Goal: Task Accomplishment & Management: Manage account settings

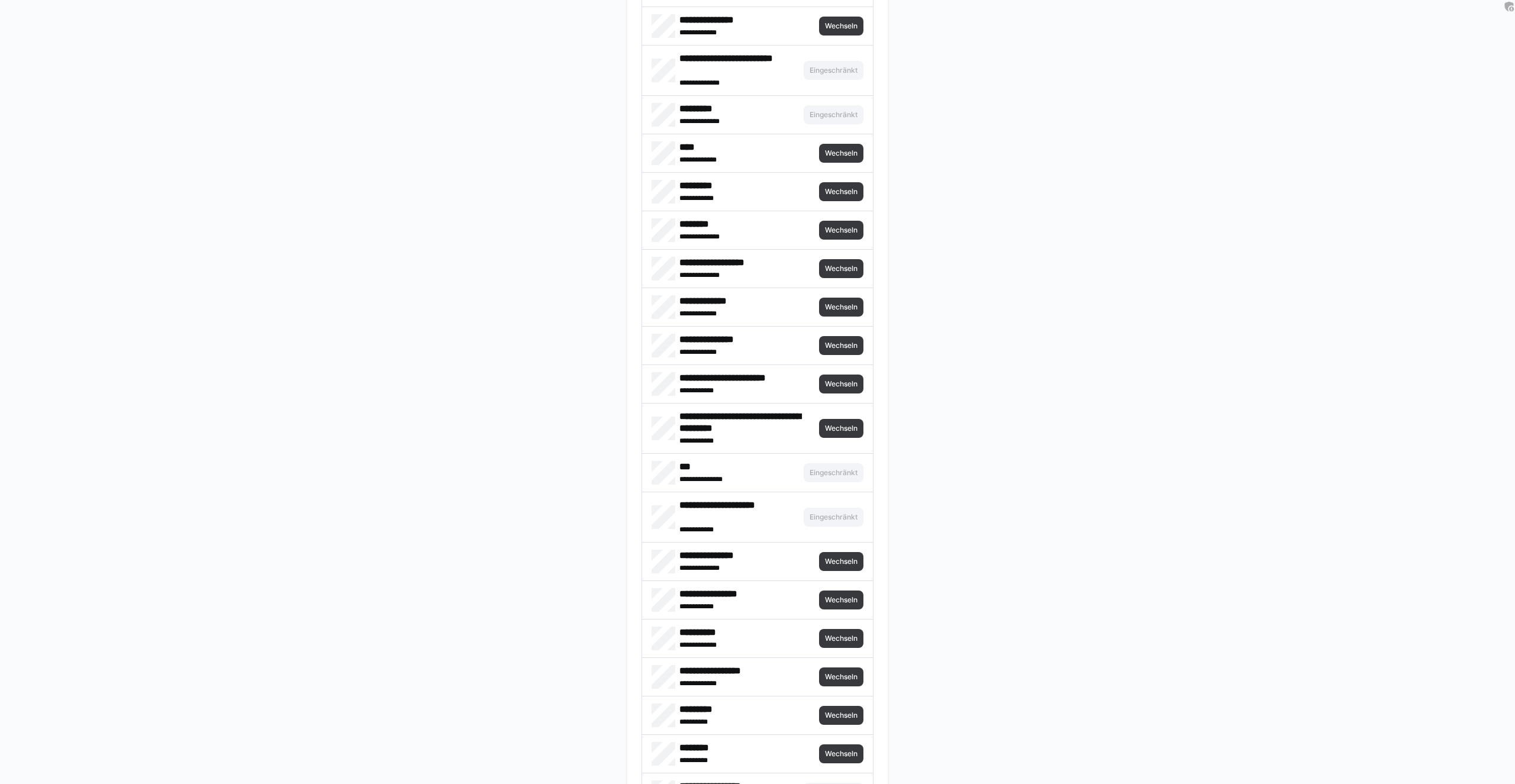
scroll to position [1444, 0]
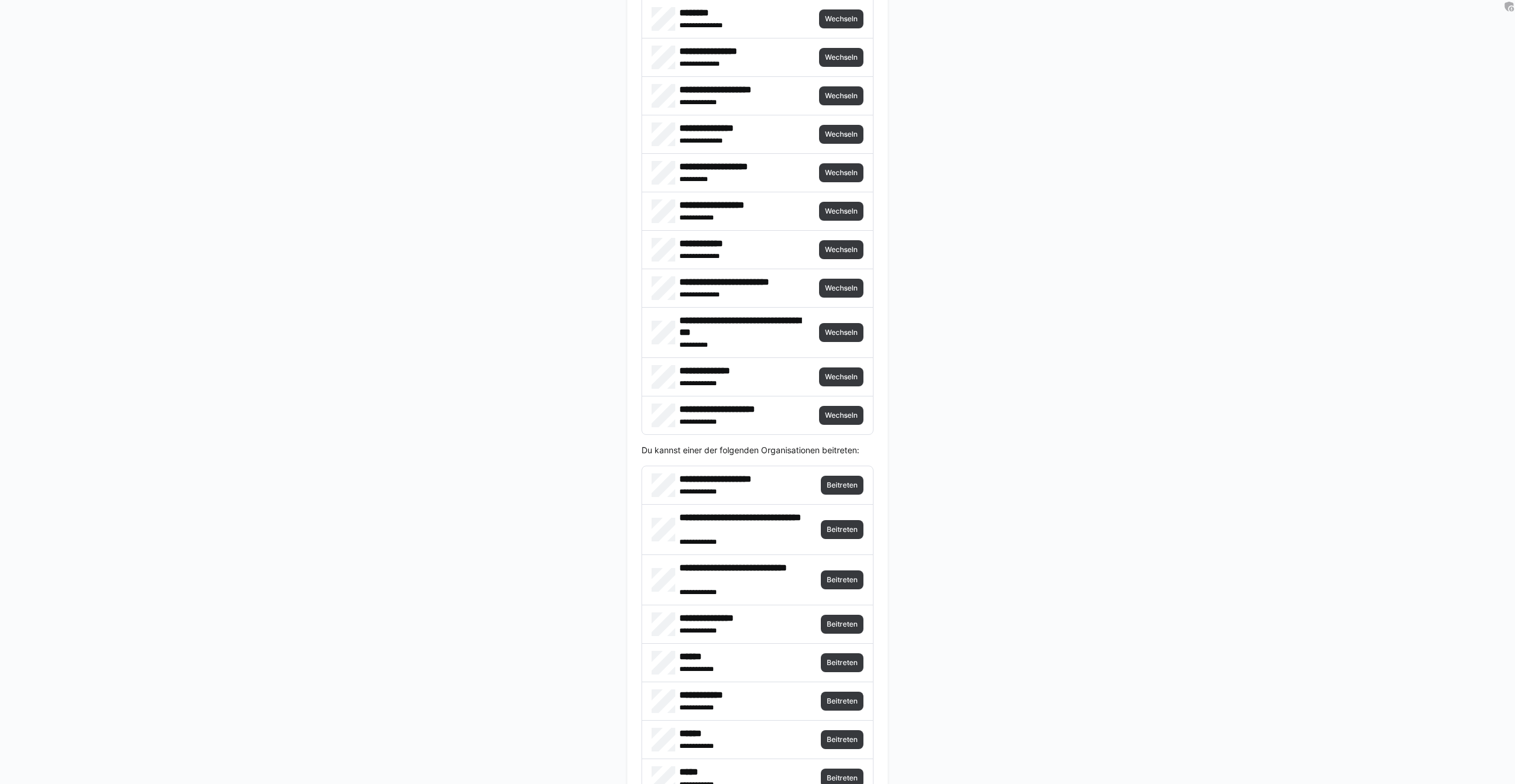
scroll to position [2777, 0]
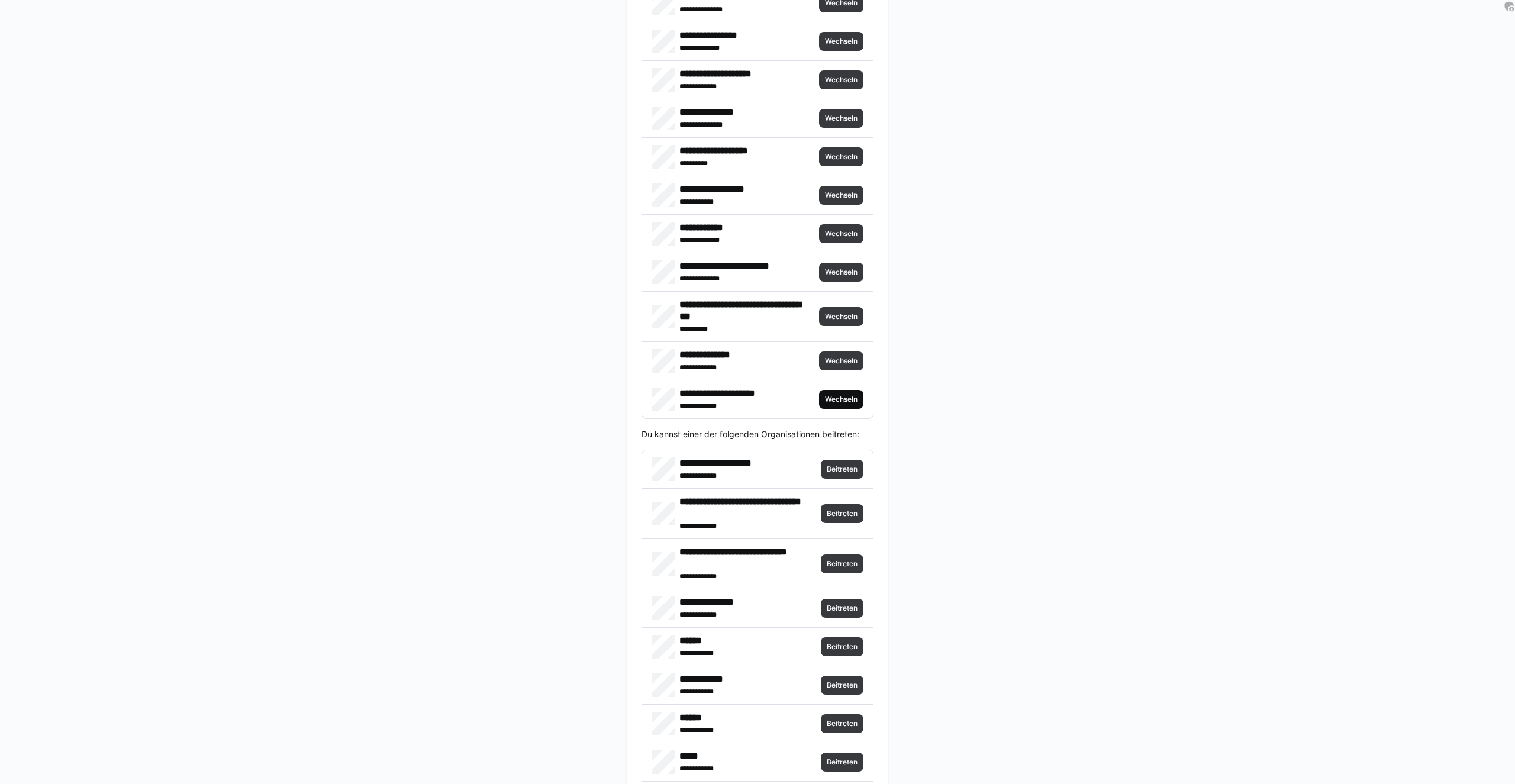
click at [861, 402] on span "Wechseln" at bounding box center [841, 399] width 45 height 19
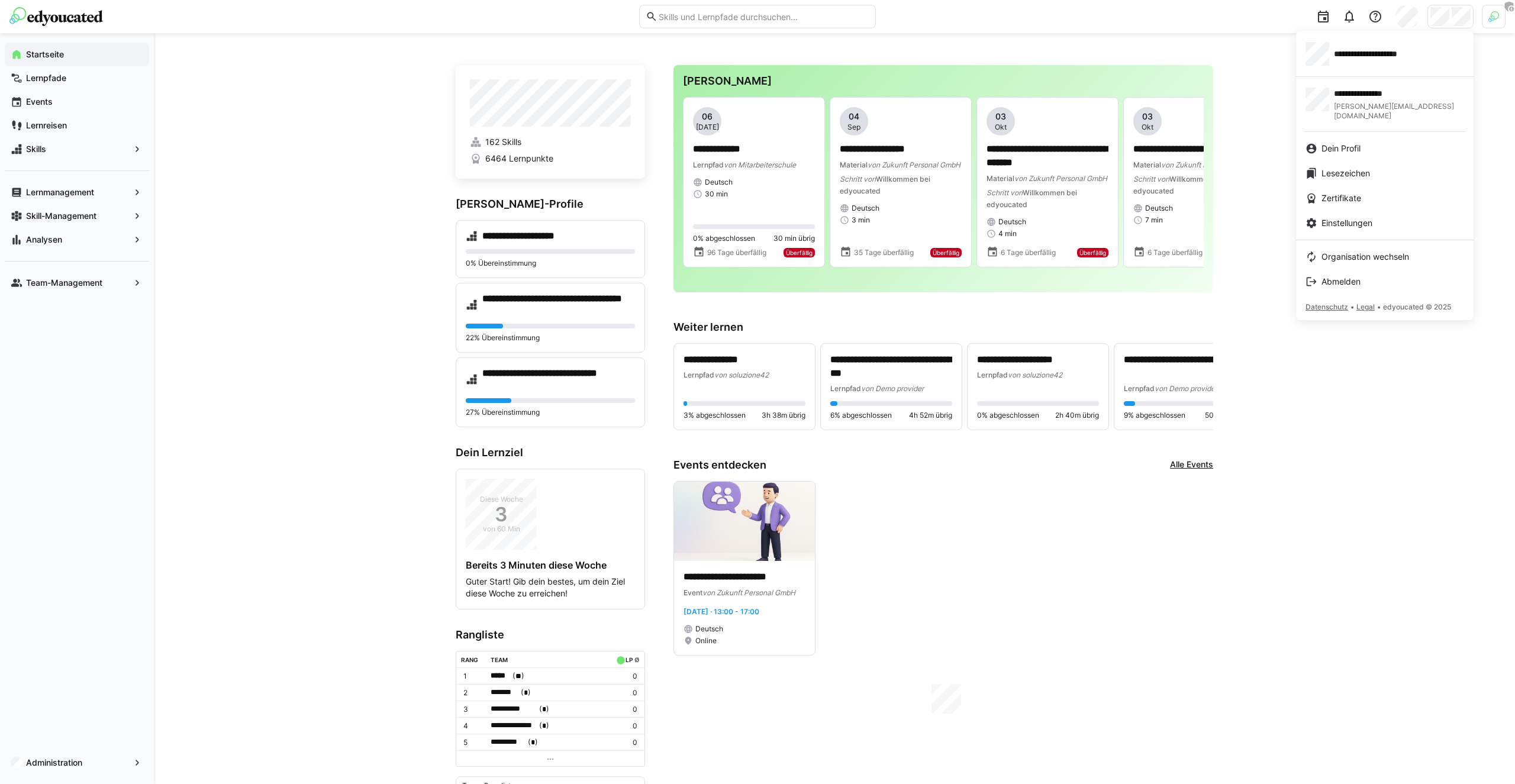
click at [1490, 17] on div at bounding box center [758, 392] width 1515 height 784
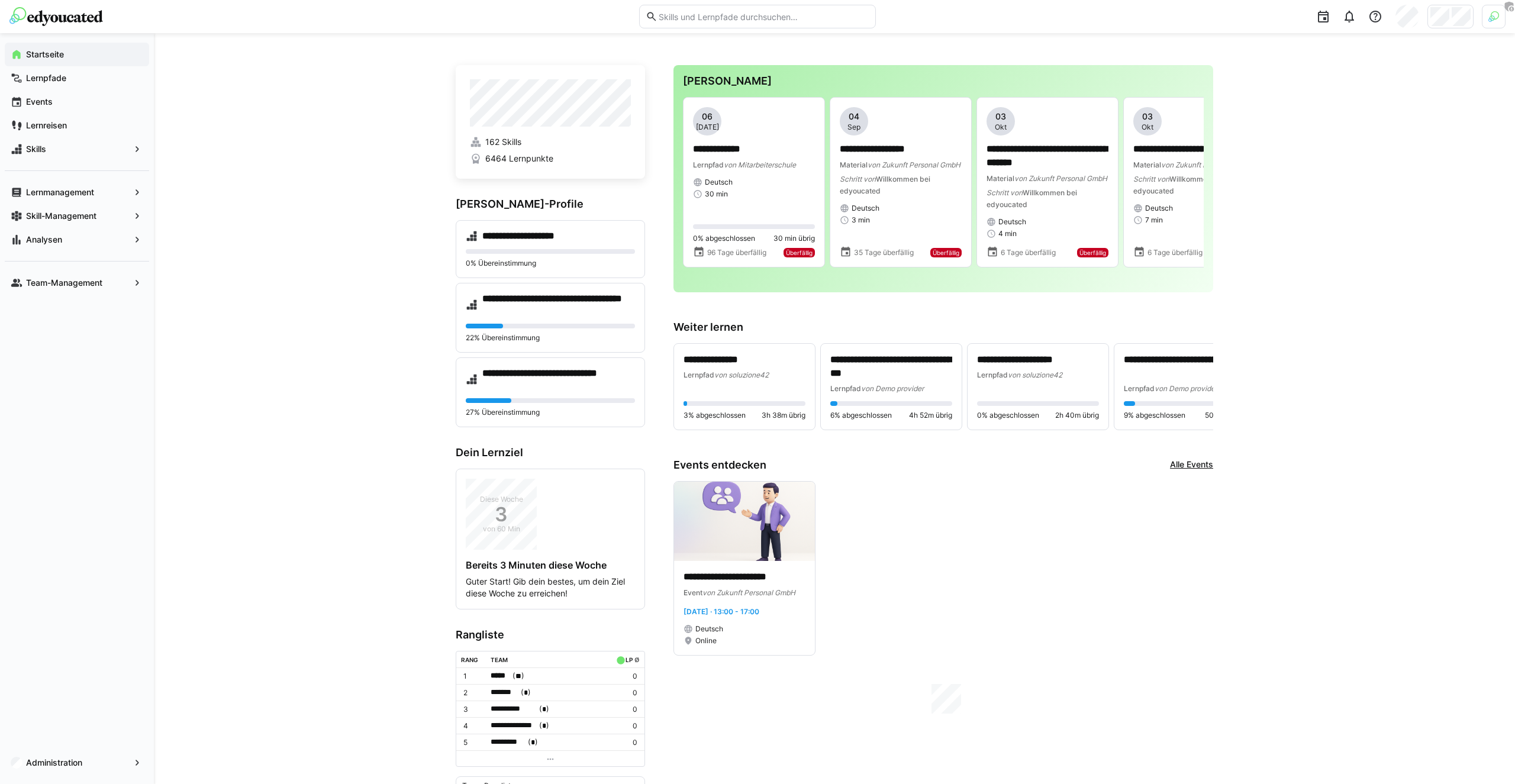
click at [1490, 17] on img at bounding box center [1494, 17] width 11 height 11
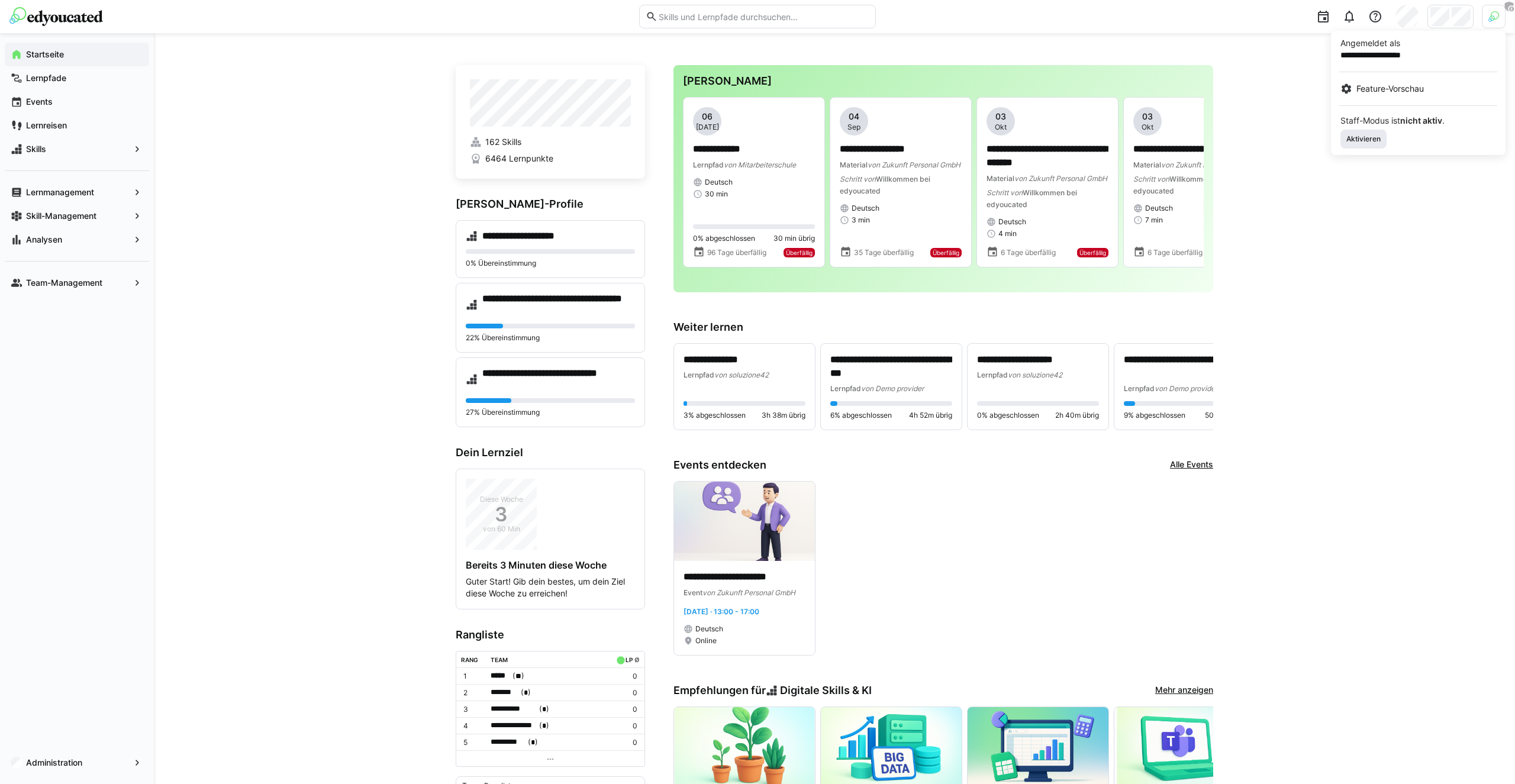
click at [1358, 135] on span "Aktivieren" at bounding box center [1364, 139] width 37 height 10
click at [1442, 31] on div "**********" at bounding box center [1418, 49] width 174 height 37
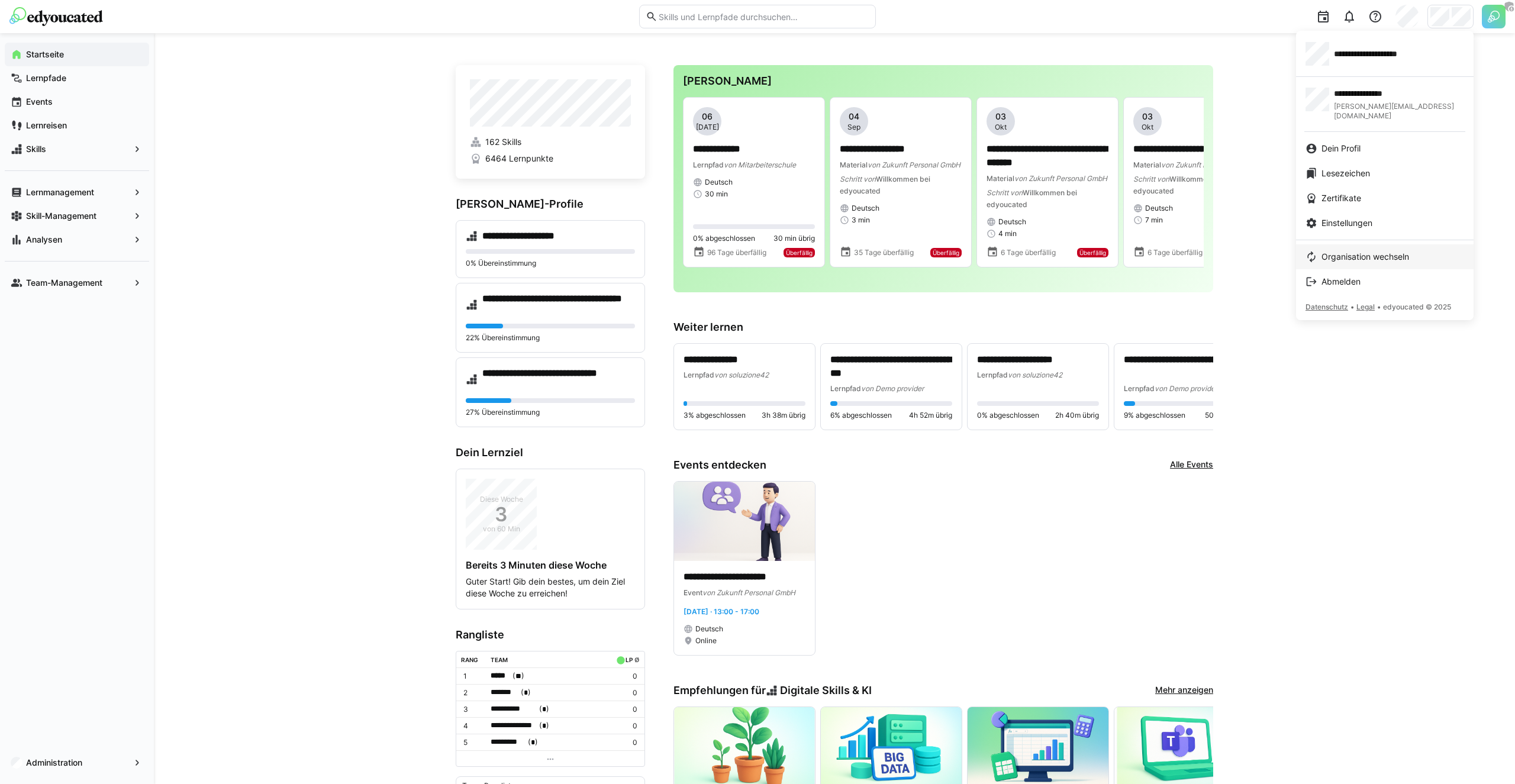
click at [1343, 251] on span "Organisation wechseln" at bounding box center [1365, 257] width 88 height 12
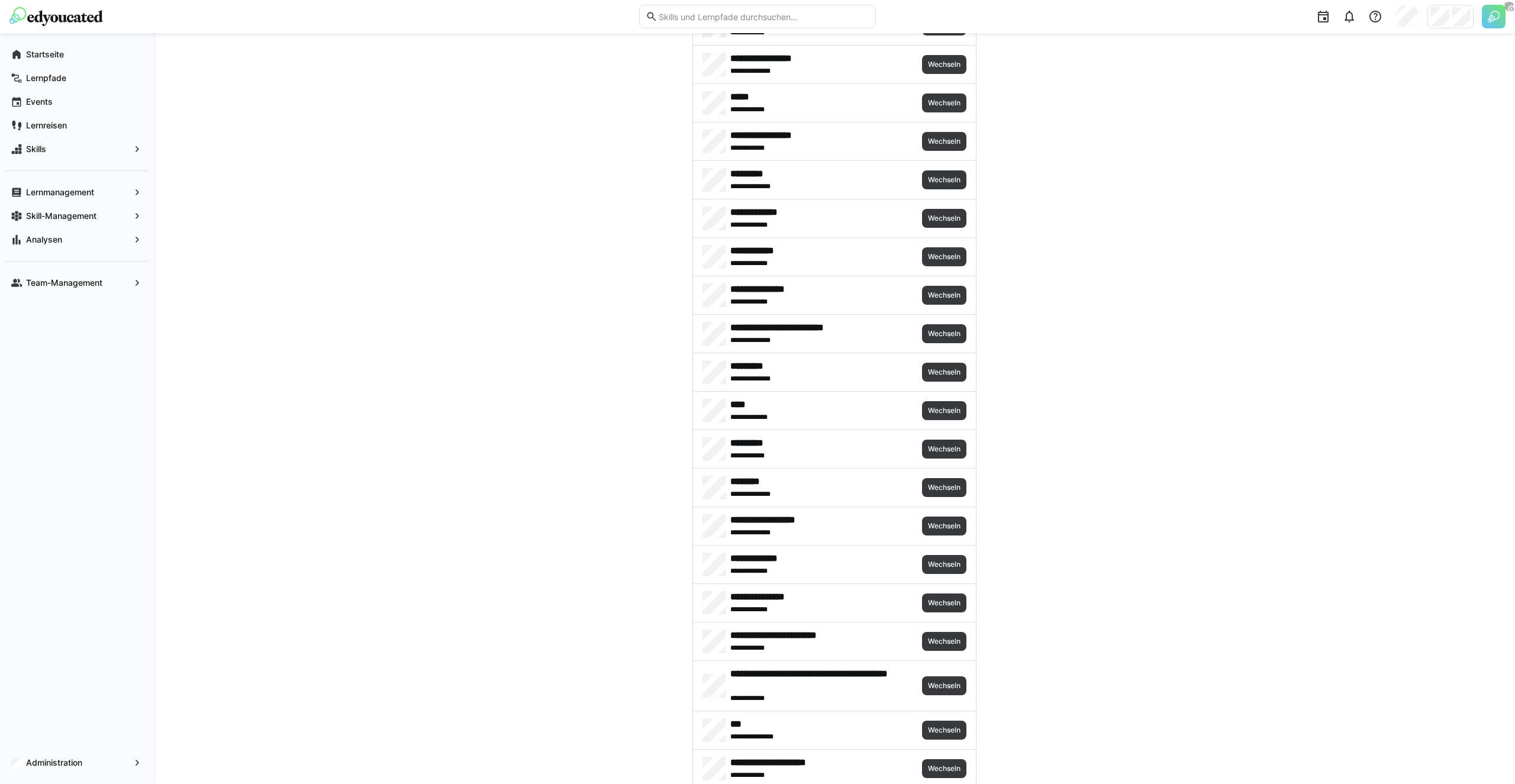
scroll to position [1186, 0]
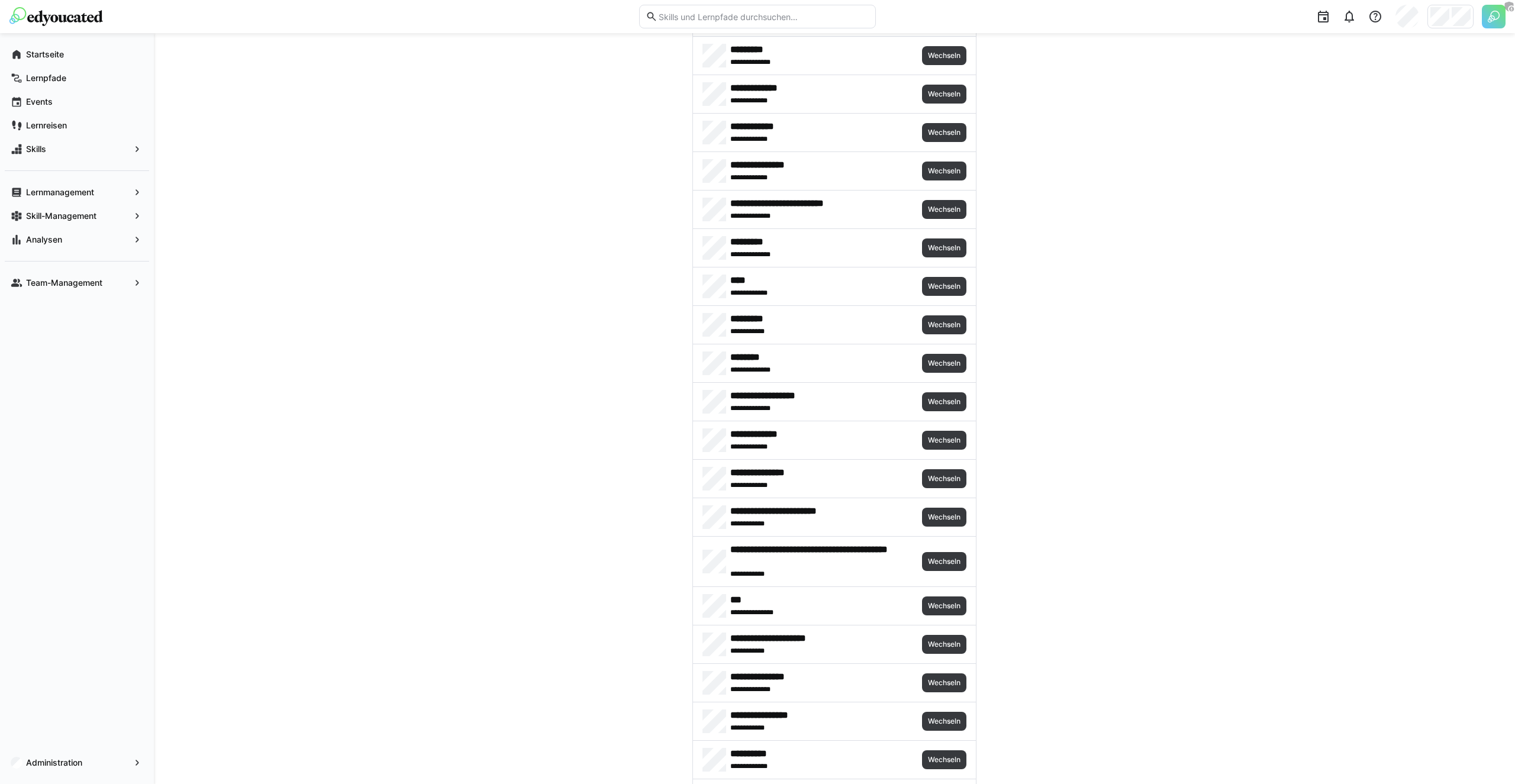
click at [950, 657] on div "**********" at bounding box center [834, 644] width 283 height 38
click at [951, 638] on span "Wechseln" at bounding box center [944, 644] width 45 height 19
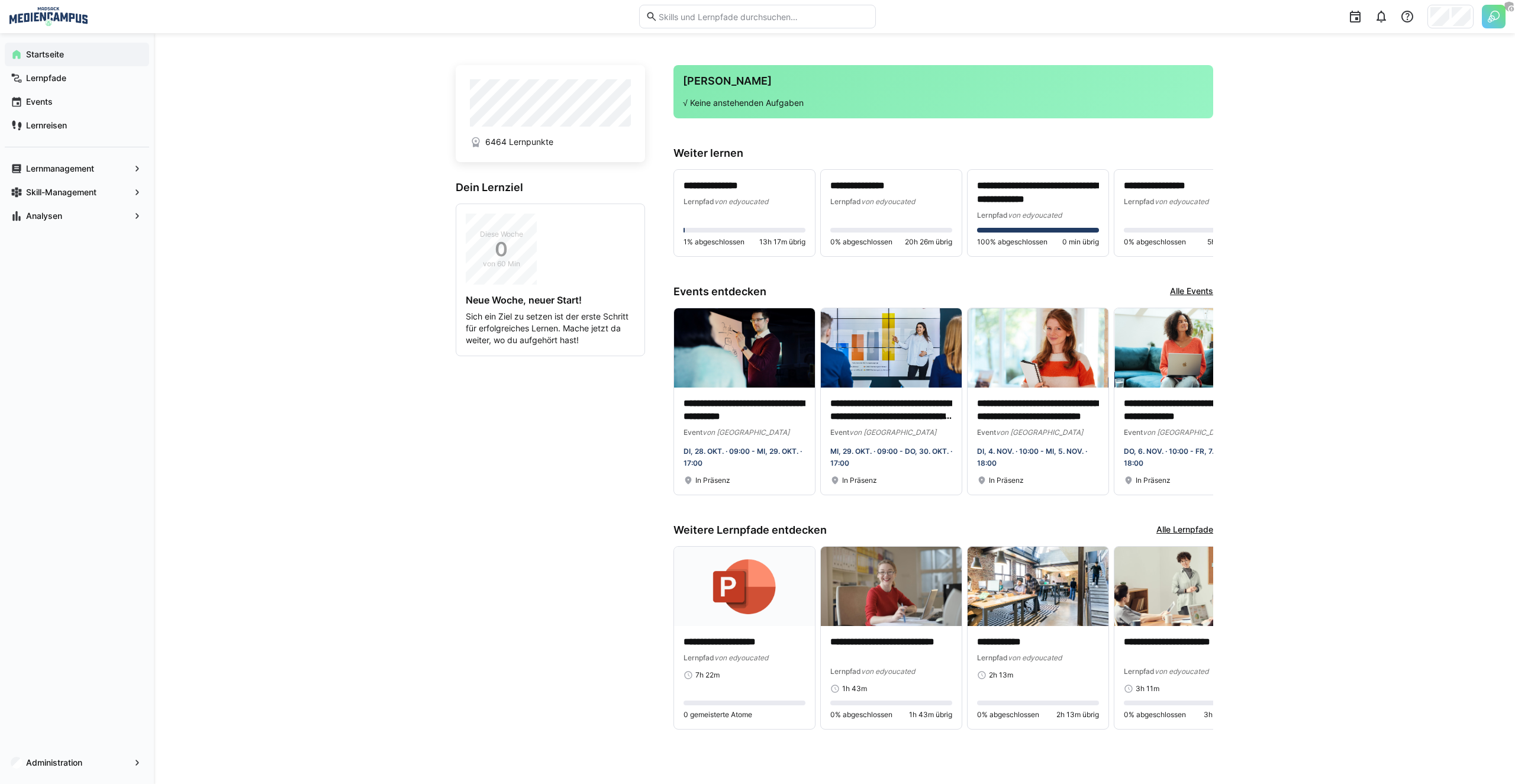
click at [322, 313] on div "**********" at bounding box center [834, 408] width 1361 height 751
click at [0, 0] on app-navigation-label "Administration" at bounding box center [0, 0] width 0 height 0
click at [95, 758] on span "Administration" at bounding box center [77, 763] width 105 height 12
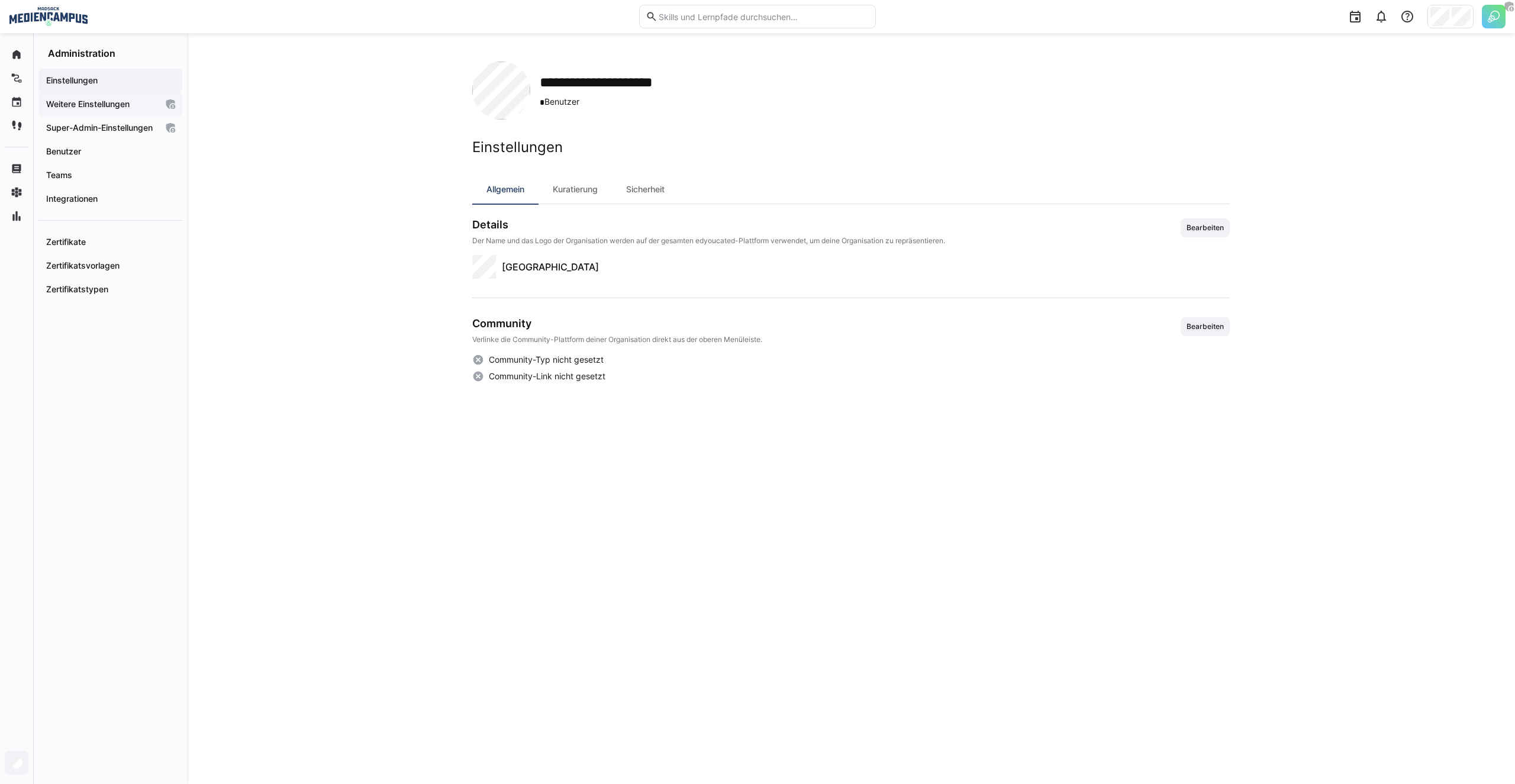
click at [0, 0] on app-navigation-label "Weitere Einstellungen" at bounding box center [0, 0] width 0 height 0
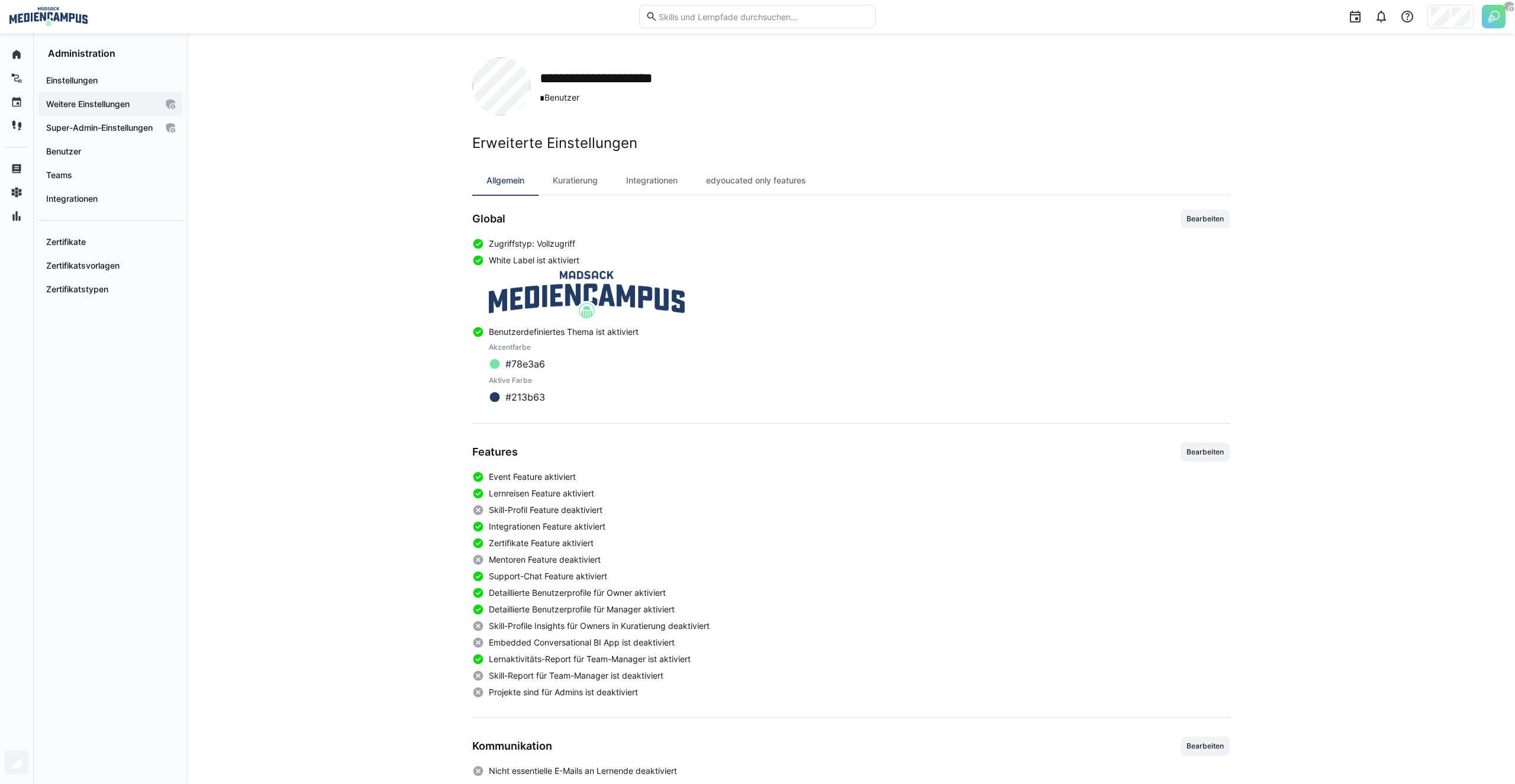
scroll to position [5, 0]
click at [1494, 23] on img at bounding box center [1494, 17] width 24 height 24
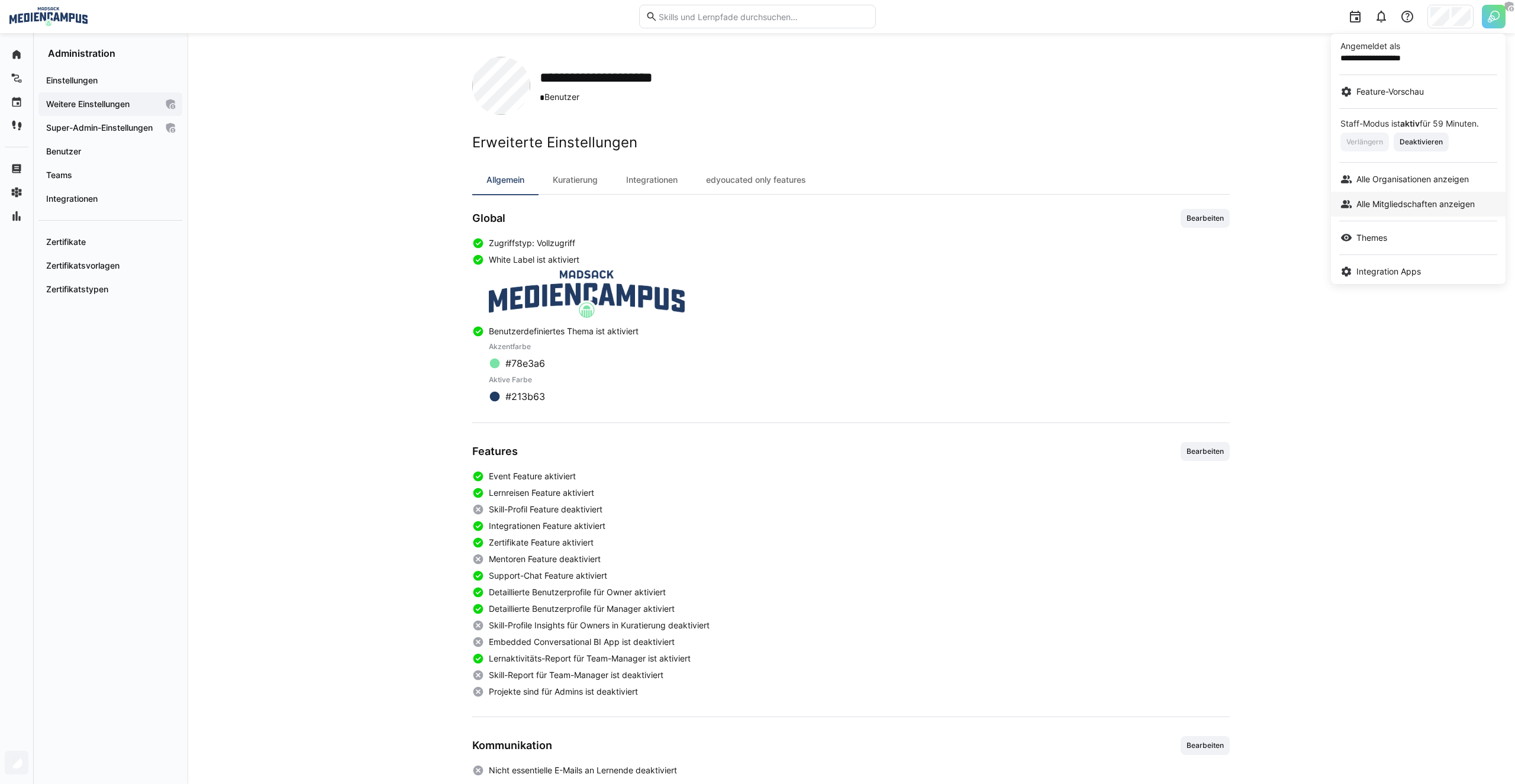
click at [1391, 204] on span "Alle Mitgliedschaften anzeigen" at bounding box center [1415, 204] width 119 height 12
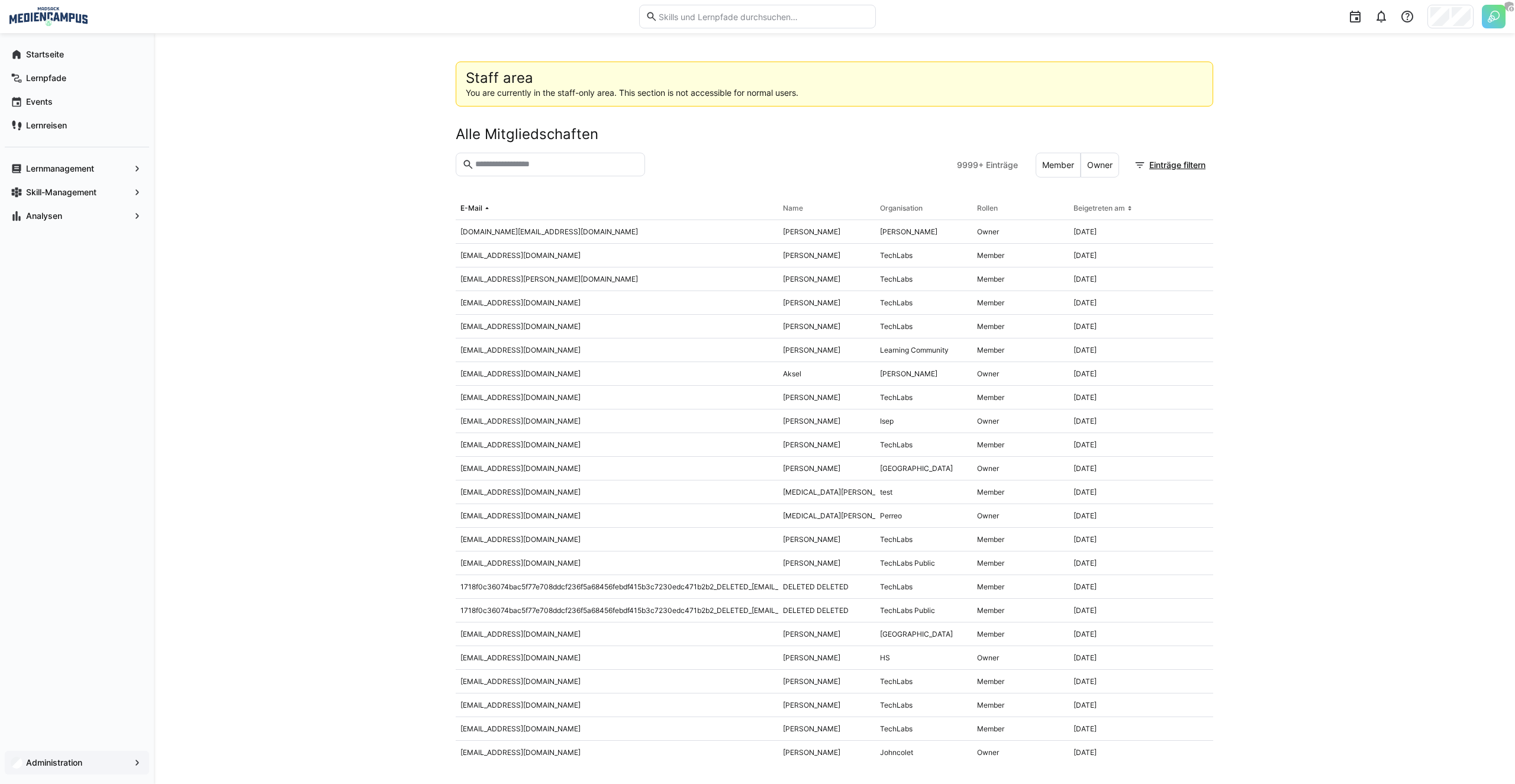
click at [545, 170] on eds-input at bounding box center [550, 164] width 189 height 24
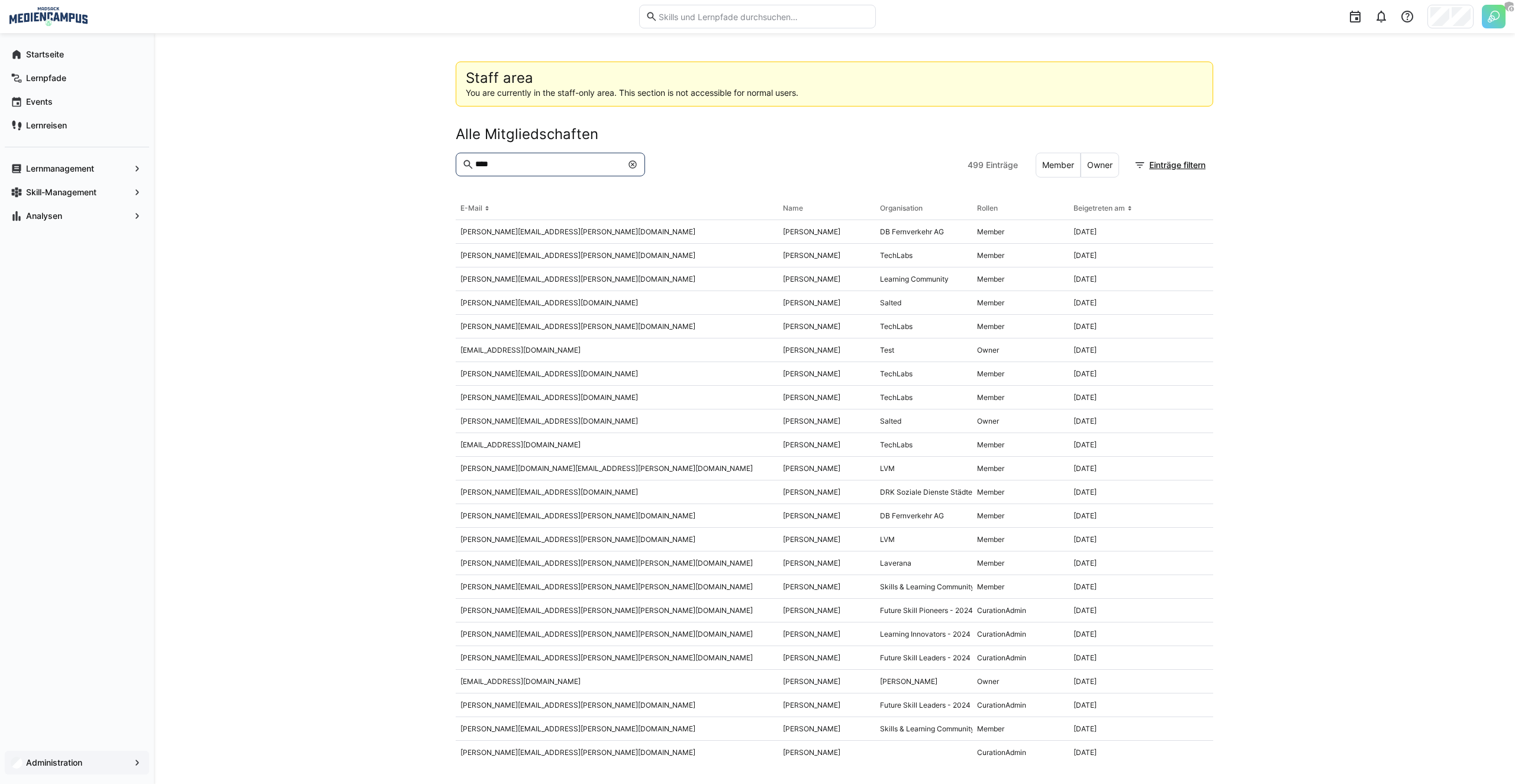
click at [512, 168] on input "****" at bounding box center [548, 164] width 148 height 11
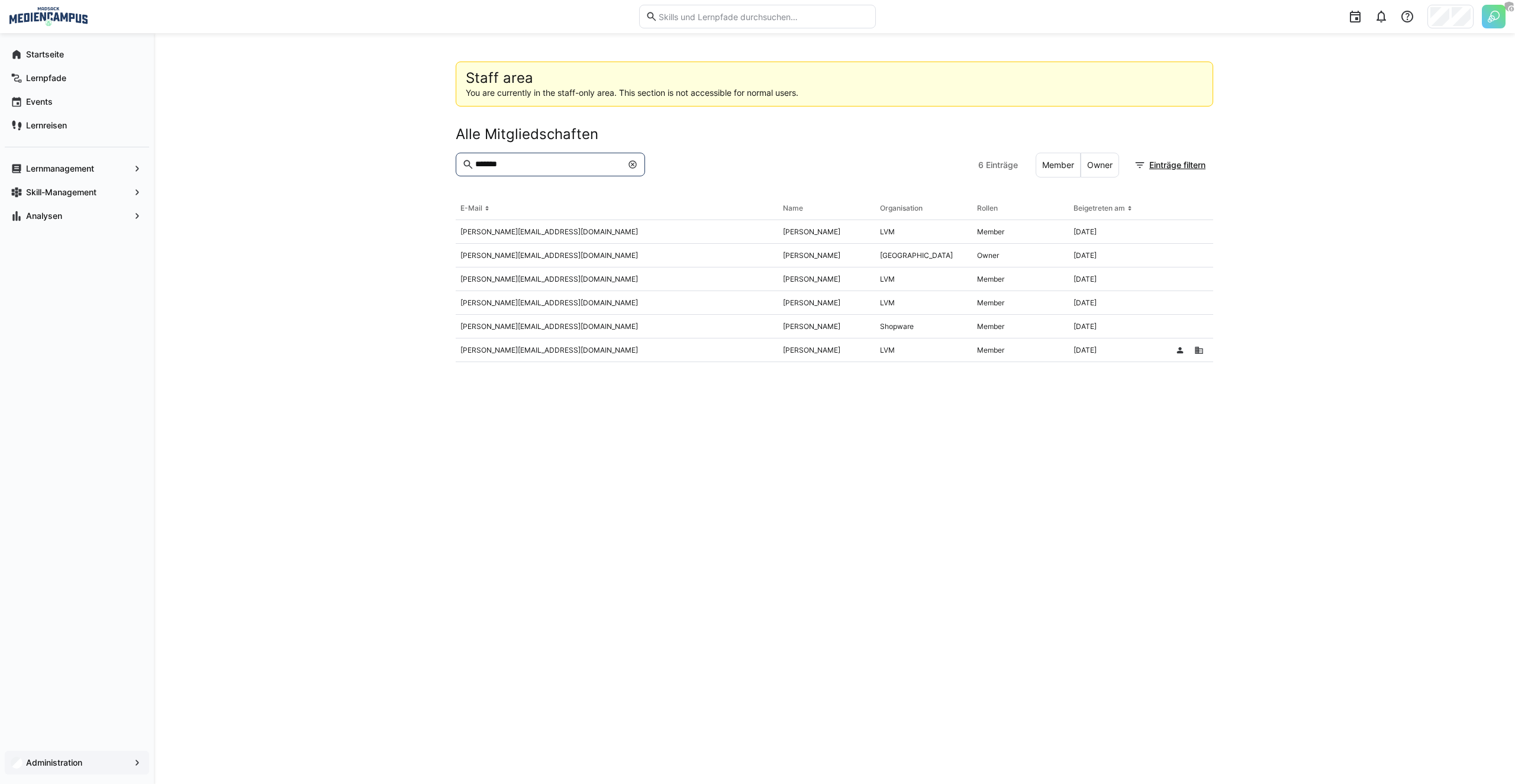
type input "*******"
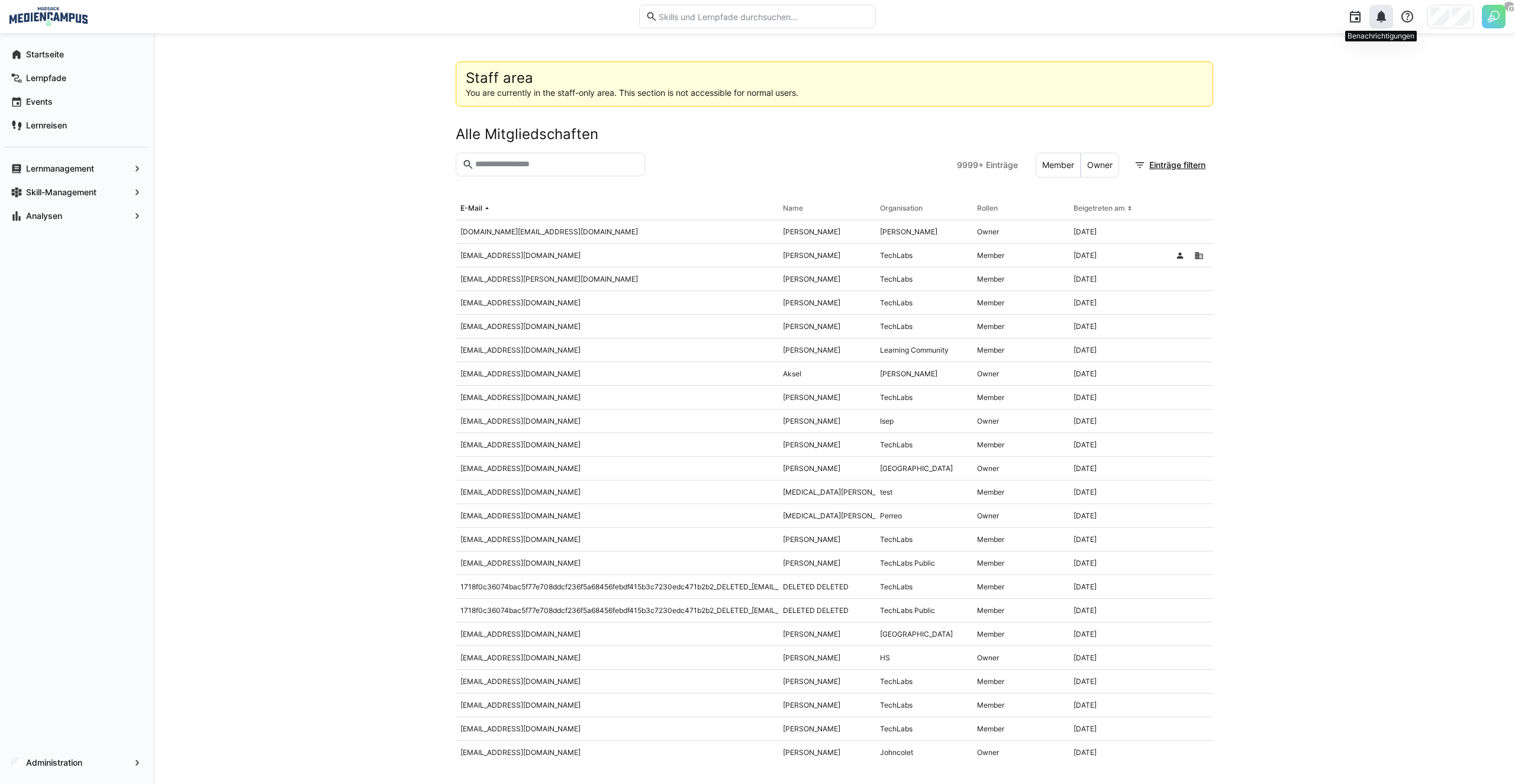
click at [1379, 20] on eds-icon at bounding box center [1381, 17] width 14 height 14
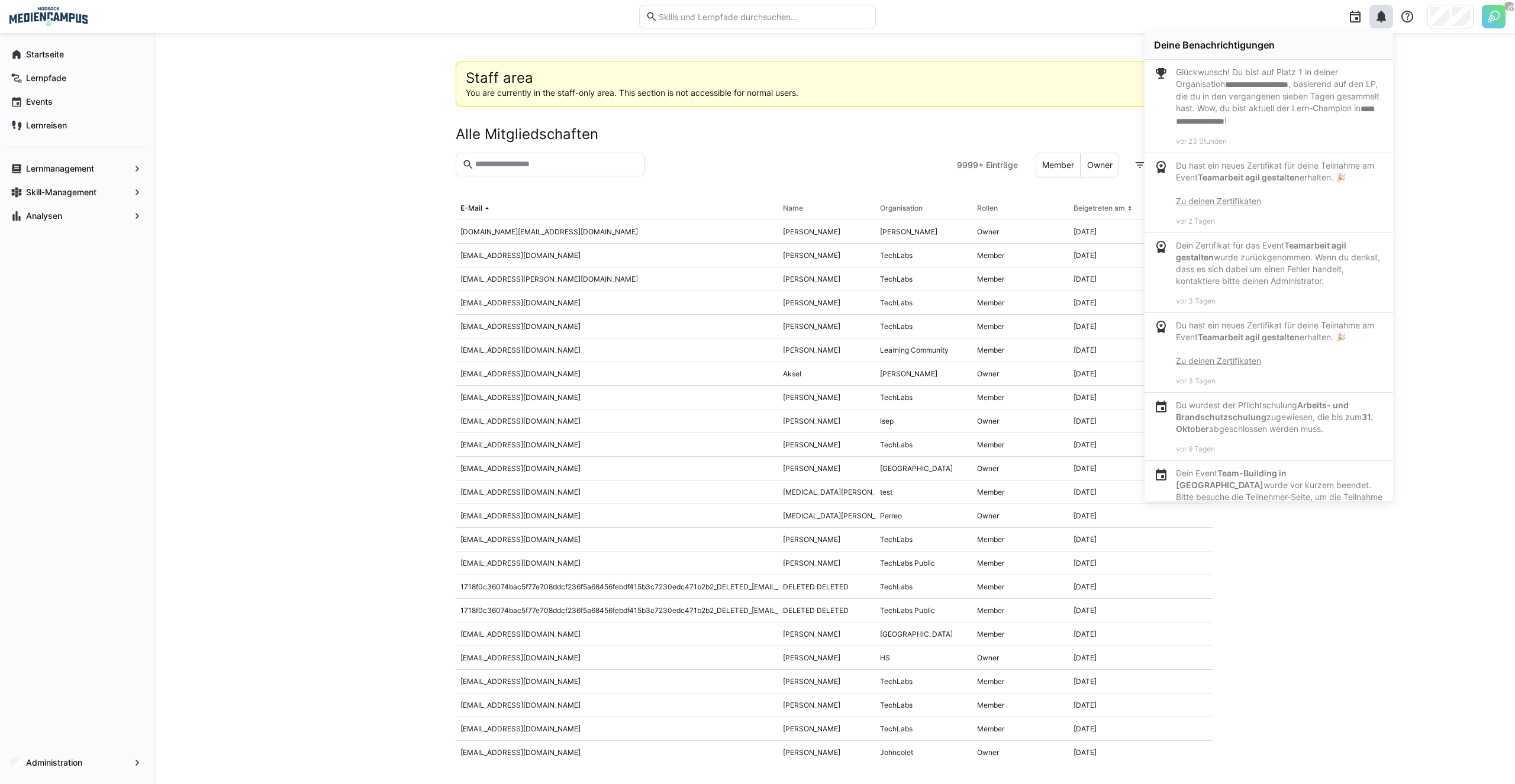
click at [418, 163] on div "Staff area You are currently in the staff-only area. This section is not access…" at bounding box center [834, 408] width 1361 height 751
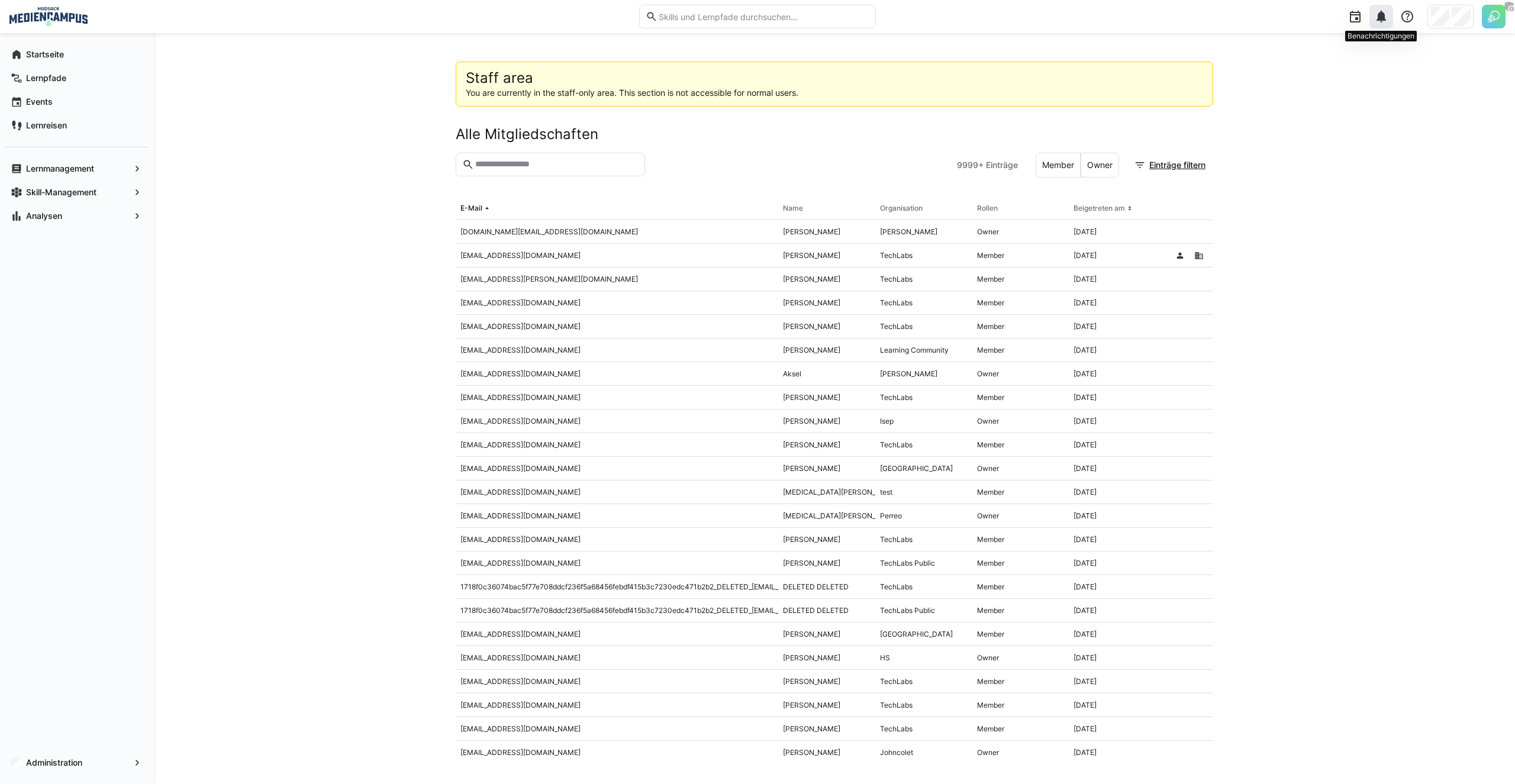
click at [1379, 24] on div at bounding box center [1381, 17] width 24 height 24
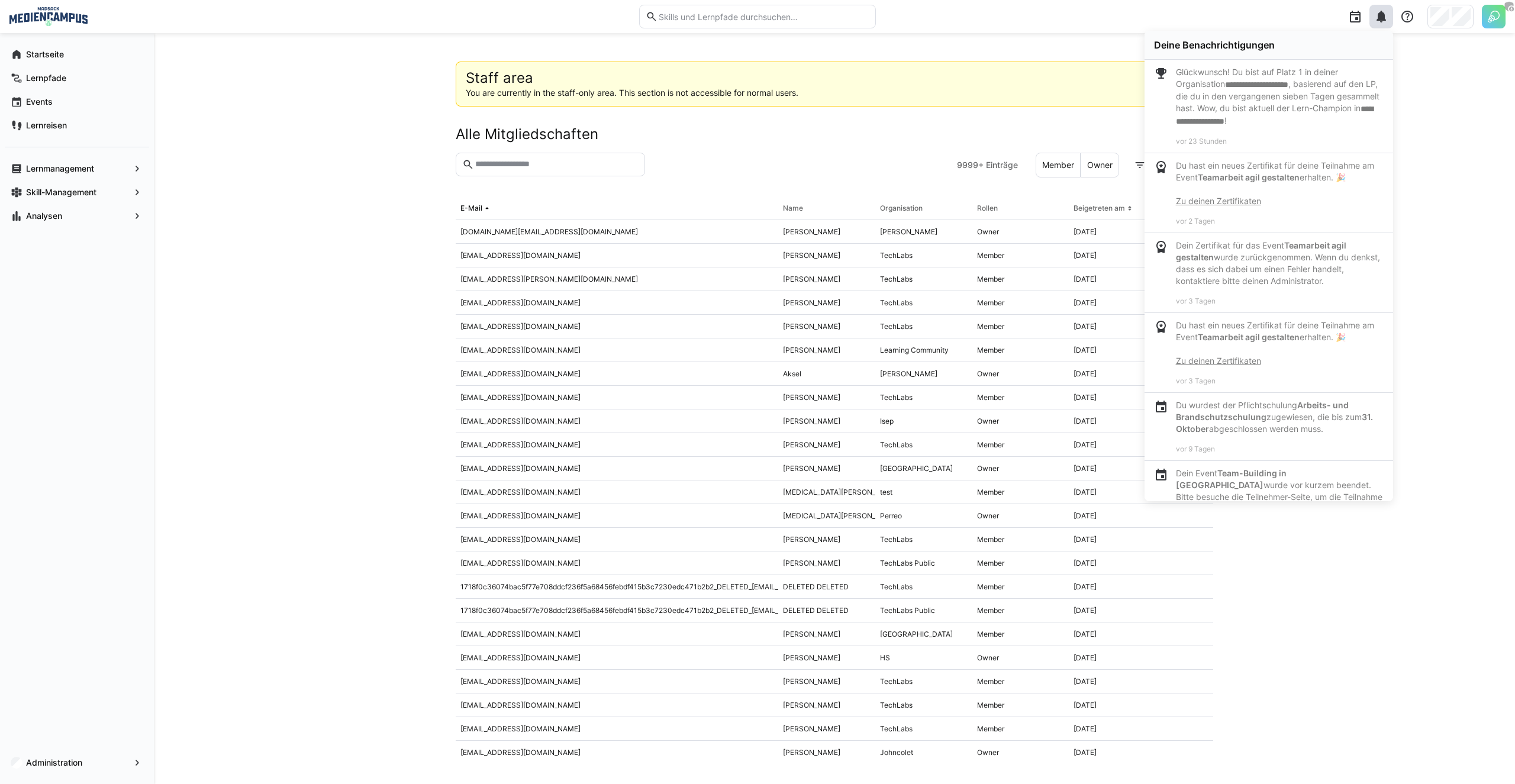
click at [1425, 45] on div "Staff area You are currently in the staff-only area. This section is not access…" at bounding box center [834, 408] width 1361 height 751
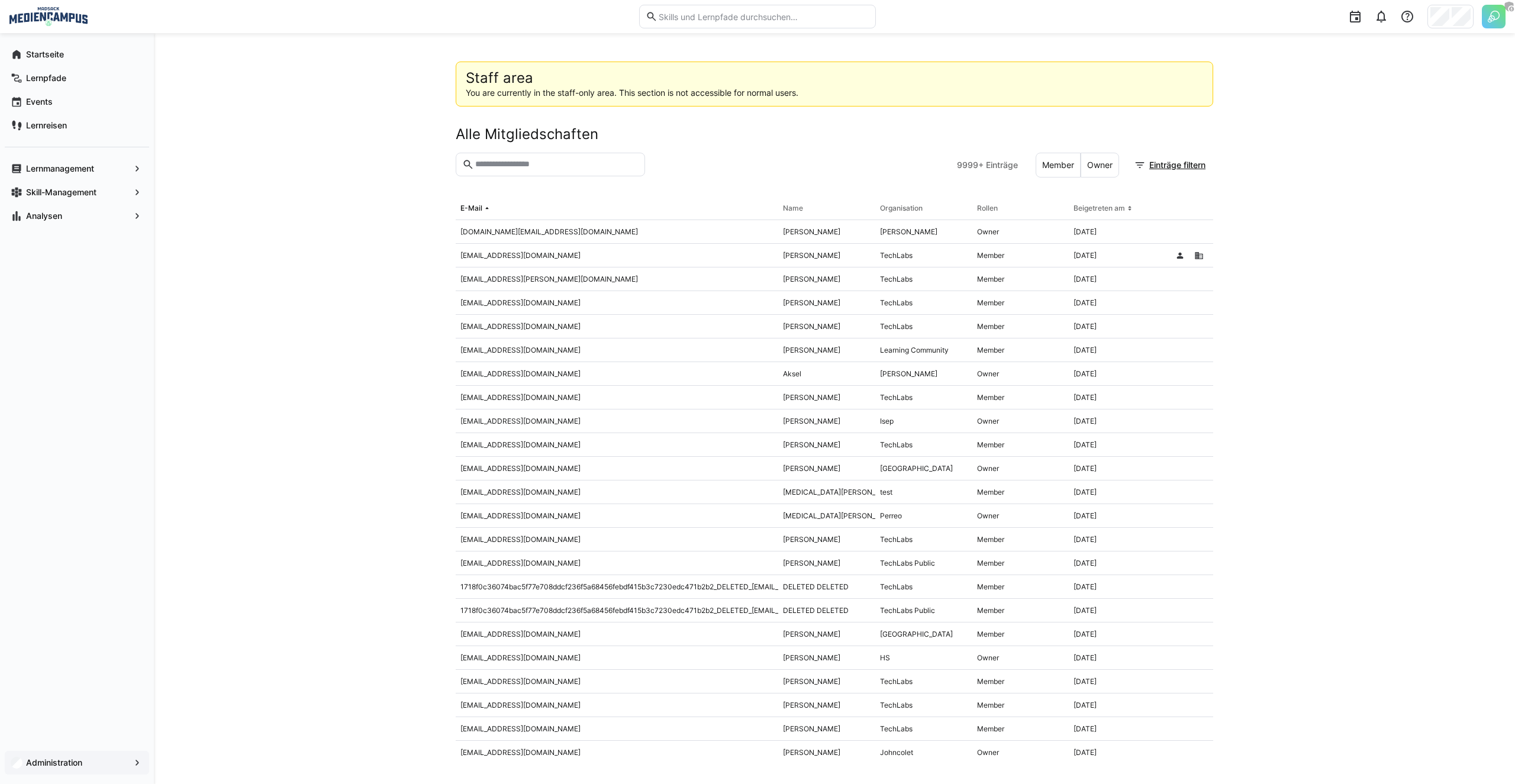
click at [88, 769] on div "Administration" at bounding box center [77, 763] width 144 height 24
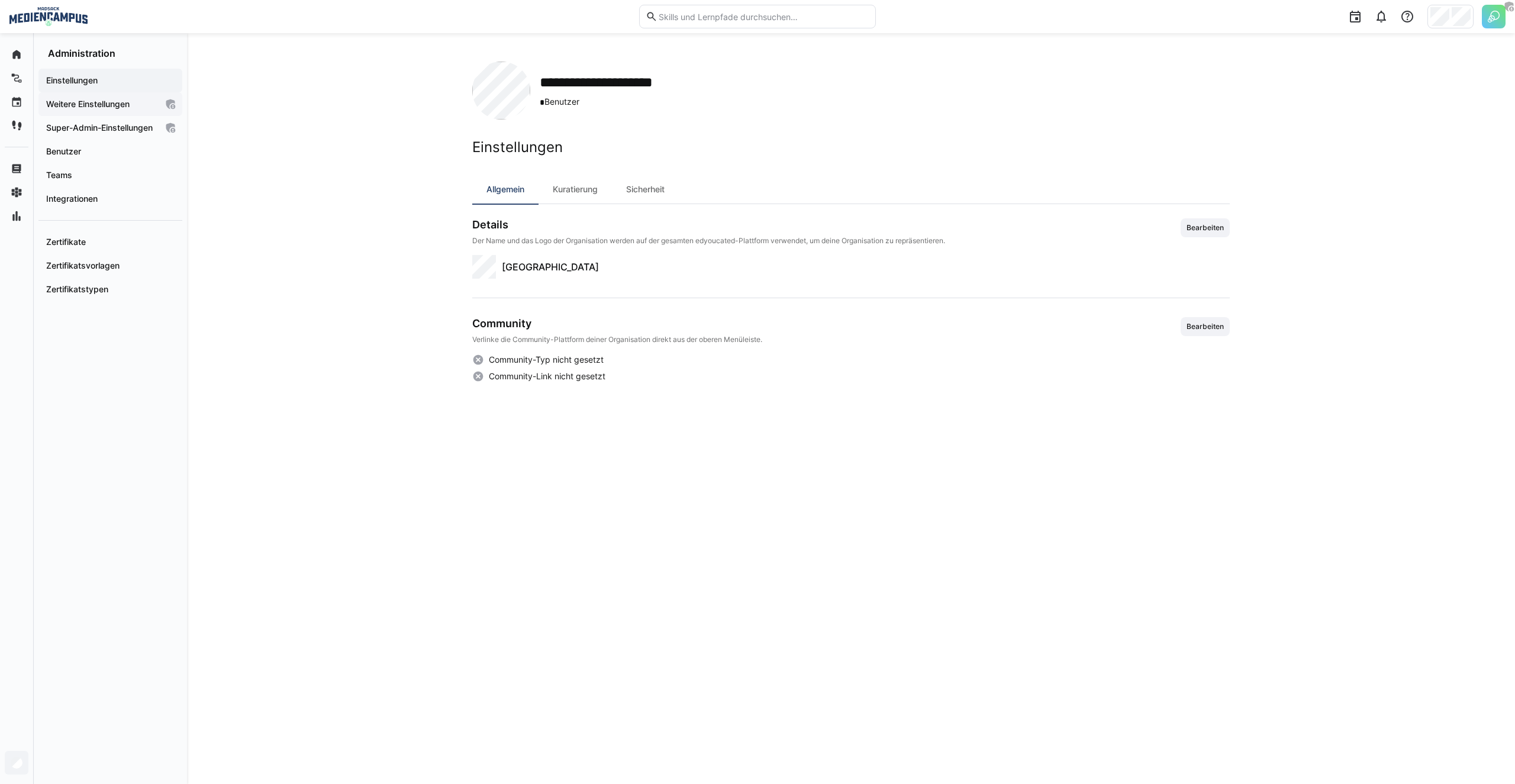
click at [0, 0] on app-navigation-label "Weitere Einstellungen" at bounding box center [0, 0] width 0 height 0
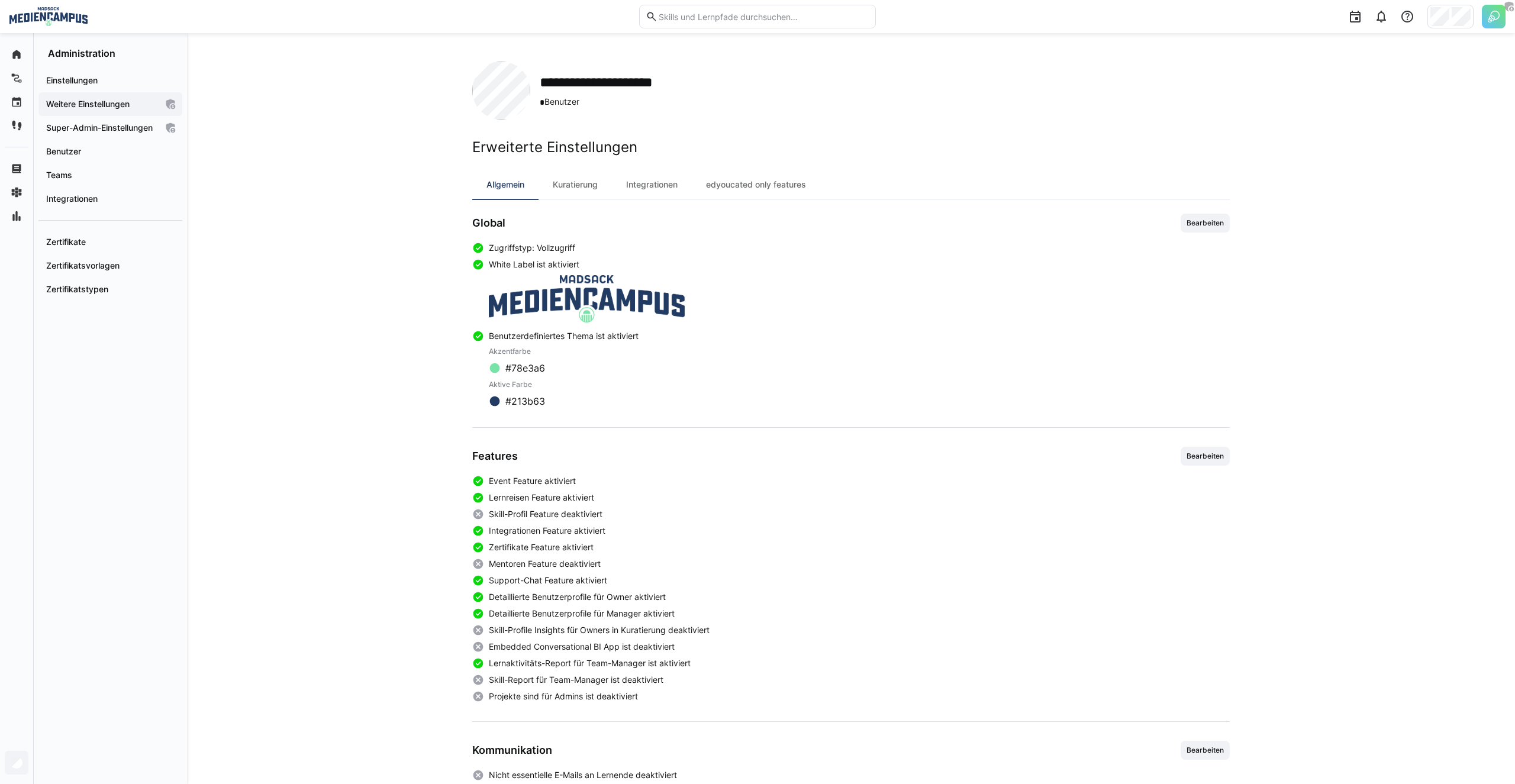
scroll to position [236, 0]
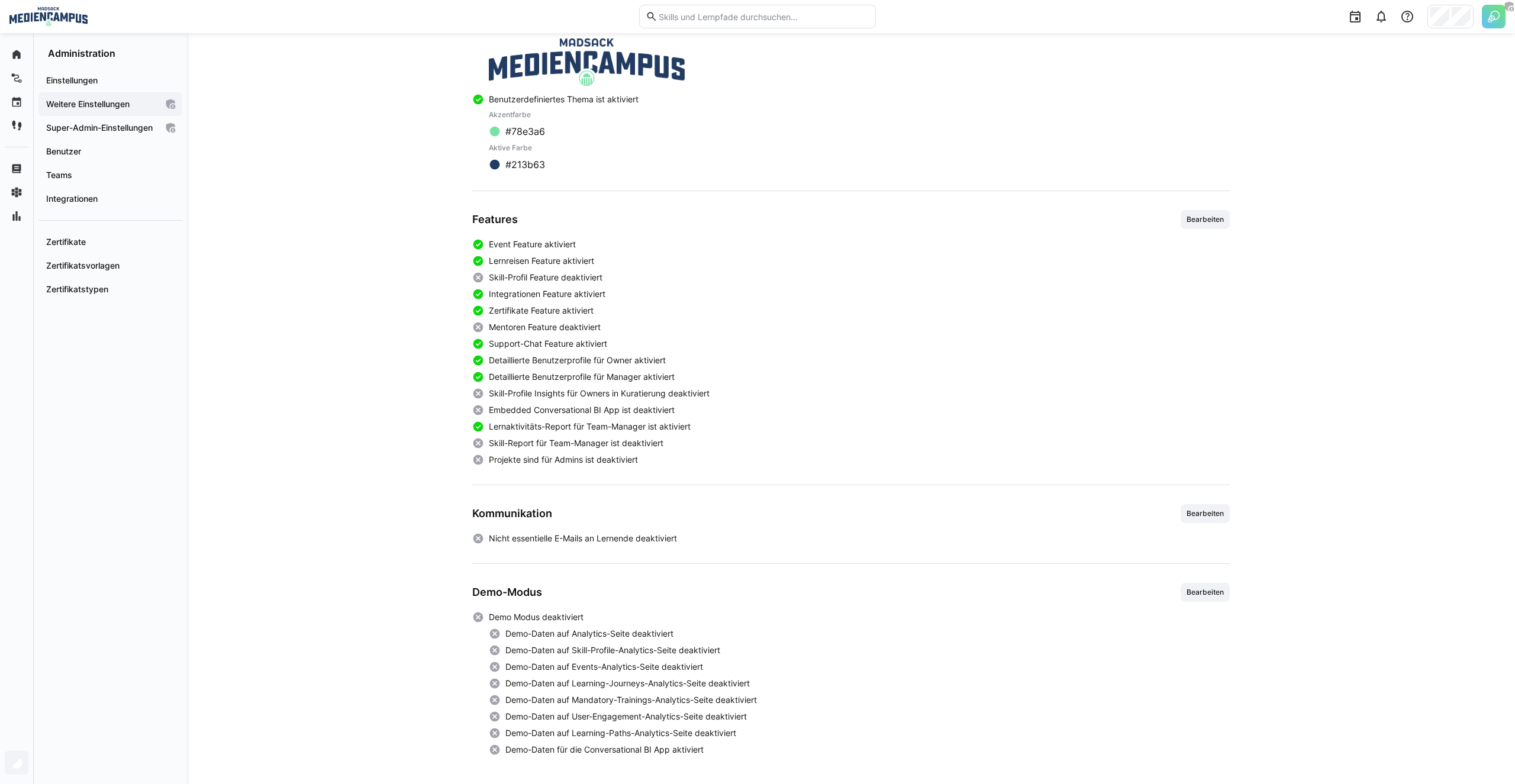
click at [572, 451] on div "Event Feature aktiviert Lernreisen Feature aktiviert Skill-Profil Feature deakt…" at bounding box center [851, 352] width 758 height 227
click at [557, 463] on span "Projekte sind für Admins ist deaktiviert" at bounding box center [563, 460] width 149 height 12
click at [574, 419] on div "Event Feature aktiviert Lernreisen Feature aktiviert Skill-Profil Feature deakt…" at bounding box center [851, 352] width 758 height 227
click at [562, 427] on span "Lernaktivitäts-Report für Team-Manager ist aktiviert" at bounding box center [590, 426] width 202 height 12
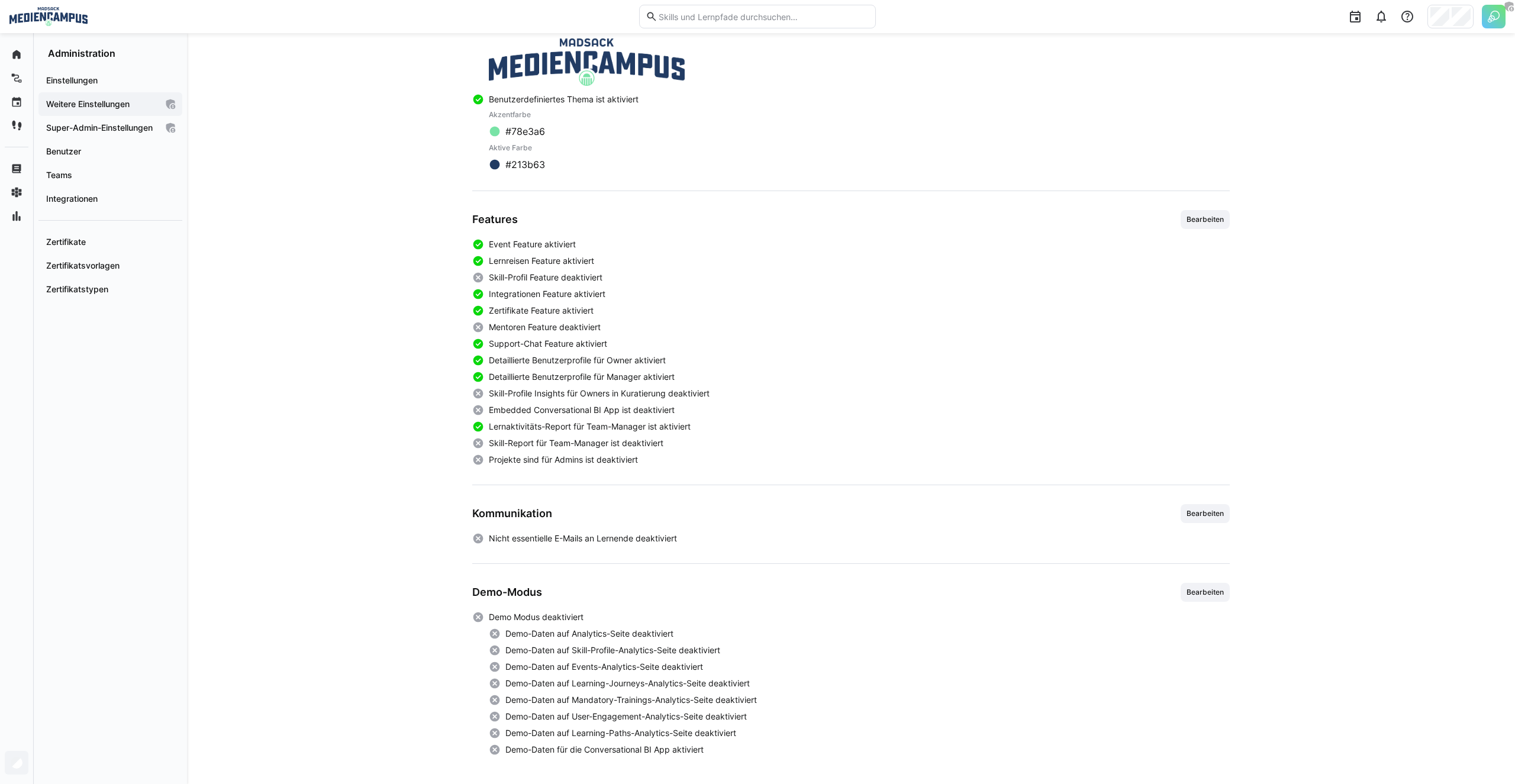
click at [536, 366] on div "Event Feature aktiviert Lernreisen Feature aktiviert Skill-Profil Feature deakt…" at bounding box center [851, 352] width 758 height 227
click at [530, 308] on span "Zertifikate Feature aktiviert" at bounding box center [541, 311] width 105 height 12
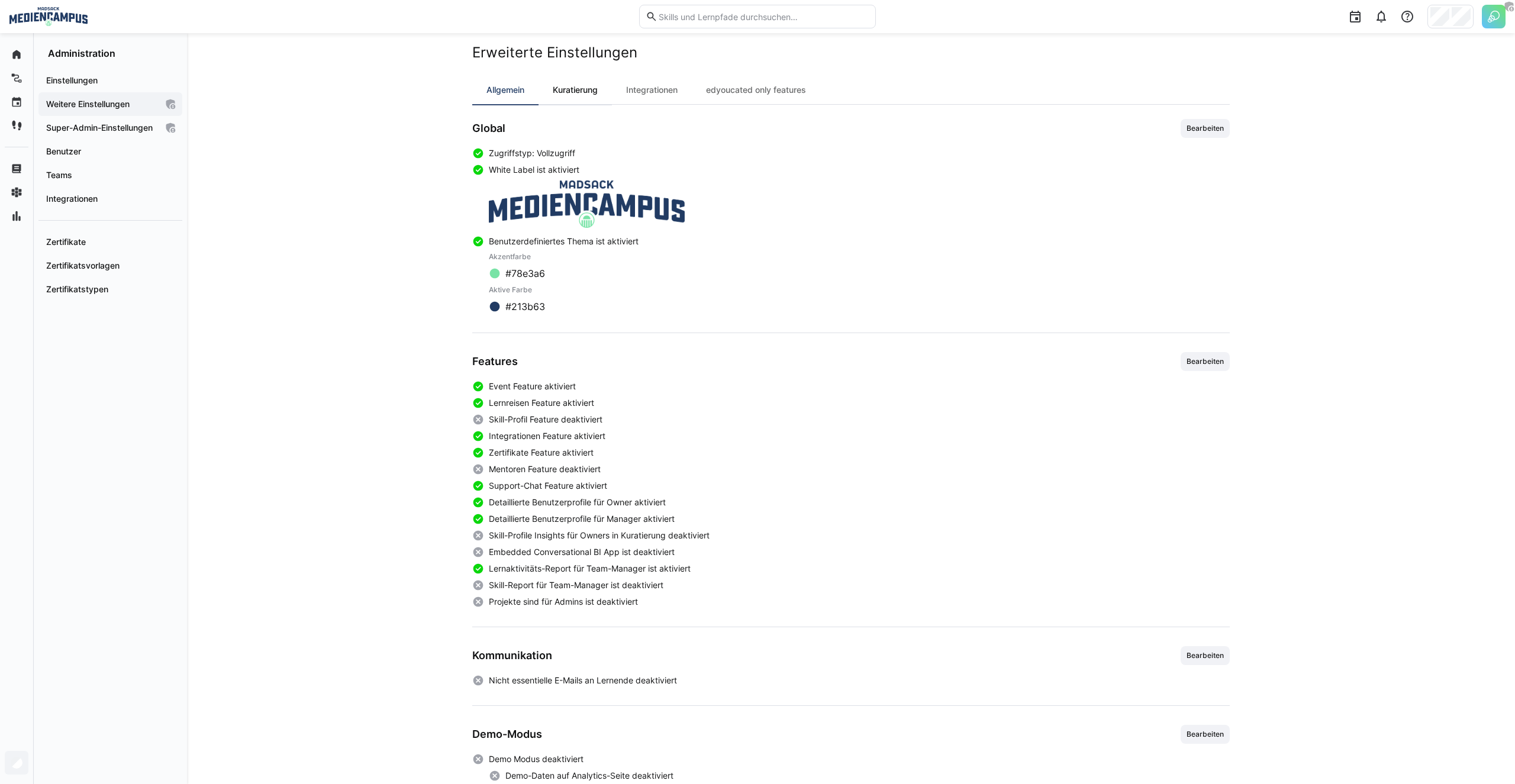
click at [599, 88] on div "Kuratierung" at bounding box center [575, 90] width 73 height 29
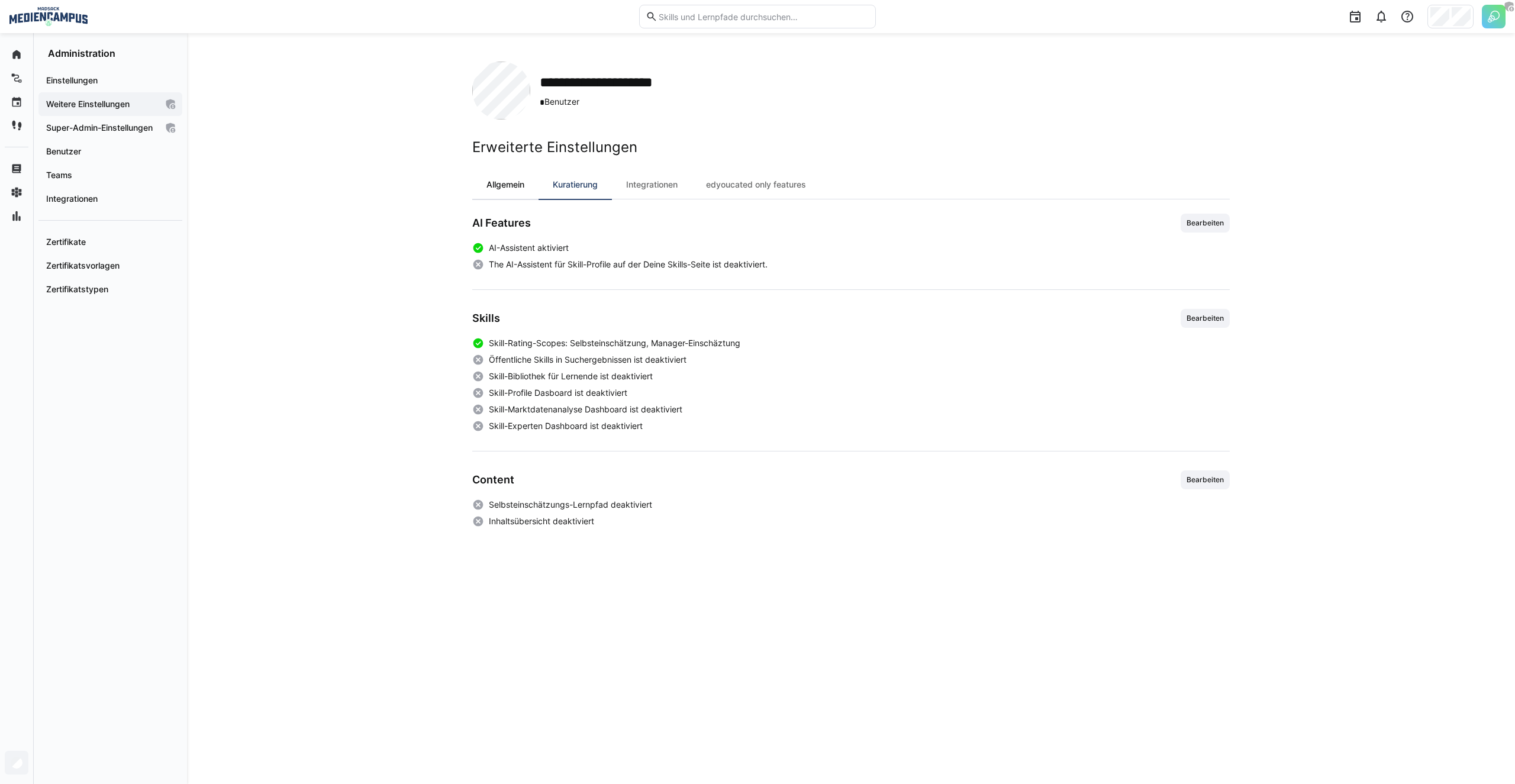
click at [508, 196] on div "Allgemein" at bounding box center [505, 185] width 66 height 29
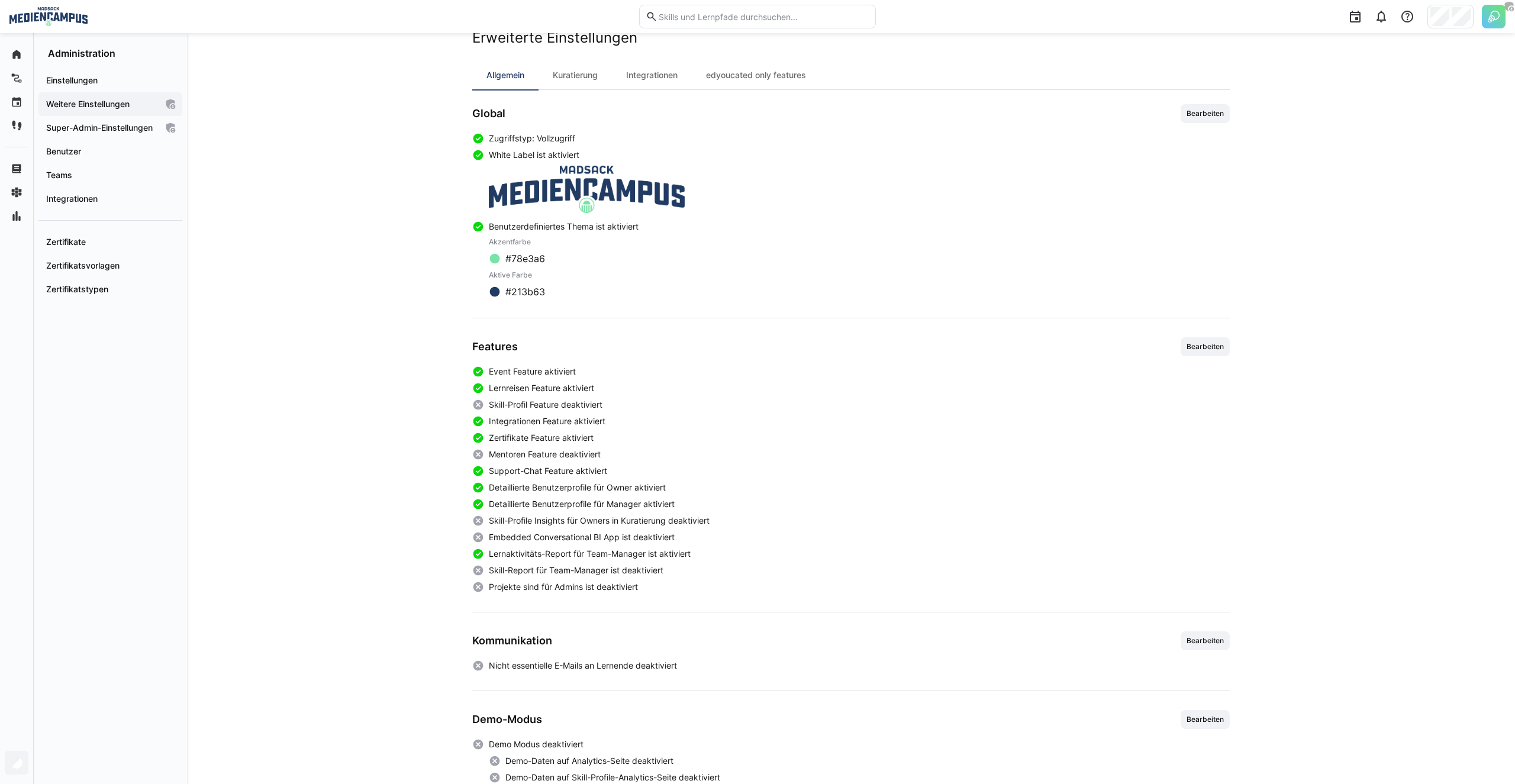
scroll to position [122, 0]
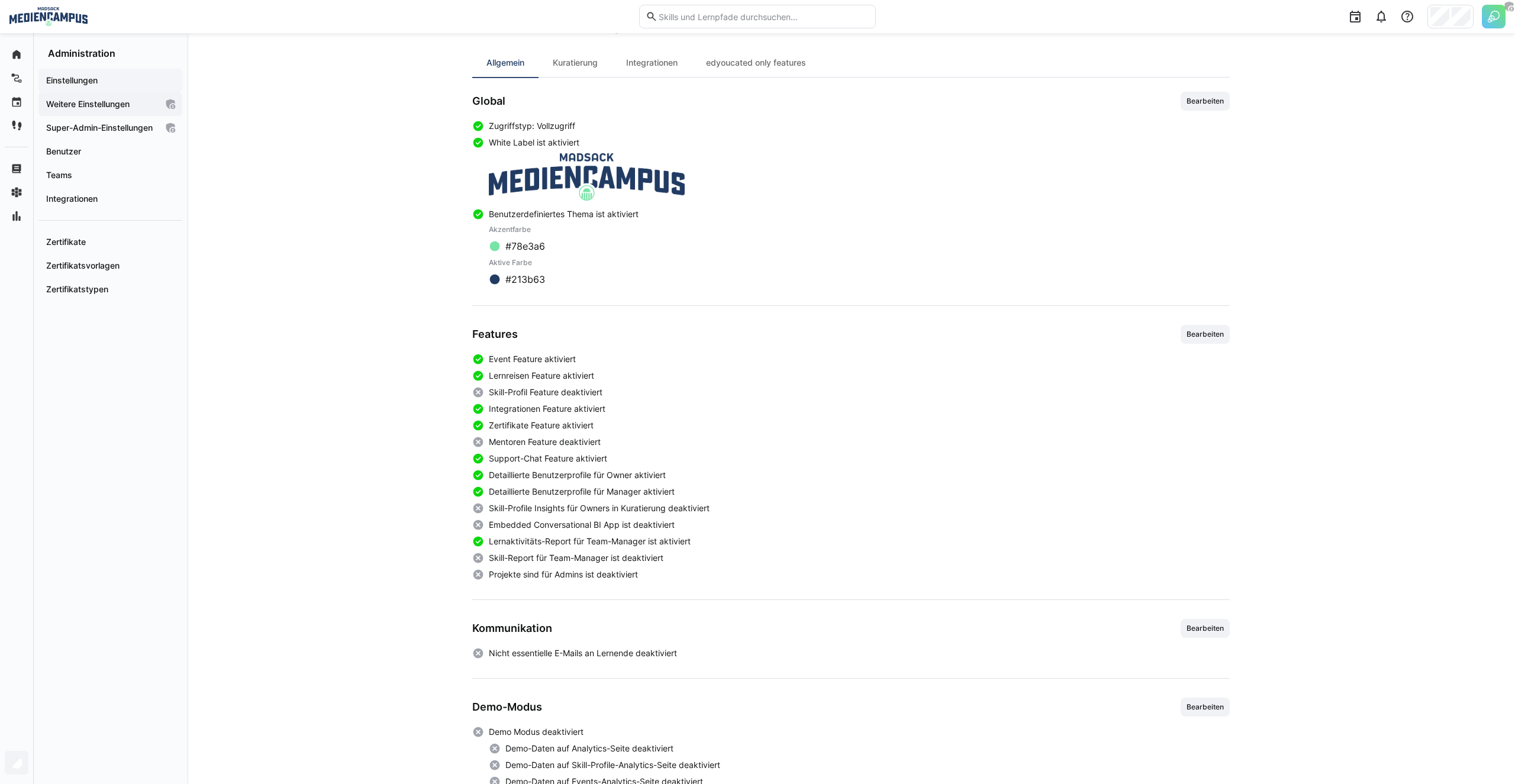
click at [0, 0] on app-navigation-label "Einstellungen" at bounding box center [0, 0] width 0 height 0
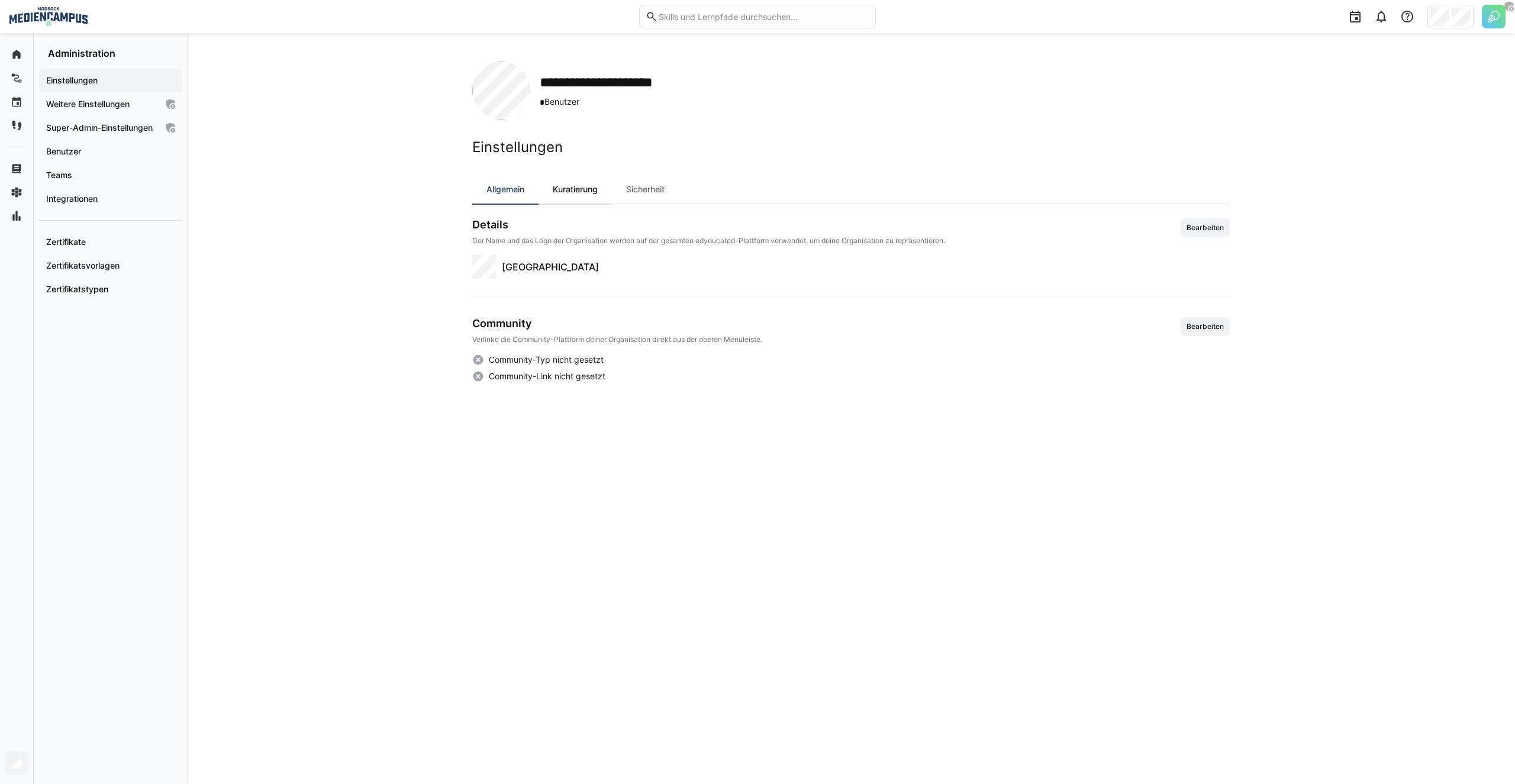
click at [587, 190] on div "Kuratierung" at bounding box center [575, 189] width 73 height 29
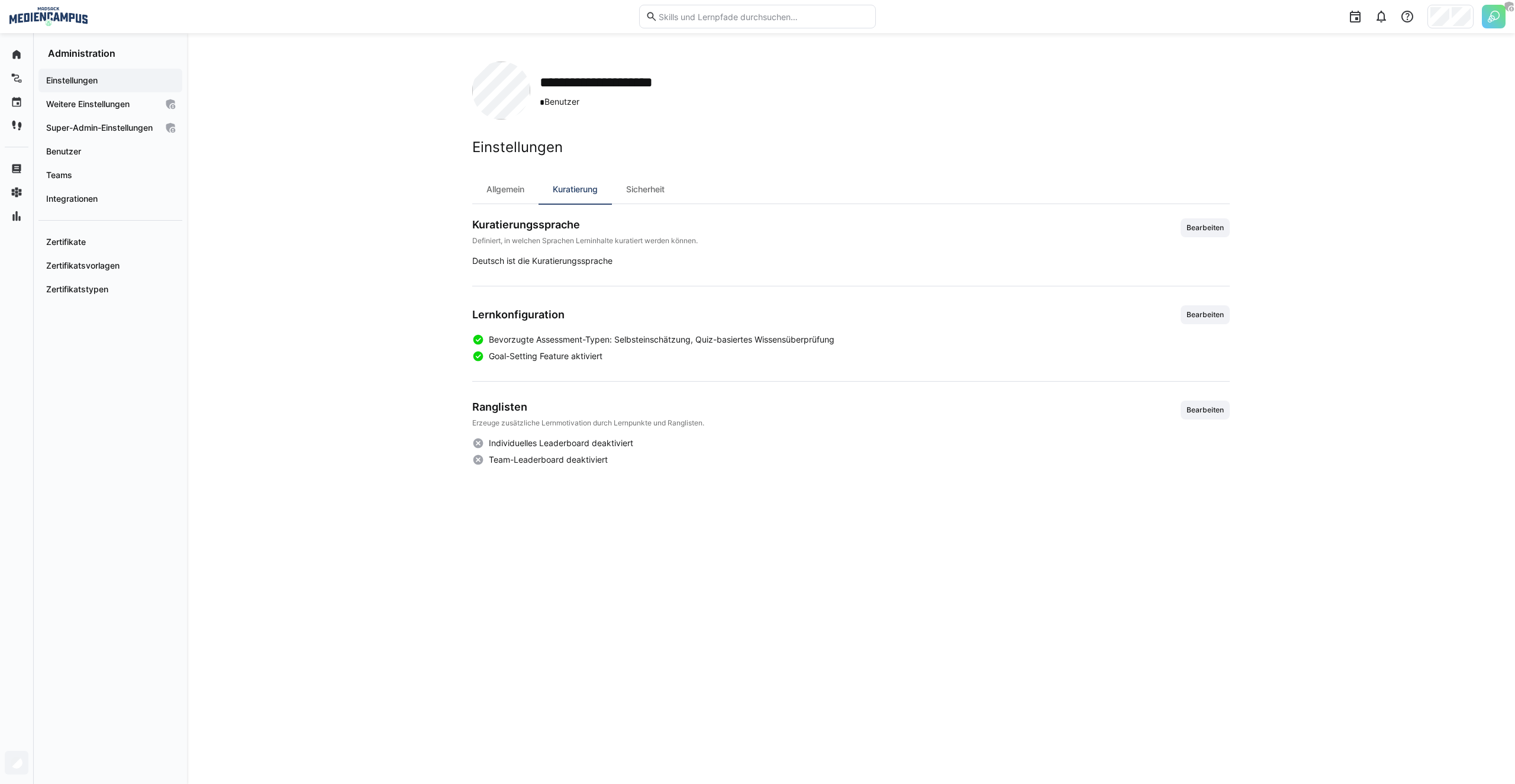
click at [286, 410] on div "**********" at bounding box center [851, 408] width 1328 height 751
click at [610, 416] on div "Ranglisten Erzeuge zusätzliche Lernmotivation durch Lernpunkte und Ranglisten." at bounding box center [588, 414] width 232 height 27
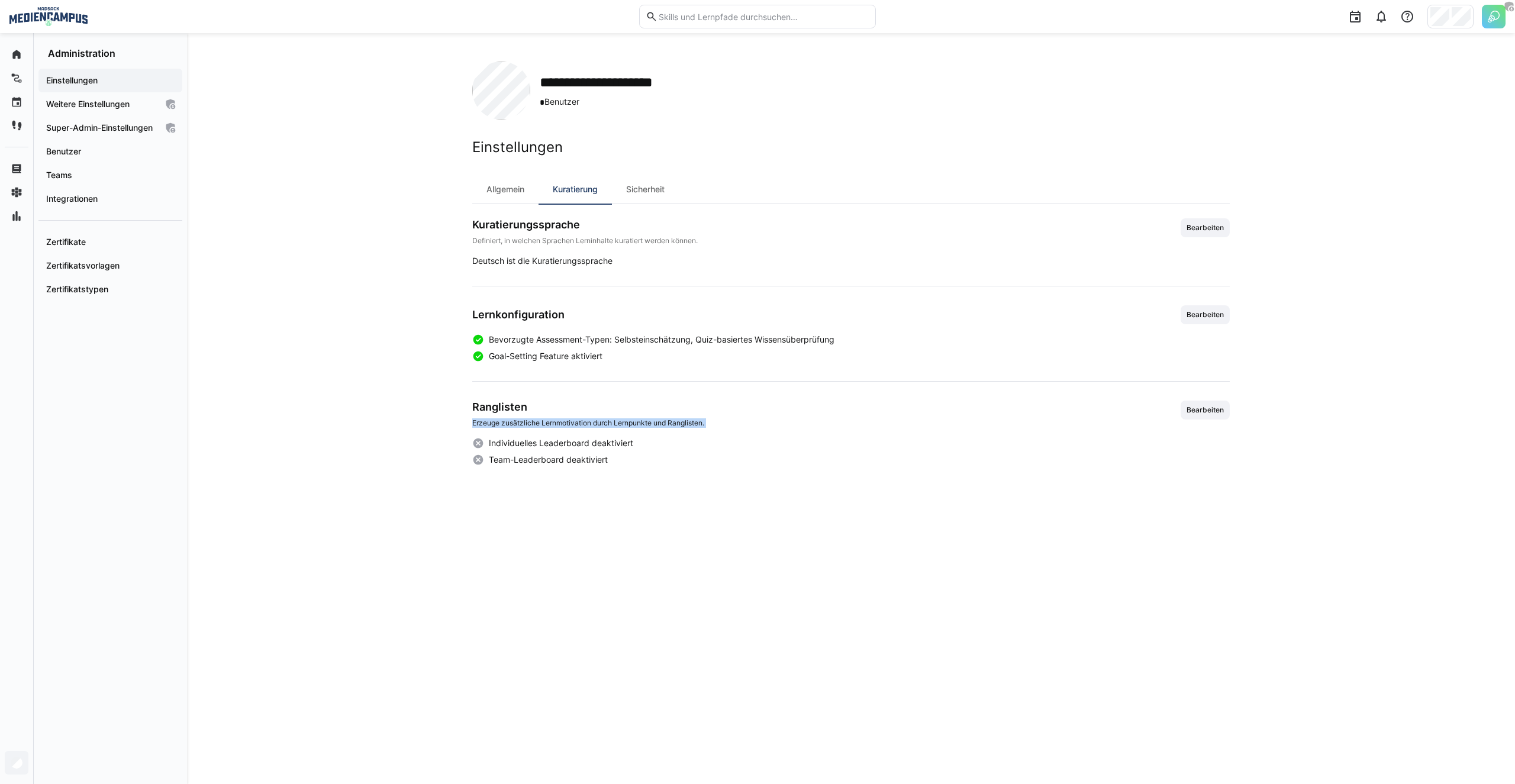
click at [610, 416] on div "Ranglisten Erzeuge zusätzliche Lernmotivation durch Lernpunkte und Ranglisten." at bounding box center [588, 414] width 232 height 27
click at [609, 417] on div "Ranglisten Erzeuge zusätzliche Lernmotivation durch Lernpunkte und Ranglisten." at bounding box center [588, 414] width 232 height 27
click at [598, 423] on p "Erzeuge zusätzliche Lernmotivation durch Lernpunkte und Ranglisten." at bounding box center [588, 423] width 232 height 10
click at [439, 419] on div "**********" at bounding box center [851, 408] width 1328 height 751
click at [516, 440] on span "Individuelles Leaderboard deaktiviert" at bounding box center [561, 443] width 144 height 12
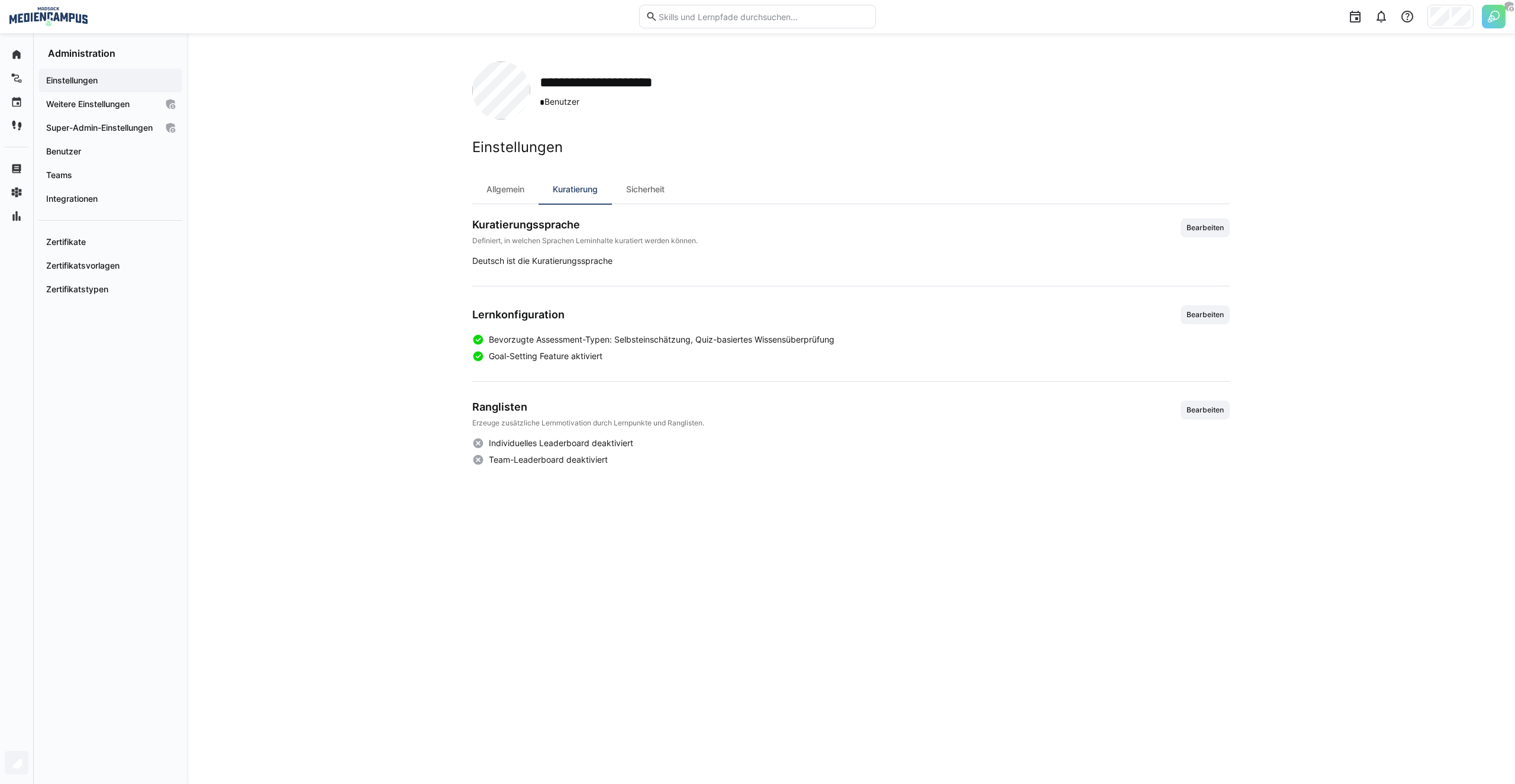
click at [516, 440] on span "Individuelles Leaderboard deaktiviert" at bounding box center [561, 443] width 144 height 12
click at [433, 416] on div "**********" at bounding box center [851, 408] width 1328 height 751
click at [363, 129] on div "**********" at bounding box center [851, 408] width 1328 height 751
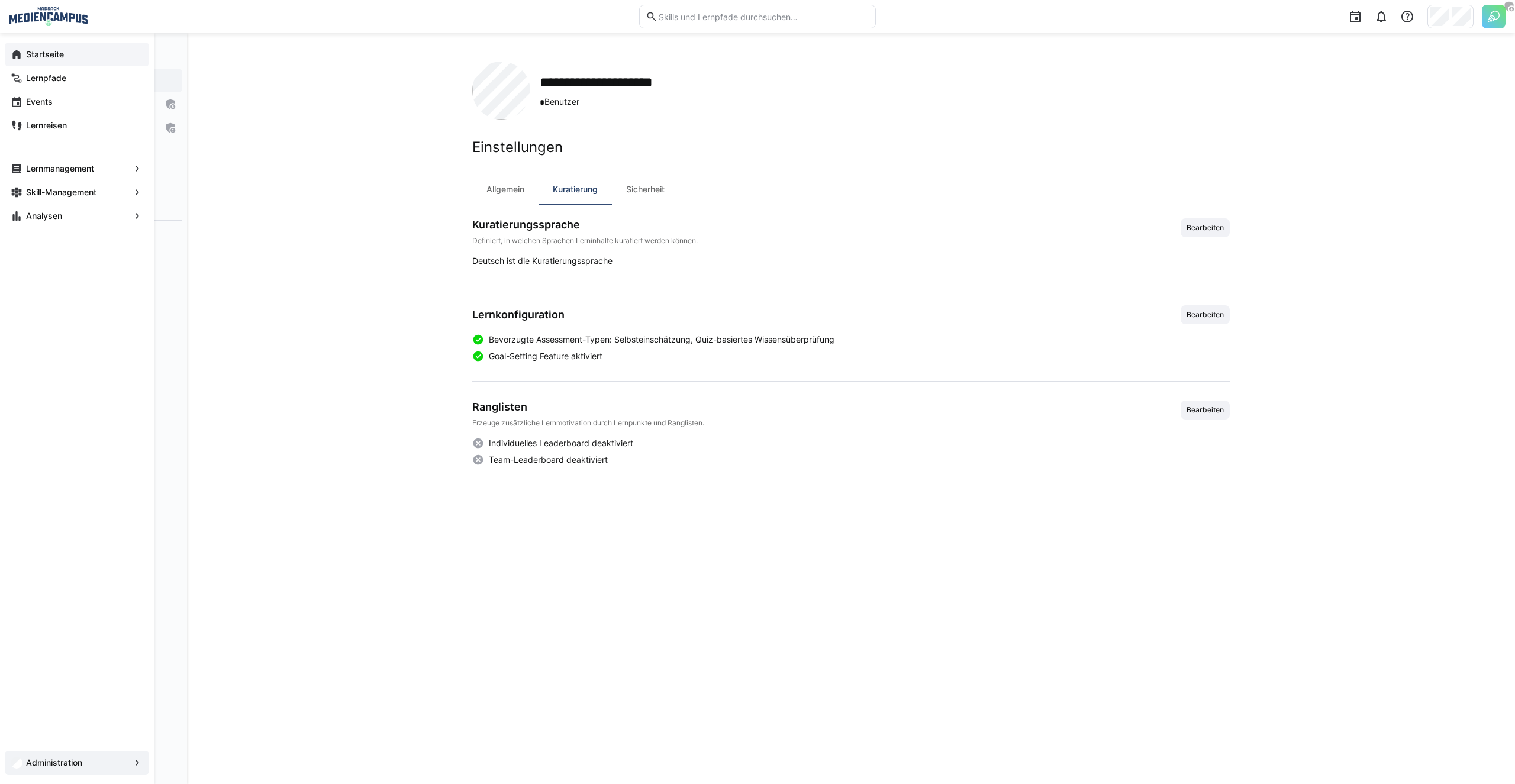
click at [18, 46] on div "Startseite" at bounding box center [77, 55] width 144 height 24
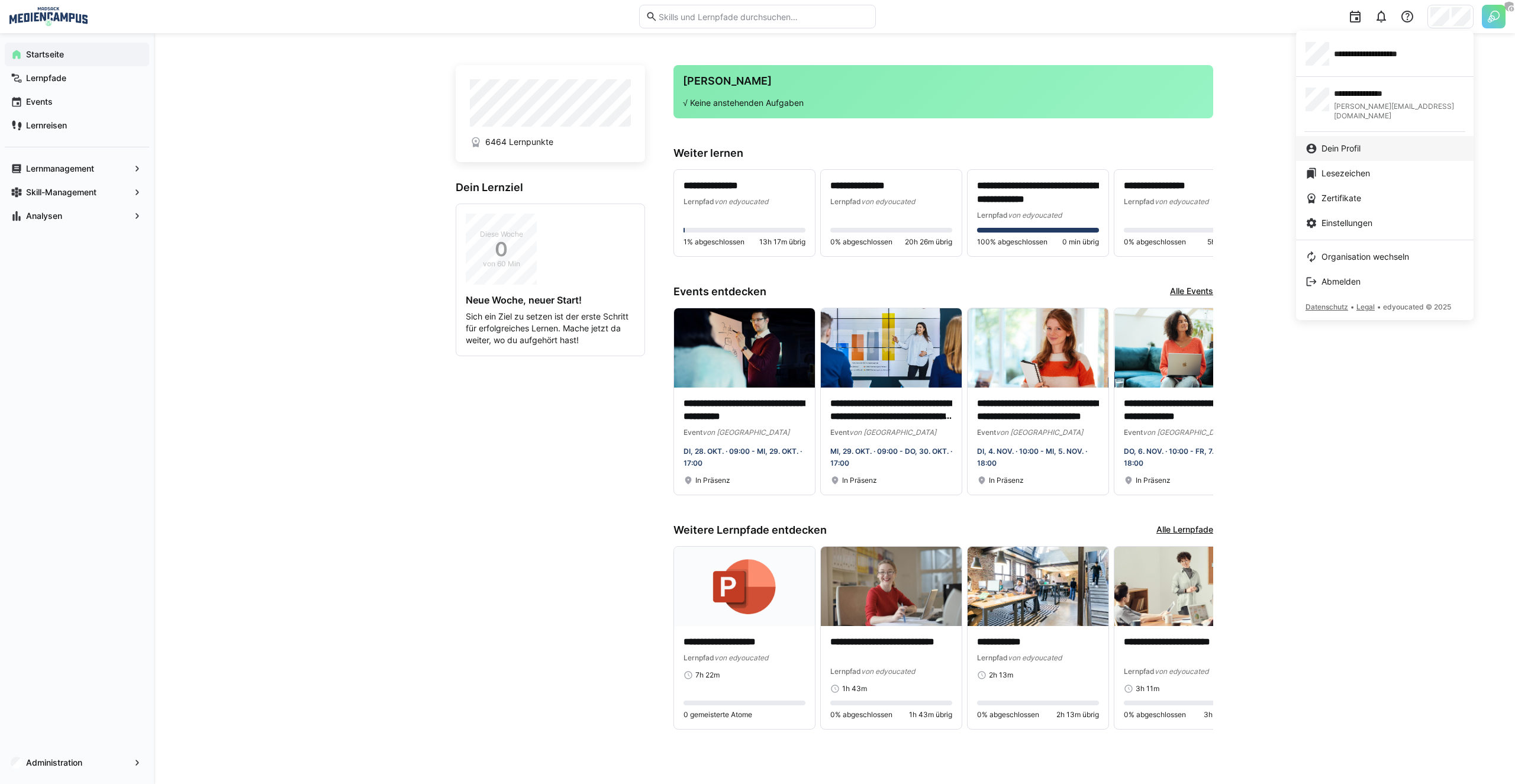
click at [1346, 142] on span "Dein Profil" at bounding box center [1341, 148] width 39 height 12
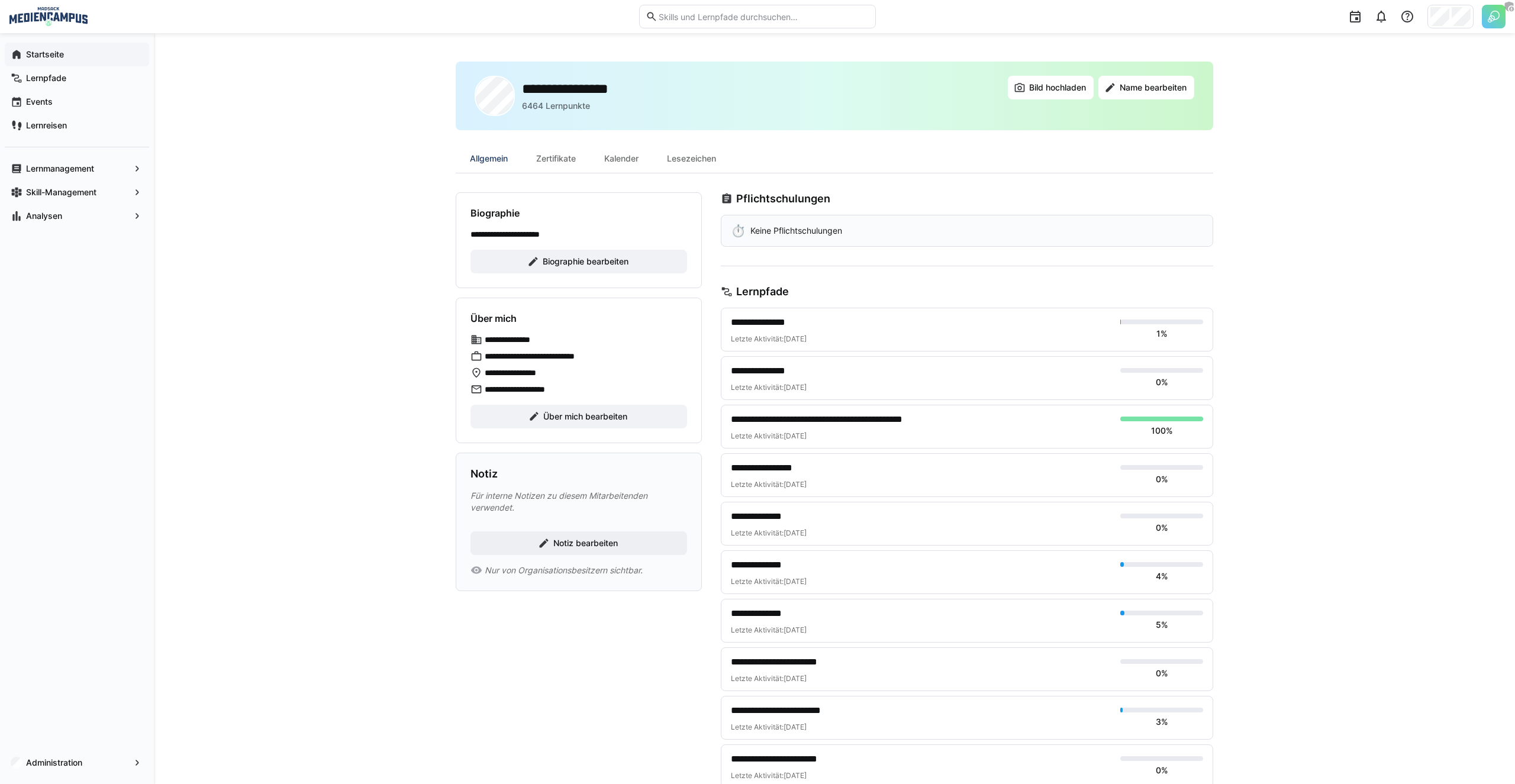
click at [296, 251] on div "**********" at bounding box center [834, 663] width 1361 height 1260
click at [82, 161] on div "Lernmanagement" at bounding box center [77, 168] width 144 height 24
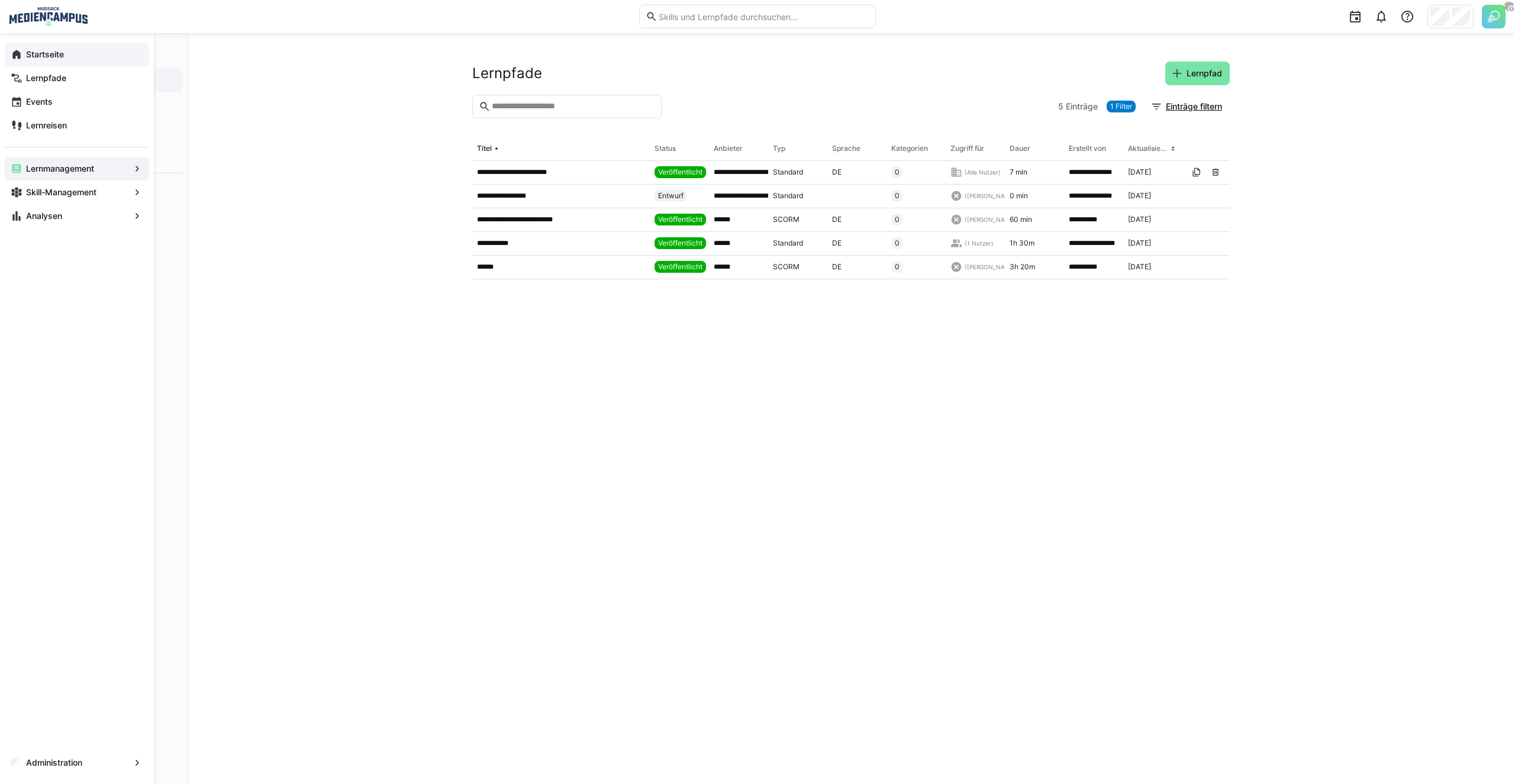
click at [15, 58] on eds-icon at bounding box center [17, 54] width 12 height 12
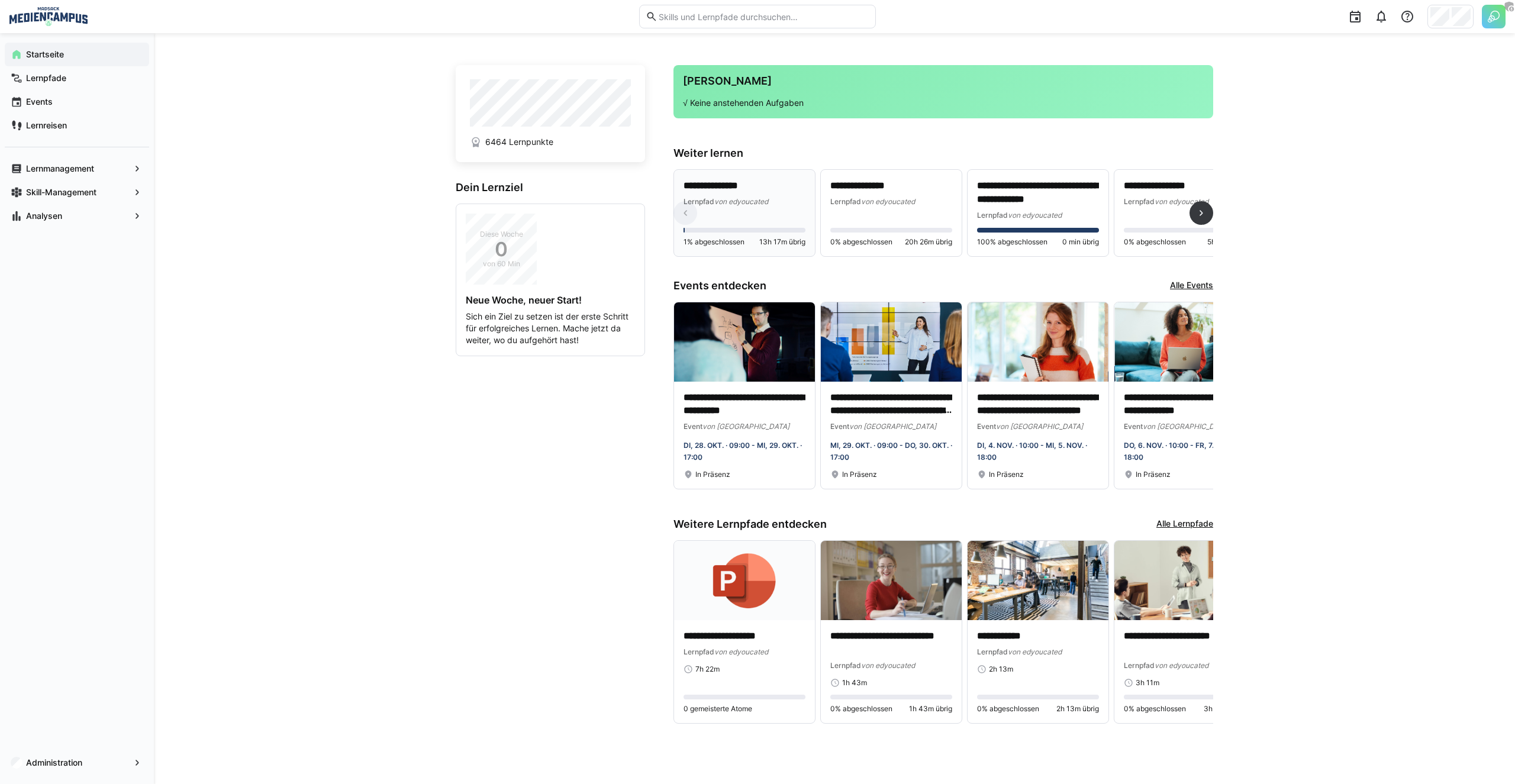
click at [777, 196] on div "Lernpfad von edyoucated" at bounding box center [744, 201] width 122 height 12
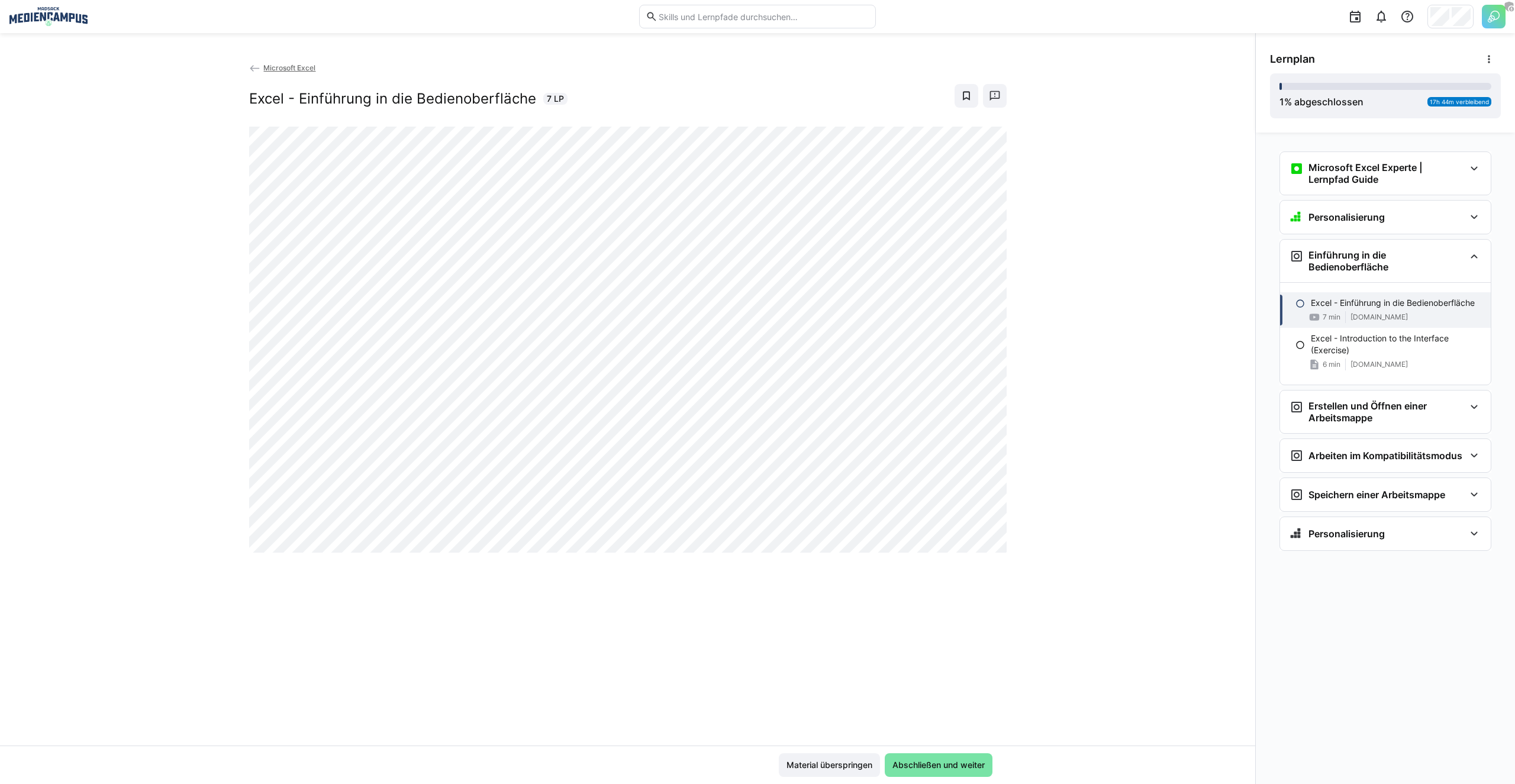
click at [67, 11] on img at bounding box center [48, 17] width 78 height 19
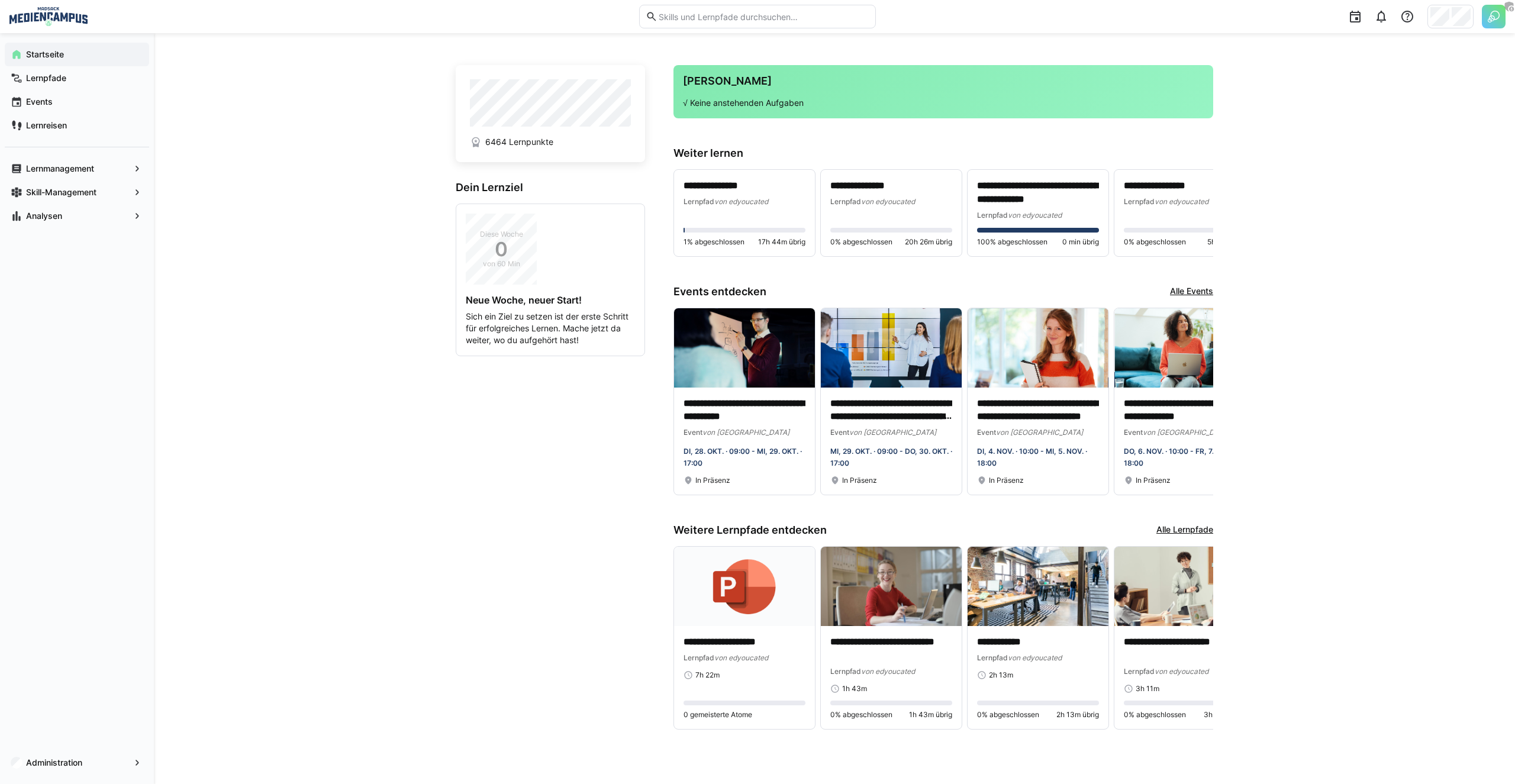
click at [426, 248] on div "**********" at bounding box center [834, 408] width 1361 height 751
click at [237, 110] on div "**********" at bounding box center [834, 408] width 1361 height 751
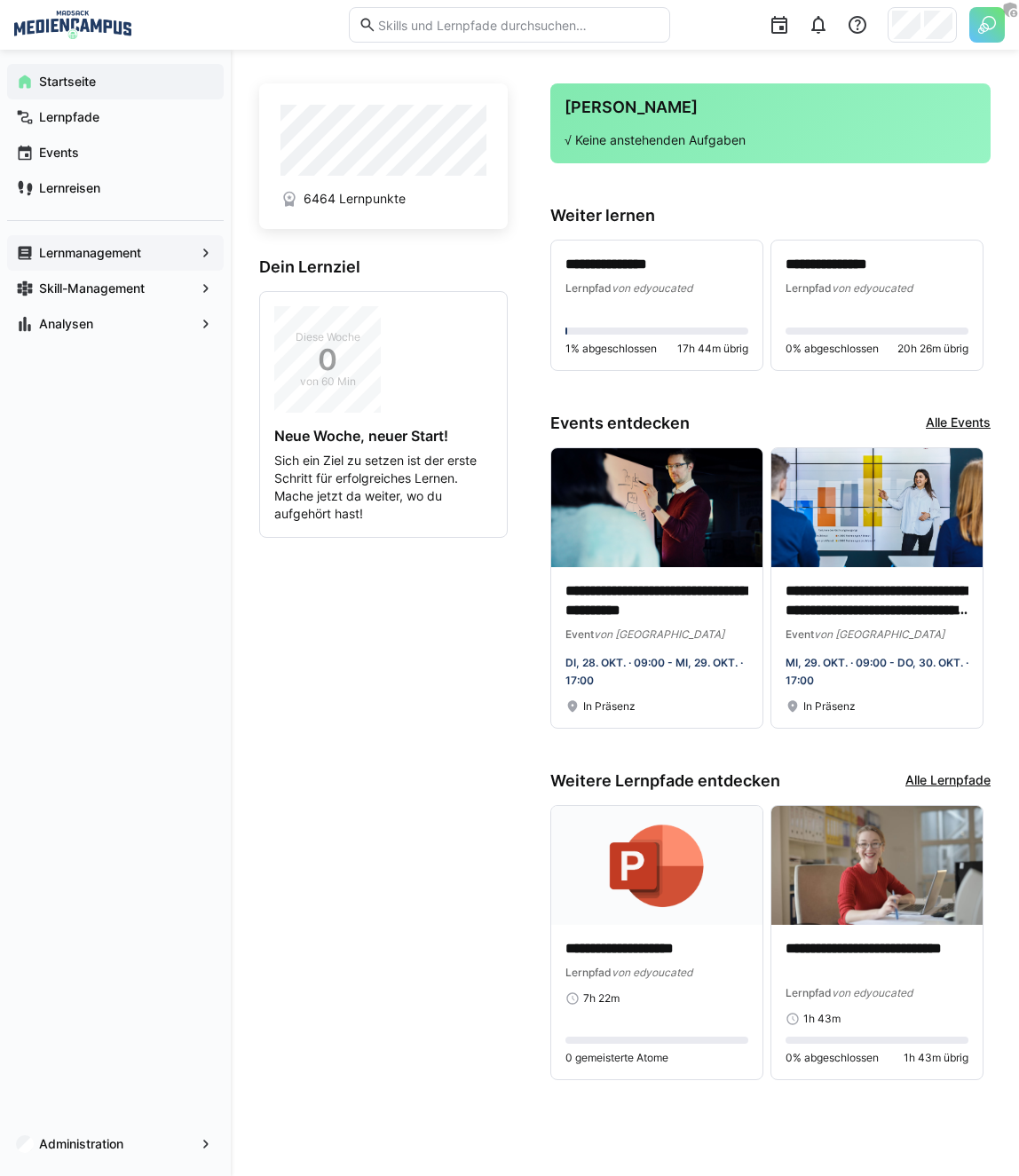
click at [0, 0] on app-navigation-label "Lernmanagement" at bounding box center [0, 0] width 0 height 0
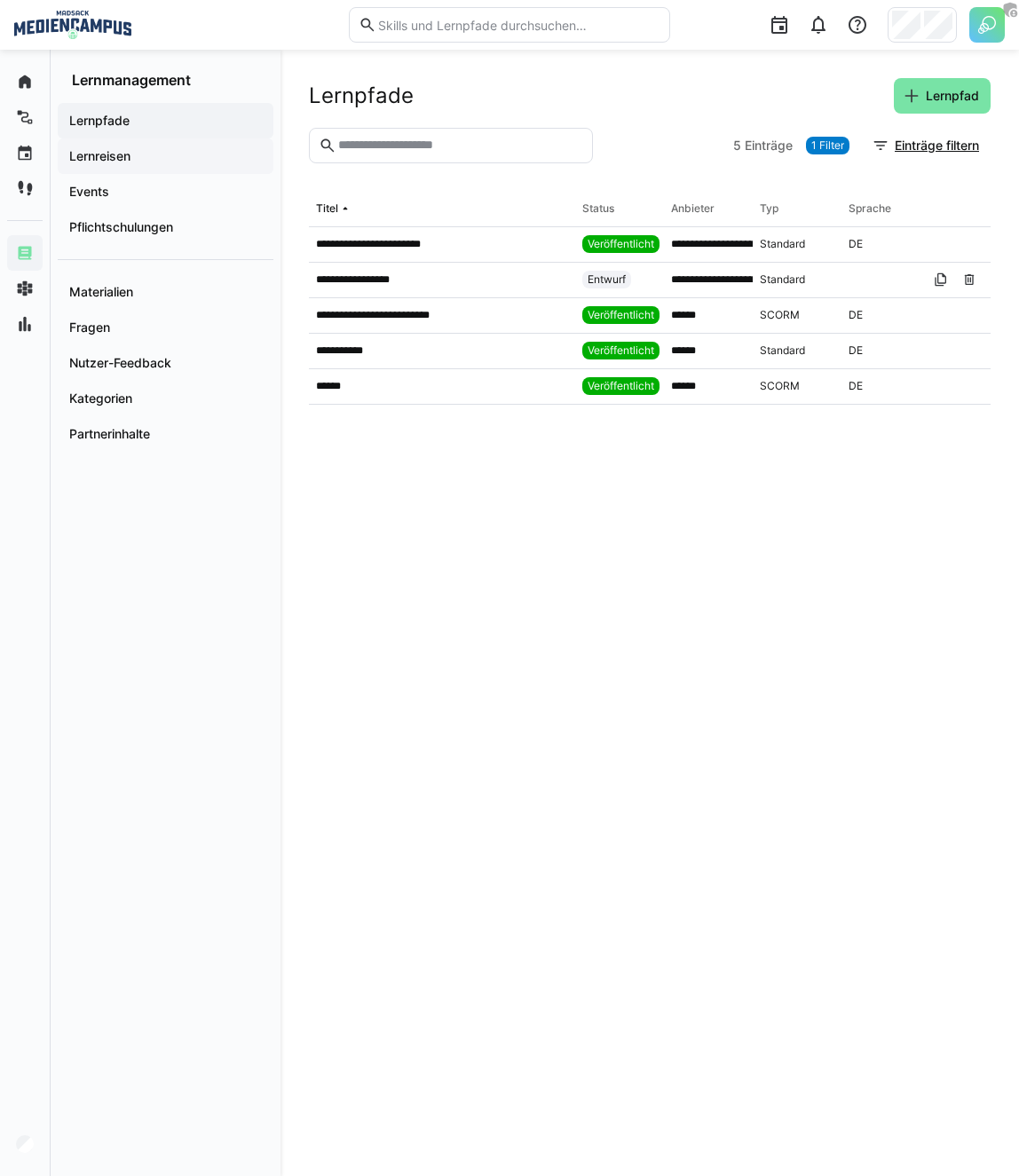
click at [143, 151] on span "Lernreisen" at bounding box center [166, 156] width 198 height 18
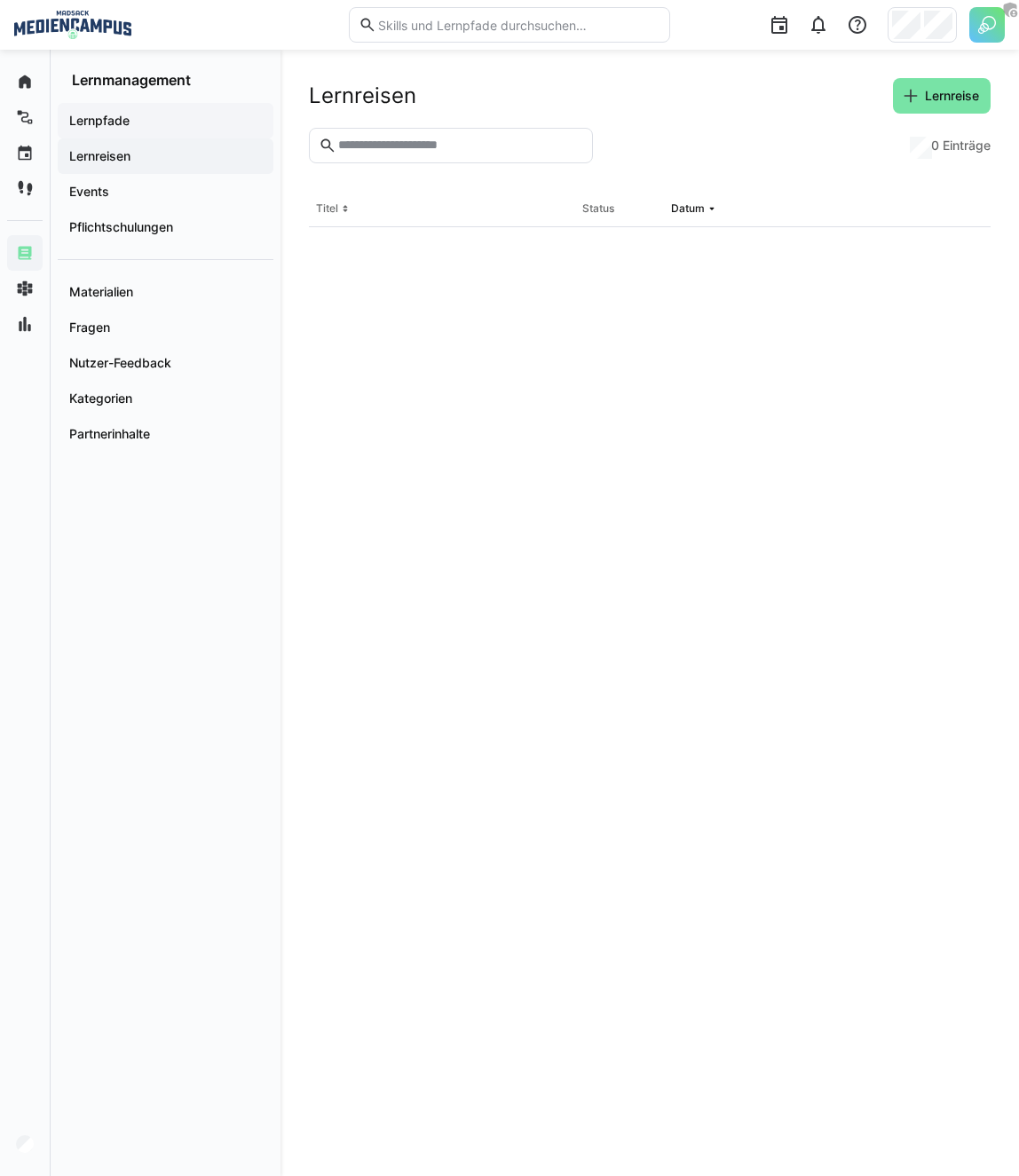
click at [0, 0] on app-navigation-label "Lernpfade" at bounding box center [0, 0] width 0 height 0
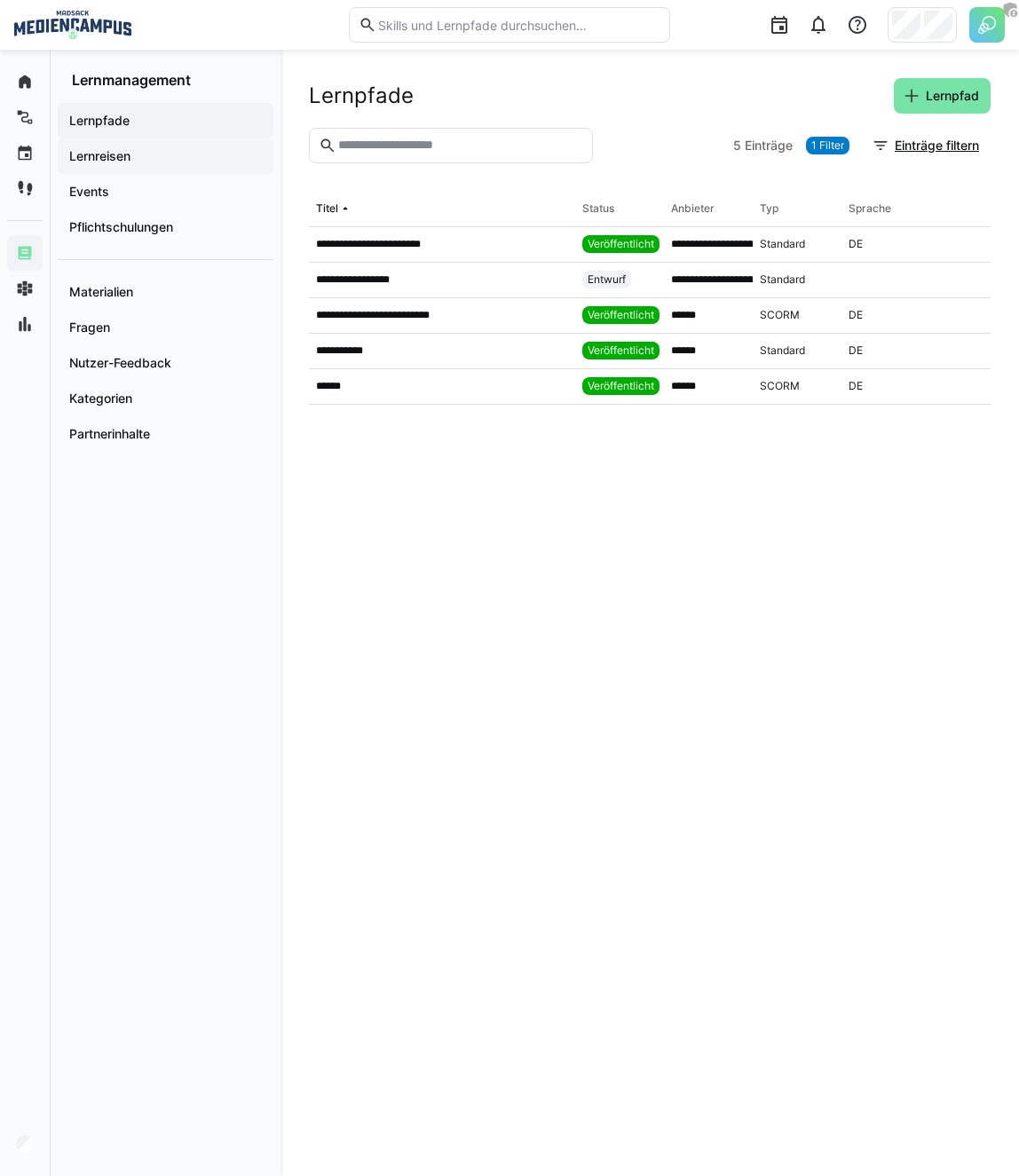
click at [0, 0] on app-navigation-label "Lernreisen" at bounding box center [0, 0] width 0 height 0
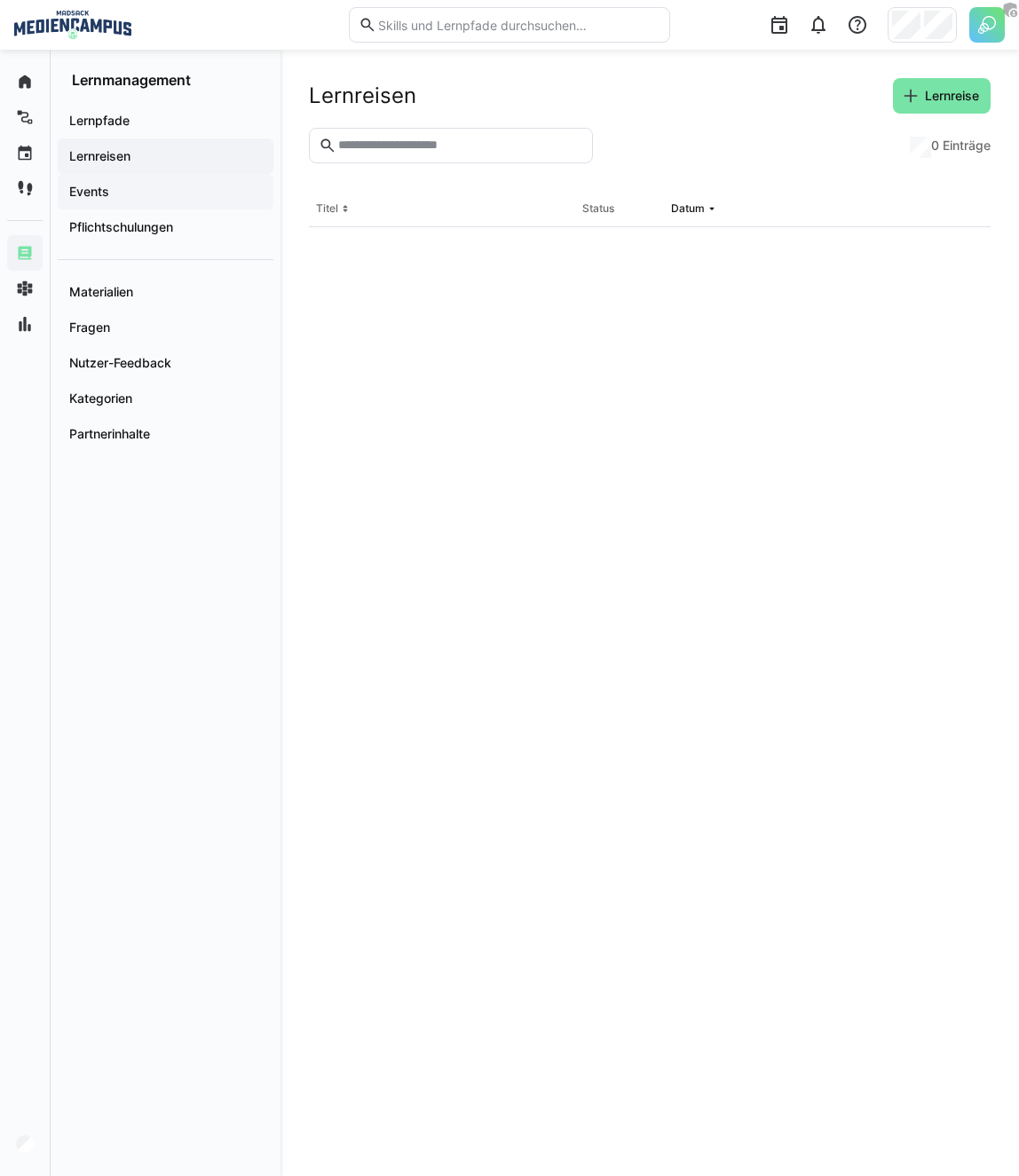
click at [0, 0] on app-navigation-label "Events" at bounding box center [0, 0] width 0 height 0
click at [108, 206] on div "Events" at bounding box center [165, 192] width 215 height 36
click at [0, 0] on app-navigation-label "Pflichtschulungen" at bounding box center [0, 0] width 0 height 0
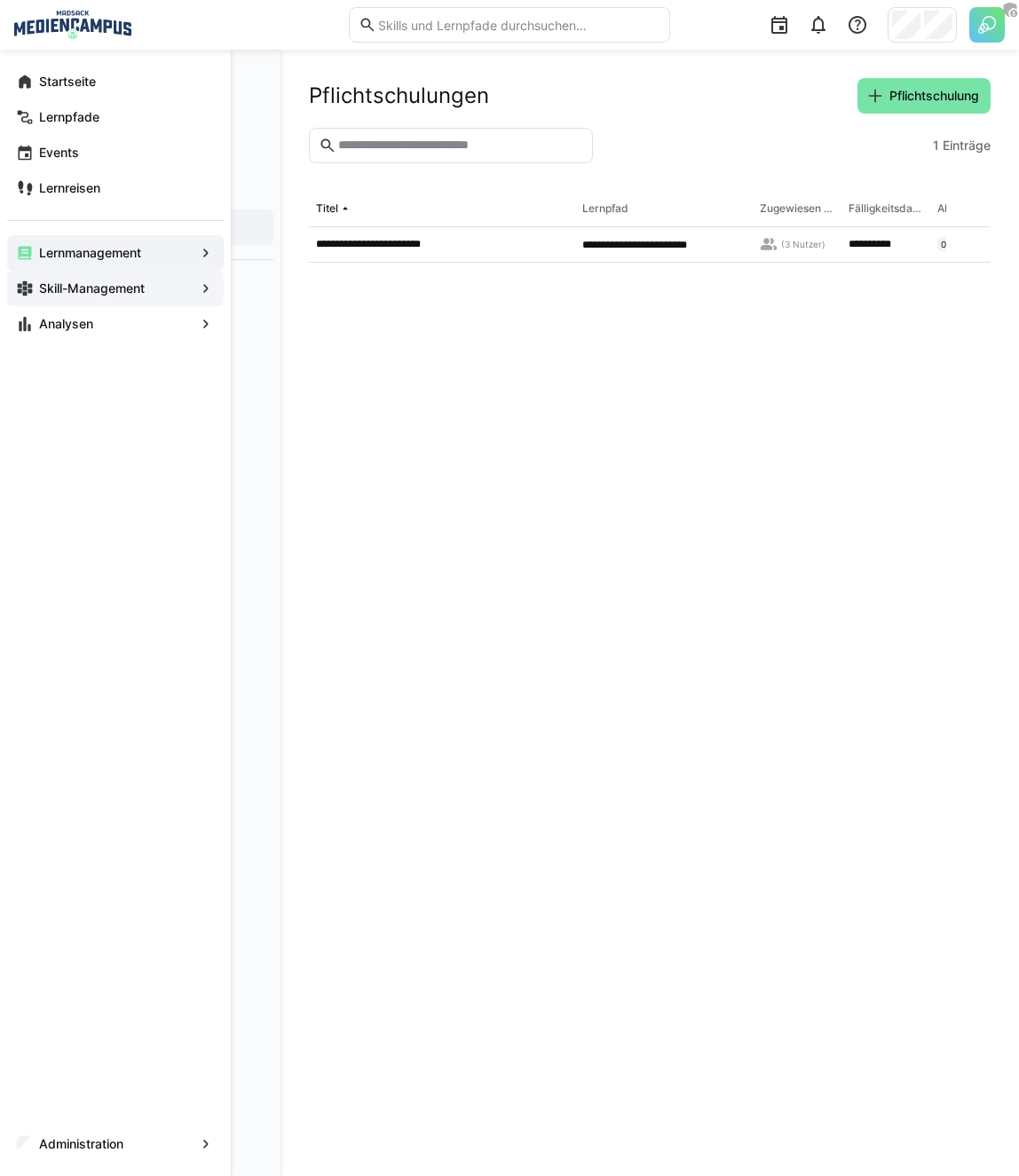
click at [0, 0] on app-navigation-label "Skill-Management" at bounding box center [0, 0] width 0 height 0
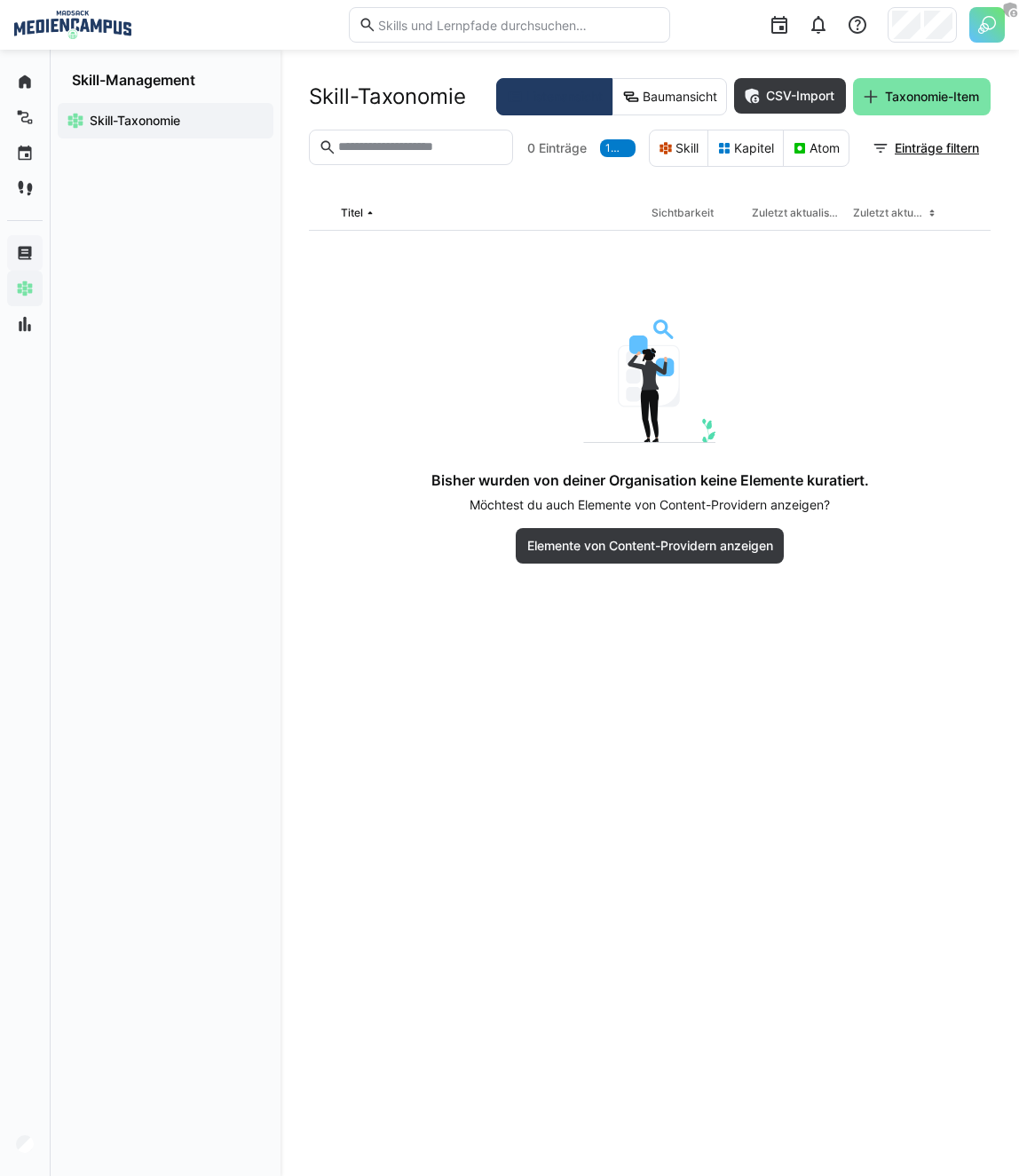
click at [496, 320] on div "Bisher wurden von deiner Organisation keine Elemente kuratiert. Möchtest du auc…" at bounding box center [649, 441] width 504 height 244
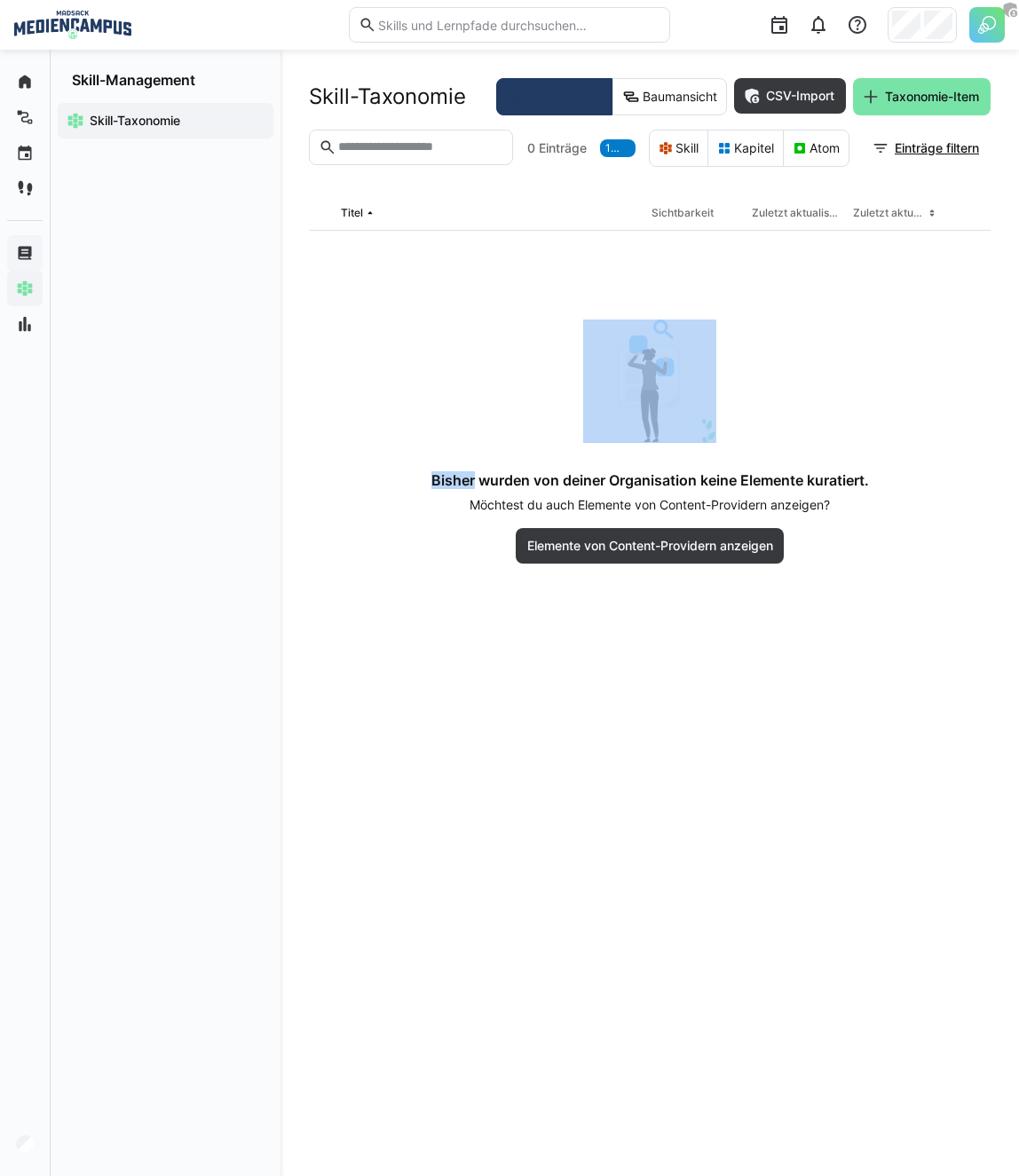
click at [424, 313] on app-empty-results "Bisher wurden von deiner Organisation keine Elemente kuratiert. Möchtest du auc…" at bounding box center [649, 396] width 681 height 333
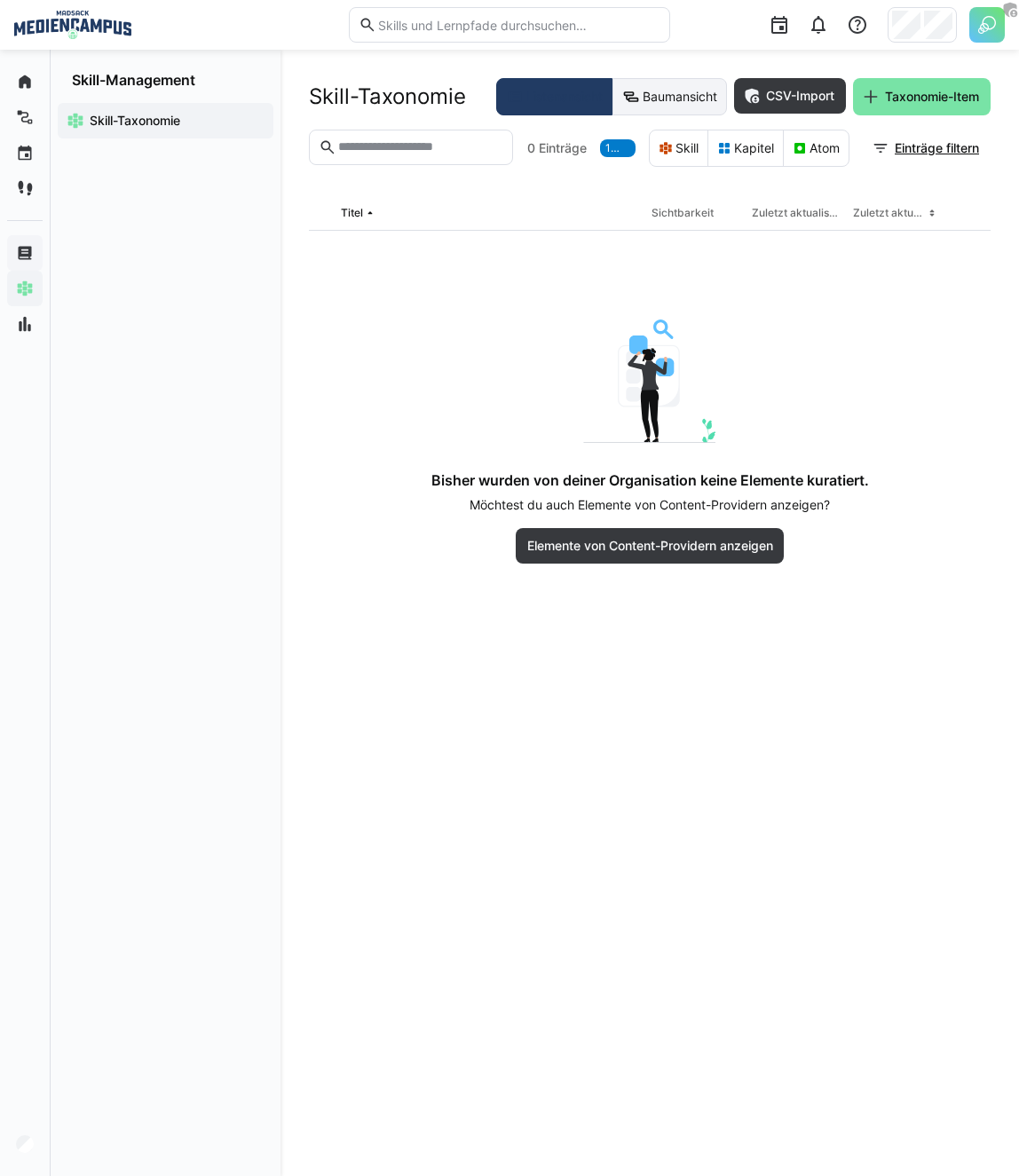
click at [643, 97] on eds-button-option "Baumansicht" at bounding box center [670, 96] width 114 height 38
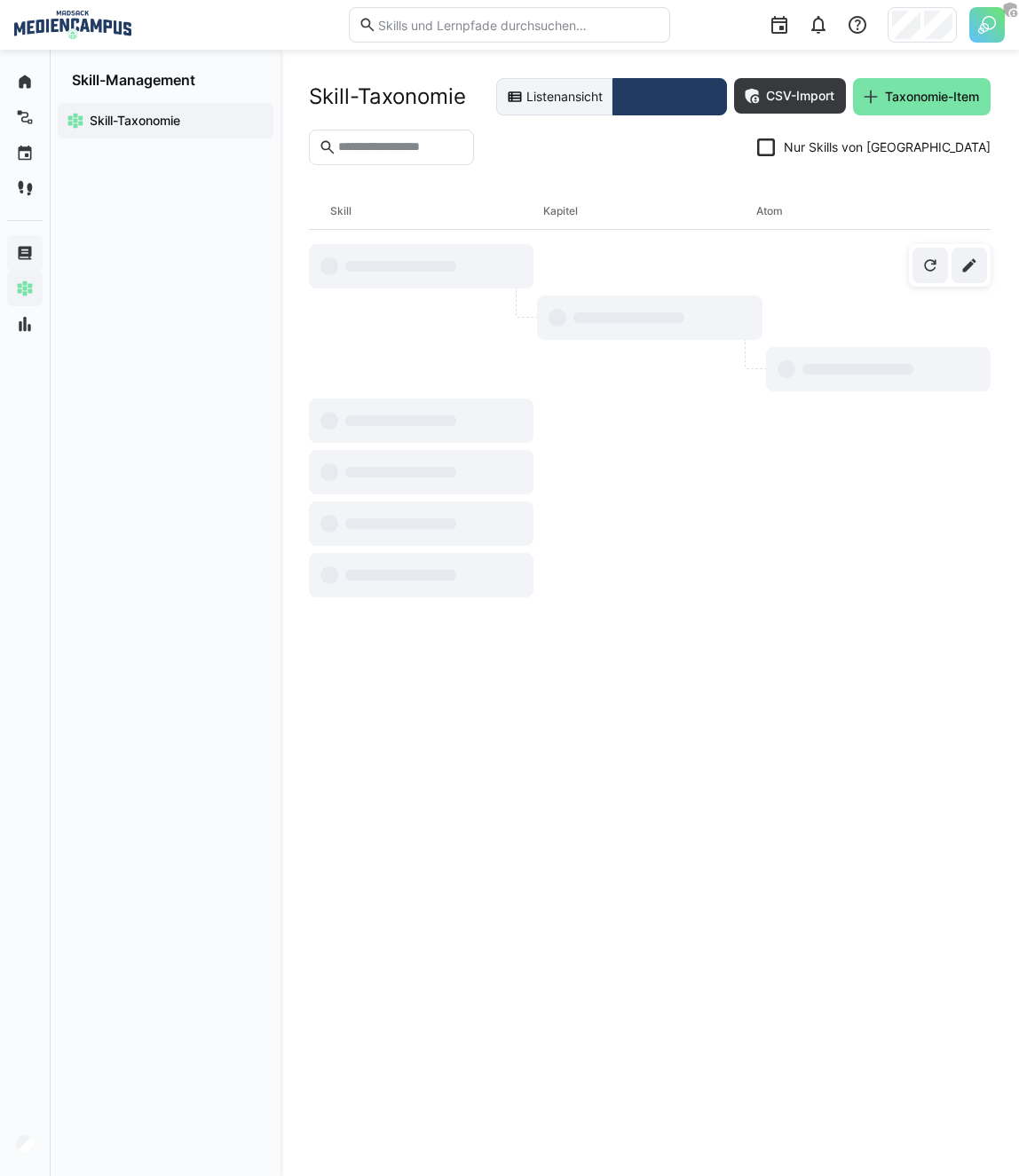
click at [555, 88] on eds-button-option "Listenansicht" at bounding box center [554, 96] width 116 height 38
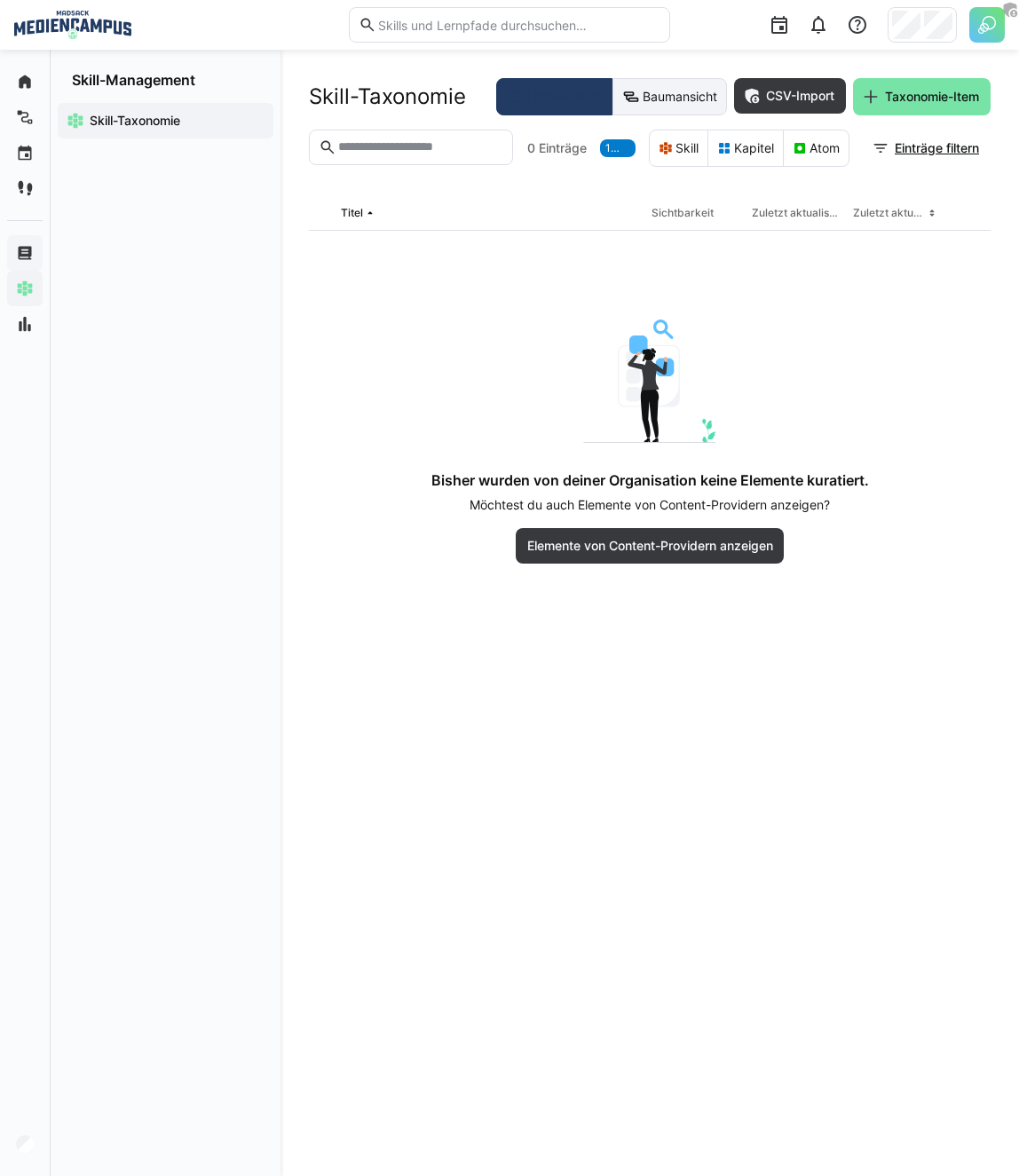
click at [649, 88] on eds-button-option "Baumansicht" at bounding box center [670, 96] width 114 height 38
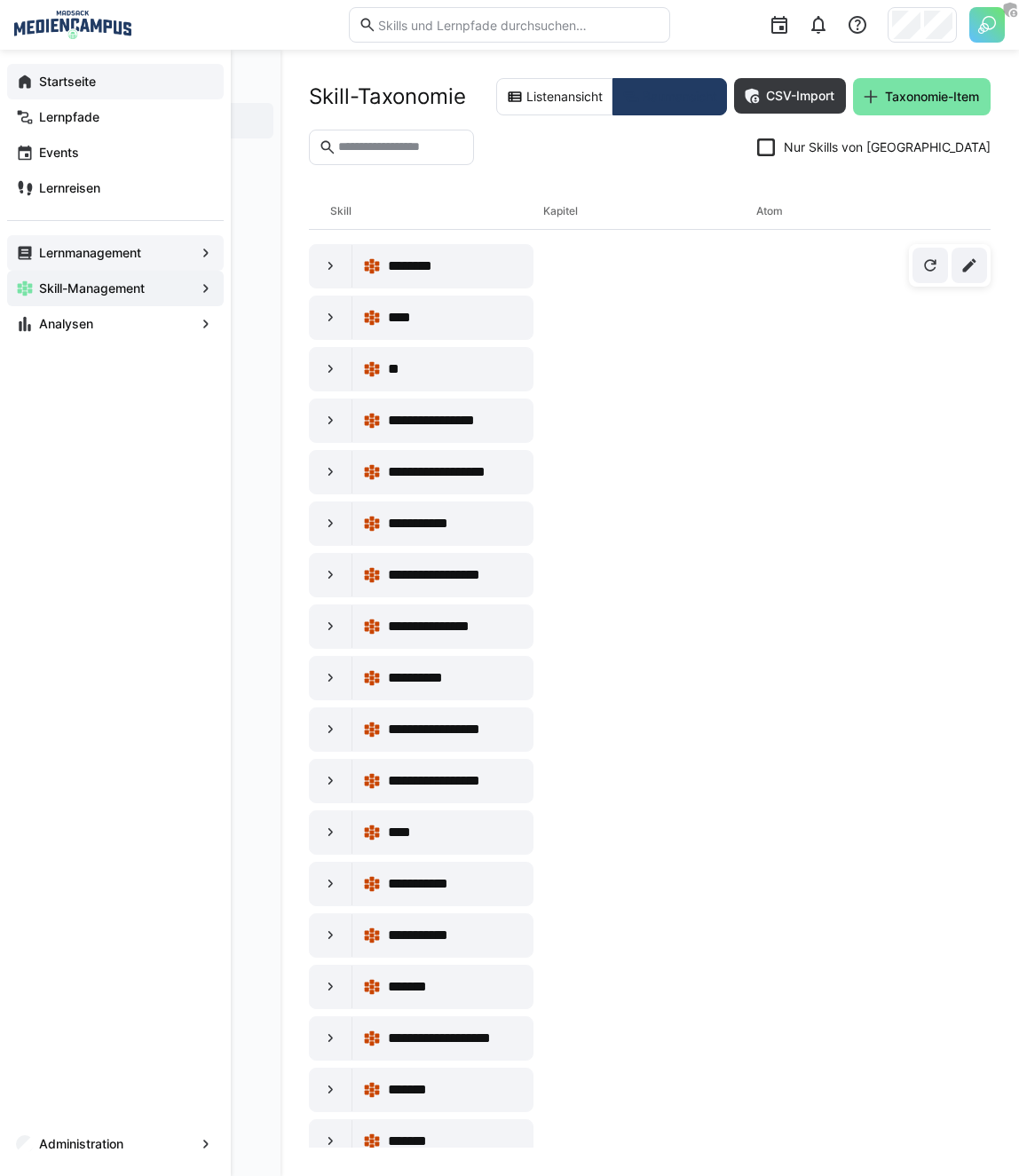
click at [0, 0] on app-navigation-label "Startseite" at bounding box center [0, 0] width 0 height 0
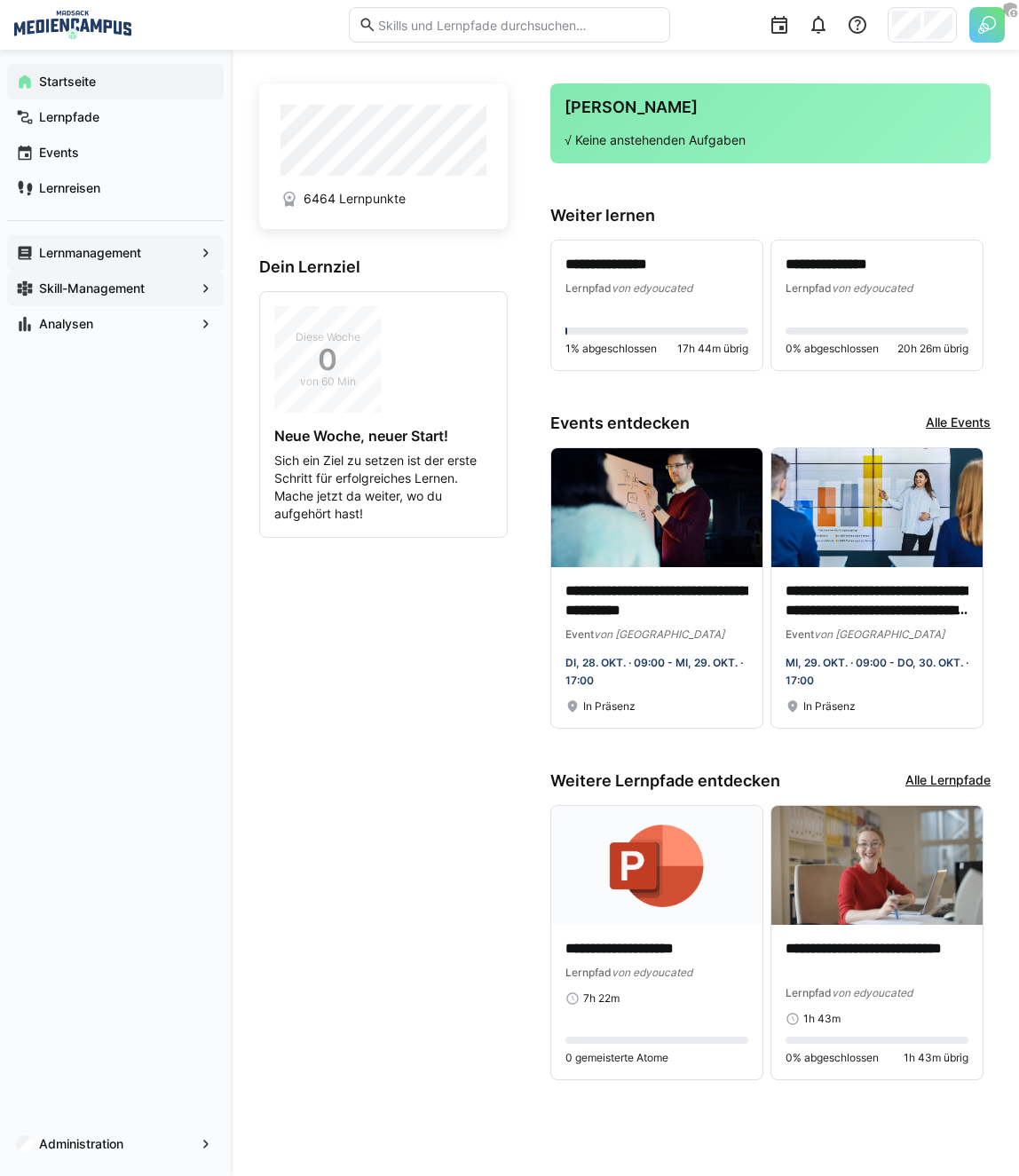
click at [0, 0] on app-navigation-label "Skill-Management" at bounding box center [0, 0] width 0 height 0
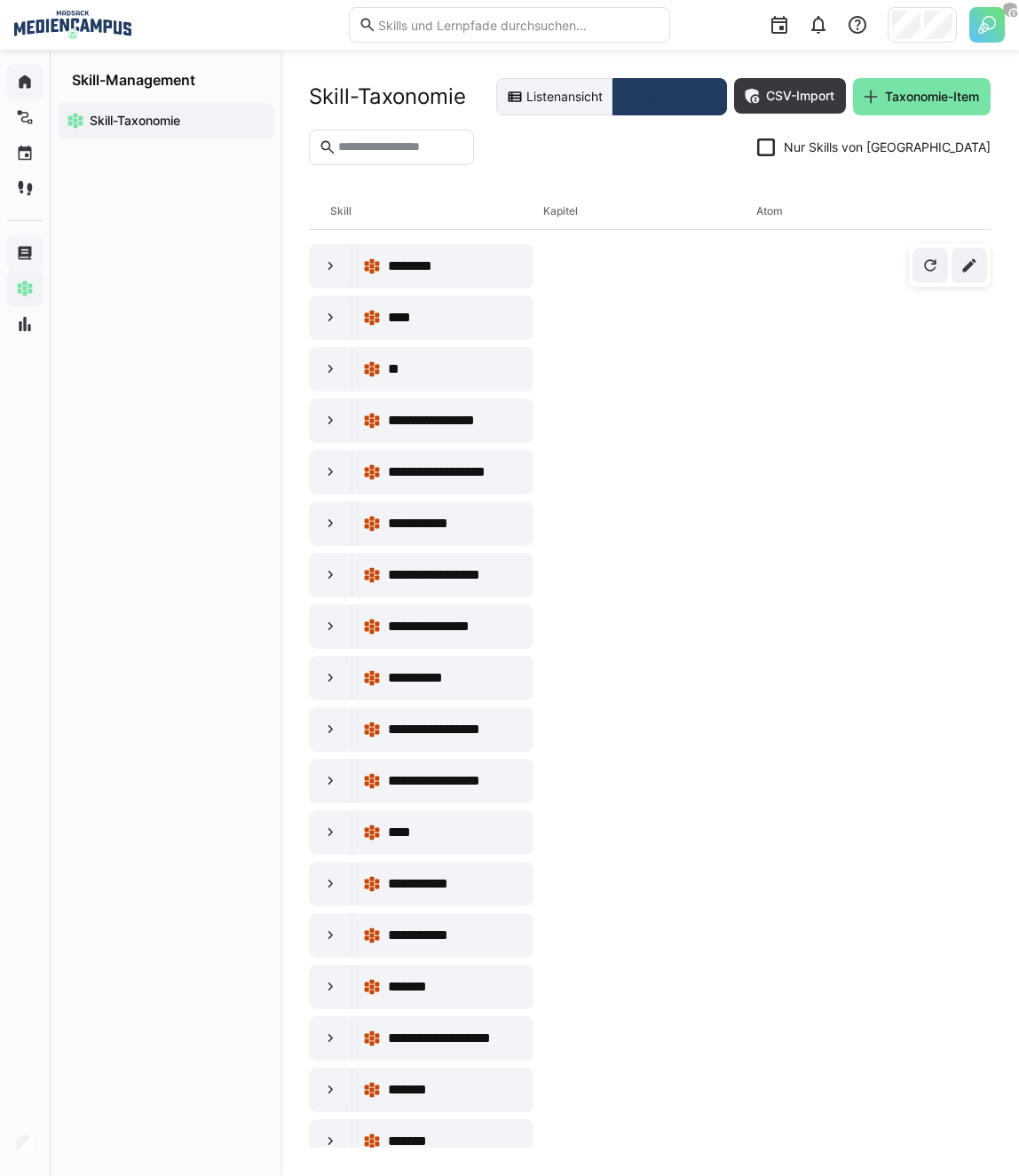
click at [567, 103] on eds-button-option "Listenansicht" at bounding box center [554, 96] width 116 height 38
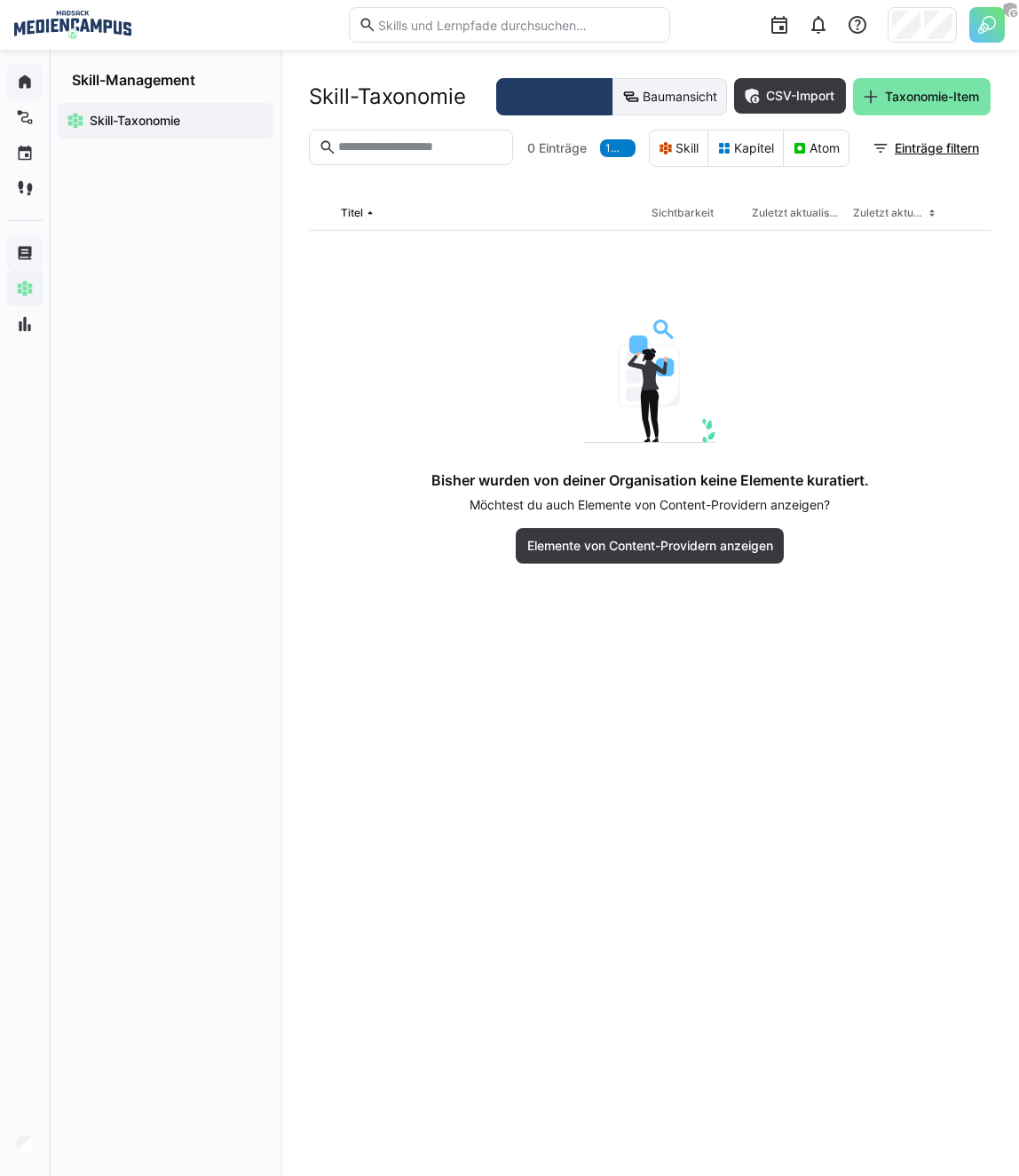
click at [661, 85] on eds-button-option "Baumansicht" at bounding box center [670, 96] width 114 height 38
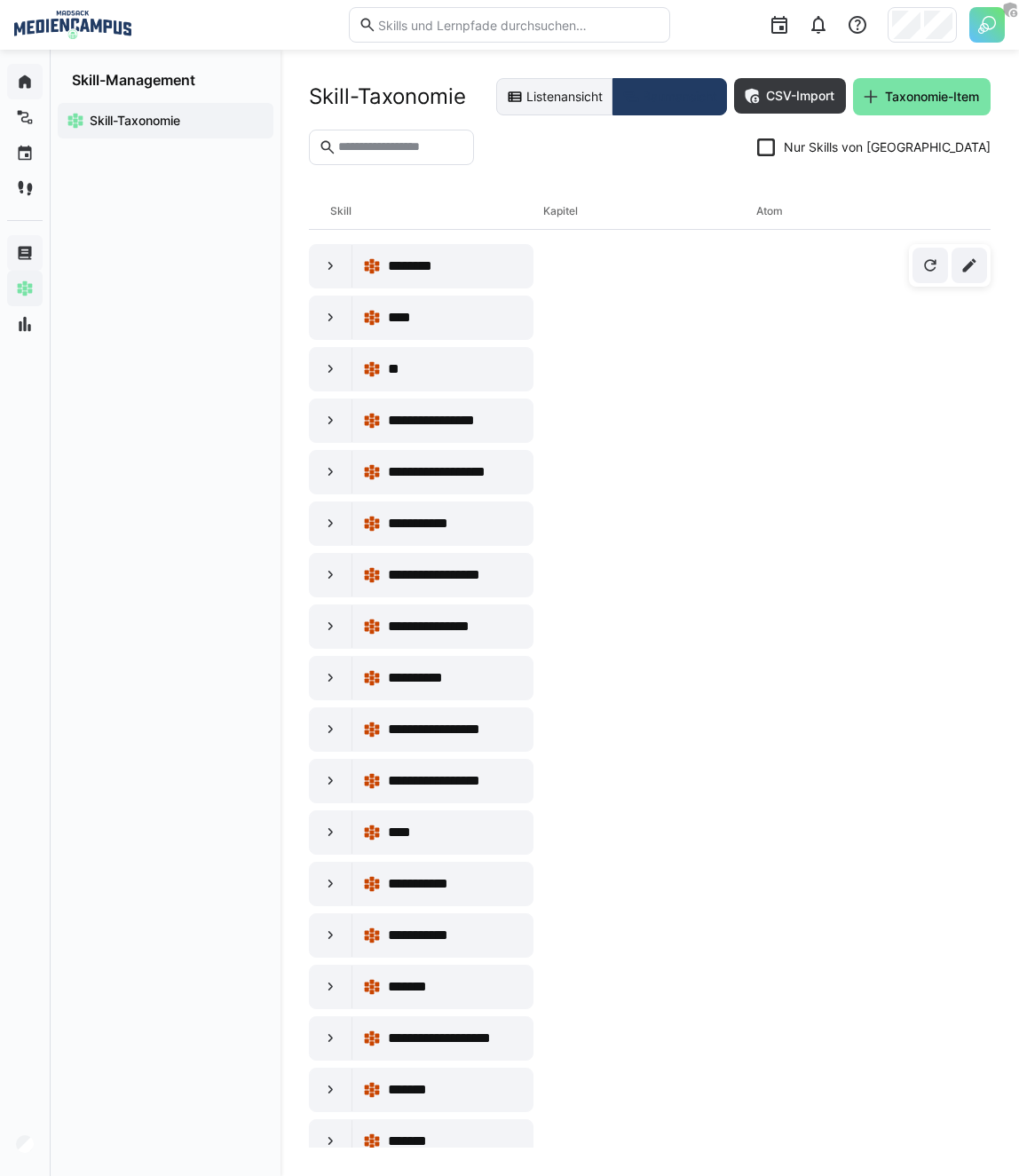
click at [564, 114] on eds-button-option "Listenansicht" at bounding box center [554, 96] width 116 height 38
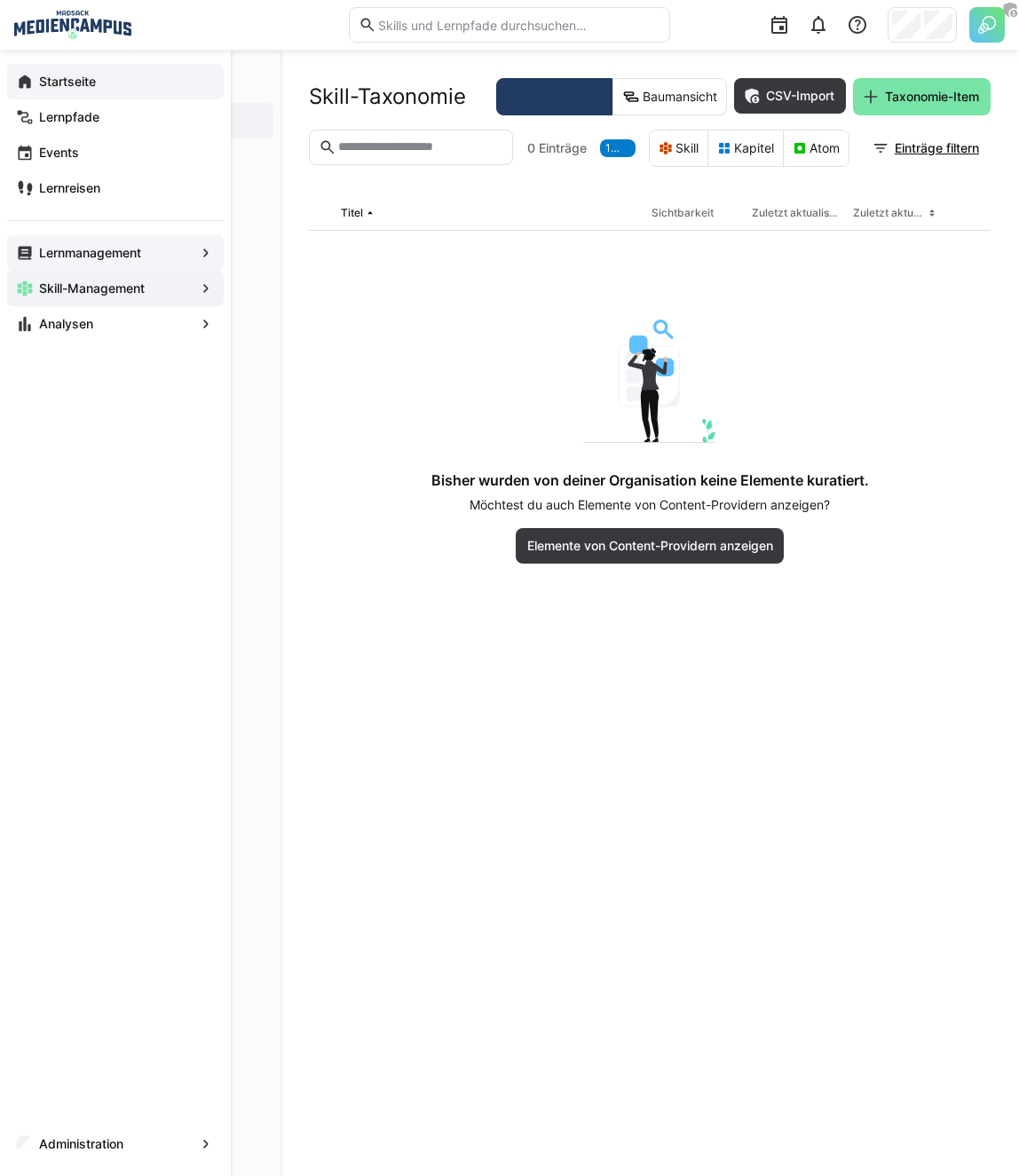
click at [8, 258] on div "Lernmanagement" at bounding box center [115, 253] width 216 height 36
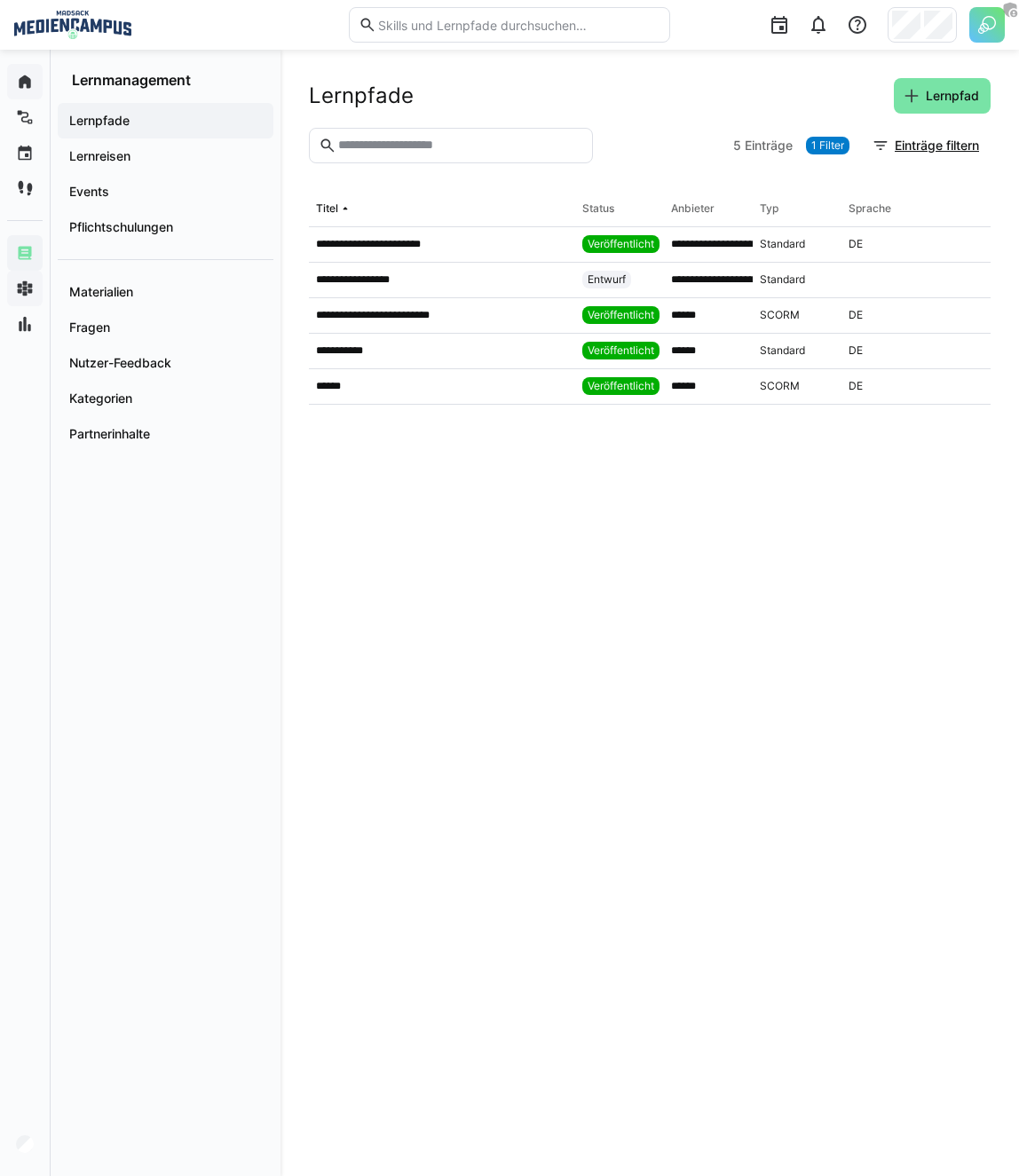
click at [832, 150] on span "1 Filter" at bounding box center [827, 146] width 33 height 14
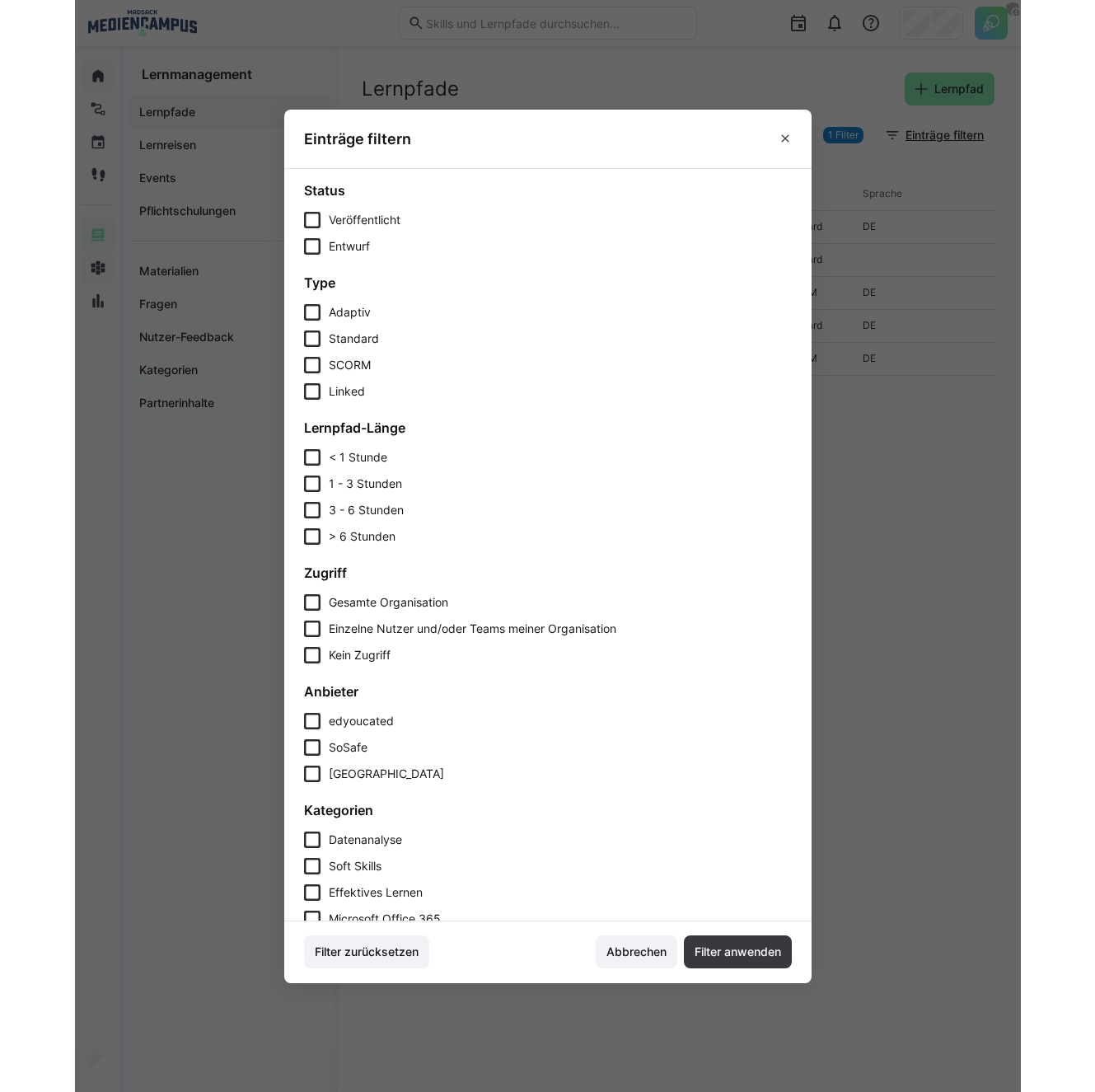
scroll to position [116, 0]
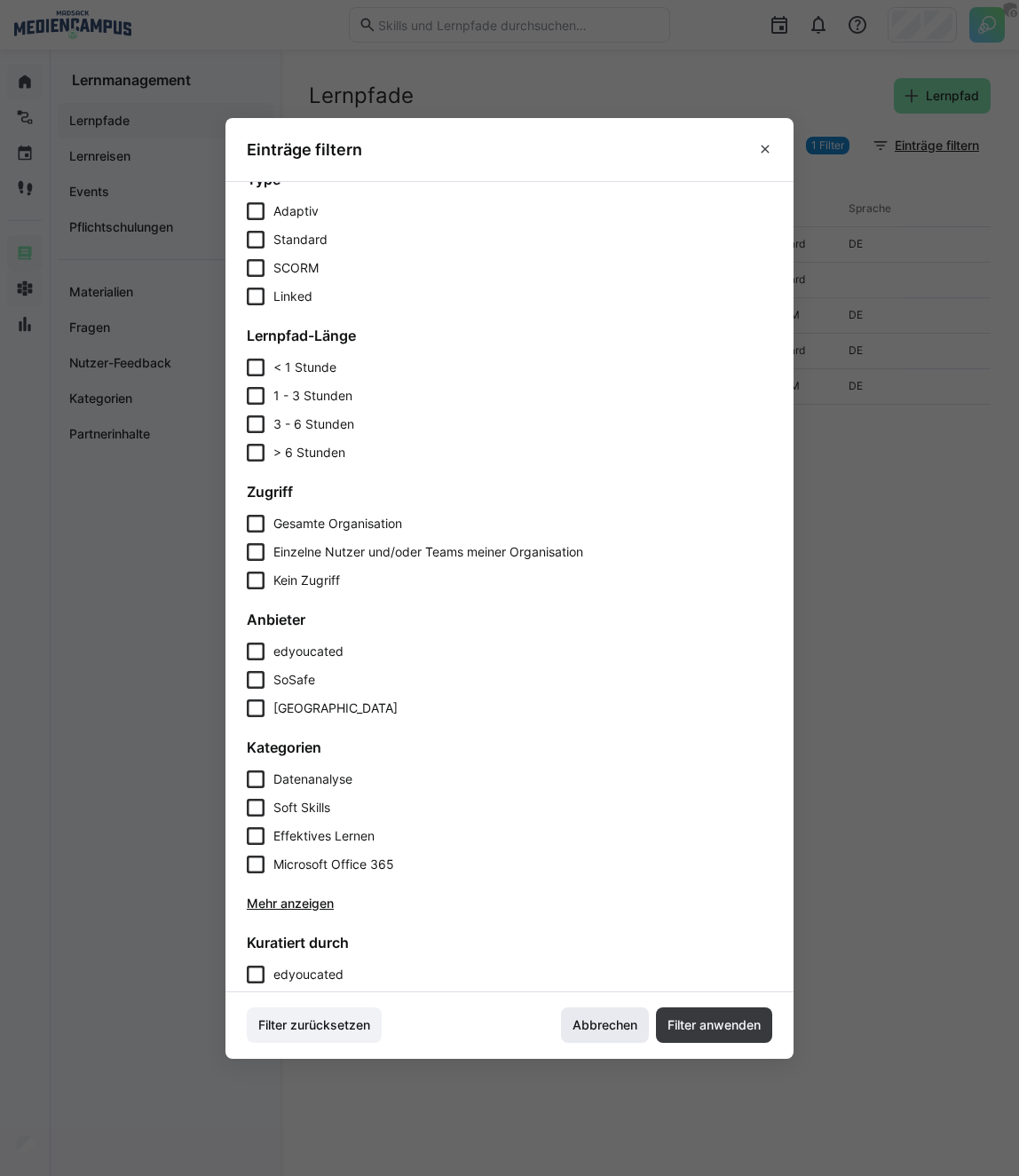
click at [606, 1012] on span "Abbrechen" at bounding box center [605, 1025] width 88 height 36
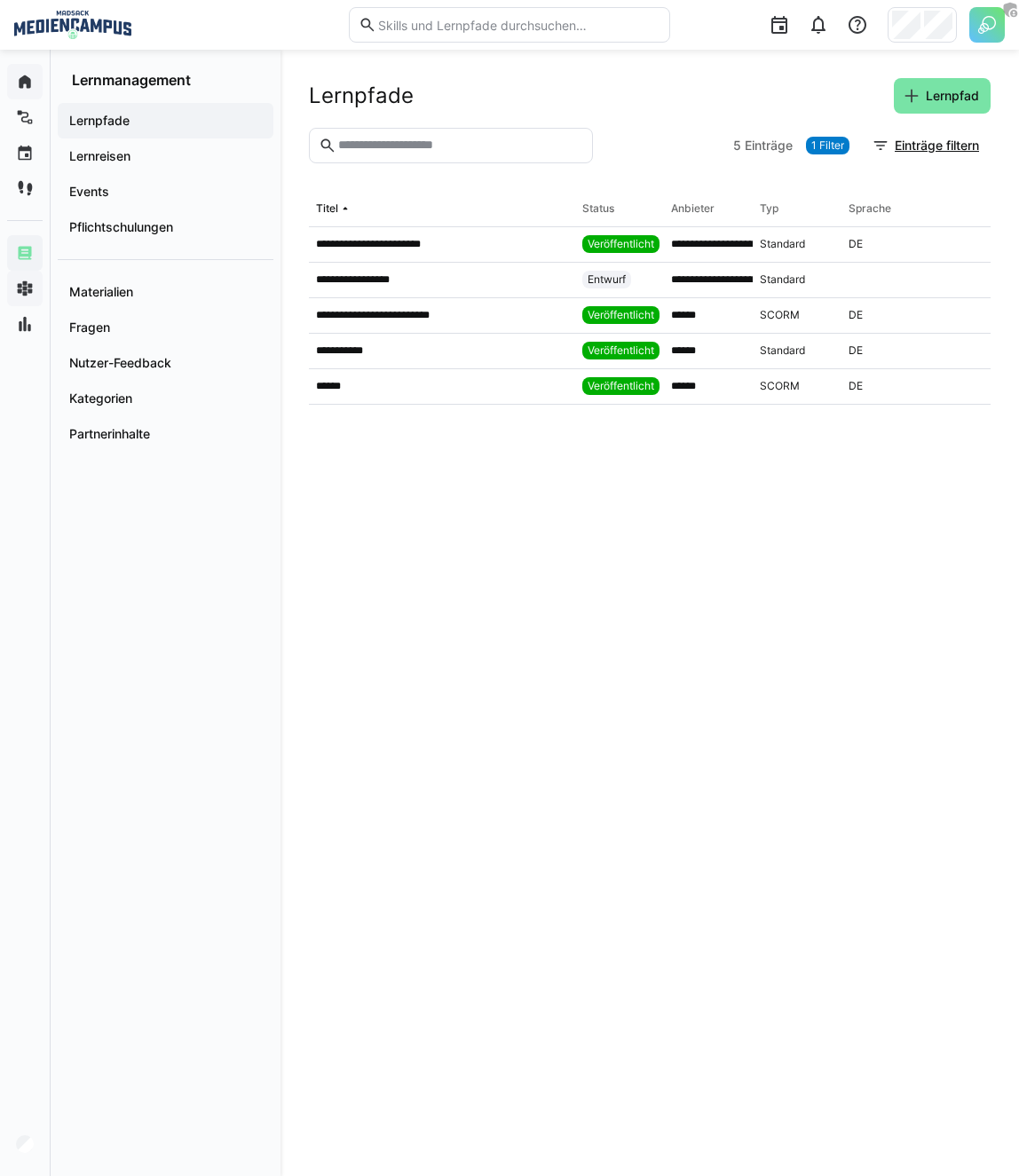
click at [701, 70] on div "**********" at bounding box center [649, 613] width 739 height 1126
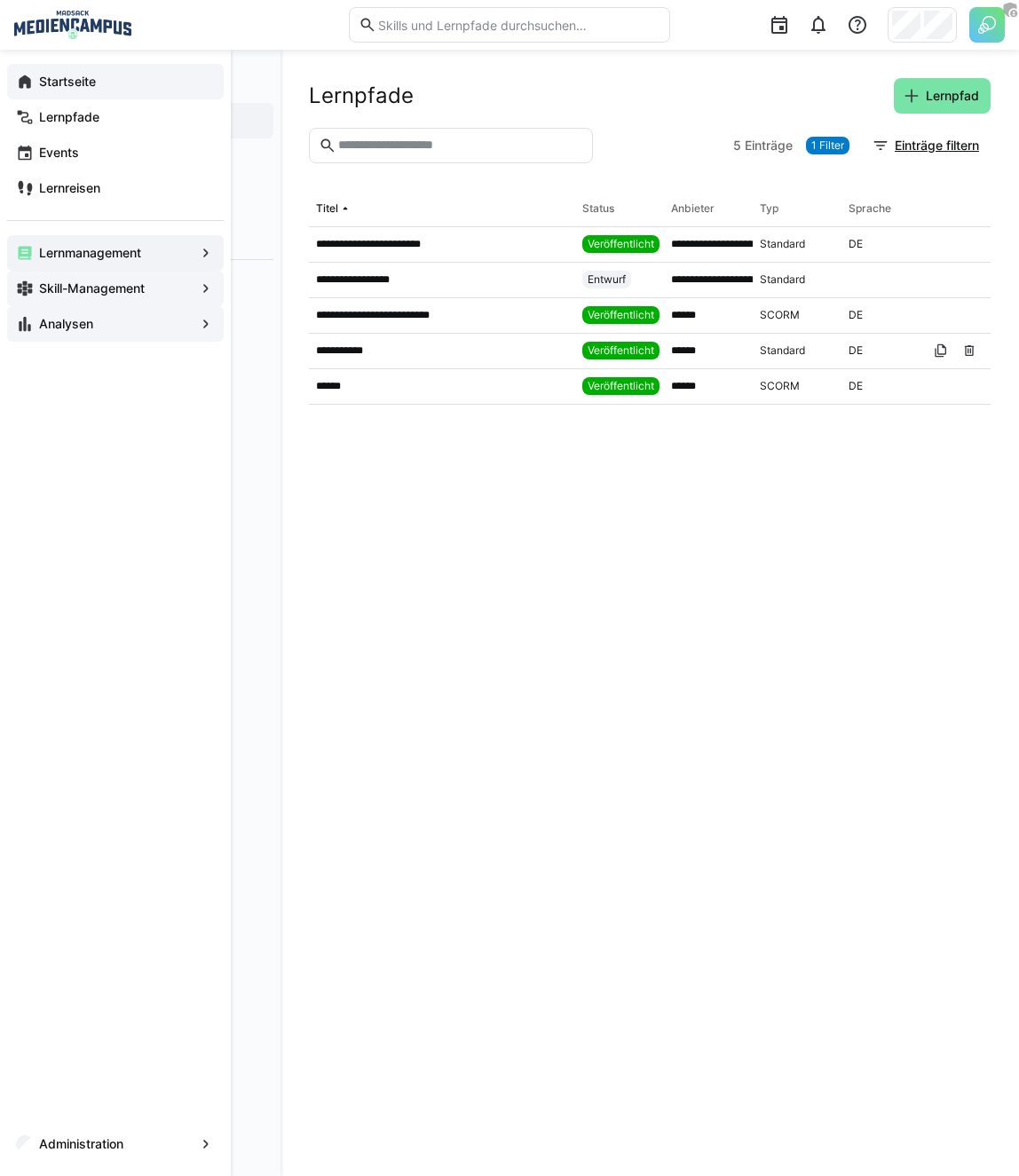
click at [0, 0] on app-navigation-label "Analysen" at bounding box center [0, 0] width 0 height 0
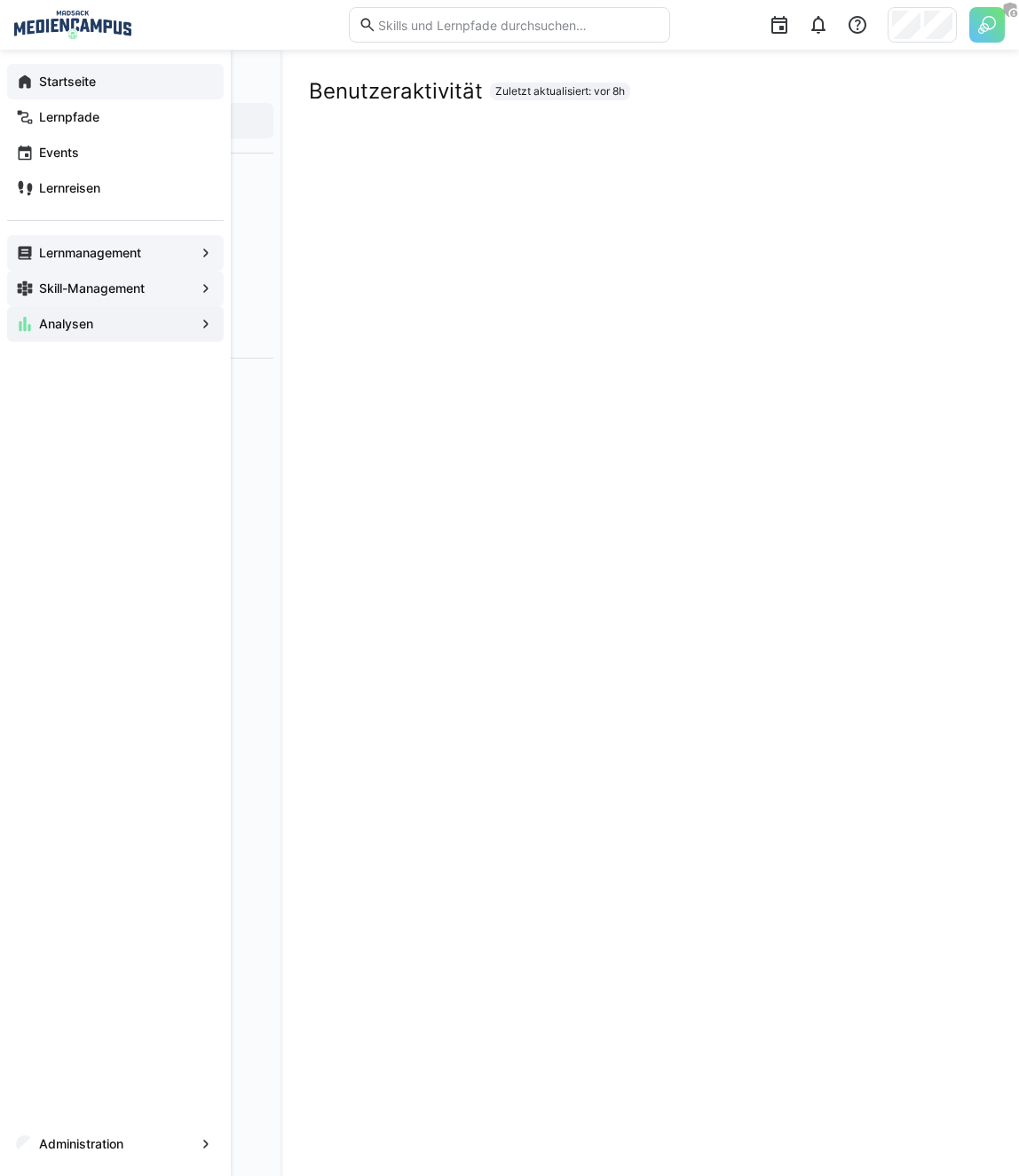
click at [43, 278] on div "Skill-Management" at bounding box center [115, 288] width 216 height 36
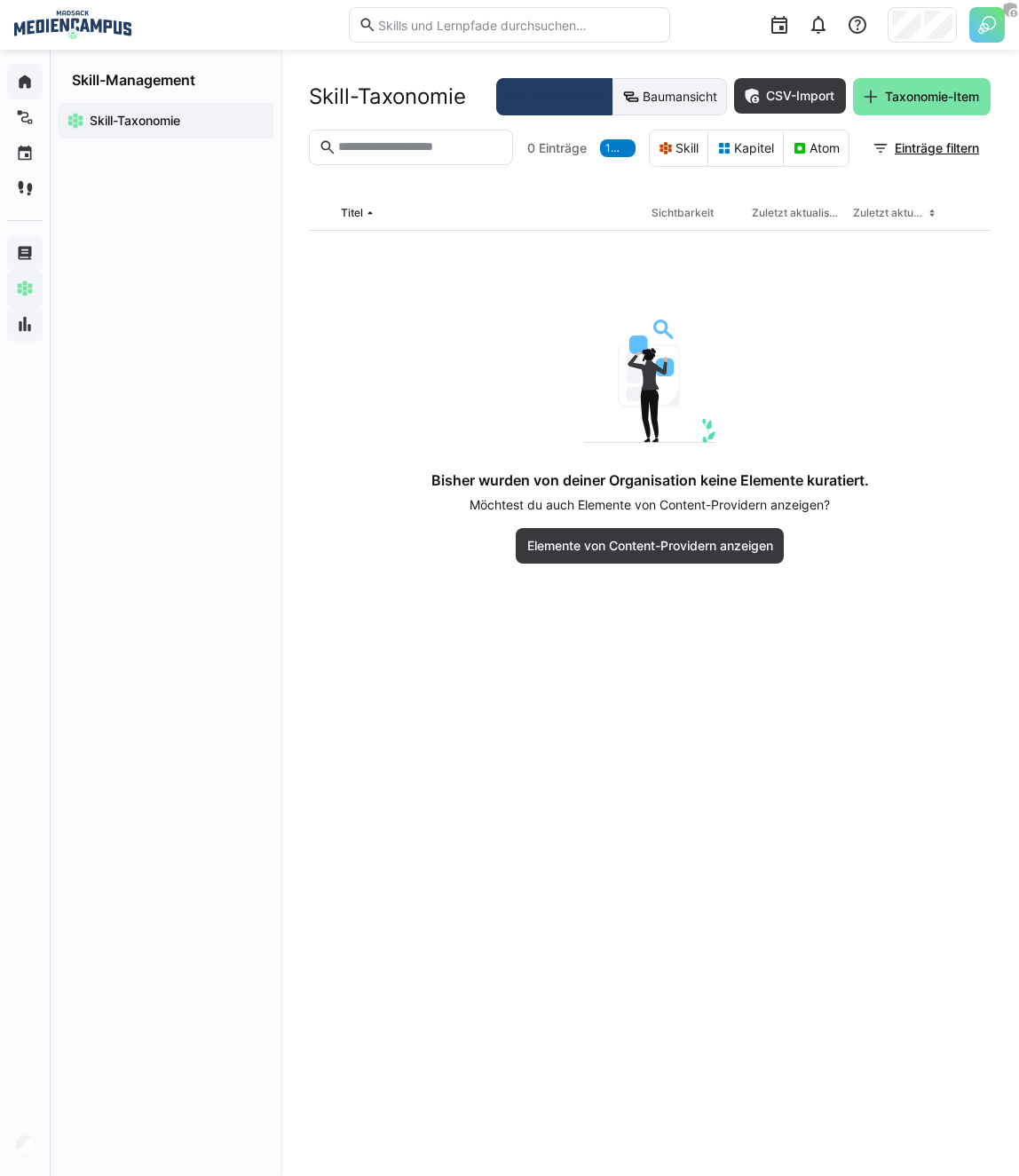
click at [632, 93] on eds-icon at bounding box center [631, 96] width 18 height 18
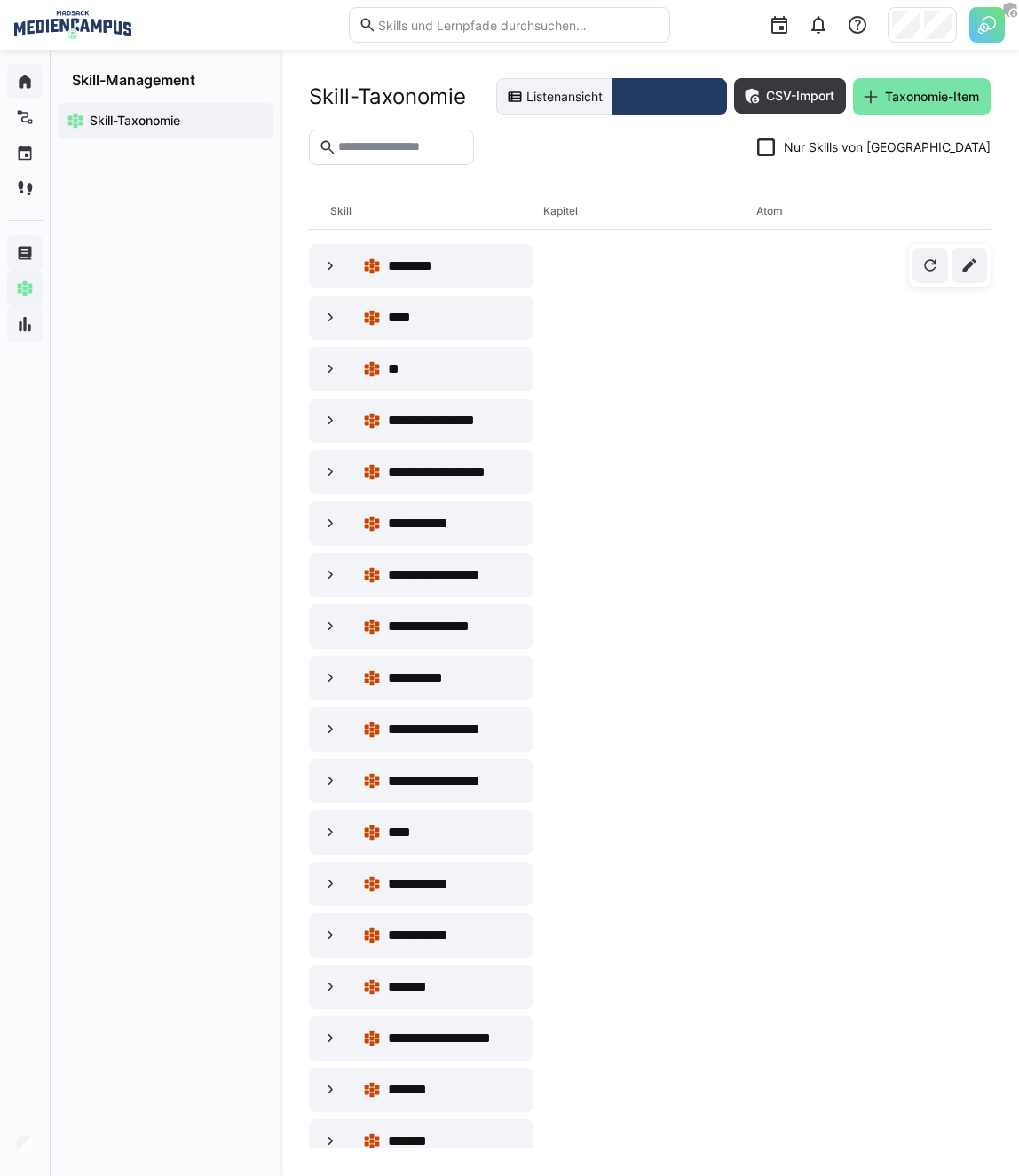
click at [559, 110] on eds-button-option "Listenansicht" at bounding box center [554, 96] width 116 height 38
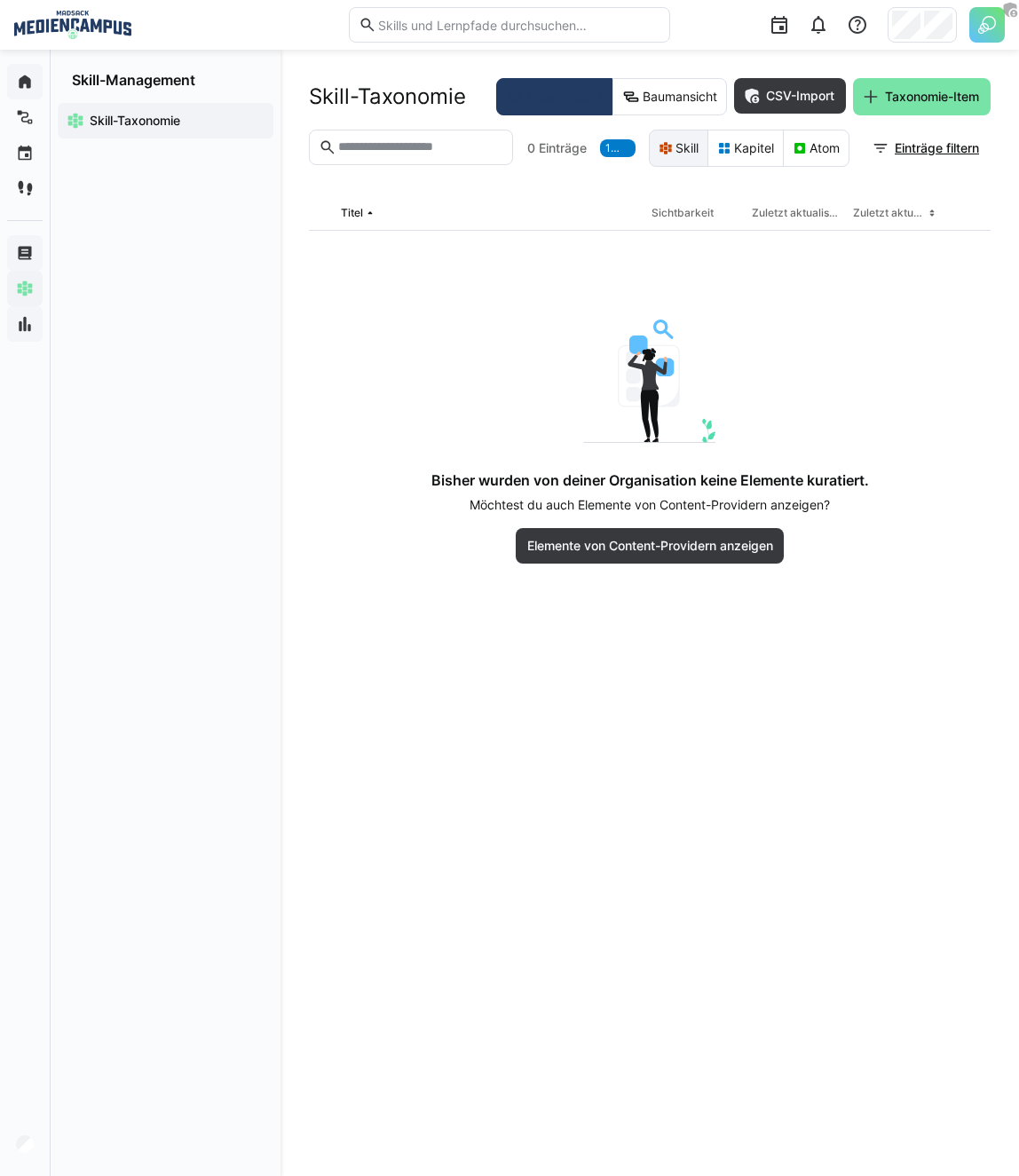
click at [665, 149] on eds-icon at bounding box center [665, 148] width 14 height 14
click at [664, 166] on eds-button-option "Skill" at bounding box center [678, 148] width 60 height 38
click at [537, 88] on eds-button-option "Listenansicht" at bounding box center [554, 96] width 116 height 38
click at [405, 68] on div "Skill-Taxonomie Listenansicht Baumansicht CSV-Import Taxonomie-Item 0 Einträge …" at bounding box center [649, 613] width 739 height 1126
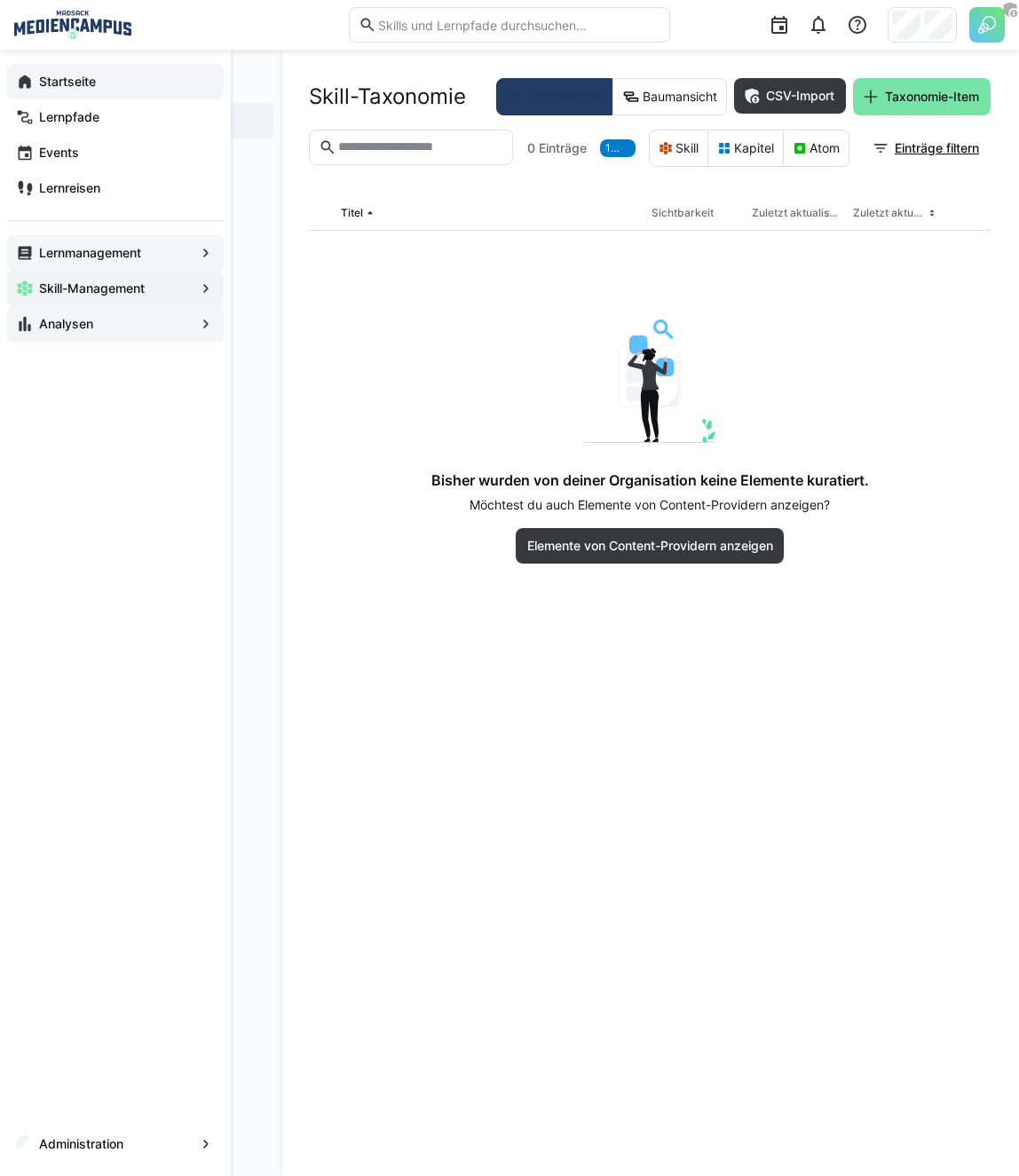
click at [29, 81] on eds-icon at bounding box center [25, 81] width 18 height 18
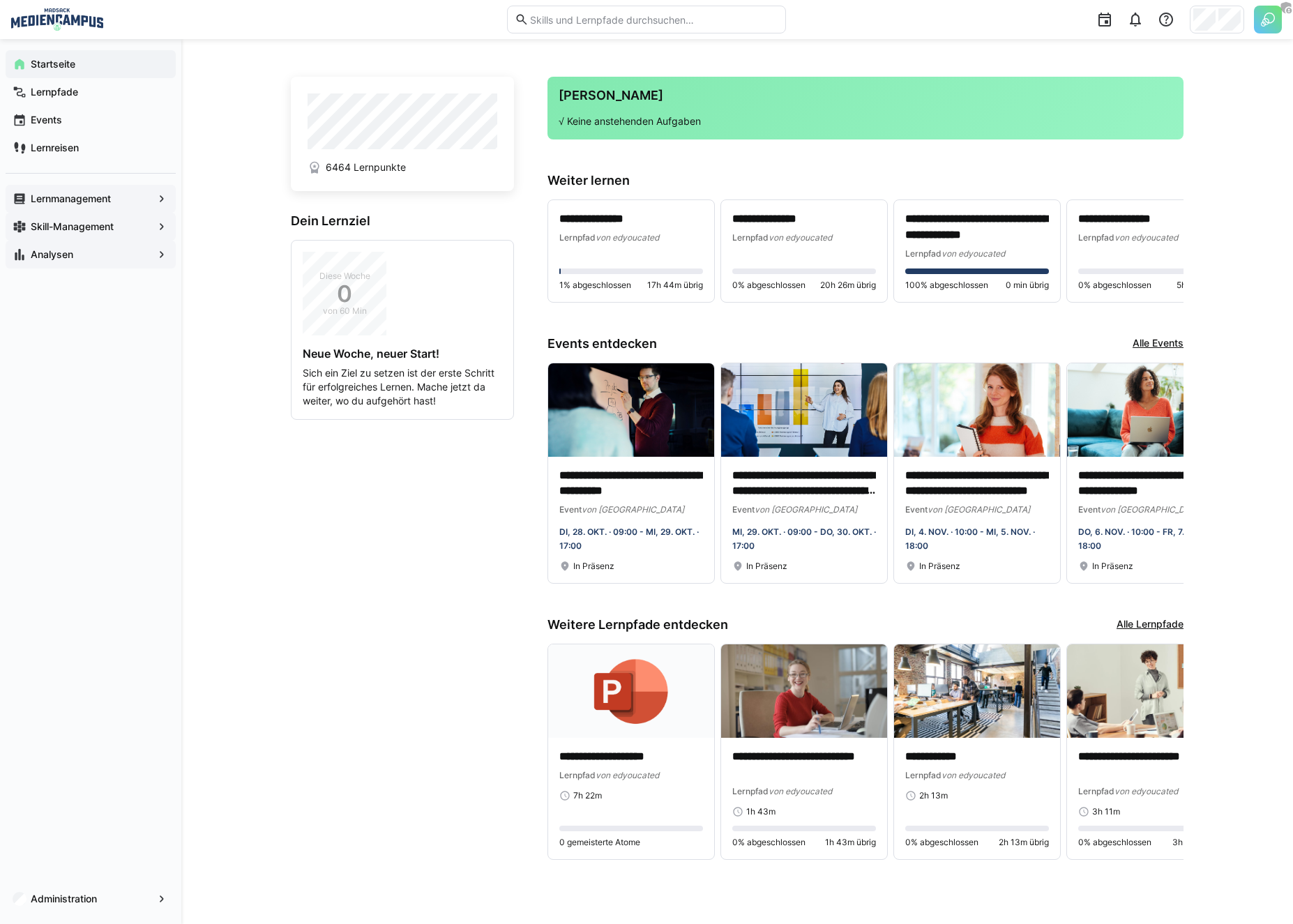
click at [1216, 15] on div at bounding box center [1217, 20] width 55 height 28
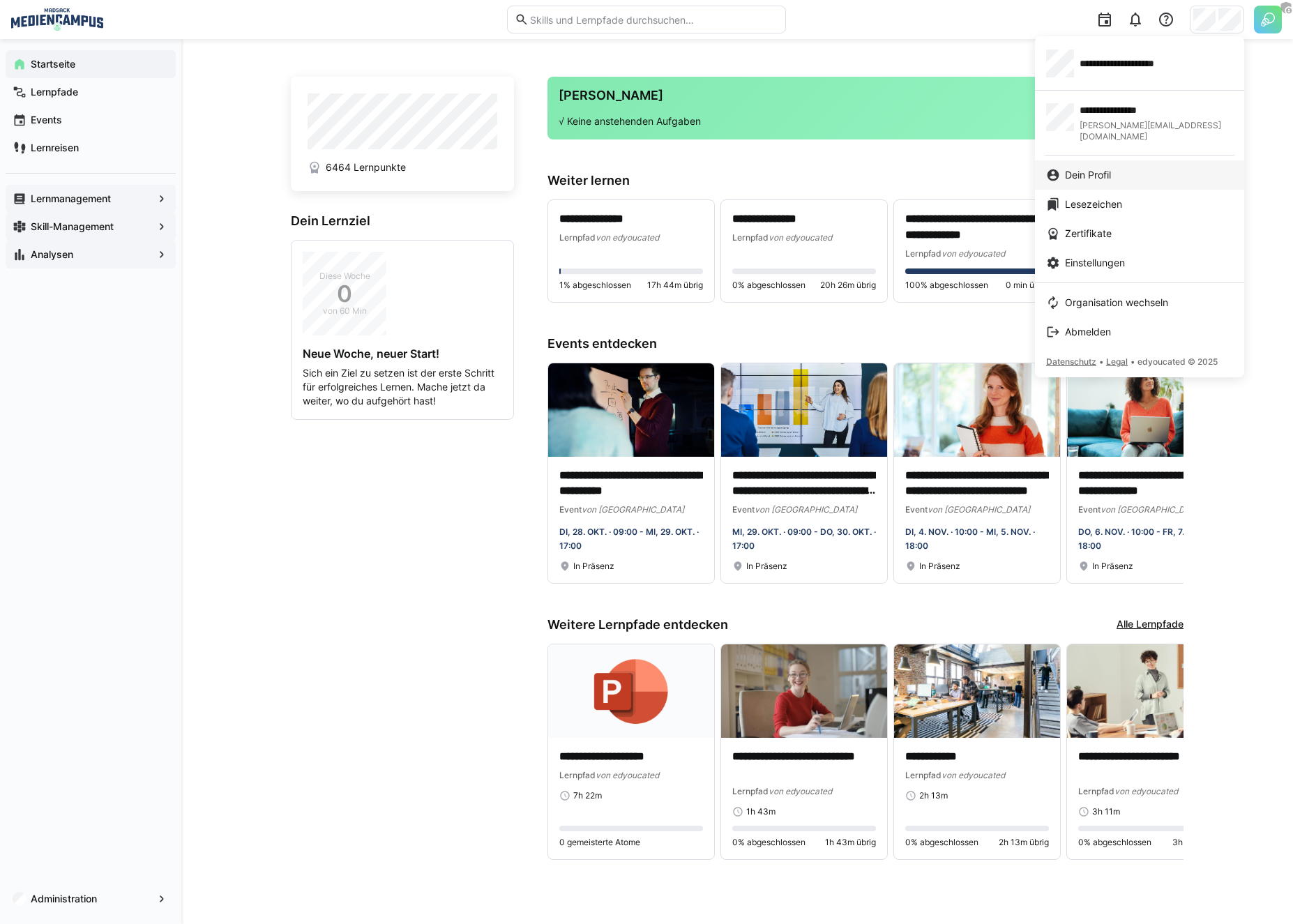
click at [1073, 168] on span "Dein Profil" at bounding box center [1088, 175] width 46 height 14
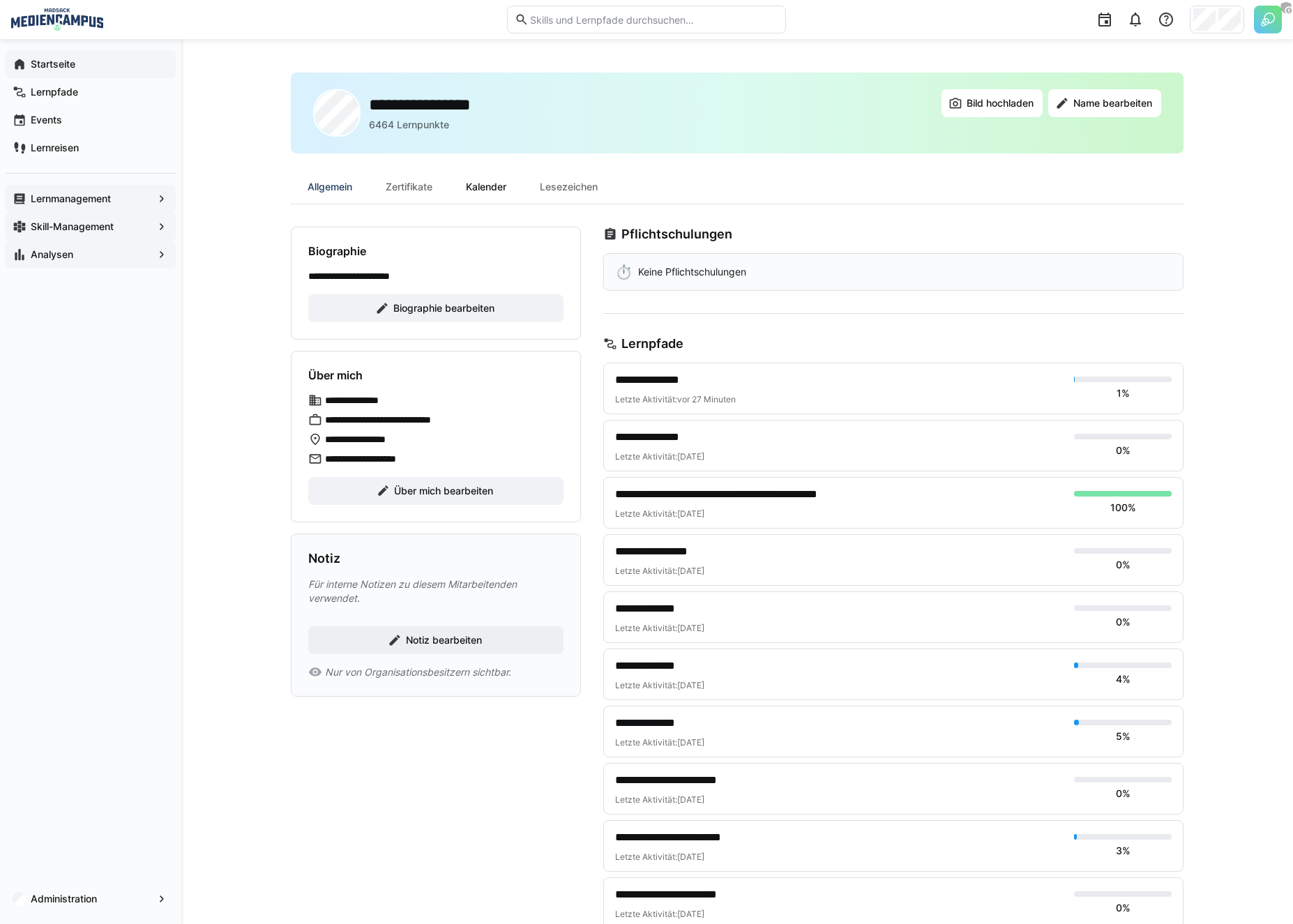
click at [494, 188] on div "Kalender" at bounding box center [486, 187] width 74 height 34
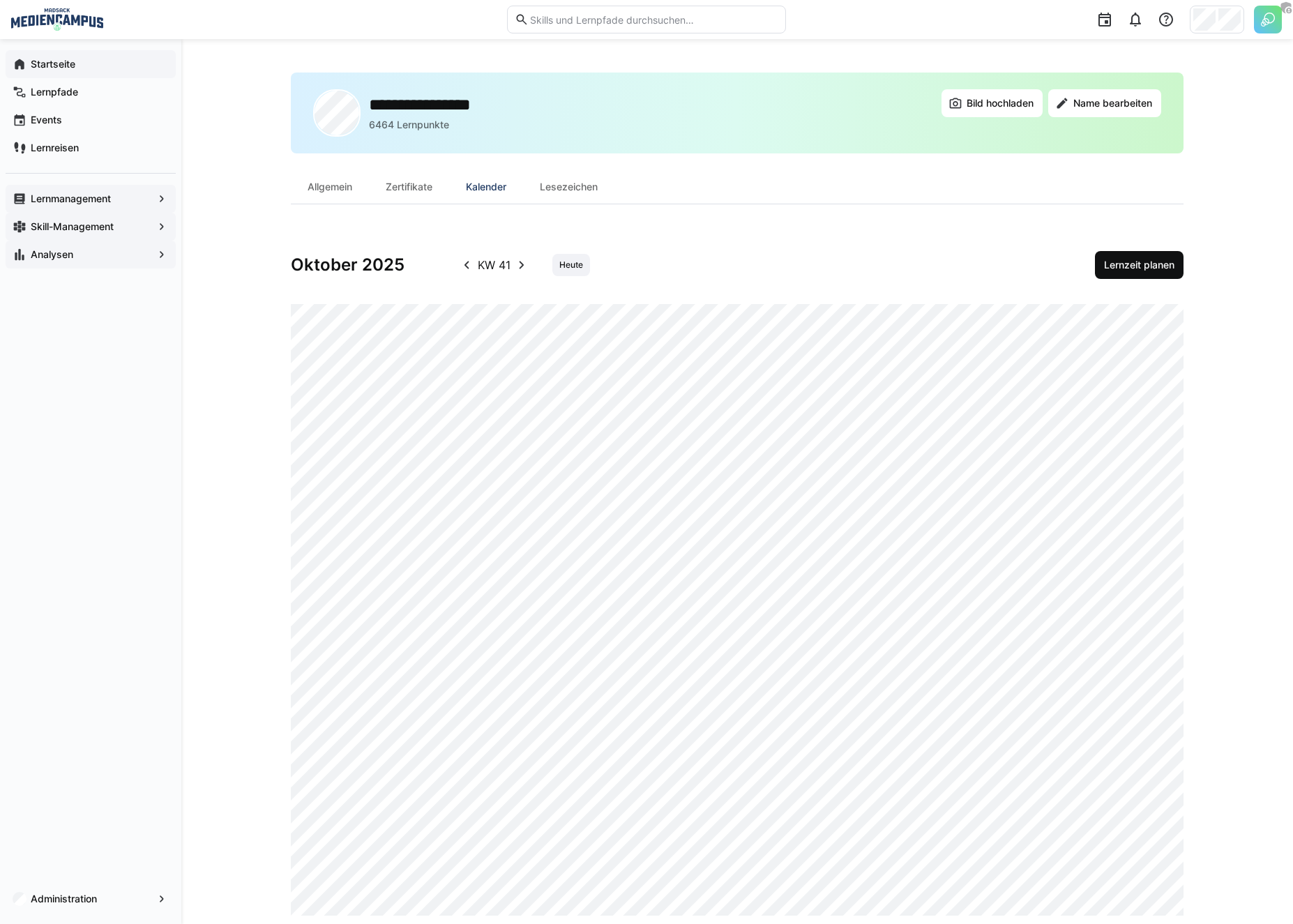
click at [1102, 276] on span "Lernzeit planen" at bounding box center [1139, 265] width 88 height 28
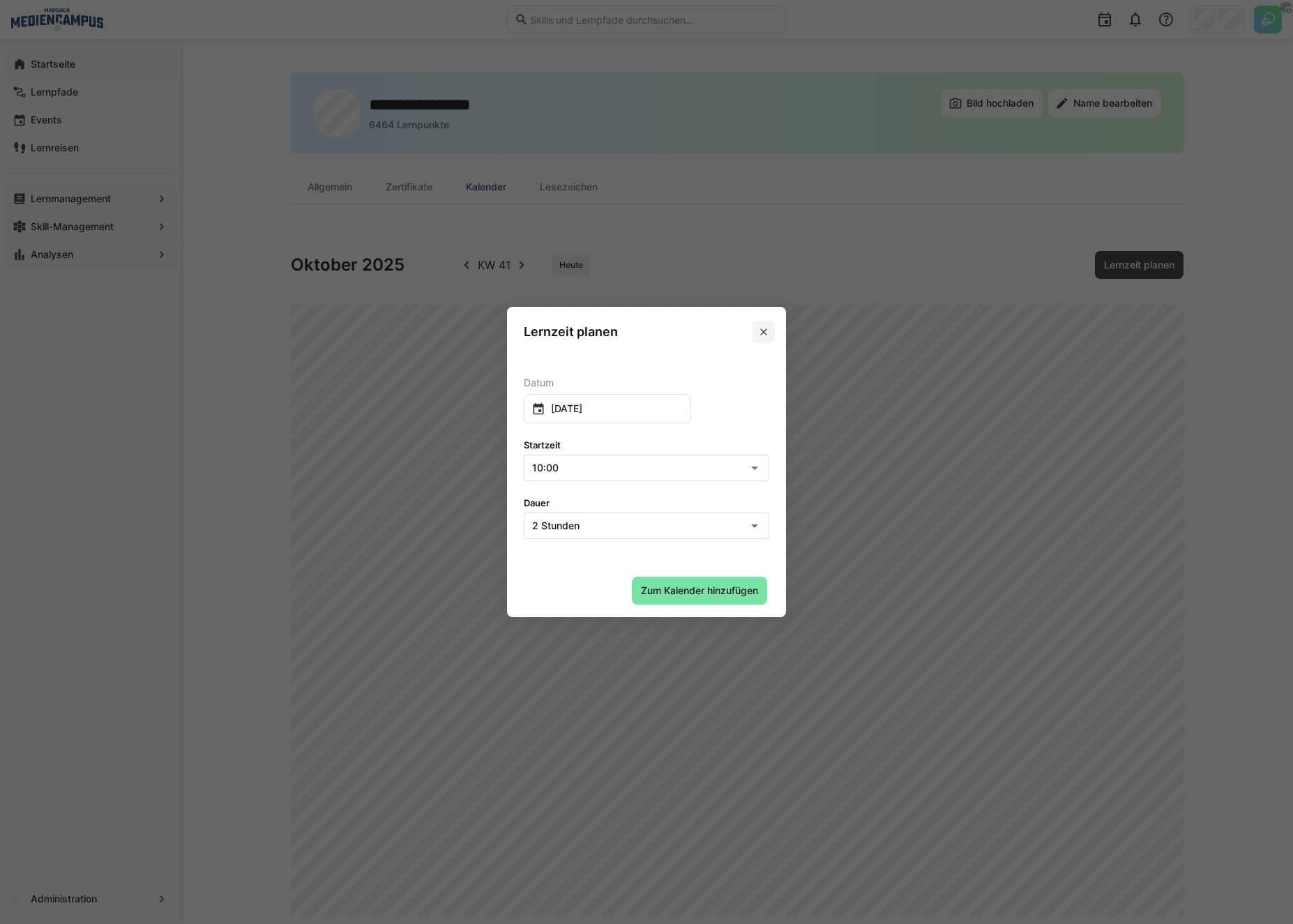
click at [767, 328] on eds-icon at bounding box center [764, 332] width 11 height 11
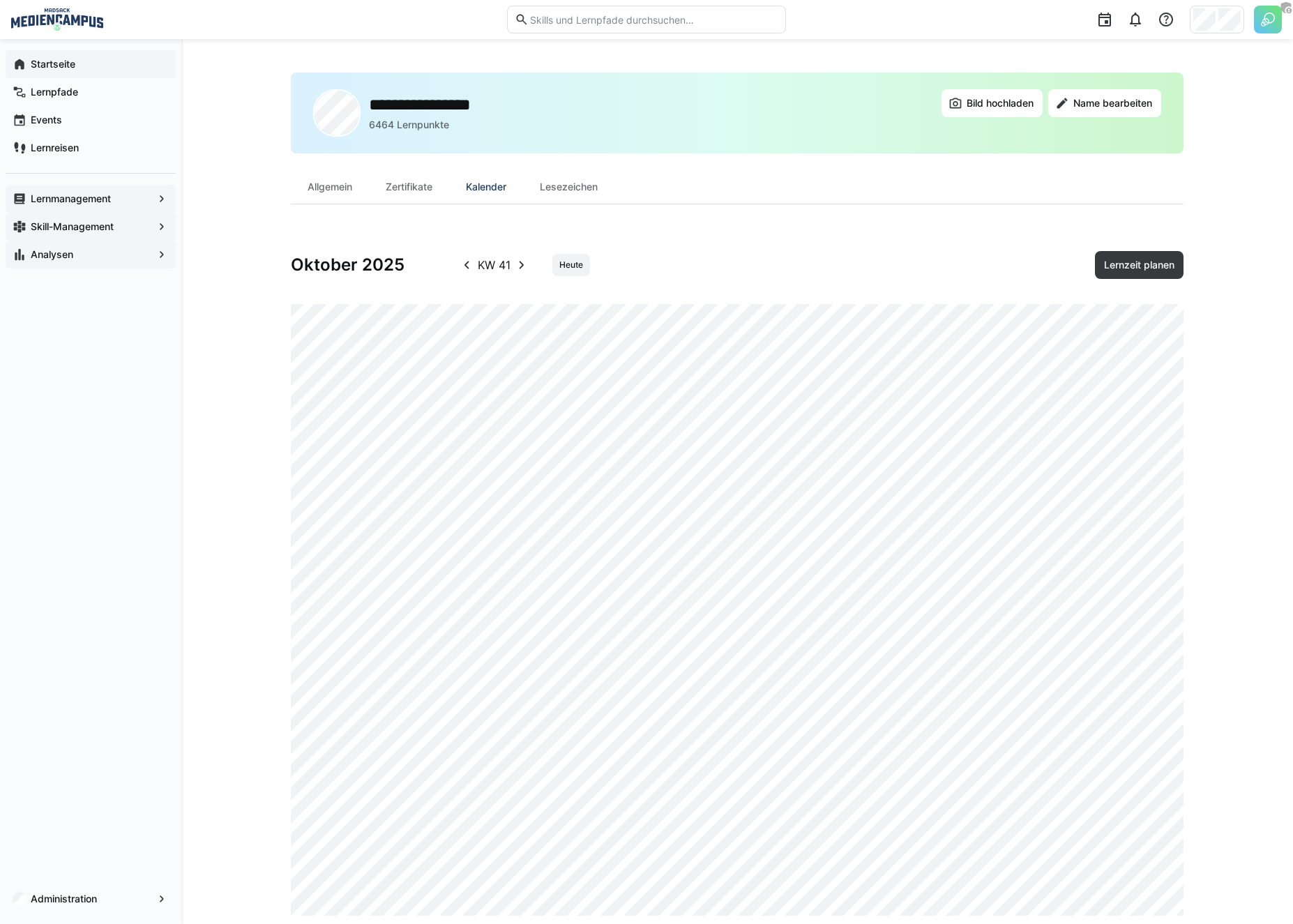
click at [939, 238] on div "Oktober 2025 KW 41 Heute Lernzeit planen" at bounding box center [737, 571] width 893 height 689
click at [89, 72] on div "Startseite" at bounding box center [91, 65] width 170 height 28
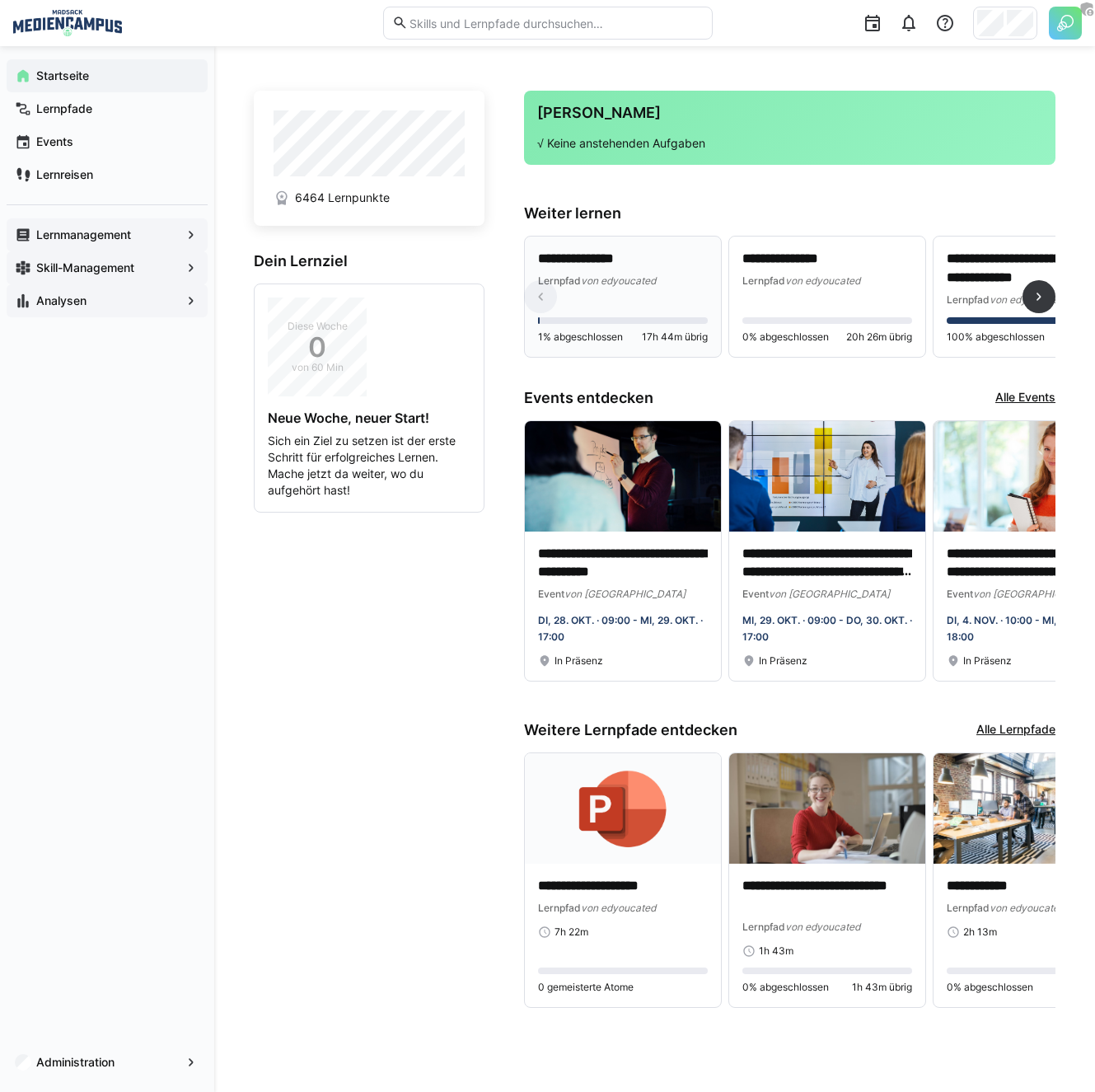
click at [636, 288] on div "Lernpfad von edyoucated" at bounding box center [623, 280] width 170 height 17
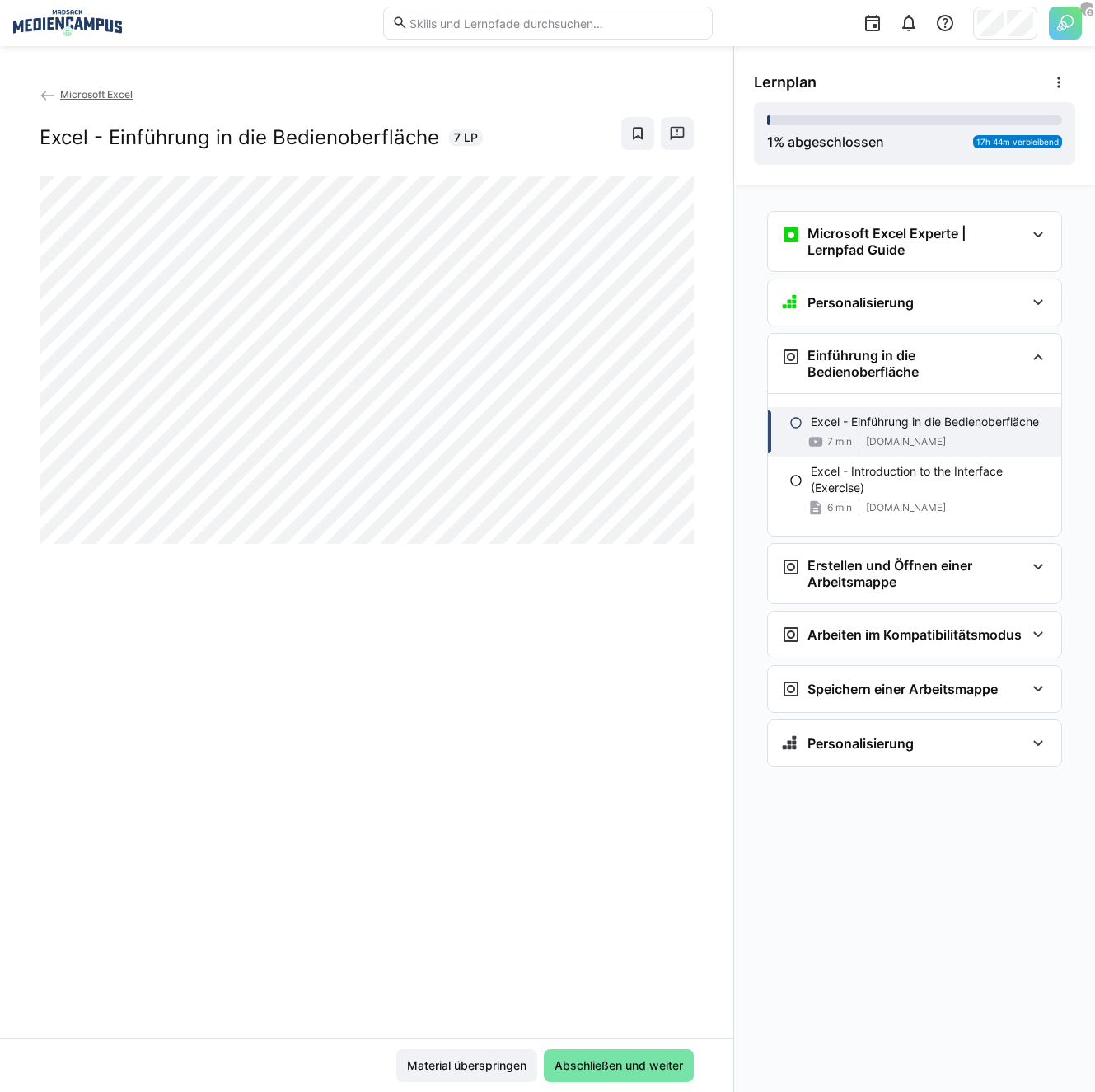
click at [65, 97] on span "Microsoft Excel" at bounding box center [96, 94] width 72 height 12
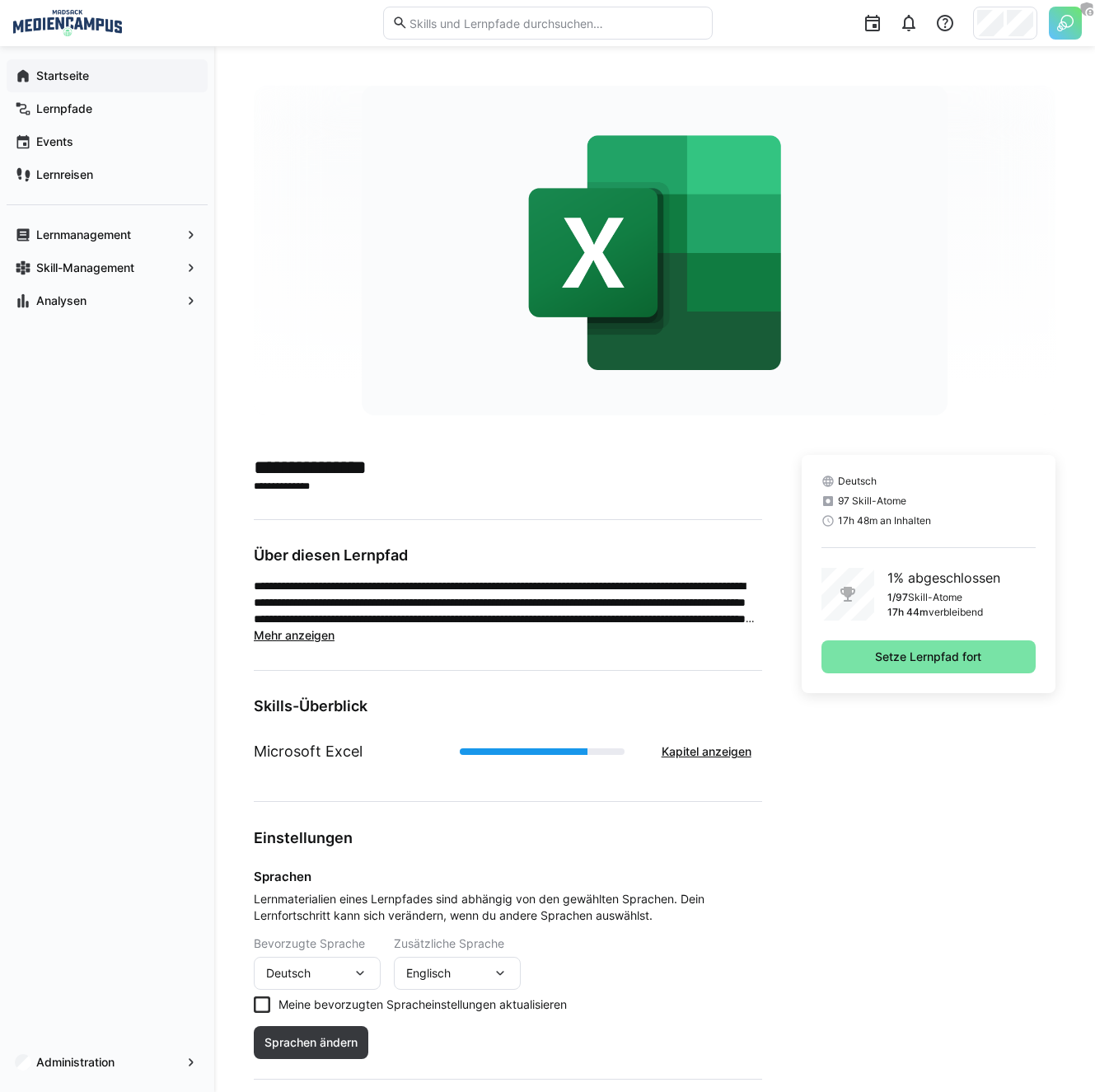
click at [47, 87] on div "Startseite" at bounding box center [107, 76] width 201 height 33
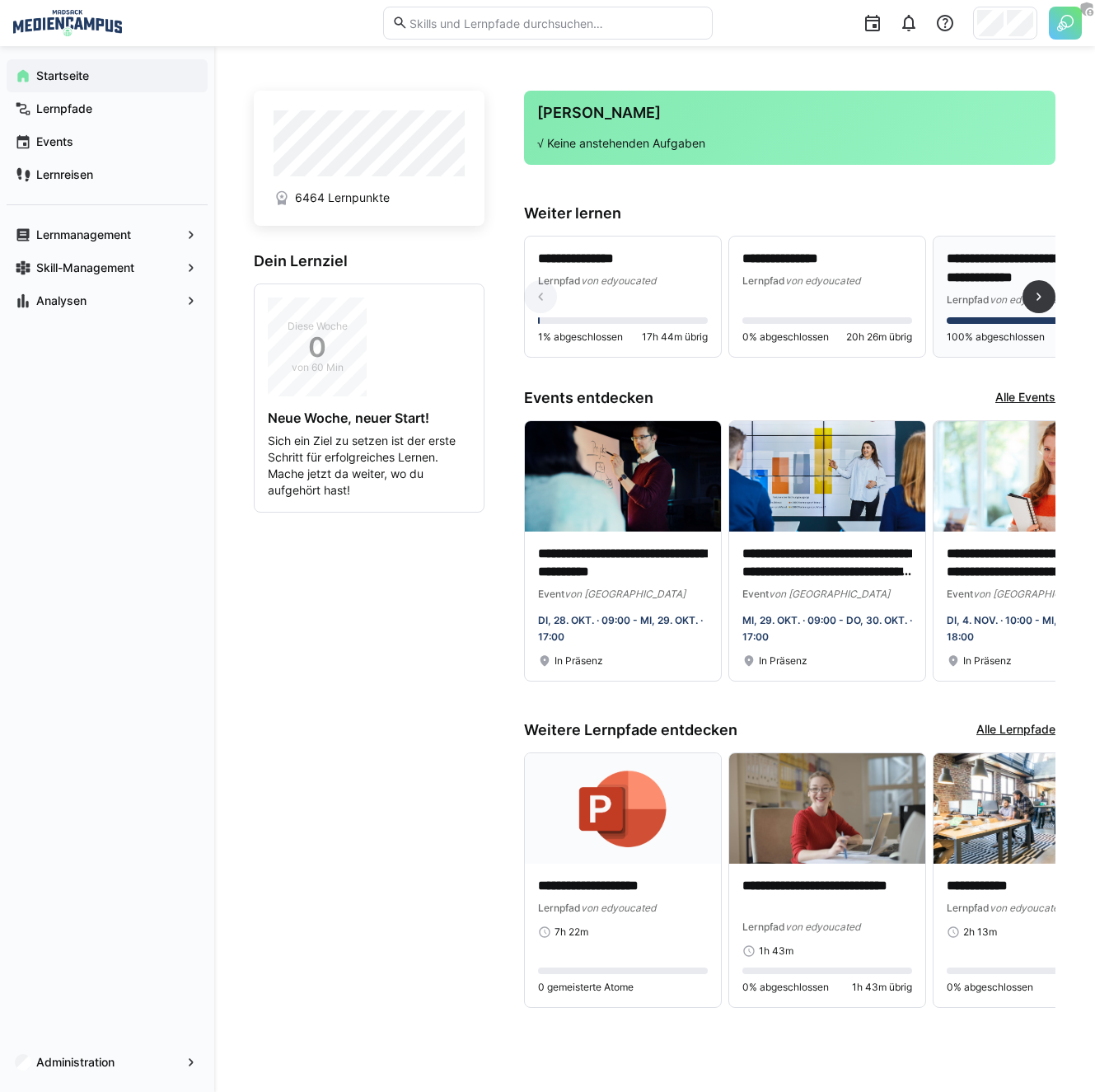
click at [986, 301] on span "Lernpfad" at bounding box center [968, 299] width 43 height 12
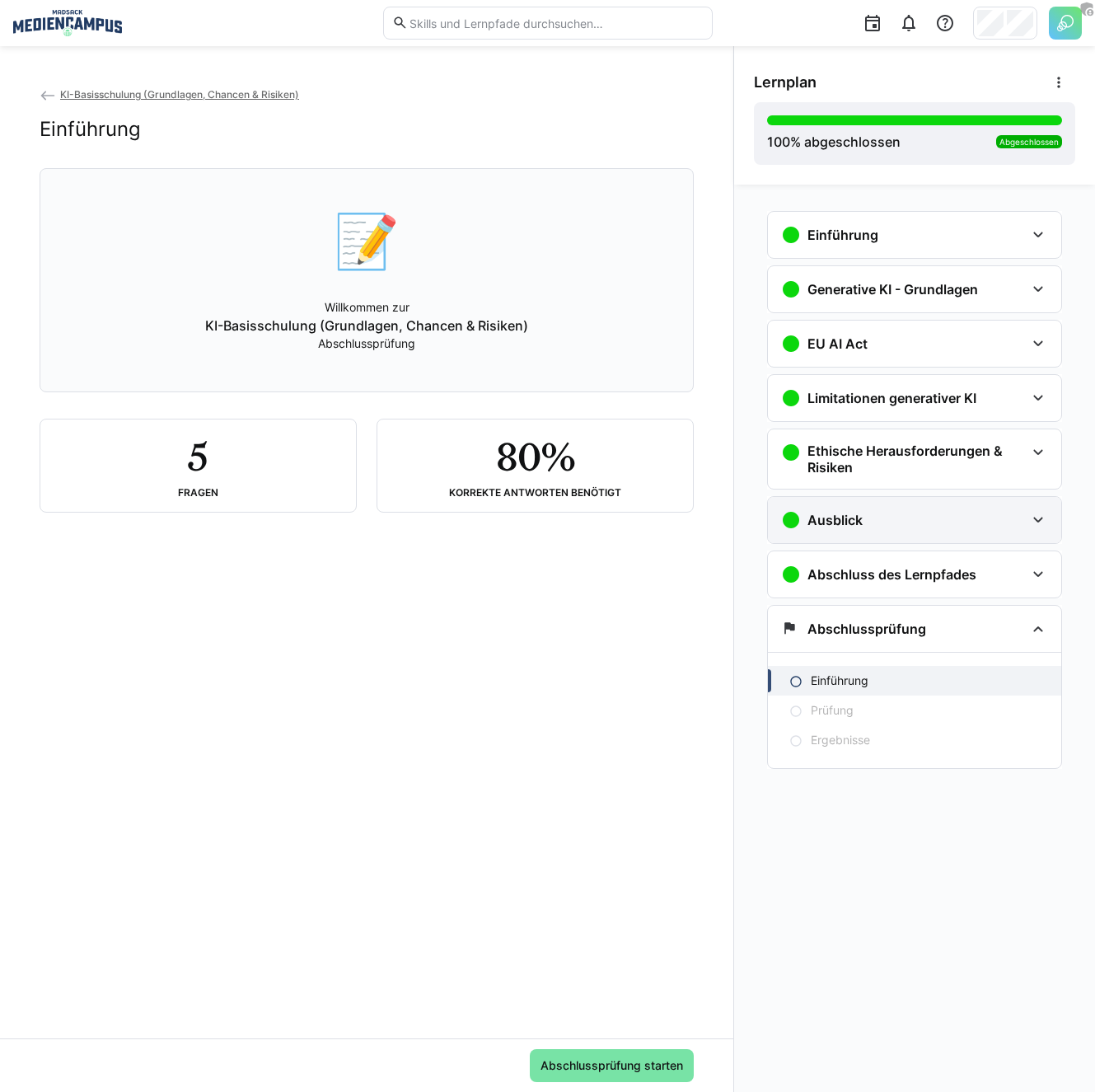
click at [864, 527] on div "Ausblick" at bounding box center [903, 520] width 244 height 20
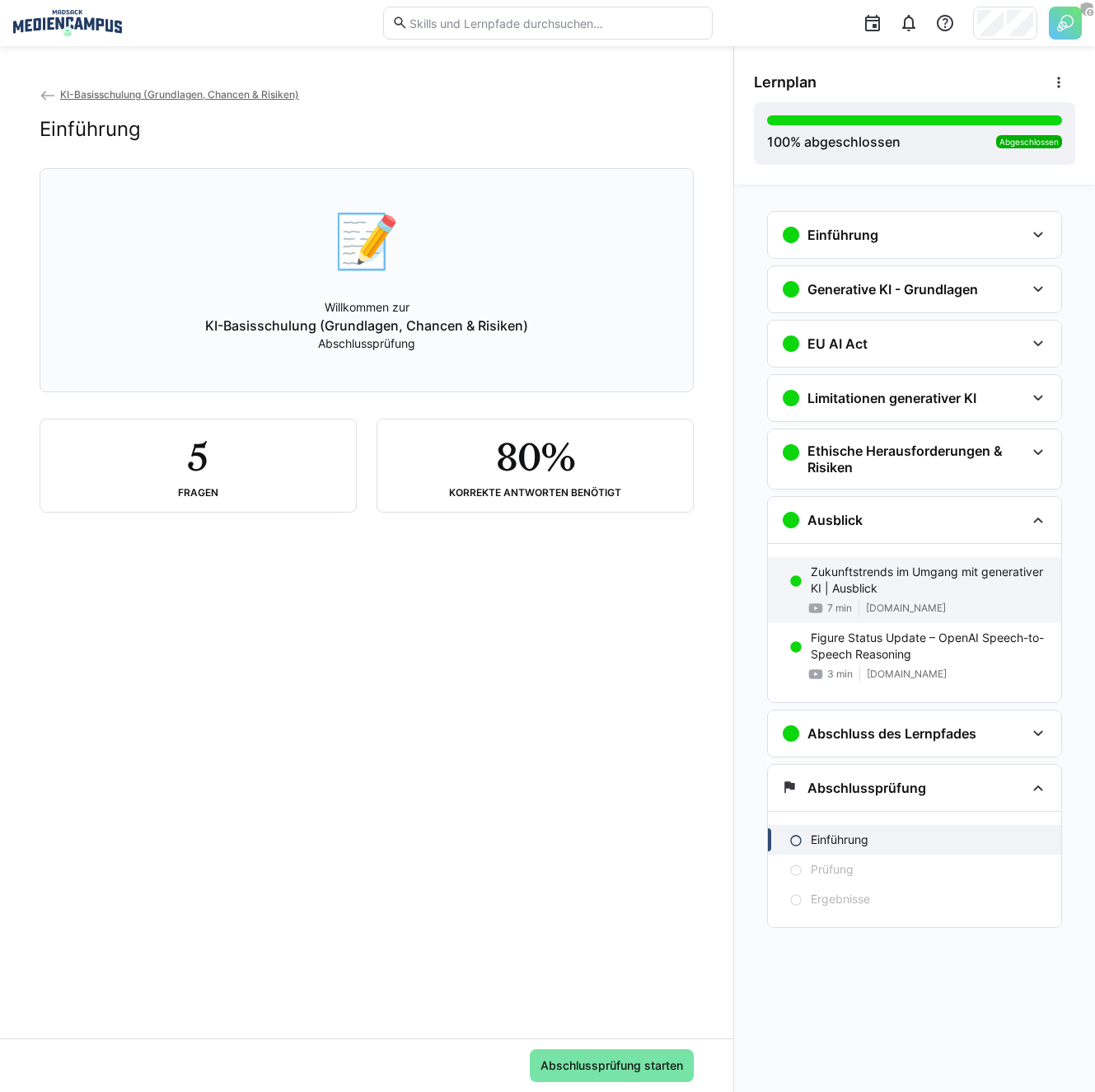
click at [881, 601] on span "youtu.be" at bounding box center [905, 608] width 80 height 13
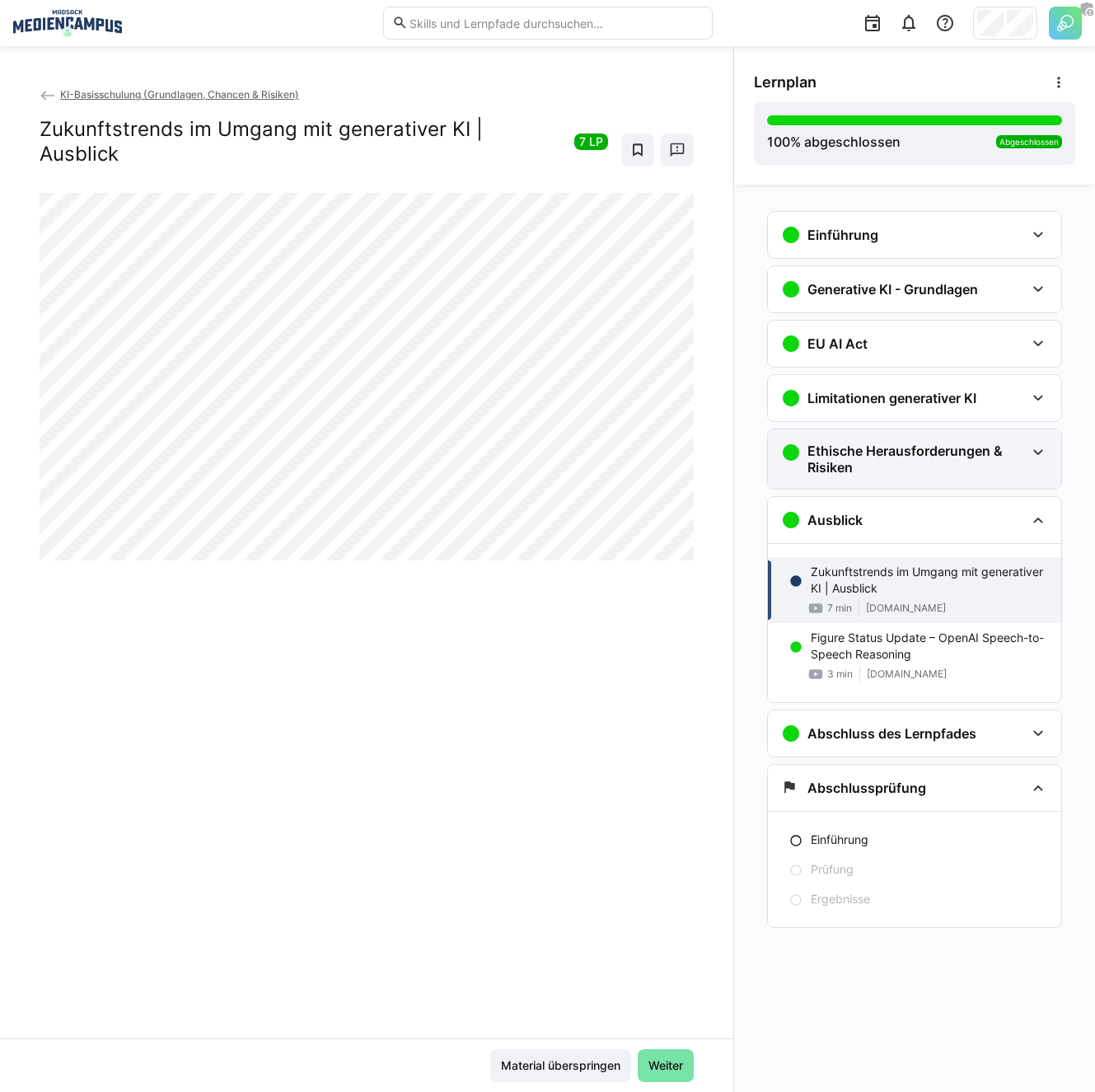
click at [869, 454] on h3 "Ethische Herausforderungen & Risiken" at bounding box center [916, 459] width 217 height 33
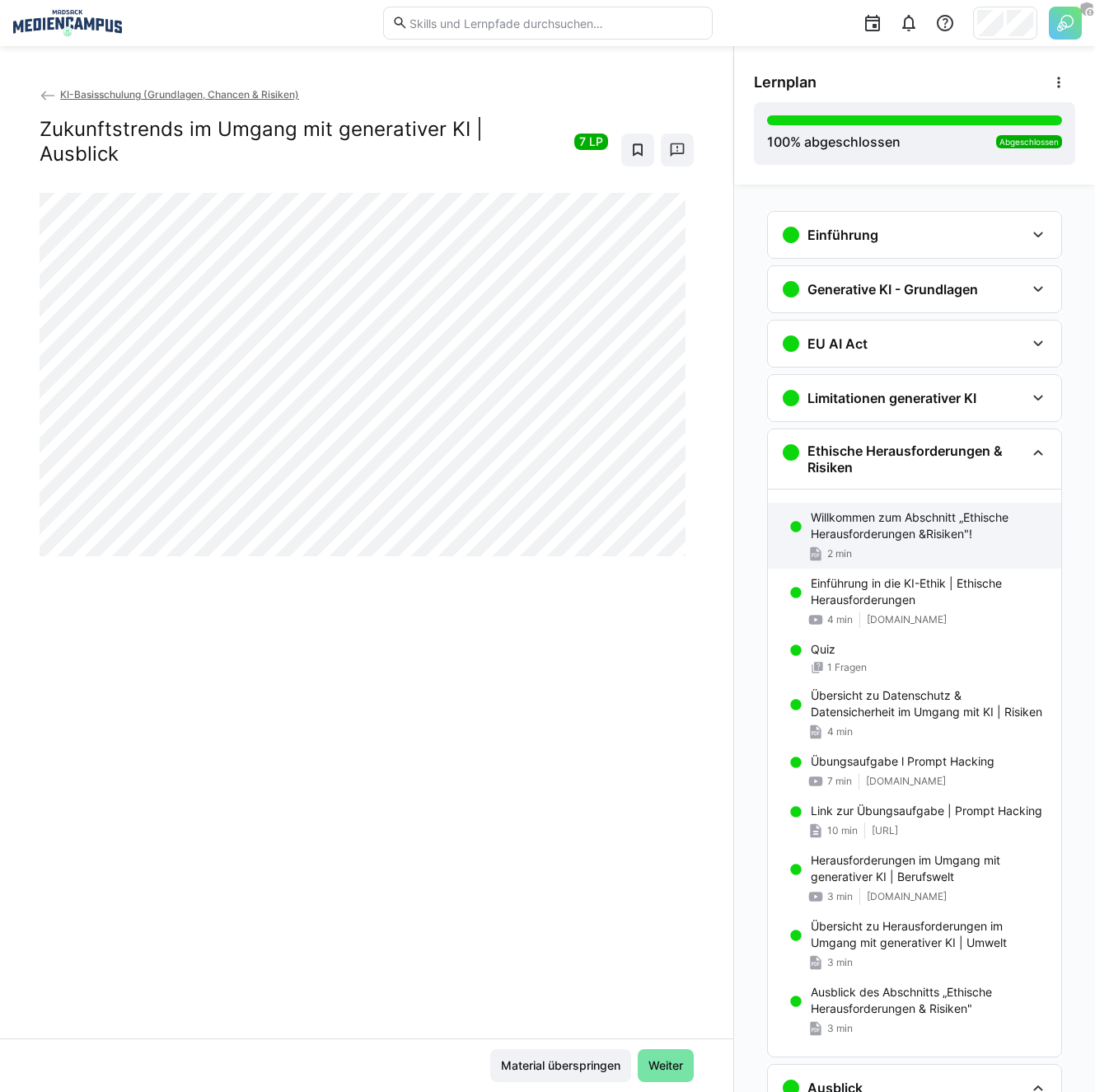
click at [872, 539] on p "Willkommen zum Abschnitt „Ethische Herausforderungen &Risiken"!" at bounding box center [929, 526] width 237 height 33
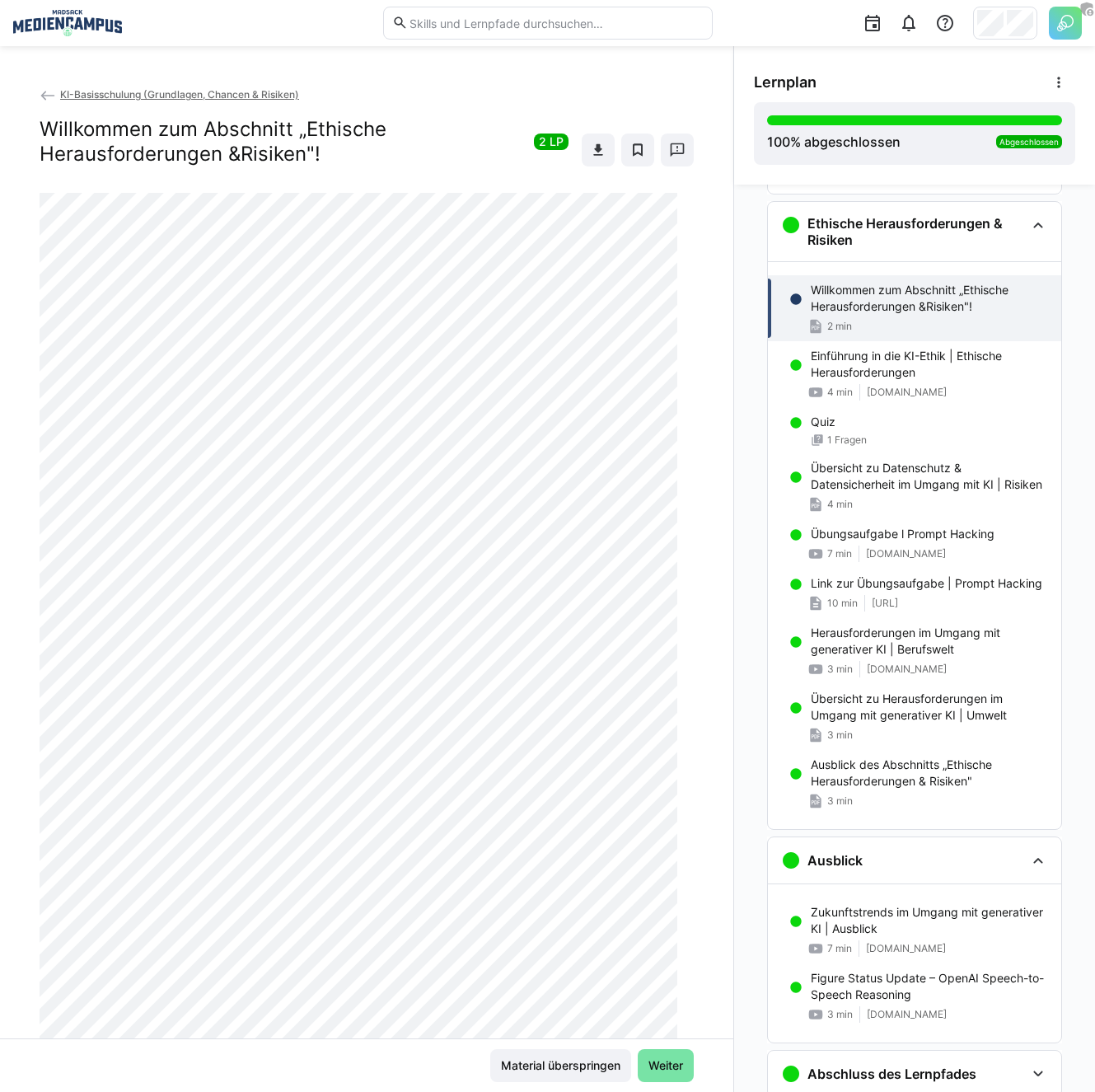
scroll to position [244, 0]
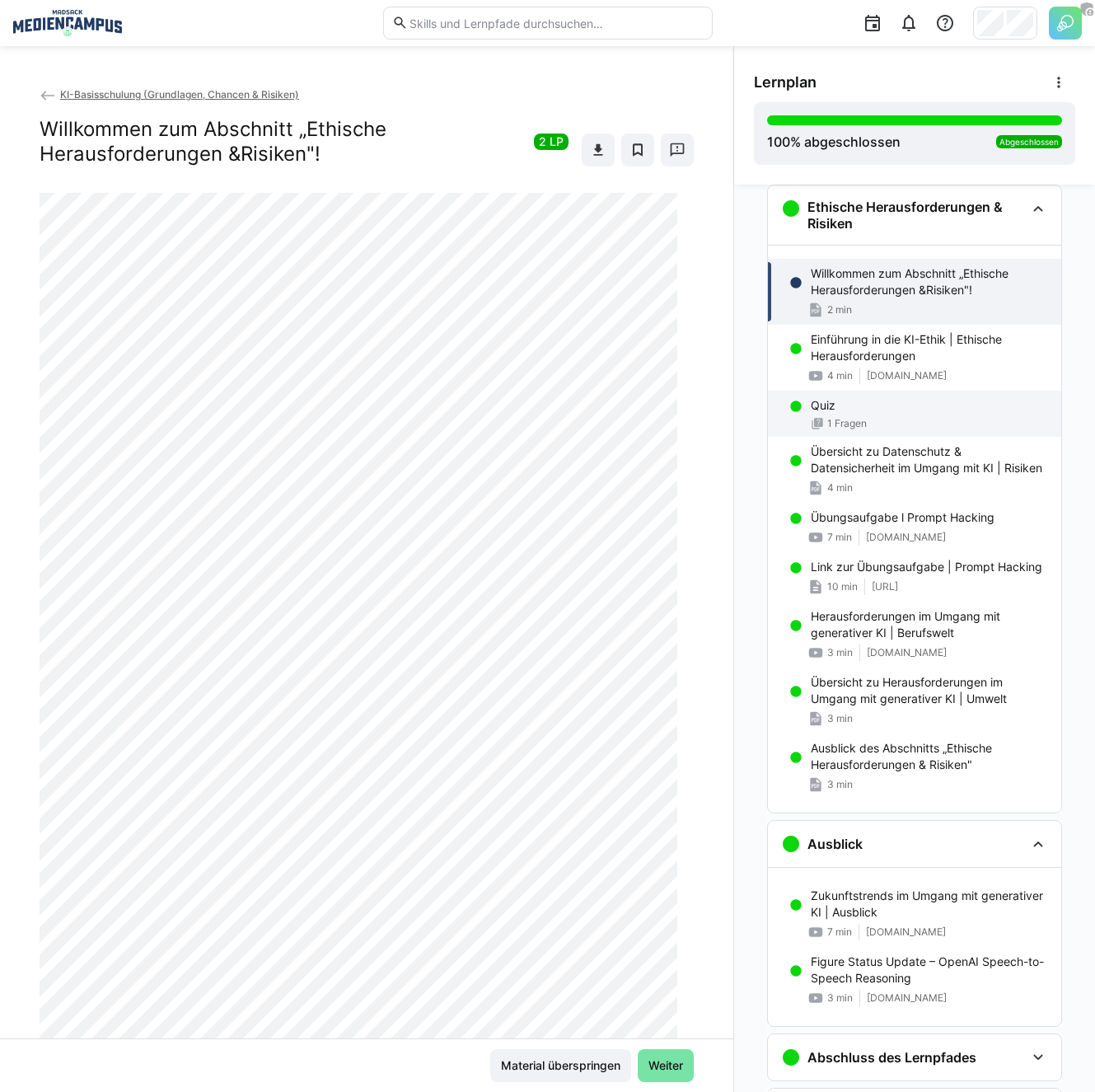
click at [865, 421] on div "1 Fragen" at bounding box center [929, 424] width 237 height 13
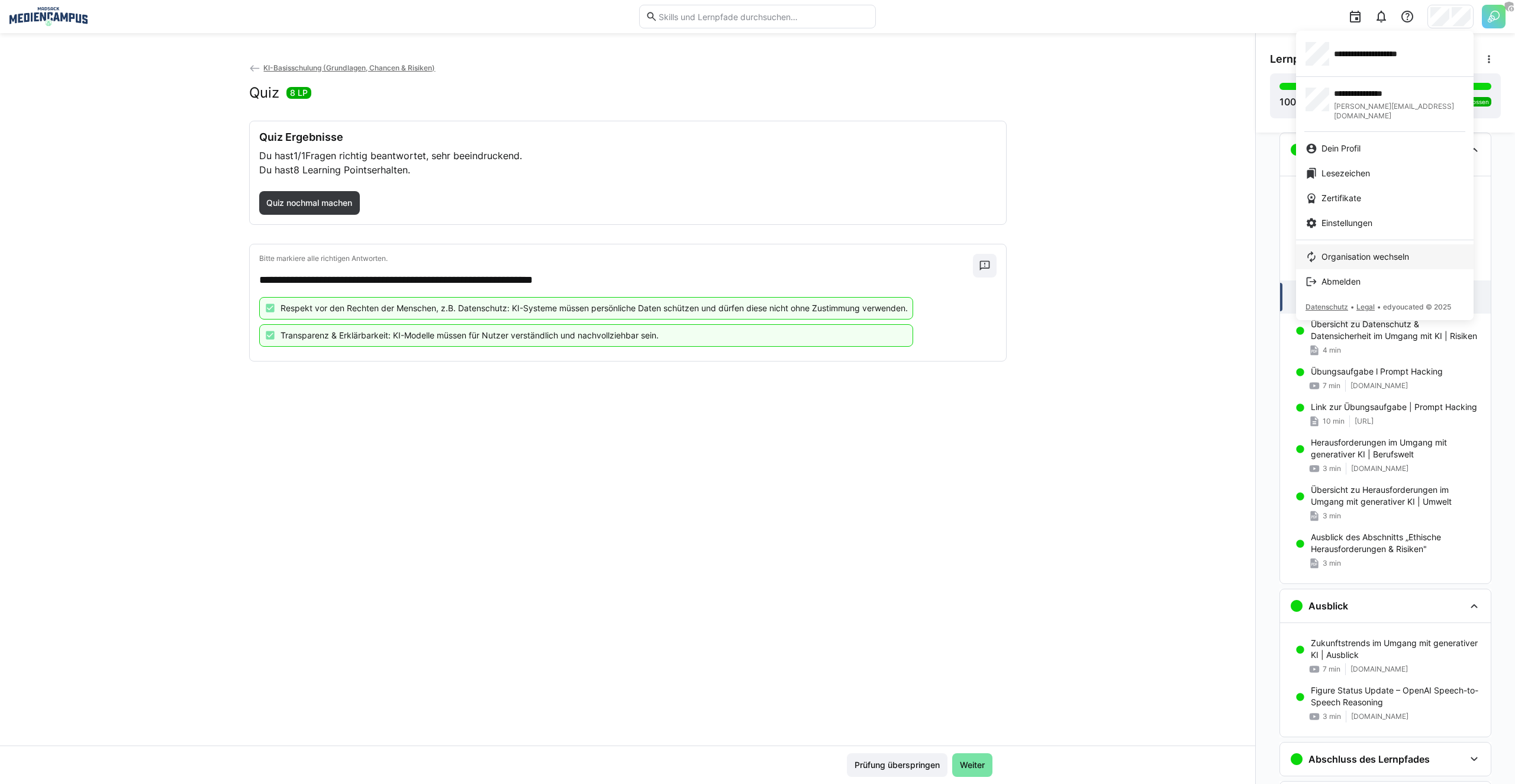
click at [1369, 251] on span "Organisation wechseln" at bounding box center [1365, 257] width 88 height 12
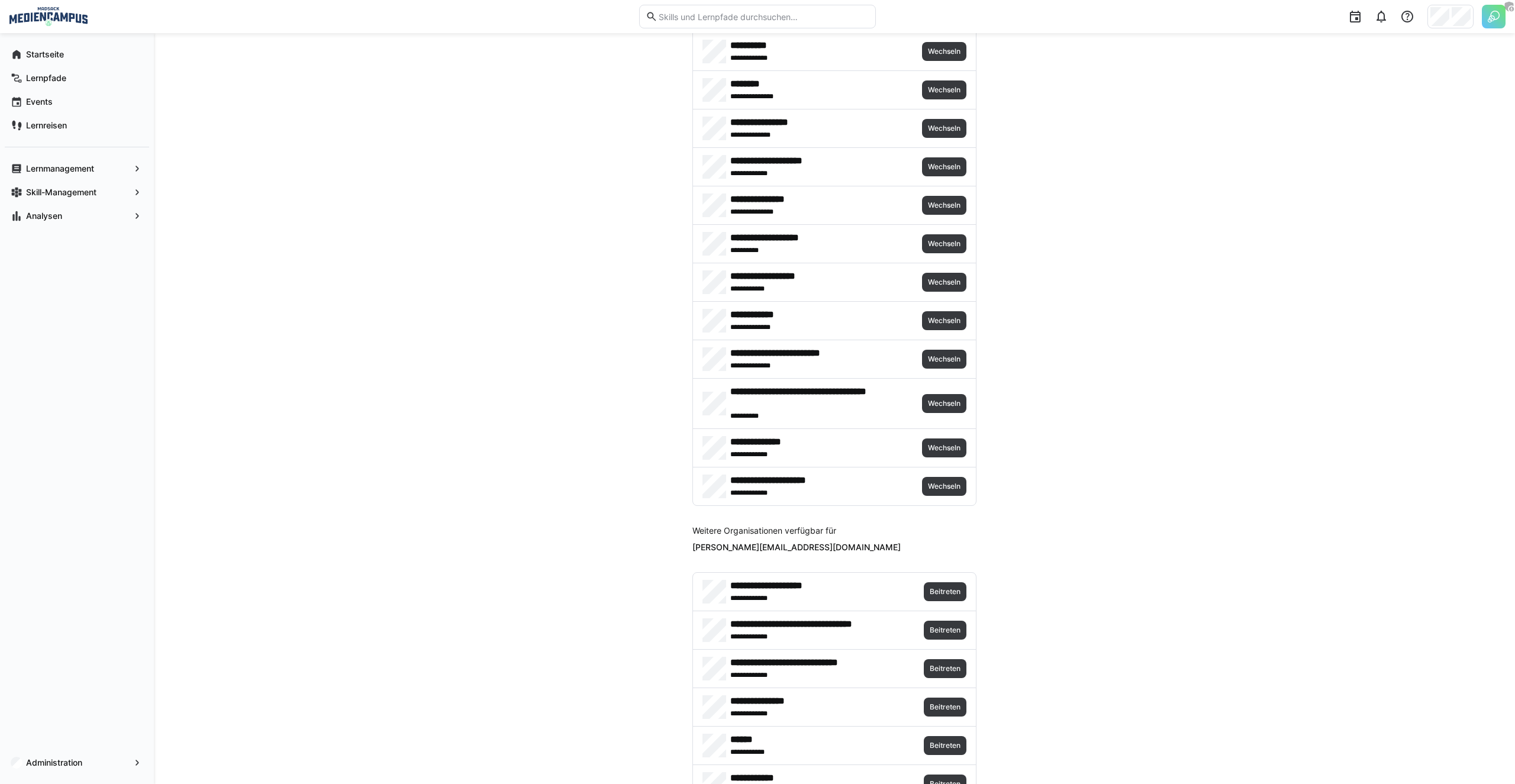
scroll to position [2573, 0]
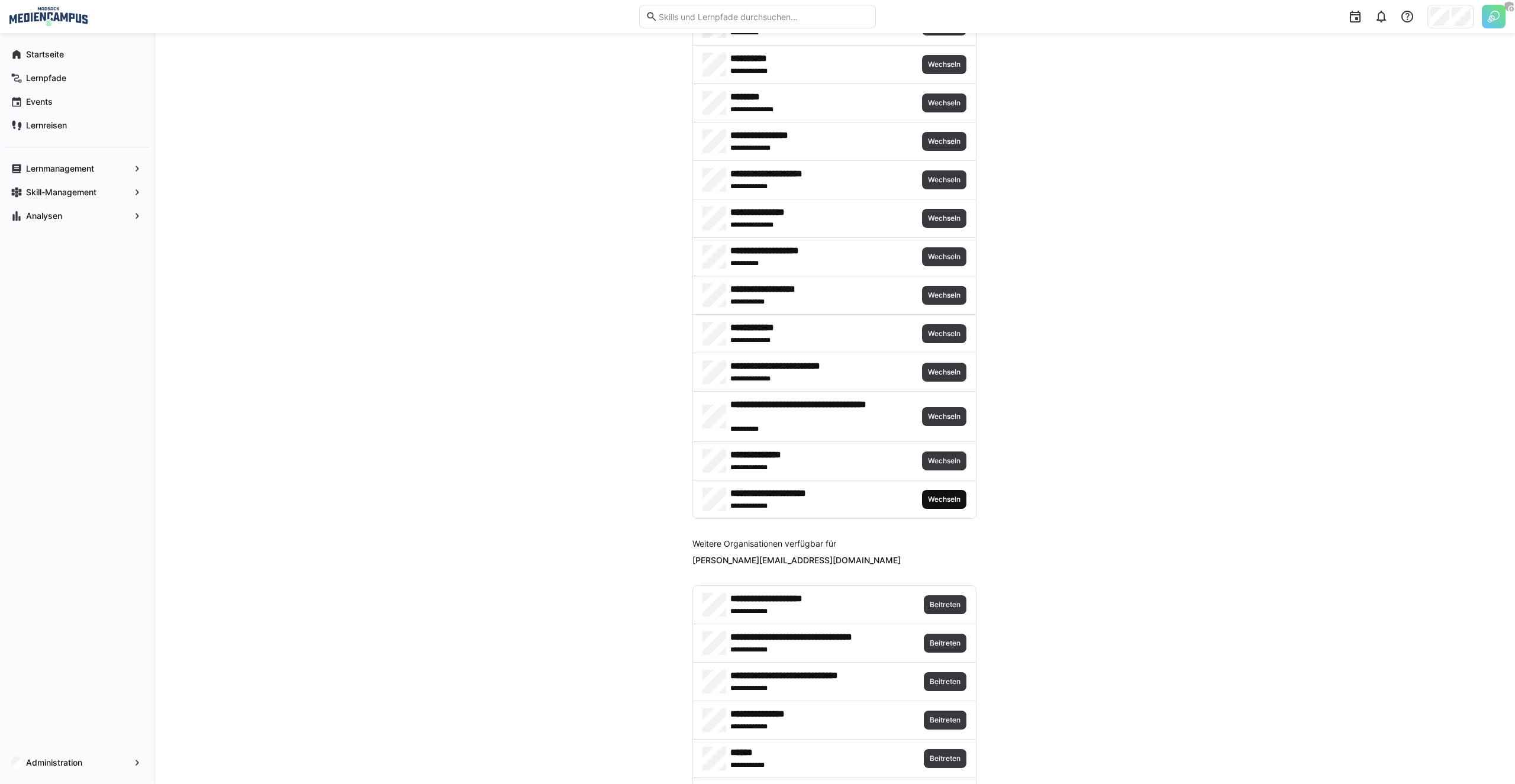
click at [937, 497] on span "Wechseln" at bounding box center [944, 499] width 35 height 10
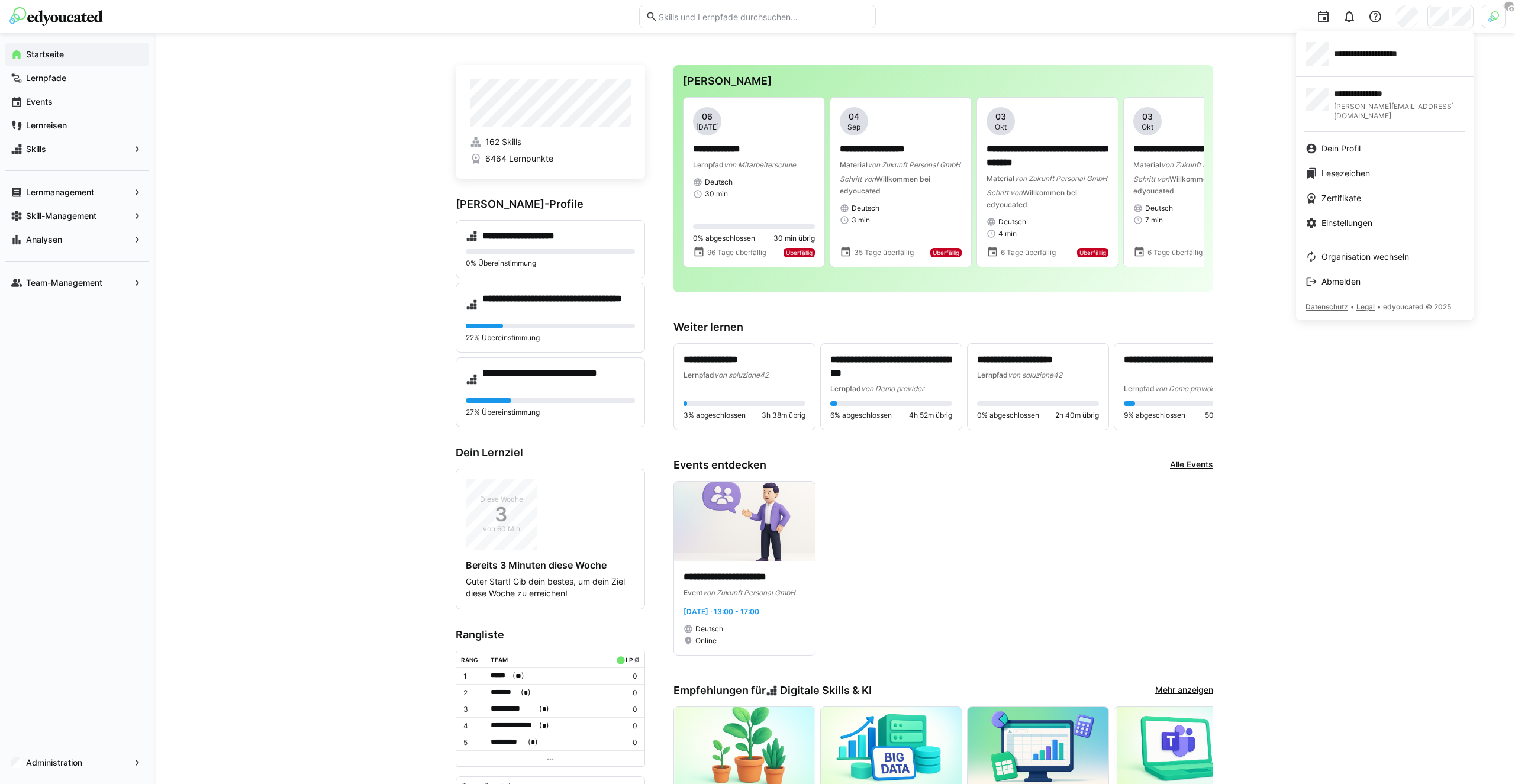
click at [1492, 79] on div at bounding box center [758, 392] width 1515 height 784
click at [1262, 196] on div at bounding box center [758, 392] width 1515 height 784
click at [1343, 142] on span "Dein Profil" at bounding box center [1341, 148] width 39 height 12
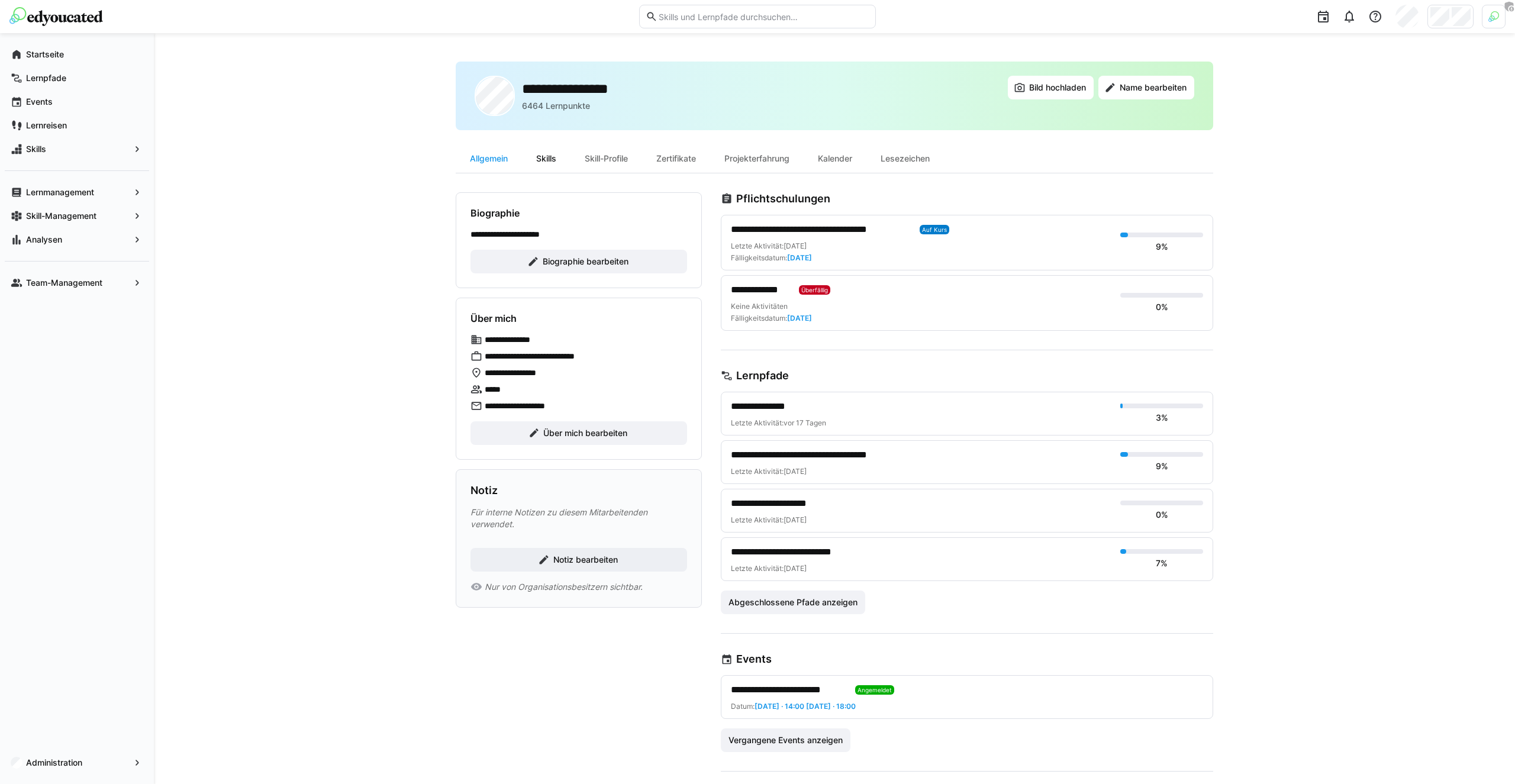
click at [554, 154] on div "Skills" at bounding box center [545, 158] width 48 height 29
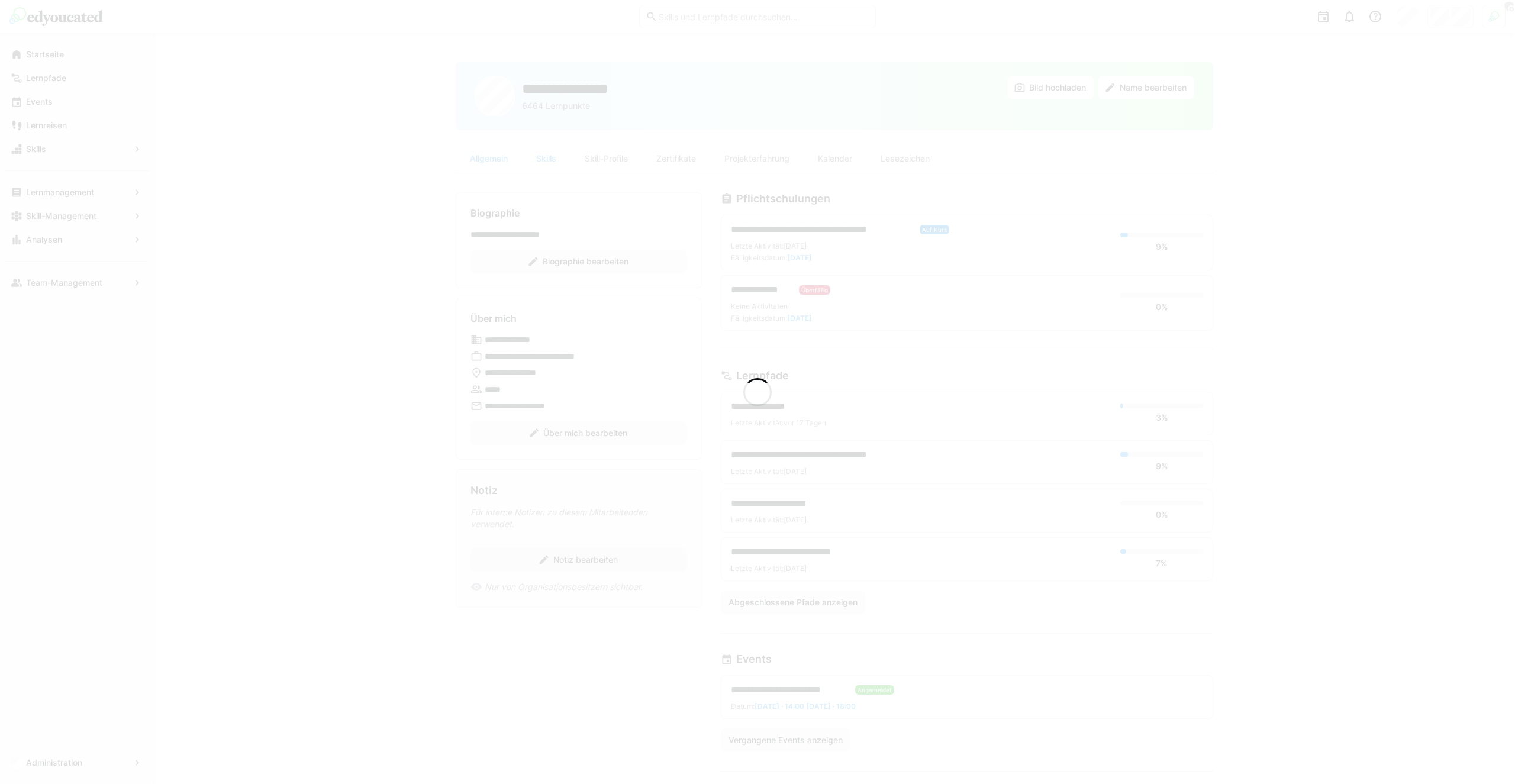
click at [770, 156] on div at bounding box center [758, 392] width 1515 height 784
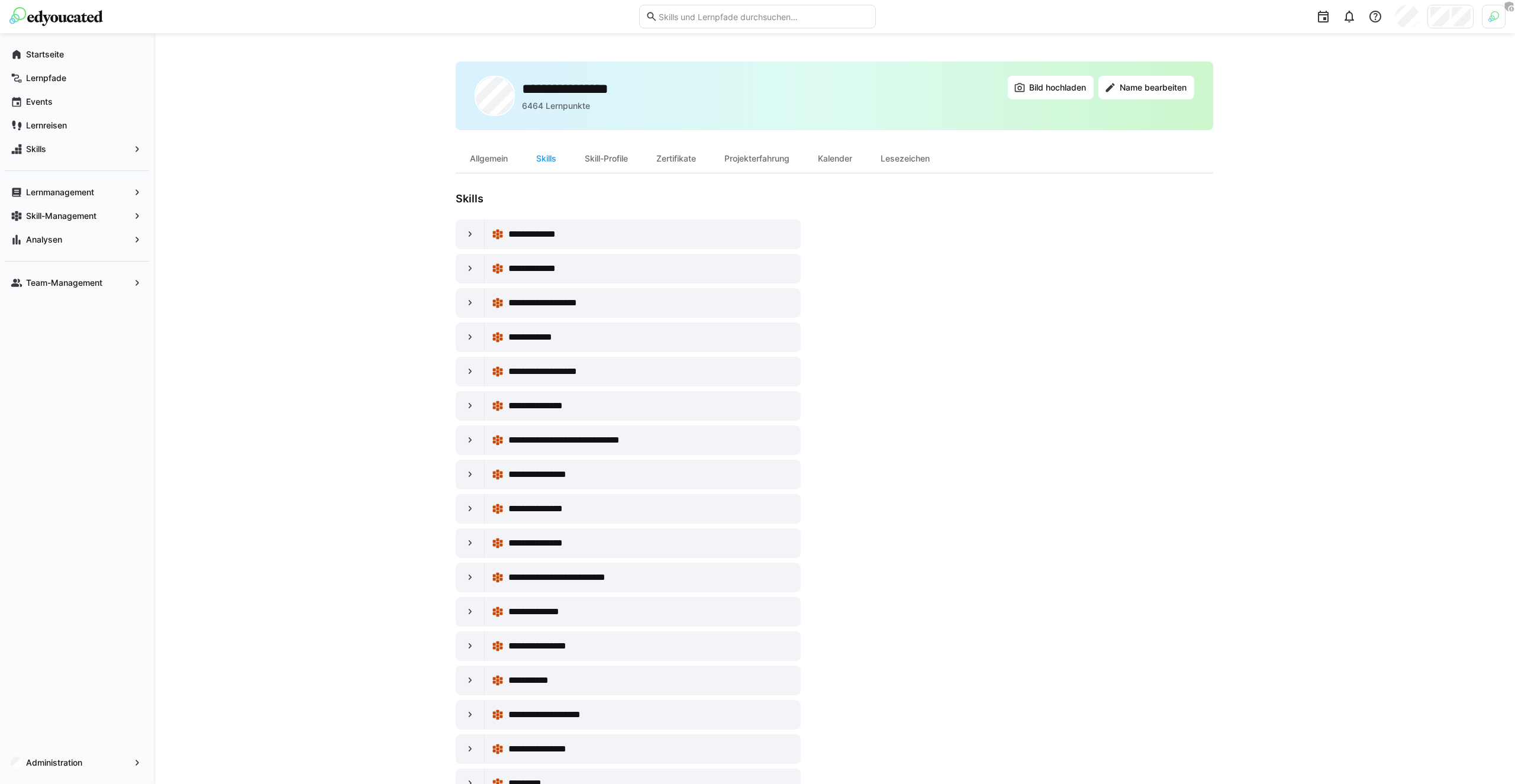
click at [770, 156] on div "Projekterfahrung" at bounding box center [756, 158] width 93 height 29
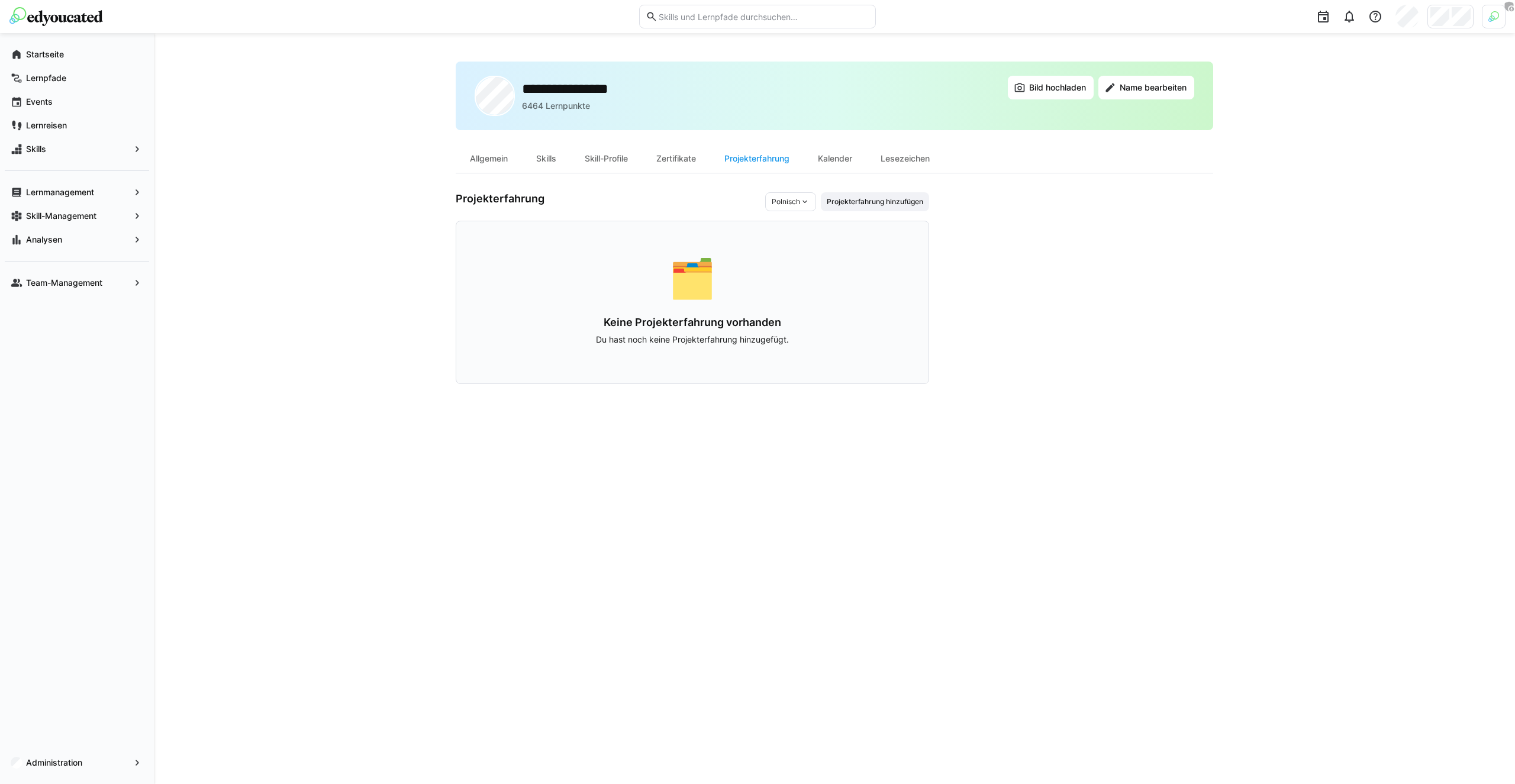
click at [723, 208] on h3 "Projekterfahrung" at bounding box center [610, 202] width 310 height 19
click at [903, 202] on span "Projekterfahrung hinzufügen" at bounding box center [875, 202] width 99 height 10
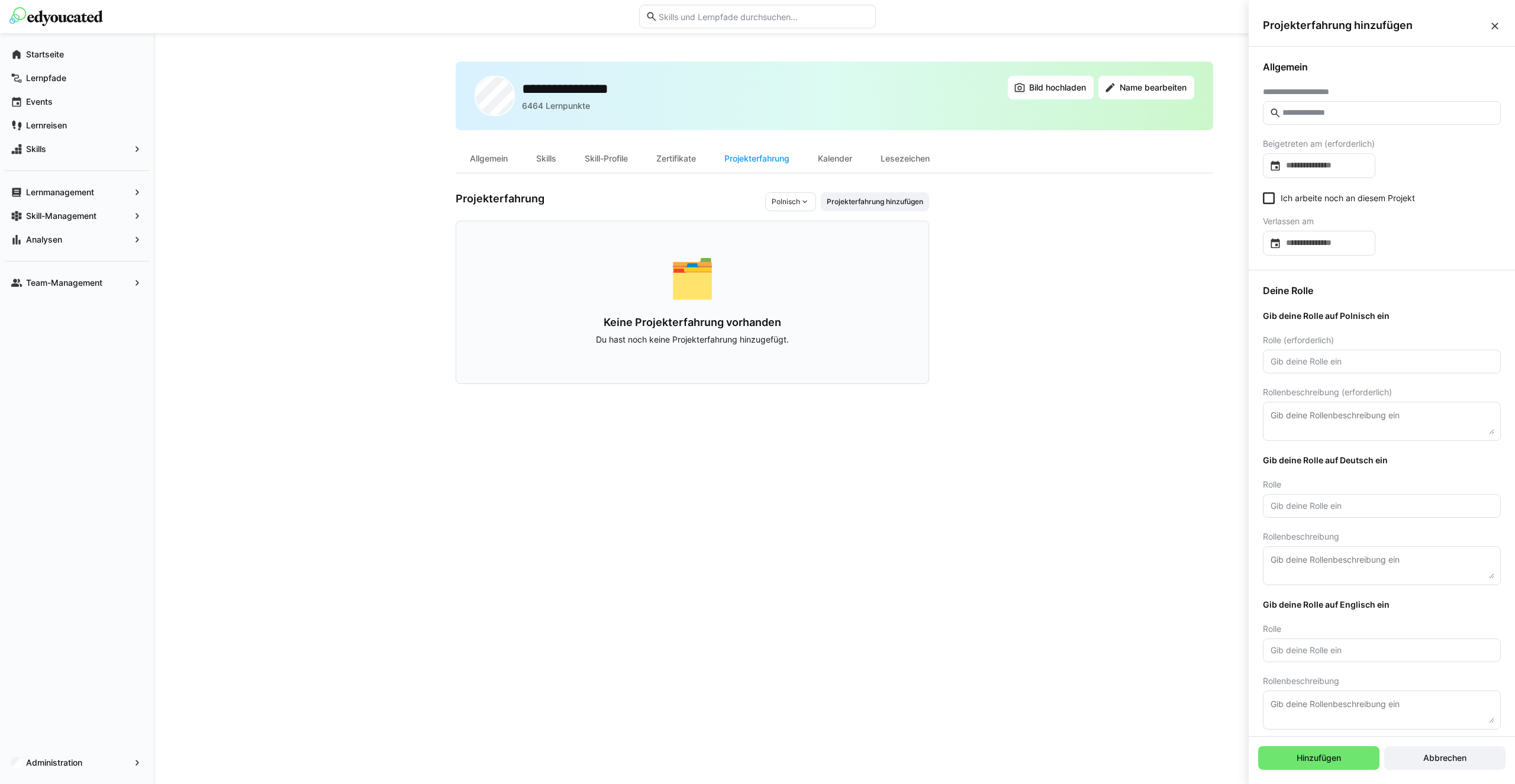
click at [1034, 210] on app-user-profile-inner-container "Projekterfahrung Polnisch Projekterfahrung hinzufügen 🗂️ Keine Projekterfahrung…" at bounding box center [834, 288] width 758 height 192
click at [1324, 109] on input "text" at bounding box center [1388, 113] width 213 height 11
type input "****"
click at [1162, 243] on app-user-profile-inner-container "Projekterfahrung Polnisch Projekterfahrung hinzufügen 🗂️ Keine Projekterfahrung…" at bounding box center [834, 288] width 758 height 192
click at [277, 298] on div "**********" at bounding box center [834, 408] width 1361 height 751
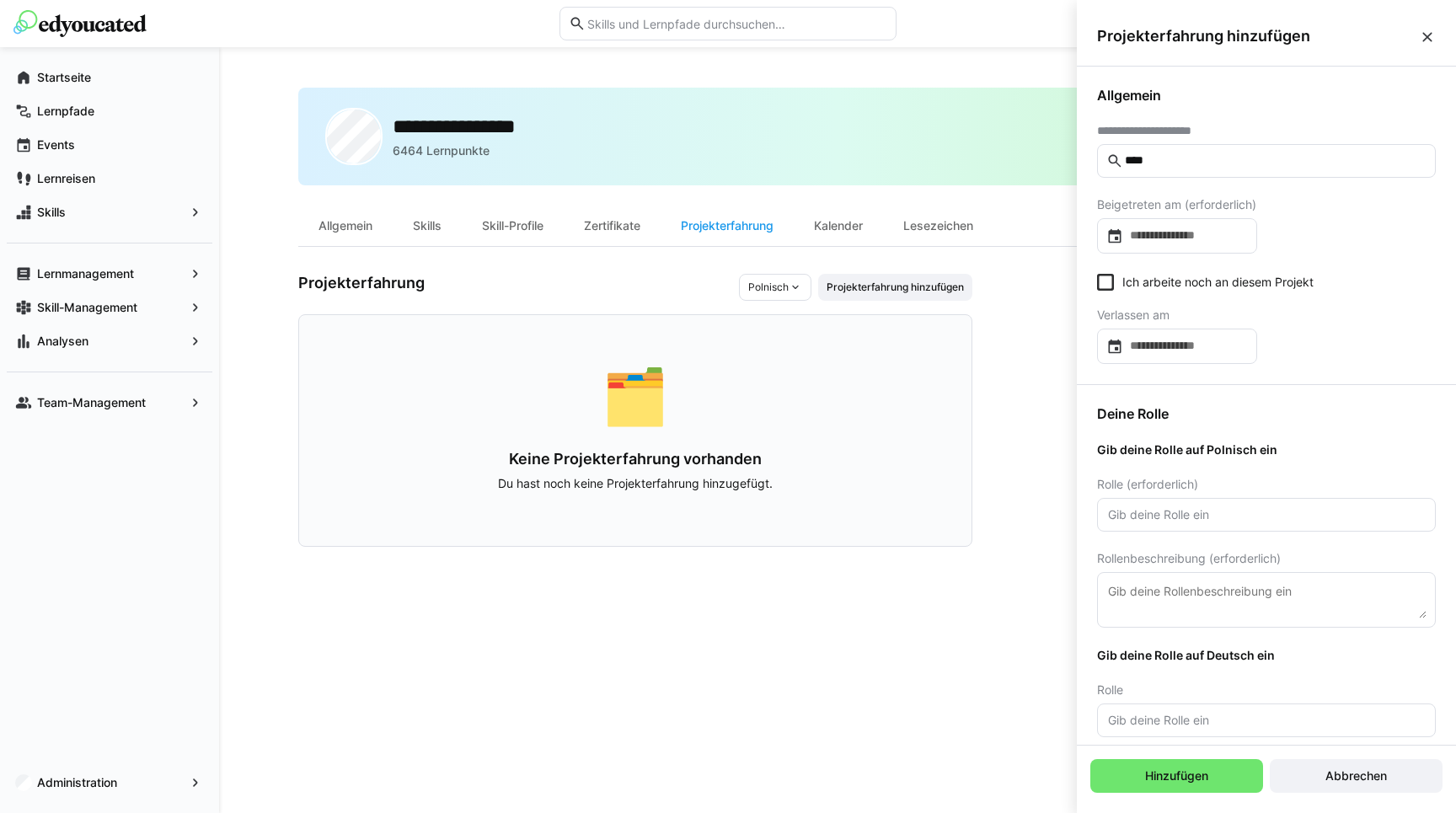
click at [1225, 73] on div "**********" at bounding box center [1266, 225] width 379 height 318
click at [1420, 36] on eds-icon at bounding box center [1427, 37] width 17 height 17
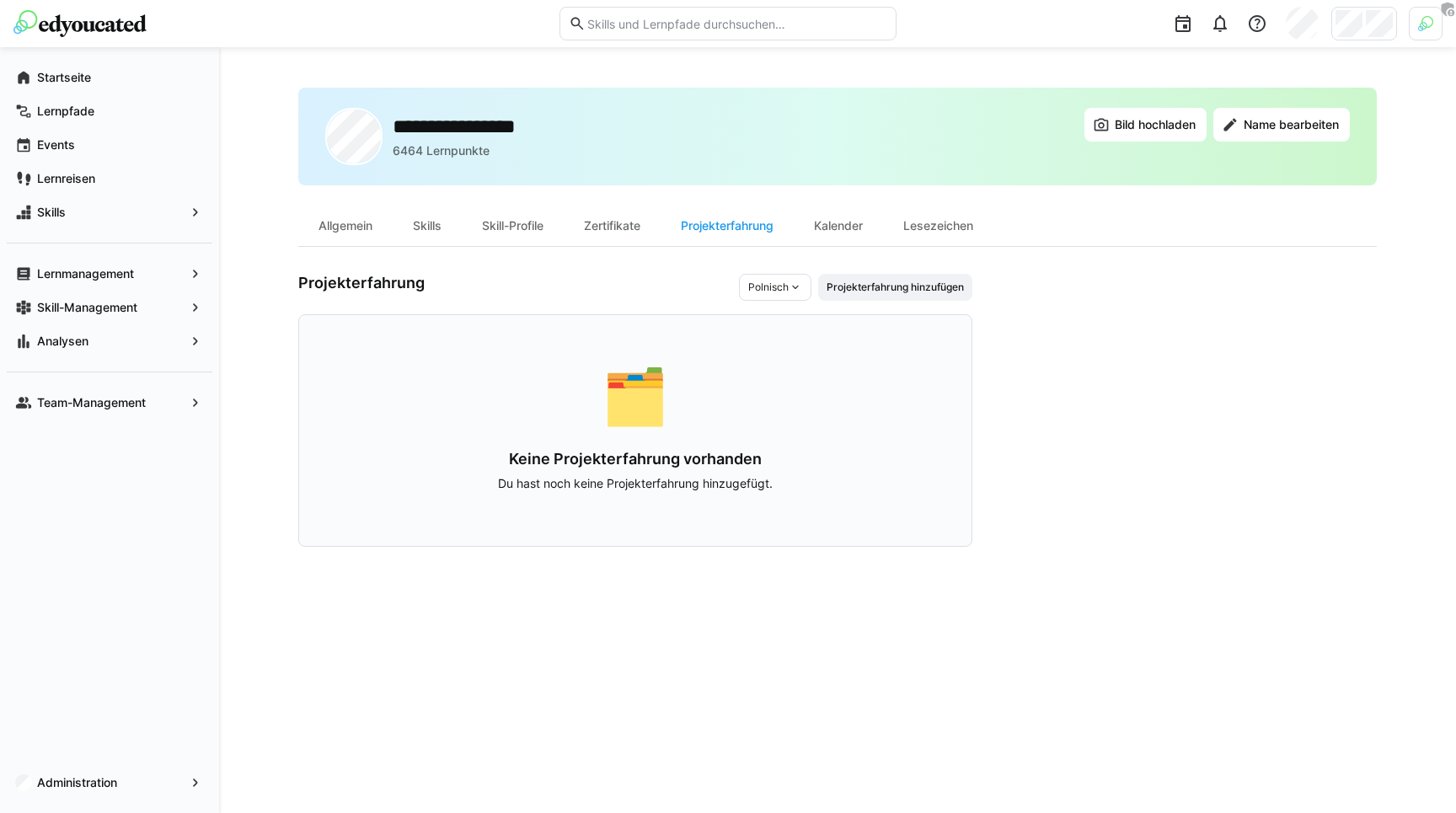
click at [304, 309] on div "Projekterfahrung Polnisch Projekterfahrung hinzufügen 🗂️ Keine Projekterfahrung…" at bounding box center [635, 410] width 674 height 273
click at [616, 218] on div "Zertifikate" at bounding box center [612, 226] width 97 height 41
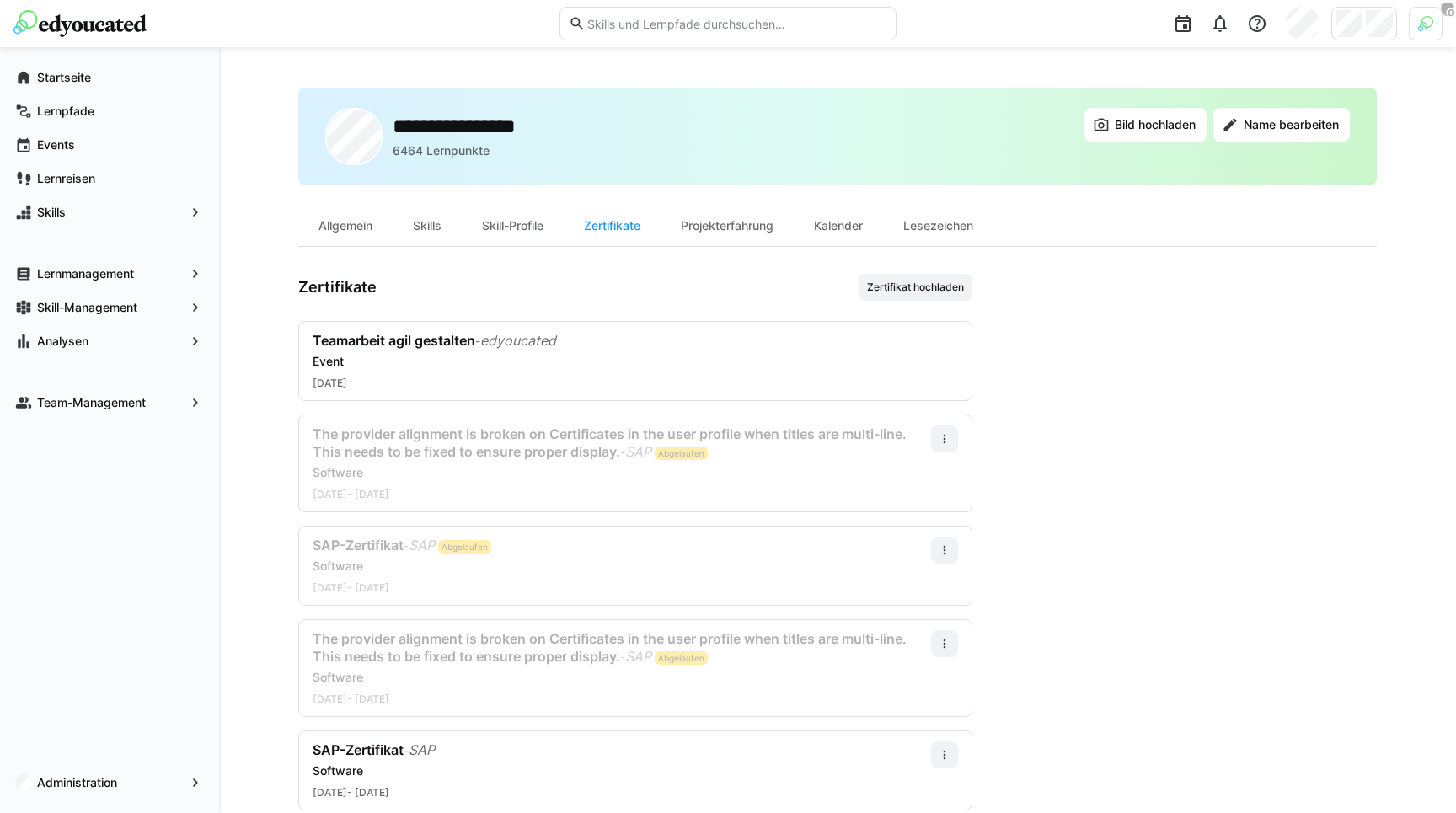
scroll to position [35, 0]
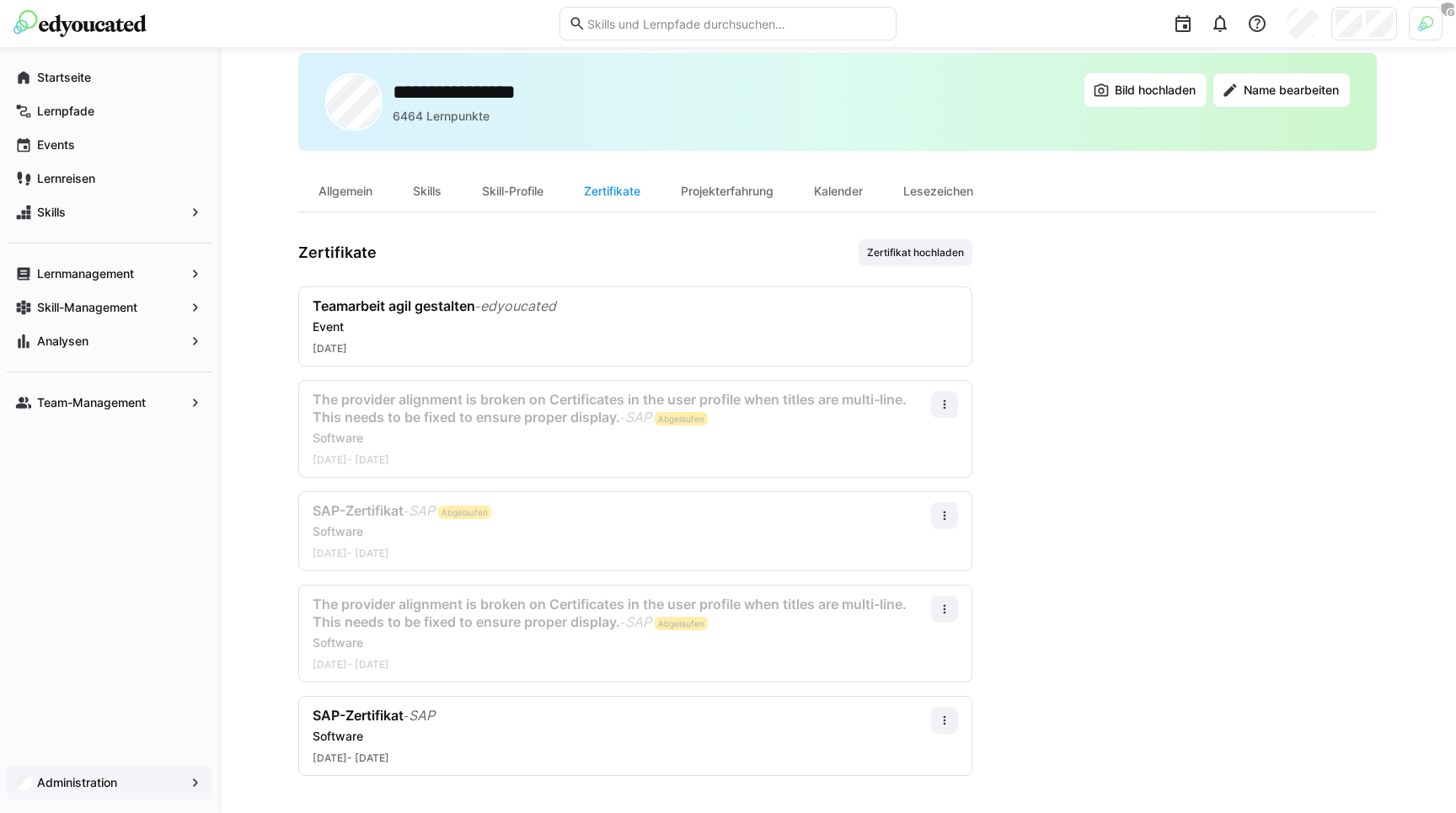
click at [0, 0] on app-navigation-label "Administration" at bounding box center [0, 0] width 0 height 0
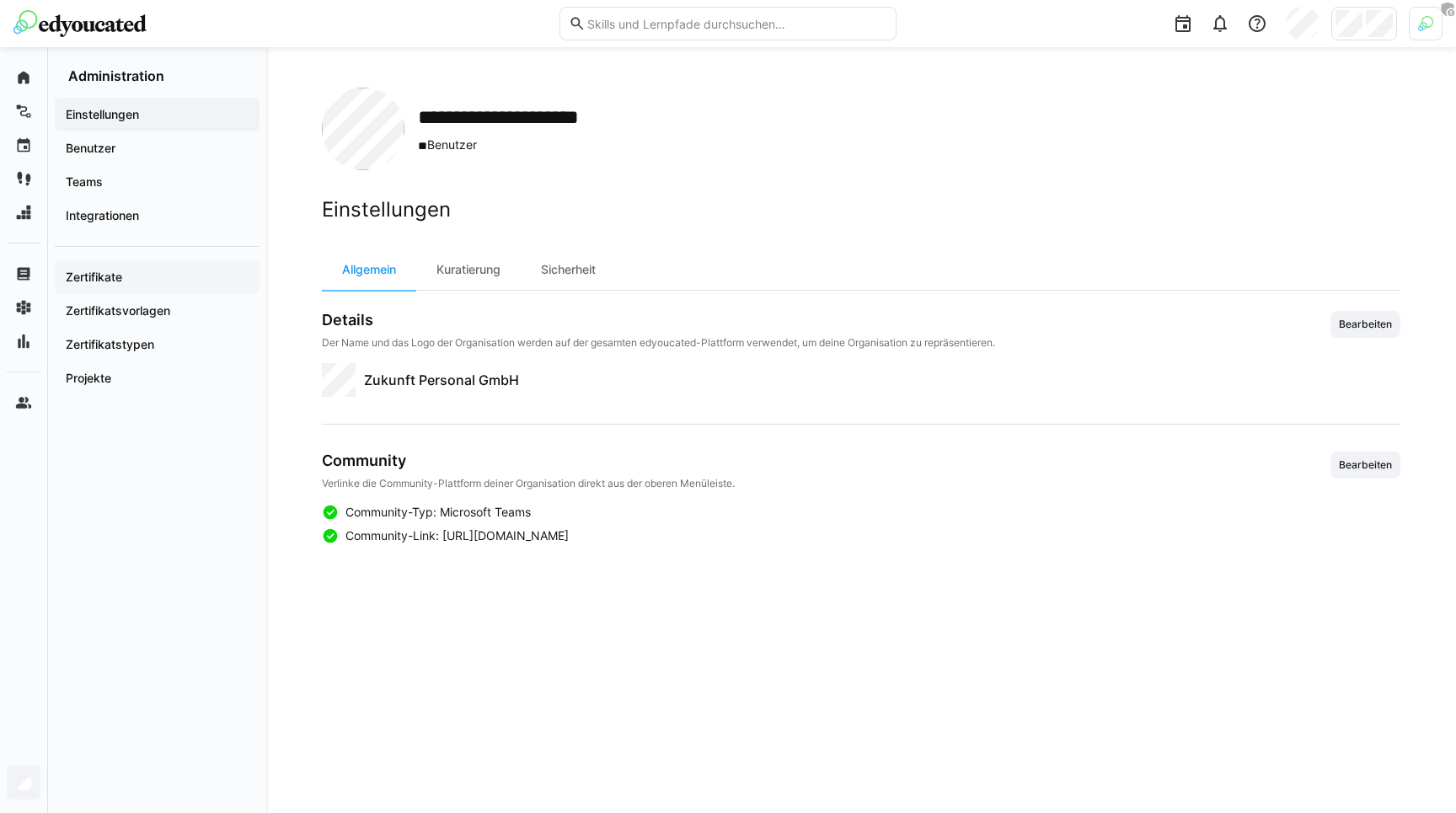
click at [128, 265] on div "Zertifikate" at bounding box center [157, 277] width 204 height 34
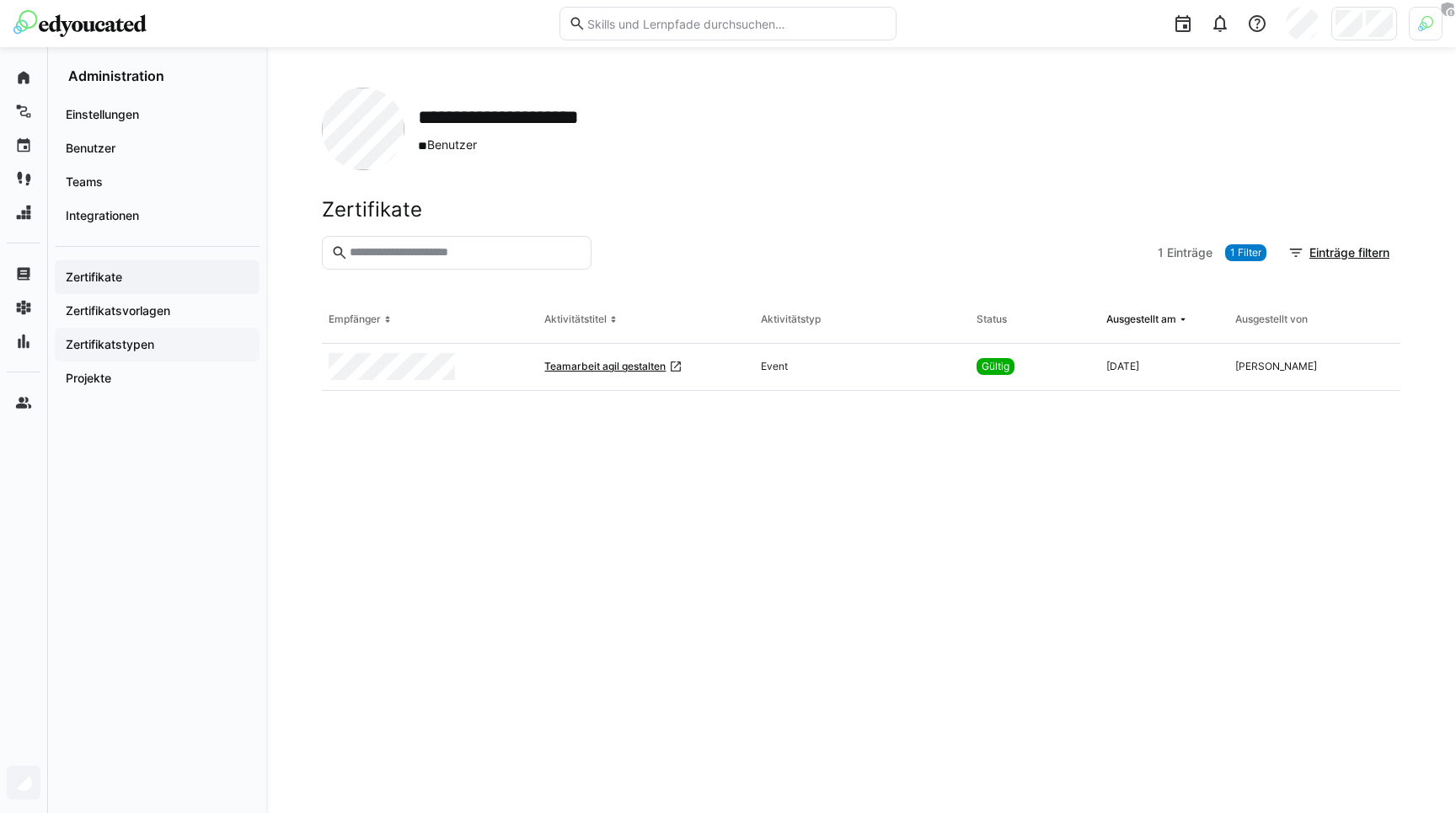
click at [0, 0] on app-navigation-label "Zertifikatstypen" at bounding box center [0, 0] width 0 height 0
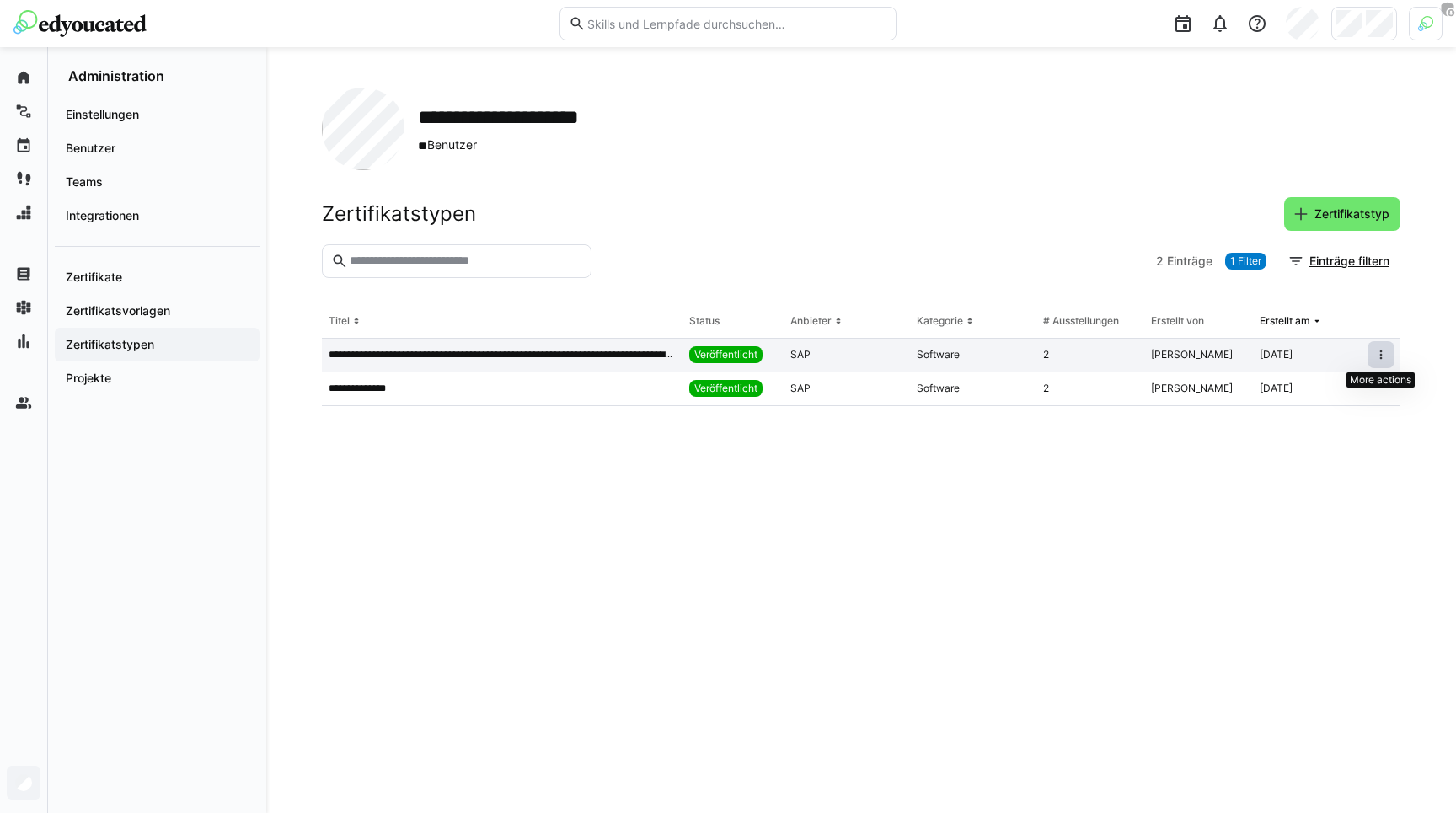
click at [1384, 352] on eds-icon at bounding box center [1381, 354] width 14 height 14
click at [1338, 390] on div "Bearbeiten" at bounding box center [1331, 391] width 103 height 14
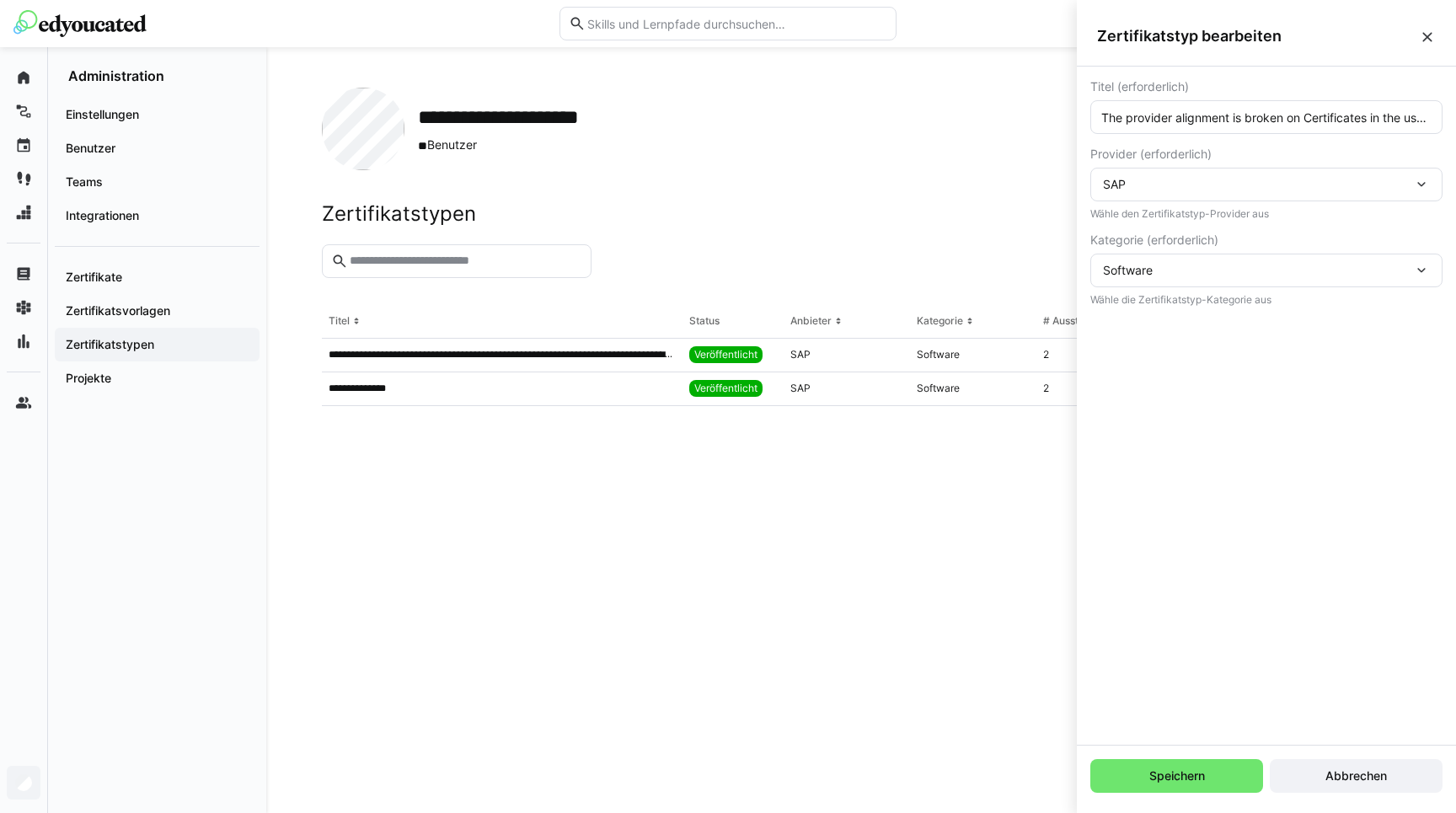
click at [1202, 127] on eds-input "The provider alignment is broken on Certificates in the user profile when title…" at bounding box center [1266, 117] width 352 height 34
click at [1204, 114] on input "The provider alignment is broken on Certificates in the user profile when title…" at bounding box center [1266, 117] width 333 height 15
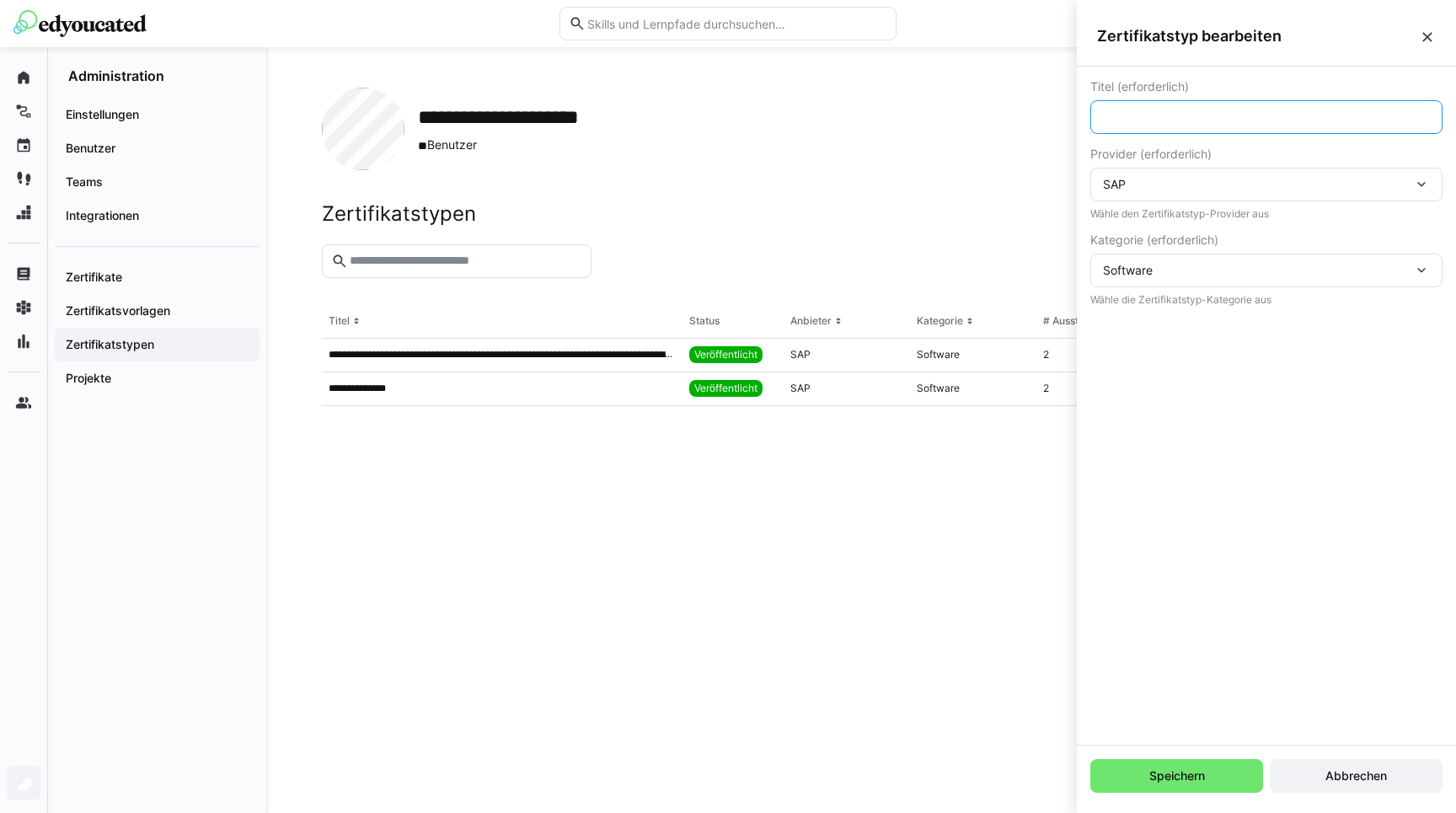
click at [1204, 114] on input "The provider alignment is broken on Certificates in the user profile when title…" at bounding box center [1266, 117] width 333 height 15
type input "SAP S4/HANA Master Certification"
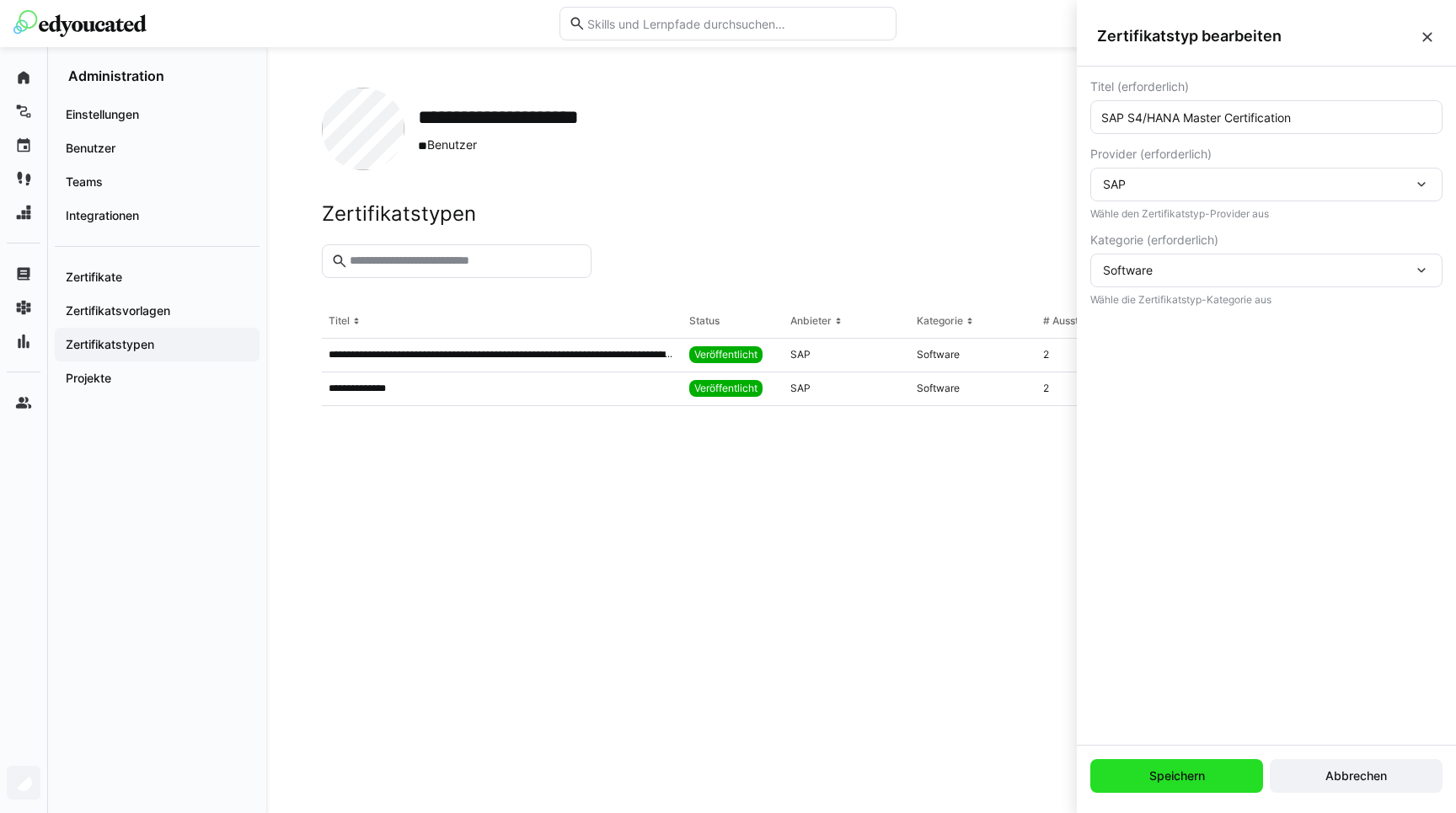
click at [1163, 782] on span "Speichern" at bounding box center [1177, 776] width 61 height 17
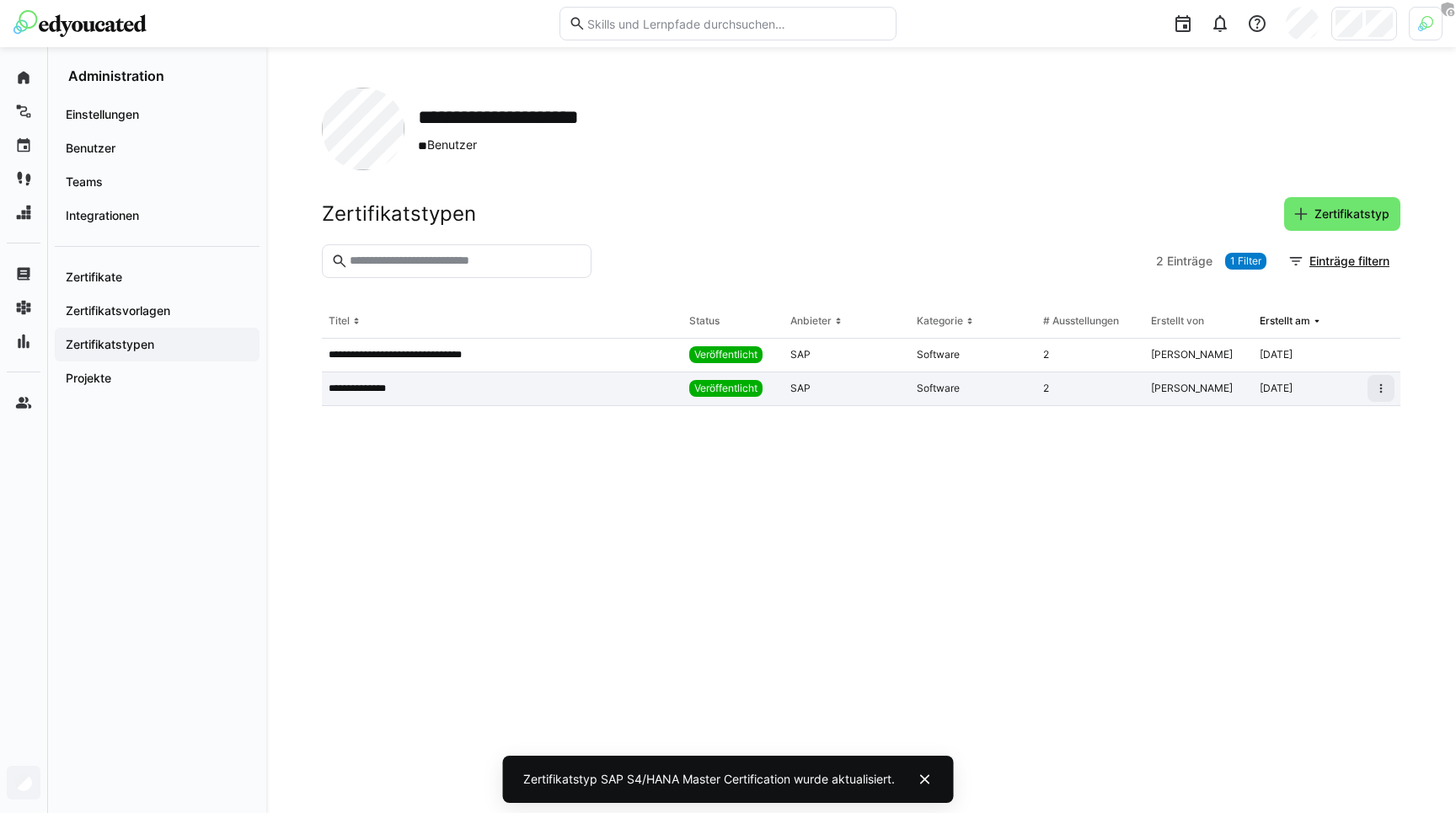
click at [513, 381] on app-table-first-column "**********" at bounding box center [502, 388] width 347 height 14
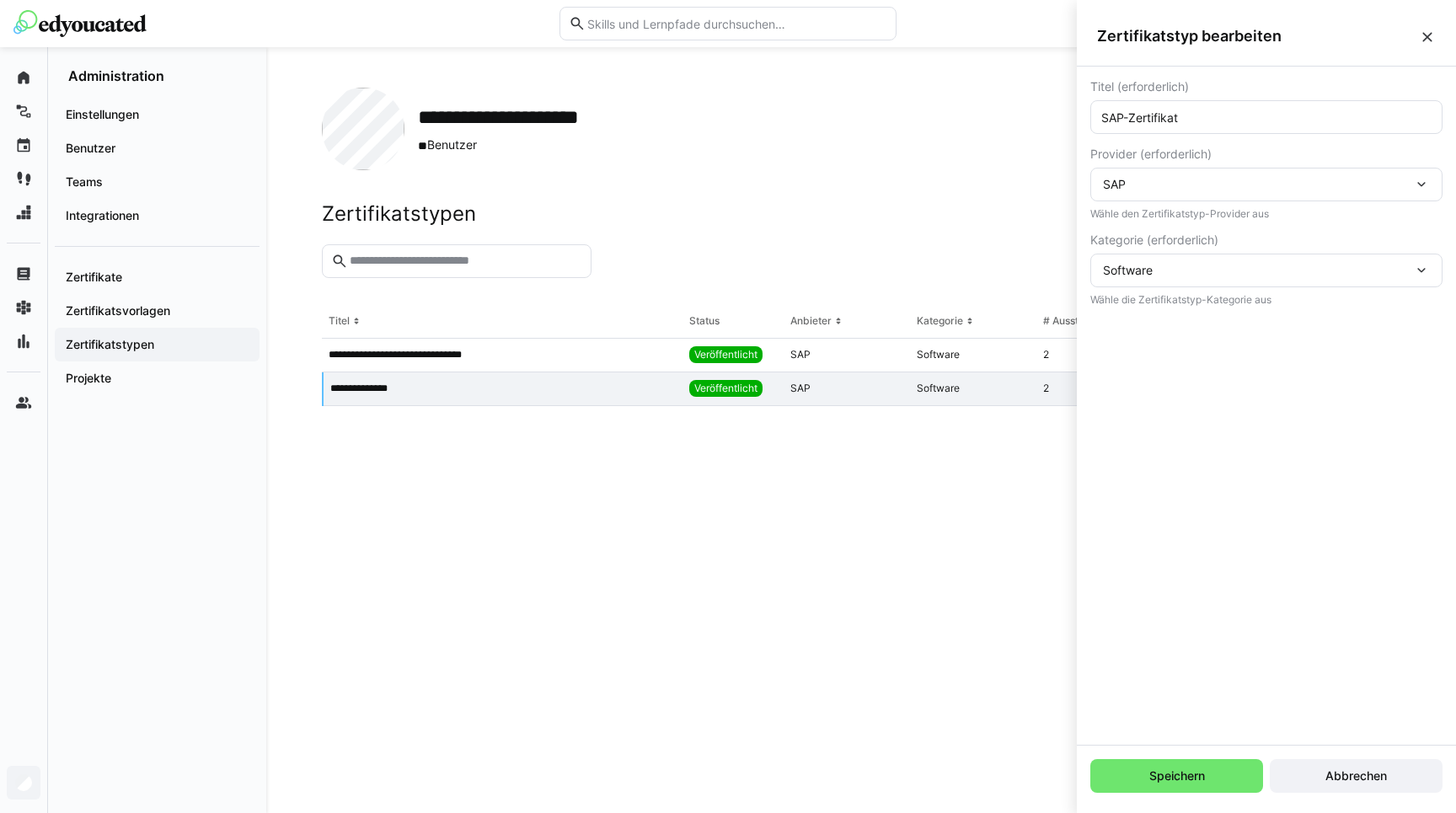
click at [1169, 107] on eds-input "SAP-Zertifikat" at bounding box center [1266, 117] width 352 height 34
drag, startPoint x: 1126, startPoint y: 118, endPoint x: 1269, endPoint y: 125, distance: 143.2
click at [1269, 125] on eds-input "SAP-Zertifikat" at bounding box center [1266, 117] width 352 height 34
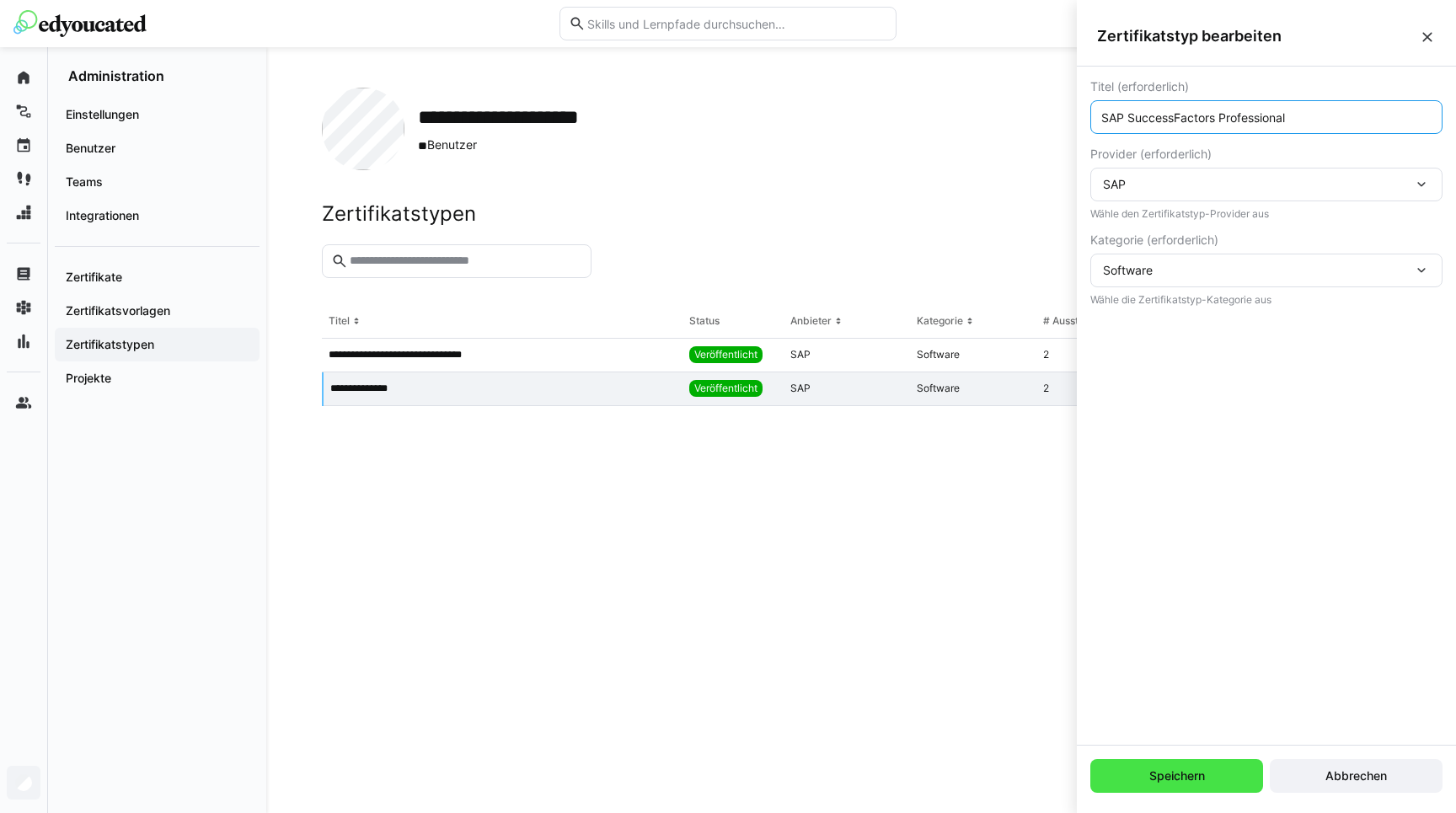
type input "SAP SuccessFactors Professional"
click at [1170, 770] on span "Speichern" at bounding box center [1177, 776] width 61 height 17
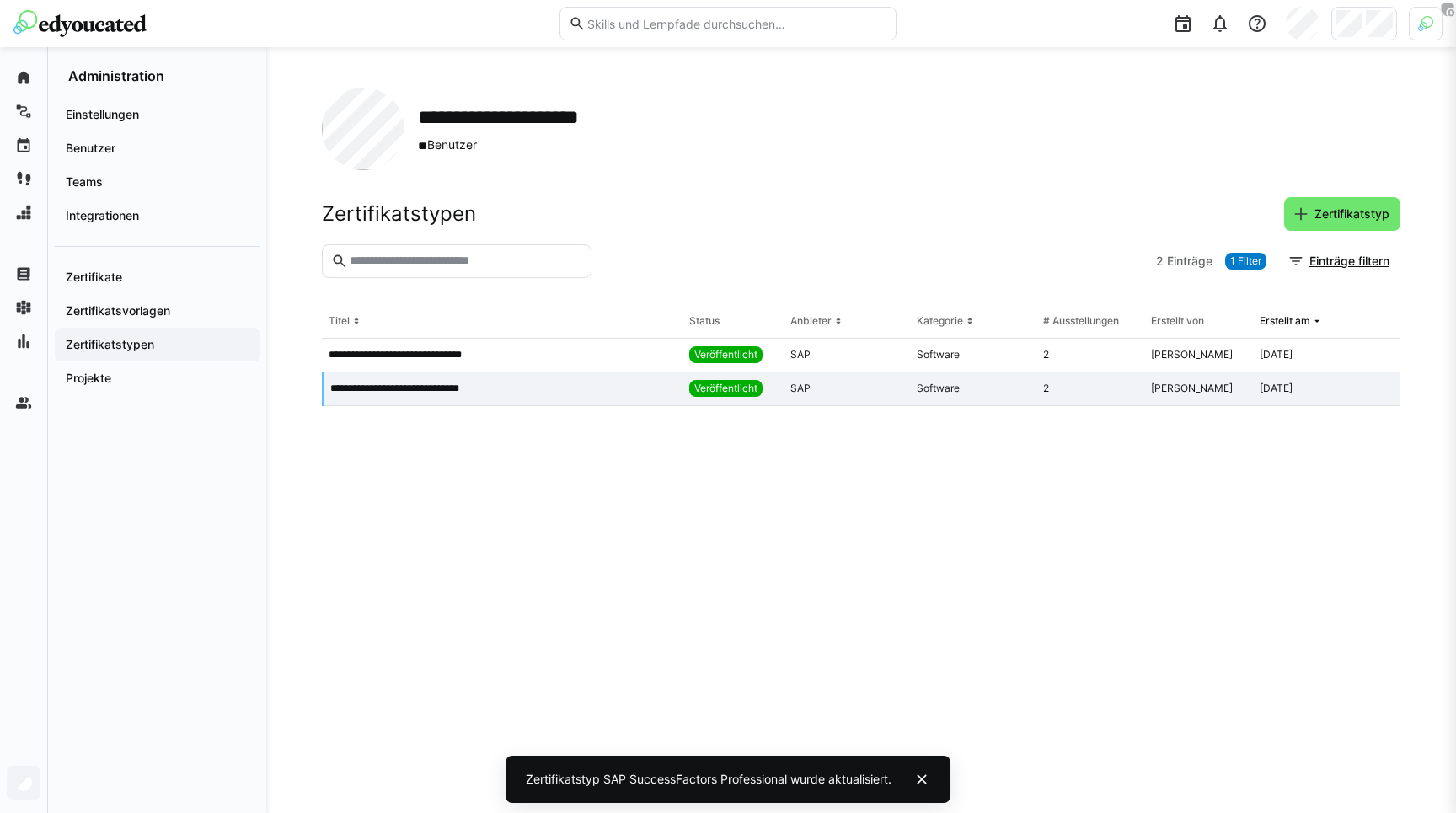
click at [473, 451] on eds-table "**********" at bounding box center [862, 538] width 1079 height 467
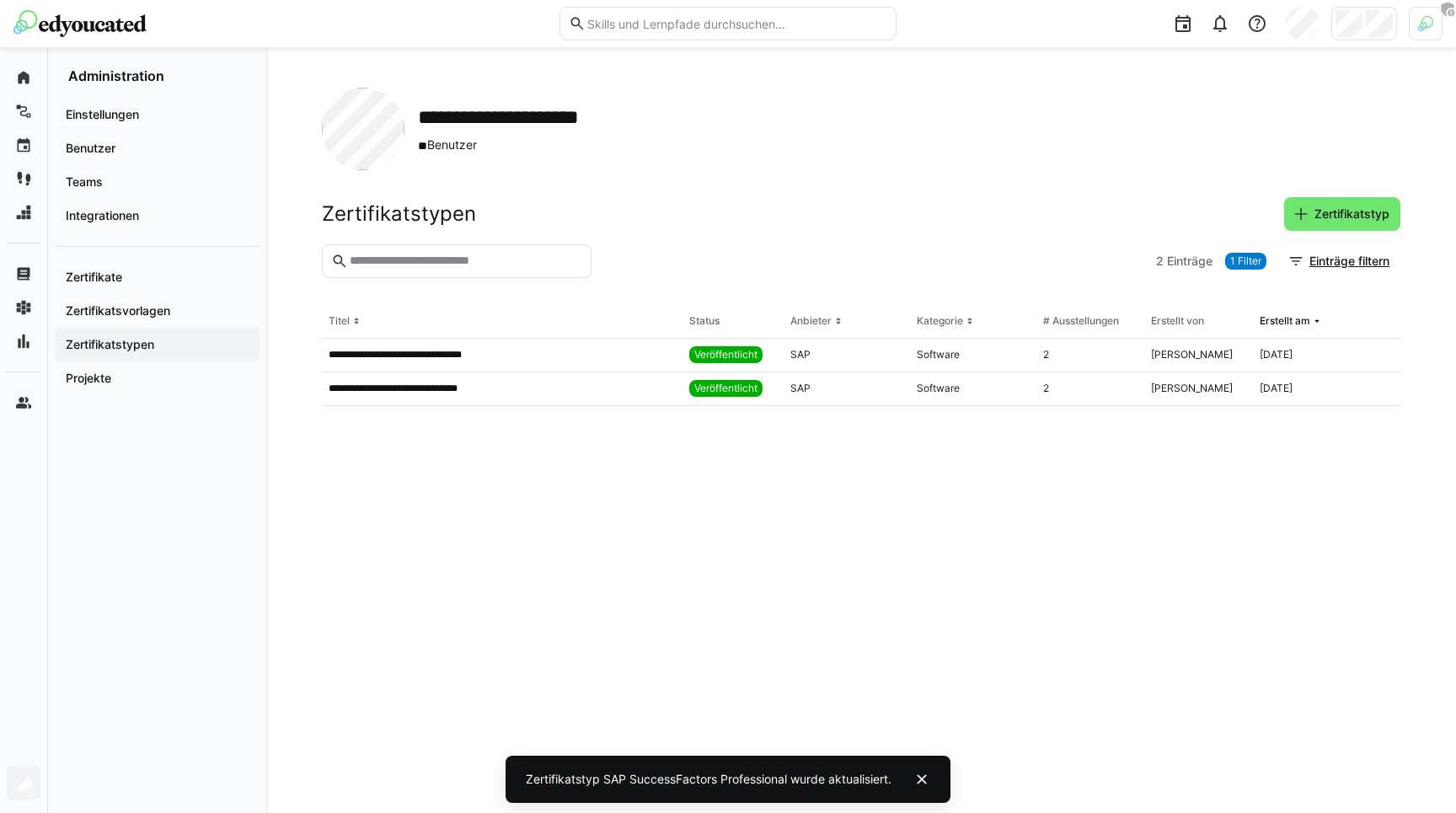
click at [1364, 22] on div at bounding box center [1364, 24] width 66 height 34
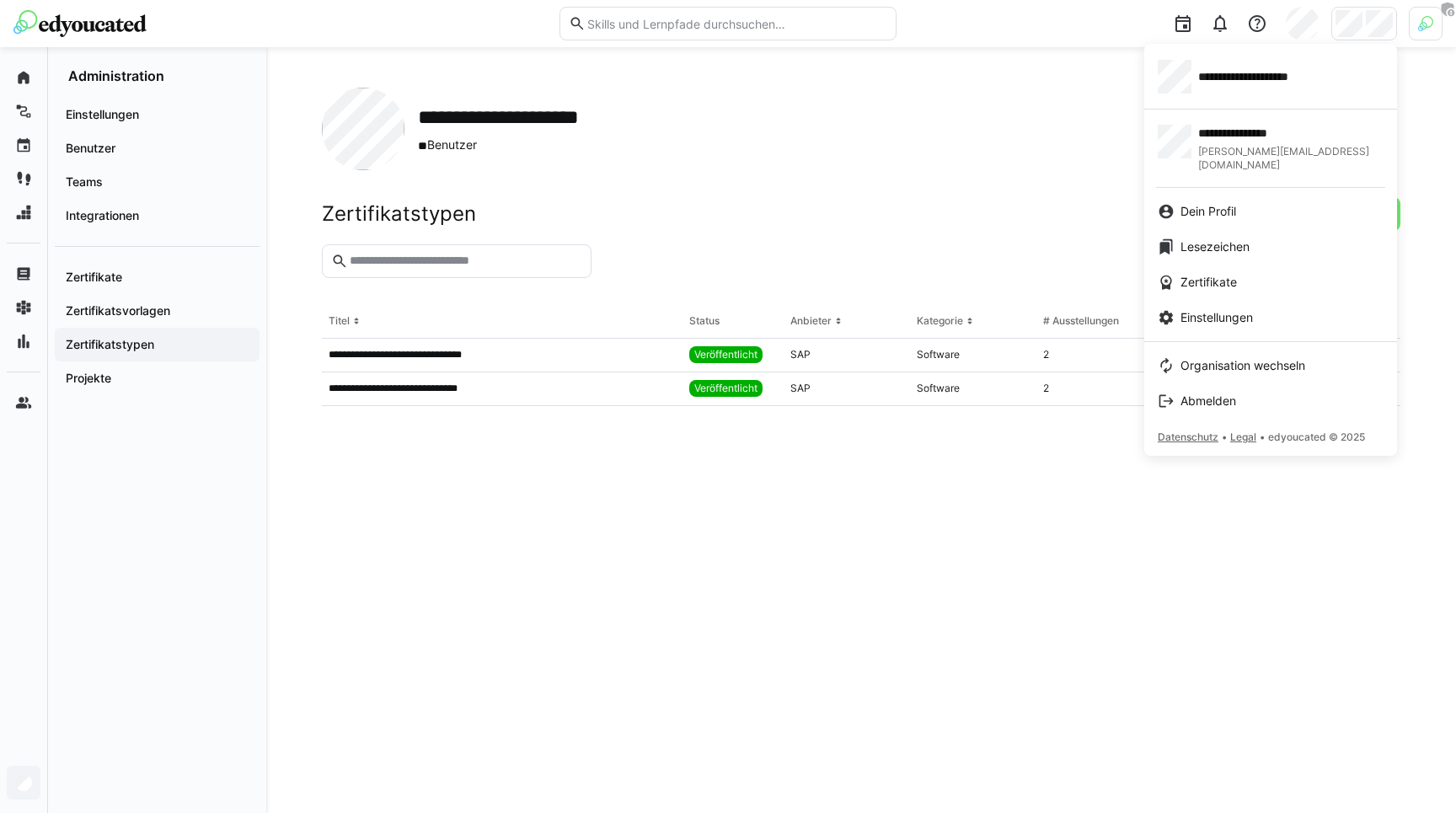
click at [319, 416] on div at bounding box center [728, 406] width 1456 height 813
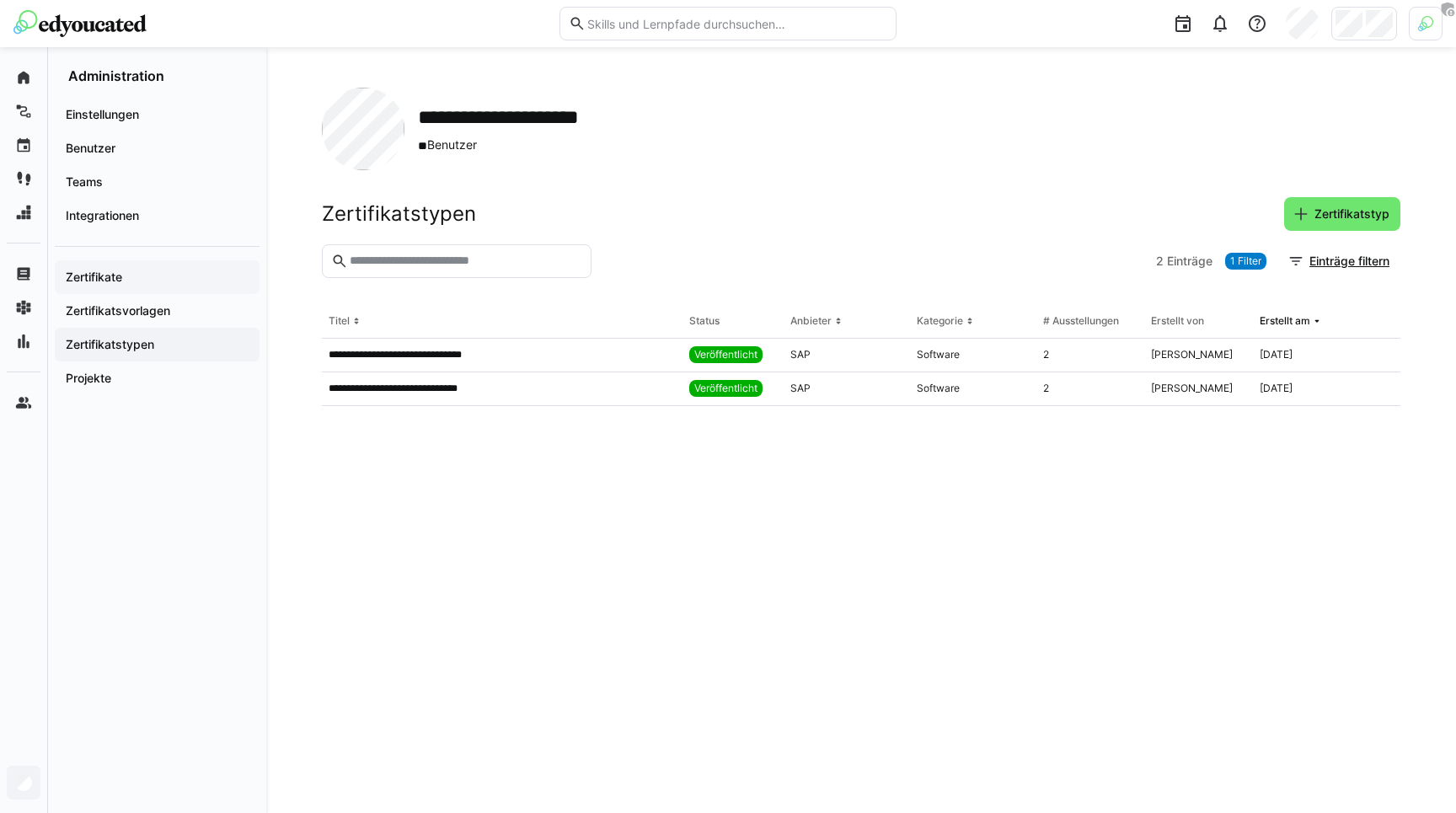
click at [110, 285] on span "Zertifikate" at bounding box center [158, 277] width 188 height 17
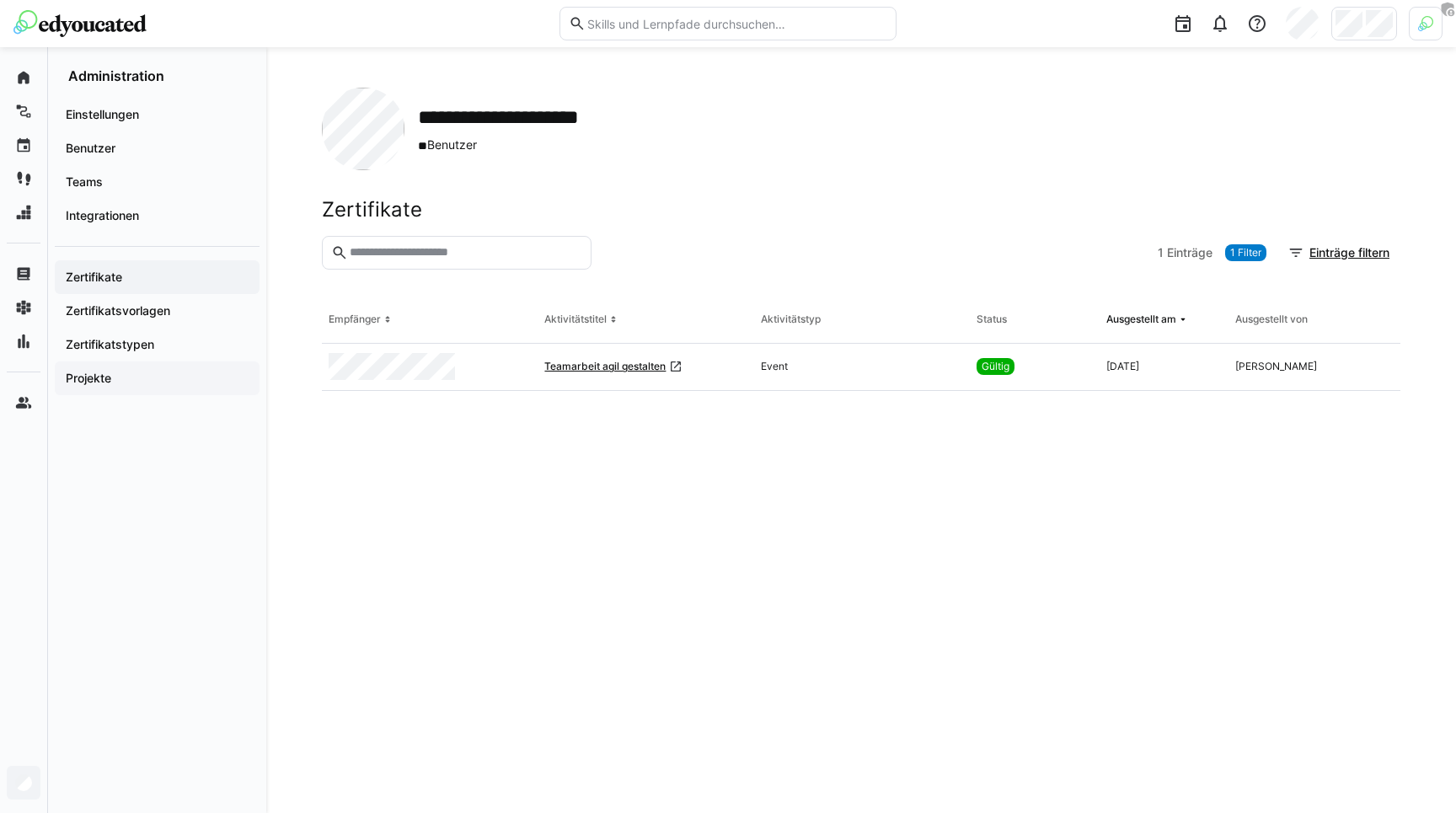
click at [0, 0] on app-navigation-label "Projekte" at bounding box center [0, 0] width 0 height 0
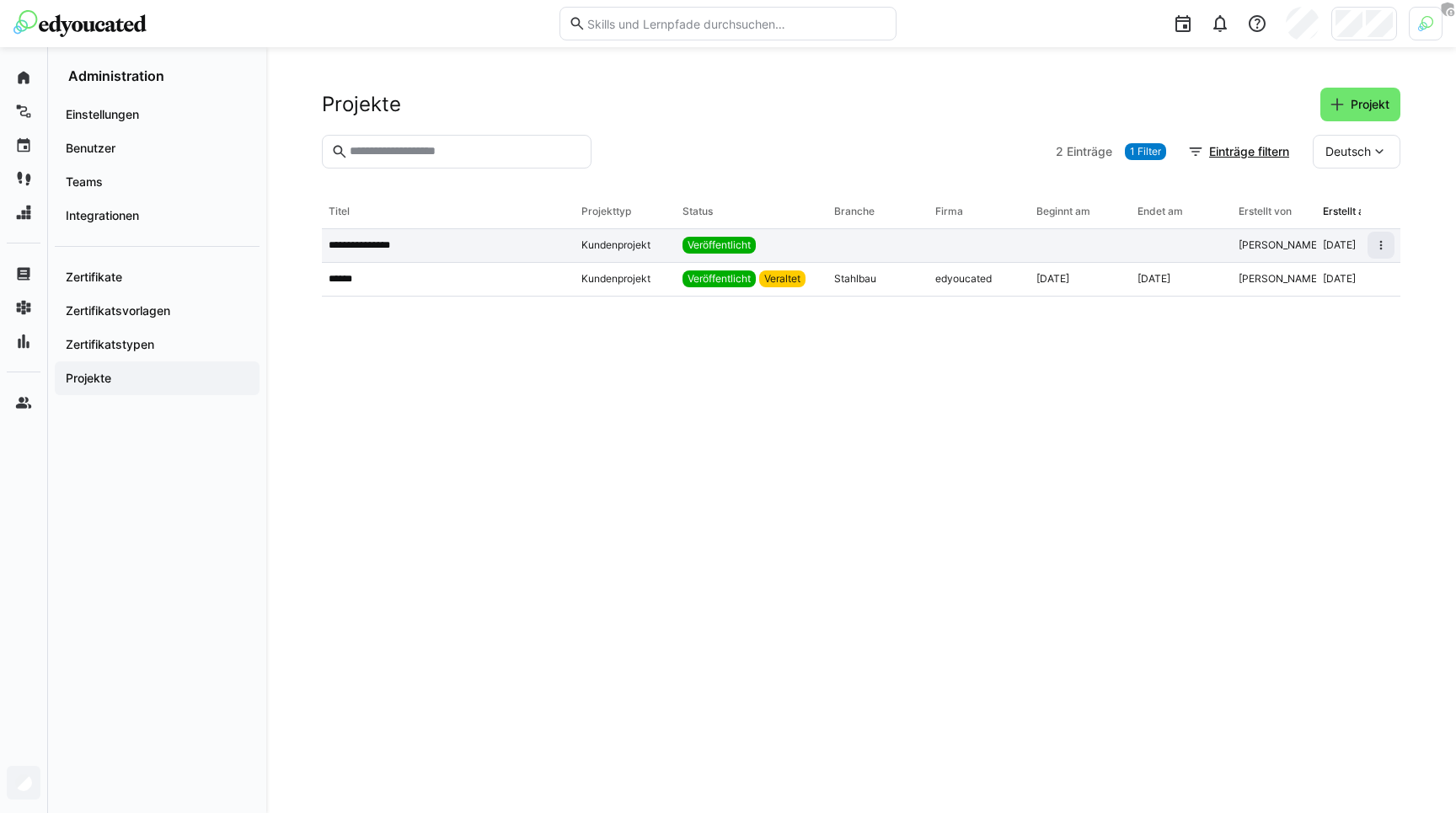
click at [519, 229] on div "**********" at bounding box center [449, 246] width 253 height 34
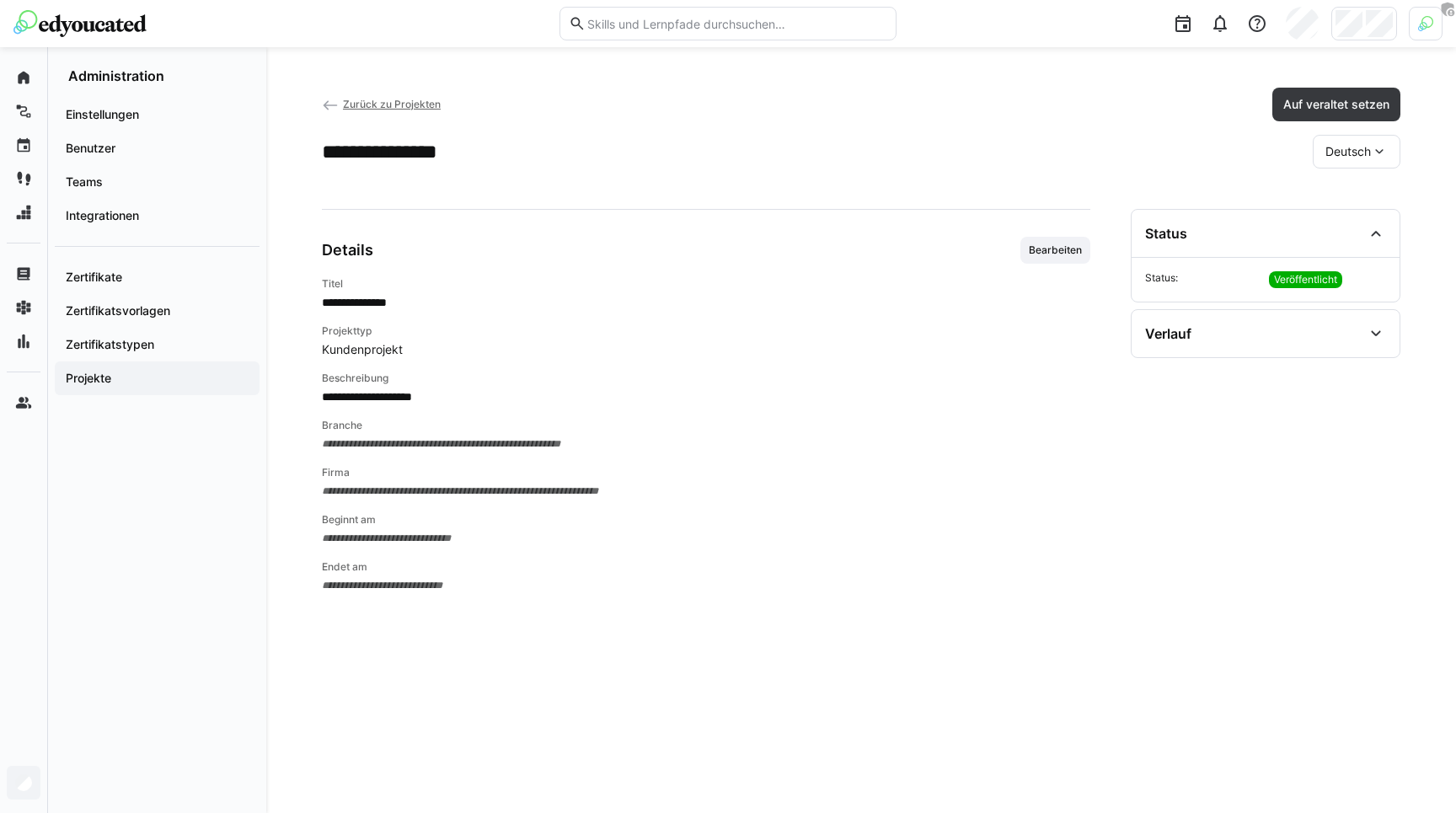
click at [1377, 156] on eds-icon at bounding box center [1380, 152] width 17 height 17
click at [1078, 243] on span "Bearbeiten" at bounding box center [1055, 250] width 57 height 14
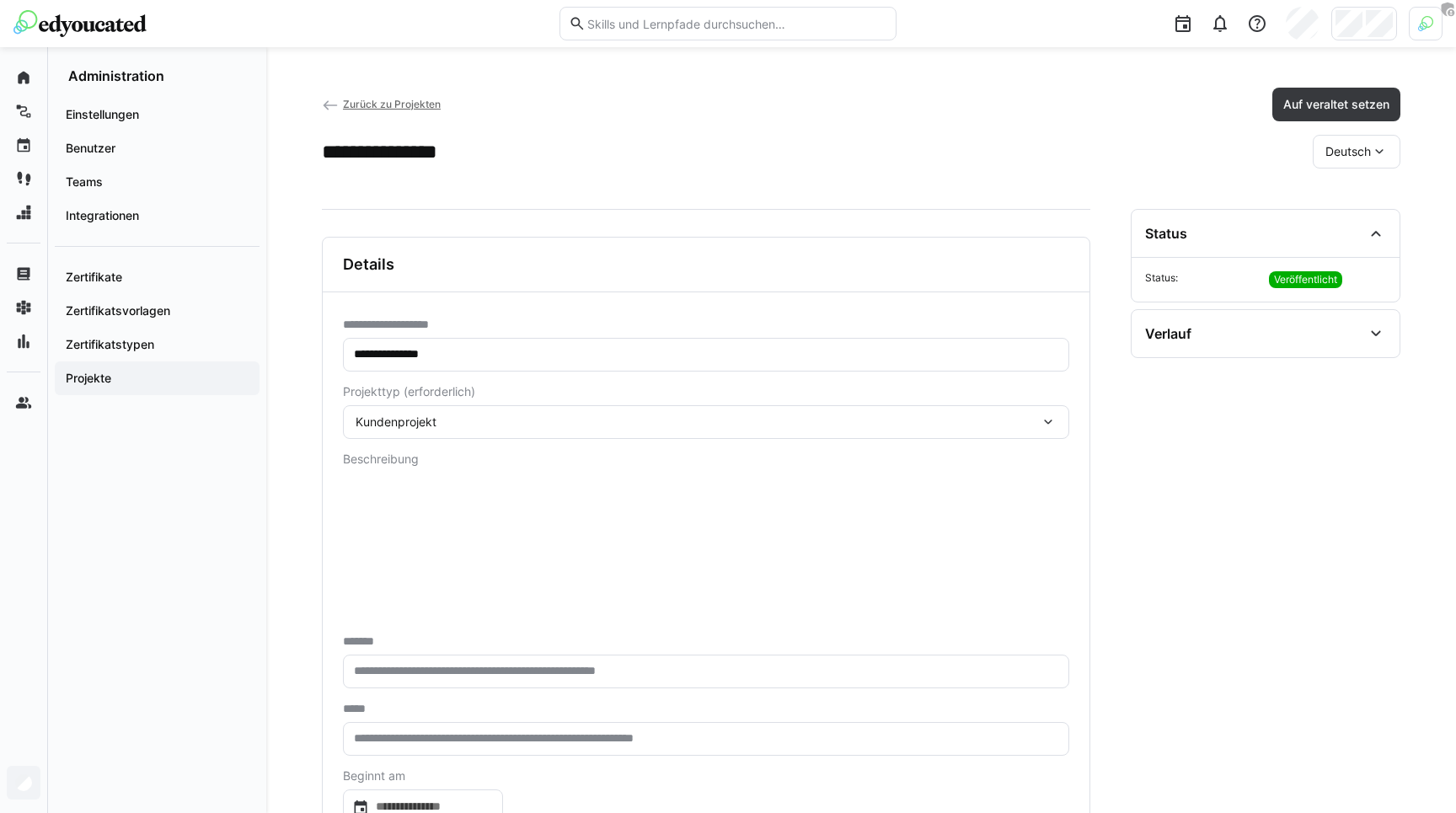
click at [390, 423] on span "Kundenprojekt" at bounding box center [395, 421] width 81 height 14
click at [402, 355] on input "**********" at bounding box center [706, 354] width 708 height 15
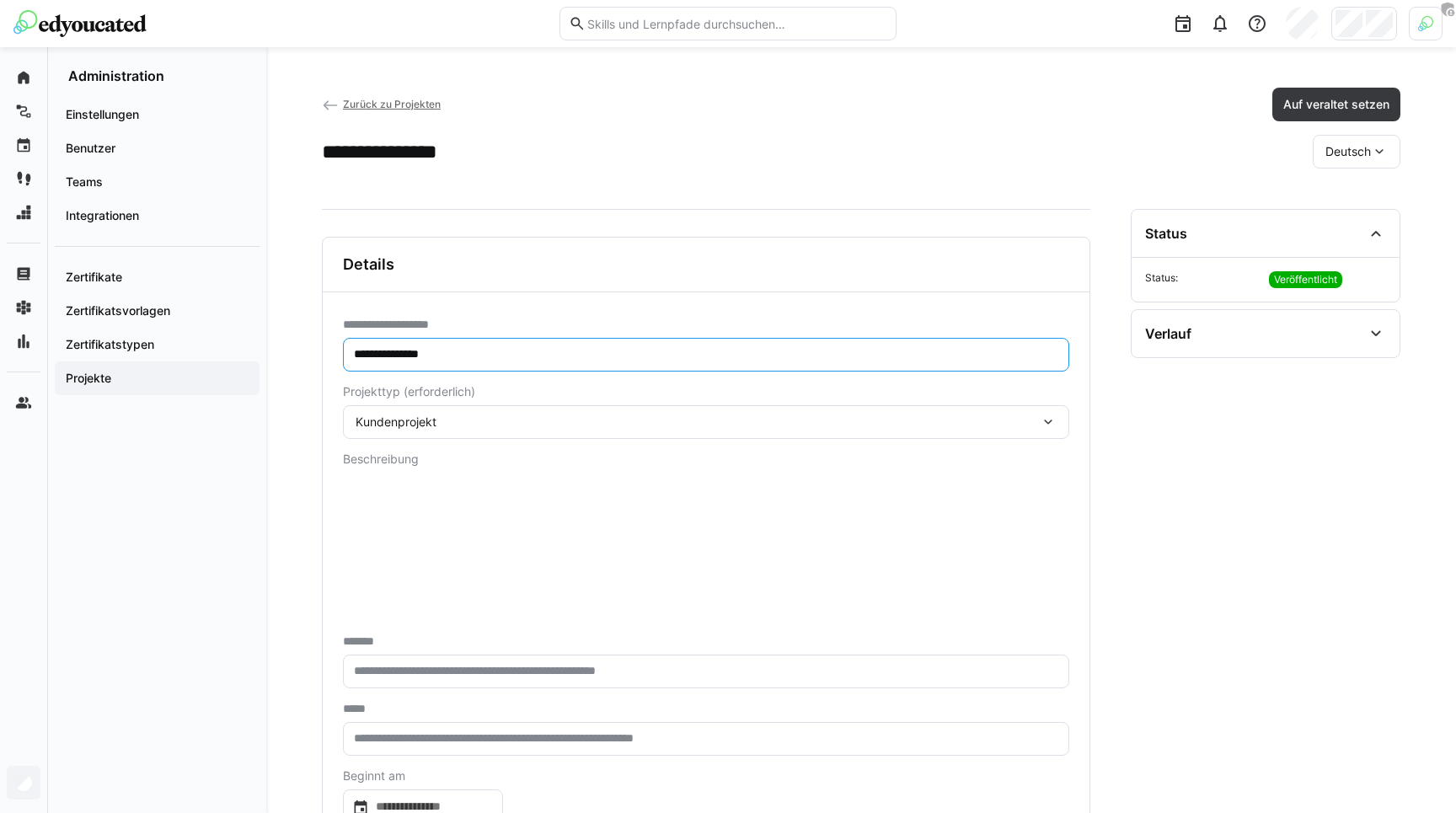
click at [402, 355] on input "**********" at bounding box center [706, 354] width 708 height 15
type input "**********"
click at [415, 674] on input "text" at bounding box center [706, 671] width 708 height 15
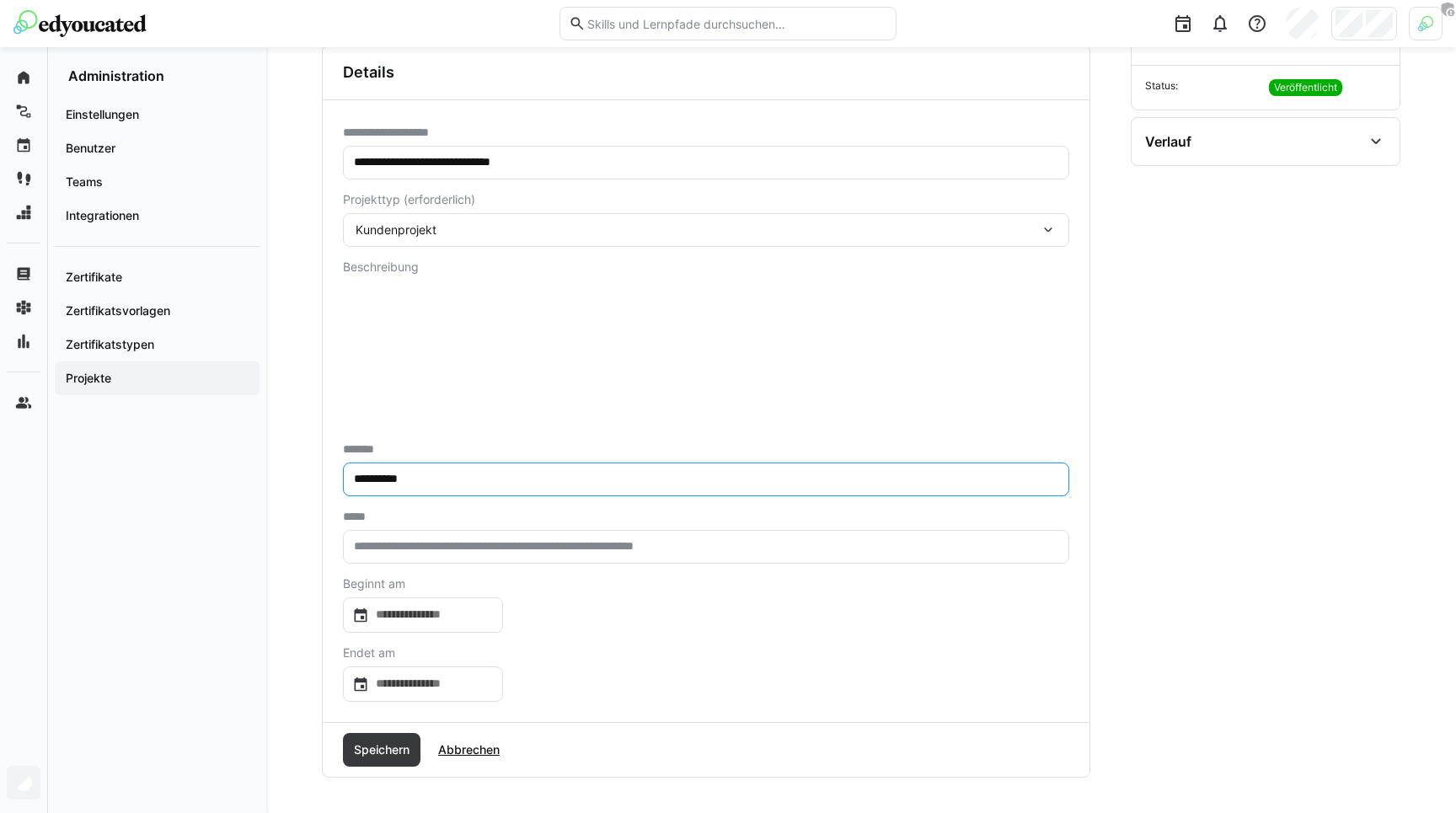
scroll to position [198, 0]
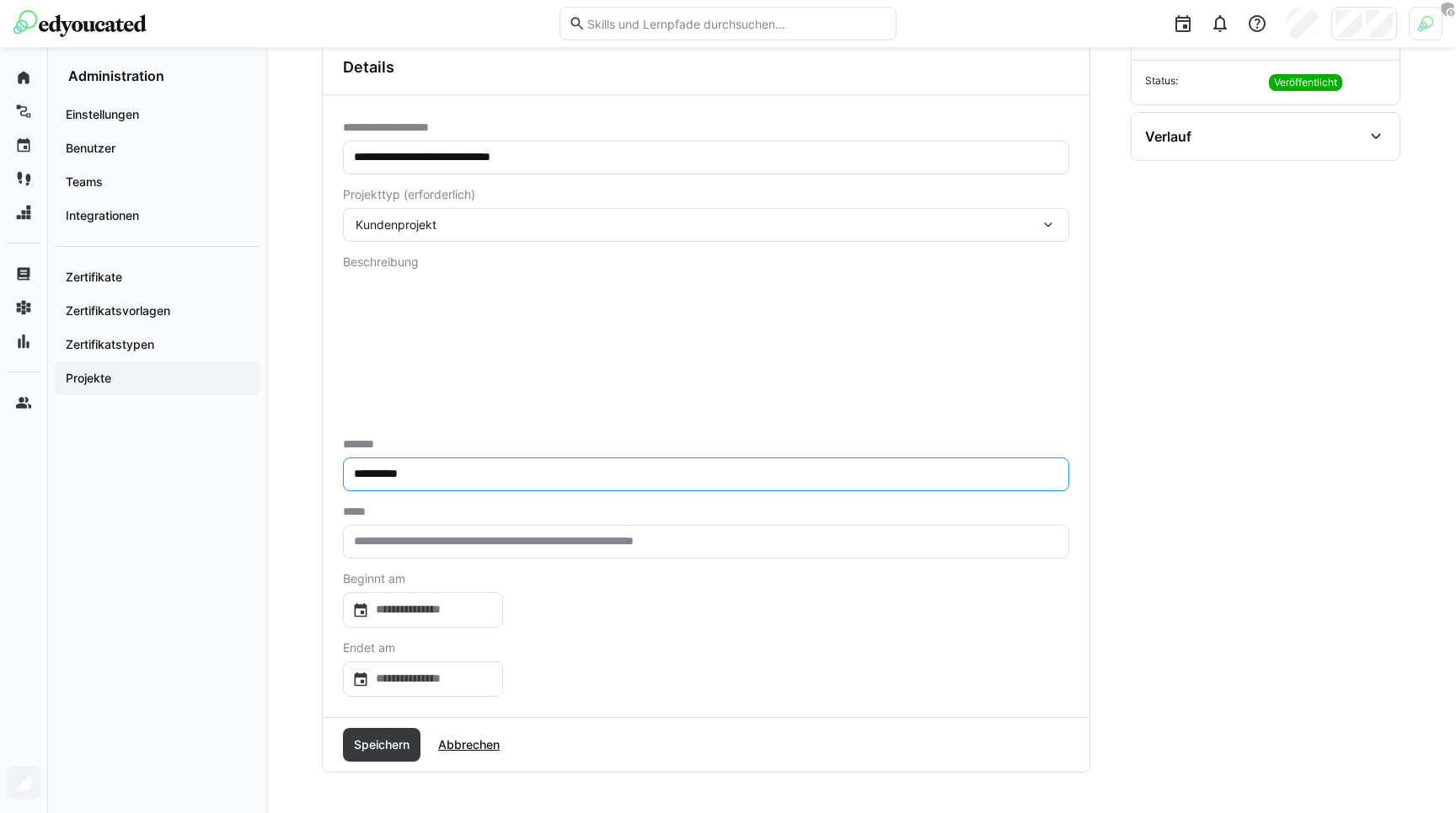
type input "**********"
click at [439, 542] on input "text" at bounding box center [706, 542] width 708 height 15
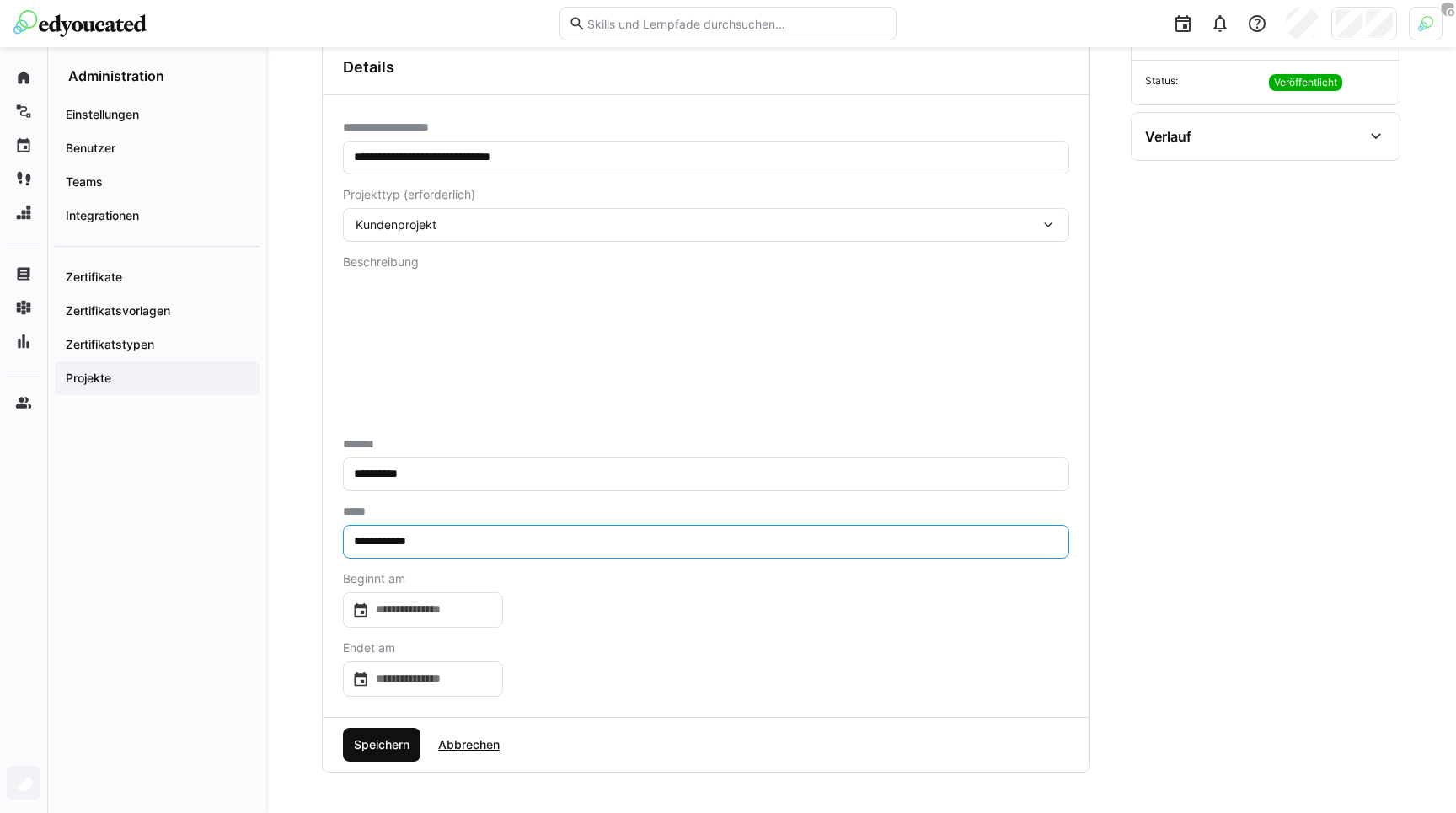
type input "**********"
click at [380, 741] on span "Speichern" at bounding box center [382, 744] width 61 height 17
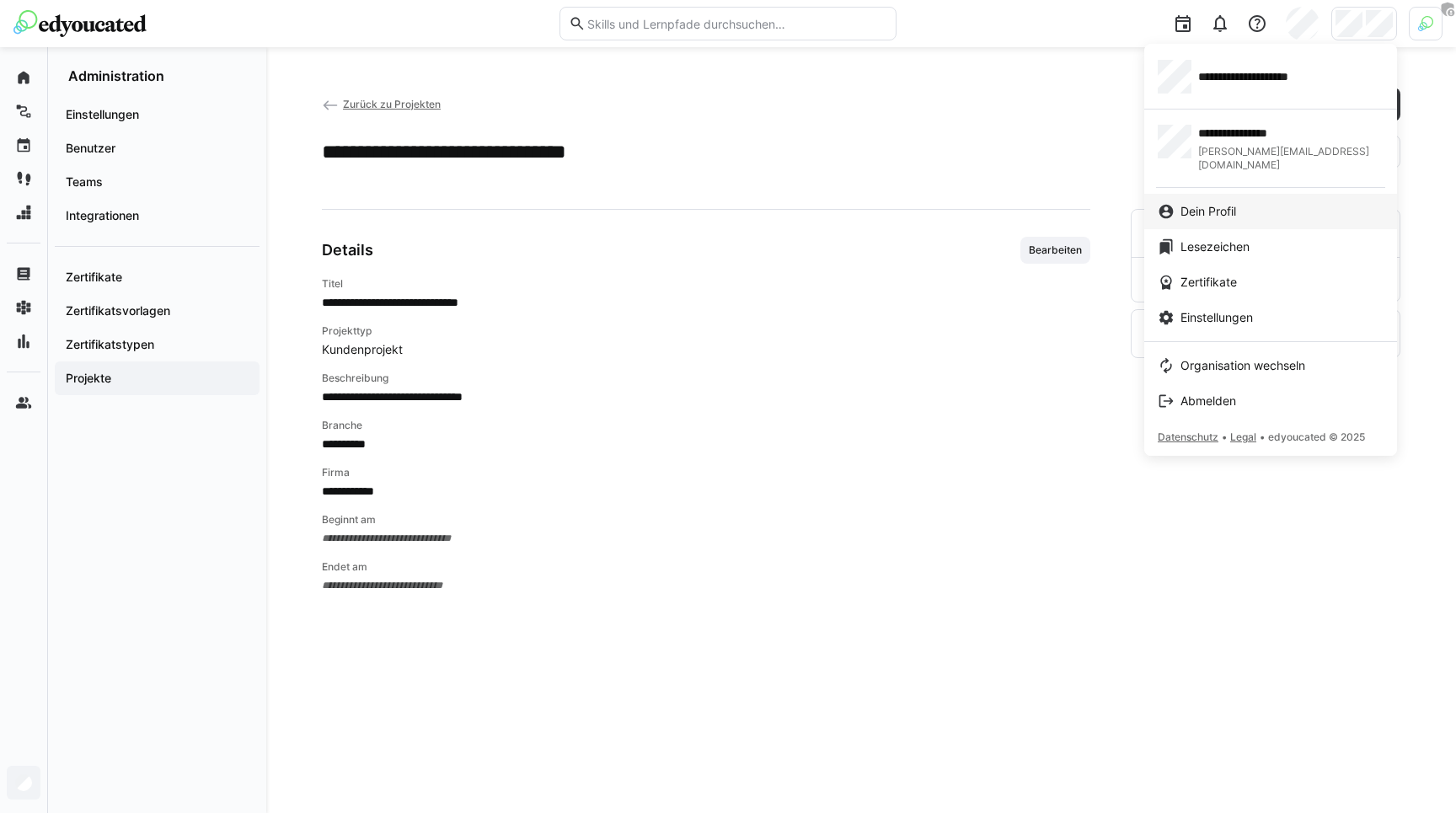
click at [1236, 203] on span "Dein Profil" at bounding box center [1208, 211] width 56 height 17
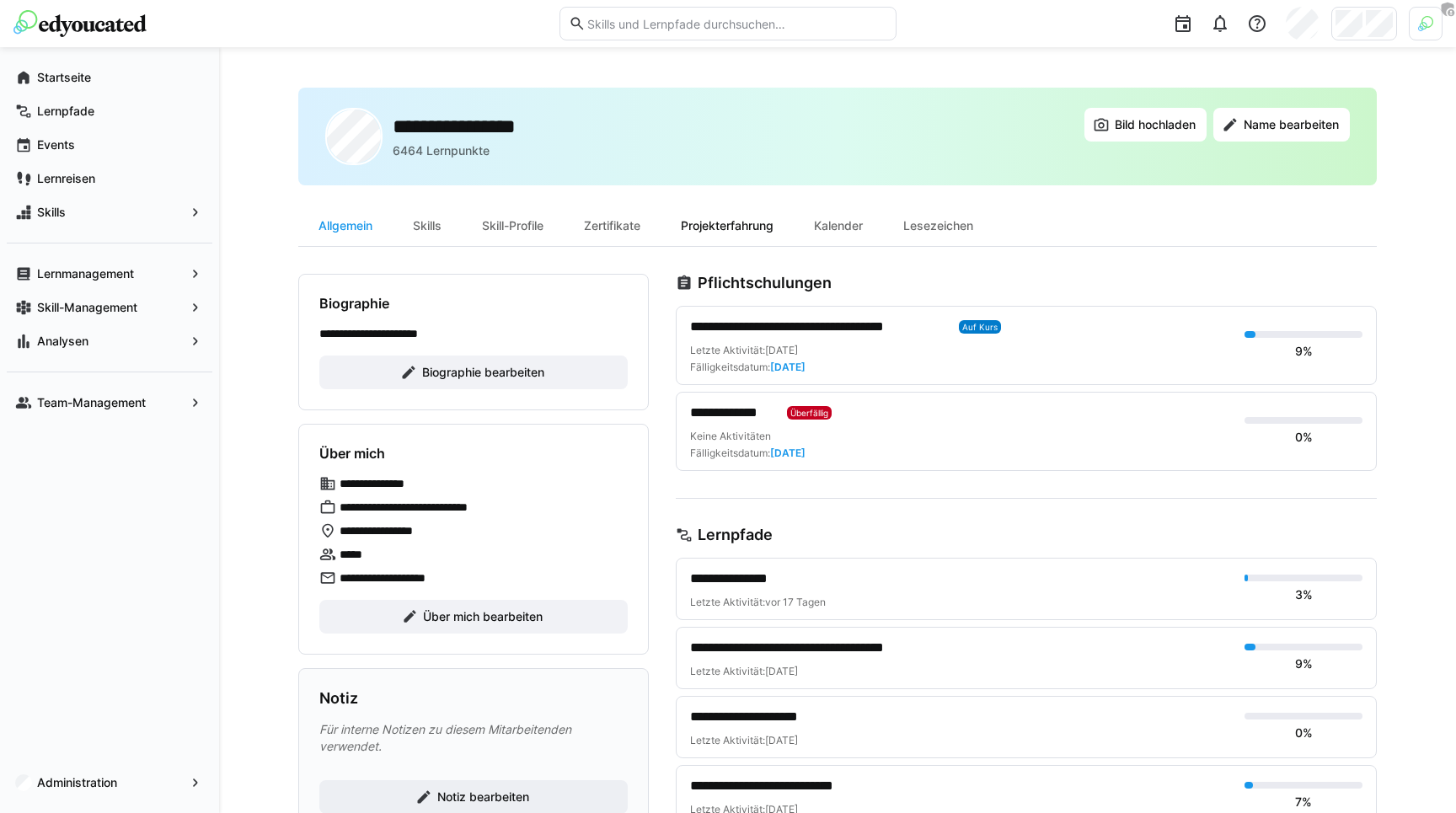
click at [739, 240] on div "Projekterfahrung" at bounding box center [727, 226] width 133 height 41
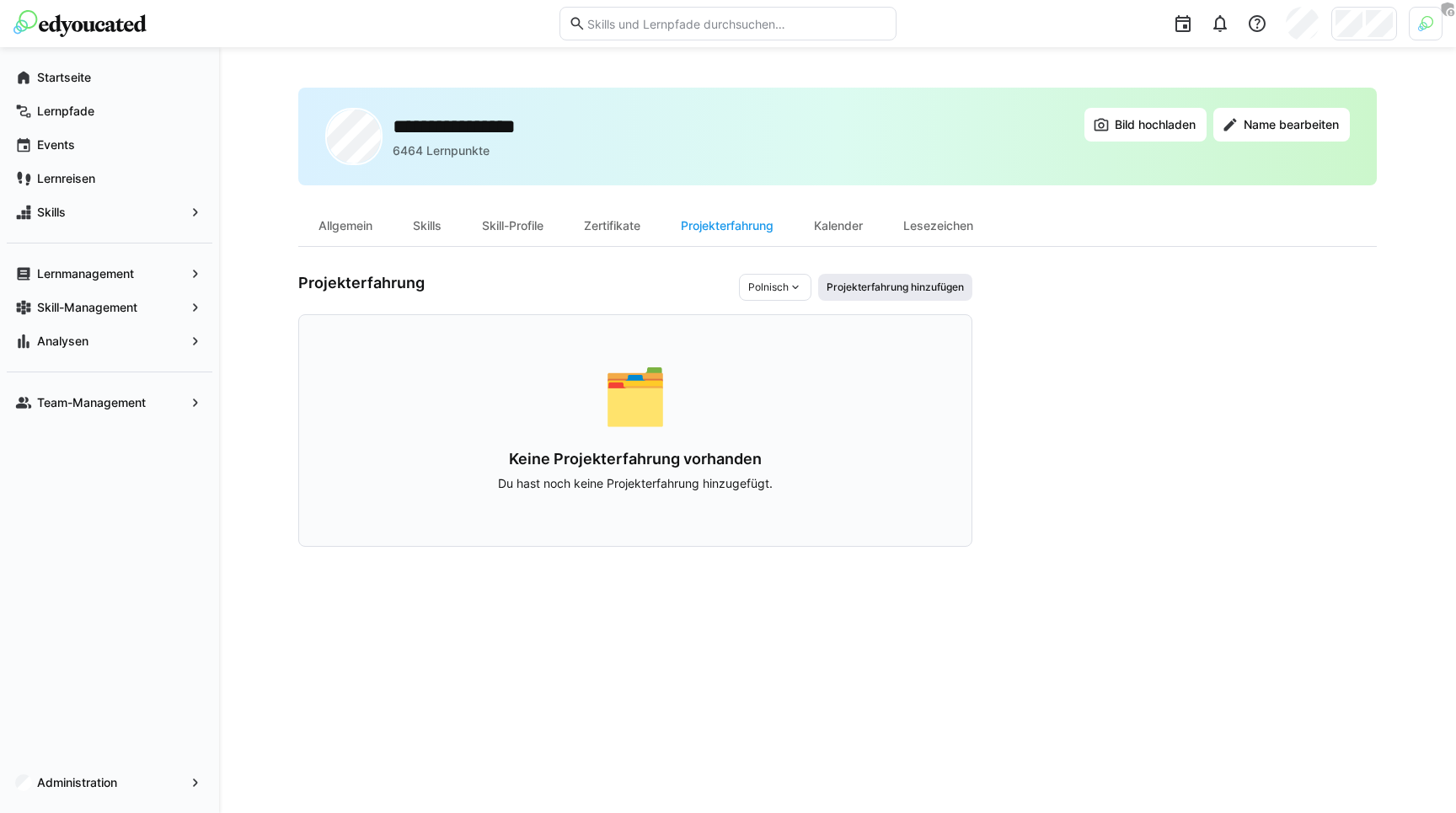
click at [857, 294] on span "Projekterfahrung hinzufügen" at bounding box center [895, 287] width 154 height 27
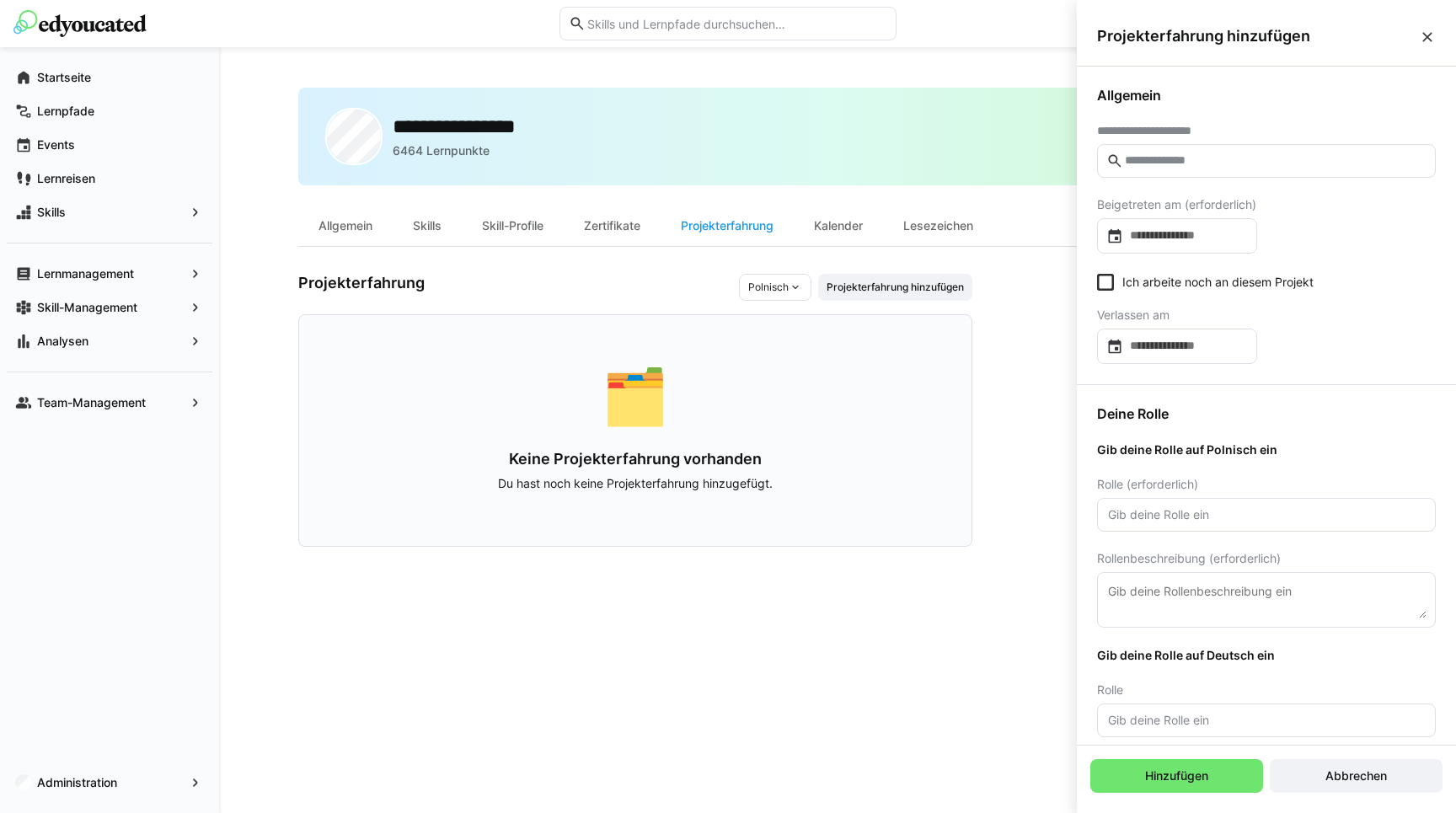
click at [794, 287] on eds-icon at bounding box center [795, 287] width 14 height 14
click at [776, 348] on span "Deutsch" at bounding box center [767, 353] width 40 height 14
click at [1229, 162] on input "text" at bounding box center [1275, 161] width 304 height 15
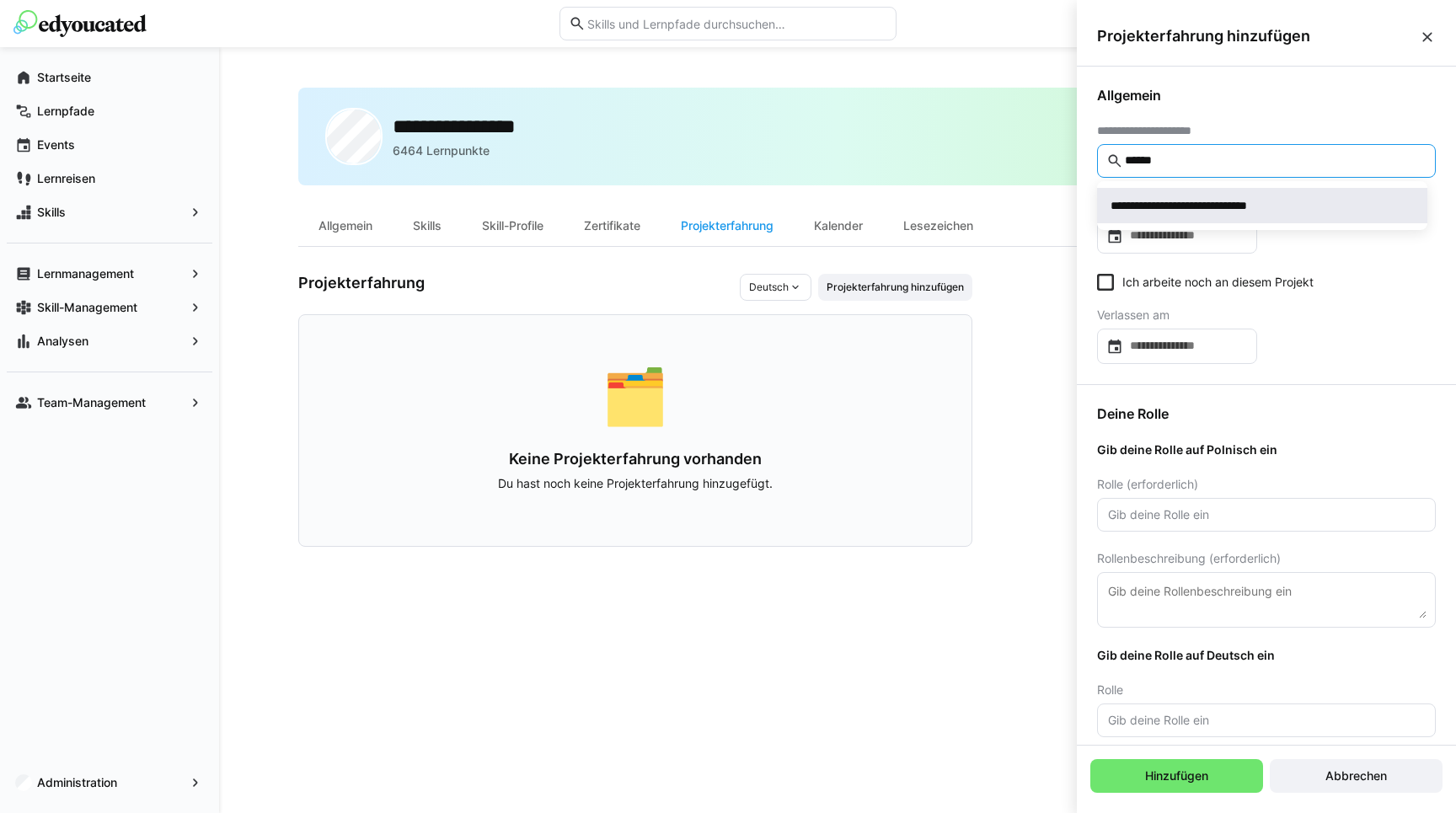
type input "******"
click at [1240, 205] on div "**********" at bounding box center [1209, 206] width 198 height 17
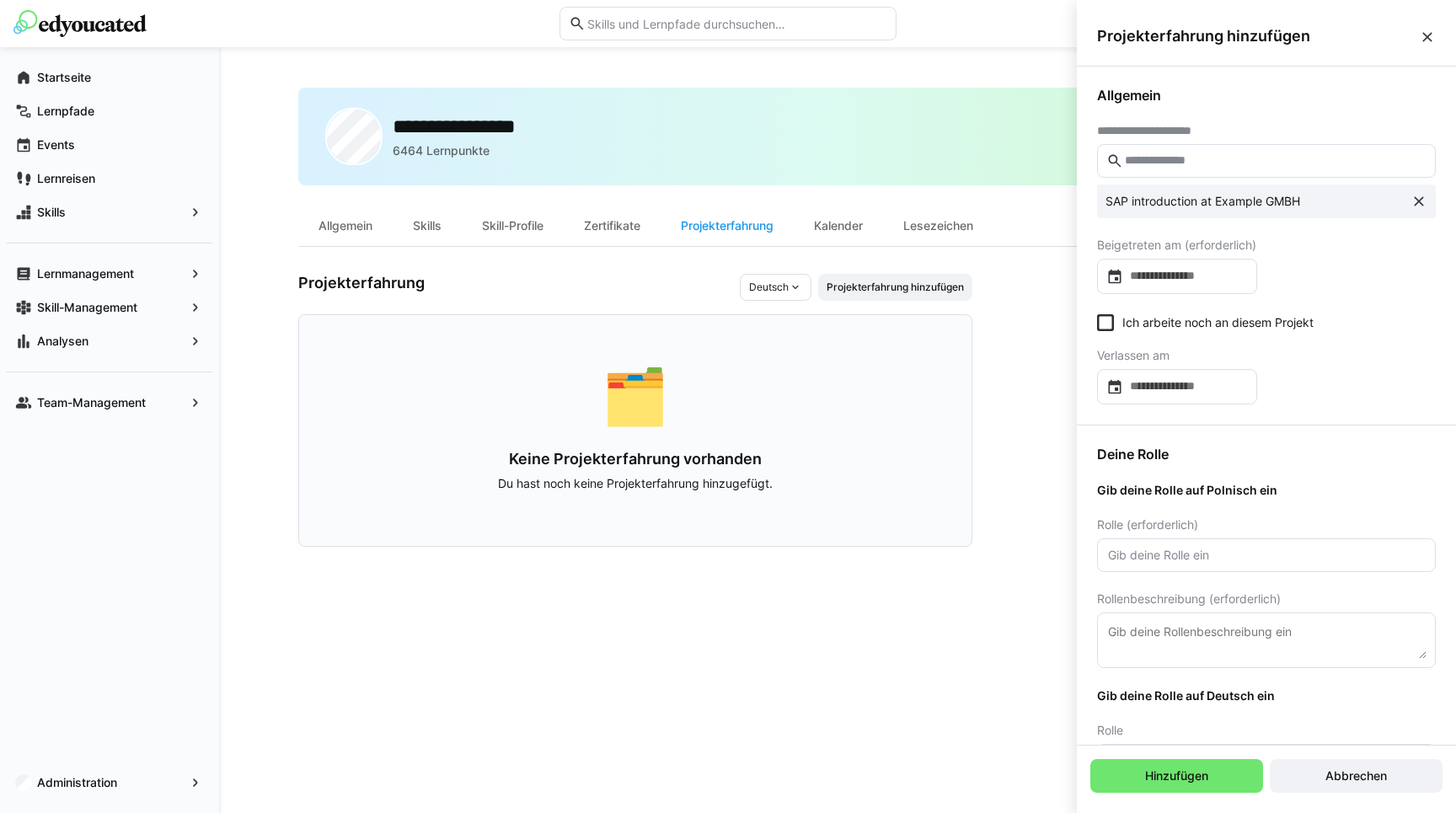
click at [1199, 249] on span "Beigetreten am (erforderlich)" at bounding box center [1177, 245] width 159 height 14
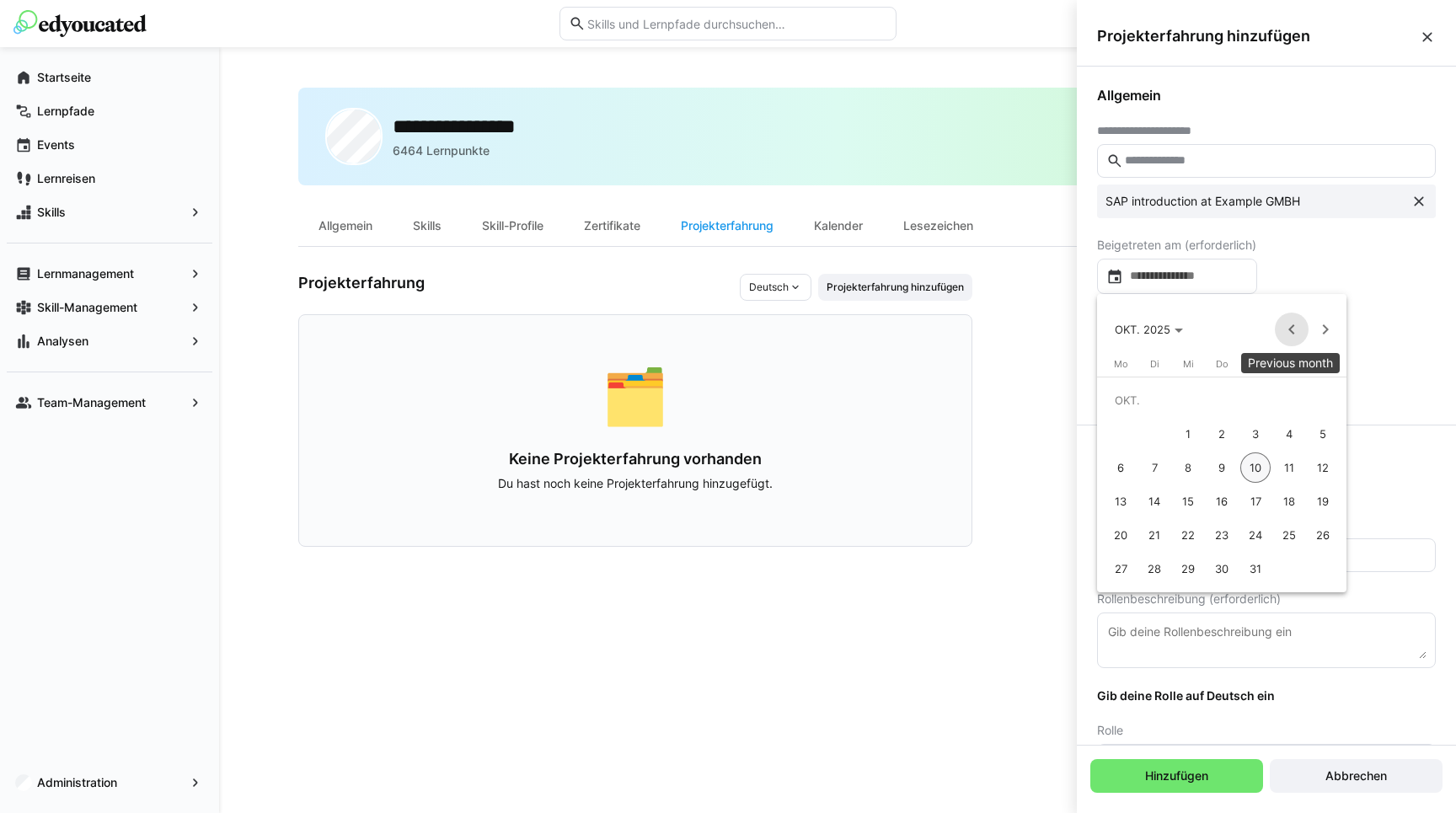
click at [1292, 333] on span "Previous month" at bounding box center [1291, 330] width 34 height 34
click at [1318, 398] on span "1" at bounding box center [1323, 400] width 31 height 31
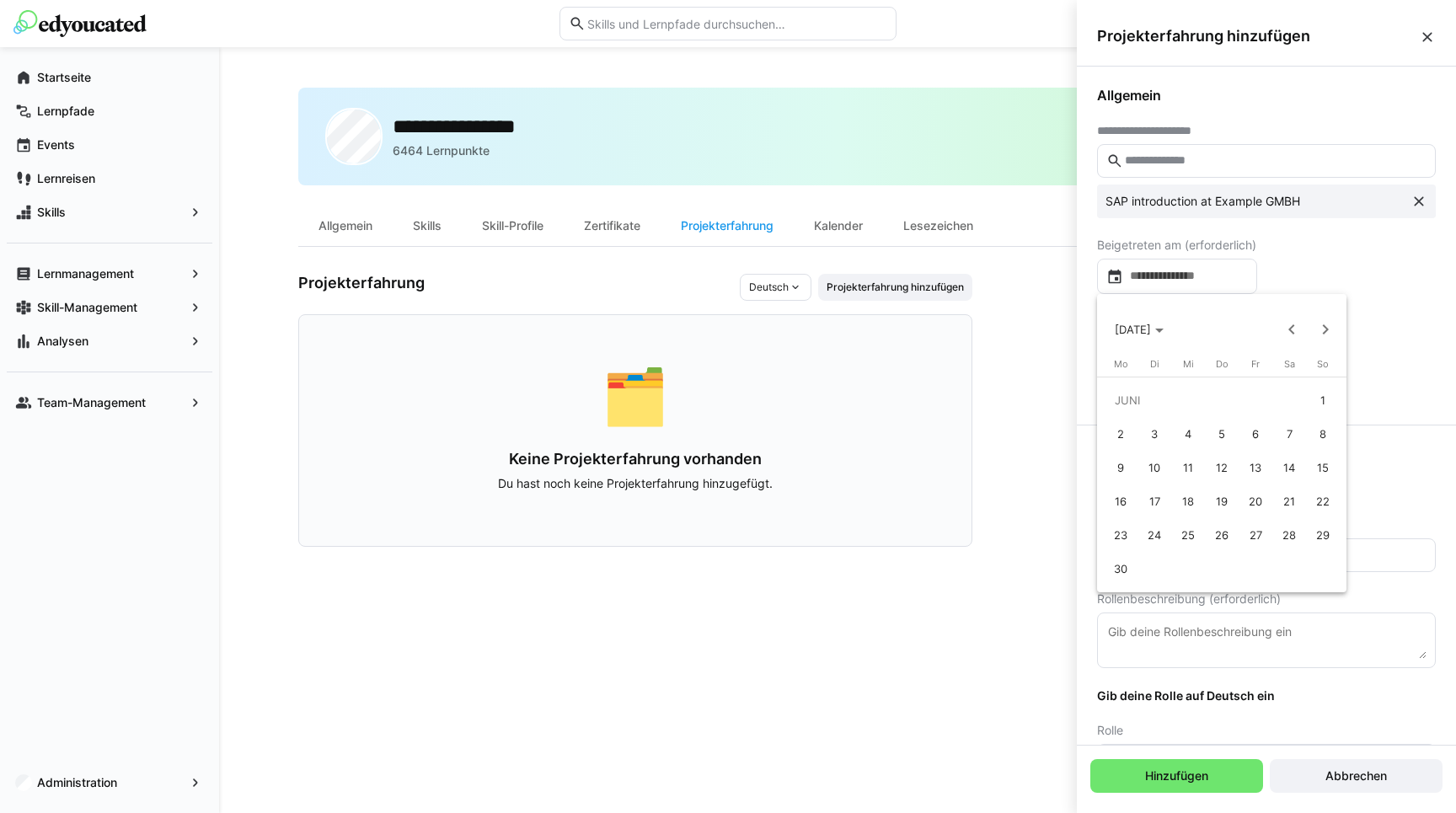
type input "**********"
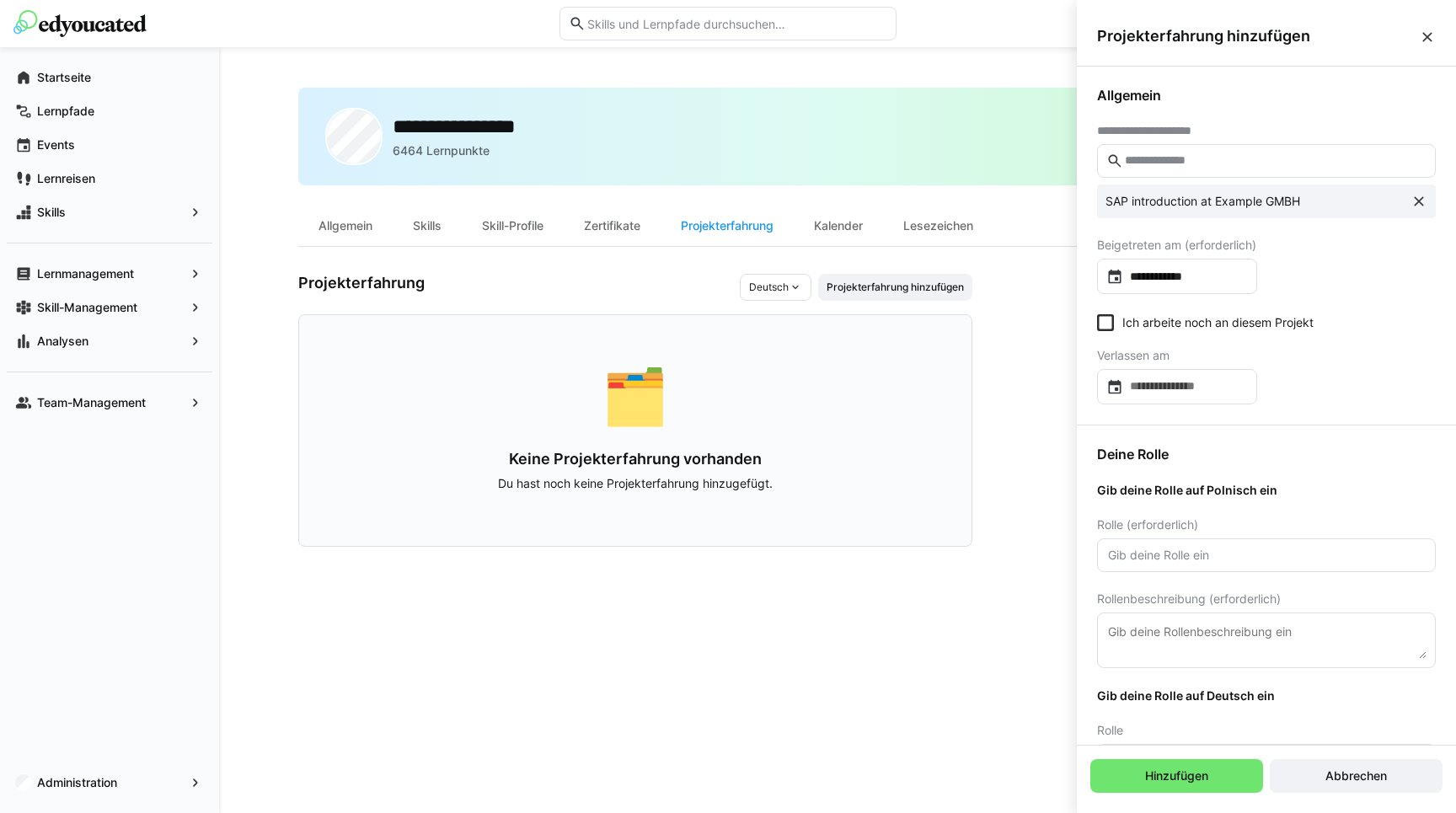
click at [1147, 326] on eds-checkbox "Ich arbeite noch an diesem Projekt" at bounding box center [1205, 323] width 216 height 17
click at [1165, 552] on input "text" at bounding box center [1267, 555] width 321 height 15
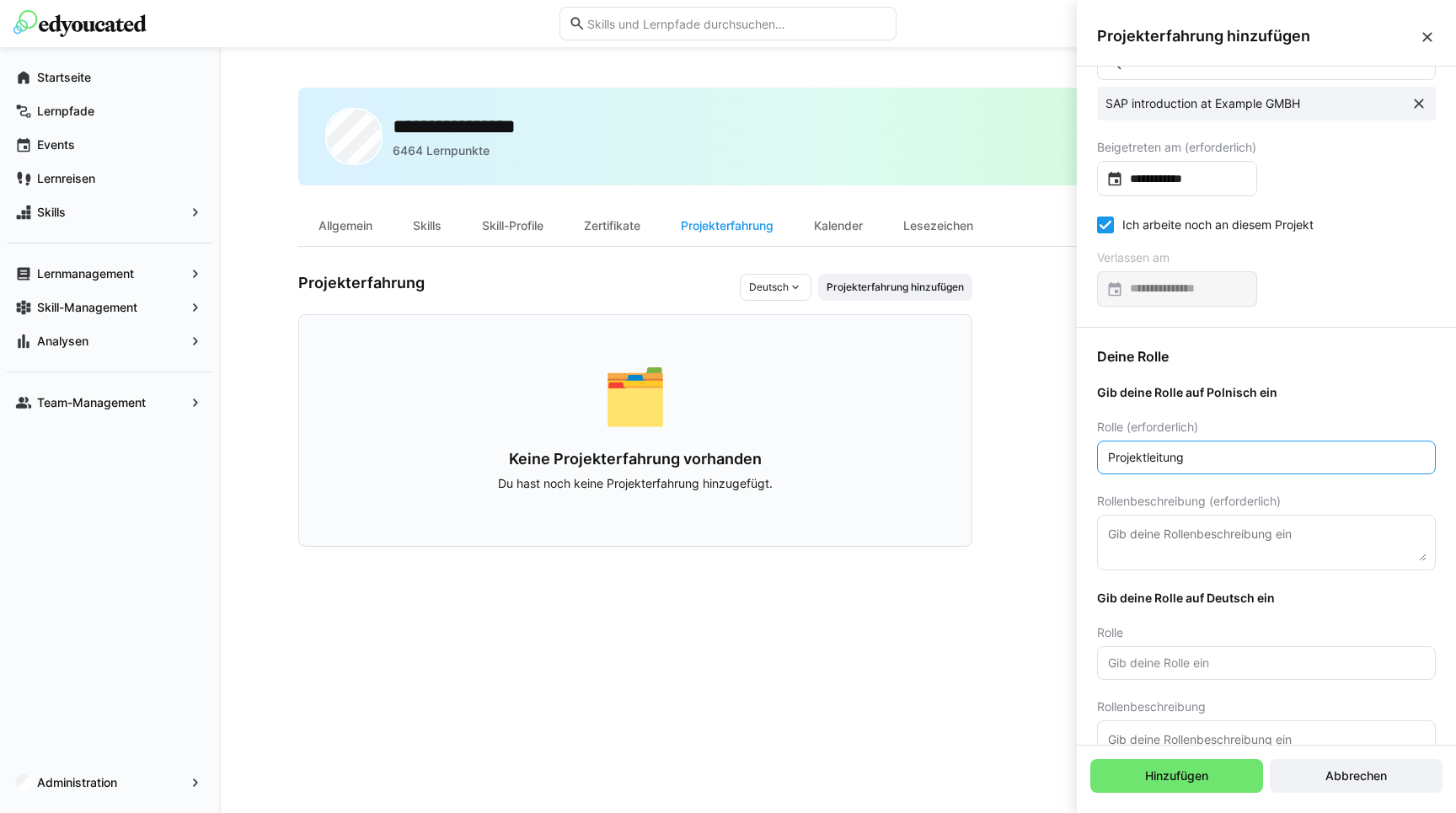
scroll to position [100, 0]
type input "Projektleitung"
click at [1252, 528] on textarea at bounding box center [1267, 540] width 321 height 37
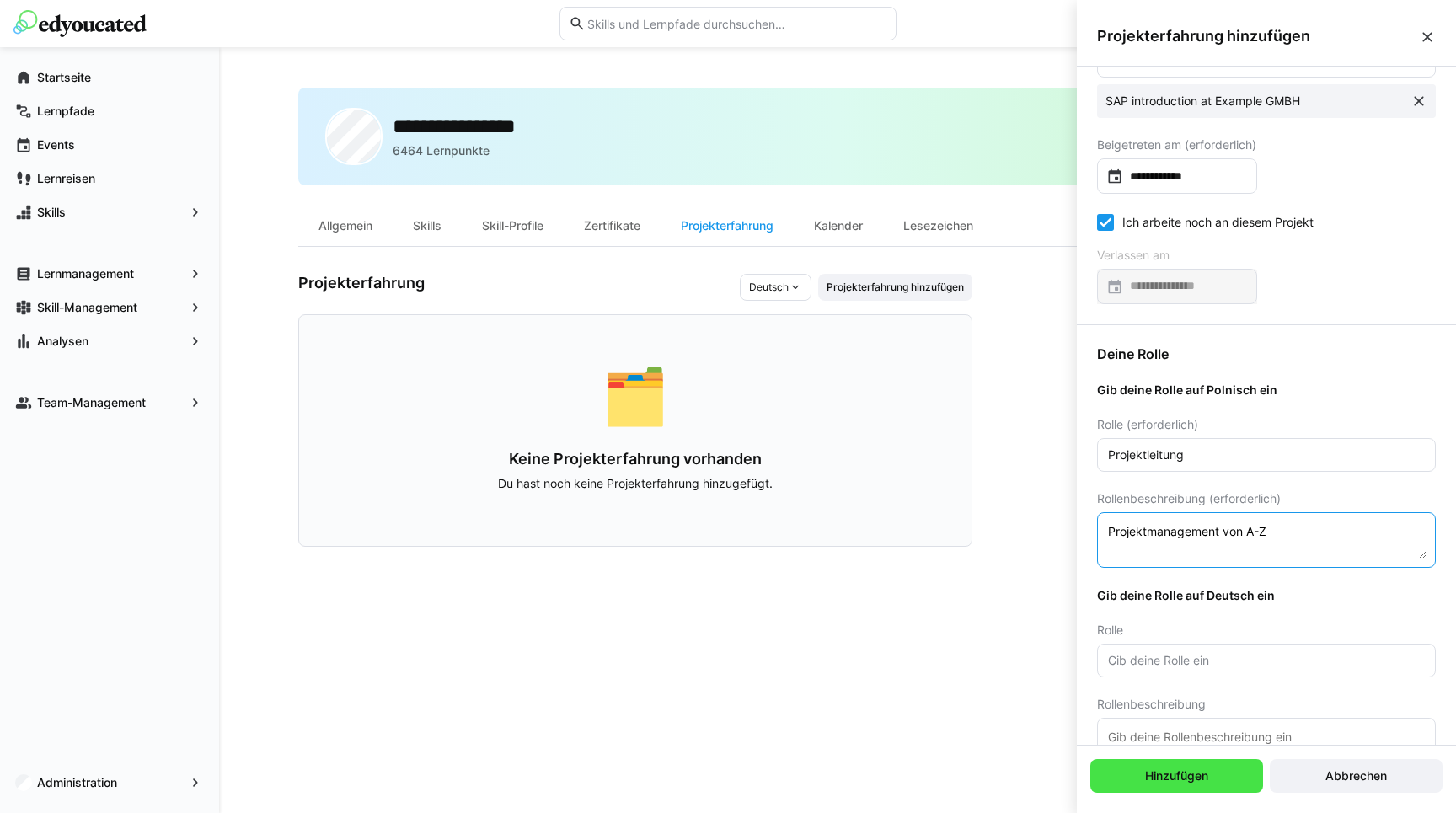
type textarea "Projektmanagement von A-Z"
click at [1232, 784] on span "Hinzufügen" at bounding box center [1177, 776] width 173 height 34
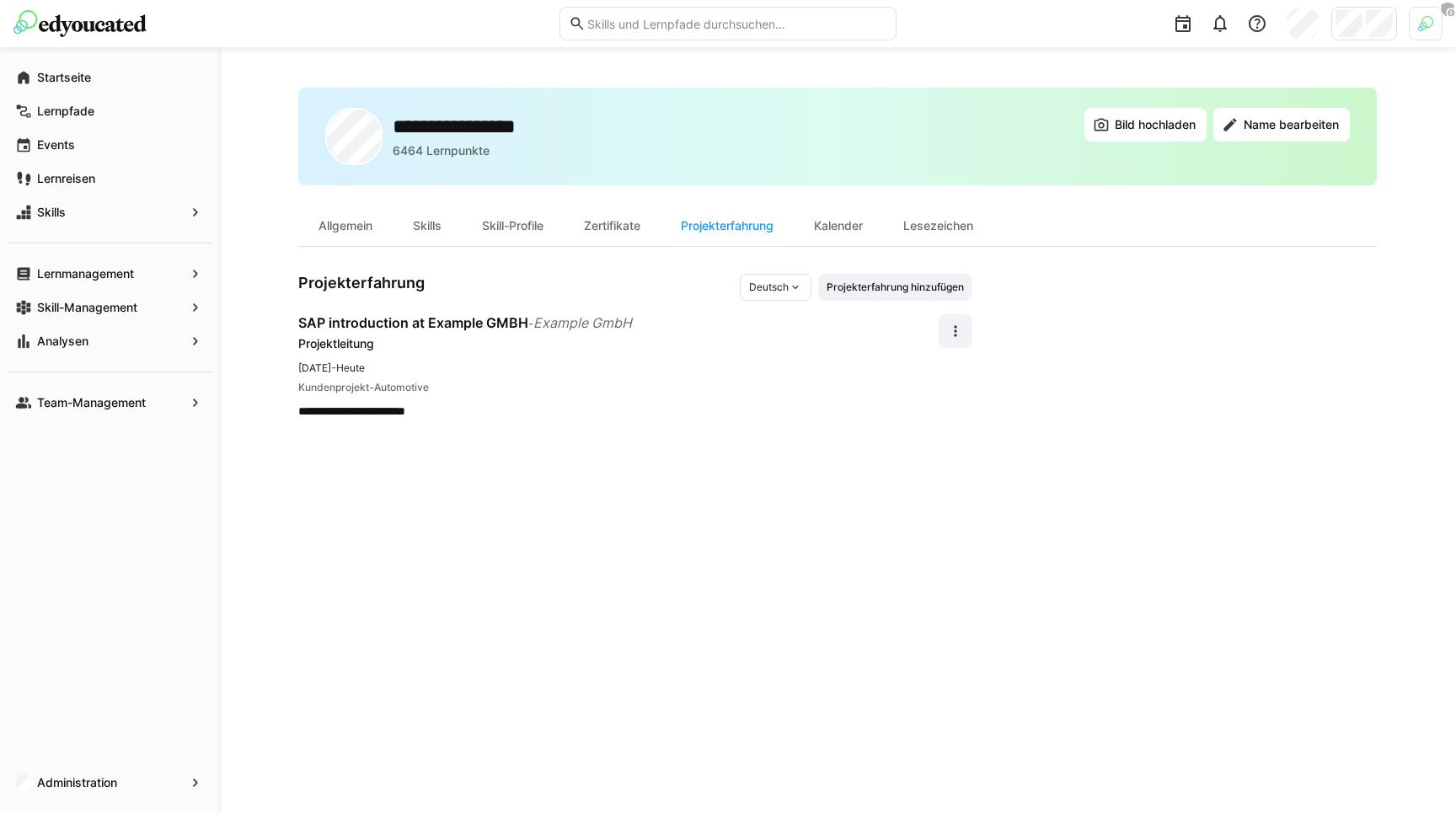
click at [707, 474] on div "**********" at bounding box center [838, 430] width 1079 height 685
click at [590, 279] on h3 "Projekterfahrung" at bounding box center [519, 287] width 442 height 27
click at [622, 227] on div "Zertifikate" at bounding box center [612, 226] width 97 height 41
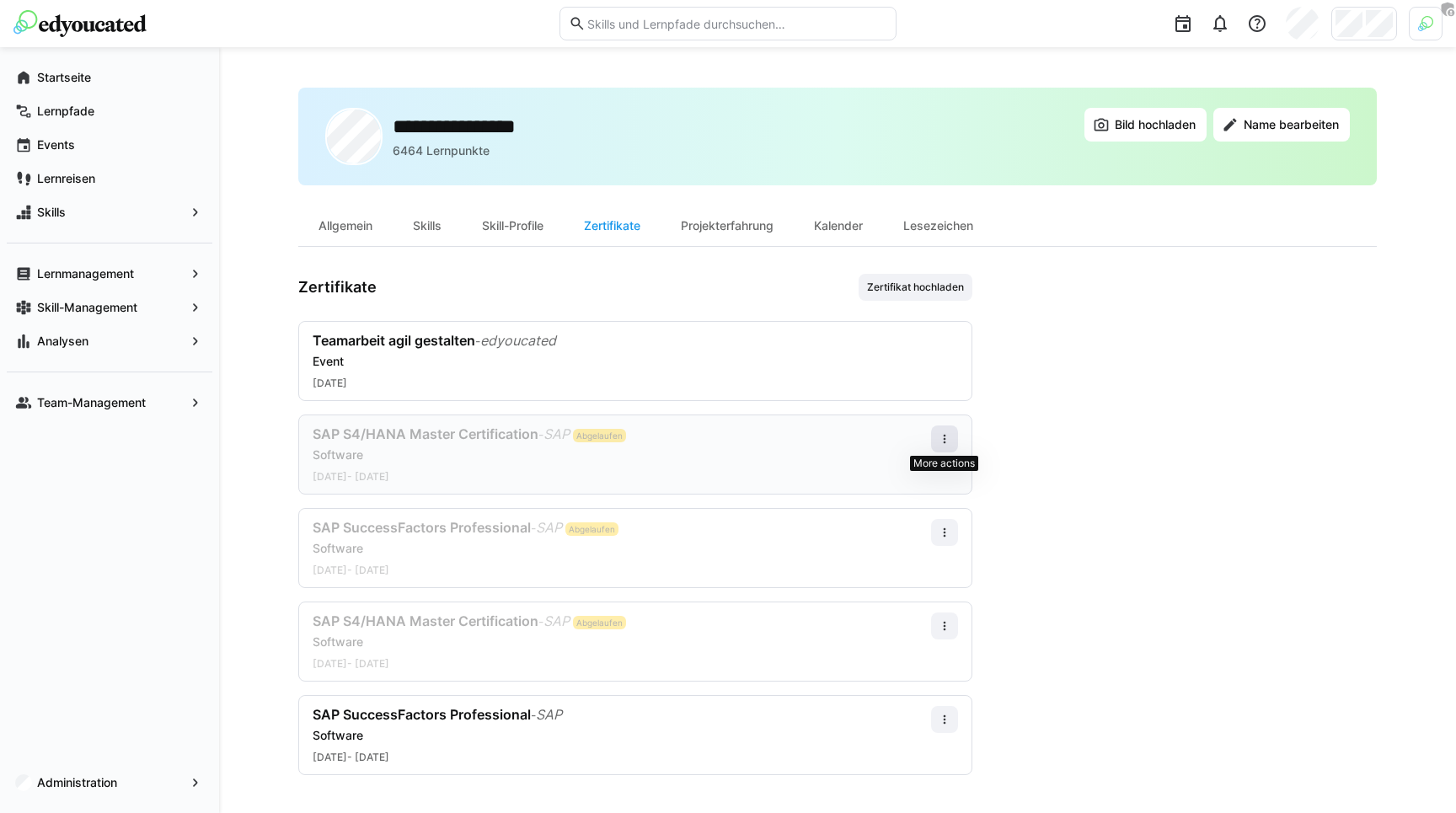
click at [948, 432] on eds-icon at bounding box center [945, 439] width 14 height 14
click at [1187, 426] on app-user-profile-inner-container "Zertifikate Zertifikat hochladen Teamarbeit agil gestalten - edyoucated Event 0…" at bounding box center [838, 524] width 1079 height 501
click at [954, 622] on span at bounding box center [945, 626] width 27 height 27
click at [900, 727] on div "Löschen" at bounding box center [912, 732] width 67 height 14
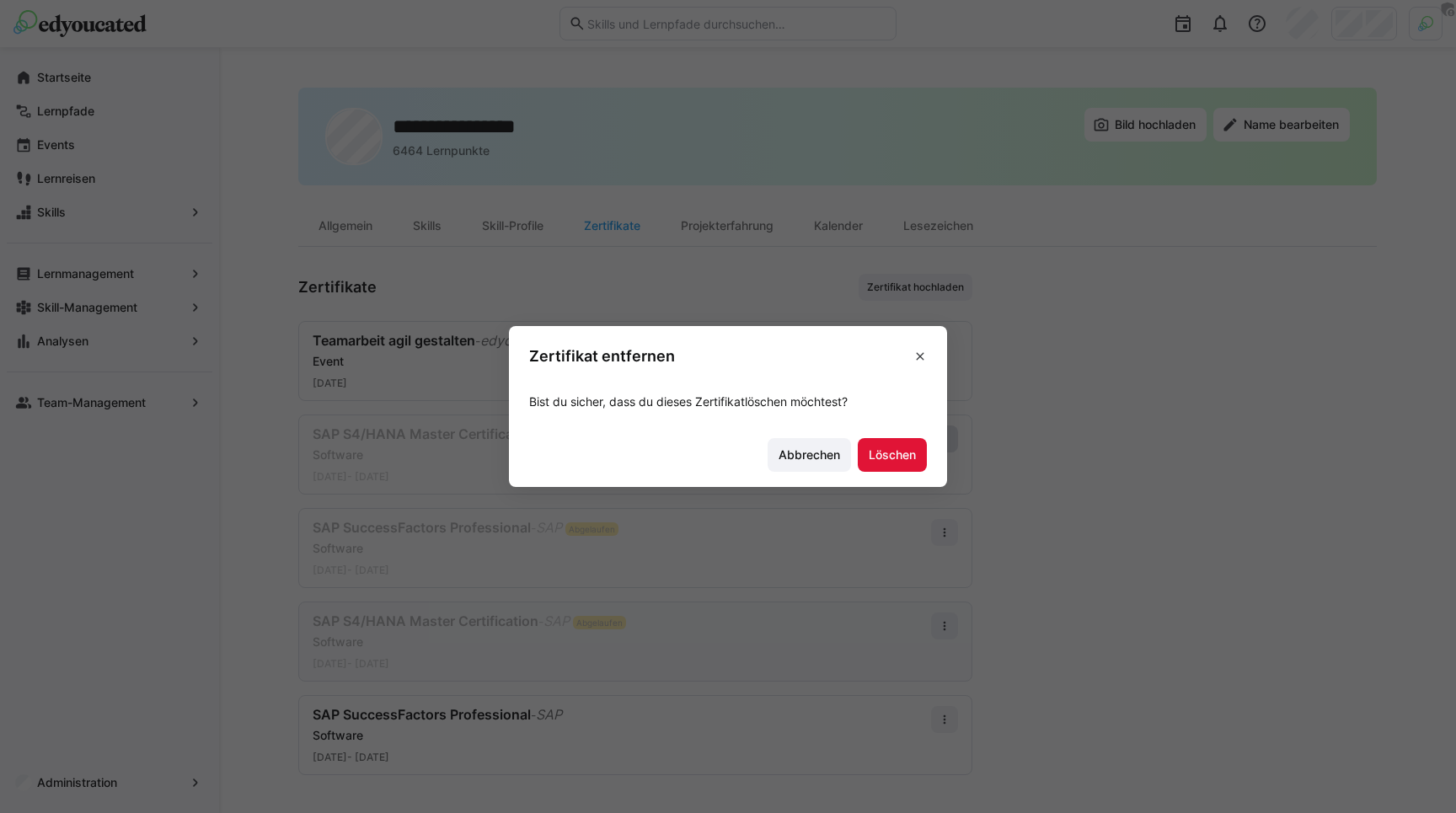
click at [887, 471] on footer "Abbrechen Löschen" at bounding box center [728, 455] width 438 height 64
click at [892, 454] on span "Löschen" at bounding box center [892, 455] width 53 height 17
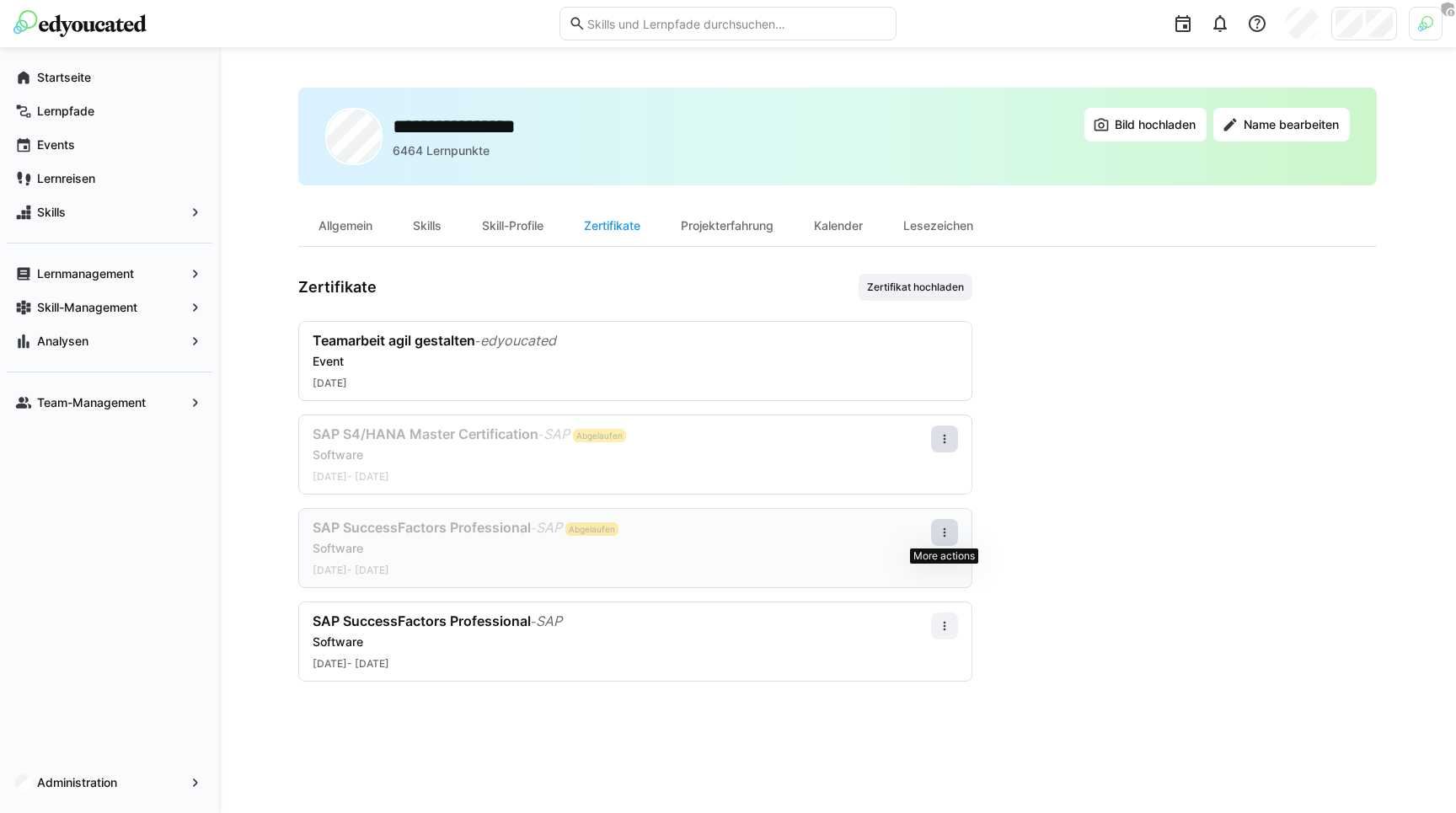
click at [942, 531] on eds-icon at bounding box center [945, 532] width 14 height 14
click at [897, 632] on div "Löschen" at bounding box center [912, 638] width 67 height 14
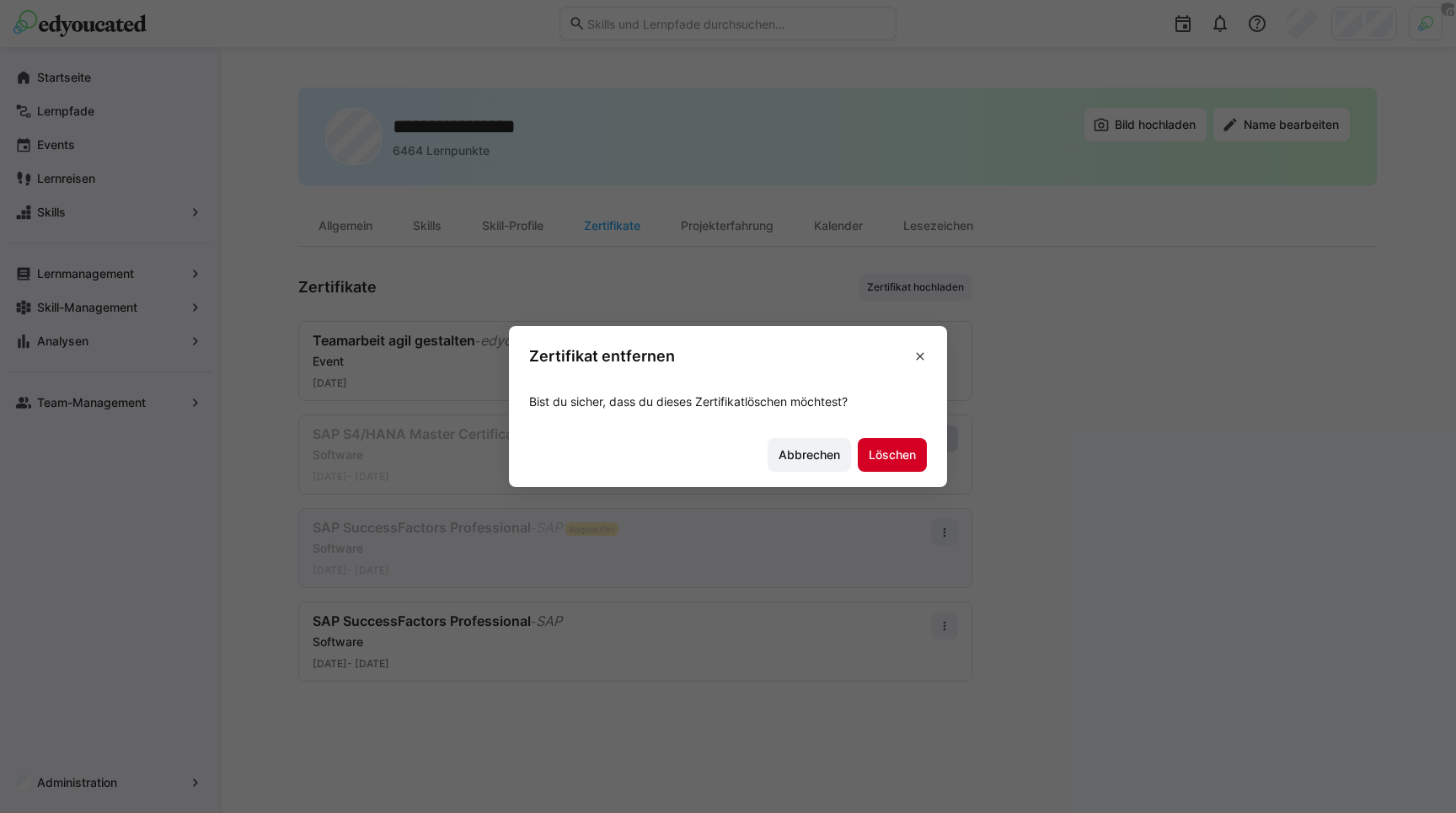
click at [893, 461] on span "Löschen" at bounding box center [892, 455] width 53 height 17
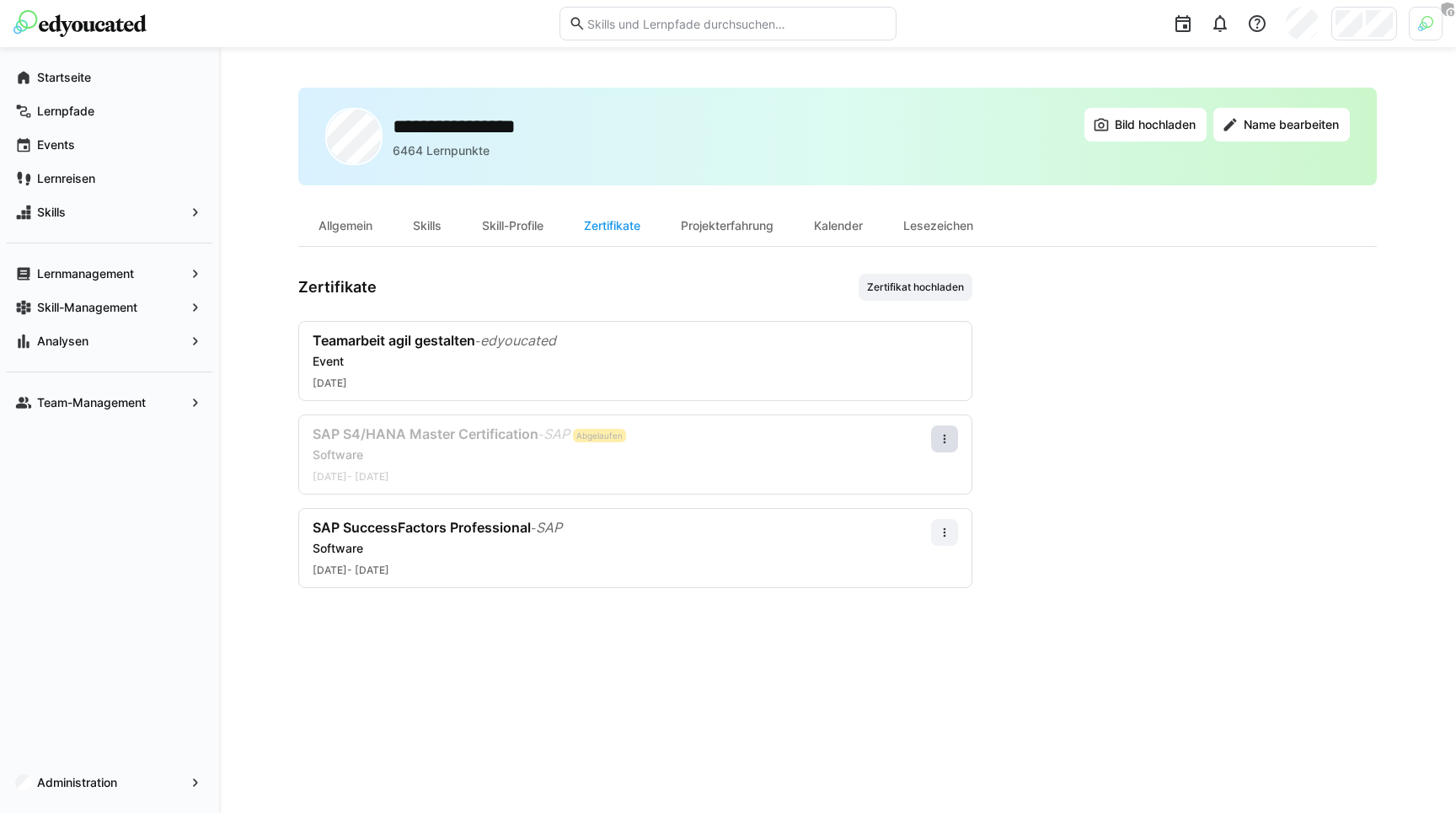
click at [1099, 380] on app-user-profile-inner-container "Zertifikate Zertifikat hochladen Teamarbeit agil gestalten - edyoucated Event 0…" at bounding box center [838, 431] width 1079 height 315
click at [739, 268] on div "**********" at bounding box center [838, 430] width 1079 height 685
click at [0, 0] on app-navigation-label "Startseite" at bounding box center [0, 0] width 0 height 0
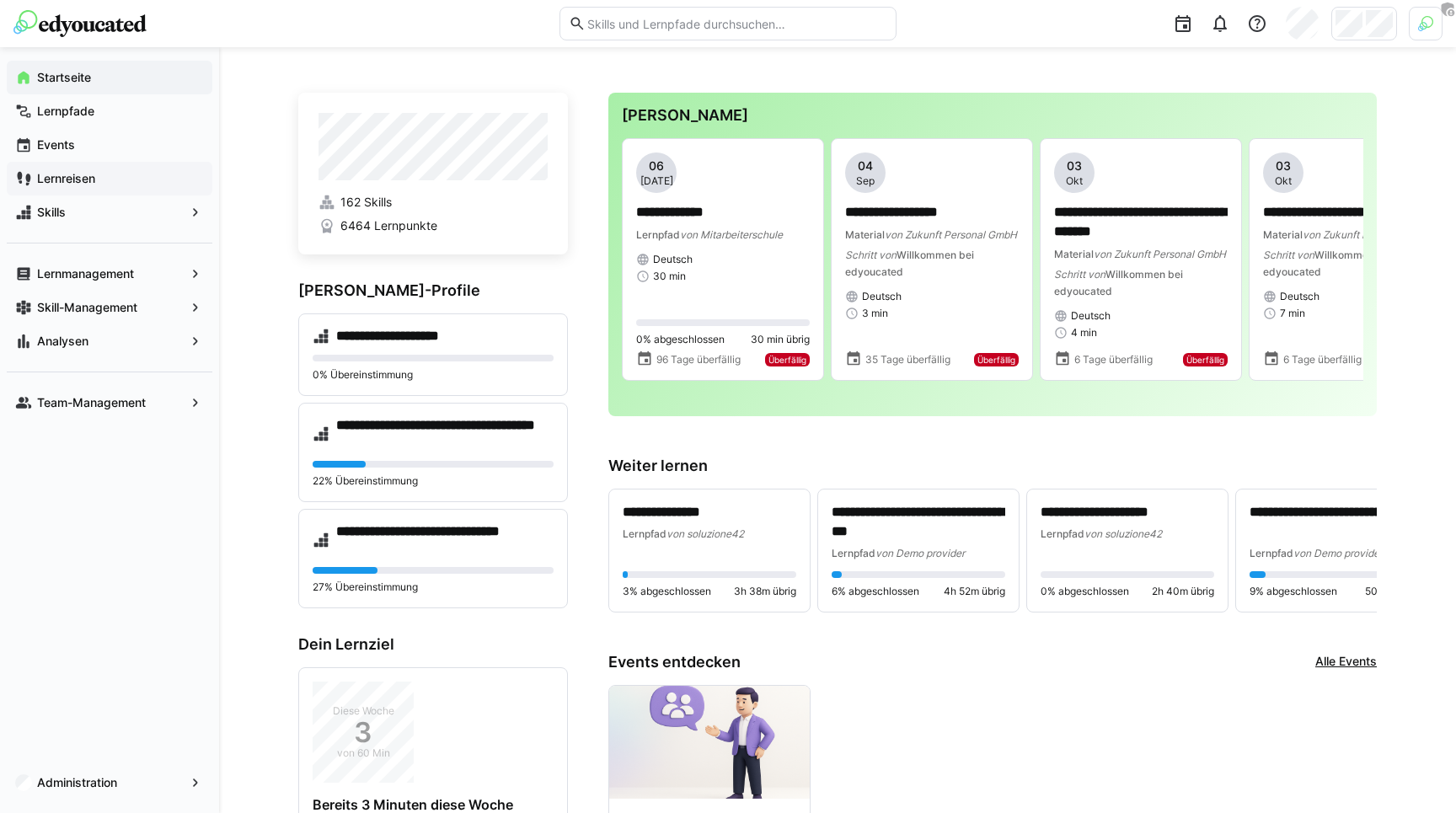
click at [0, 0] on app-navigation-label "Lernreisen" at bounding box center [0, 0] width 0 height 0
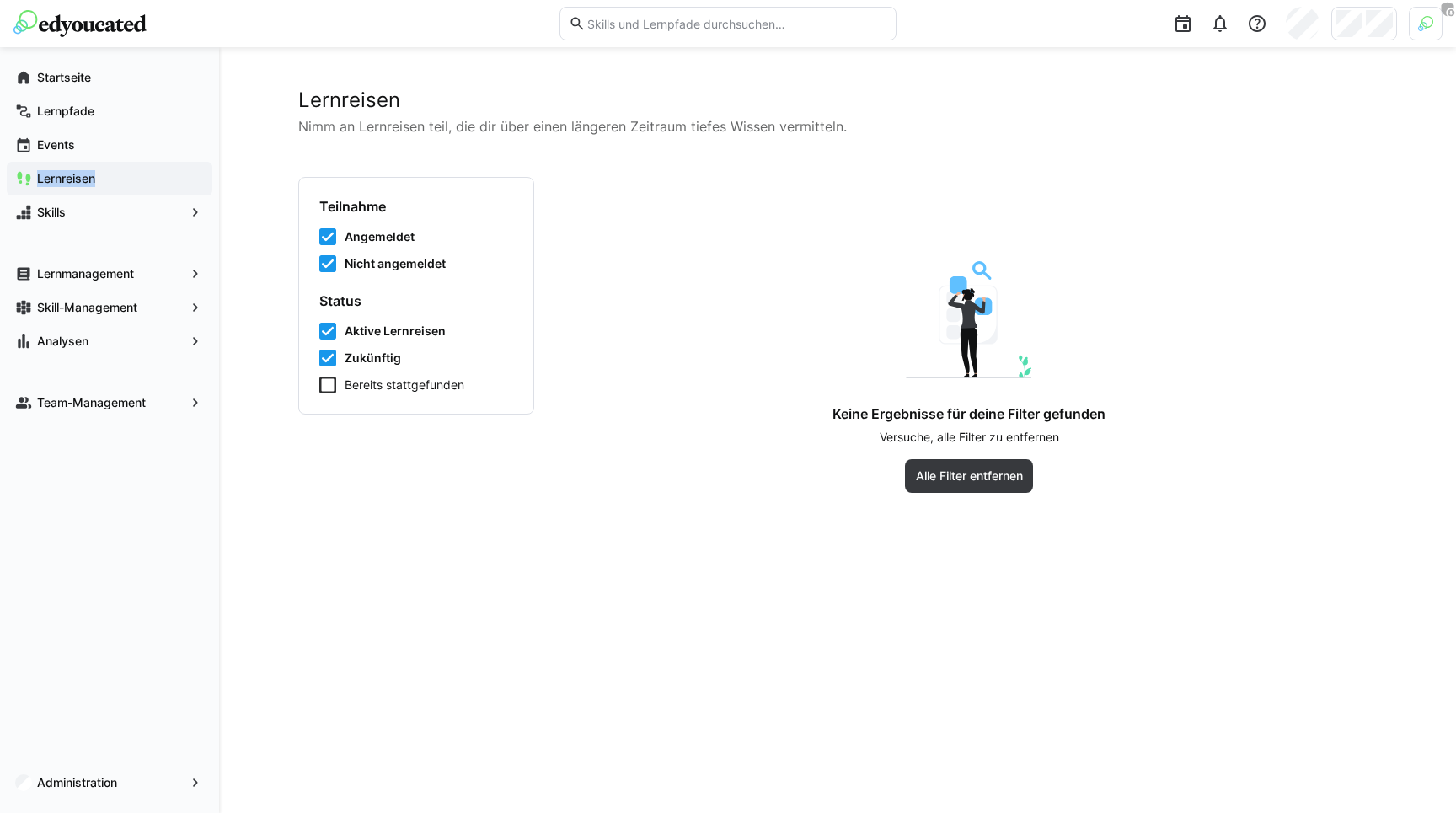
click at [379, 390] on span "Bereits stattgefunden" at bounding box center [404, 385] width 120 height 17
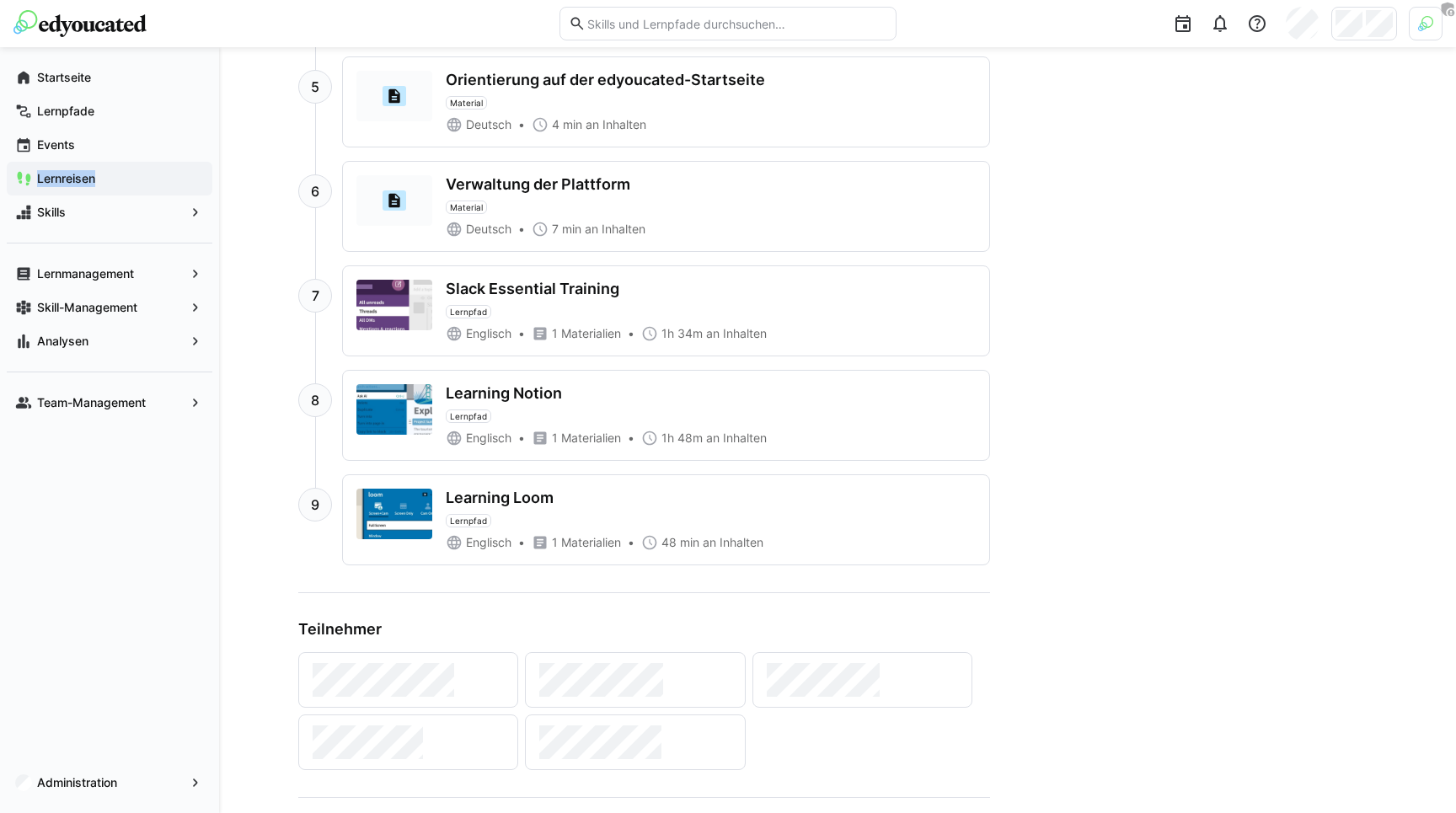
scroll to position [1419, 0]
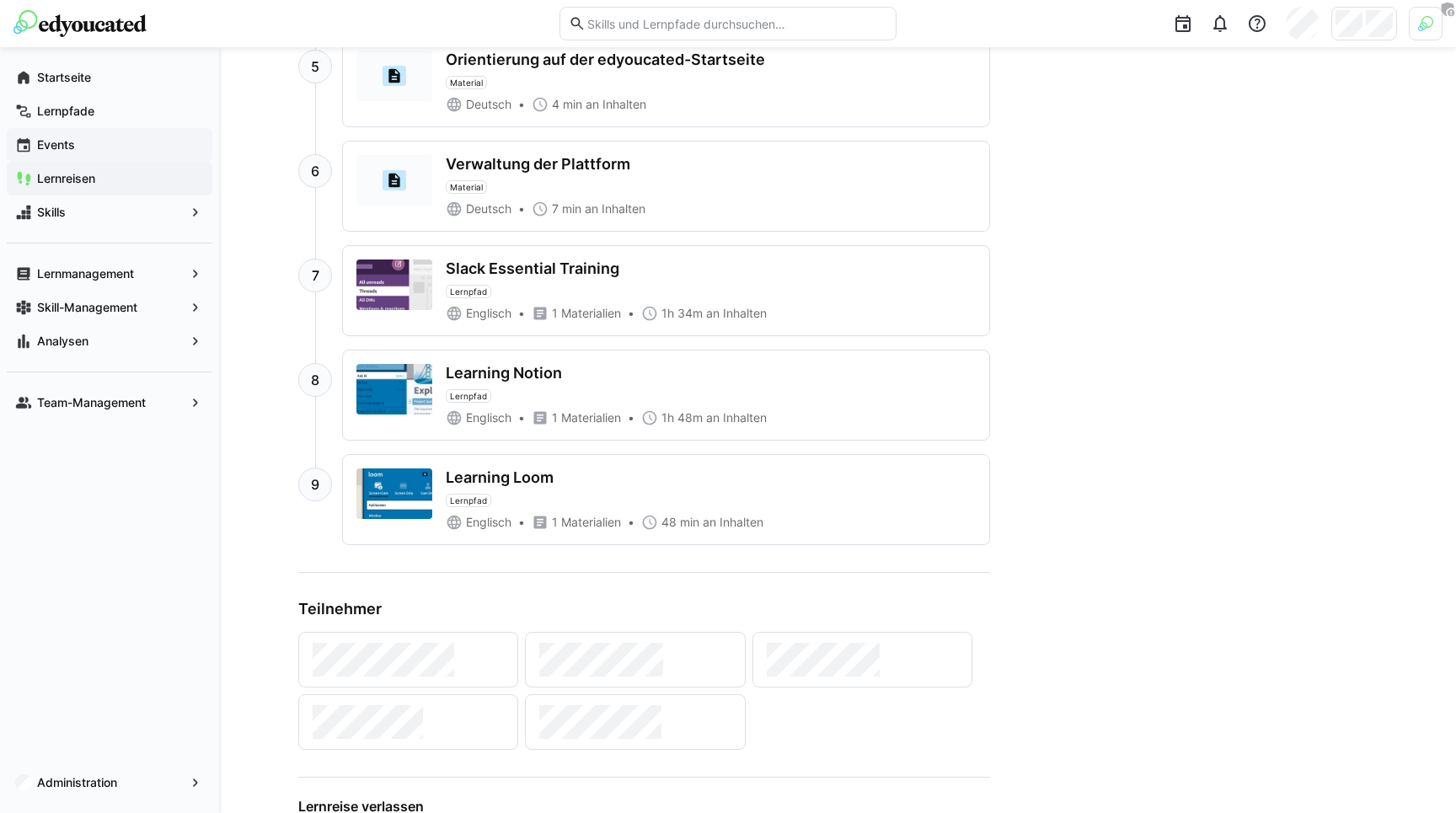
click at [110, 154] on div "Events" at bounding box center [109, 145] width 205 height 34
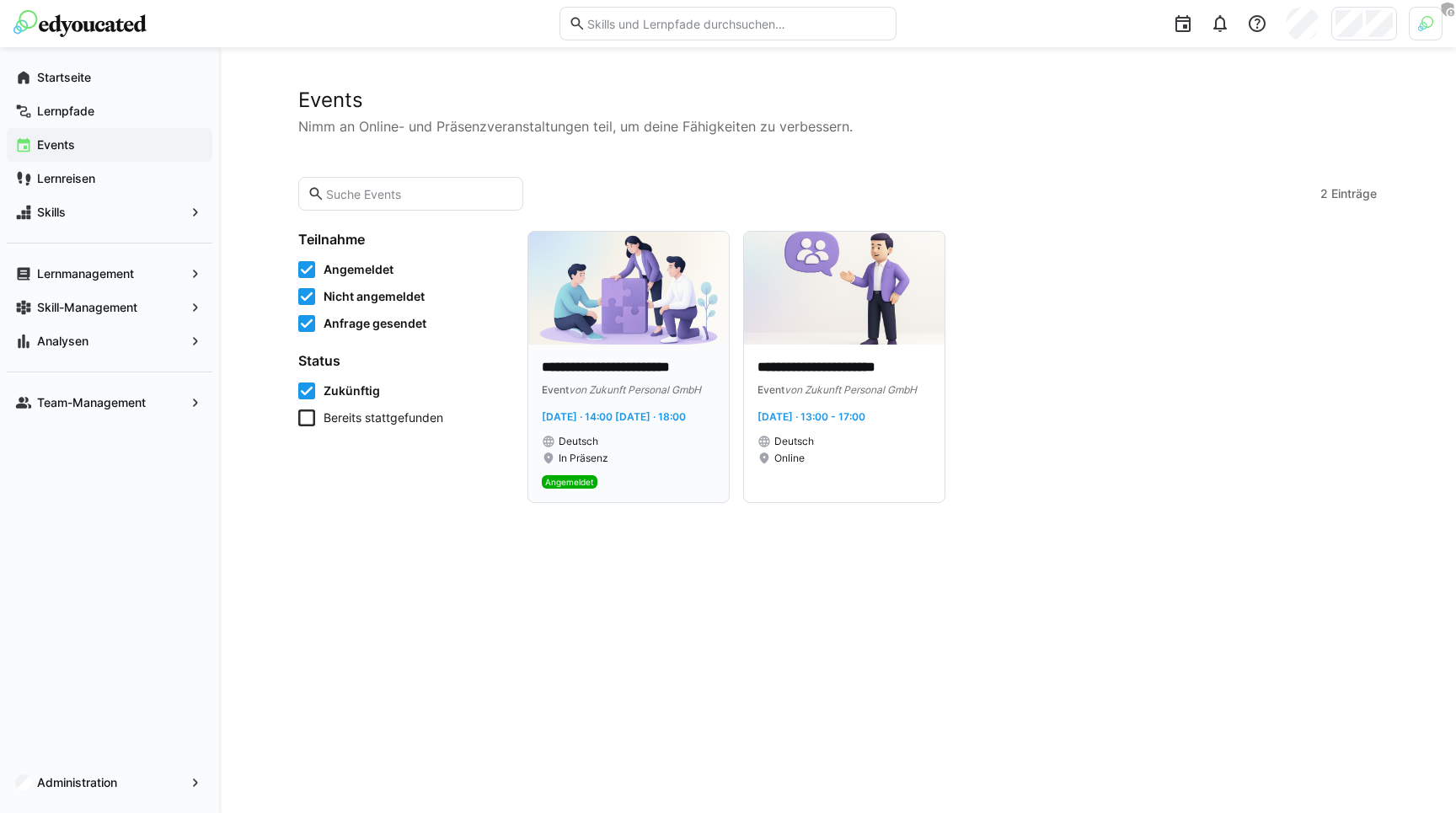
click at [604, 423] on span "Di, 22. Sep. 2026 · 14:00 - Sa, 26. Sep. 2026 · 18:00" at bounding box center [614, 416] width 144 height 13
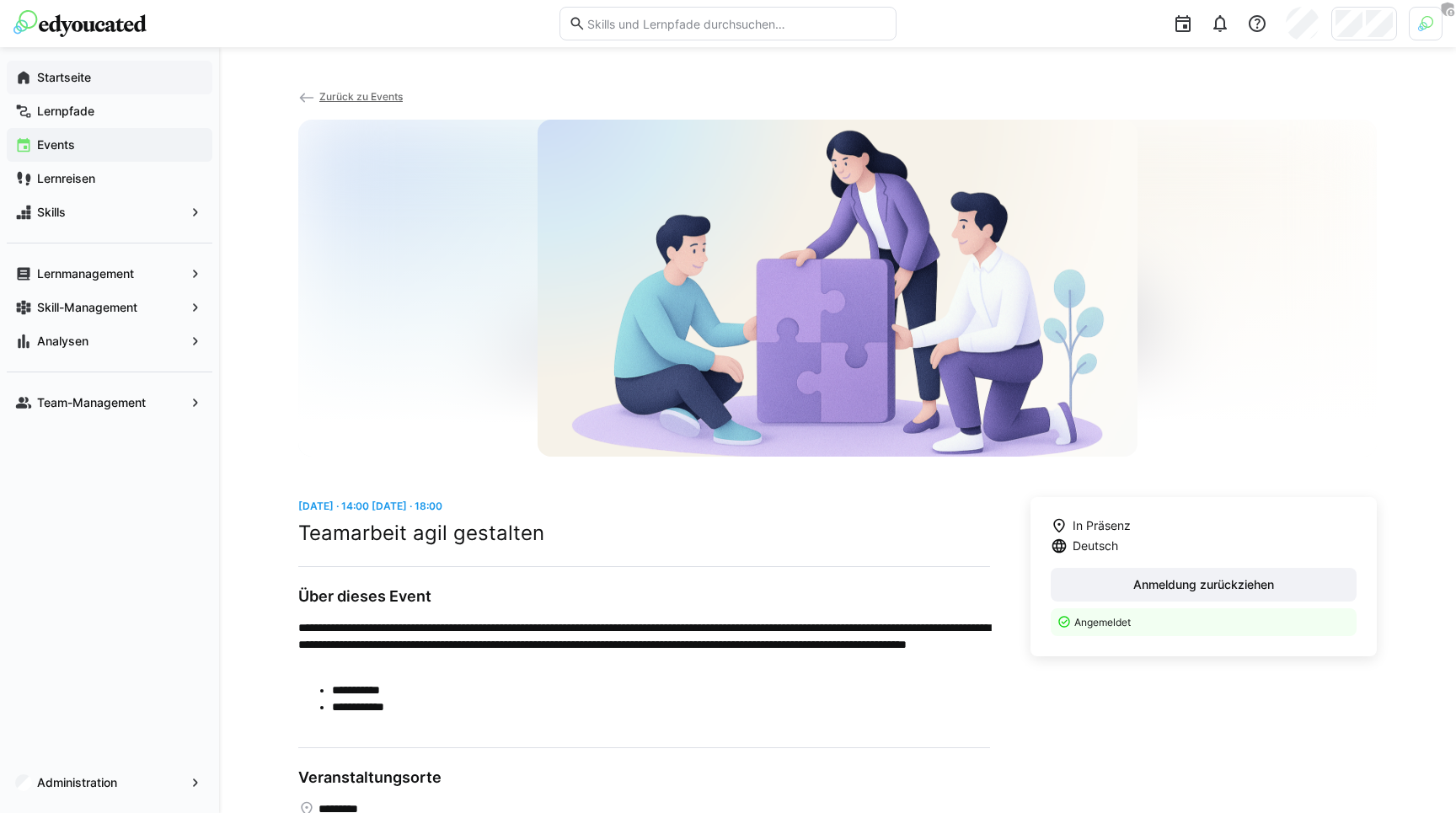
click at [0, 0] on app-navigation-label "Startseite" at bounding box center [0, 0] width 0 height 0
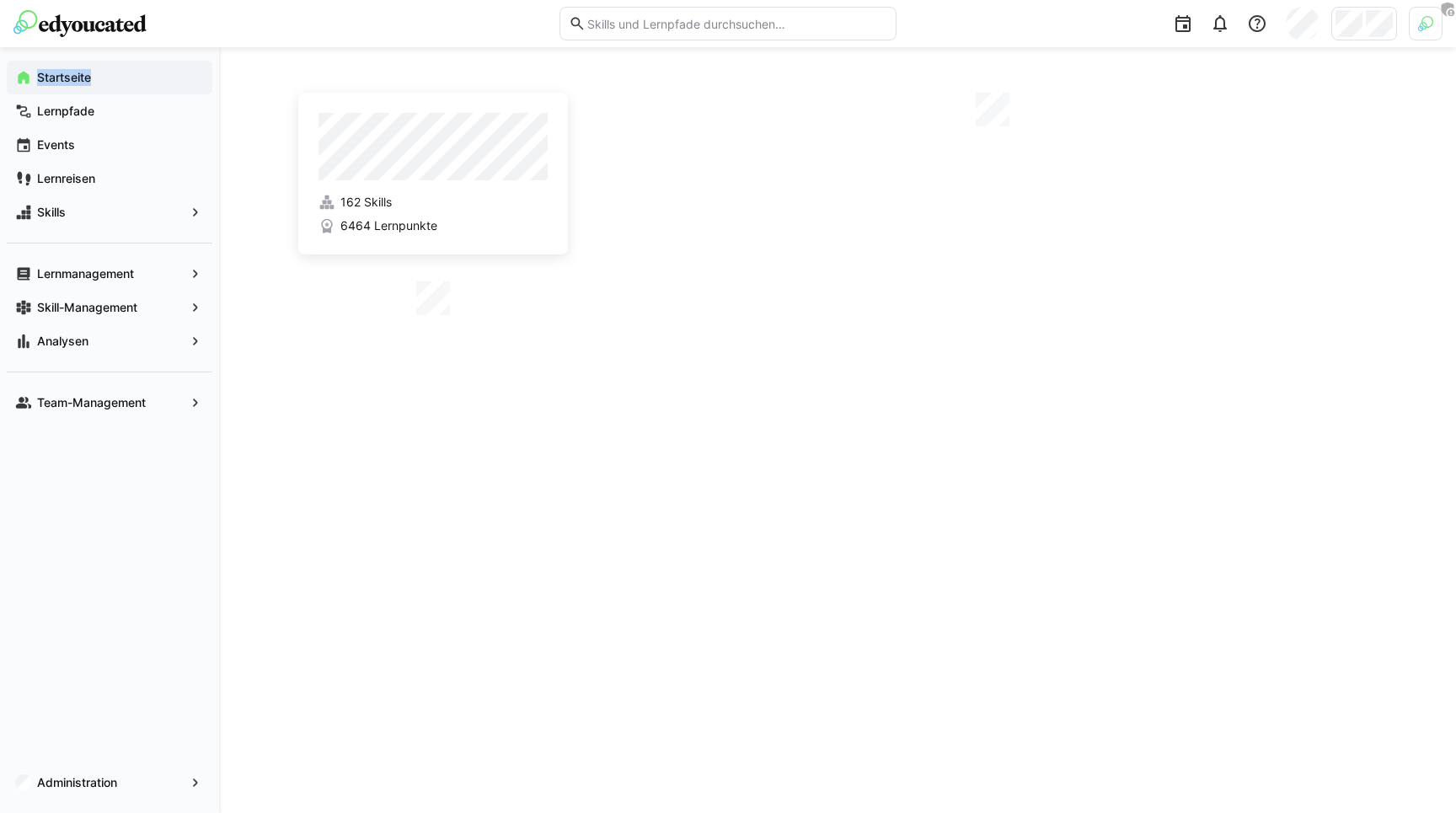
click at [0, 0] on app-navigation-label "Startseite" at bounding box center [0, 0] width 0 height 0
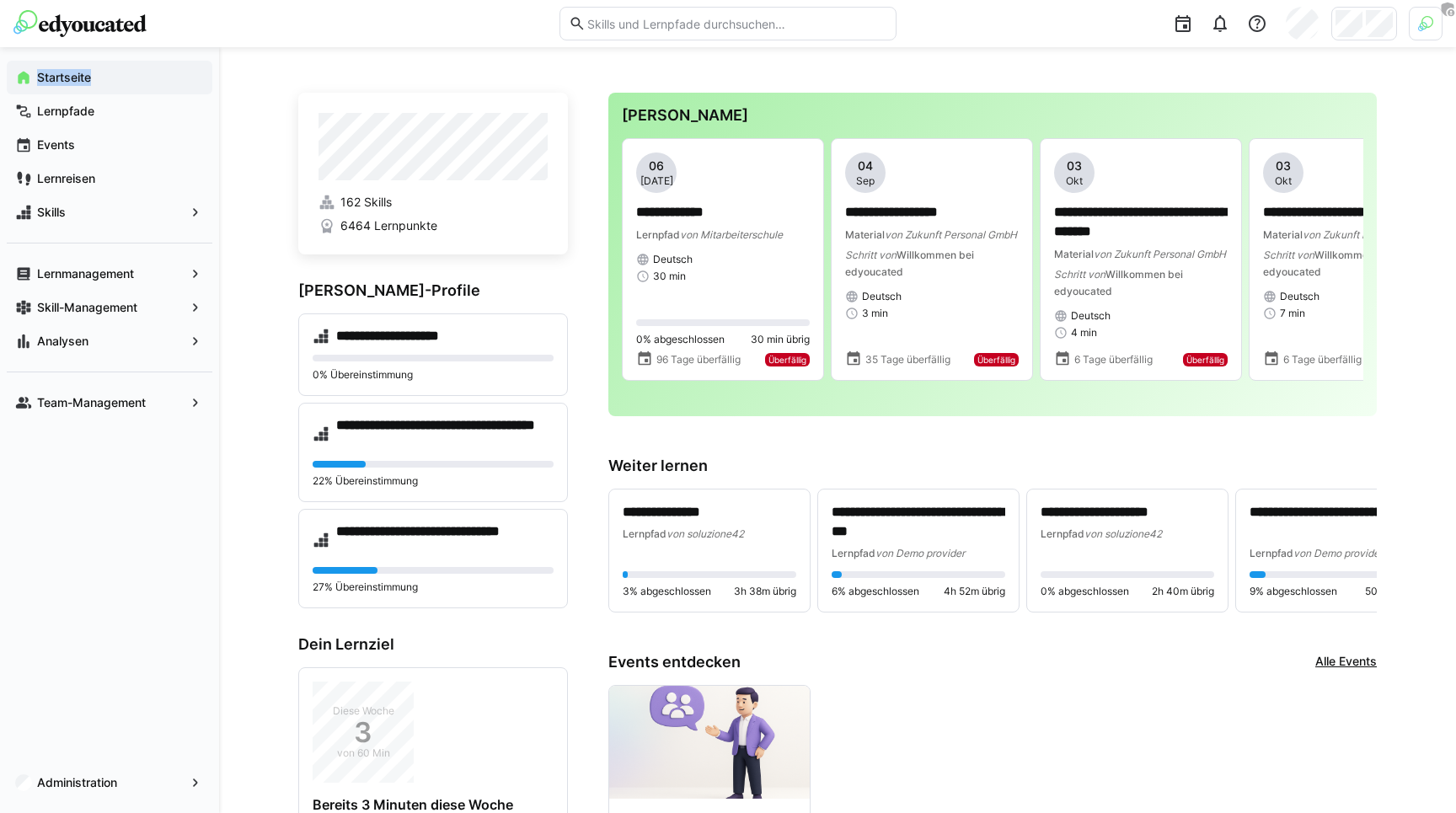
click at [293, 142] on div "**********" at bounding box center [837, 626] width 1237 height 1159
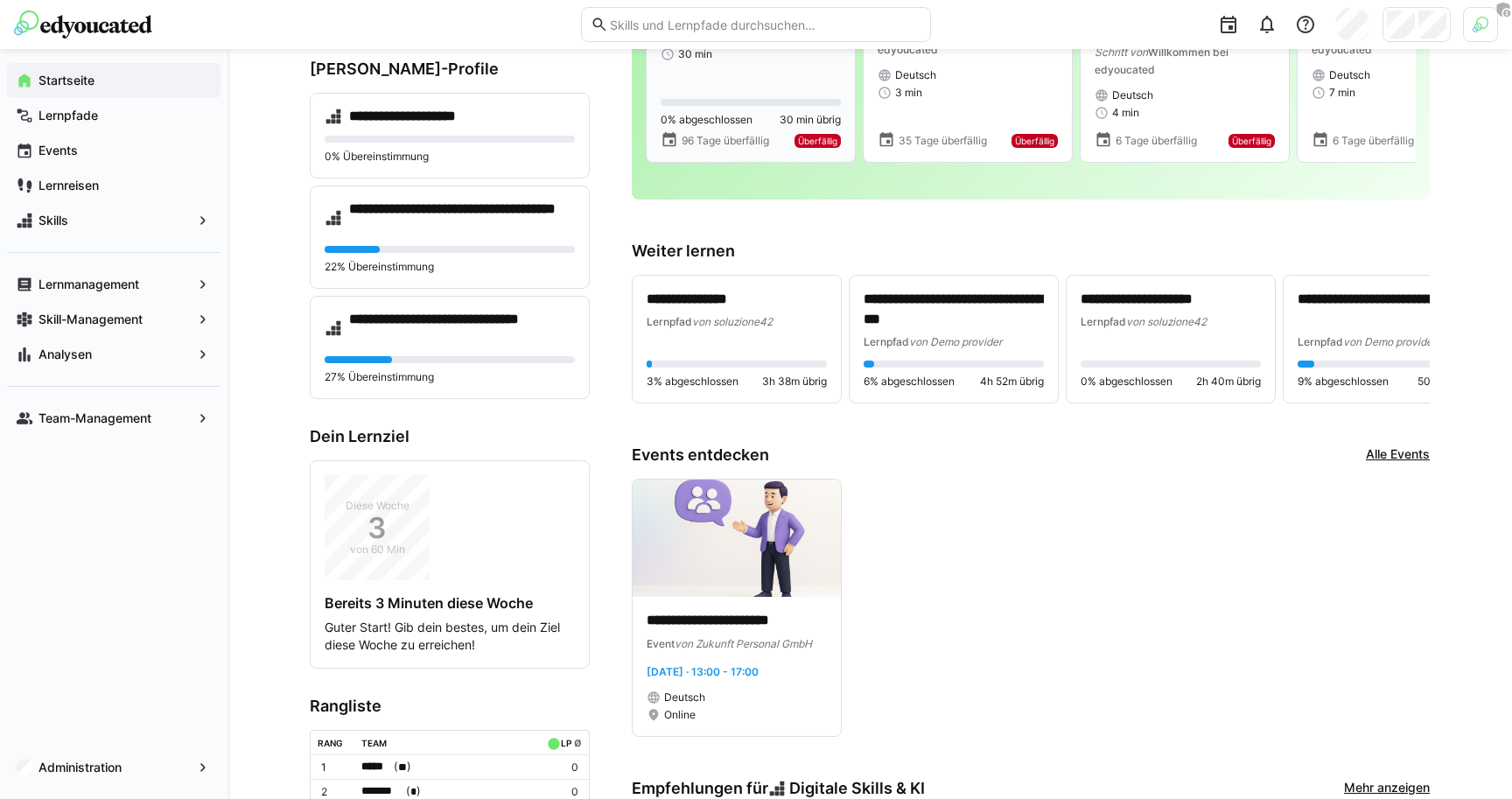
scroll to position [236, 0]
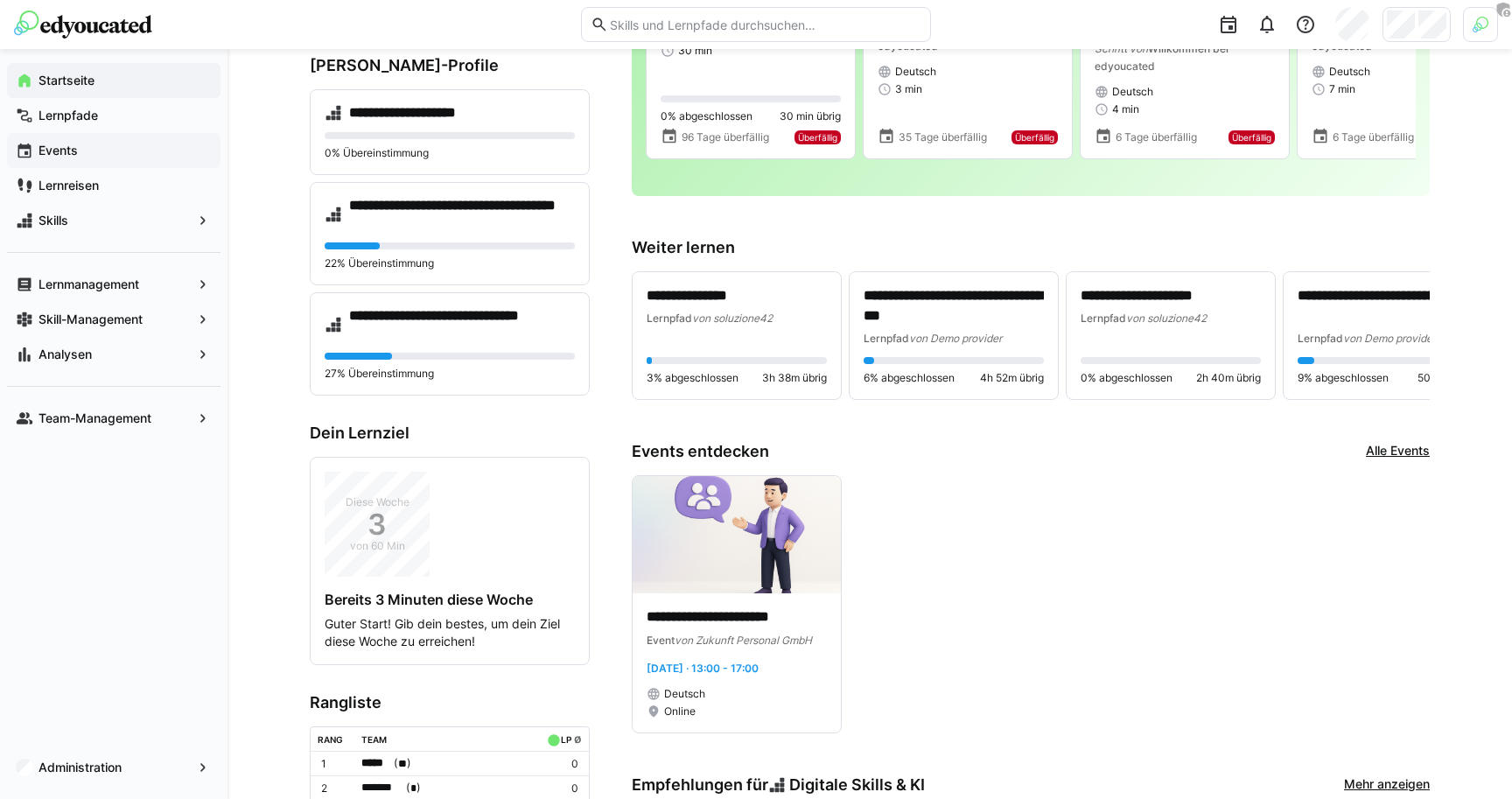
click at [0, 0] on app-navigation-label "Events" at bounding box center [0, 0] width 0 height 0
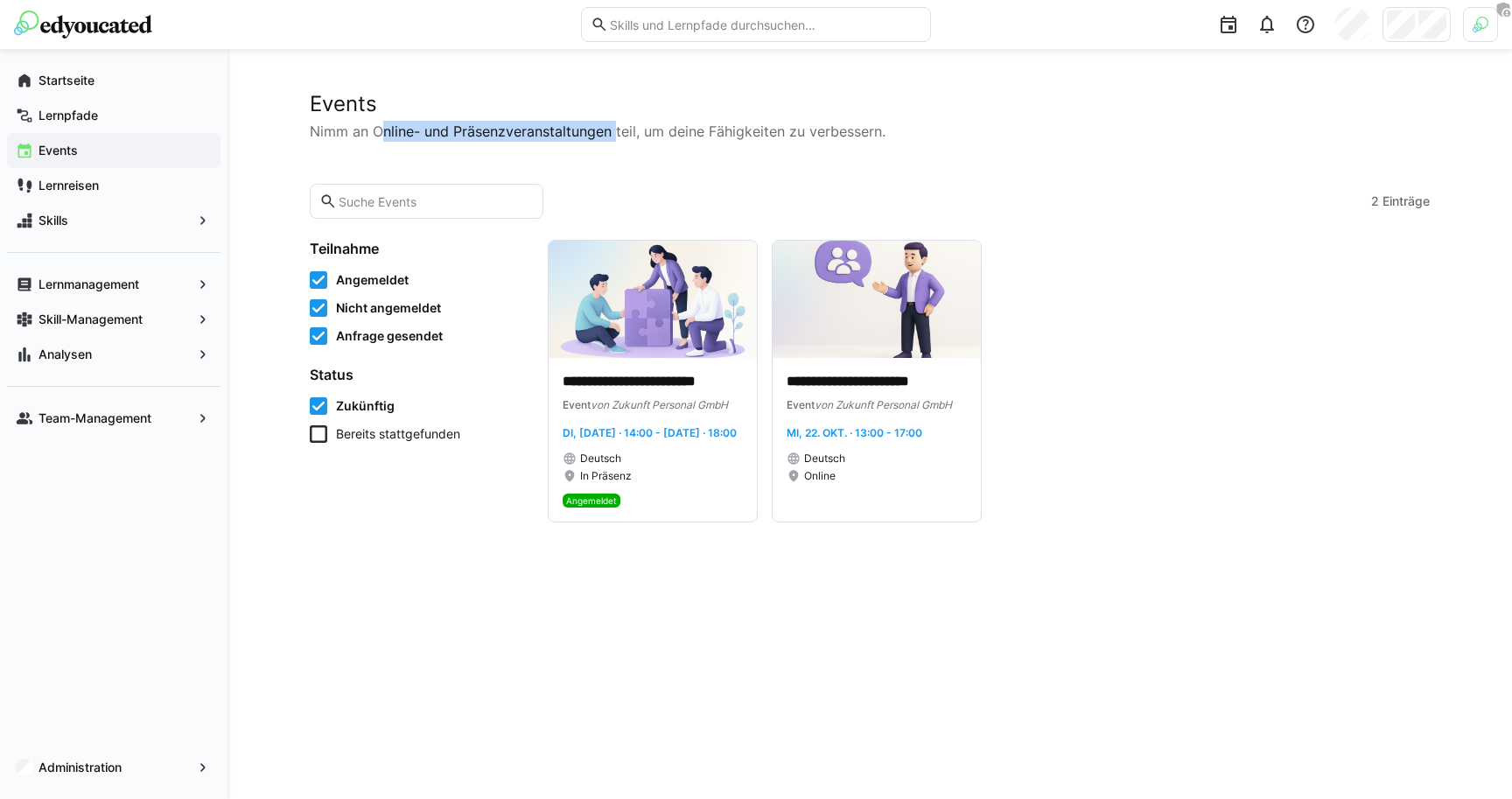
drag, startPoint x: 377, startPoint y: 129, endPoint x: 610, endPoint y: 137, distance: 233.1
click at [616, 137] on p "Nimm an Online- und Präsenzveranstaltungen teil, um deine Fähigkeiten zu verbes…" at bounding box center [870, 131] width 1120 height 21
click at [718, 348] on img at bounding box center [653, 299] width 208 height 117
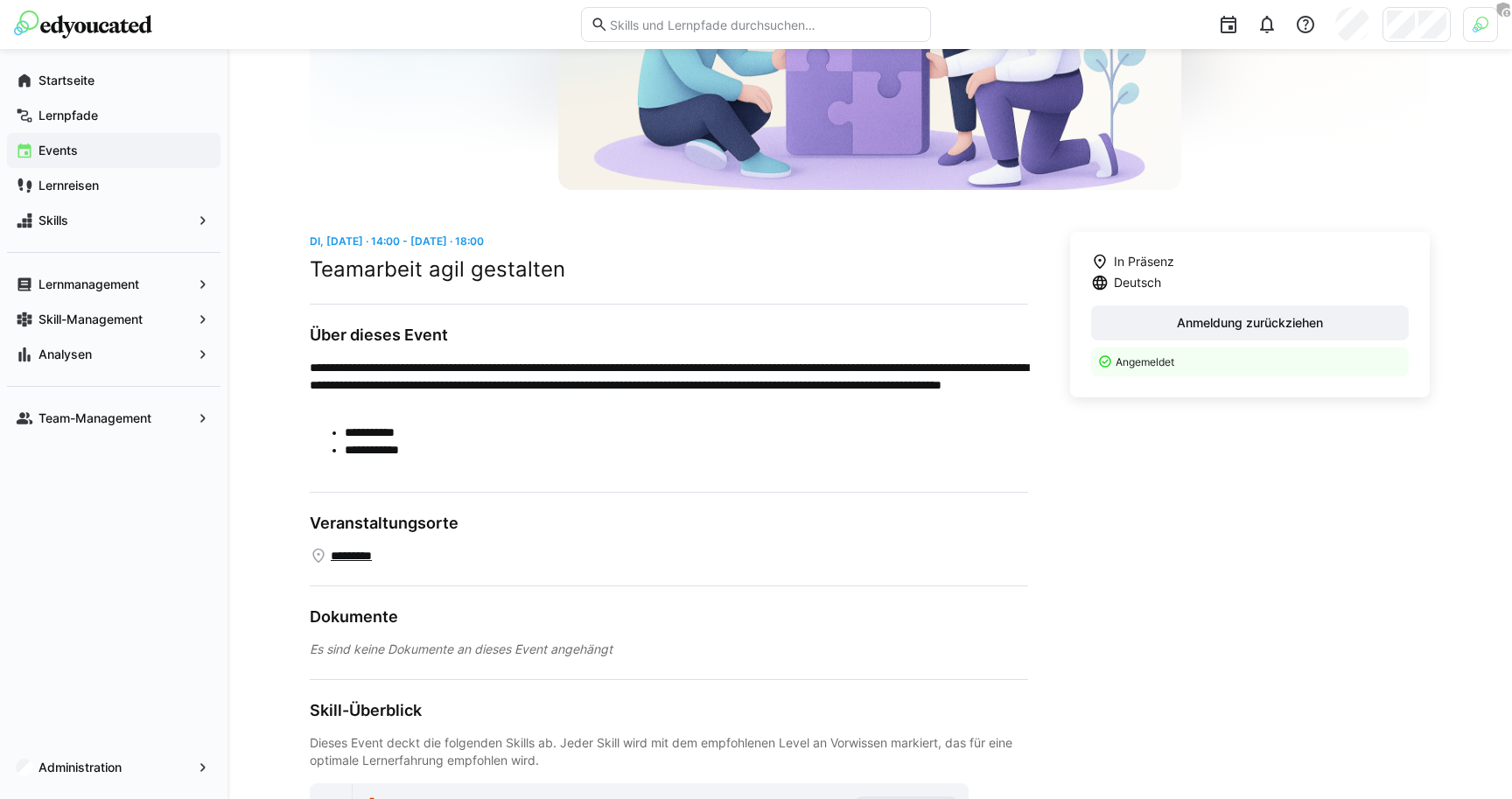
scroll to position [206, 0]
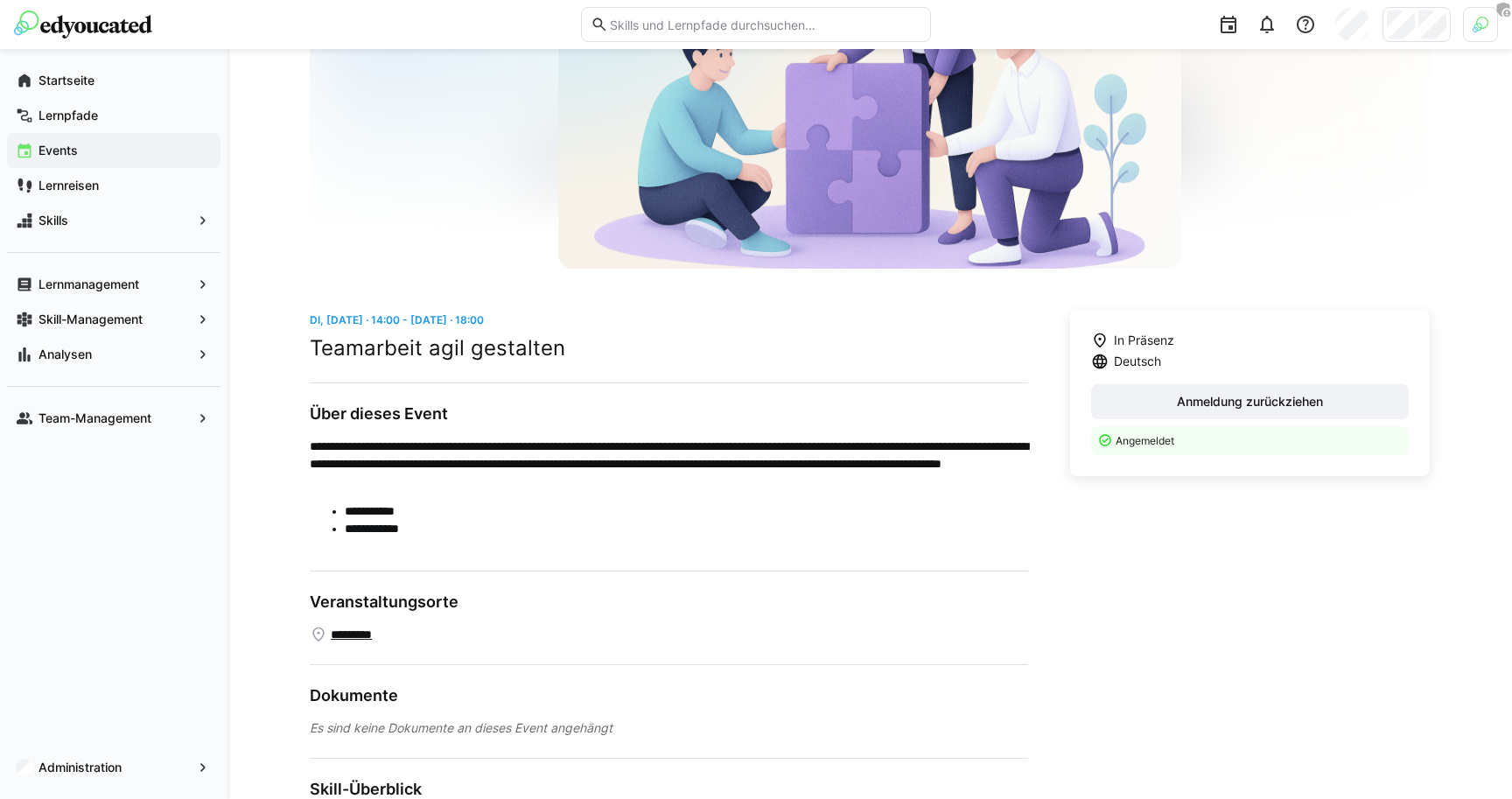
drag, startPoint x: 321, startPoint y: 322, endPoint x: 574, endPoint y: 321, distance: 253.0
click at [574, 321] on app-date-range-label "Di, [DATE] · 14:00 - [DATE] · 18:00" at bounding box center [669, 320] width 719 height 18
click at [575, 322] on app-date-range-label "Di, [DATE] · 14:00 - [DATE] · 18:00" at bounding box center [669, 320] width 719 height 18
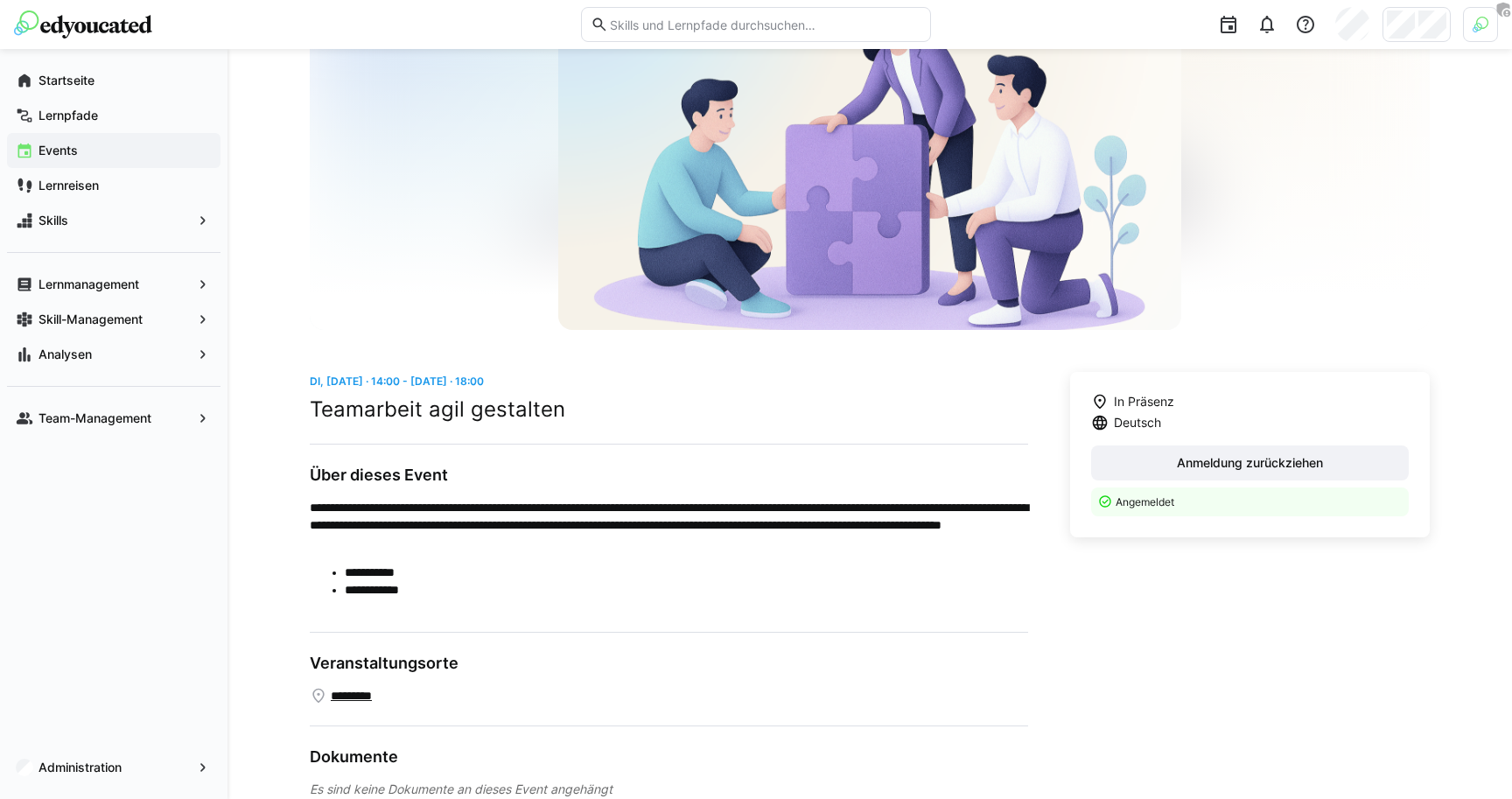
scroll to position [136, 0]
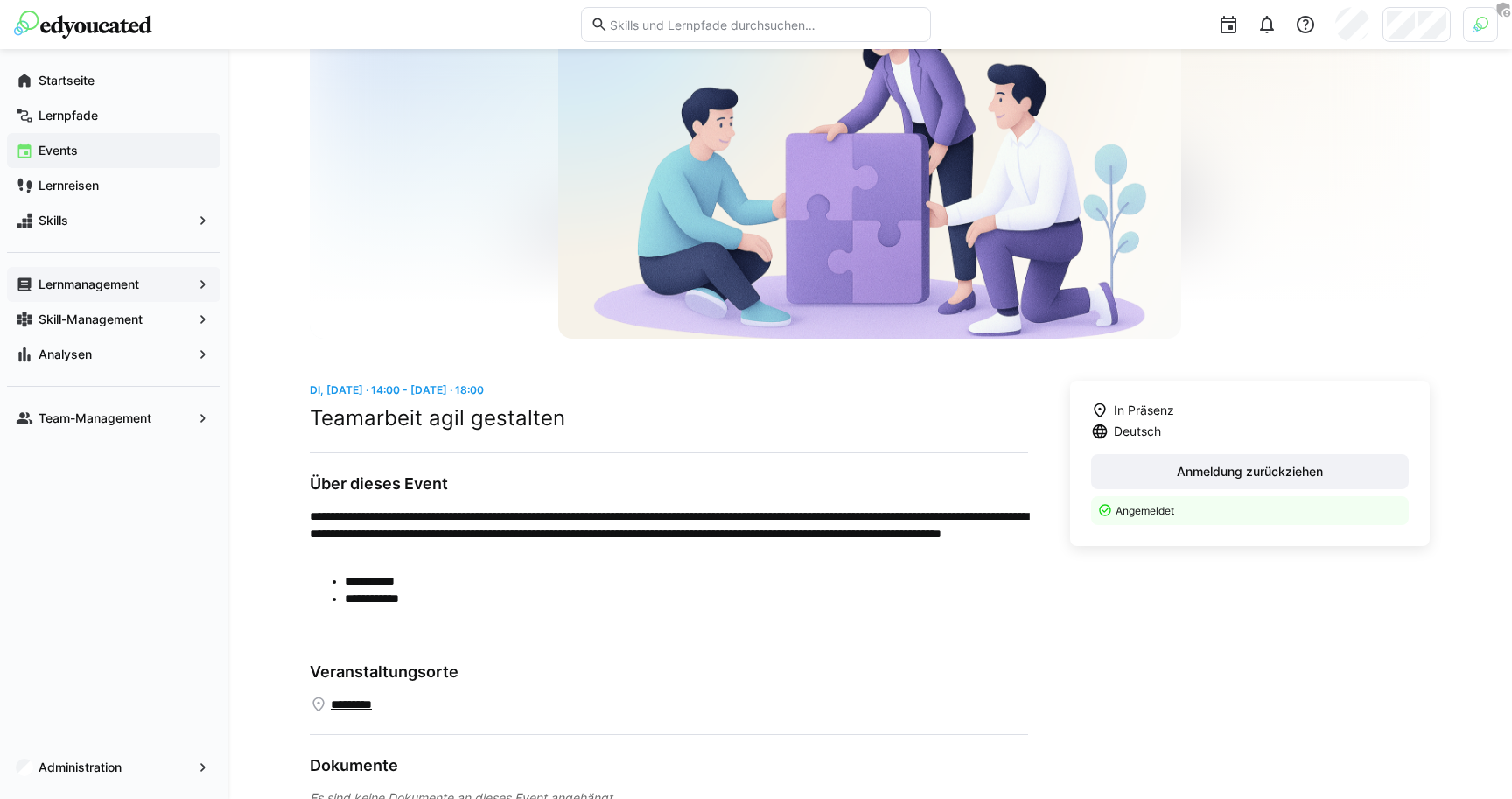
click at [0, 0] on app-navigation-label "Lernmanagement" at bounding box center [0, 0] width 0 height 0
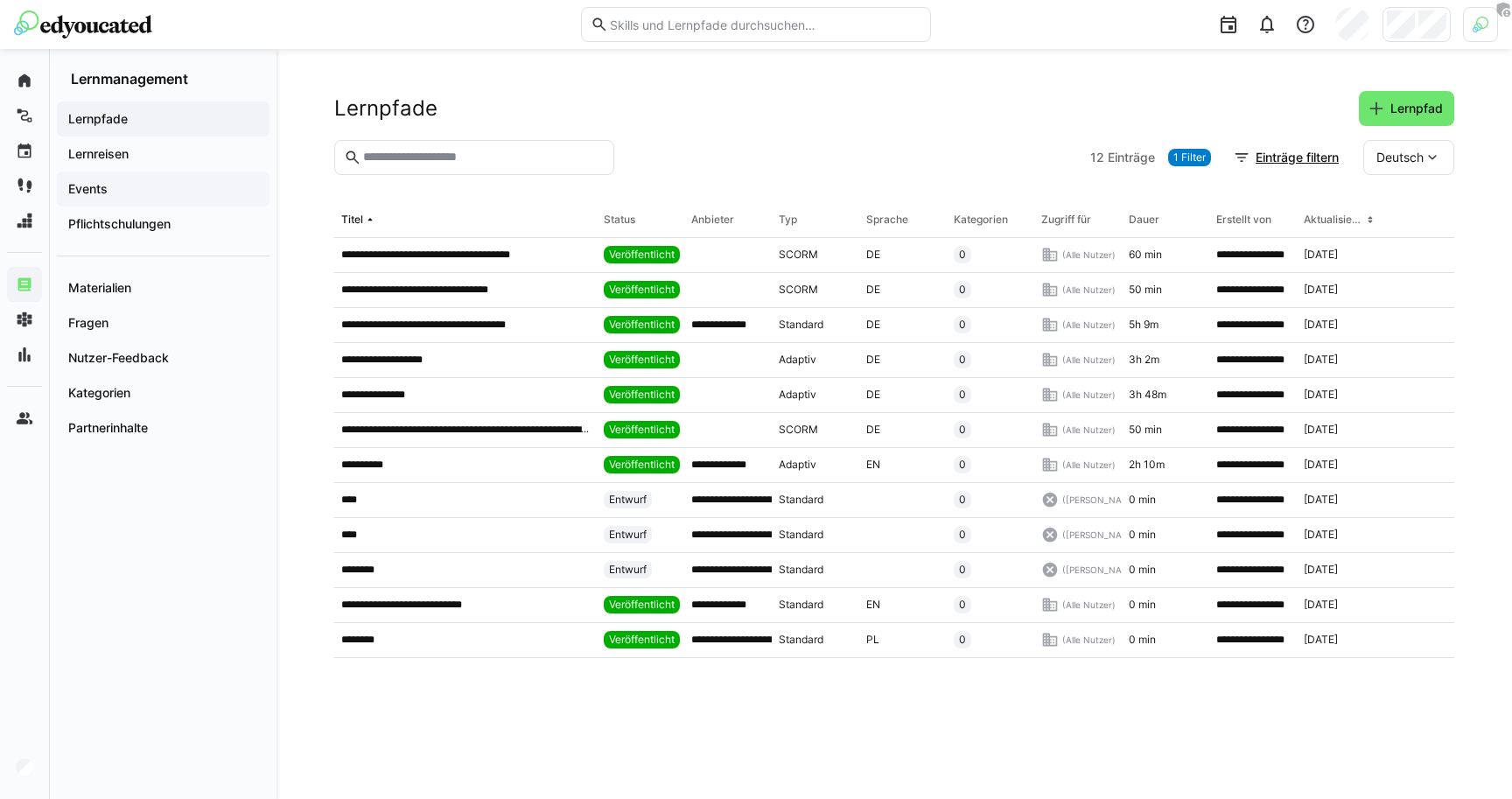
click at [115, 189] on span "Events" at bounding box center [164, 189] width 195 height 18
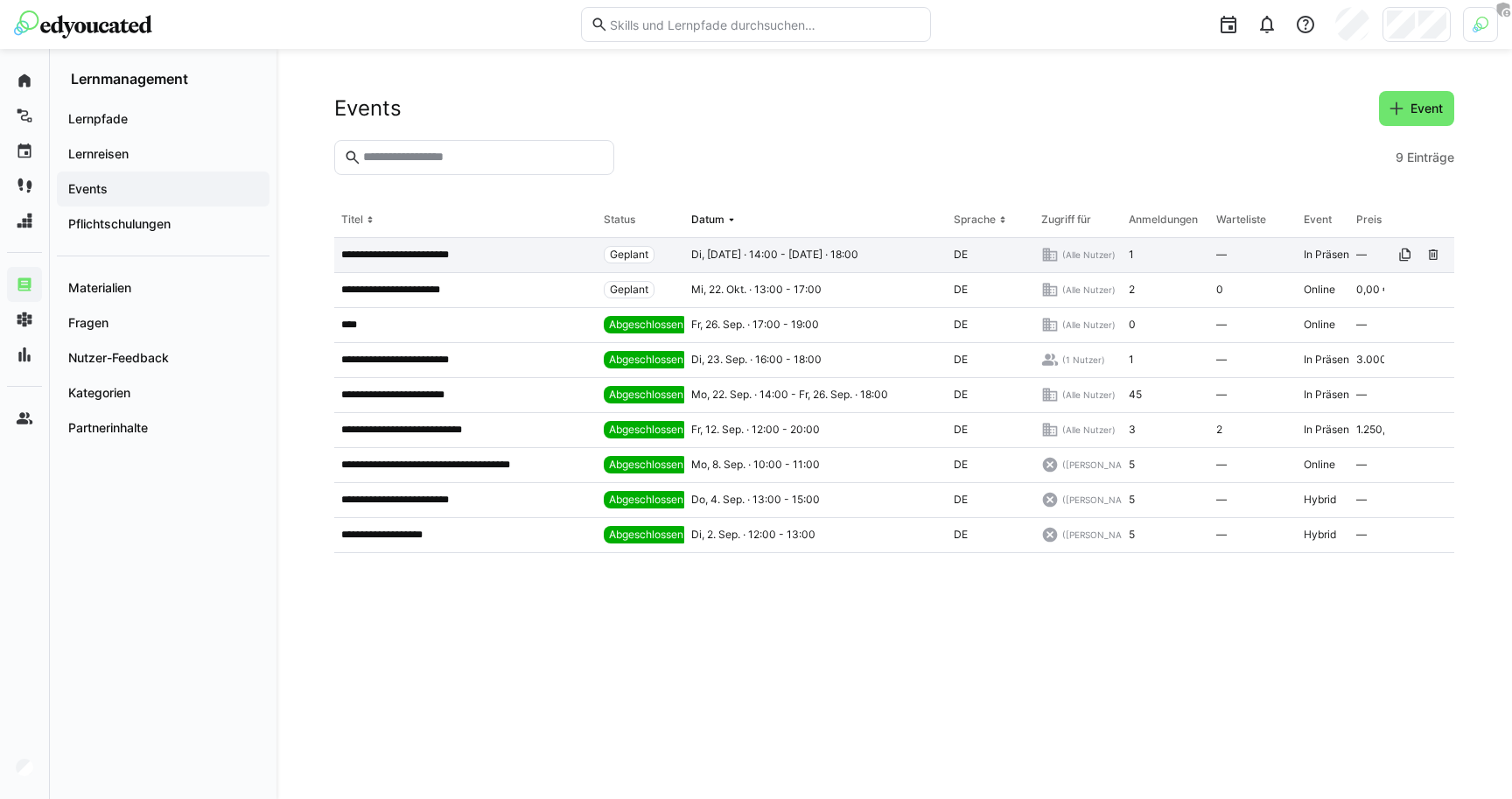
click at [431, 261] on p "**********" at bounding box center [405, 255] width 127 height 14
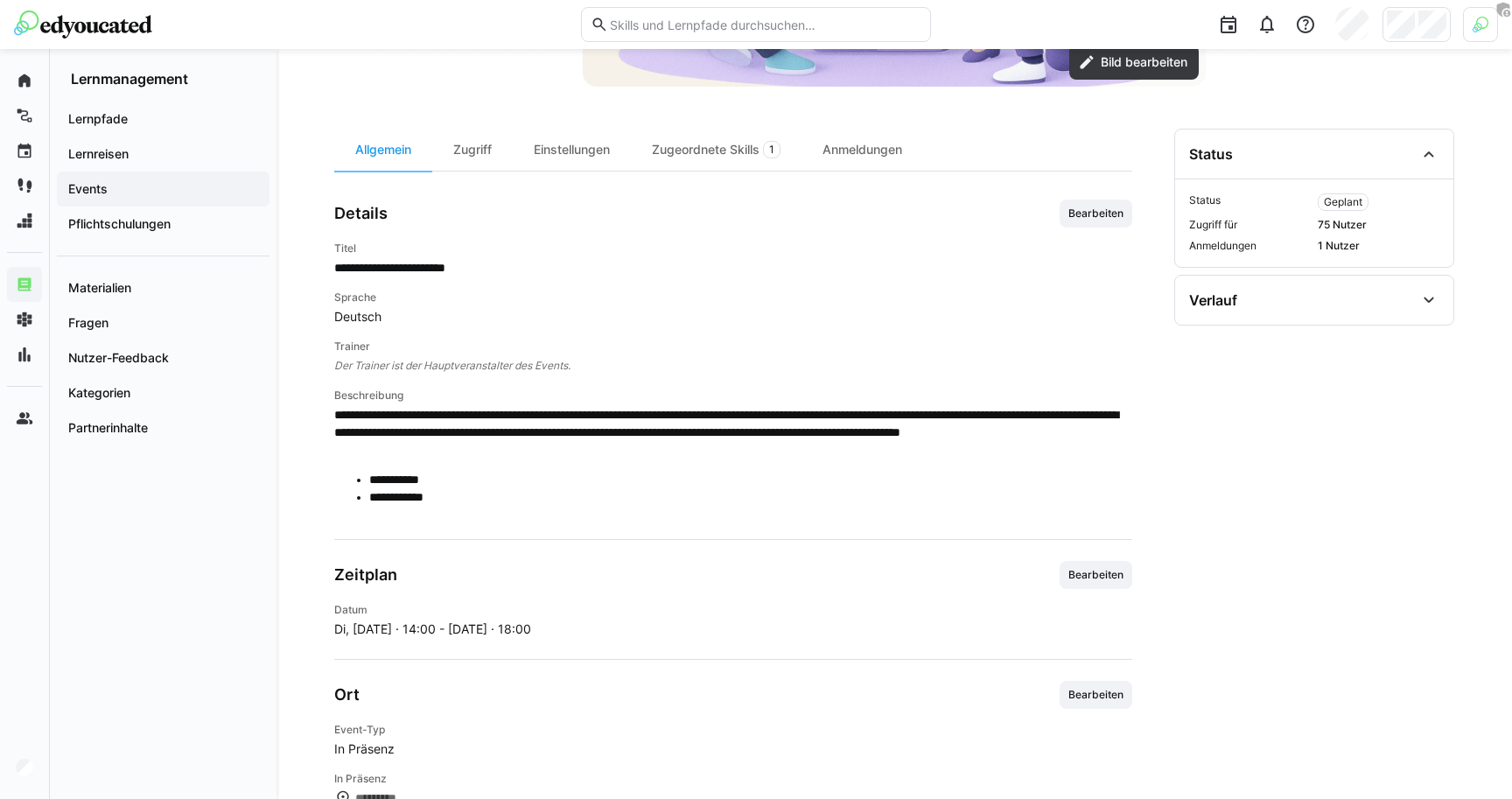
scroll to position [448, 0]
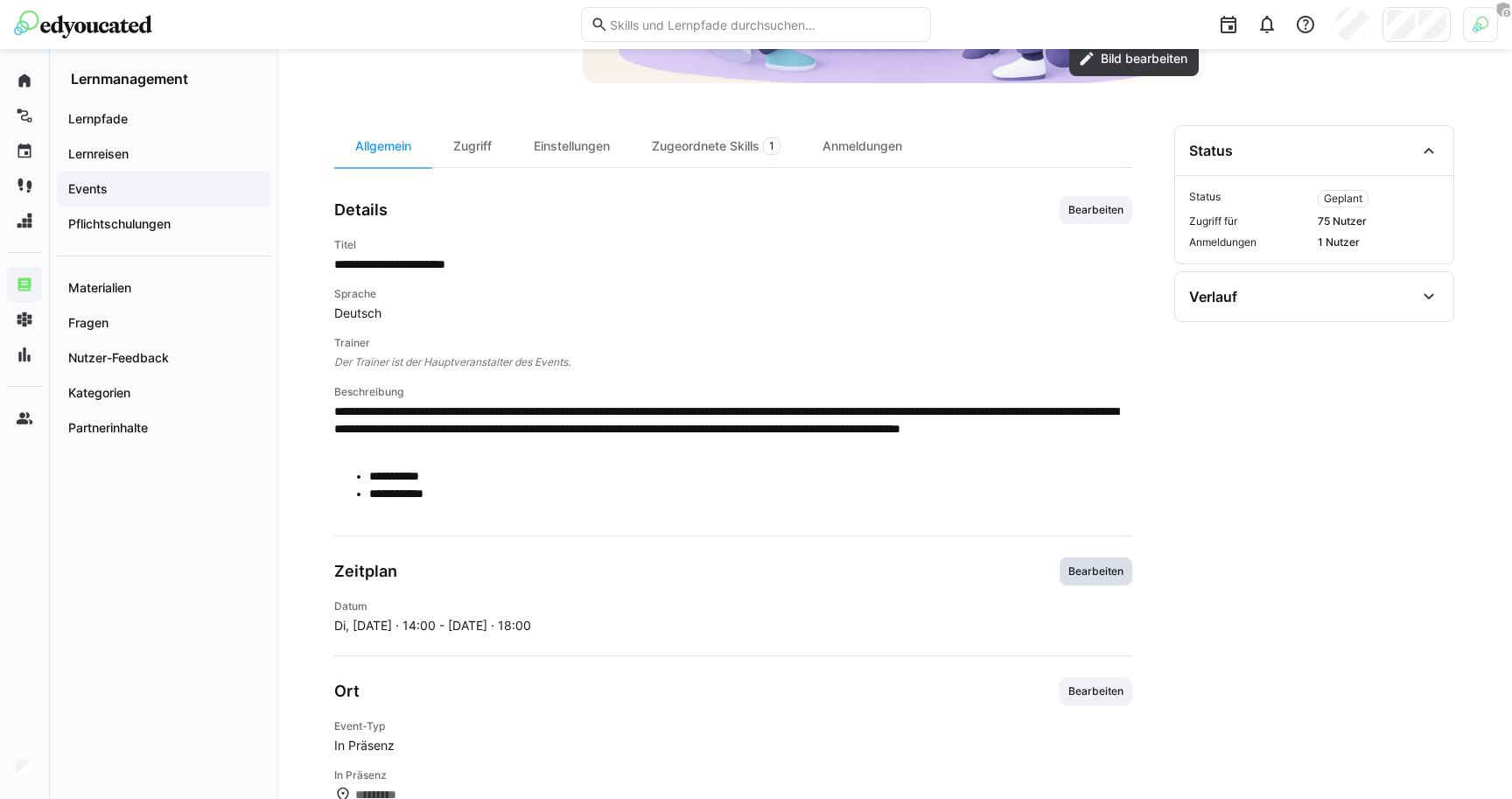
click at [1103, 573] on span "Bearbeiten" at bounding box center [1095, 572] width 59 height 14
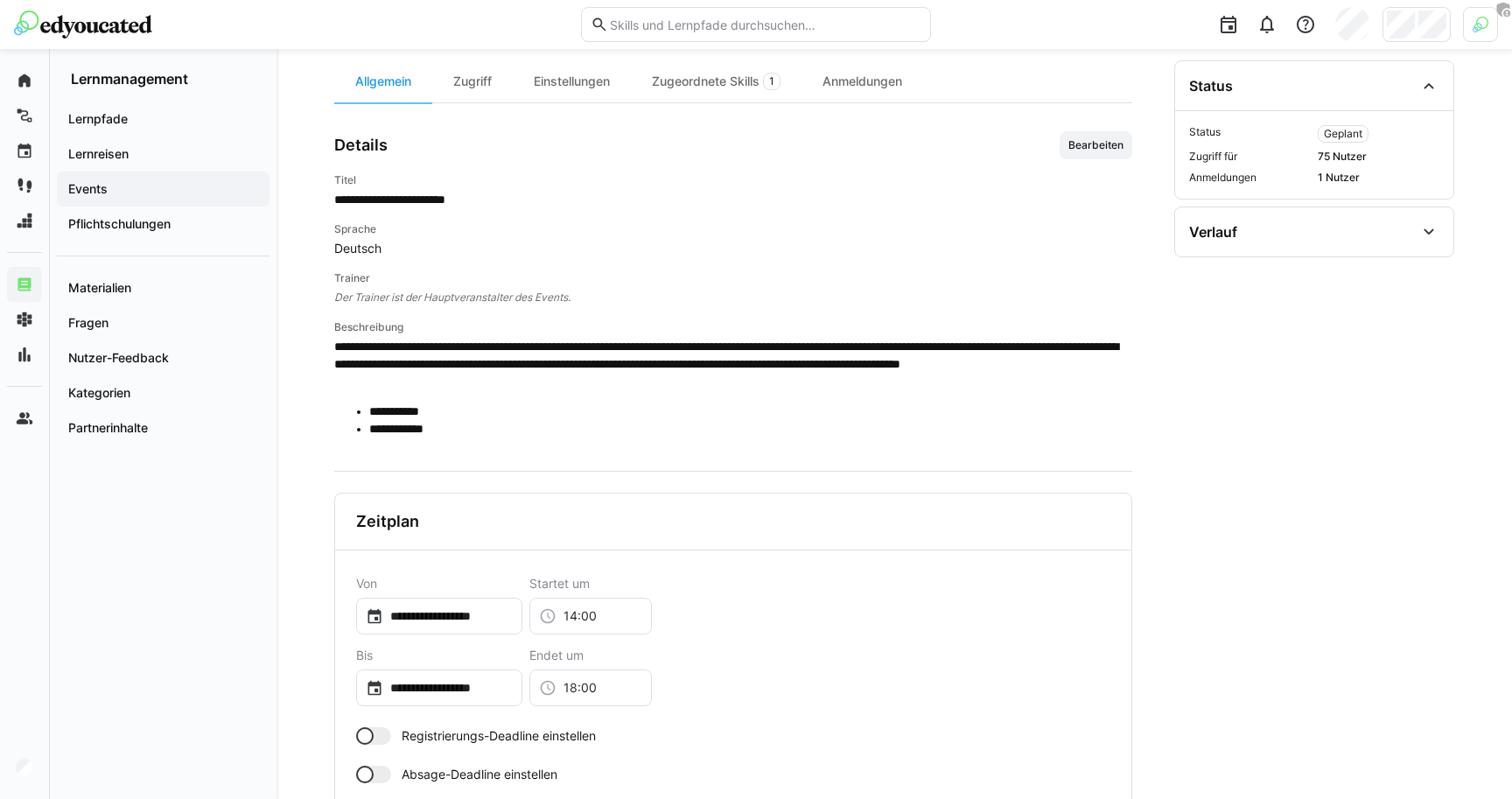
scroll to position [350, 0]
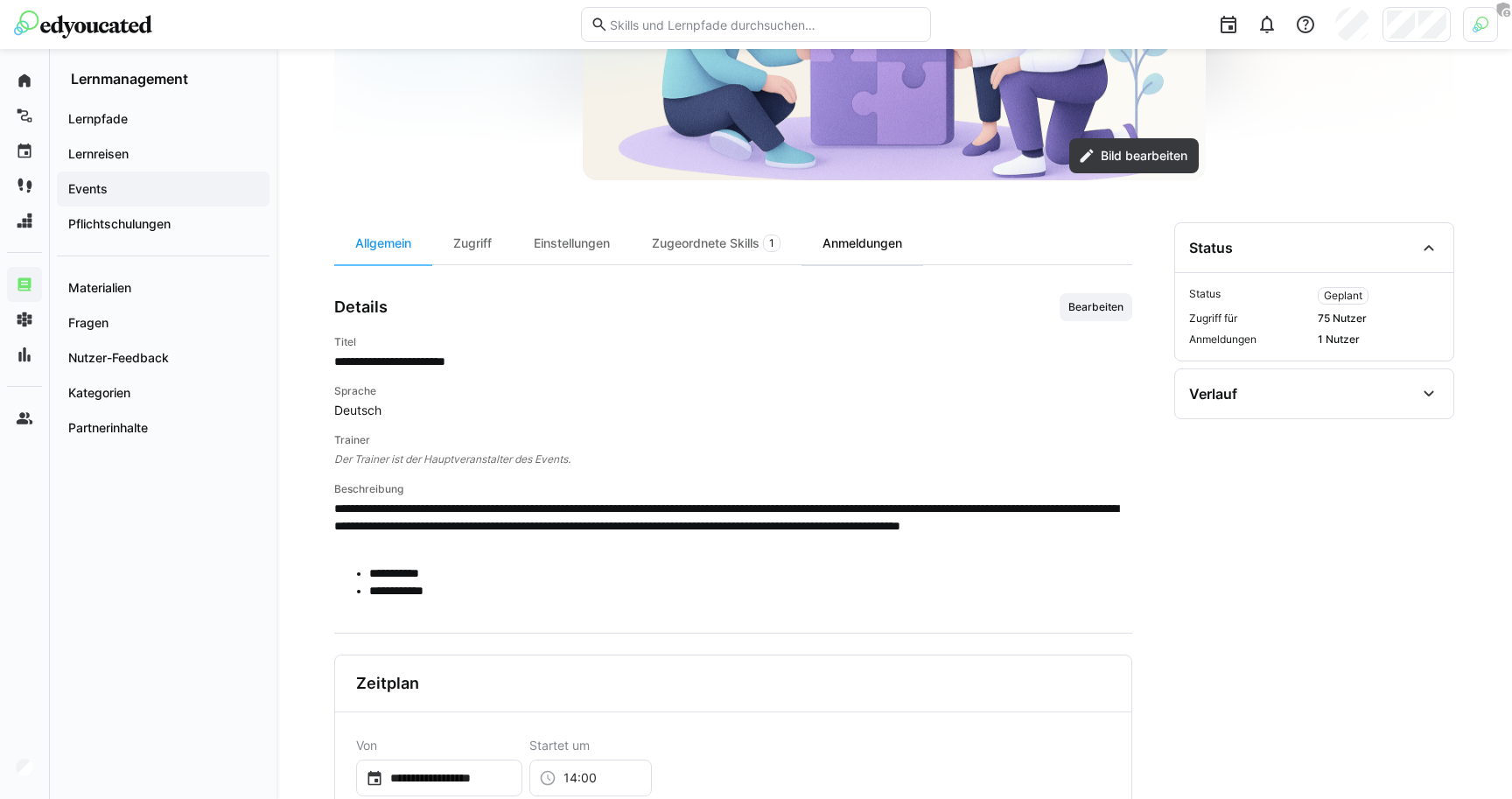
click at [849, 244] on div "Anmeldungen" at bounding box center [862, 243] width 122 height 42
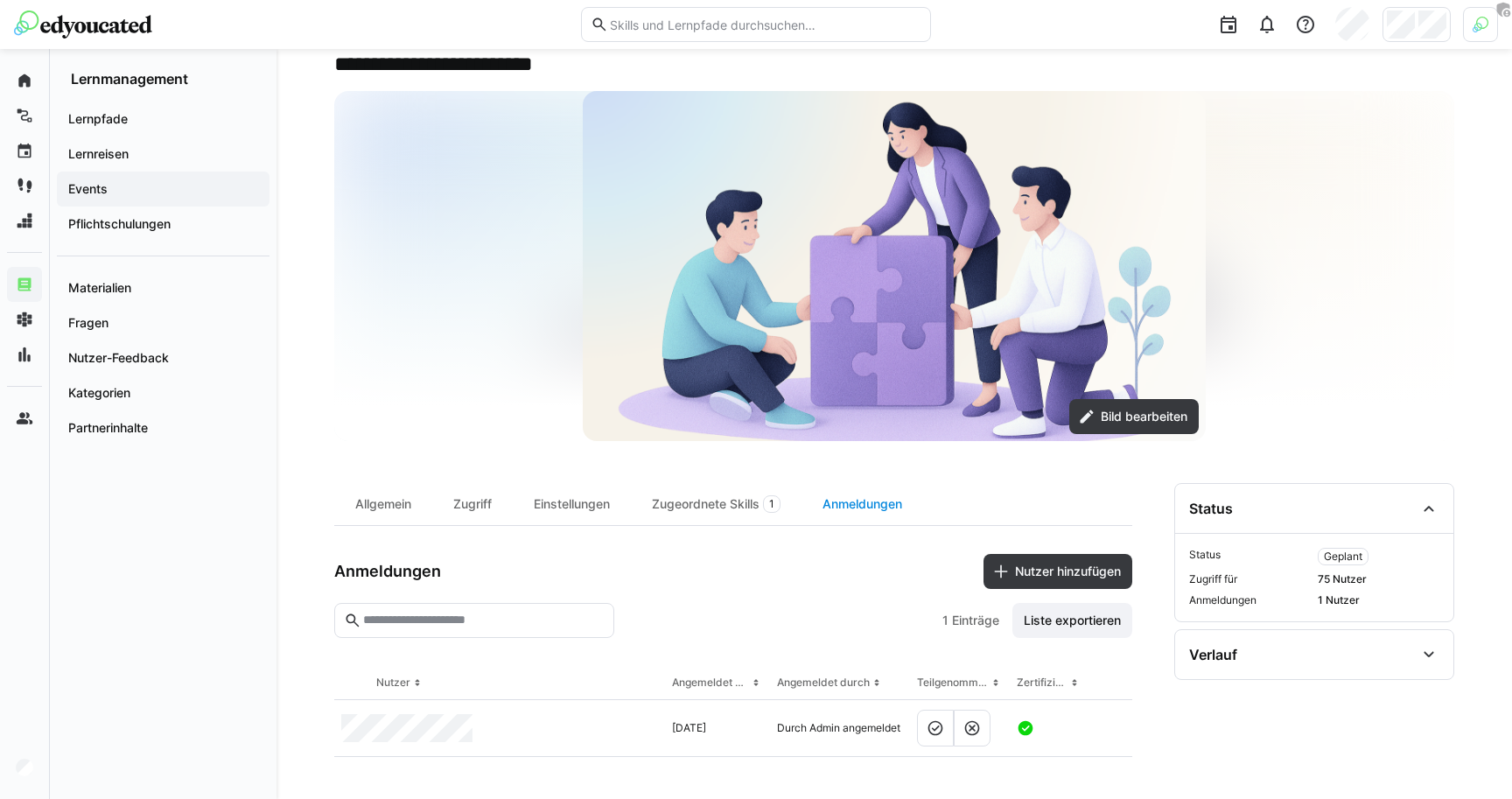
scroll to position [89, 0]
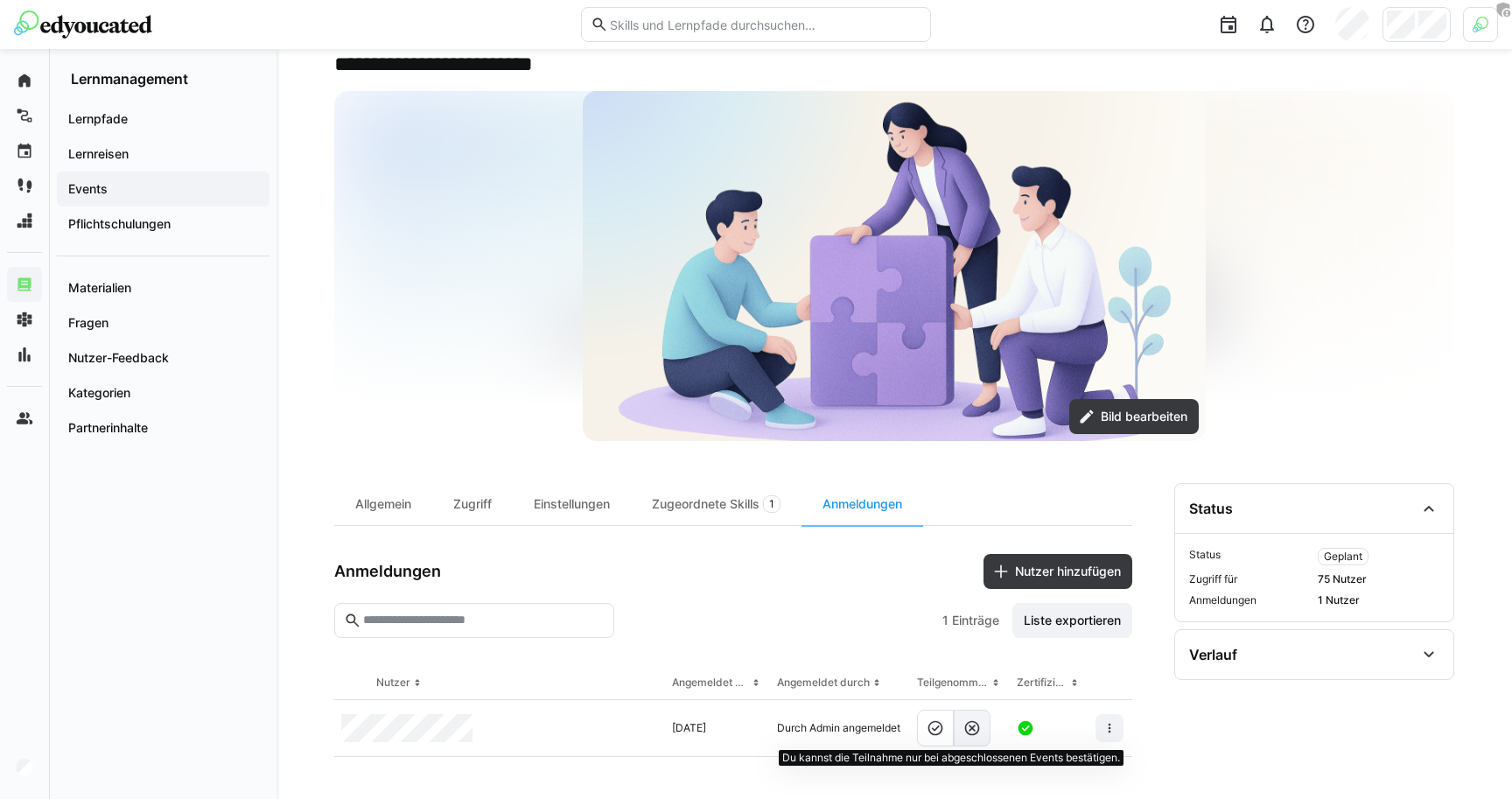
click at [973, 731] on eds-icon at bounding box center [972, 729] width 18 height 18
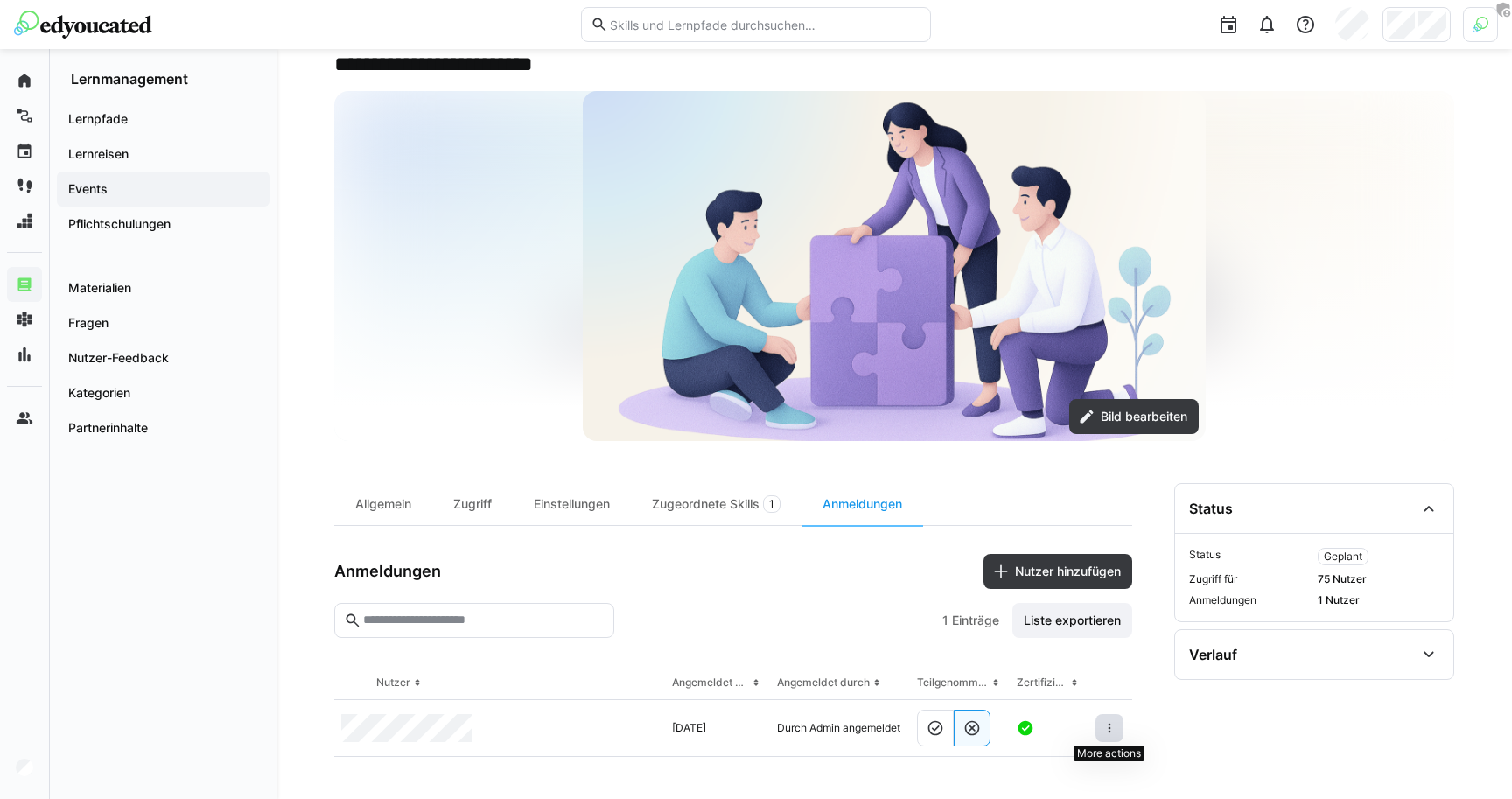
click at [1107, 729] on eds-icon at bounding box center [1110, 729] width 14 height 14
click at [1116, 729] on eds-icon at bounding box center [1110, 729] width 14 height 14
click at [812, 627] on div at bounding box center [778, 621] width 314 height 35
click at [497, 512] on div "Zugriff" at bounding box center [472, 504] width 80 height 42
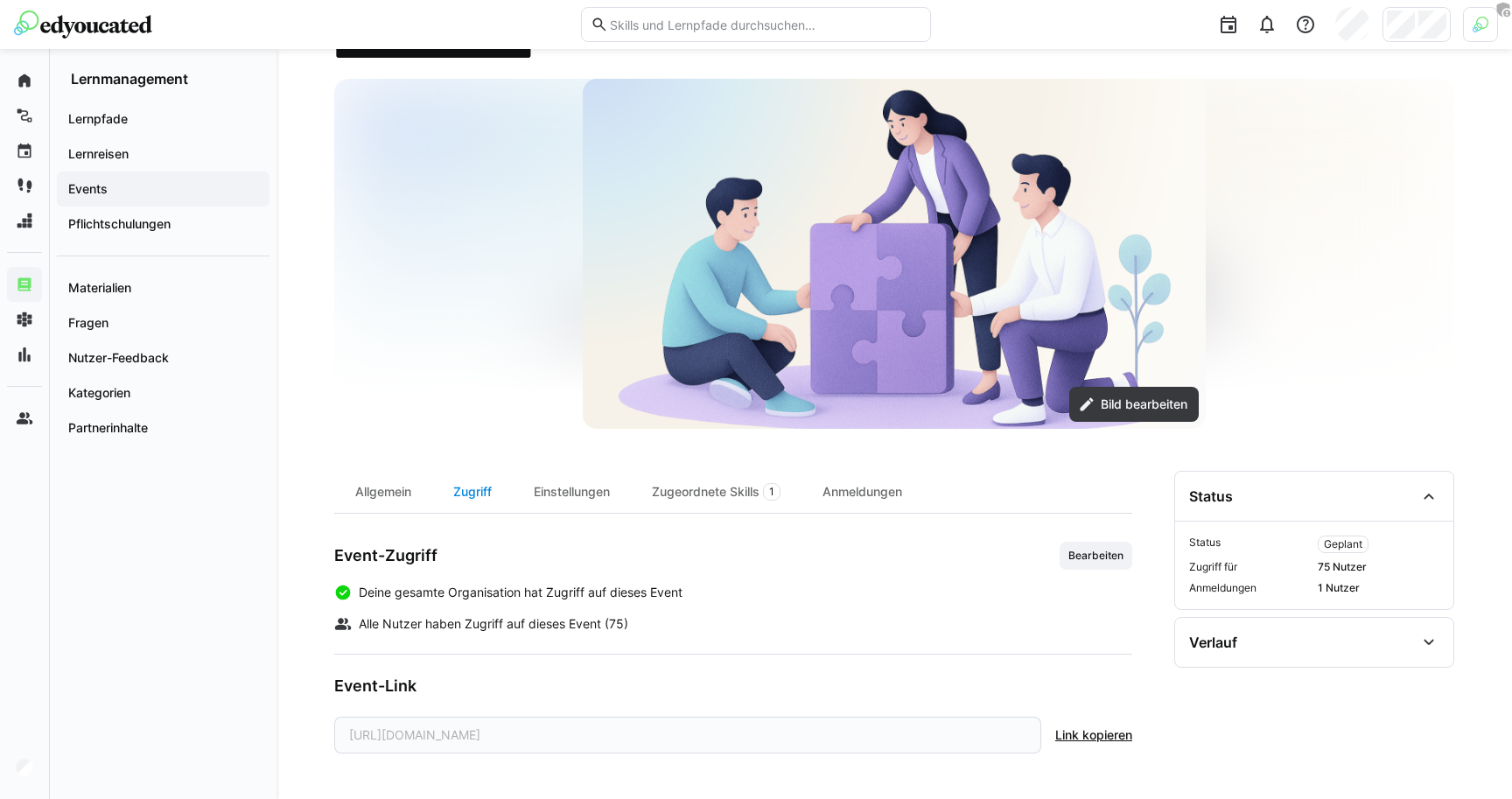
scroll to position [105, 0]
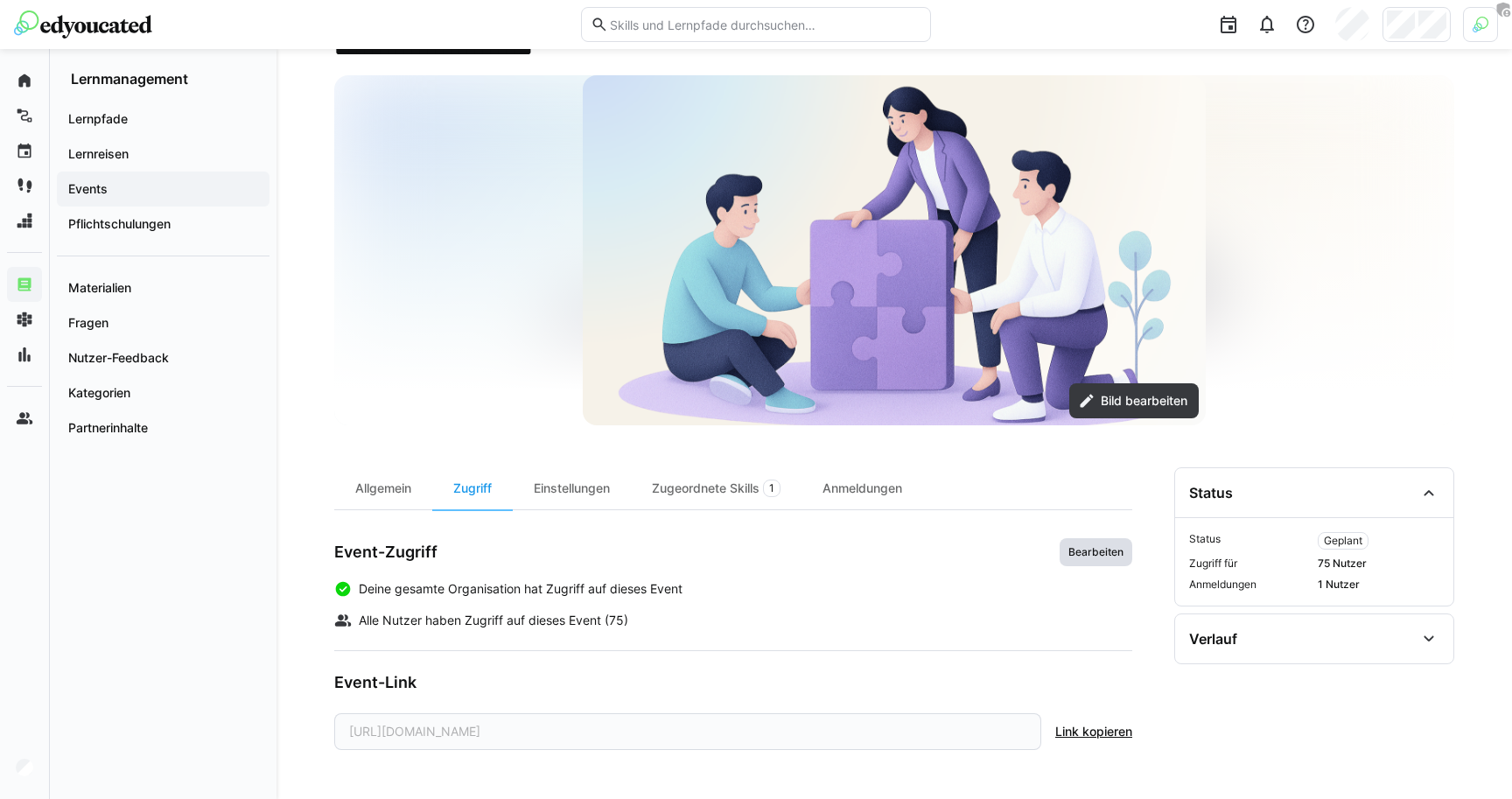
click at [1098, 562] on span "Bearbeiten" at bounding box center [1095, 552] width 72 height 28
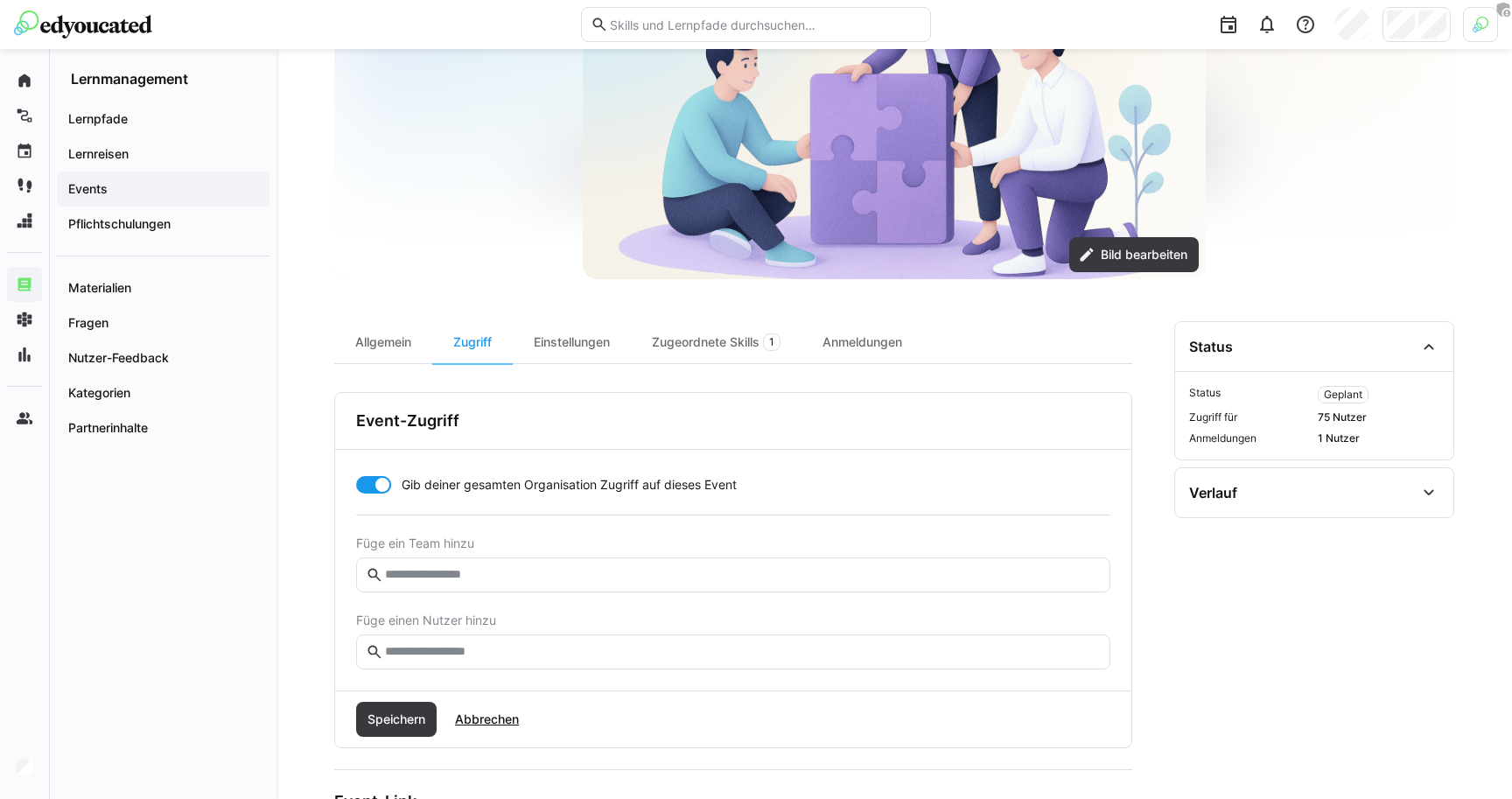
scroll to position [293, 0]
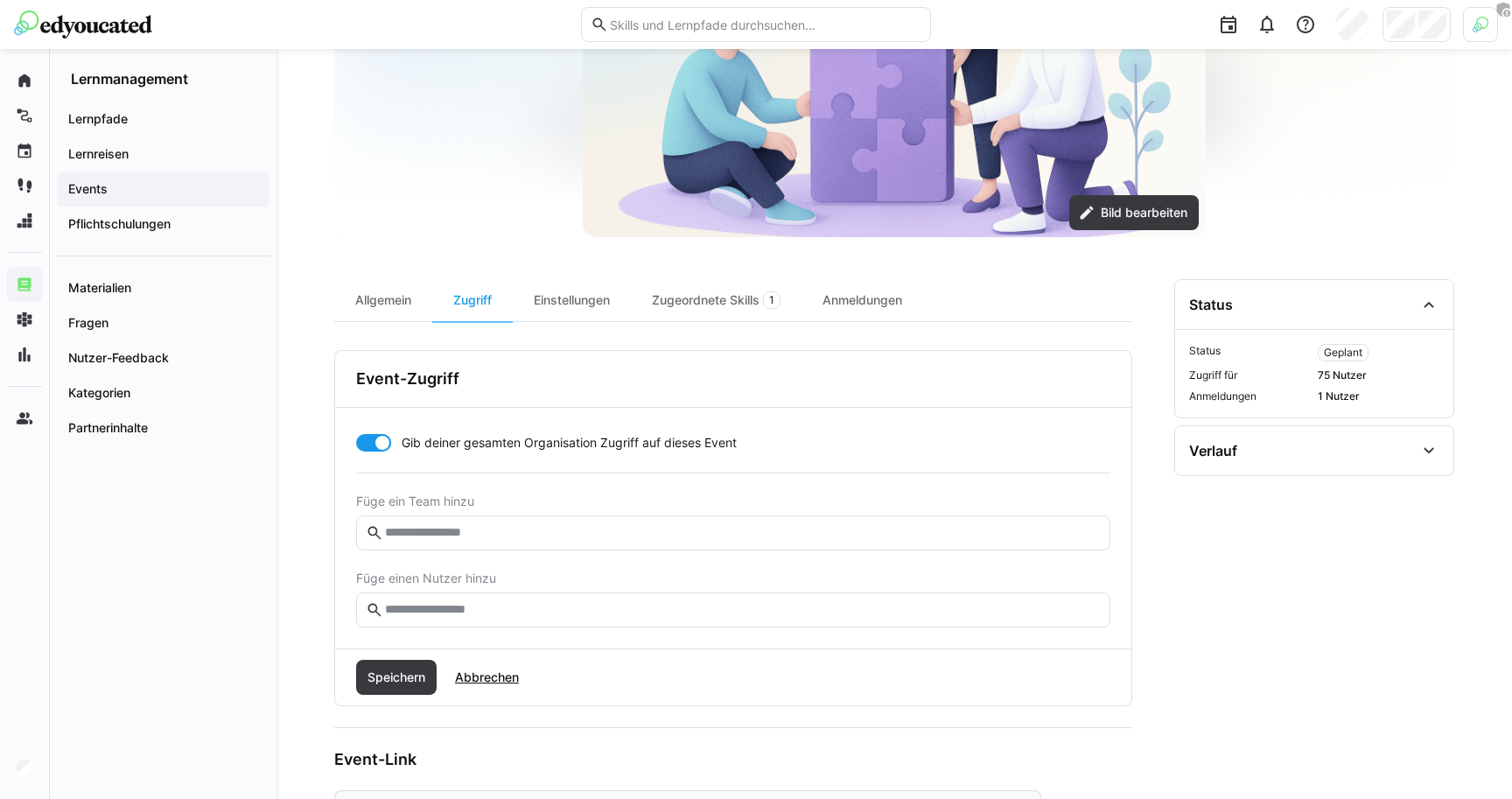
click at [373, 446] on div at bounding box center [382, 443] width 18 height 18
click at [383, 444] on div at bounding box center [373, 443] width 35 height 18
click at [482, 528] on input "text" at bounding box center [741, 533] width 718 height 16
type input "**"
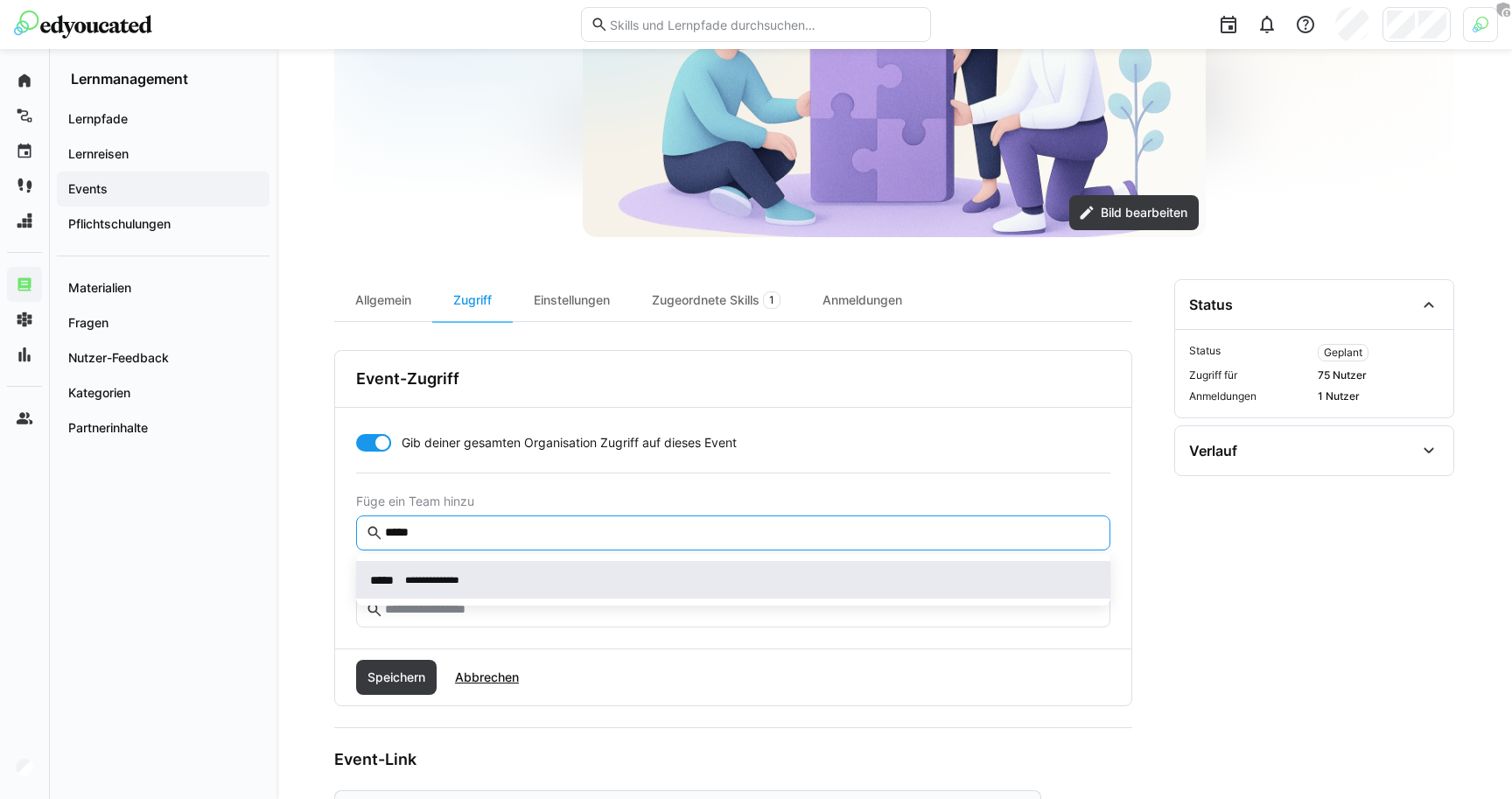
type input "*****"
click at [481, 586] on div "**********" at bounding box center [733, 580] width 726 height 18
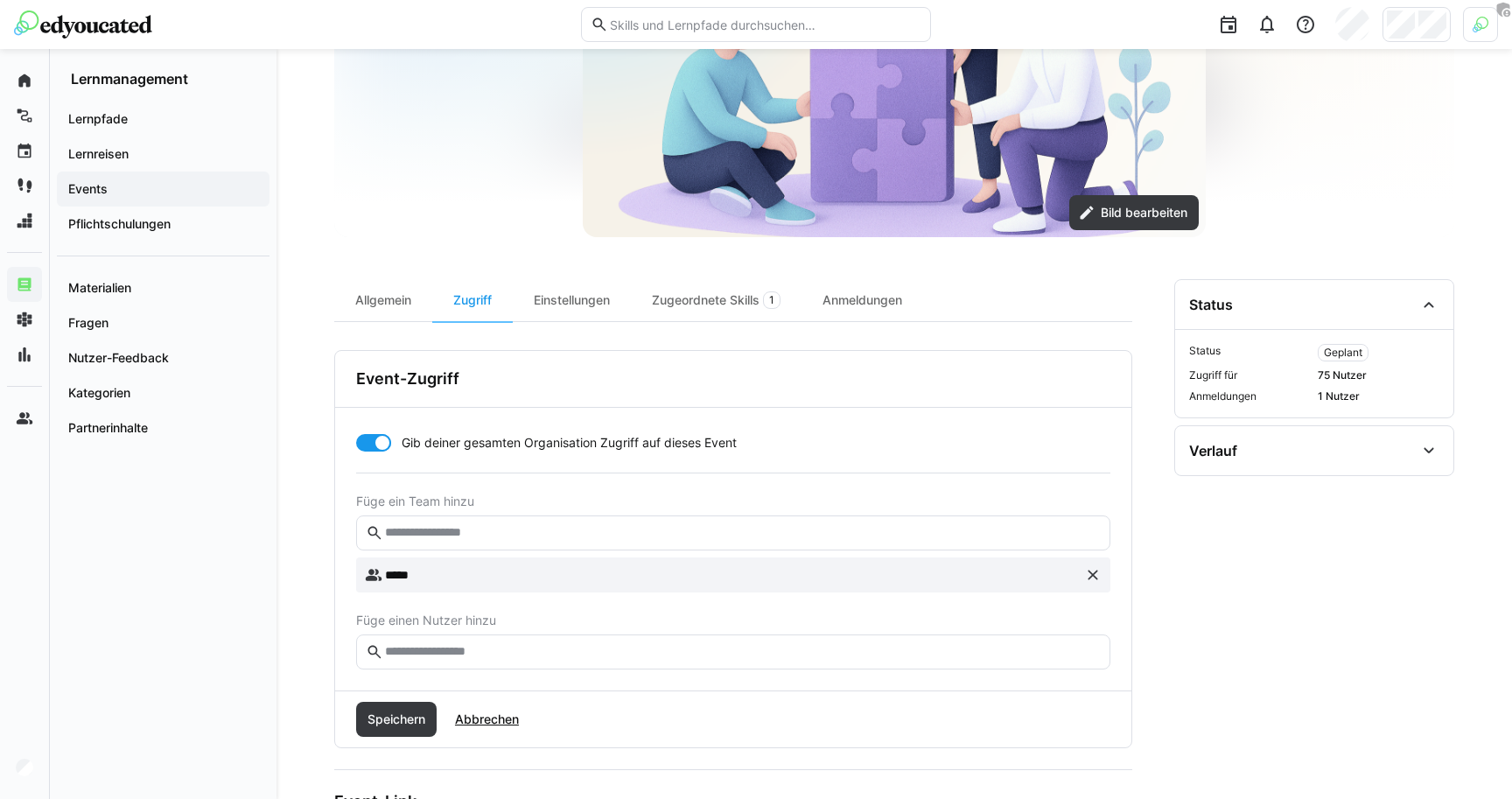
click at [370, 443] on div at bounding box center [373, 443] width 35 height 18
click at [380, 720] on span "Speichern" at bounding box center [396, 720] width 63 height 18
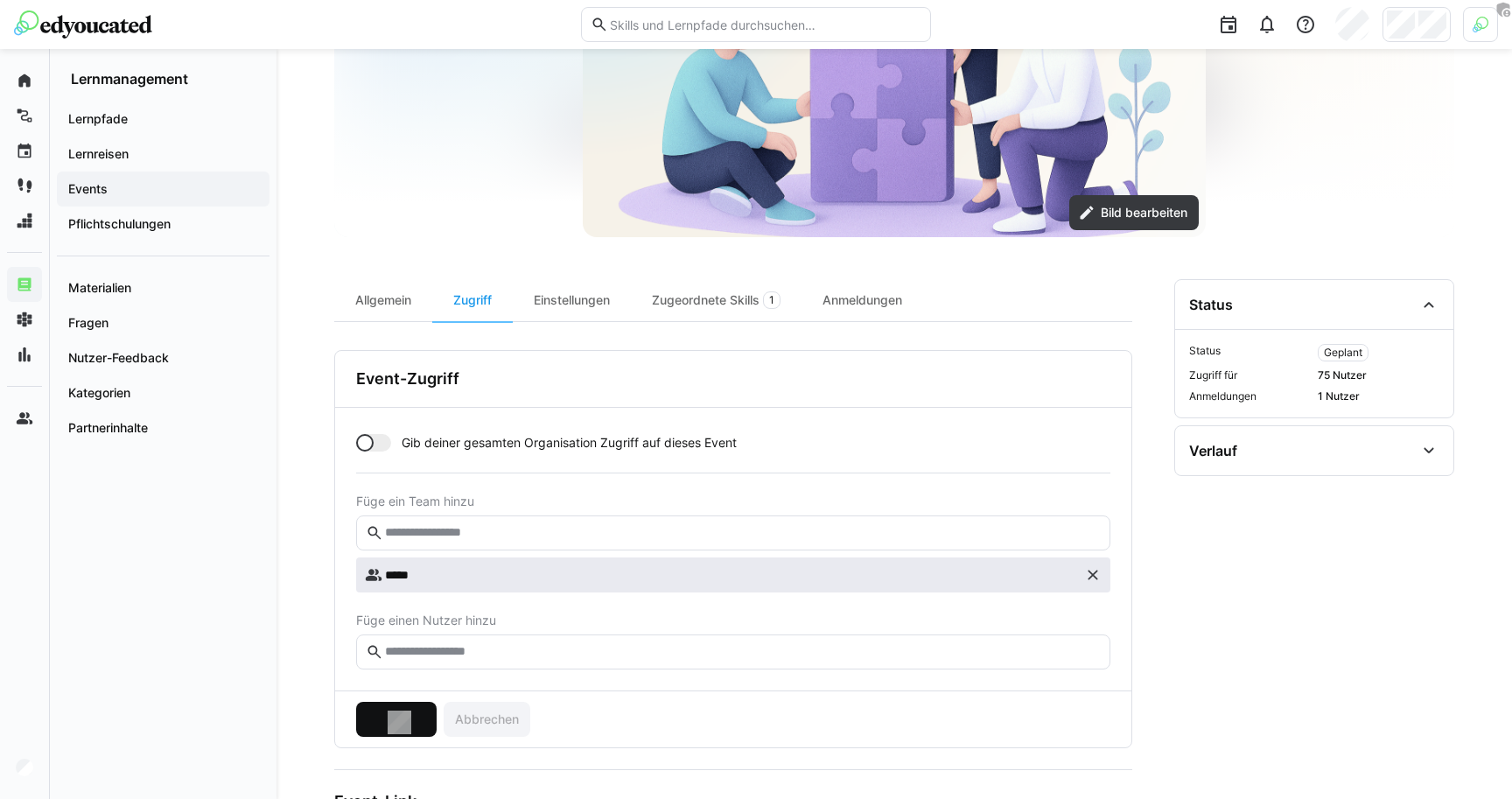
scroll to position [147, 0]
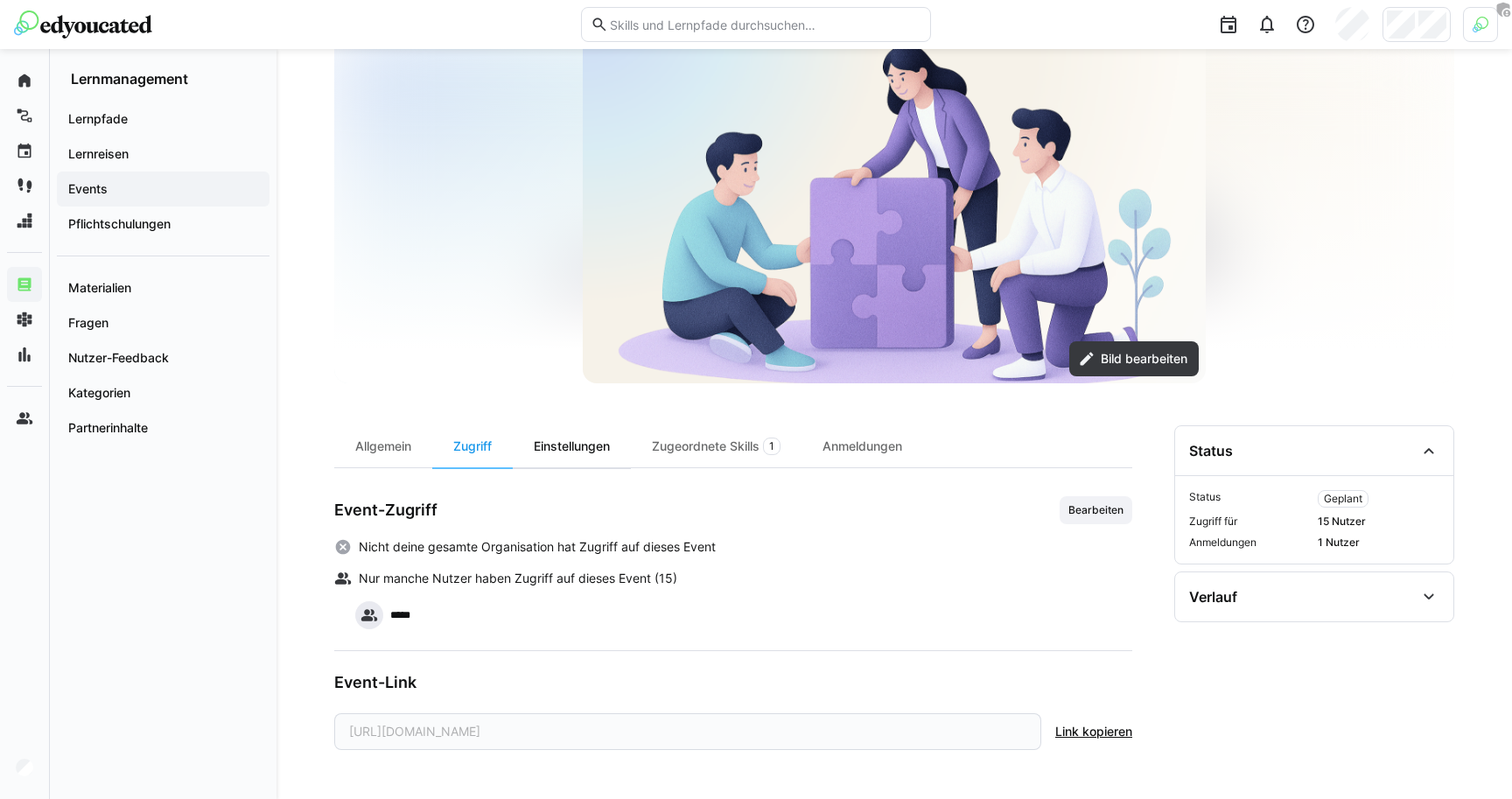
click at [579, 435] on div "Einstellungen" at bounding box center [572, 447] width 118 height 42
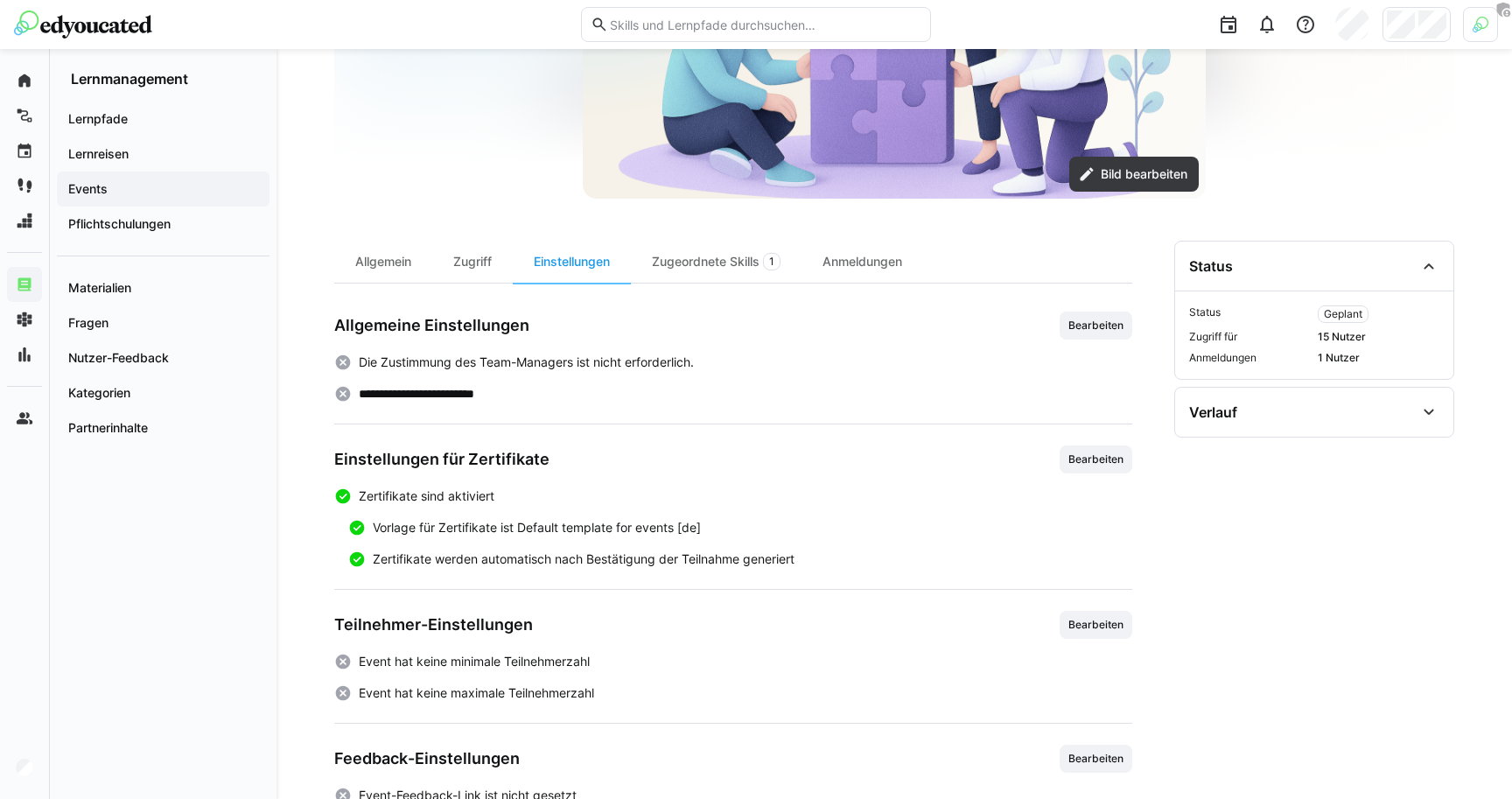
scroll to position [337, 0]
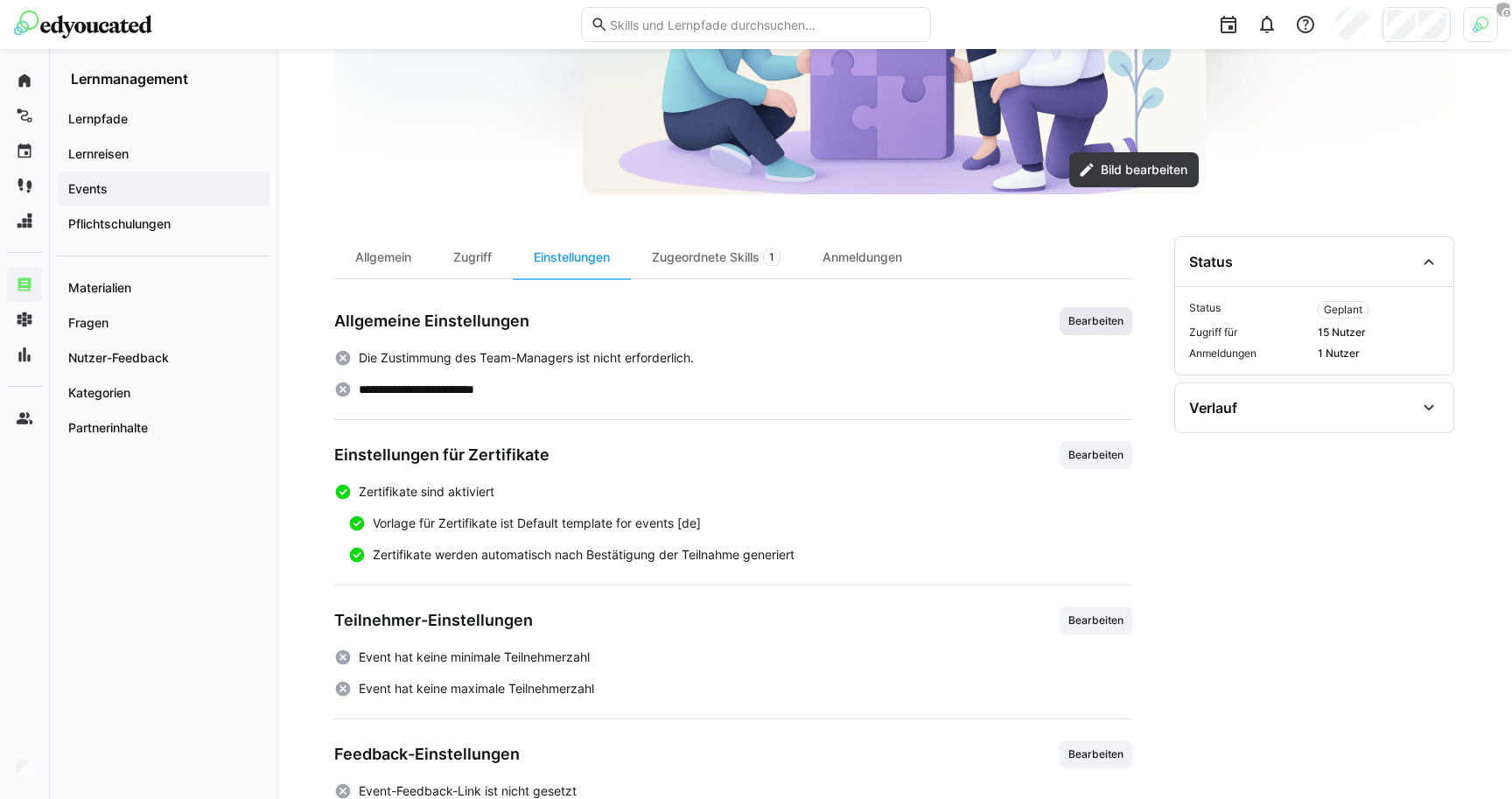
click at [1113, 325] on span "Bearbeiten" at bounding box center [1095, 322] width 59 height 14
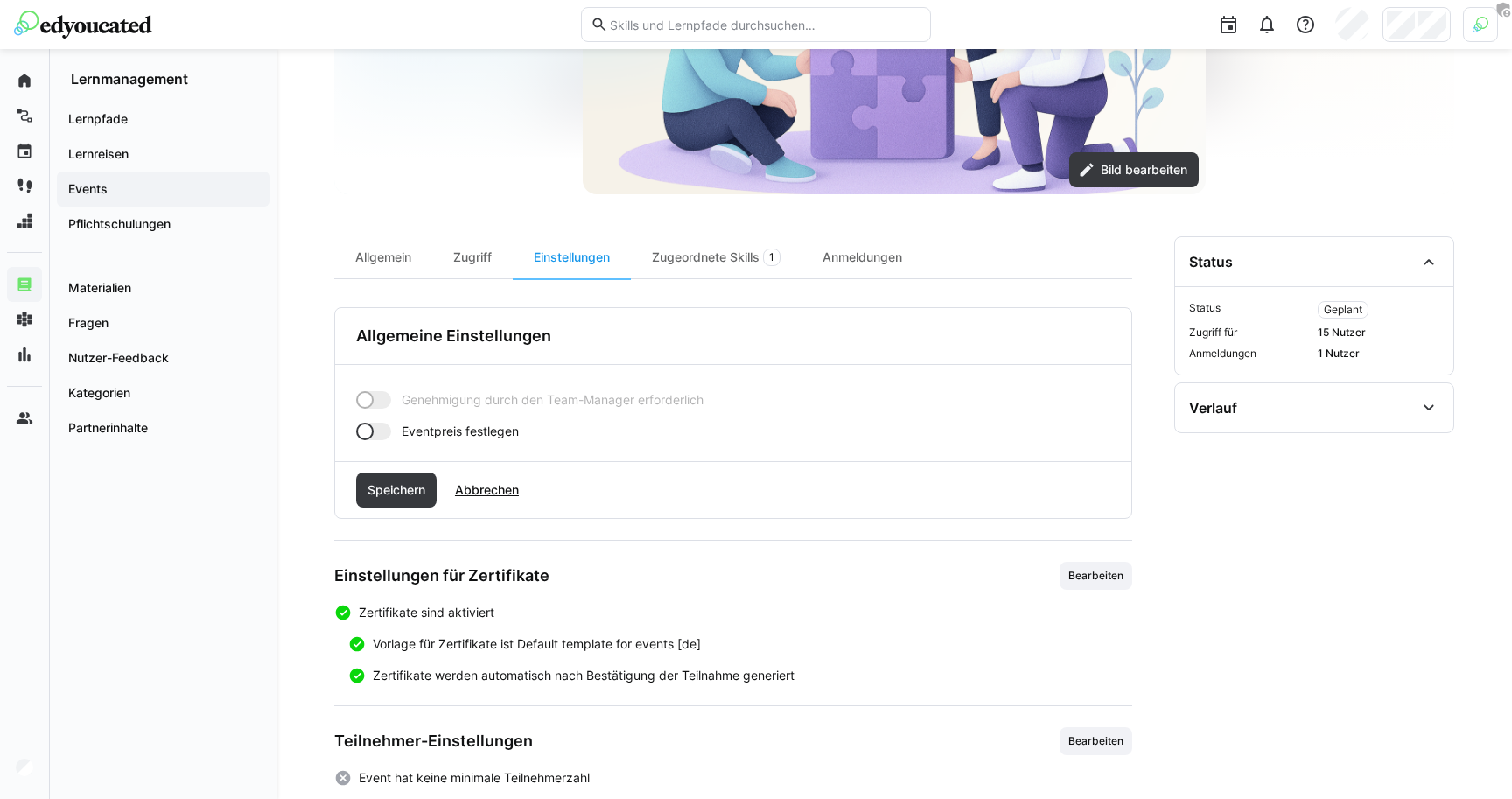
click at [382, 431] on div at bounding box center [373, 432] width 35 height 18
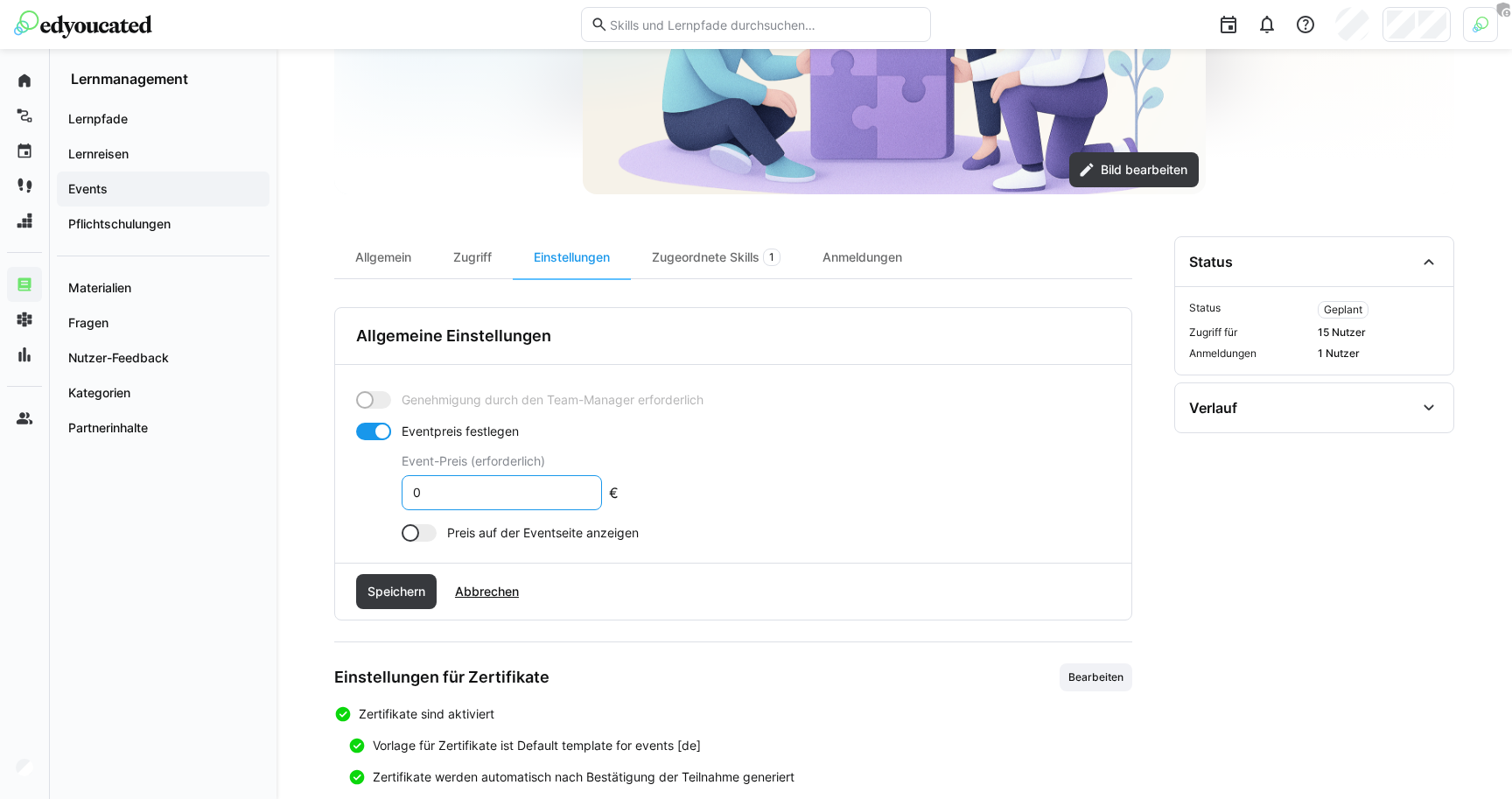
drag, startPoint x: 430, startPoint y: 492, endPoint x: 370, endPoint y: 492, distance: 60.0
click at [373, 492] on app-toggle-and-input "Eventpreis festlegen Event-Preis (erforderlich) 0 €" at bounding box center [487, 466] width 262 height 87
type input "1200"
click at [836, 485] on form "Genehmigung durch den Team-Manager erforderlich Eventpreis festlegen Event-Prei…" at bounding box center [733, 466] width 755 height 151
click at [401, 588] on span "Speichern" at bounding box center [396, 592] width 63 height 18
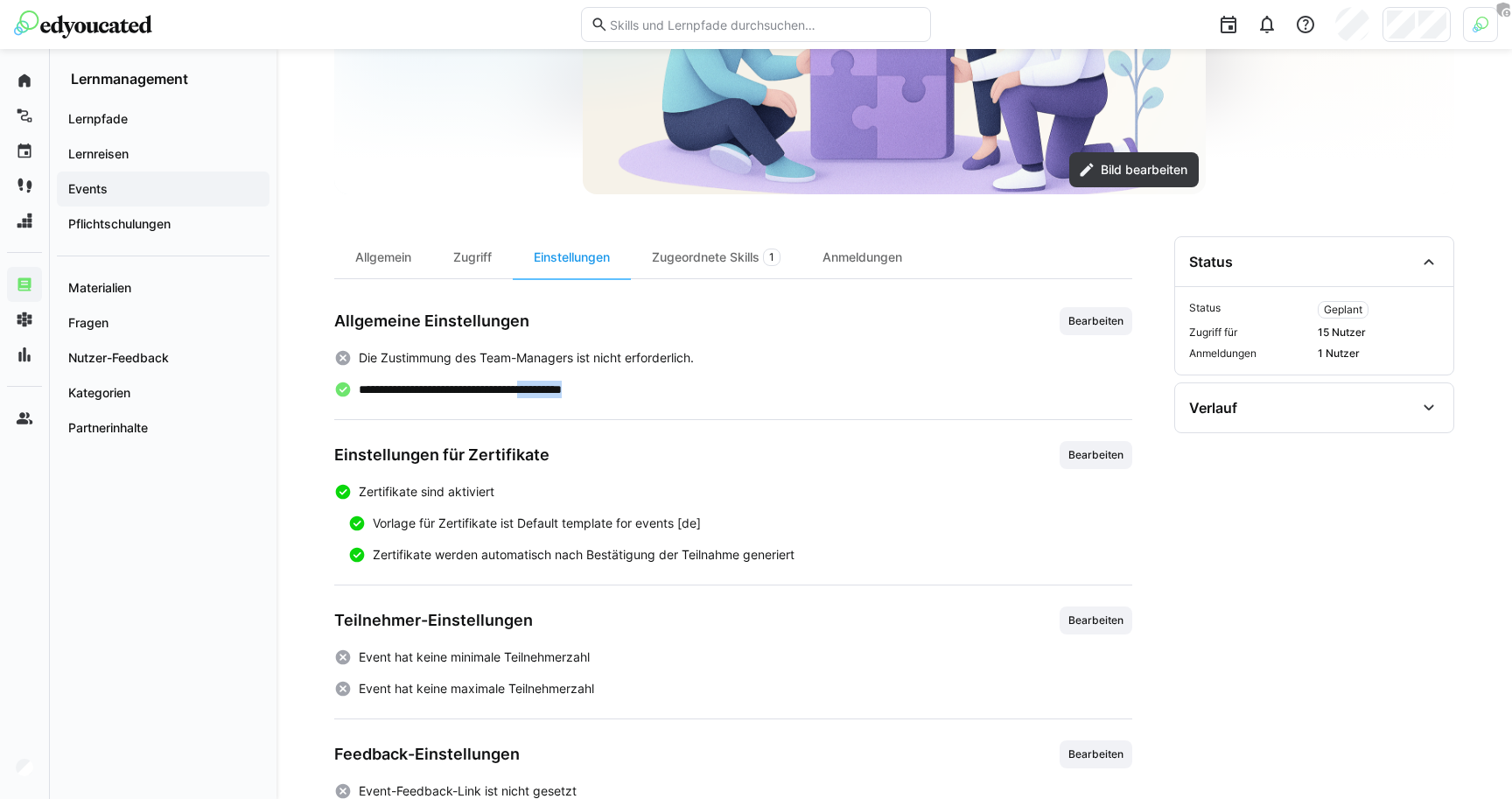
drag, startPoint x: 562, startPoint y: 388, endPoint x: 631, endPoint y: 388, distance: 69.0
click at [632, 388] on div "**********" at bounding box center [734, 389] width 798 height 18
click at [631, 388] on div "**********" at bounding box center [734, 389] width 798 height 18
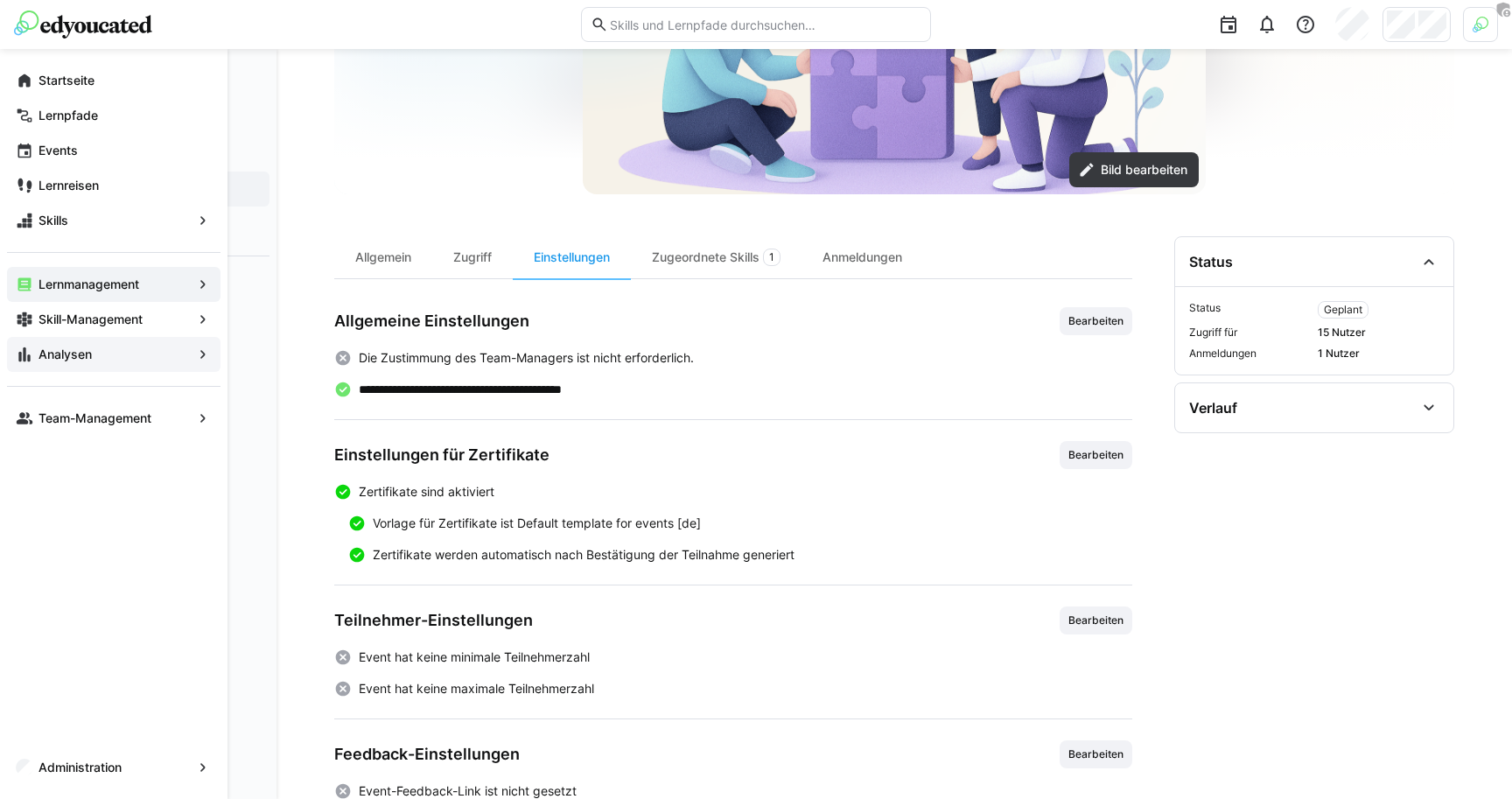
click at [0, 0] on app-navigation-label "Analysen" at bounding box center [0, 0] width 0 height 0
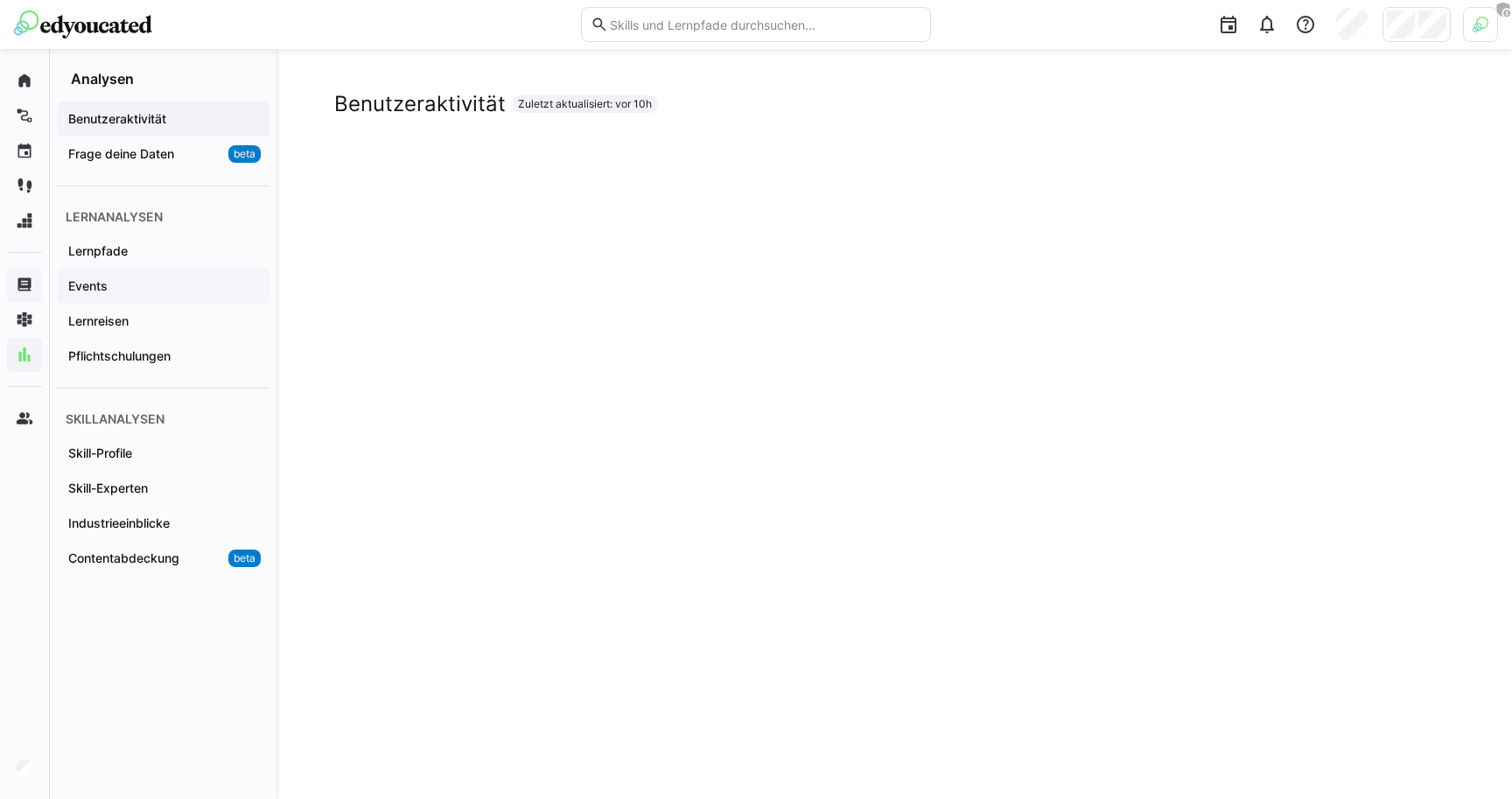
click at [132, 285] on span "Events" at bounding box center [164, 286] width 195 height 18
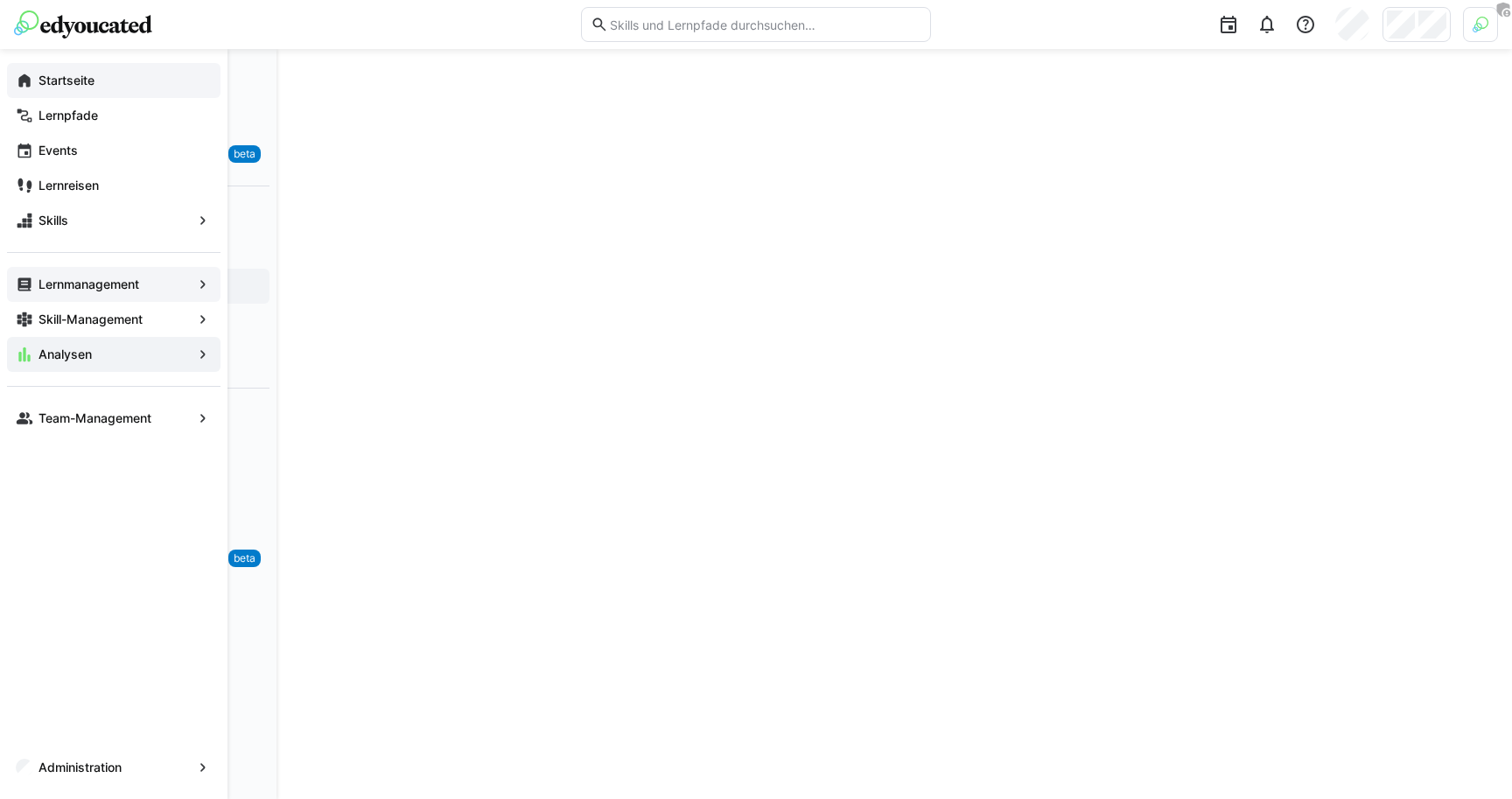
click at [0, 0] on app-navigation-label "Startseite" at bounding box center [0, 0] width 0 height 0
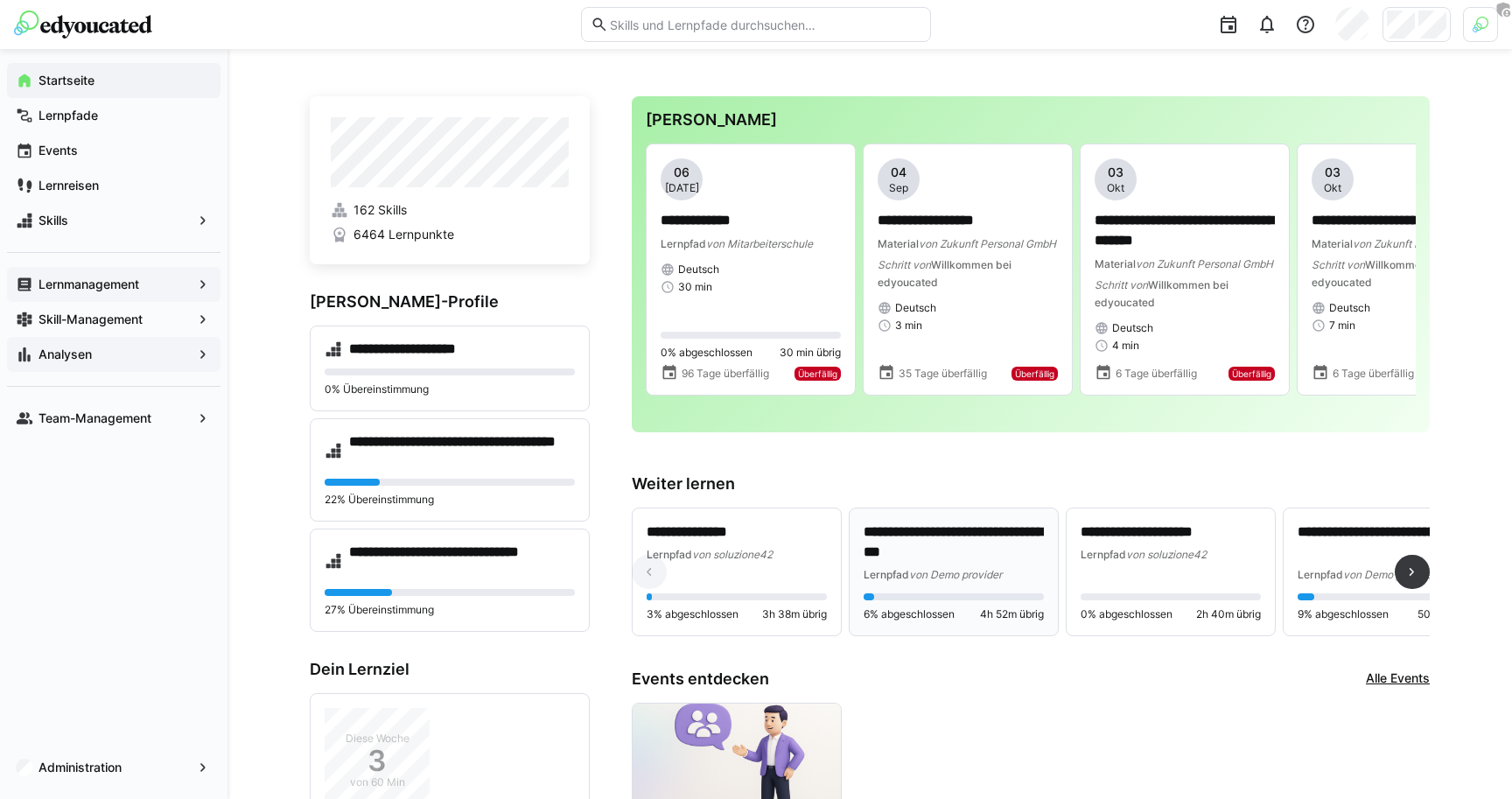
click at [955, 563] on p "**********" at bounding box center [954, 543] width 181 height 41
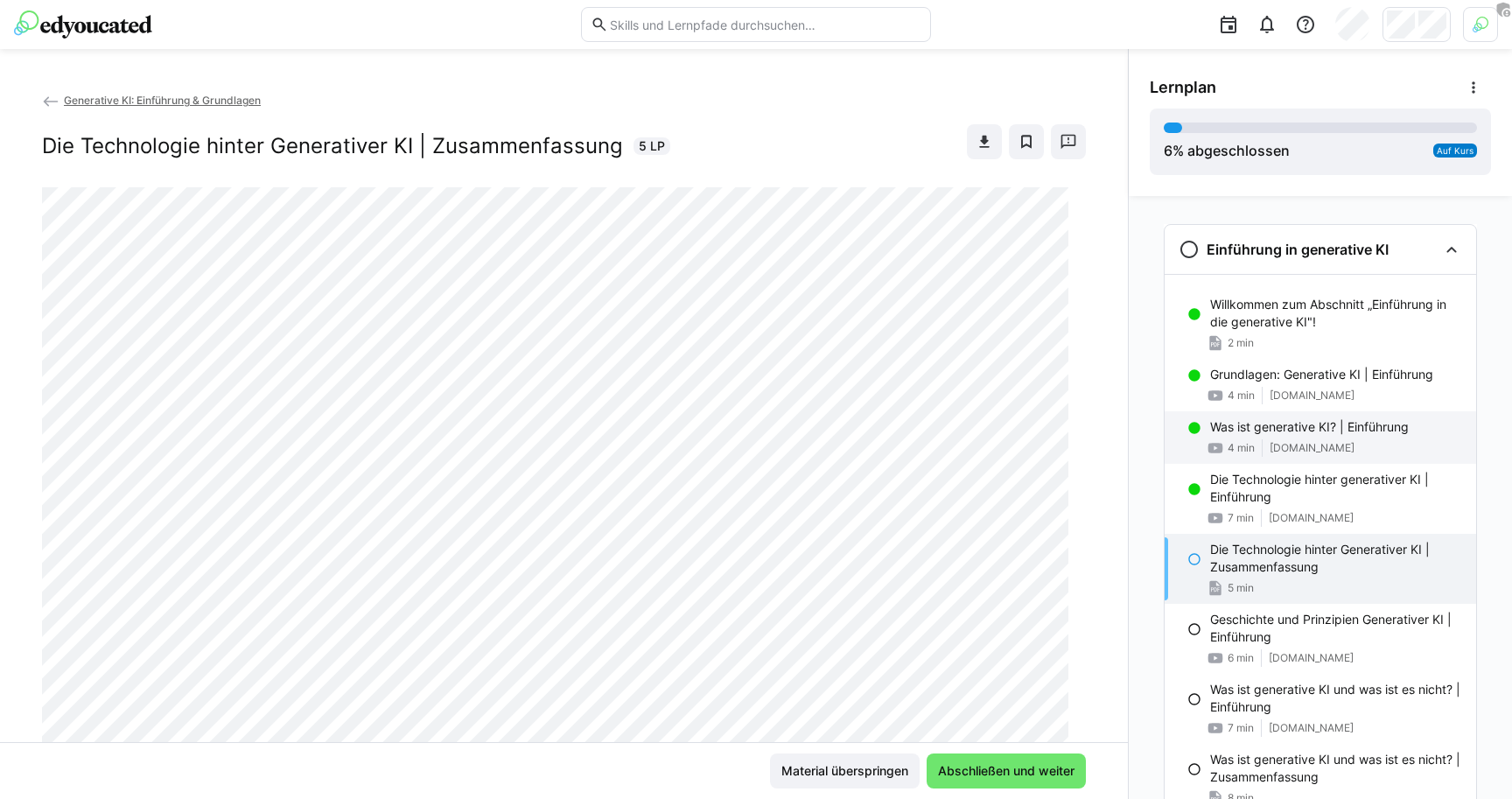
click at [1272, 431] on p "Was ist generative KI? | Einführung" at bounding box center [1309, 427] width 199 height 18
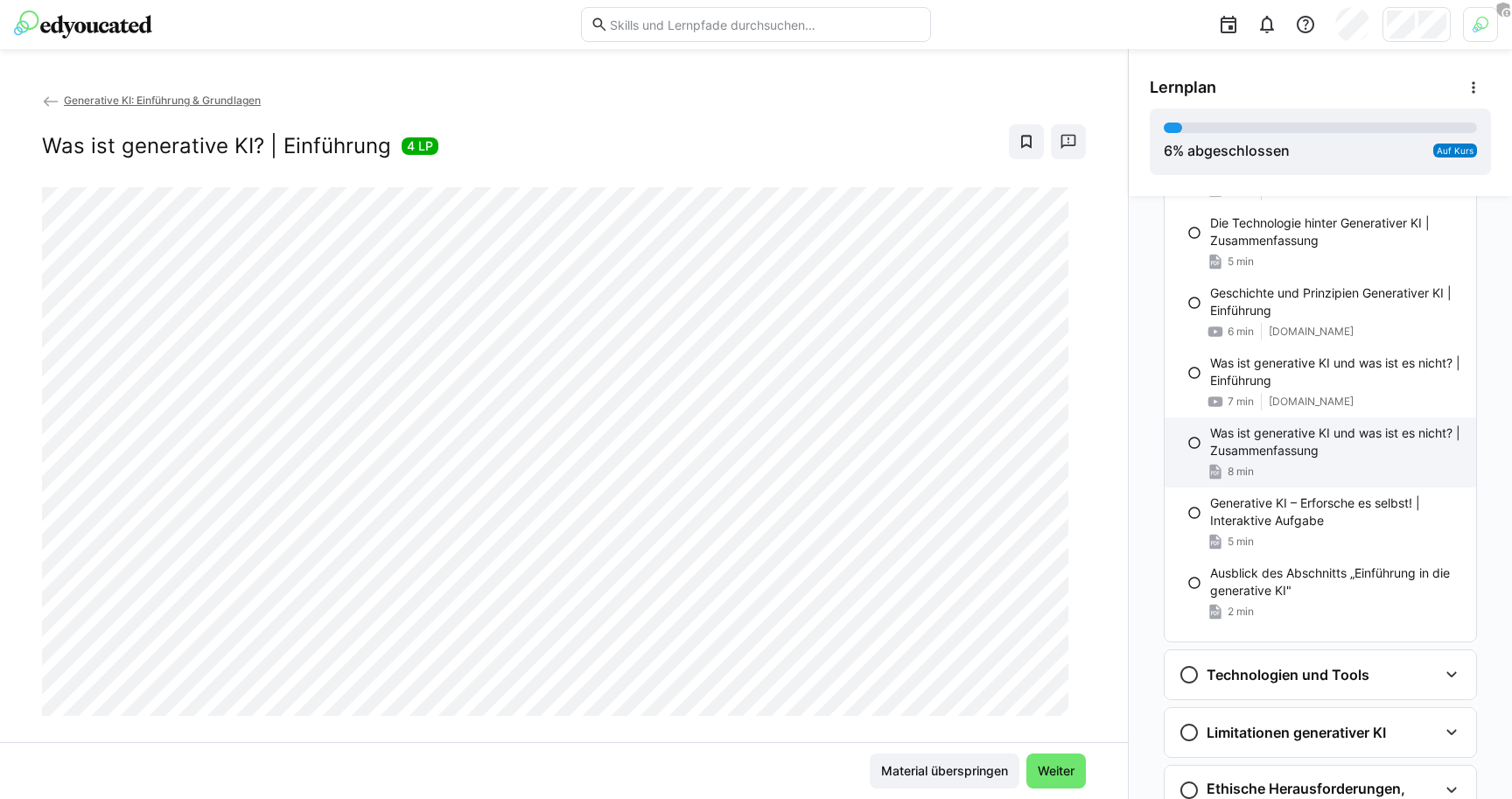
scroll to position [411, 0]
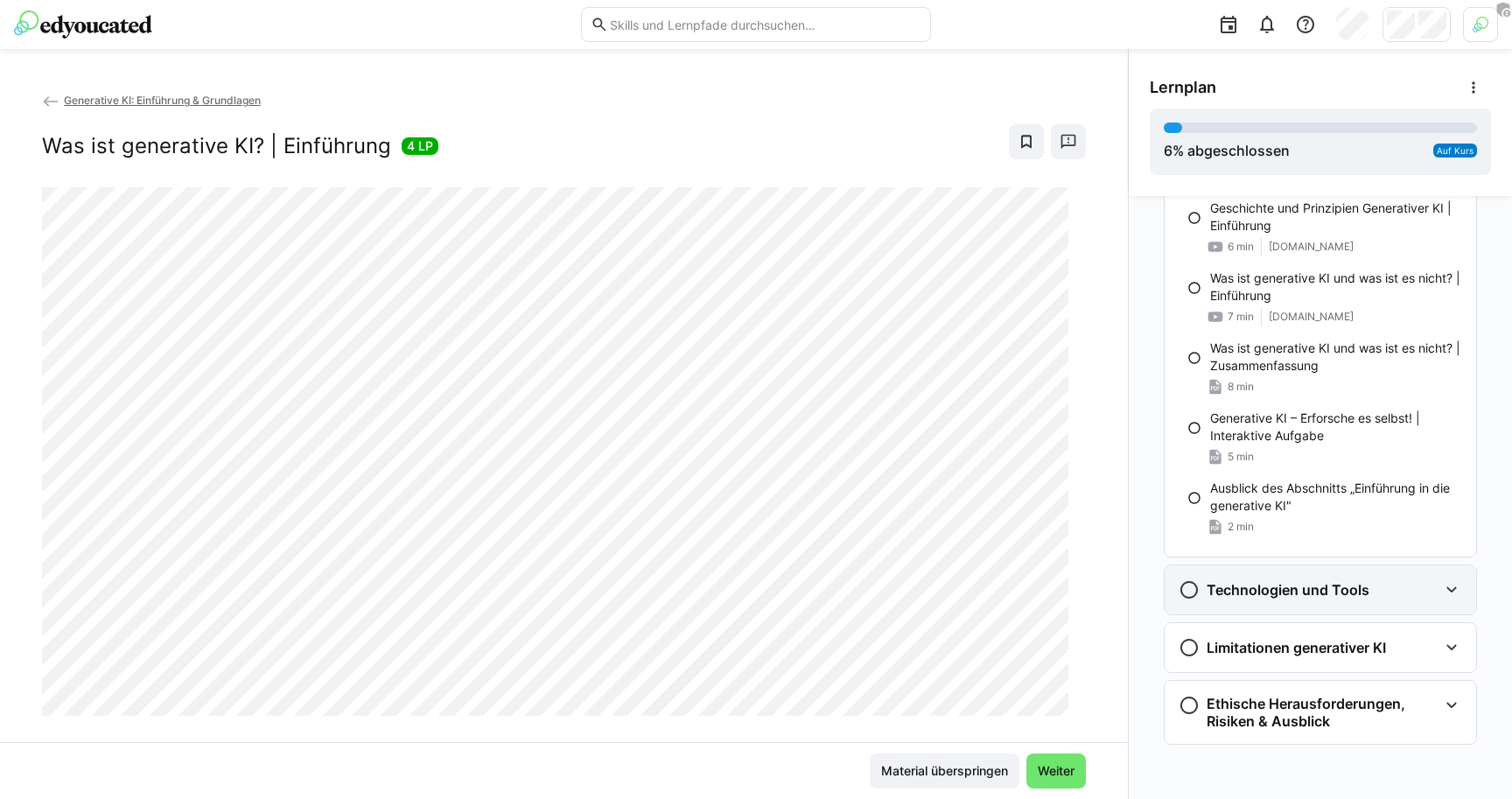
click at [1241, 589] on h3 "Technologien und Tools" at bounding box center [1287, 590] width 163 height 18
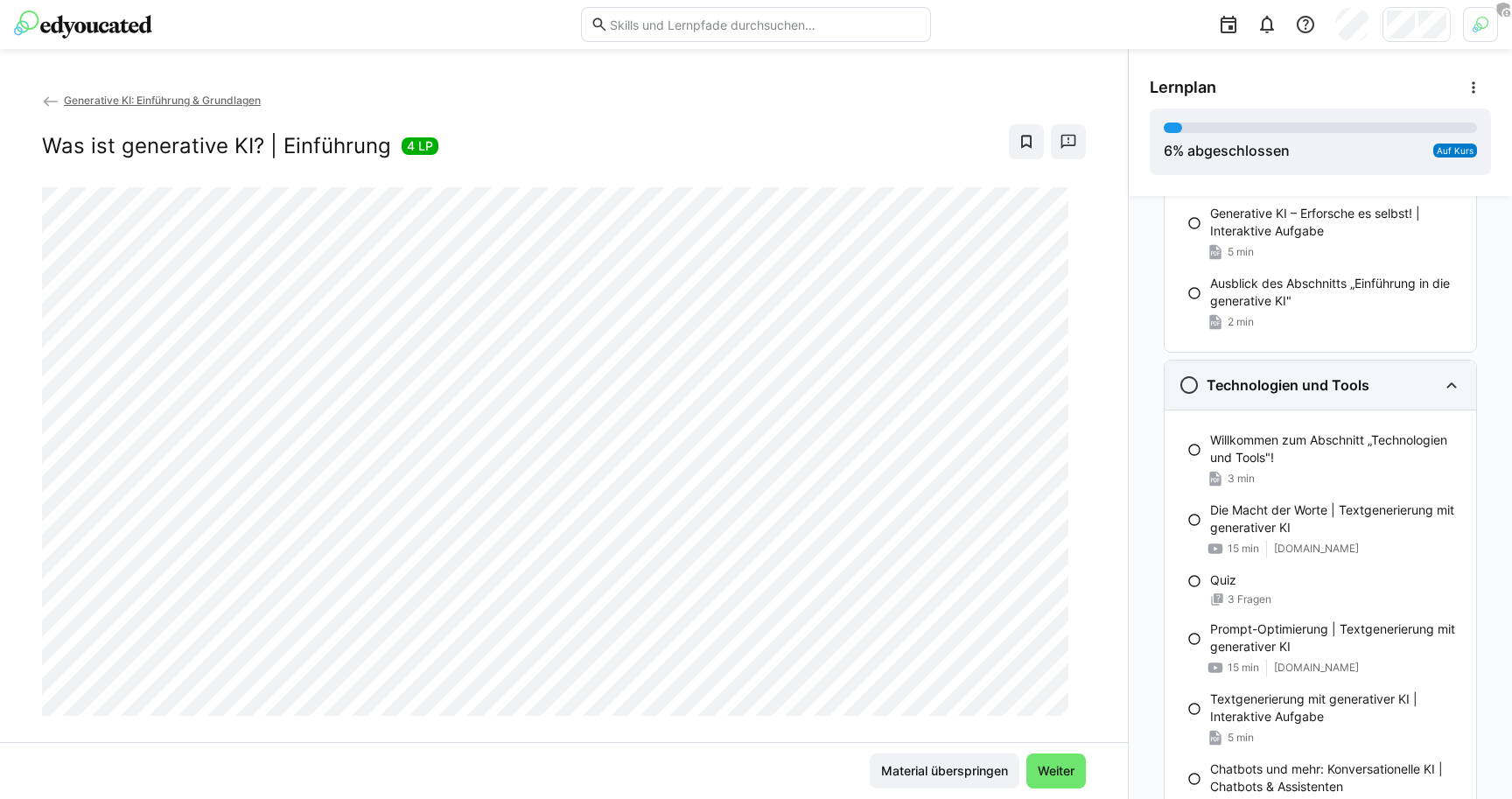
scroll to position [868, 0]
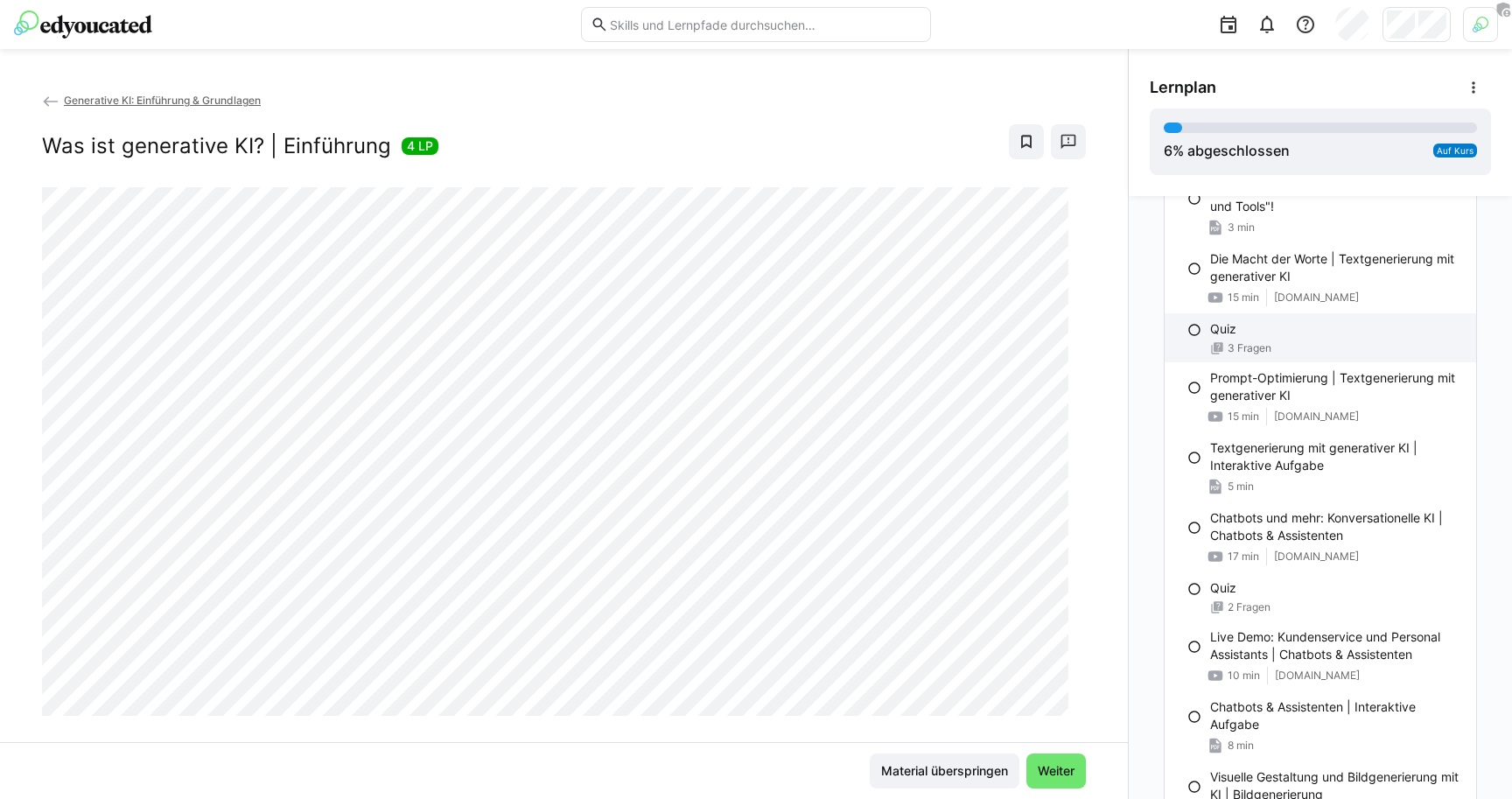
click at [1238, 337] on div "Quiz 3 Fragen" at bounding box center [1321, 338] width 312 height 49
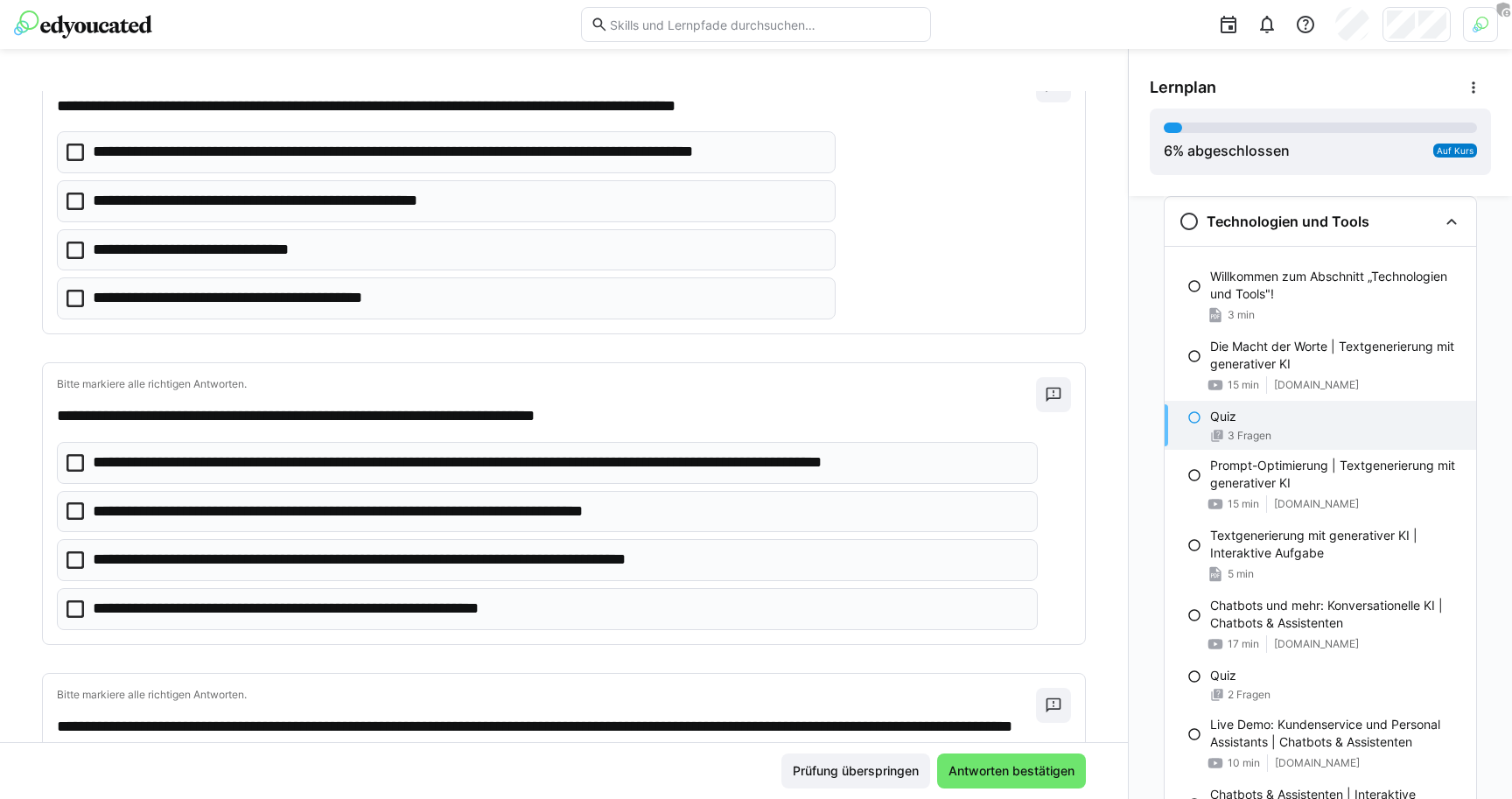
scroll to position [0, 0]
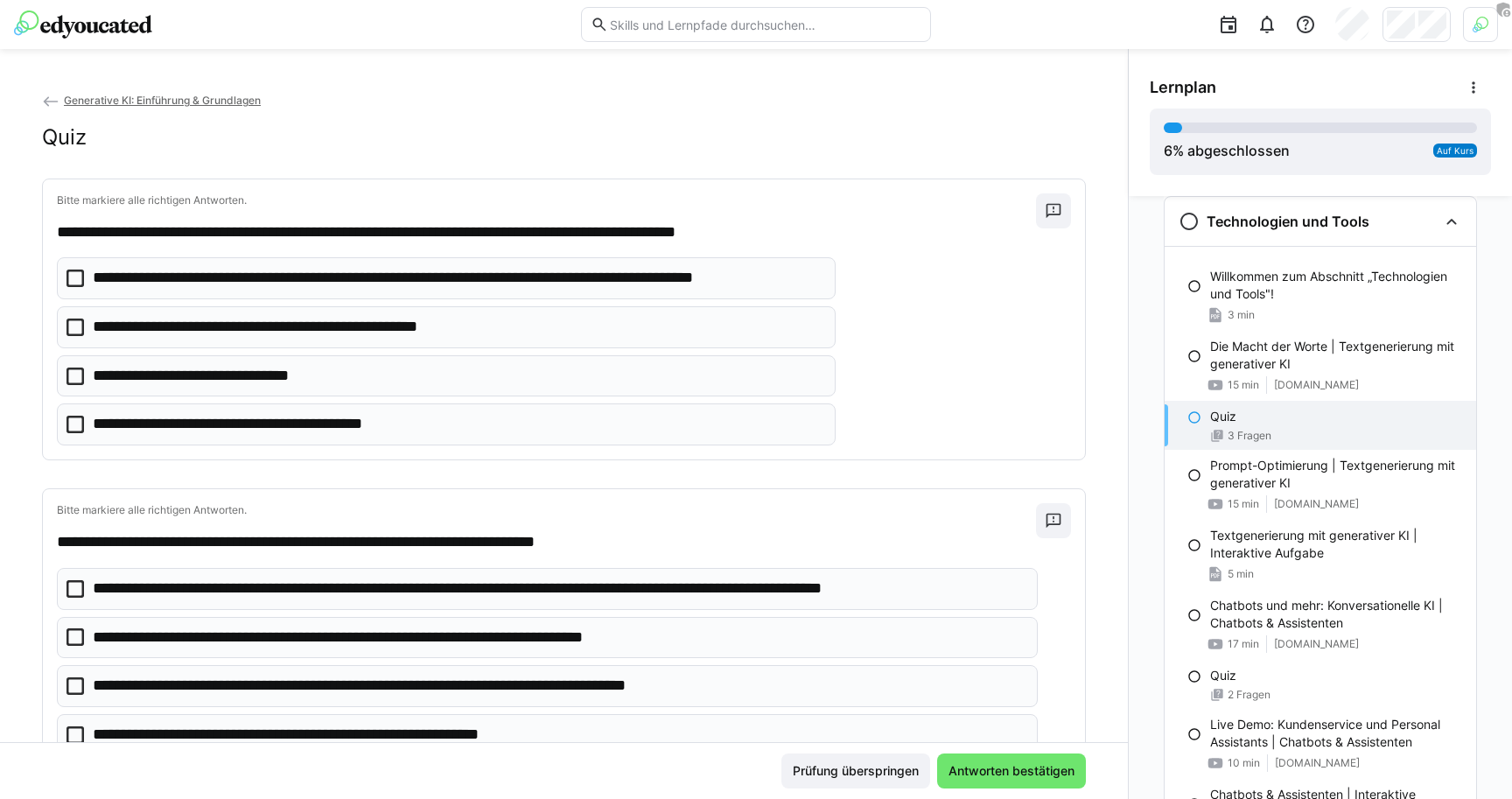
click at [85, 33] on img at bounding box center [83, 25] width 138 height 28
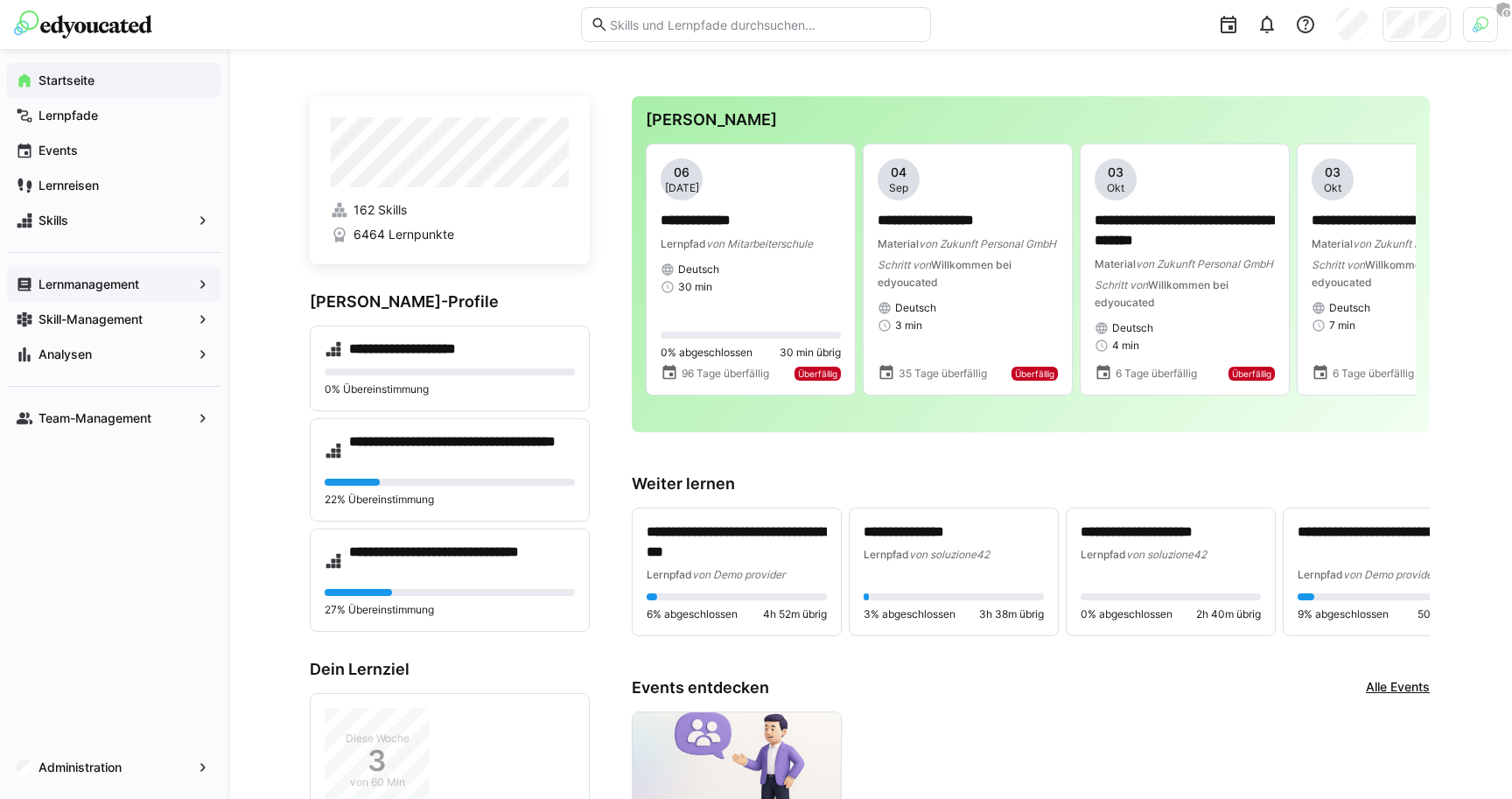
click at [0, 0] on app-navigation-label "Lernmanagement" at bounding box center [0, 0] width 0 height 0
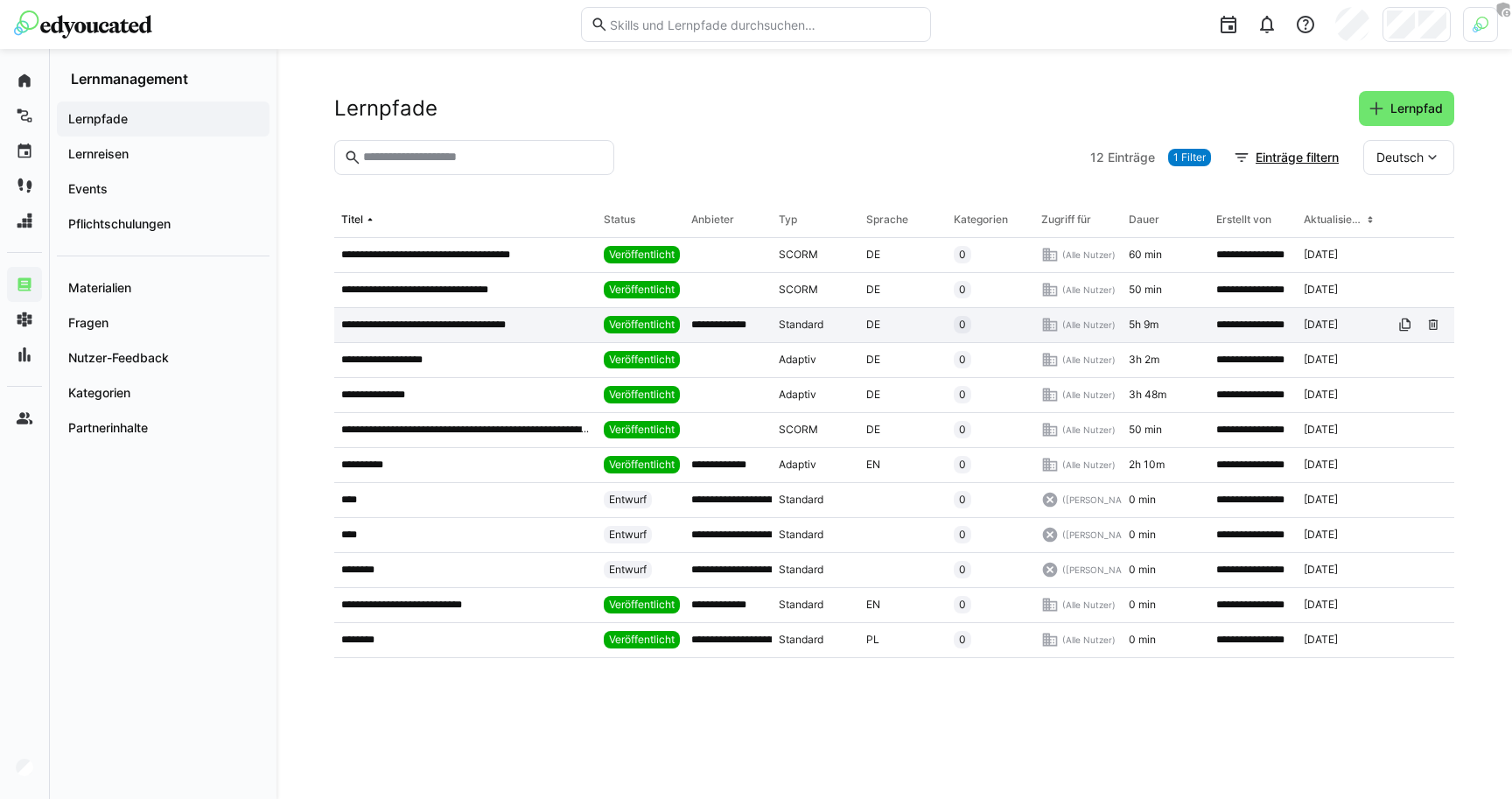
click at [416, 329] on p "**********" at bounding box center [441, 325] width 199 height 14
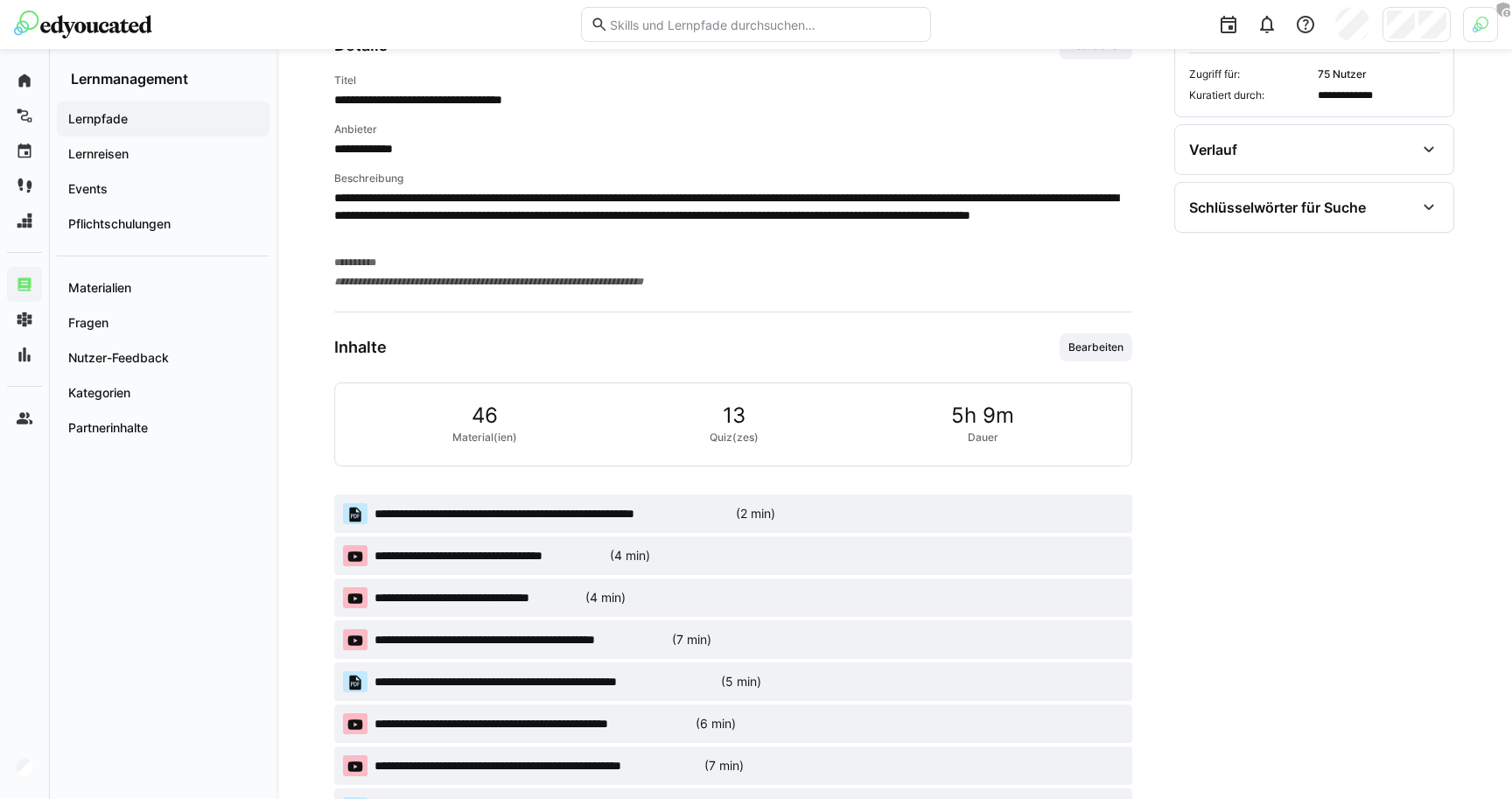
scroll to position [615, 0]
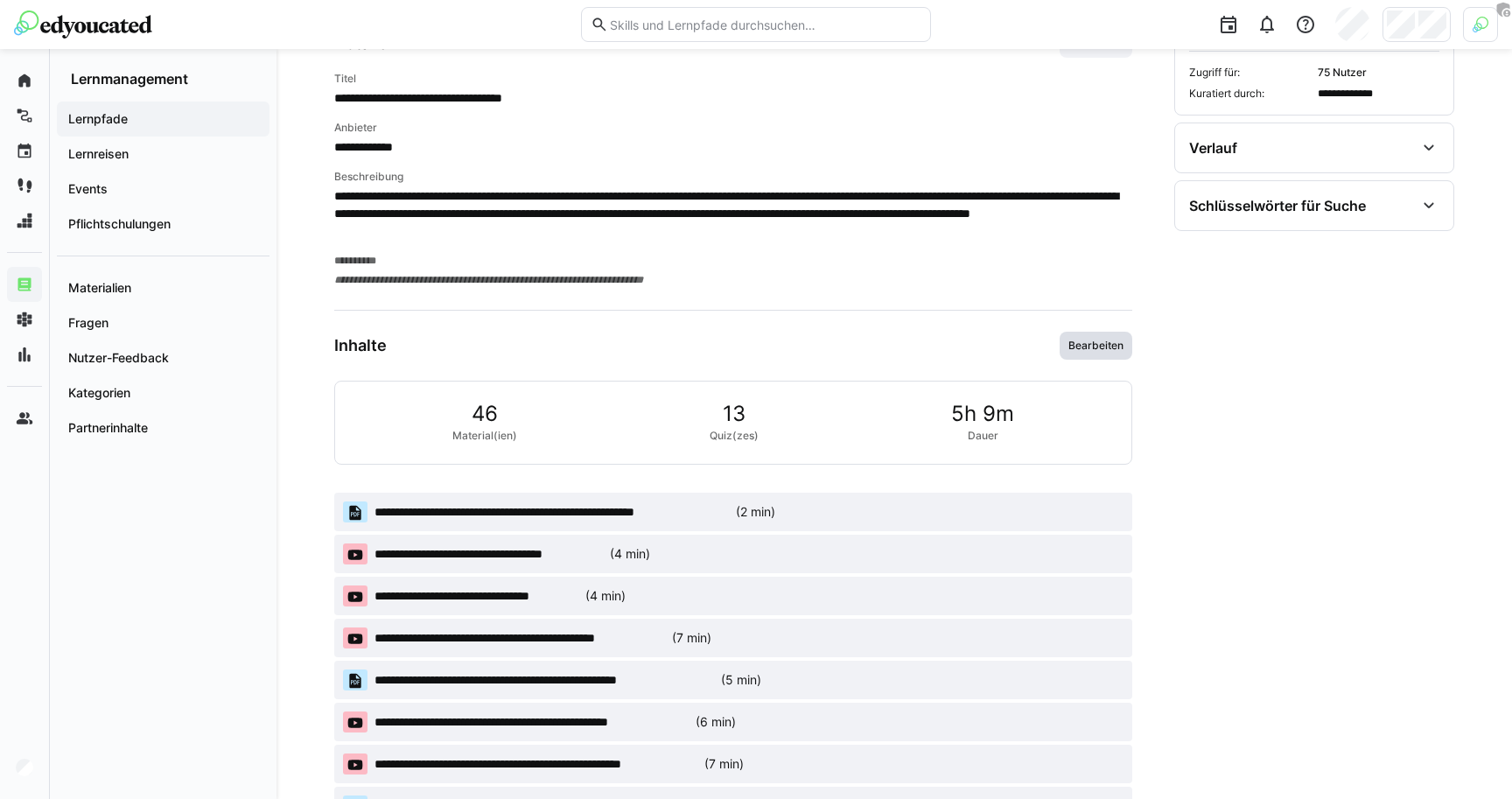
click at [1105, 347] on span "Bearbeiten" at bounding box center [1095, 346] width 59 height 14
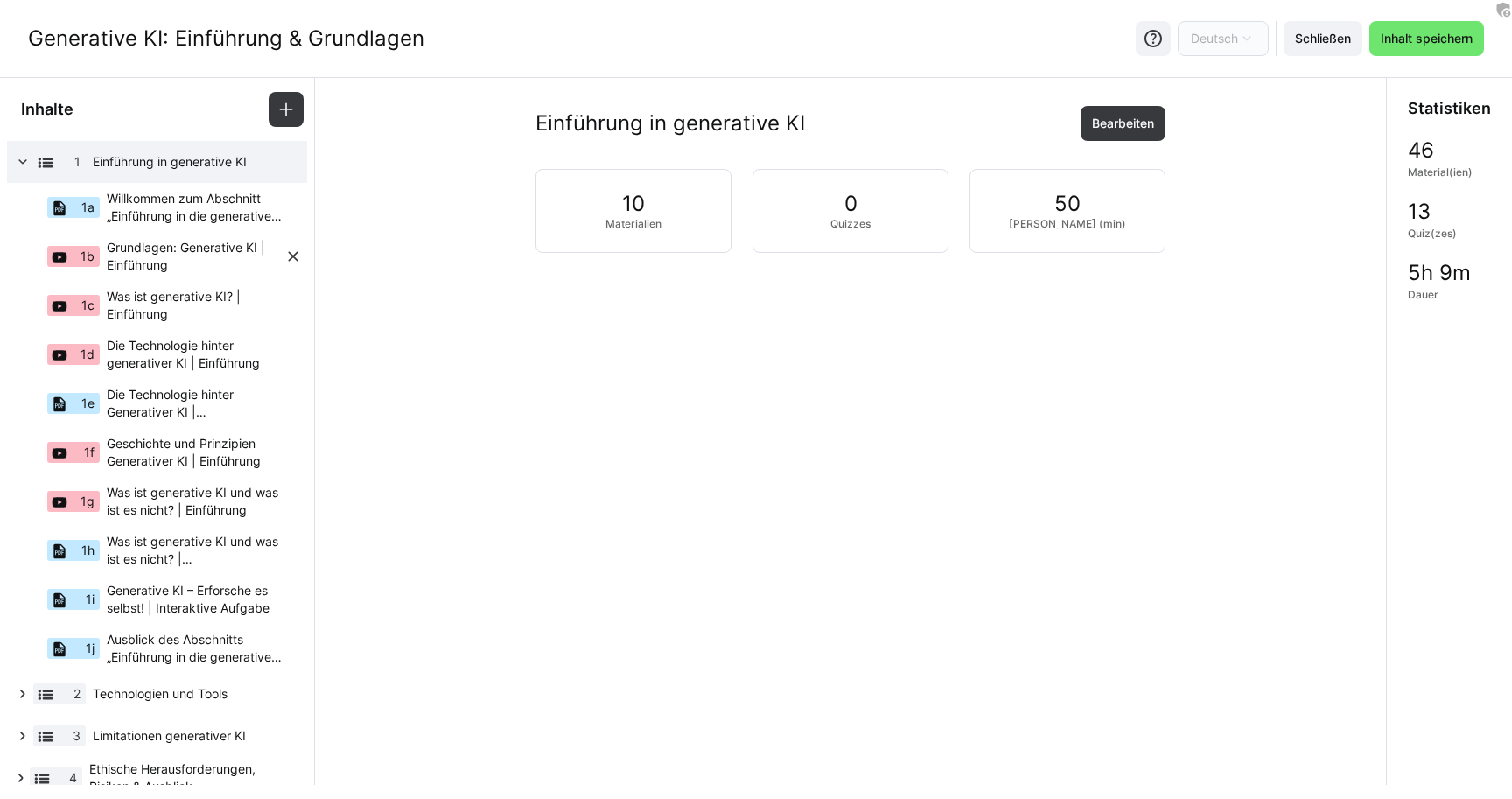
click at [210, 263] on span "Grundlagen: Generative KI | Einführung" at bounding box center [195, 256] width 178 height 35
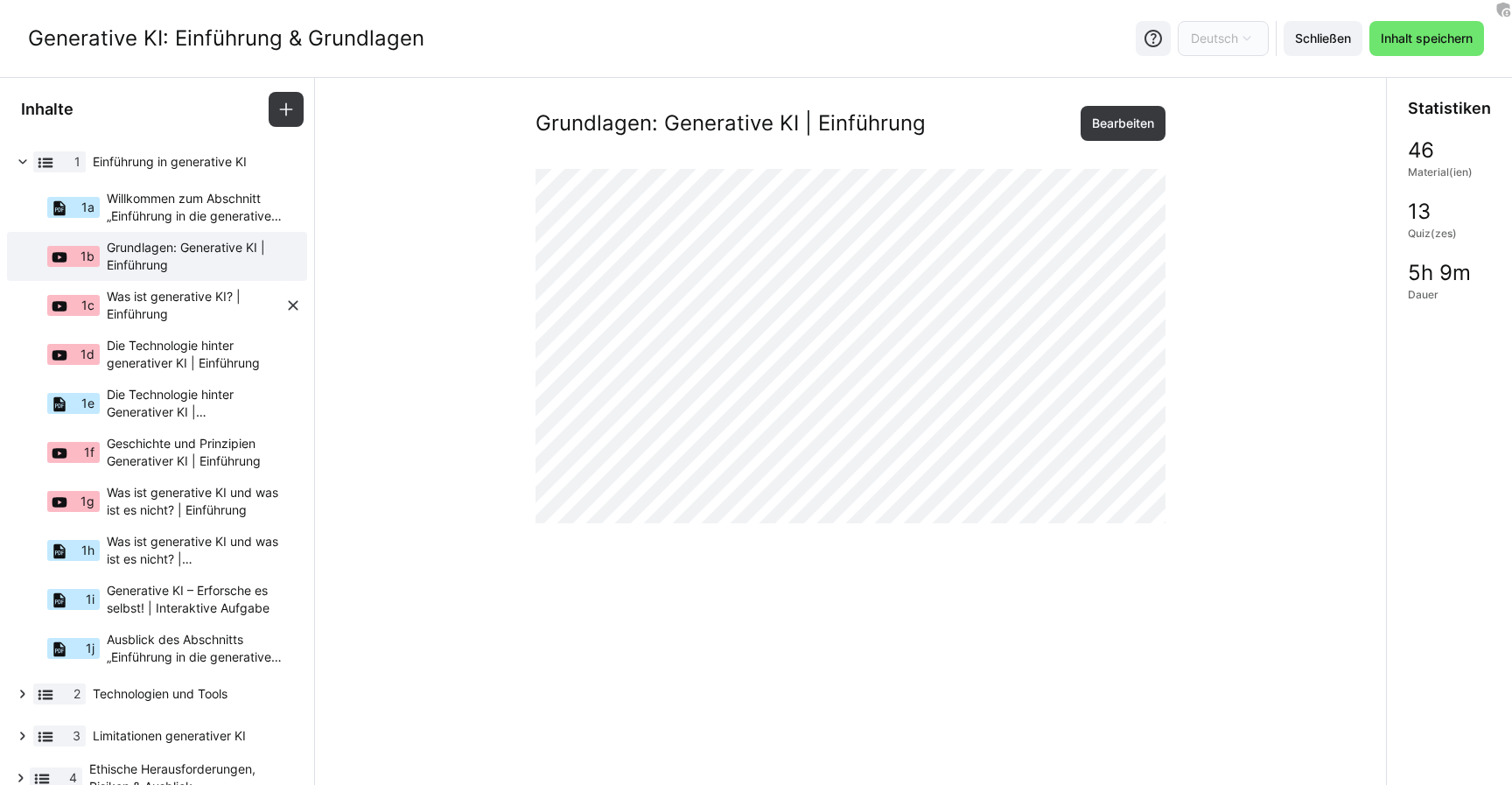
click at [206, 300] on span "Was ist generative KI? | Einführung" at bounding box center [195, 306] width 178 height 35
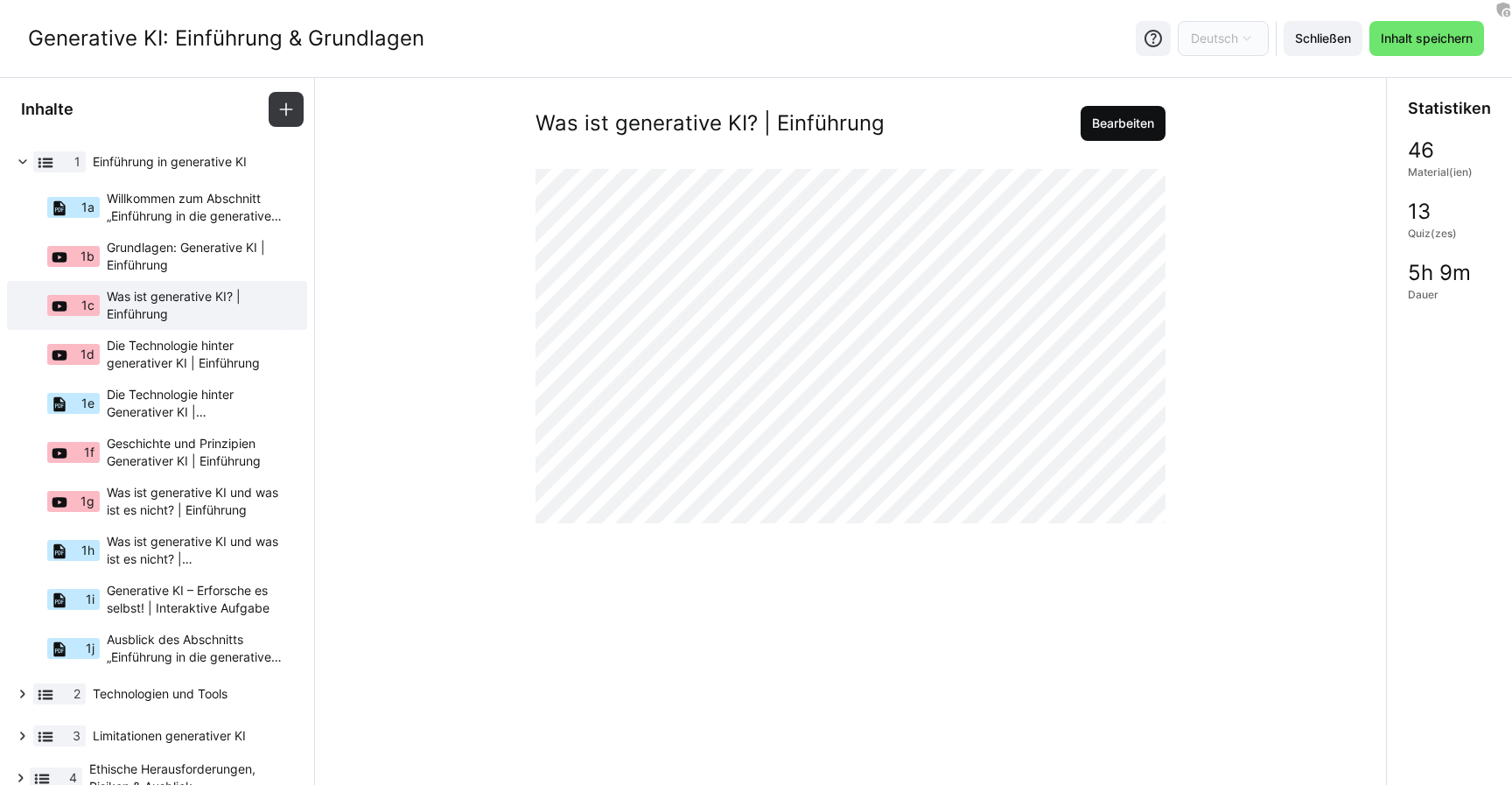
click at [1111, 115] on span "Bearbeiten" at bounding box center [1123, 123] width 68 height 18
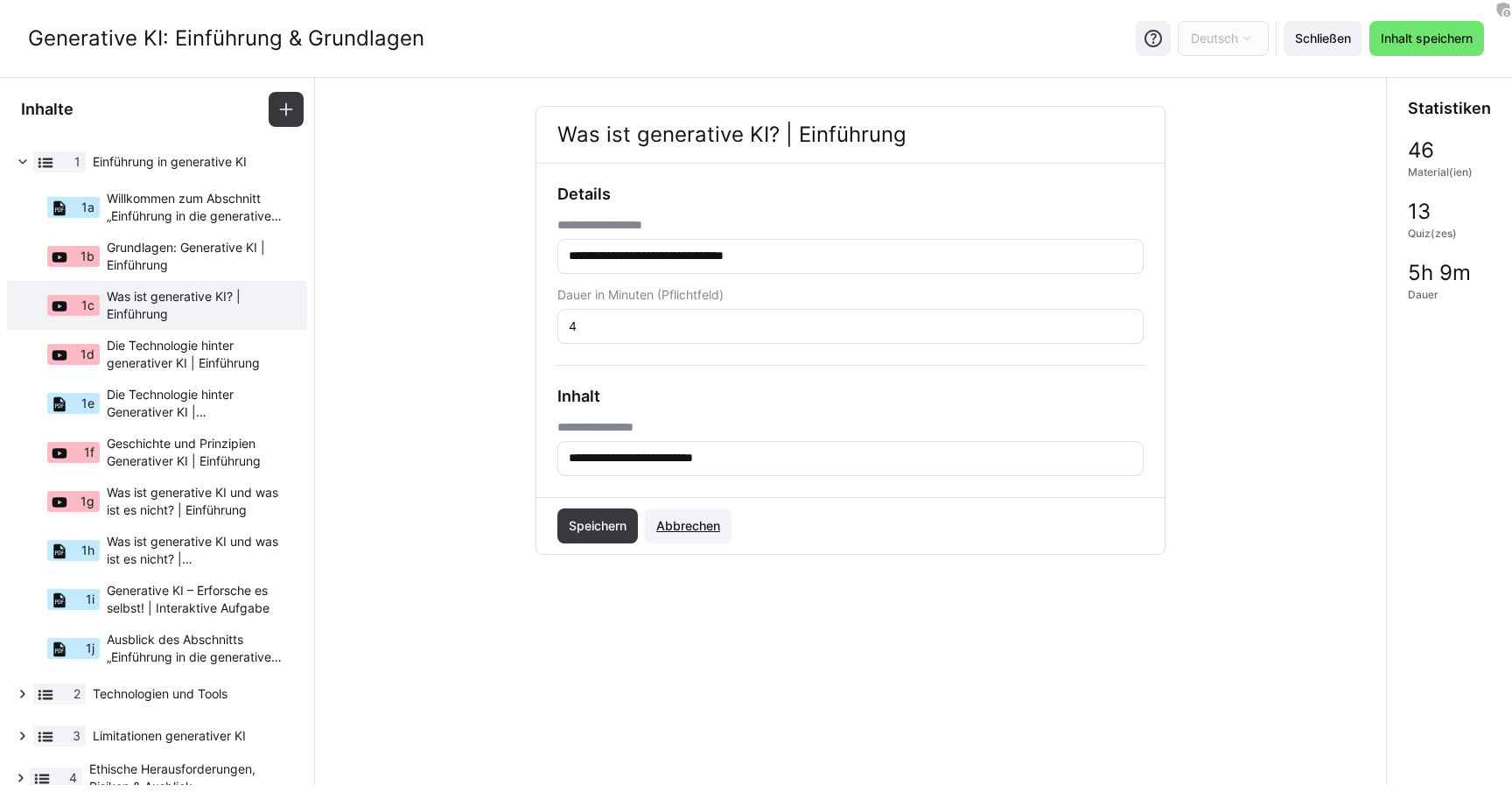
click at [682, 538] on span "Abbrechen" at bounding box center [688, 526] width 86 height 35
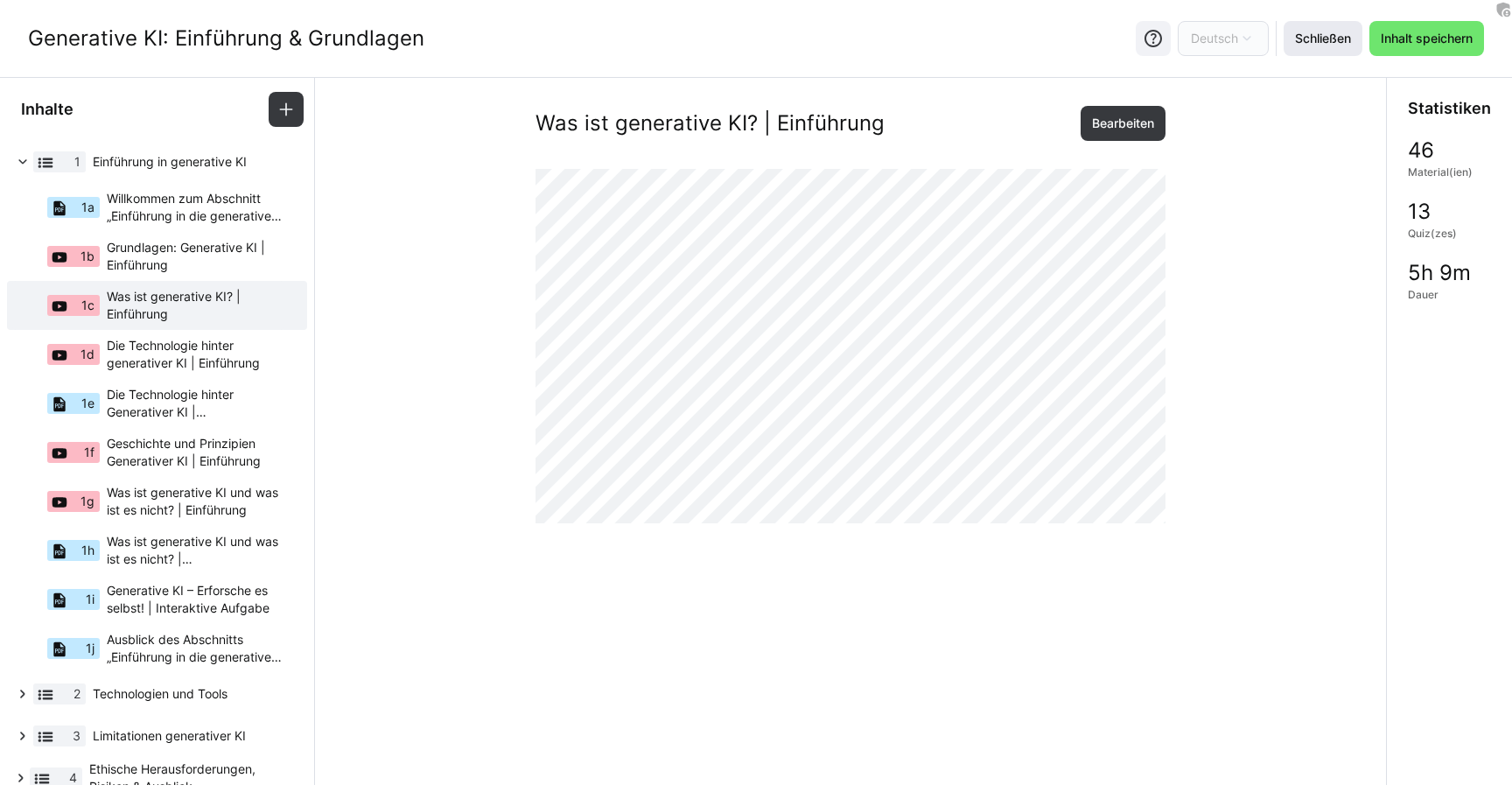
click at [1316, 32] on span "Schließen" at bounding box center [1324, 39] width 62 height 18
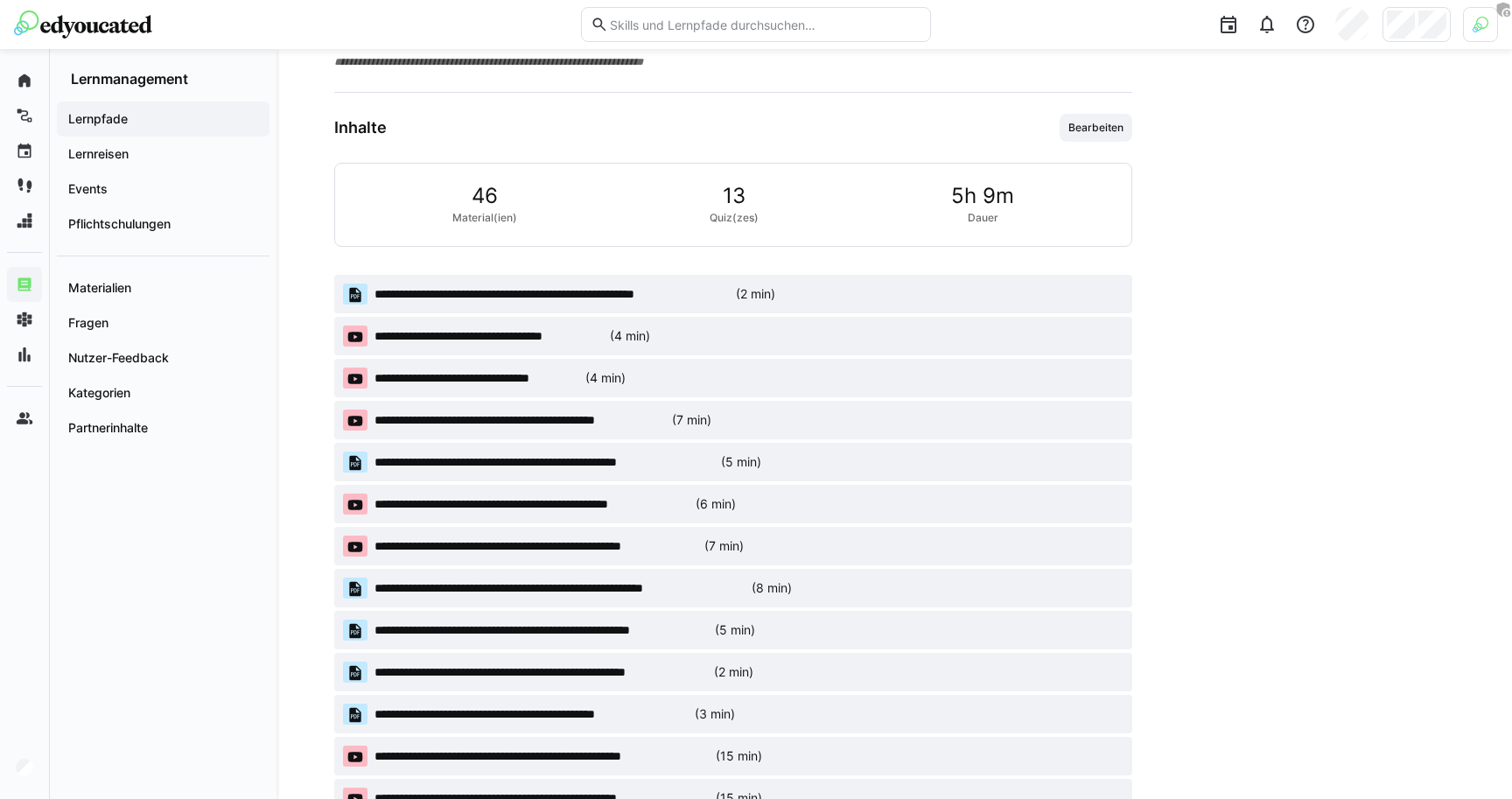
scroll to position [766, 0]
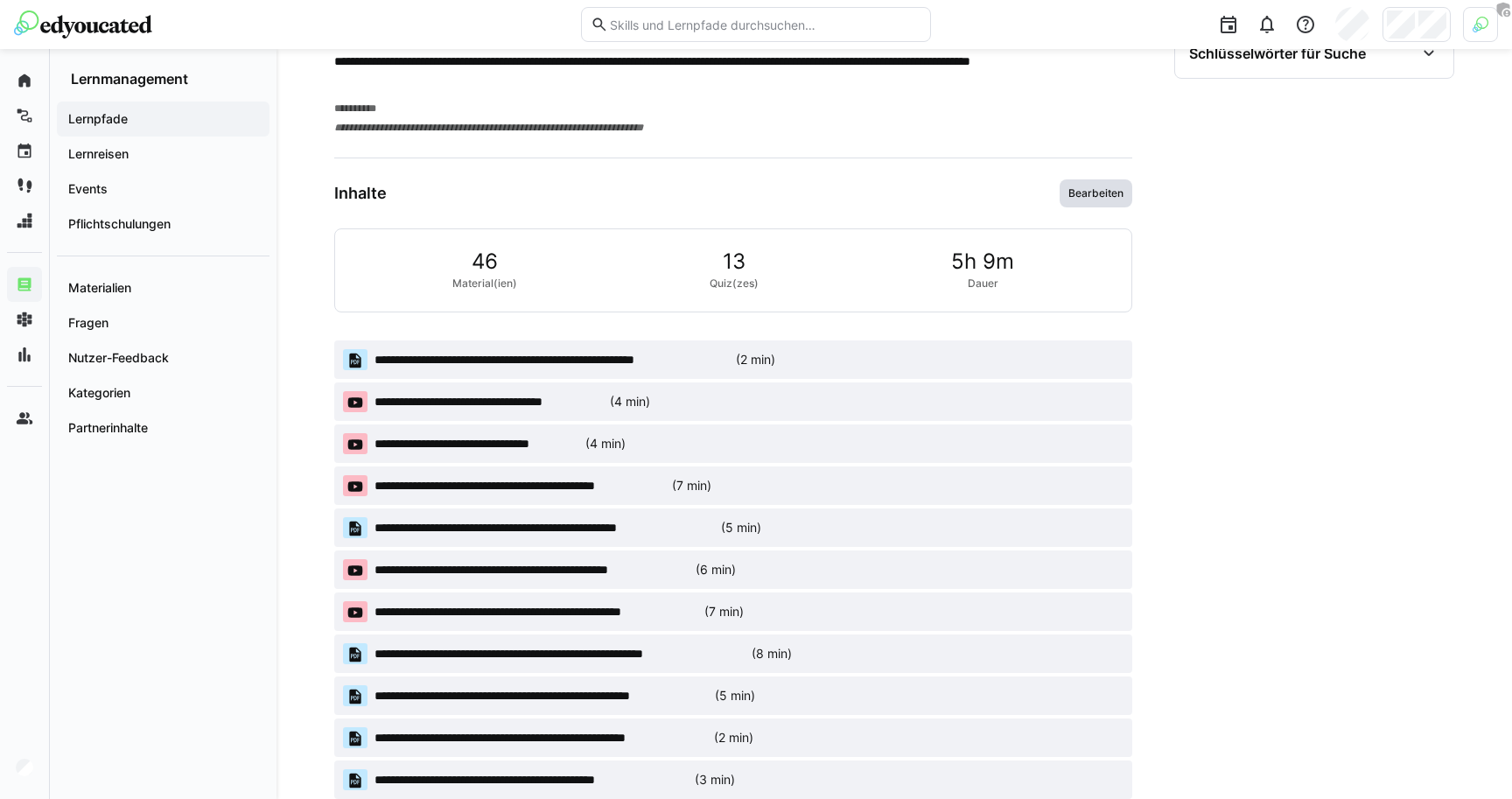
click at [1104, 187] on span "Bearbeiten" at bounding box center [1095, 194] width 59 height 14
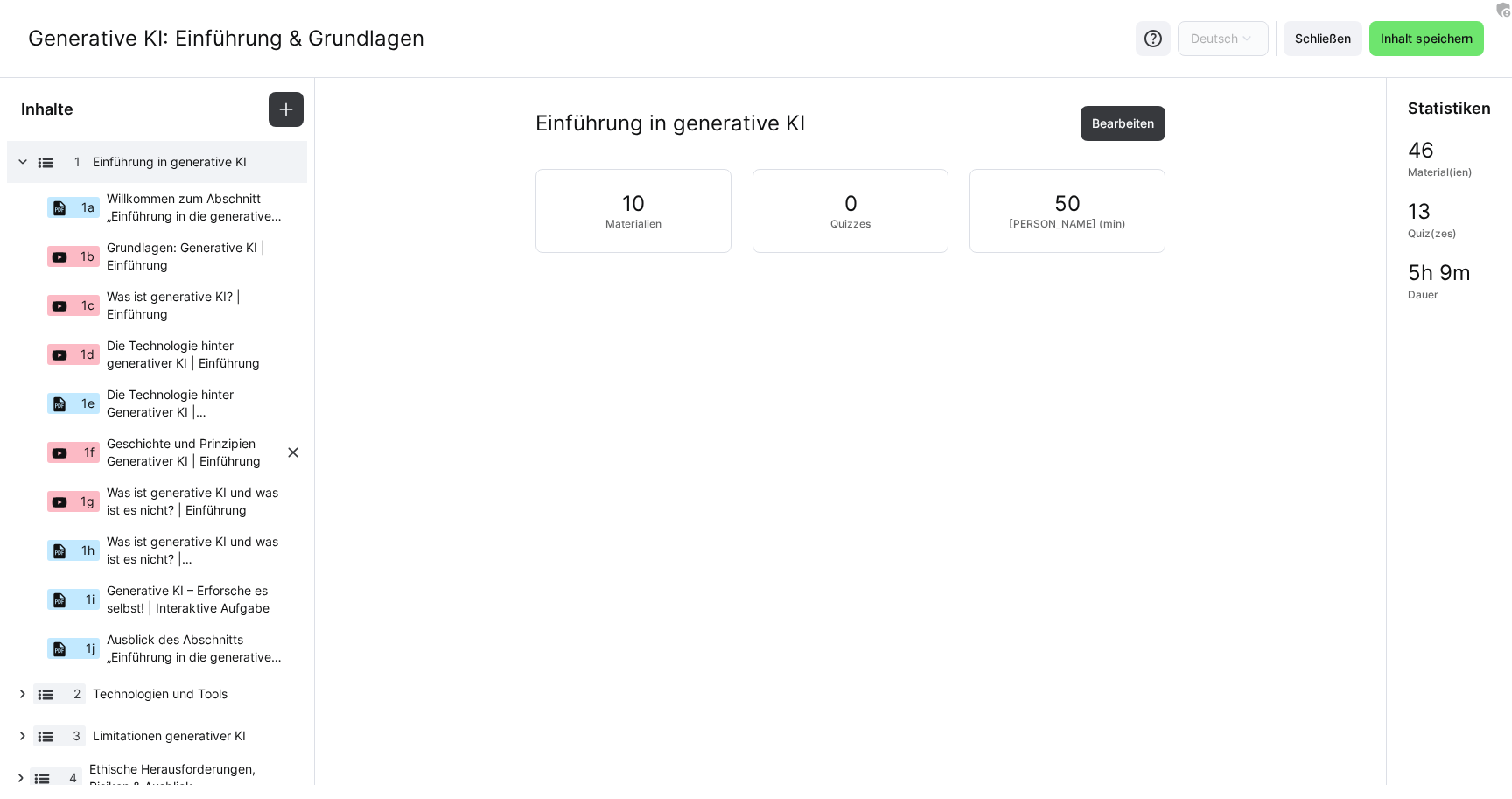
click at [176, 453] on span "Geschichte und Prinzipien Generativer KI | Einführung" at bounding box center [195, 453] width 178 height 35
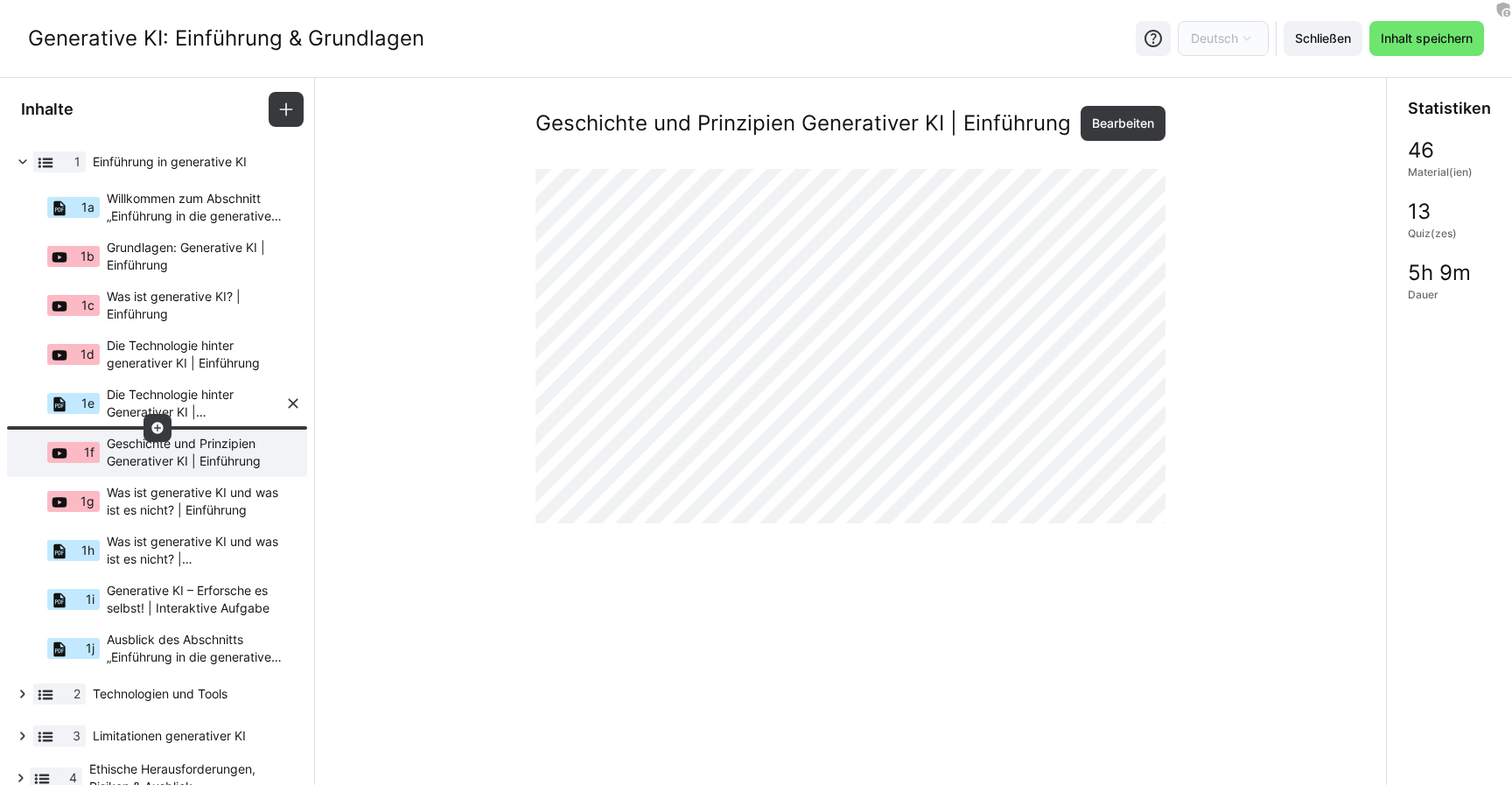
click at [173, 416] on span "Die Technologie hinter Generativer KI | Zusammenfassung" at bounding box center [195, 403] width 178 height 35
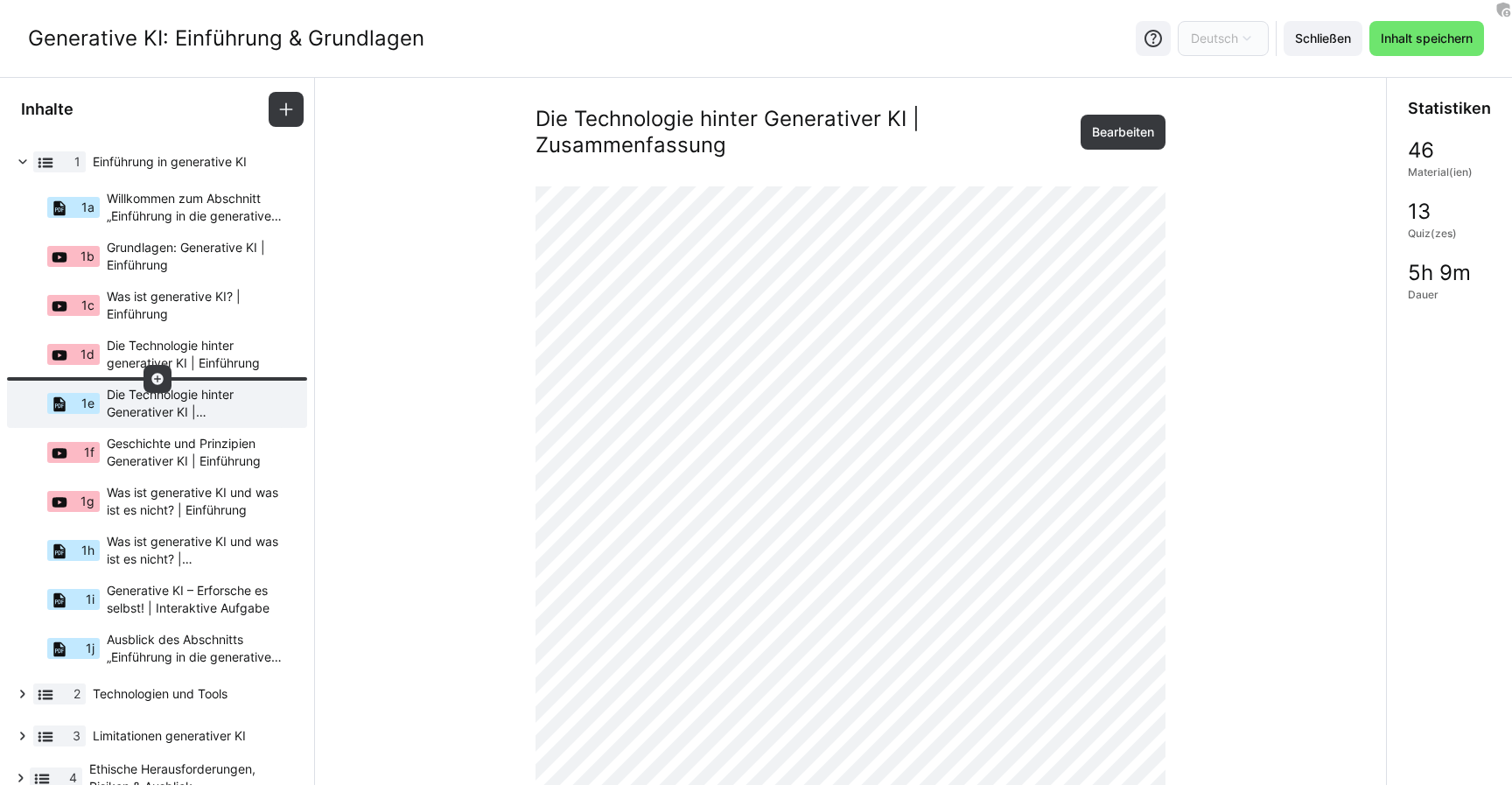
click at [155, 381] on eds-icon at bounding box center [158, 379] width 14 height 14
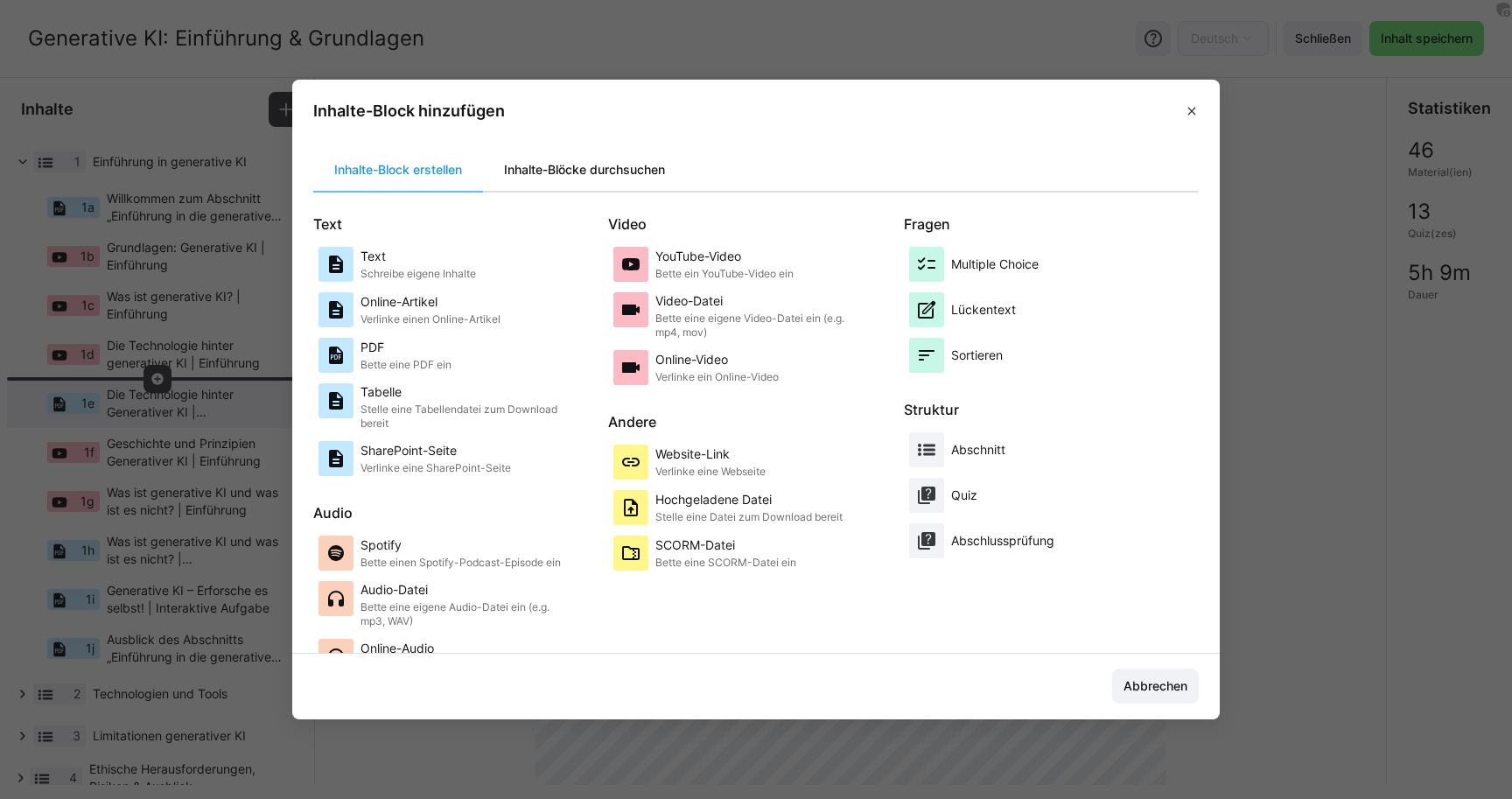
click at [591, 180] on div "Inhalte-Blöcke durchsuchen" at bounding box center [584, 170] width 203 height 42
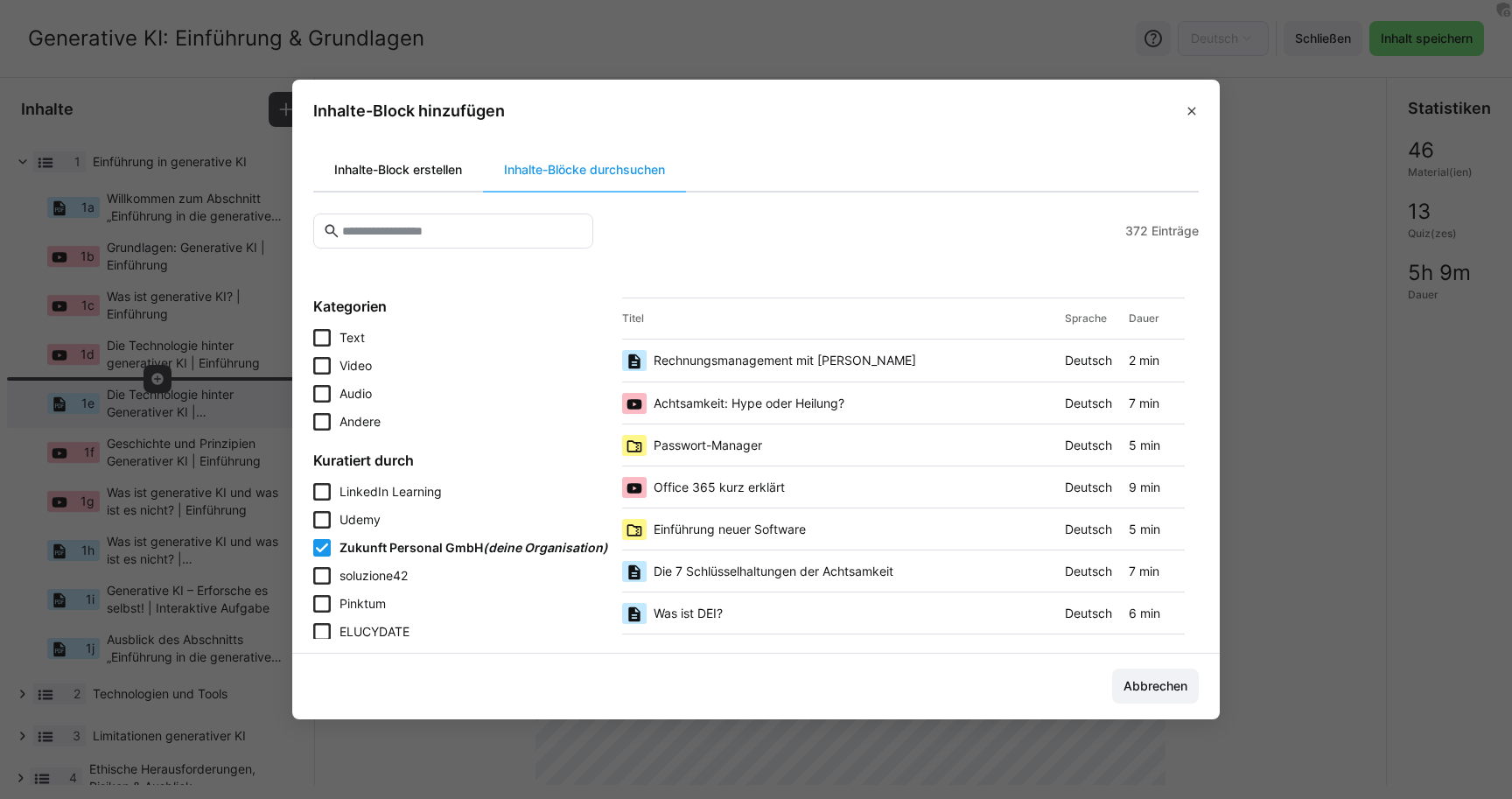
click at [395, 173] on div "Inhalte-Block erstellen" at bounding box center [398, 170] width 170 height 42
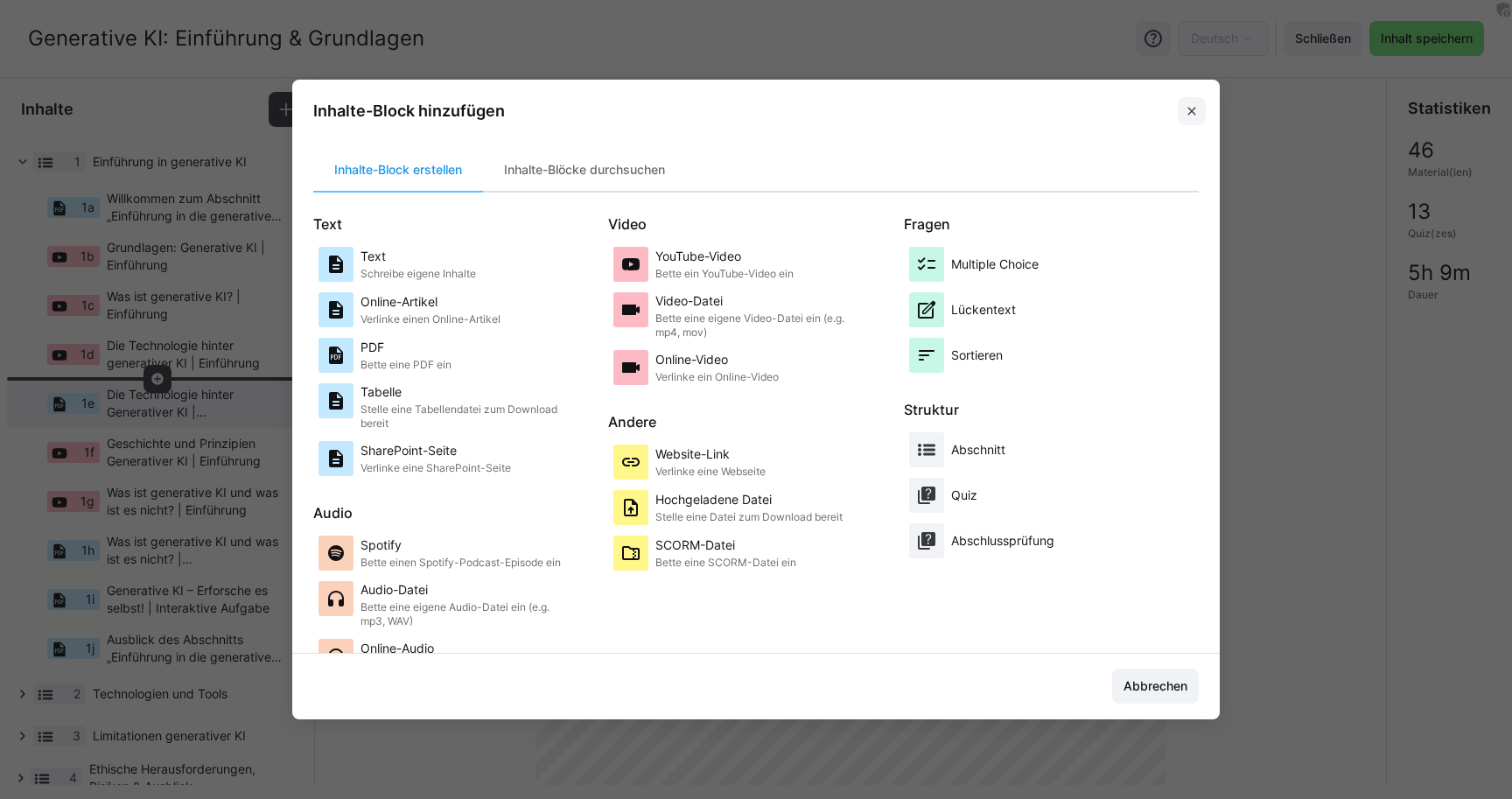
click at [1195, 106] on eds-icon at bounding box center [1191, 111] width 14 height 14
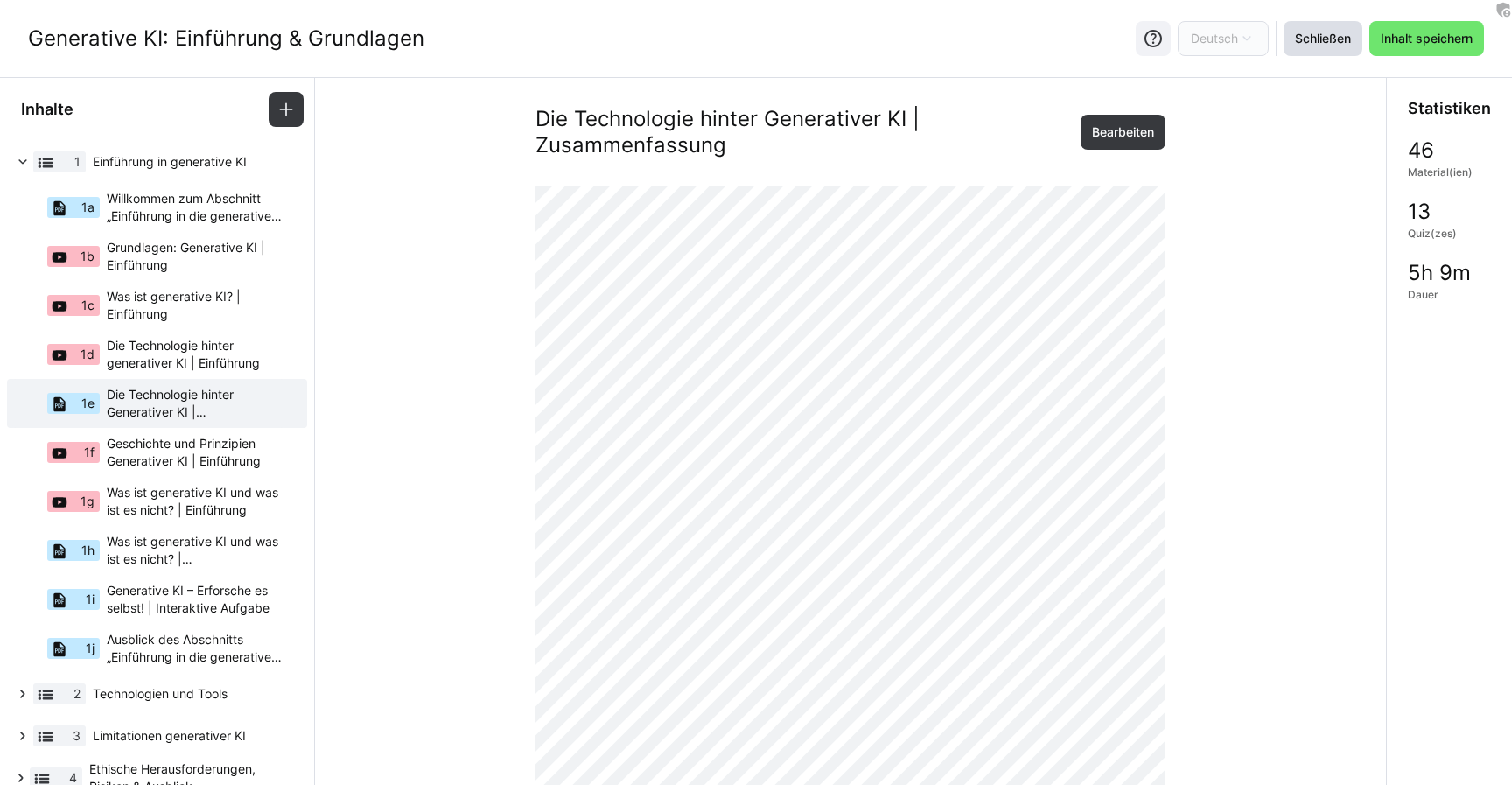
click at [1319, 37] on span "Schließen" at bounding box center [1324, 39] width 62 height 18
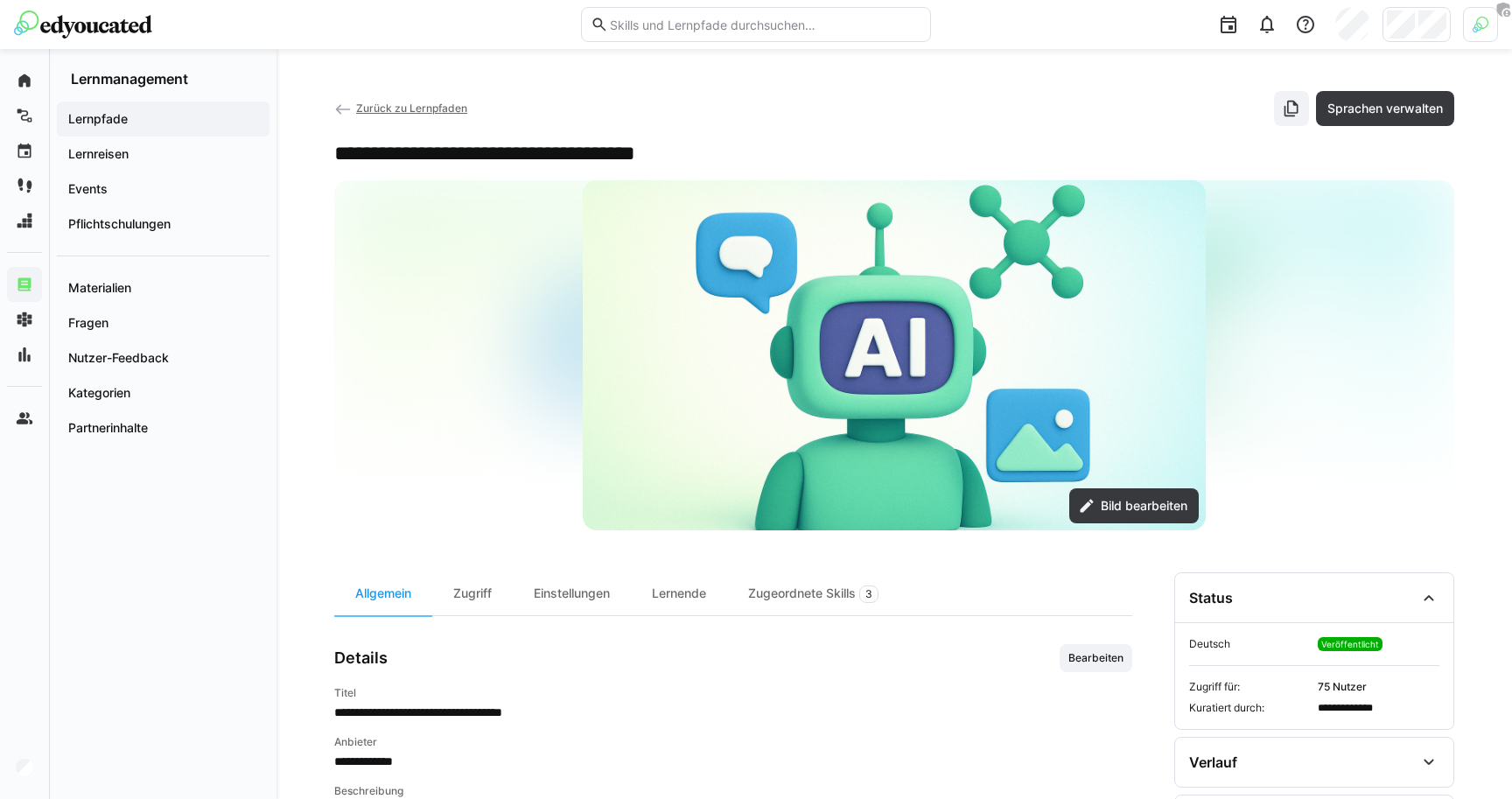
click at [699, 135] on app-details-header "**********" at bounding box center [895, 310] width 1120 height 440
click at [752, 144] on div "**********" at bounding box center [895, 153] width 1120 height 26
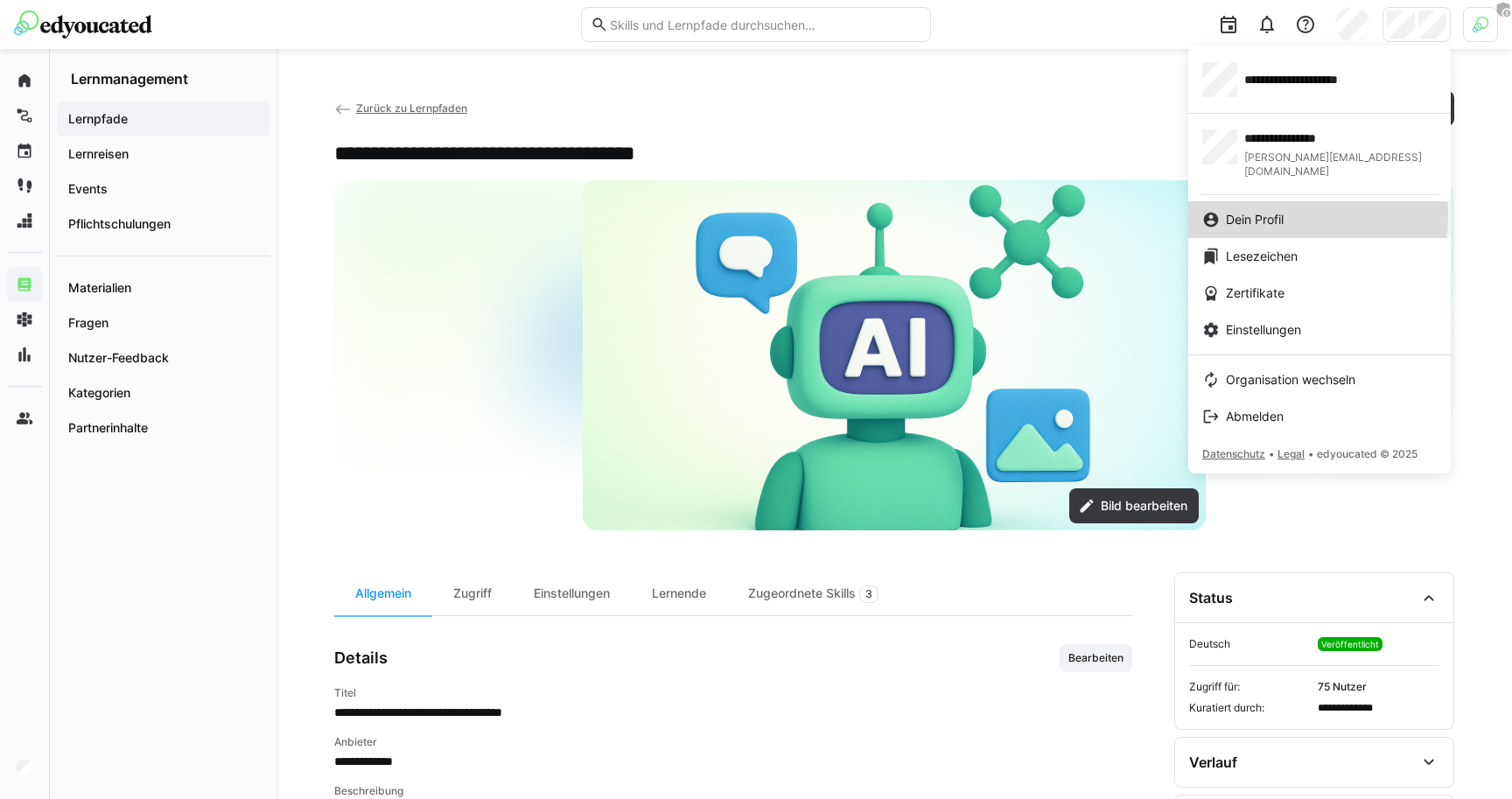
click at [1274, 211] on span "Dein Profil" at bounding box center [1255, 219] width 58 height 18
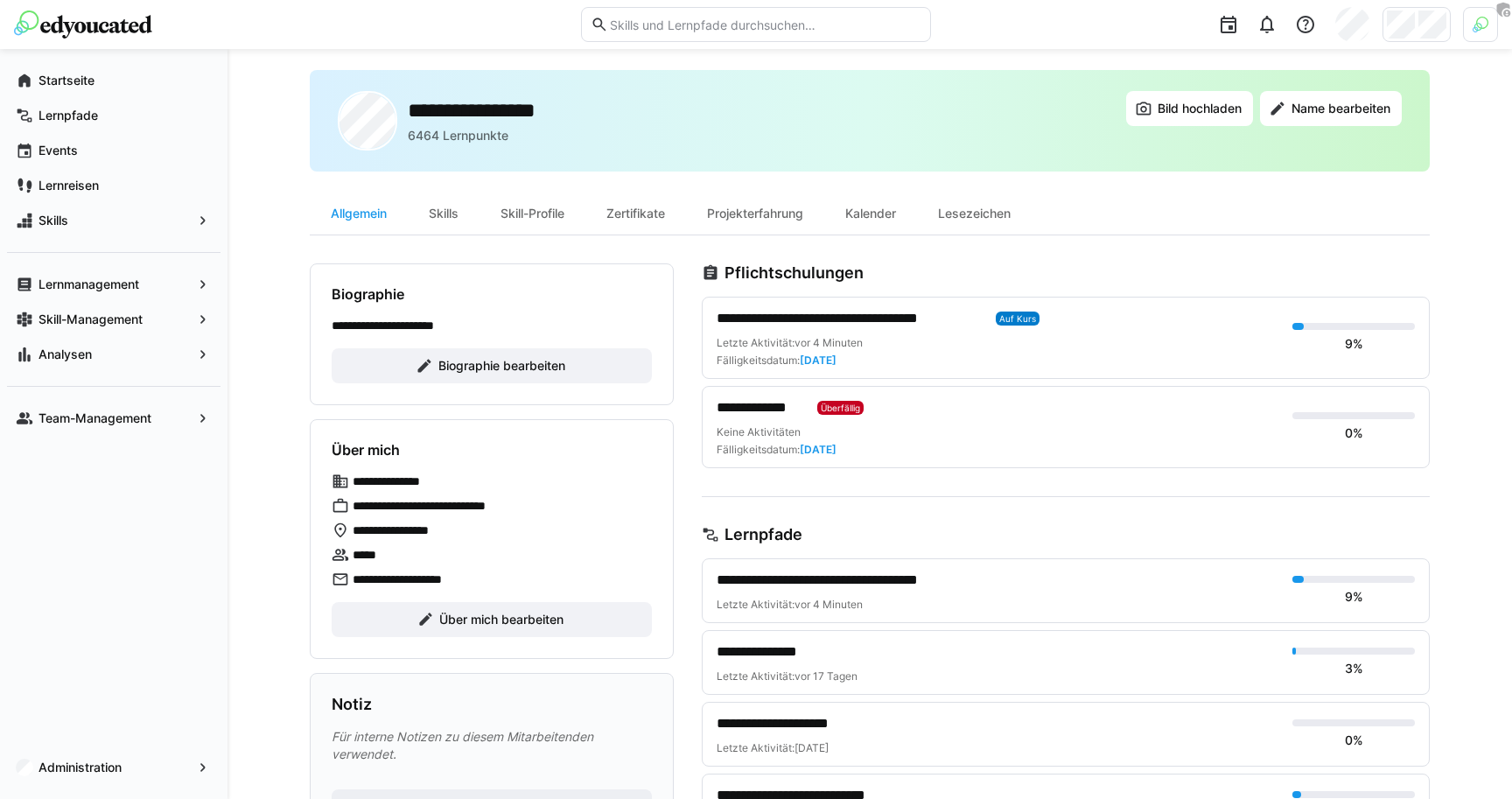
scroll to position [16, 0]
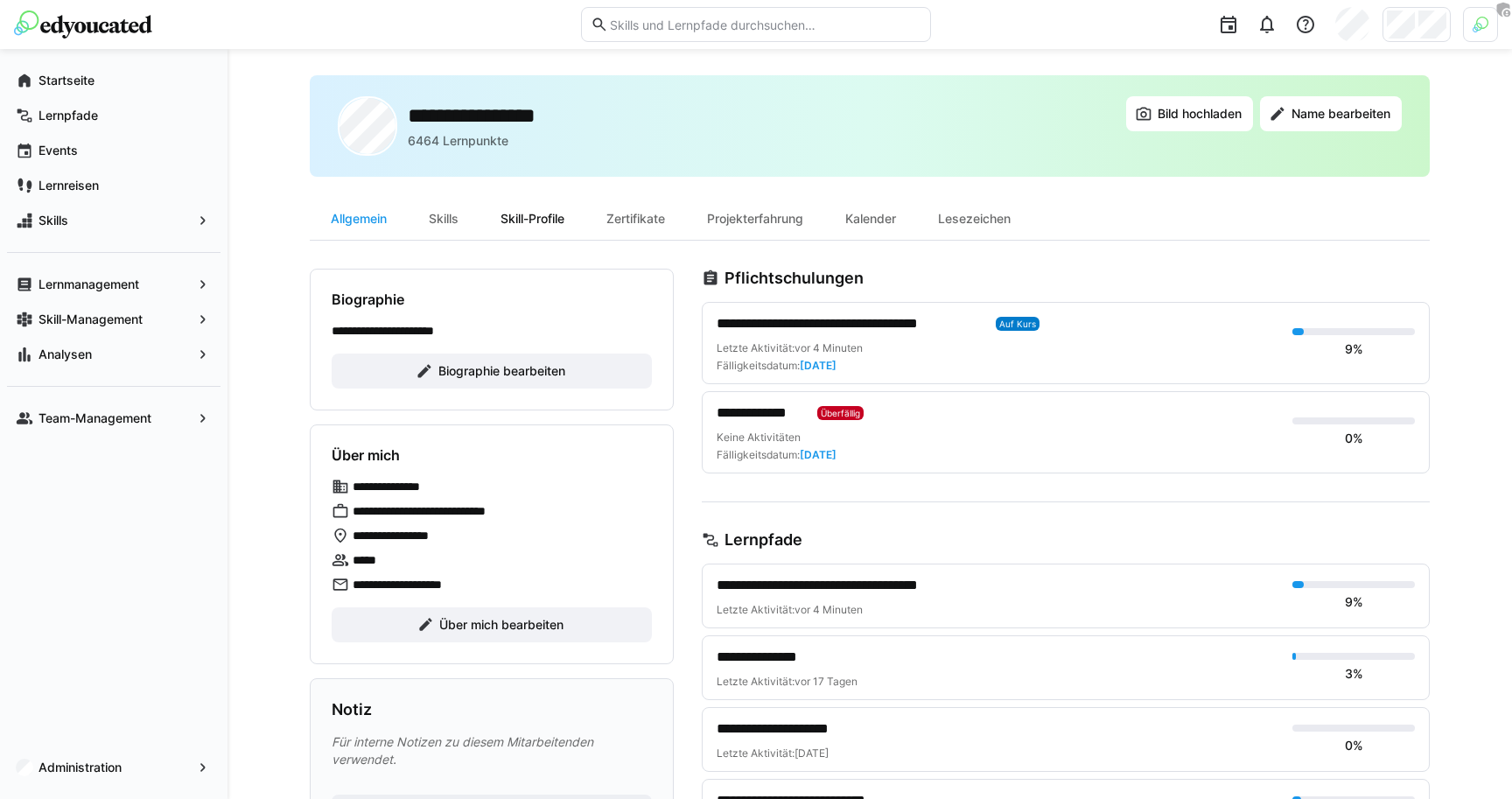
click at [537, 229] on div "Skill-Profile" at bounding box center [533, 219] width 106 height 42
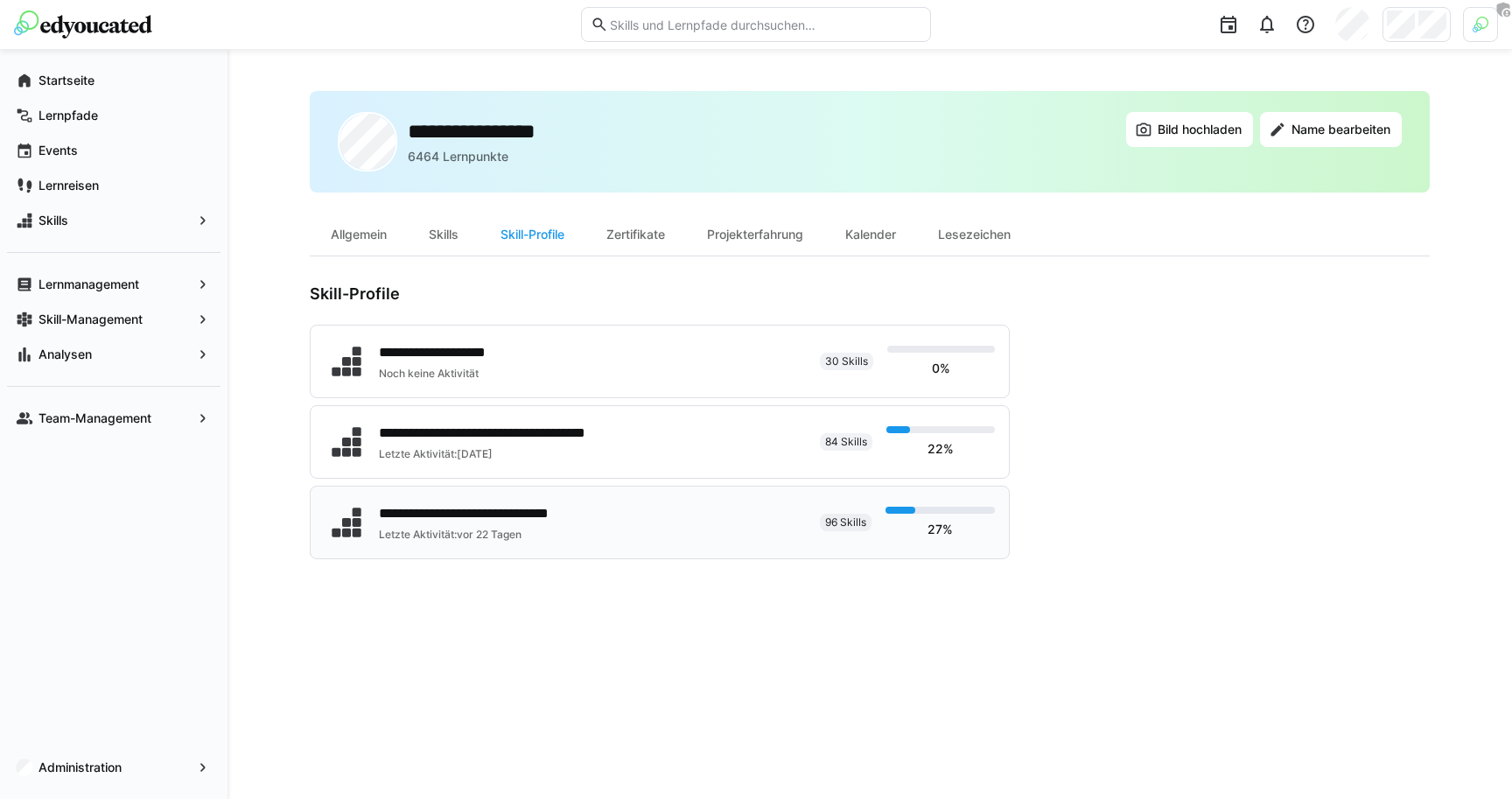
click at [483, 513] on div "**********" at bounding box center [495, 514] width 233 height 21
click at [101, 223] on span "Skills" at bounding box center [114, 220] width 156 height 18
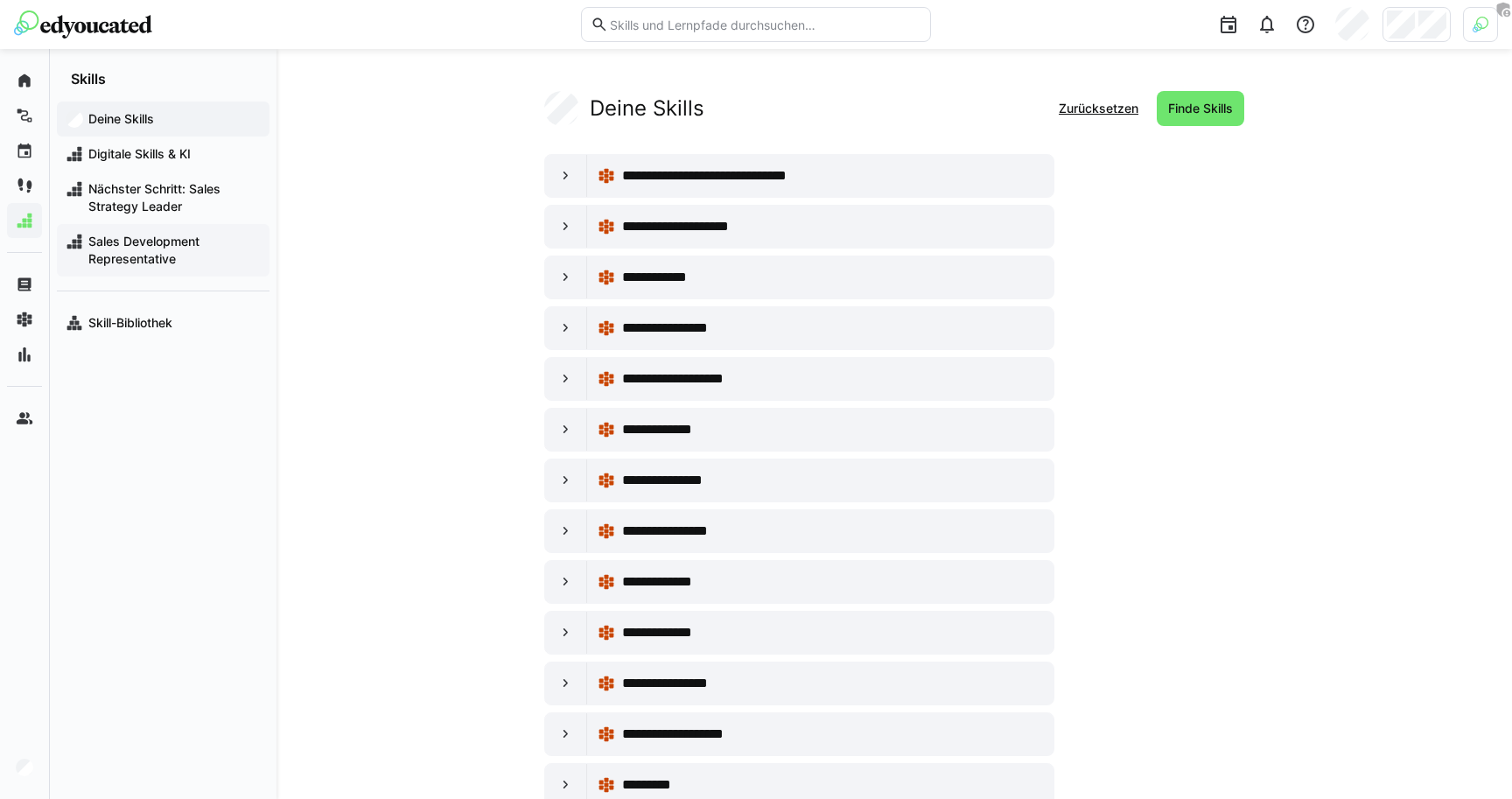
click at [157, 239] on span "Sales Development Representative" at bounding box center [173, 250] width 175 height 35
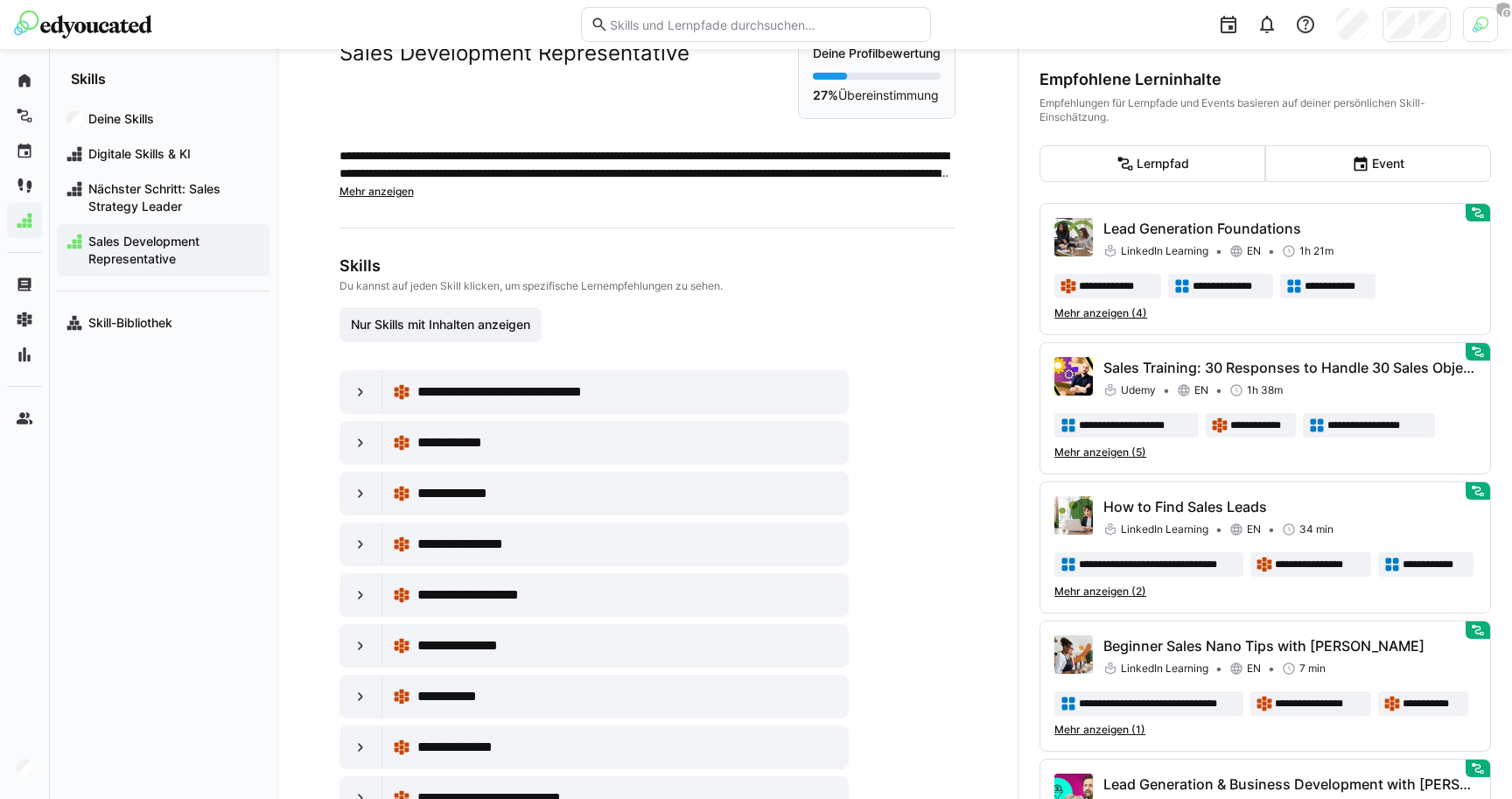
scroll to position [4, 0]
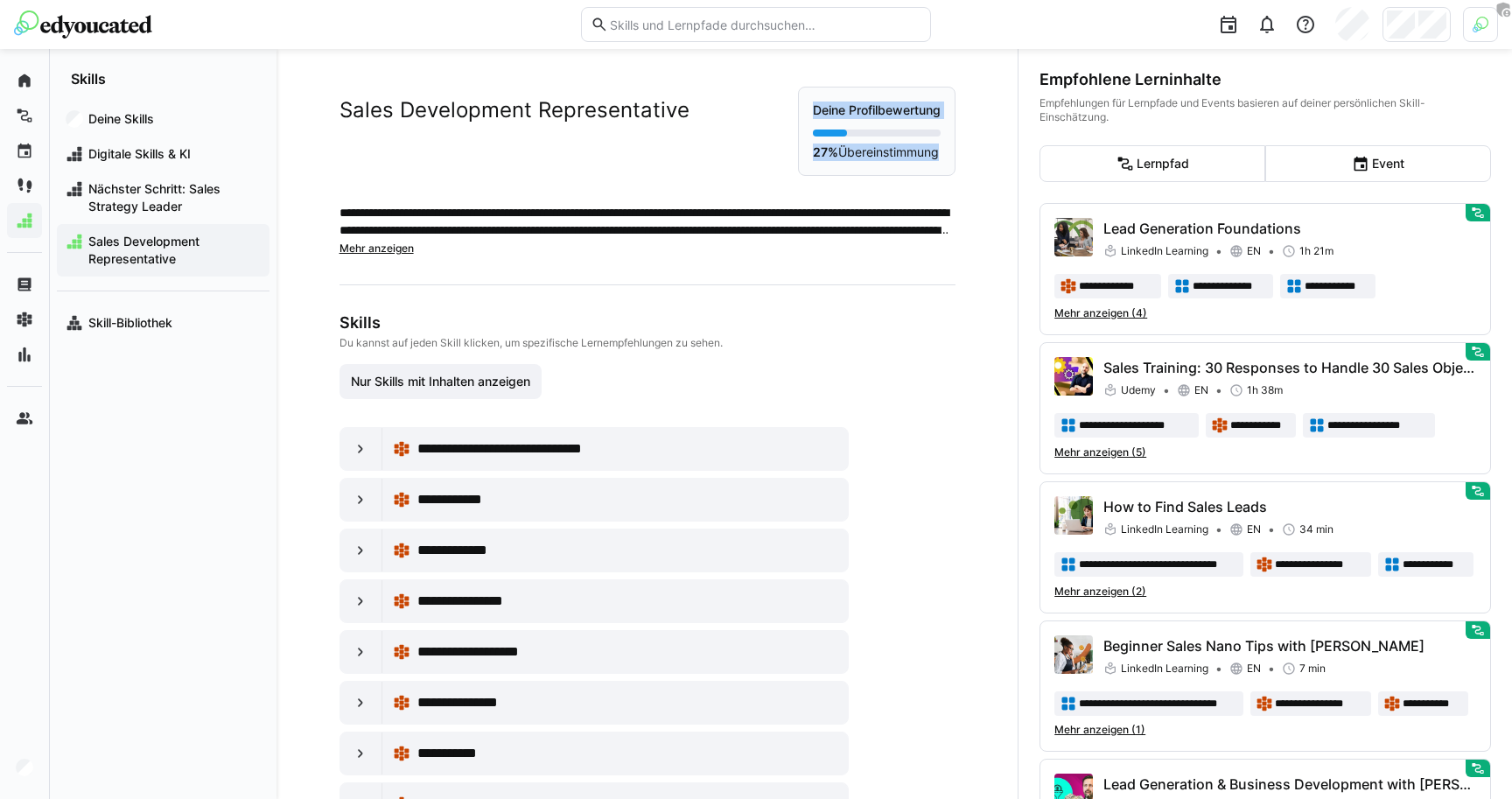
drag, startPoint x: 926, startPoint y: 156, endPoint x: 800, endPoint y: 112, distance: 133.5
click at [800, 112] on div "Deine Profilbewertung 27% Übereinstimmung" at bounding box center [876, 130] width 158 height 89
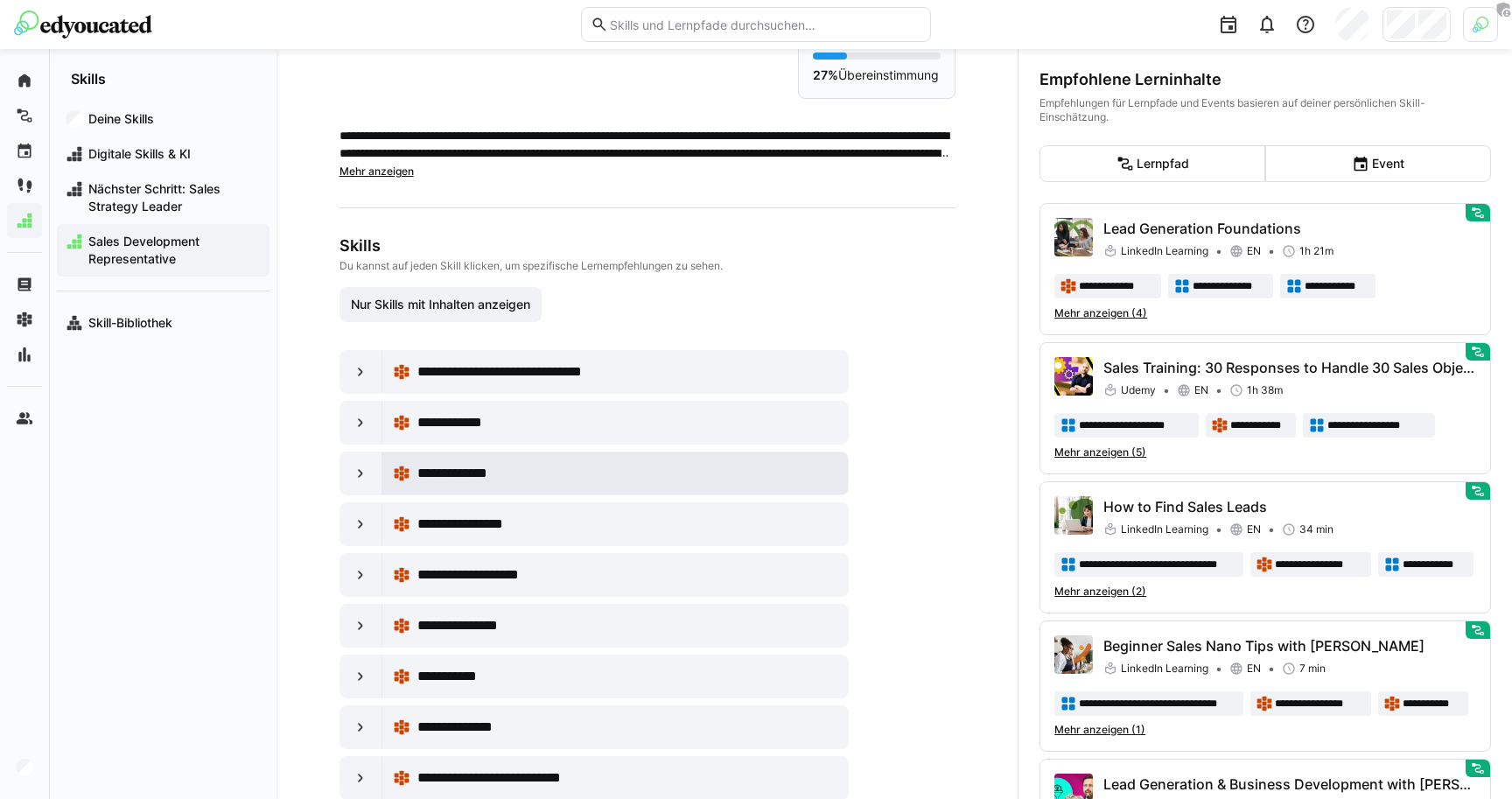
scroll to position [102, 0]
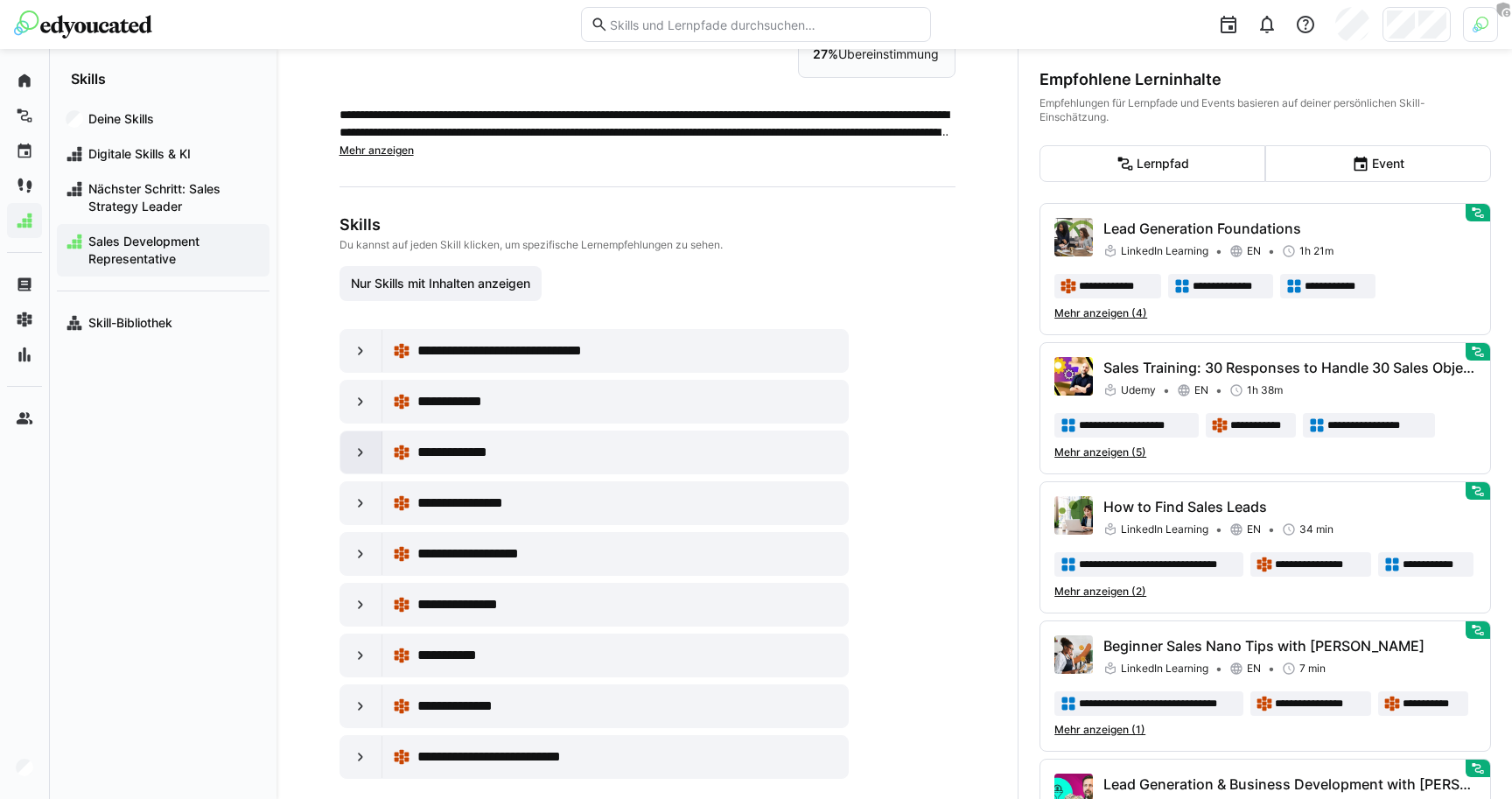
click at [355, 452] on eds-icon at bounding box center [360, 453] width 18 height 18
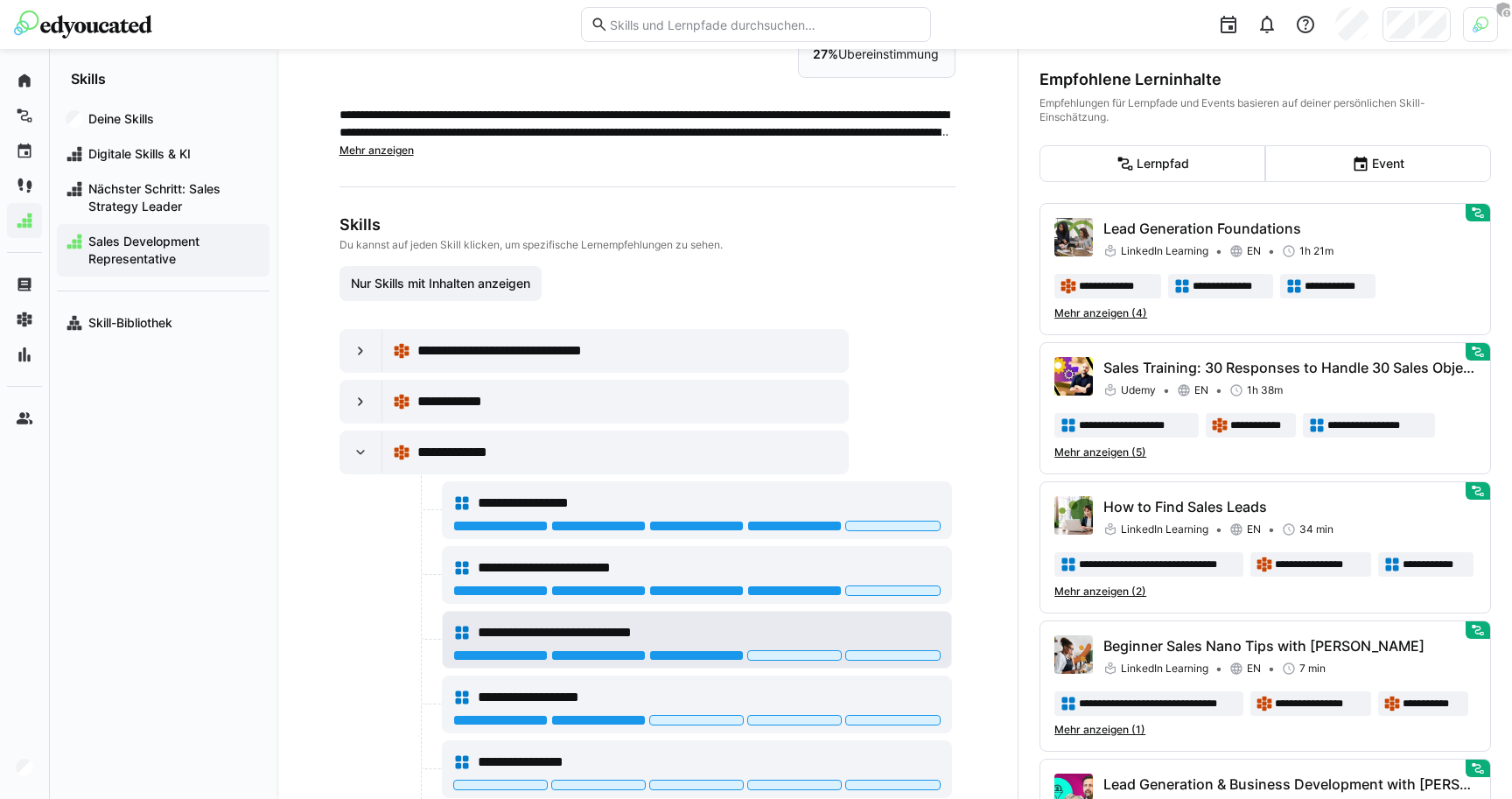
scroll to position [127, 0]
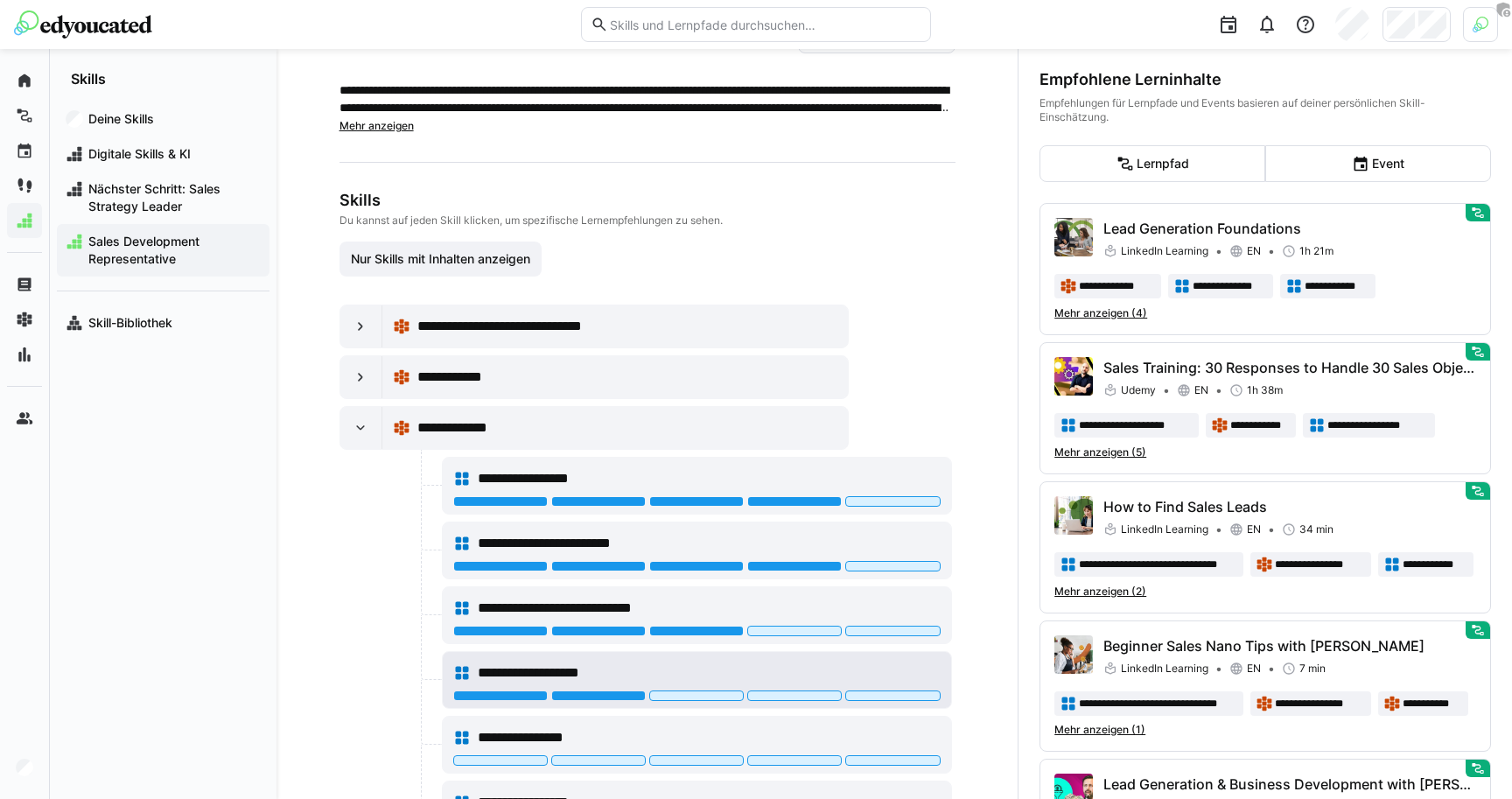
click at [576, 668] on span "**********" at bounding box center [554, 673] width 151 height 21
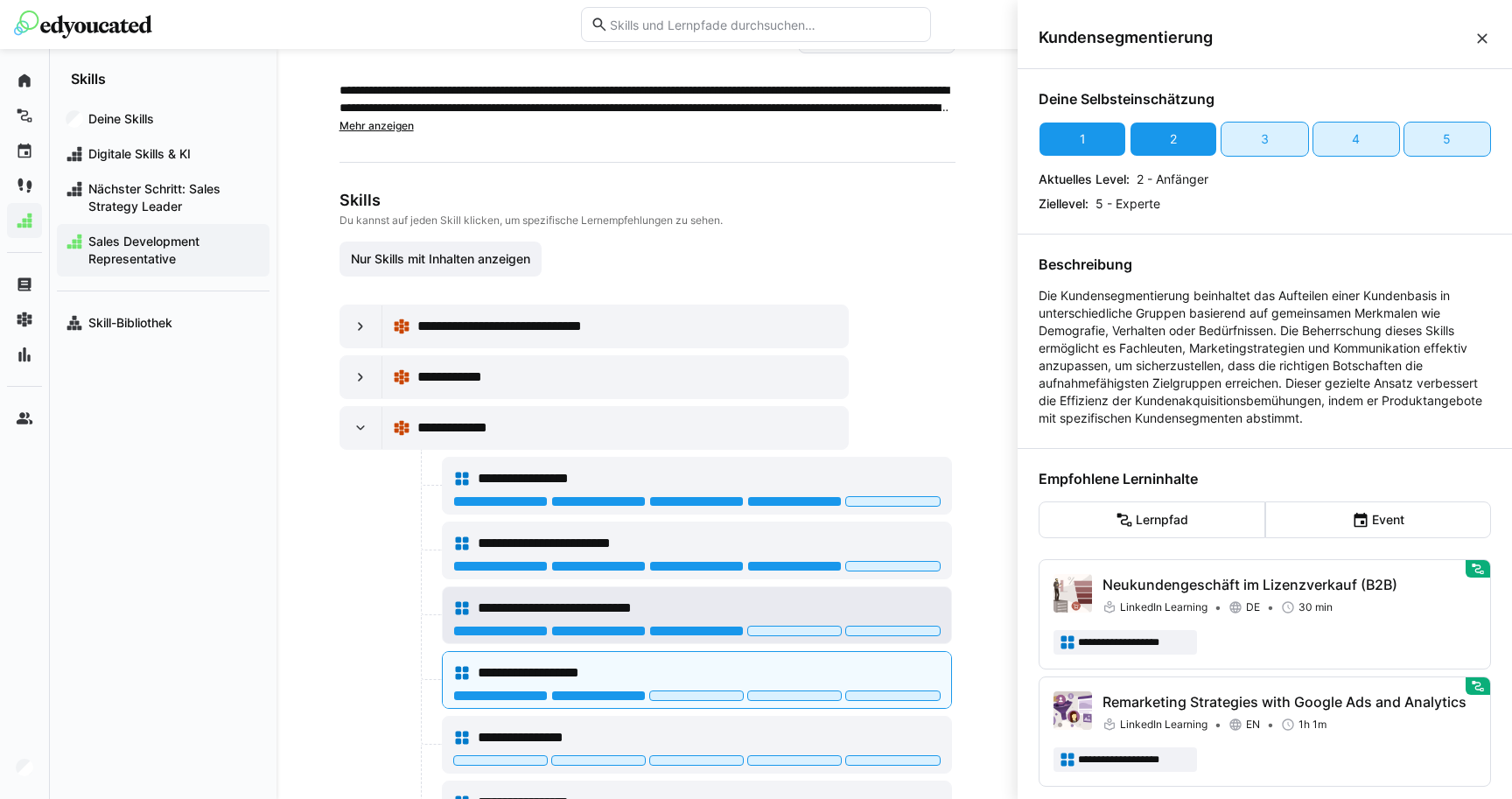
click at [579, 610] on span "**********" at bounding box center [587, 609] width 219 height 21
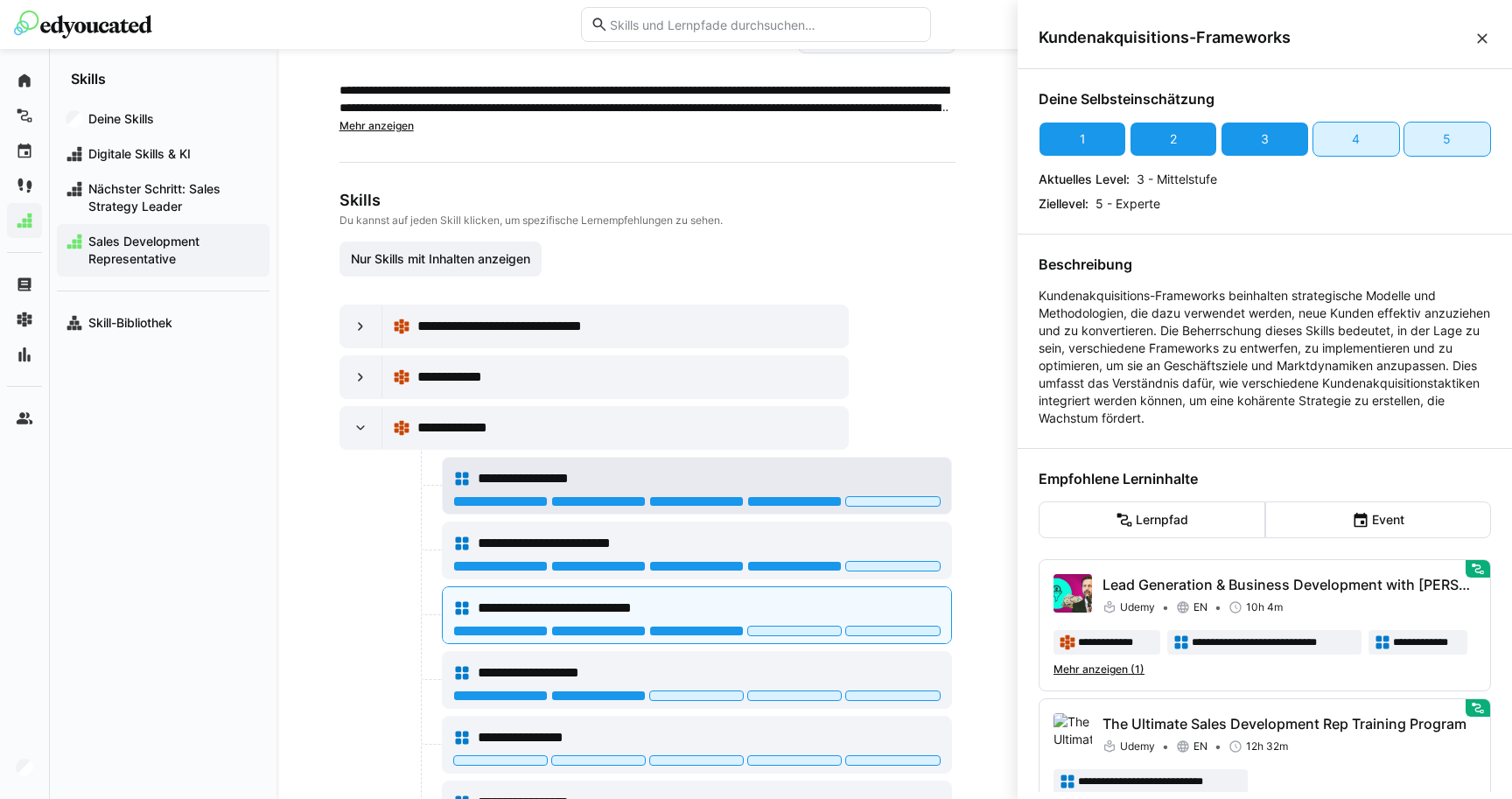
click at [573, 477] on span "**********" at bounding box center [541, 479] width 125 height 21
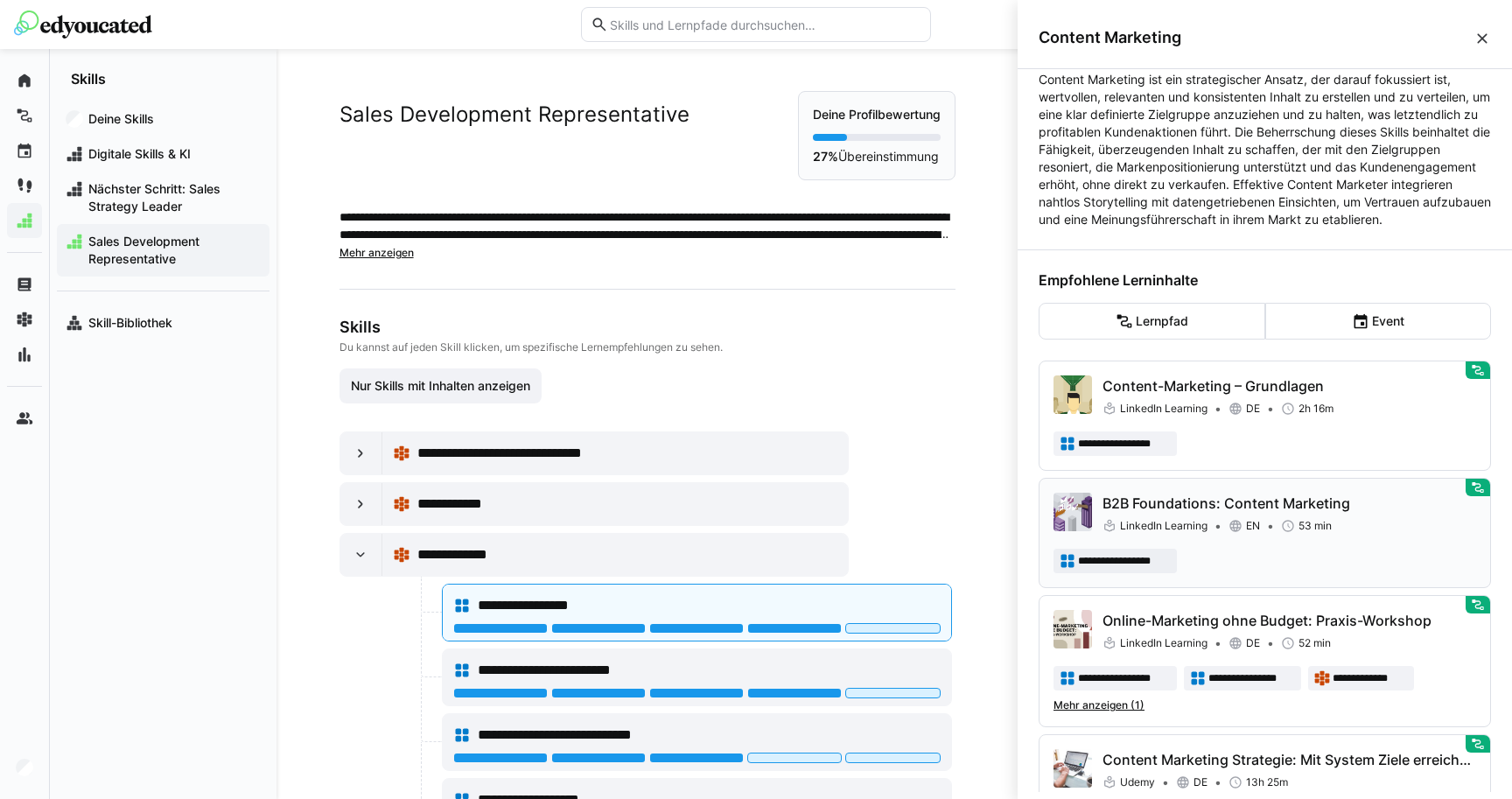
scroll to position [213, 0]
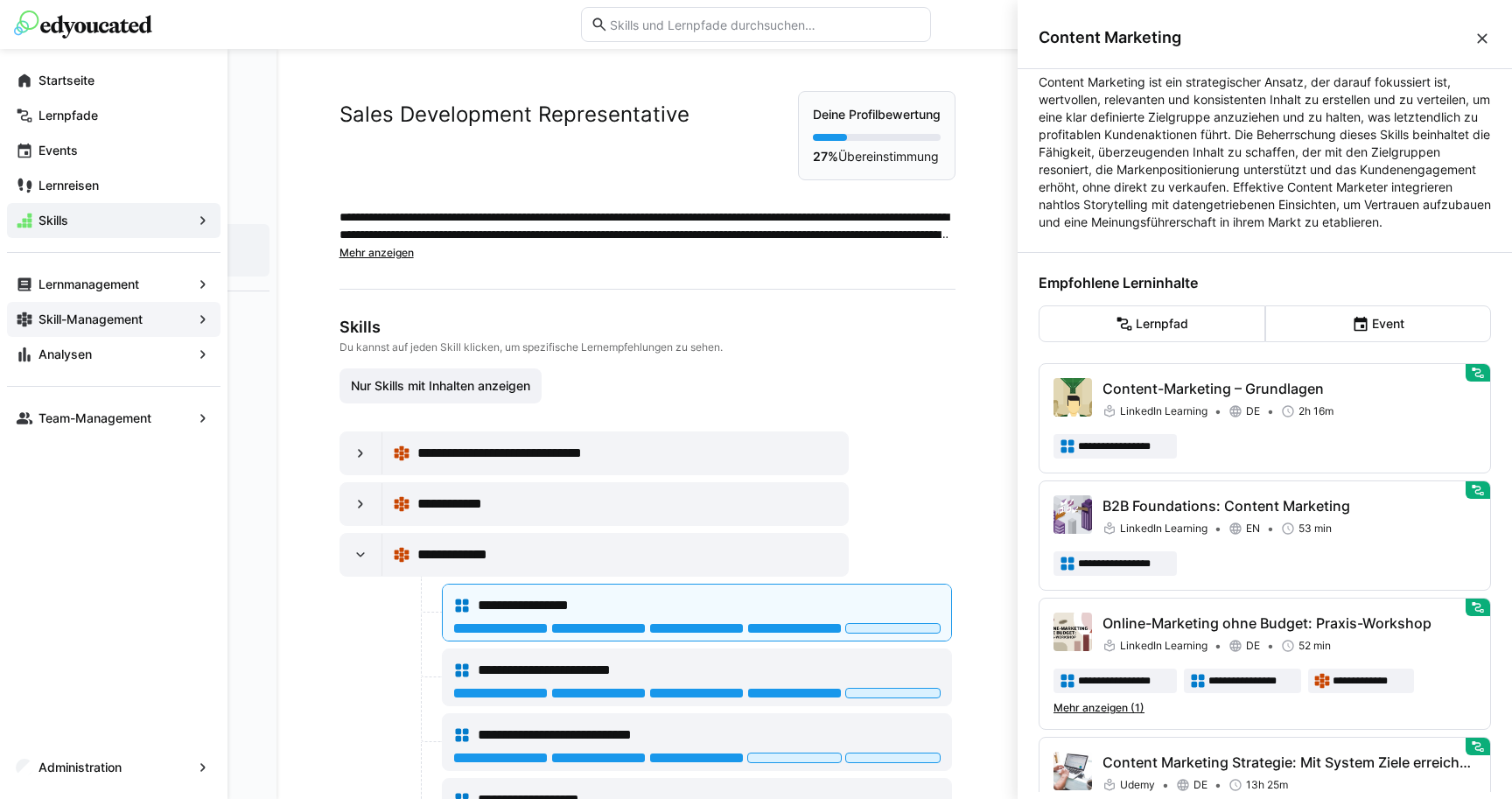
click at [0, 0] on app-navigation-label "Skill-Management" at bounding box center [0, 0] width 0 height 0
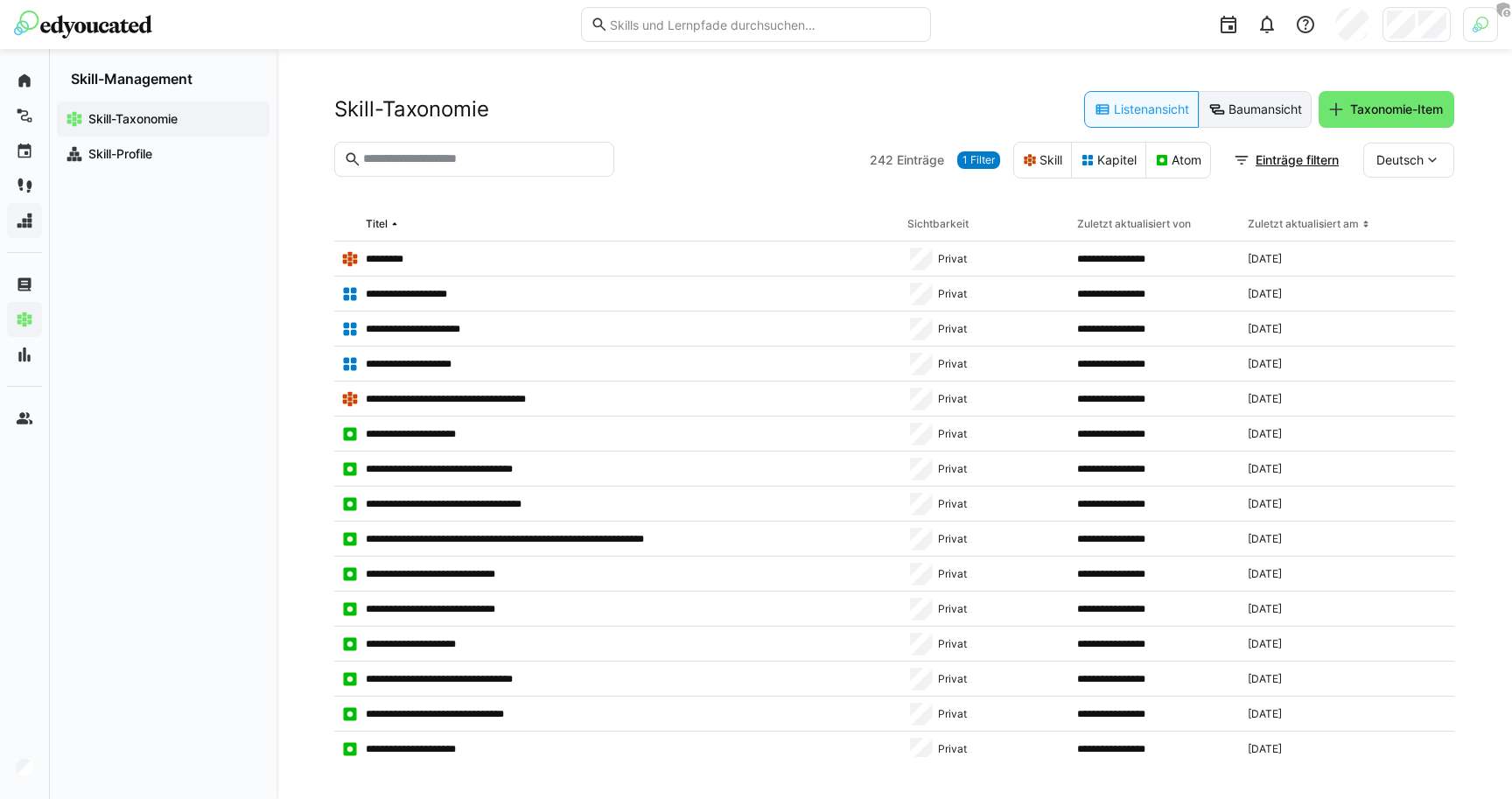
click at [1213, 116] on eds-icon at bounding box center [1217, 109] width 18 height 18
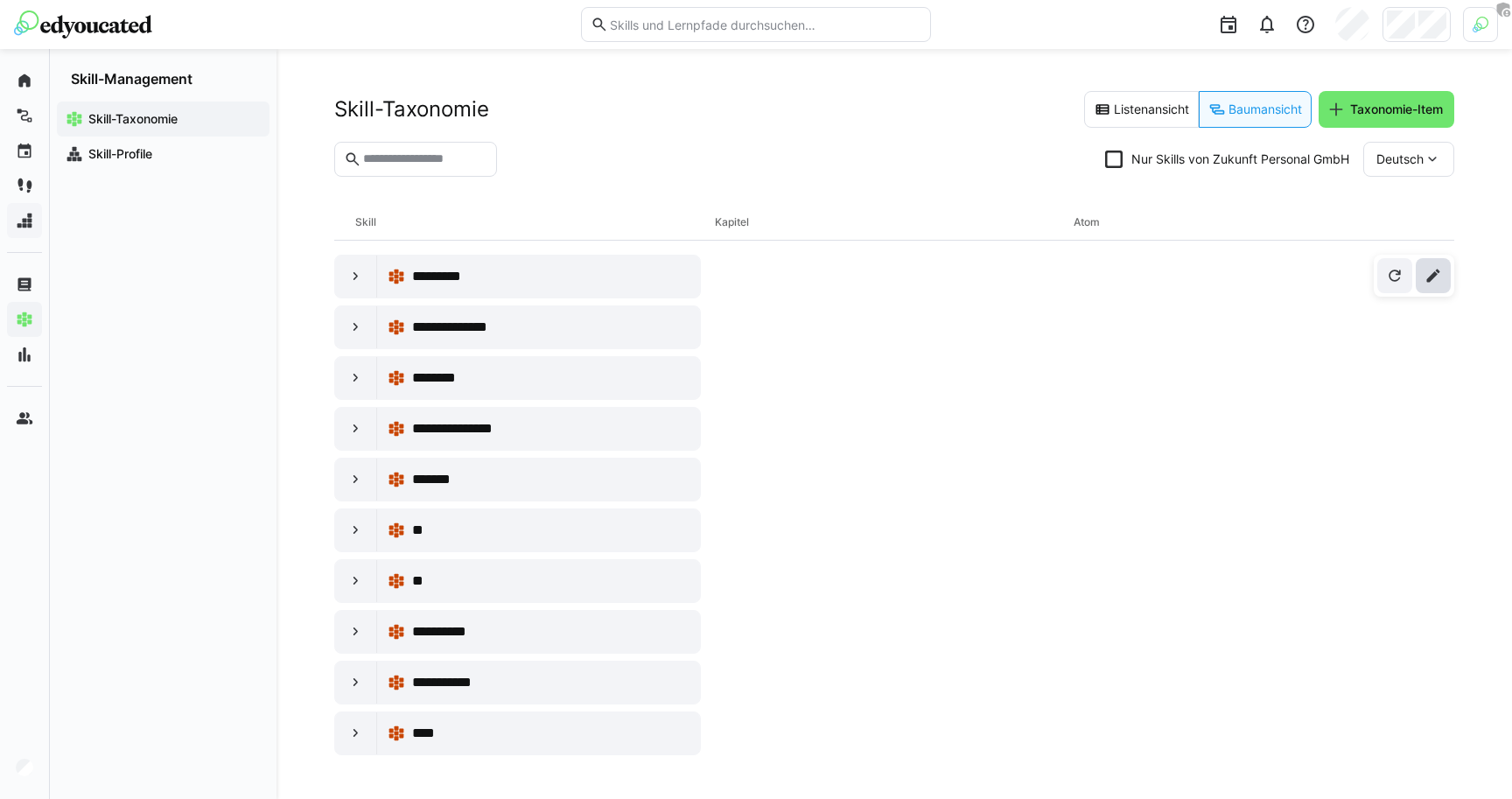
click at [1444, 279] on span at bounding box center [1434, 276] width 35 height 35
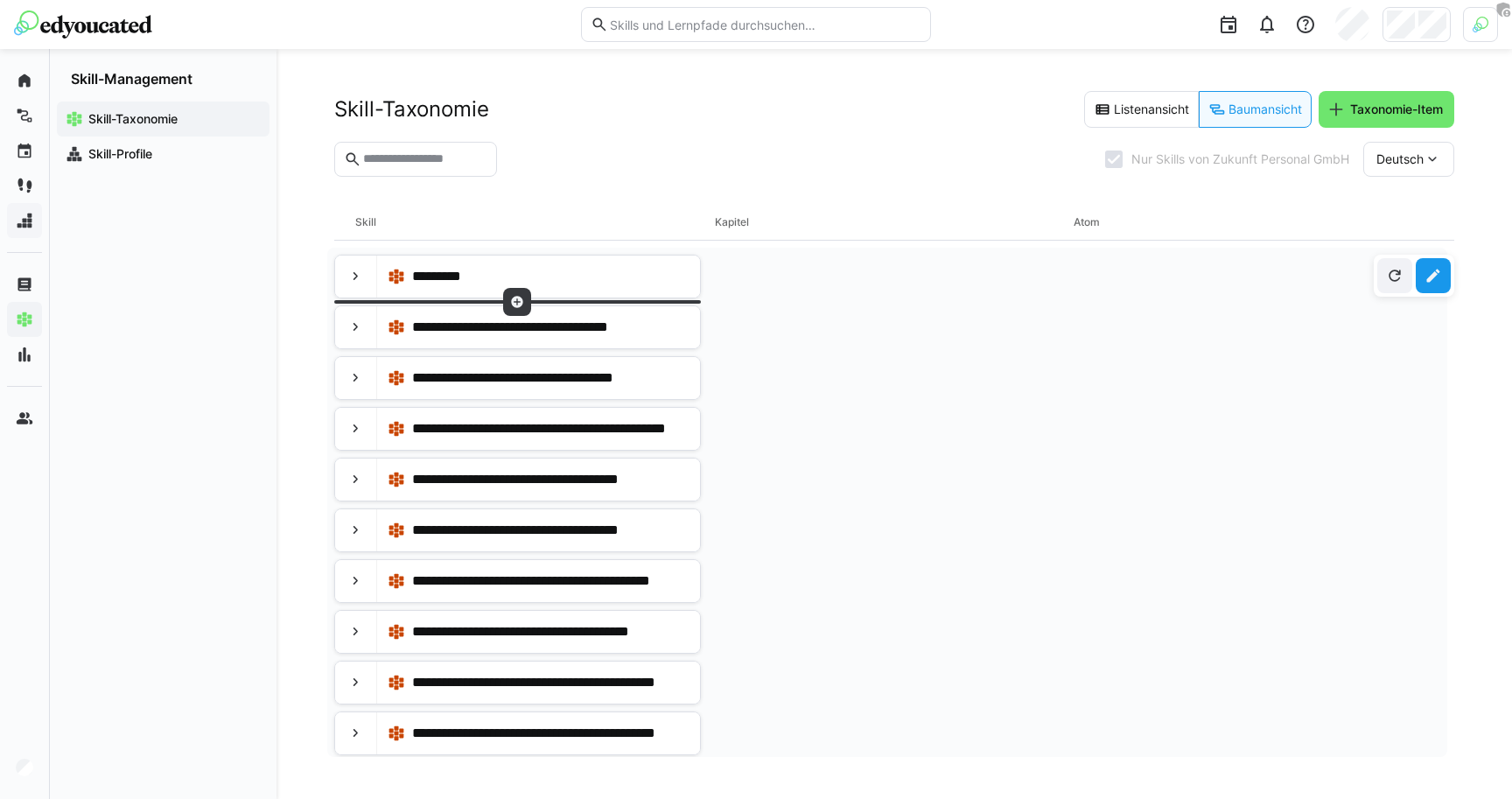
click at [513, 308] on eds-icon at bounding box center [517, 302] width 14 height 14
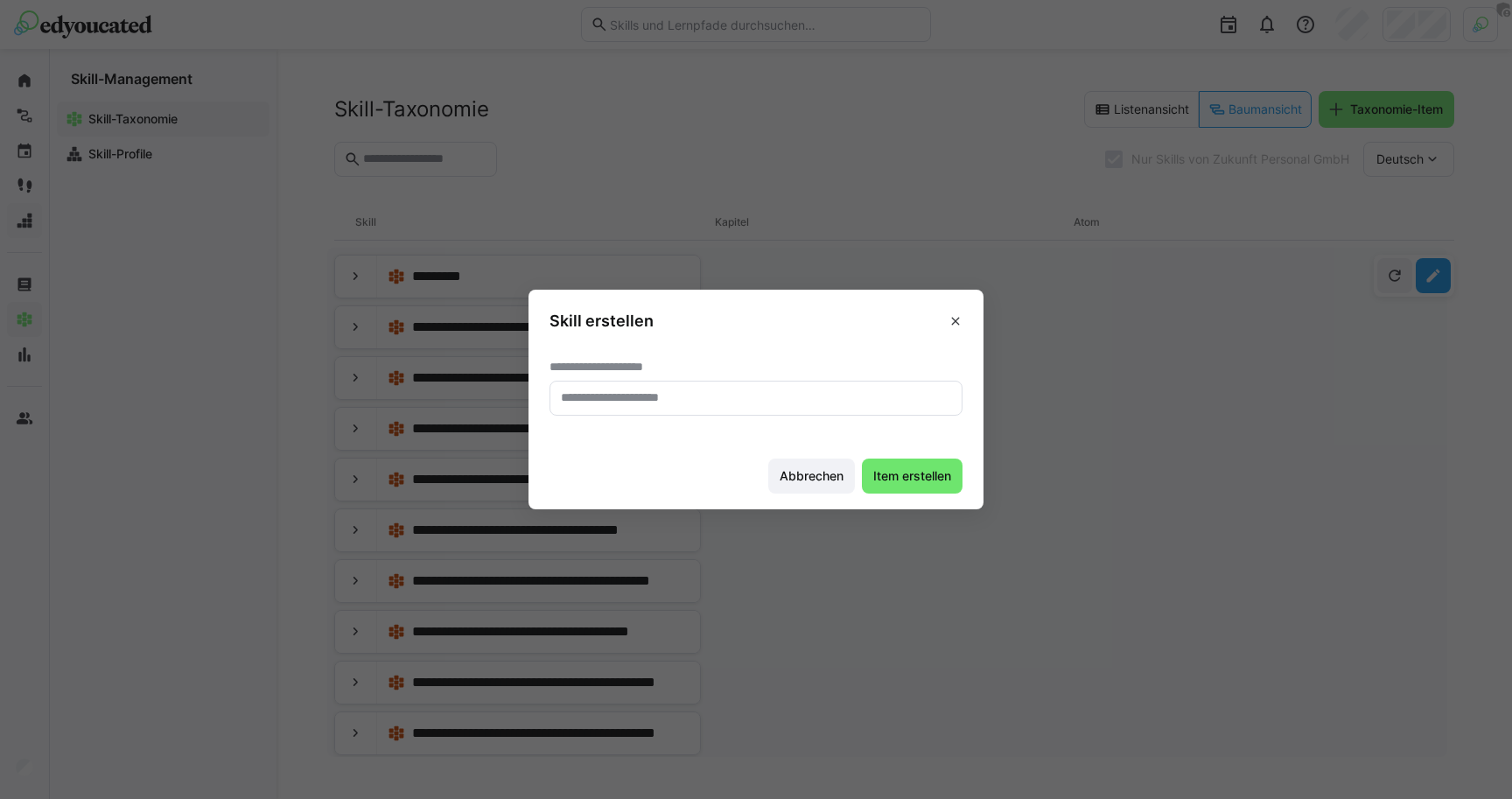
click at [635, 386] on eds-input at bounding box center [756, 398] width 413 height 35
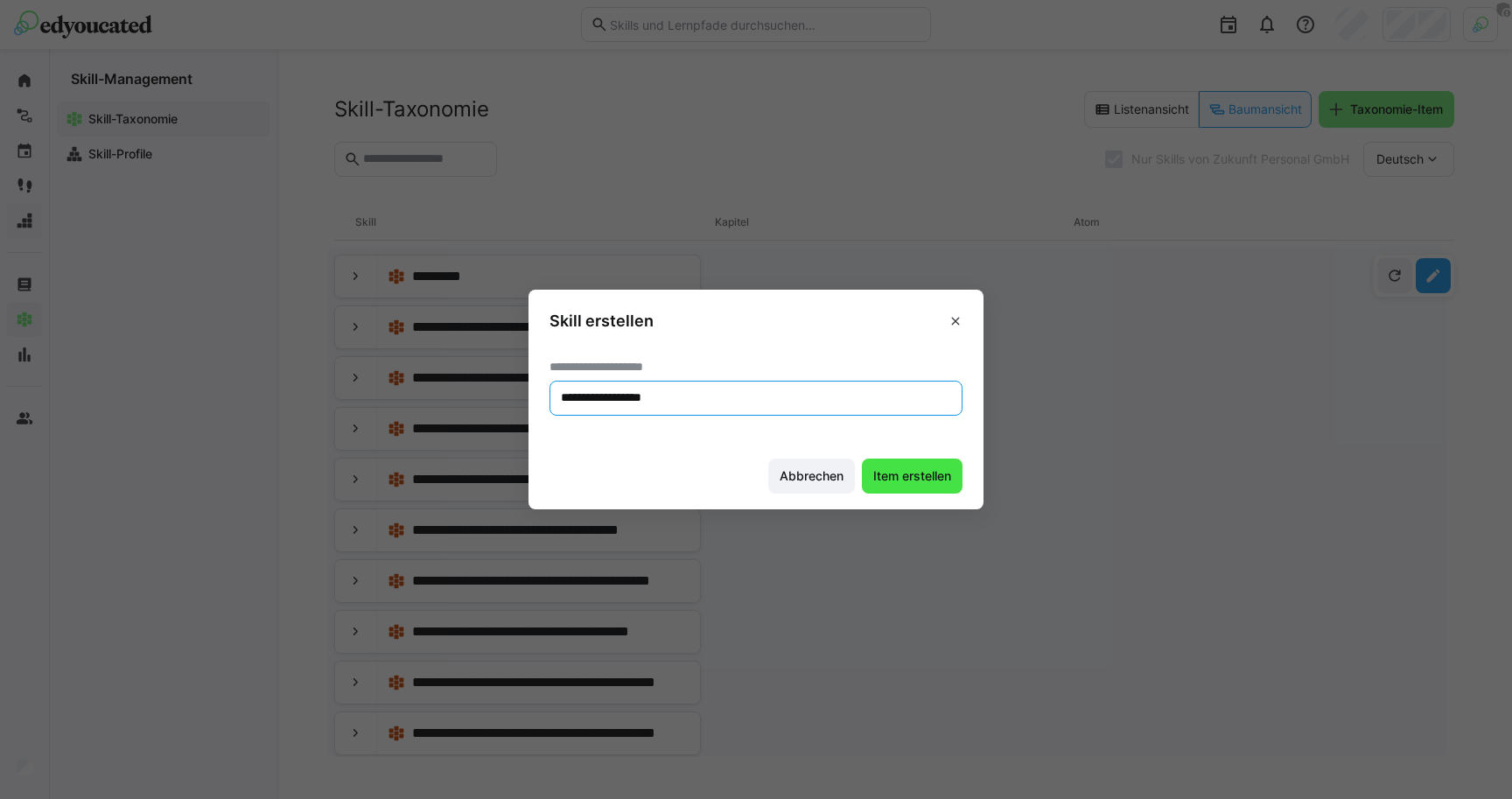
type input "**********"
click at [914, 478] on span "Item erstellen" at bounding box center [912, 477] width 83 height 18
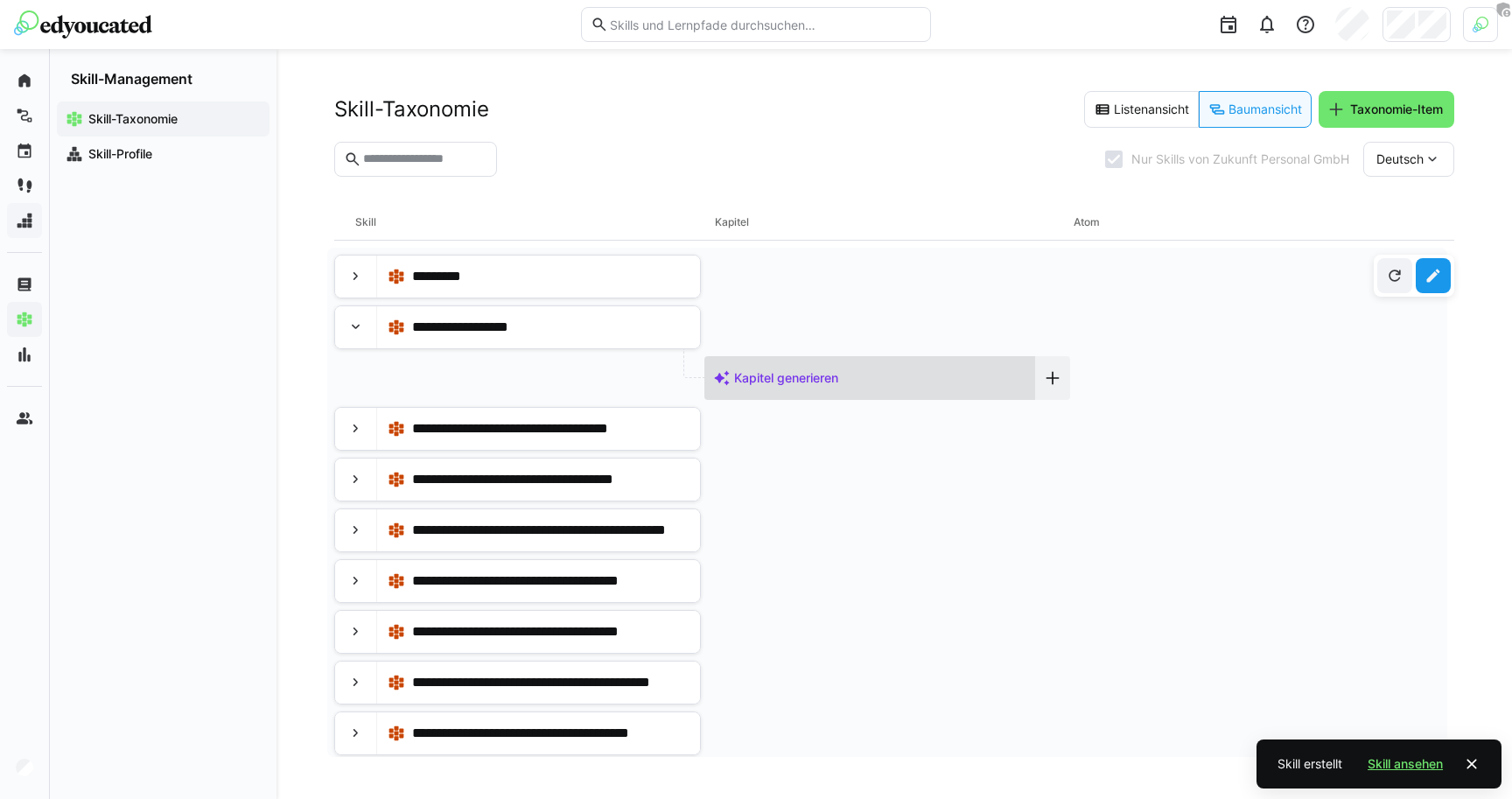
click at [783, 388] on div "Kapitel generieren" at bounding box center [870, 378] width 331 height 44
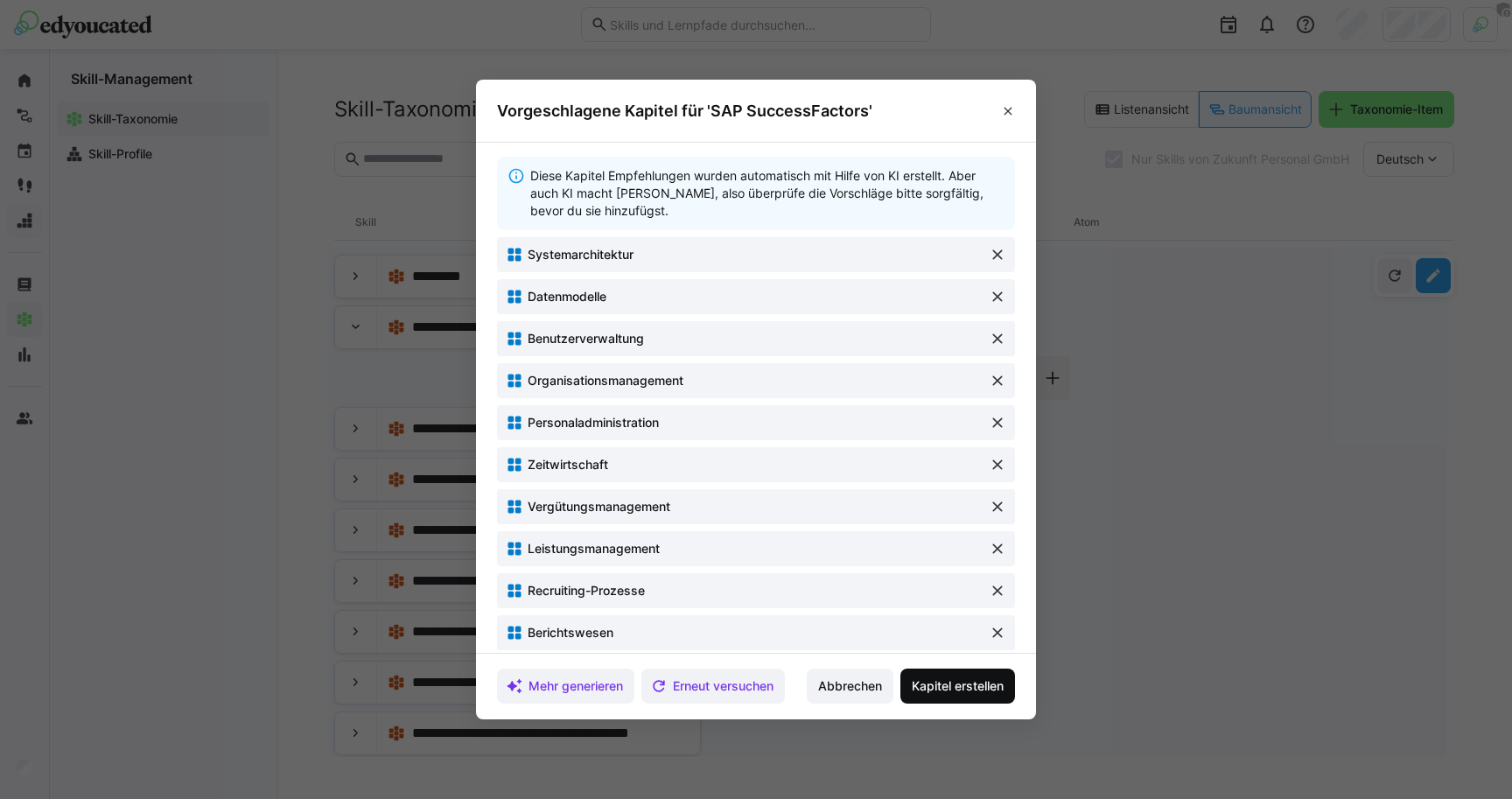
click at [958, 699] on span "Kapitel erstellen" at bounding box center [957, 686] width 114 height 35
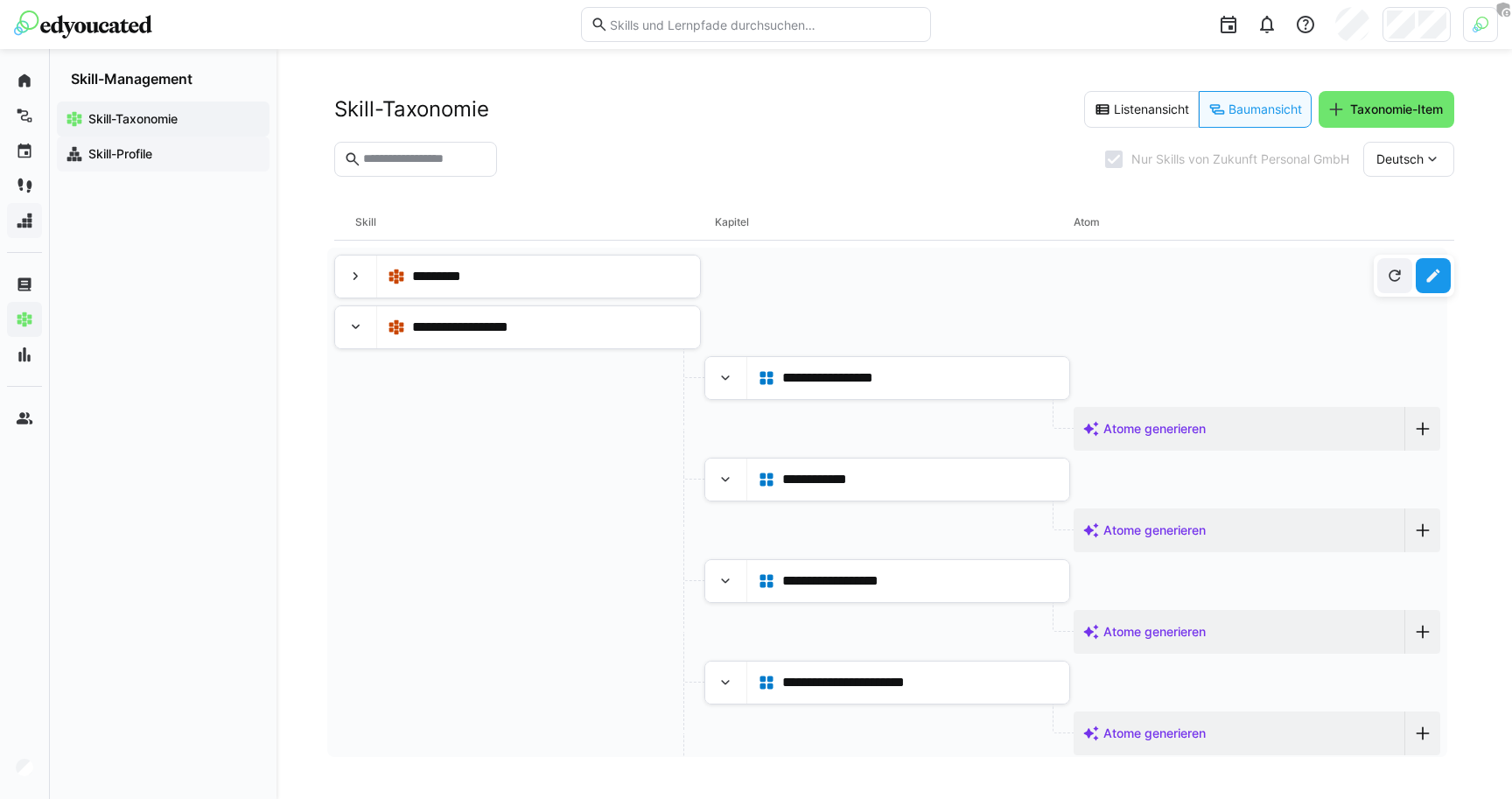
click at [0, 0] on app-navigation-label "Skill-Profile" at bounding box center [0, 0] width 0 height 0
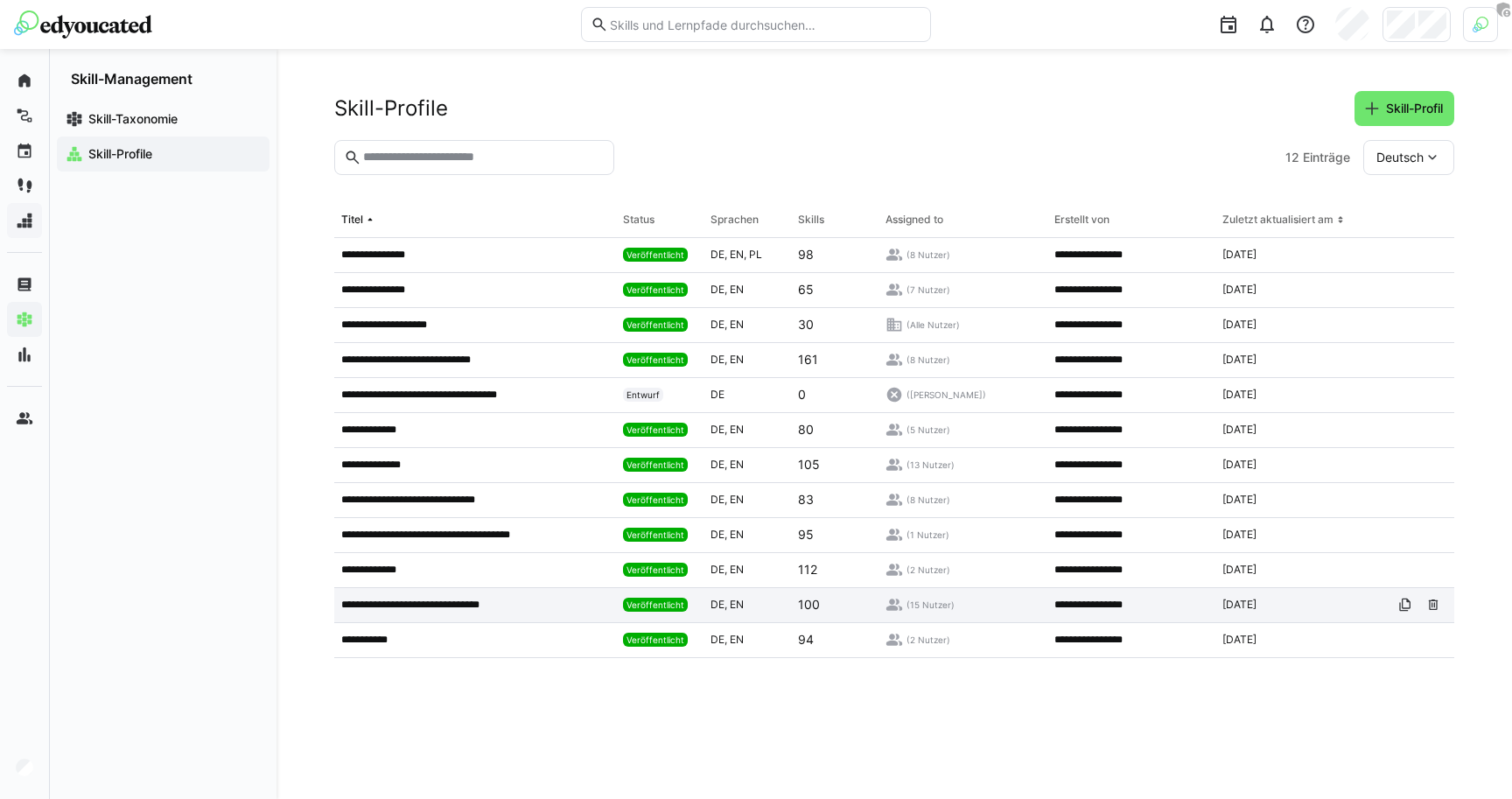
click at [474, 611] on p "**********" at bounding box center [429, 605] width 175 height 14
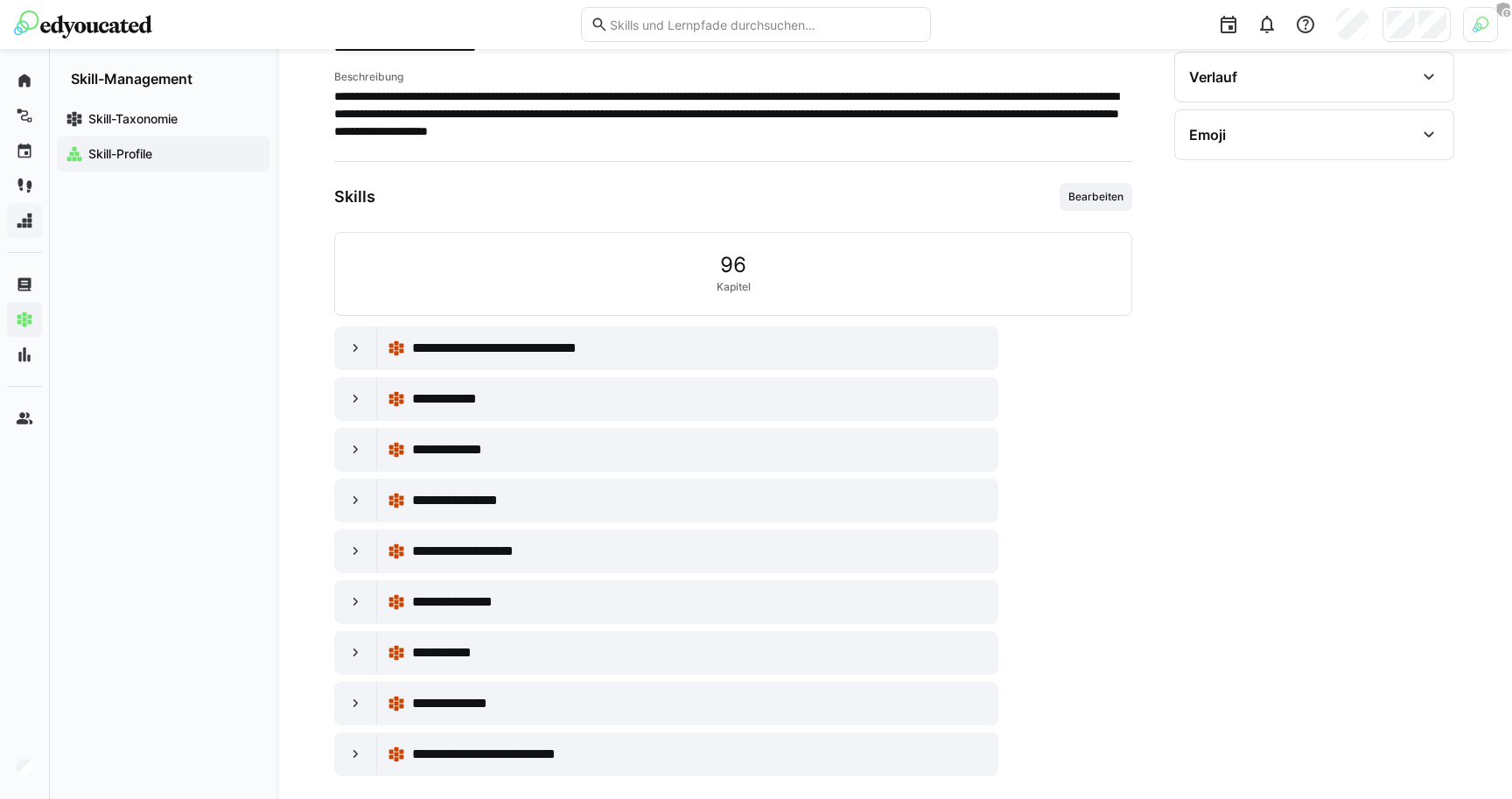
scroll to position [318, 0]
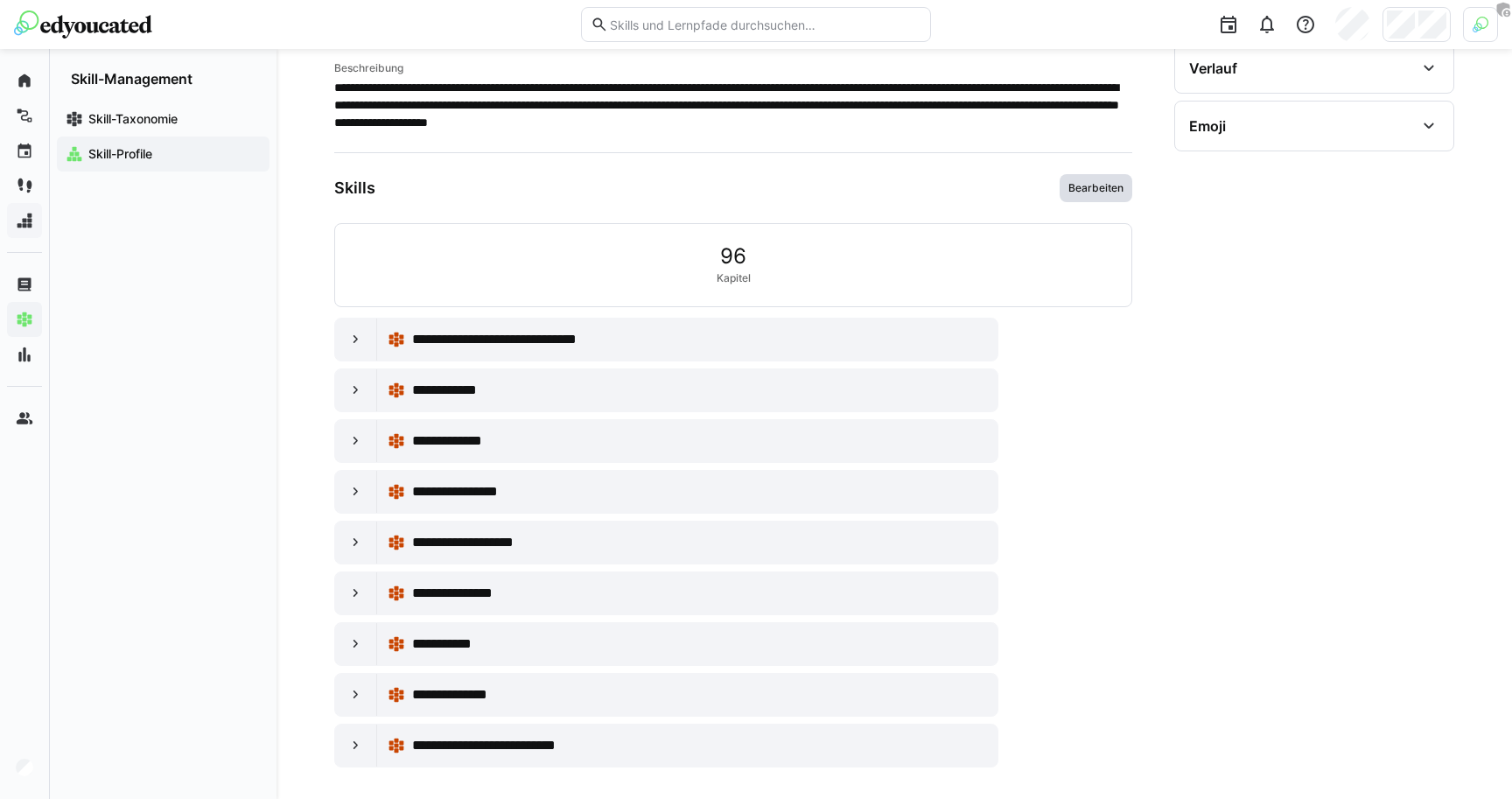
click at [1108, 185] on span "Bearbeiten" at bounding box center [1095, 189] width 59 height 14
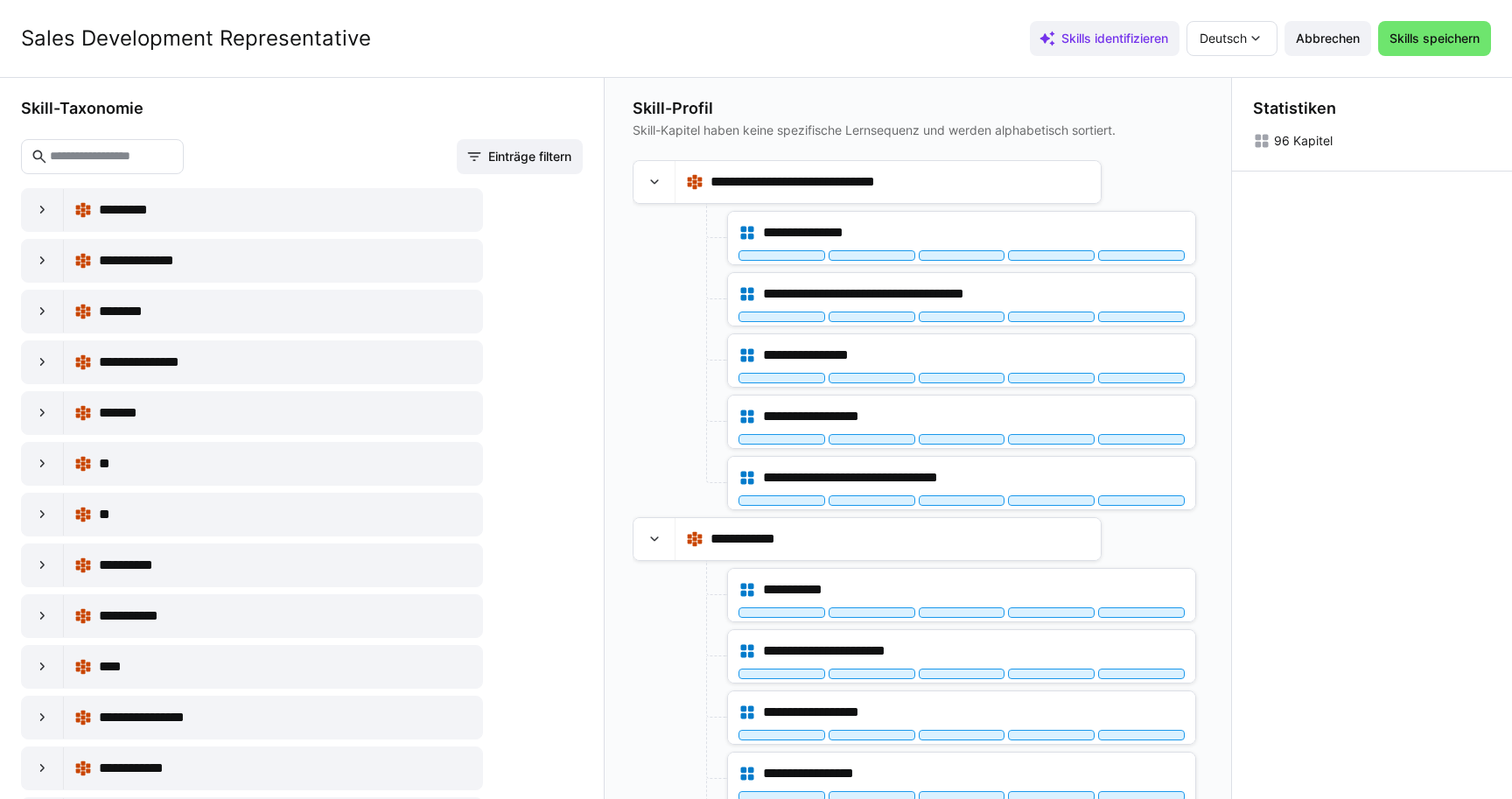
click at [94, 164] on input "text" at bounding box center [111, 157] width 126 height 16
drag, startPoint x: 409, startPoint y: 41, endPoint x: 9, endPoint y: 40, distance: 400.0
click at [9, 40] on header "Sales Development Representative Skills identifizieren Deutsch Abbrechen Skills…" at bounding box center [756, 38] width 1512 height 77
click at [1314, 50] on span "Abbrechen" at bounding box center [1328, 39] width 86 height 35
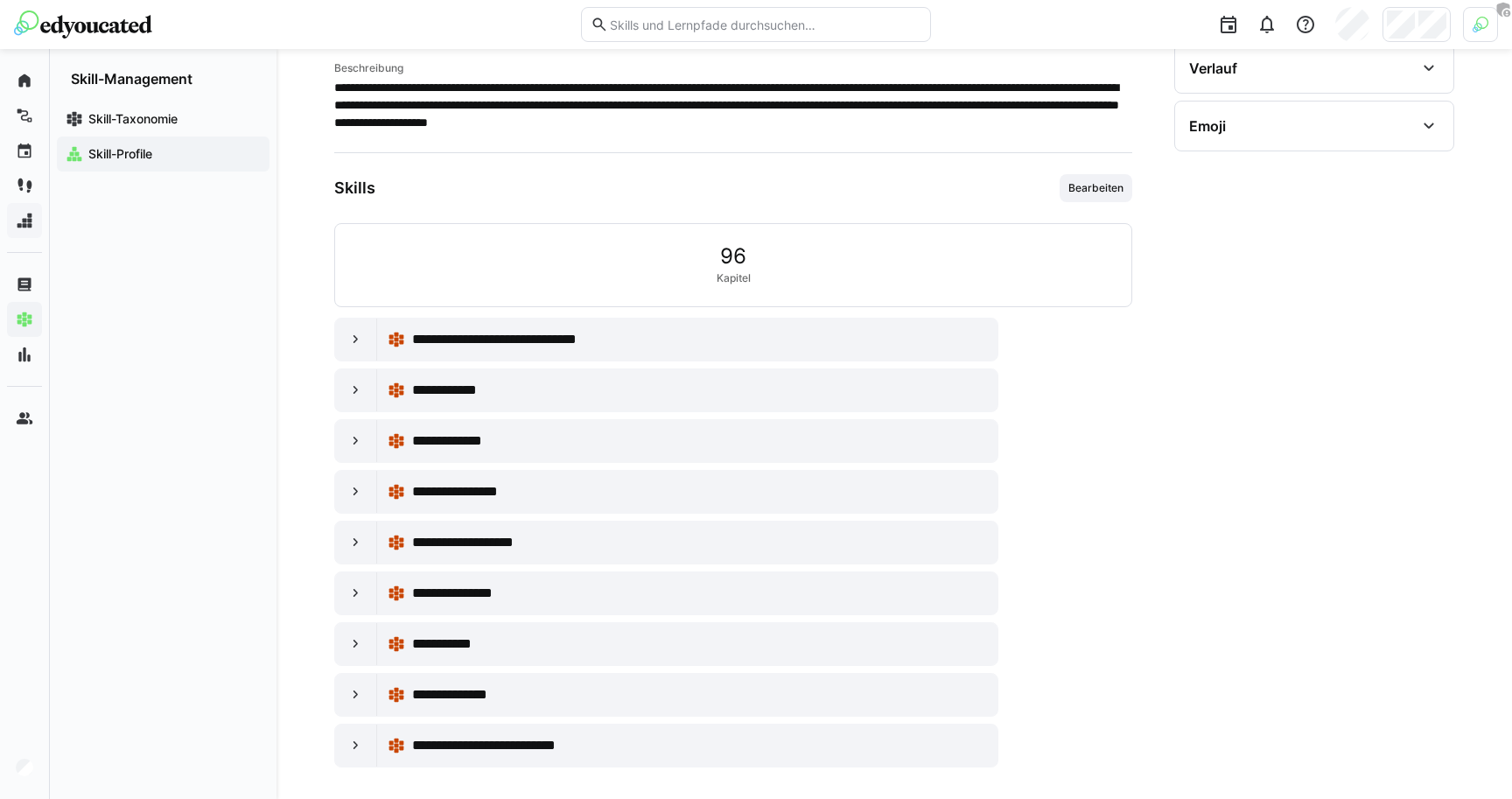
click at [730, 105] on p "**********" at bounding box center [734, 105] width 798 height 53
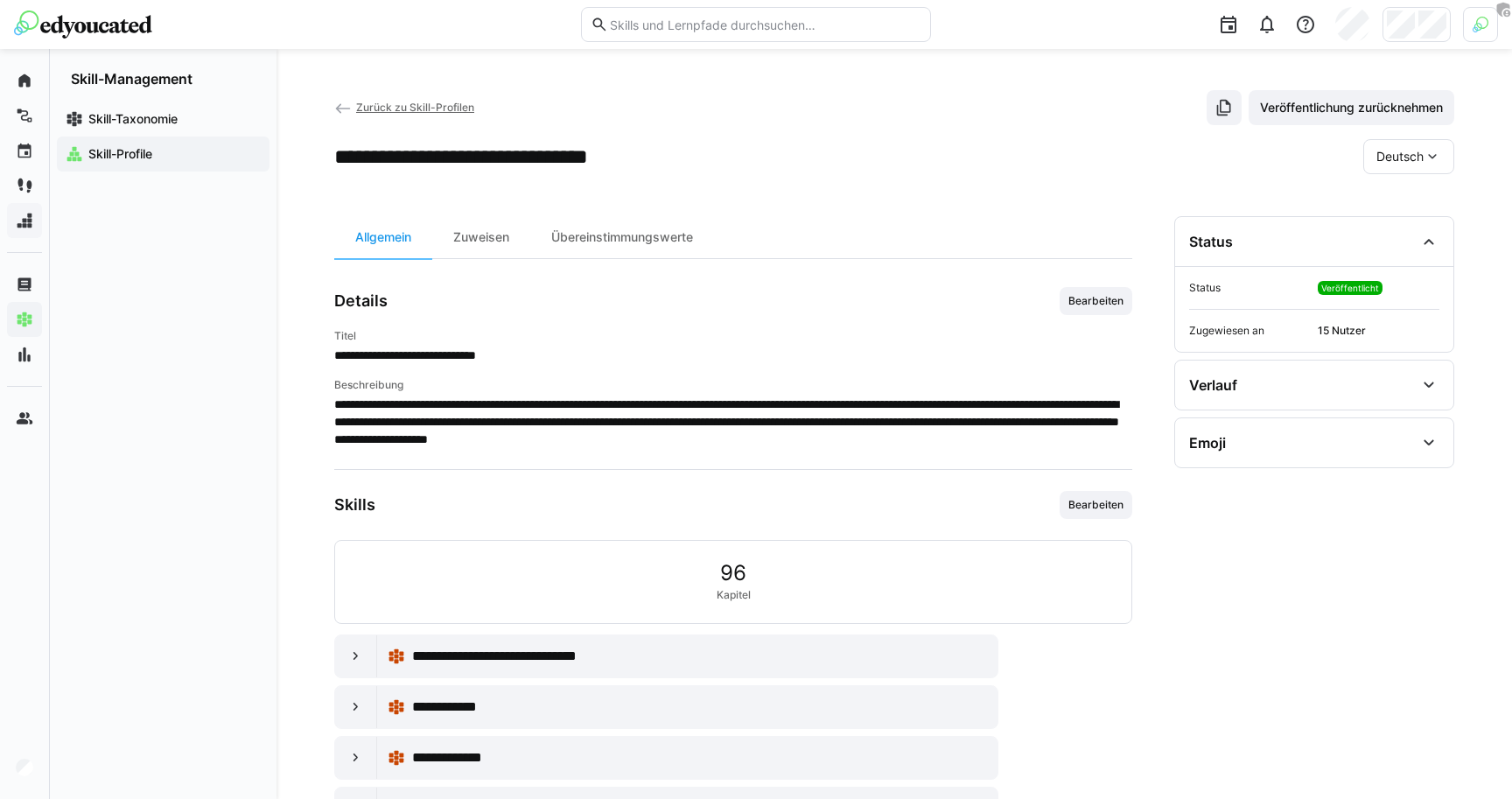
scroll to position [0, 0]
click at [1276, 46] on div at bounding box center [1221, 25] width 555 height 49
click at [1307, 34] on eds-icon at bounding box center [1306, 25] width 21 height 21
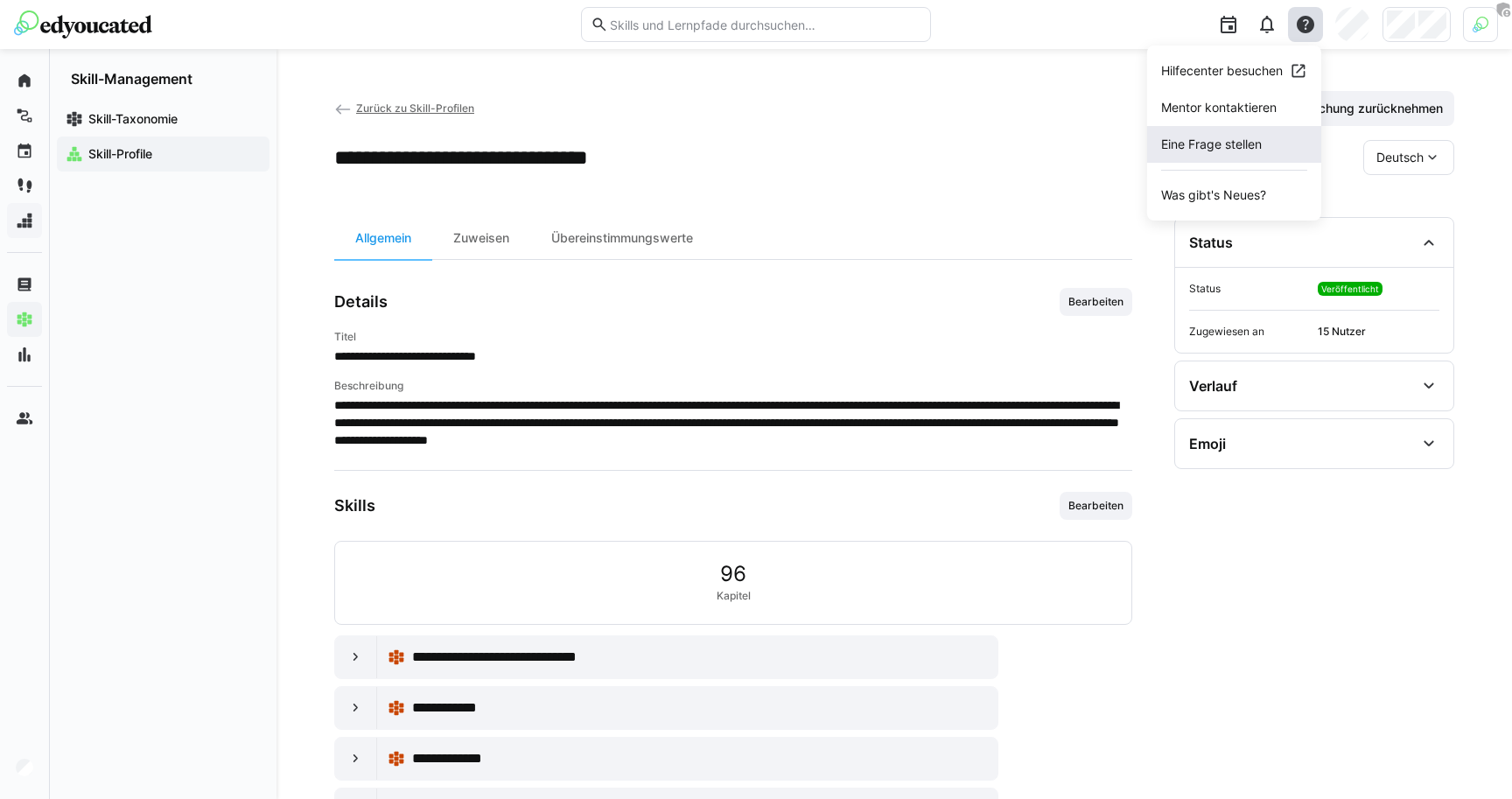
click at [1214, 154] on span "Eine Frage stellen" at bounding box center [1235, 144] width 174 height 37
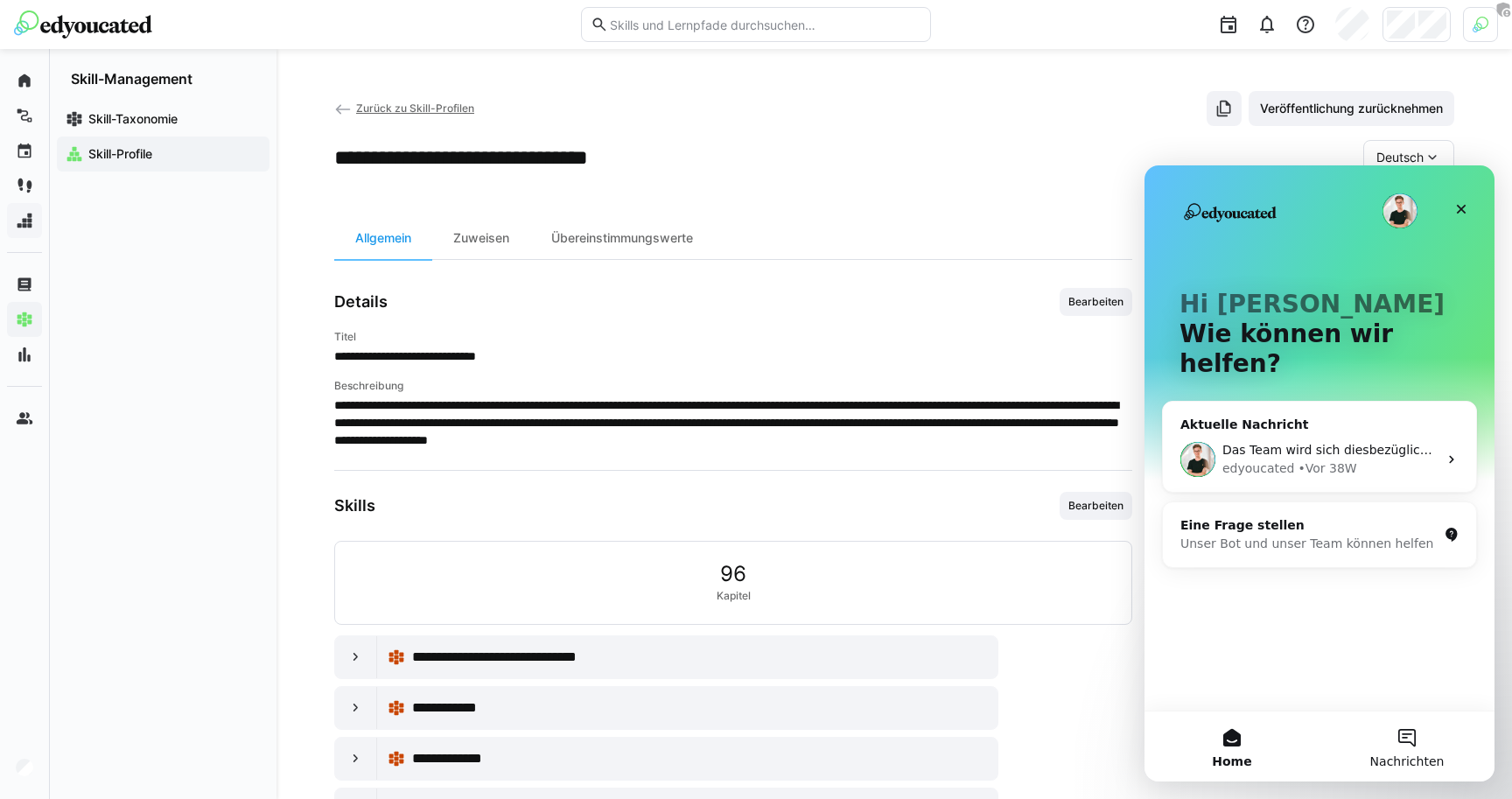
click at [1412, 756] on span "Nachrichten" at bounding box center [1407, 762] width 74 height 12
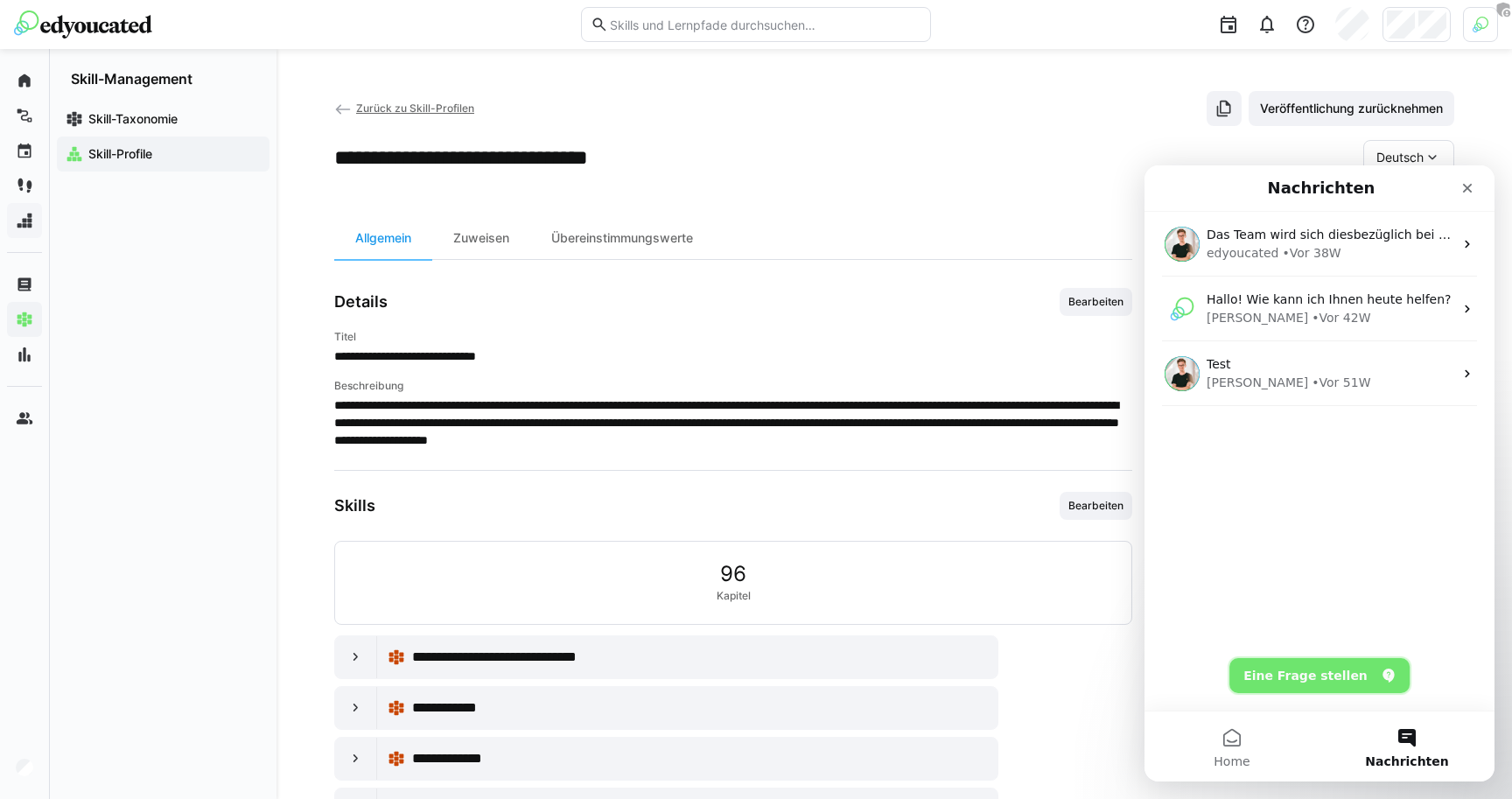
click at [1309, 673] on button "Eine Frage stellen" at bounding box center [1319, 676] width 181 height 35
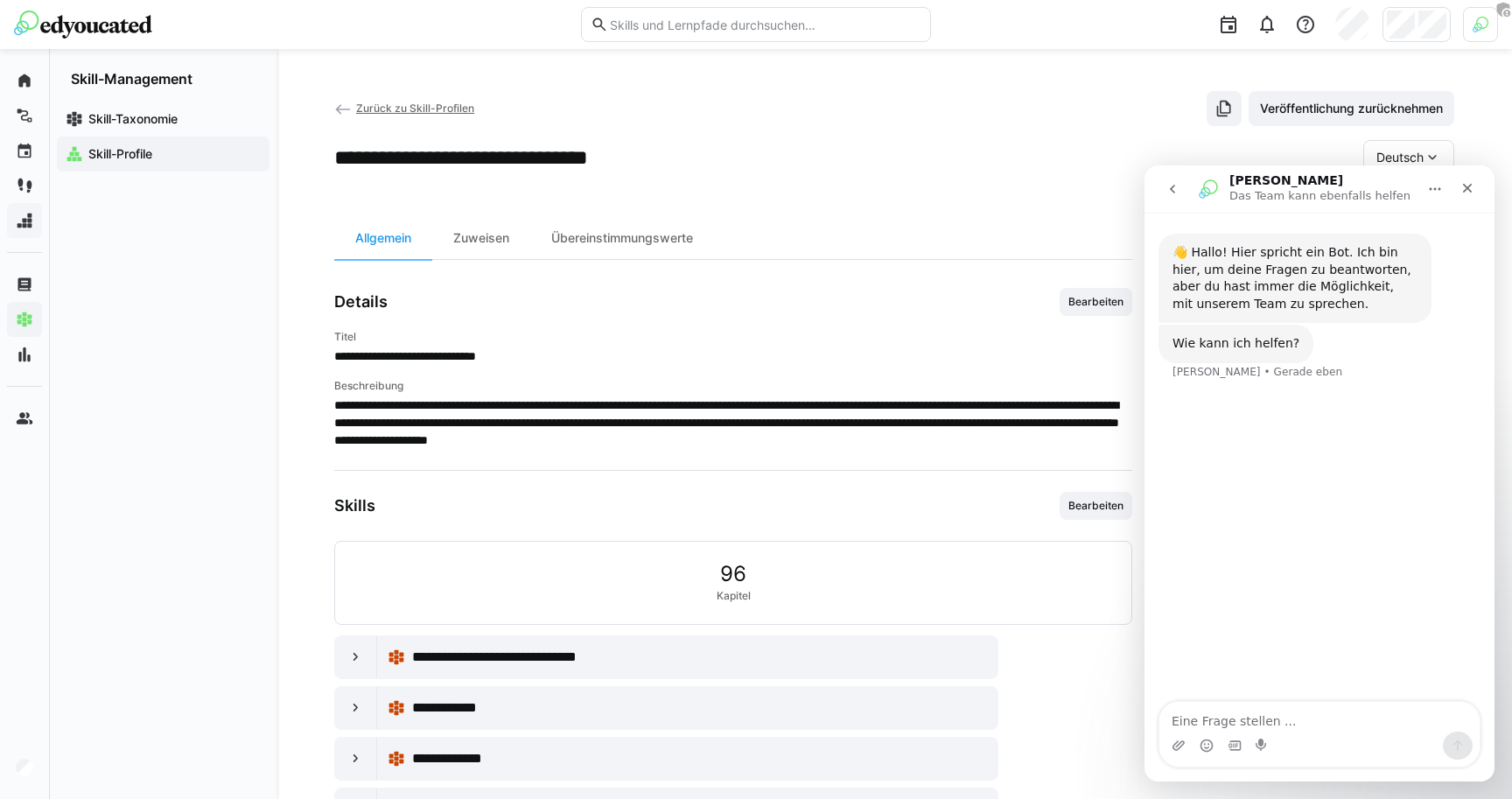
click at [597, 462] on app-skill-profile-details-general "**********" at bounding box center [734, 686] width 798 height 797
click at [763, 366] on div "**********" at bounding box center [734, 389] width 798 height 119
click at [1468, 187] on icon "Schließen" at bounding box center [1467, 189] width 10 height 10
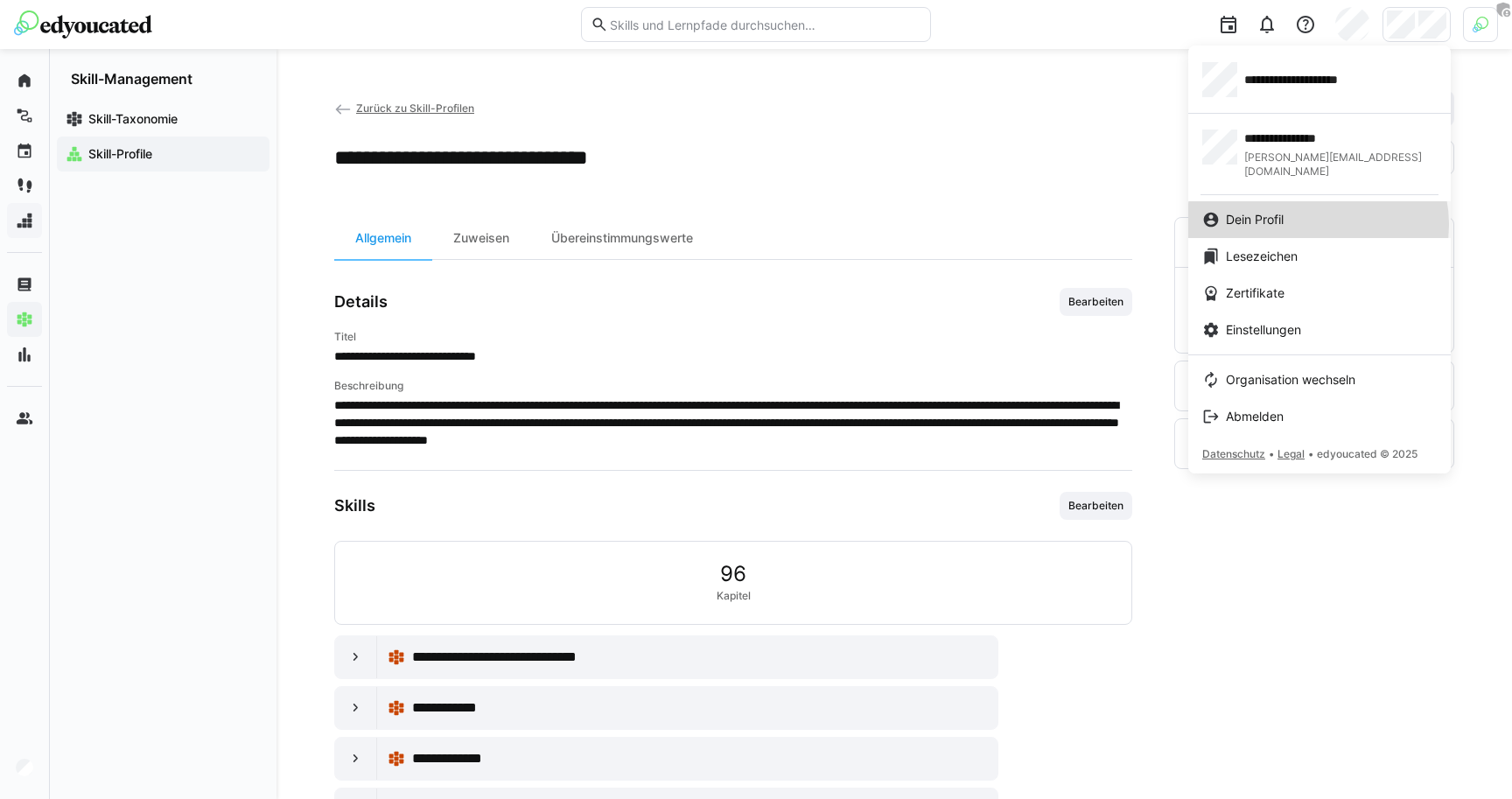
click at [1322, 211] on div "Dein Profil" at bounding box center [1319, 219] width 234 height 18
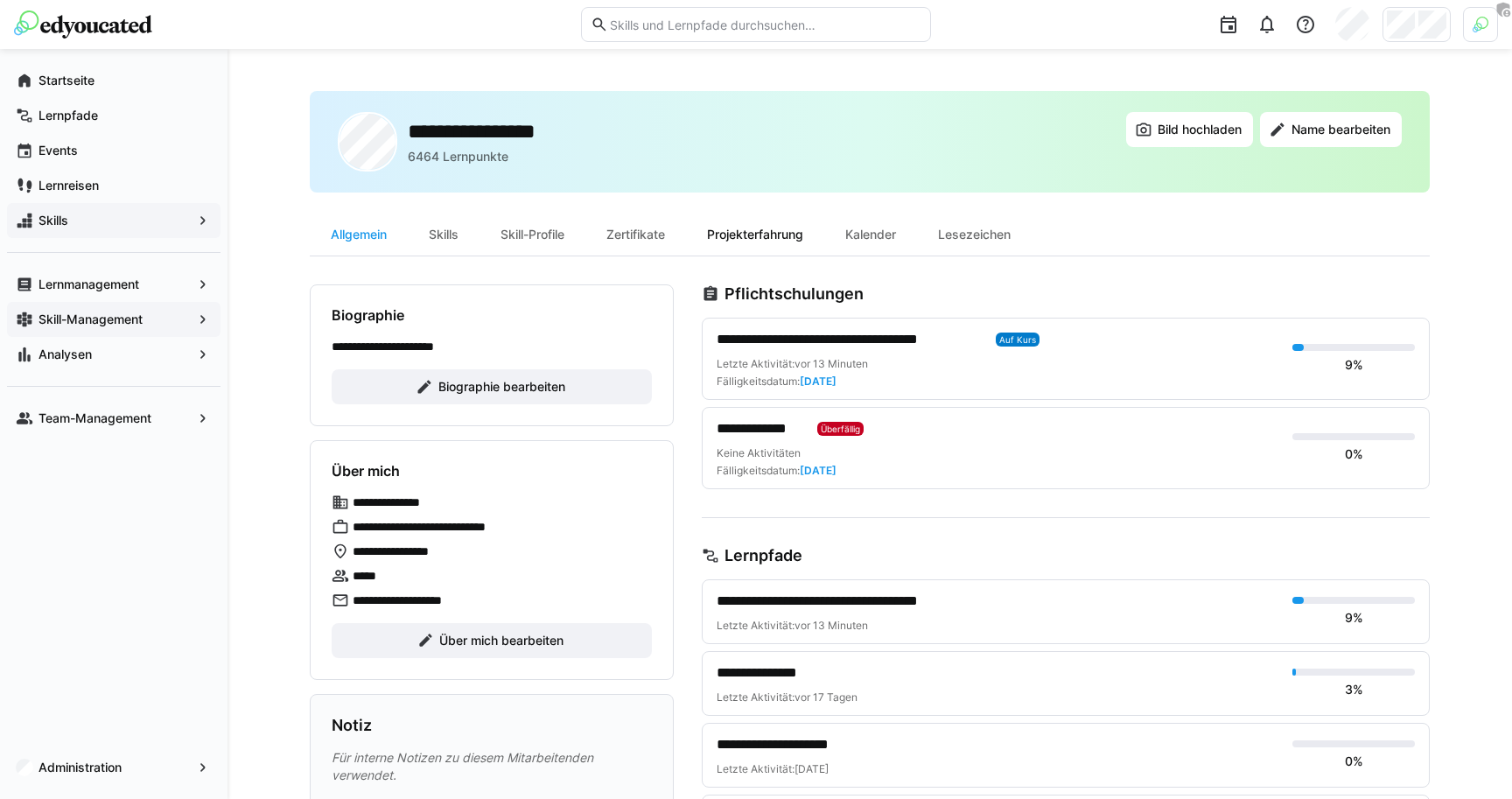
click at [760, 238] on div "Projekterfahrung" at bounding box center [755, 234] width 138 height 42
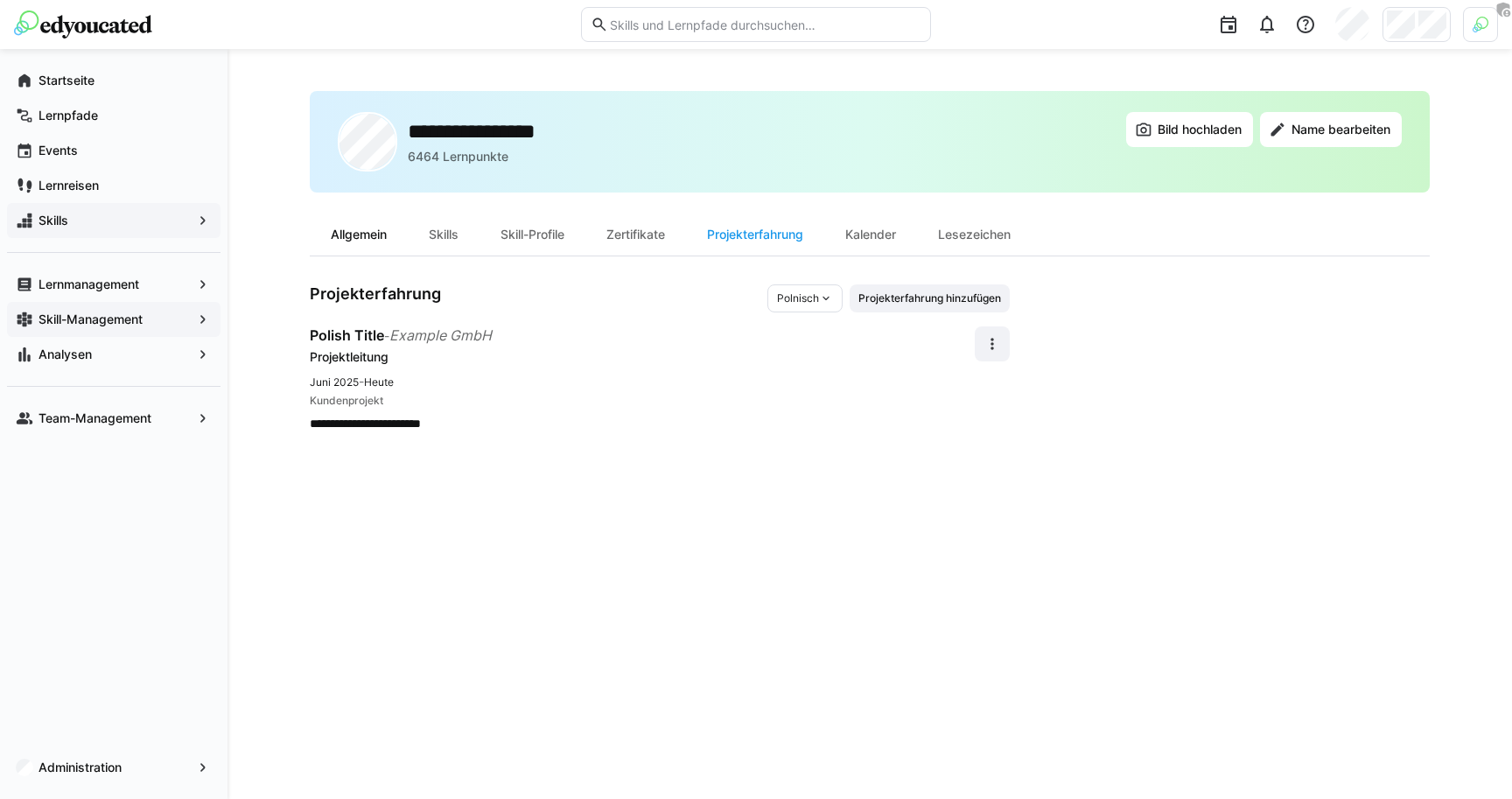
click at [351, 238] on div "Allgemein" at bounding box center [358, 234] width 98 height 42
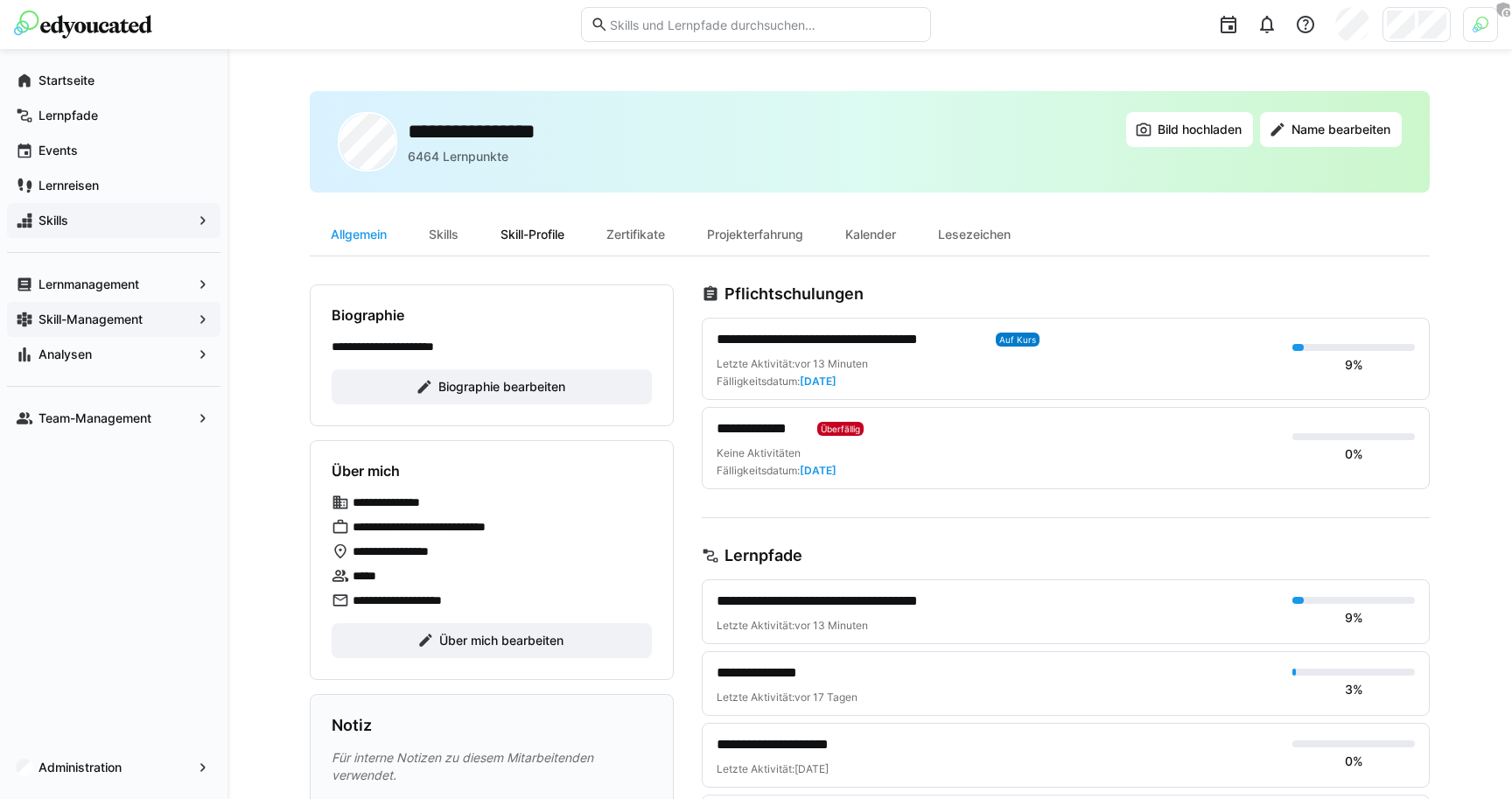
click at [538, 241] on div "Skill-Profile" at bounding box center [533, 234] width 106 height 42
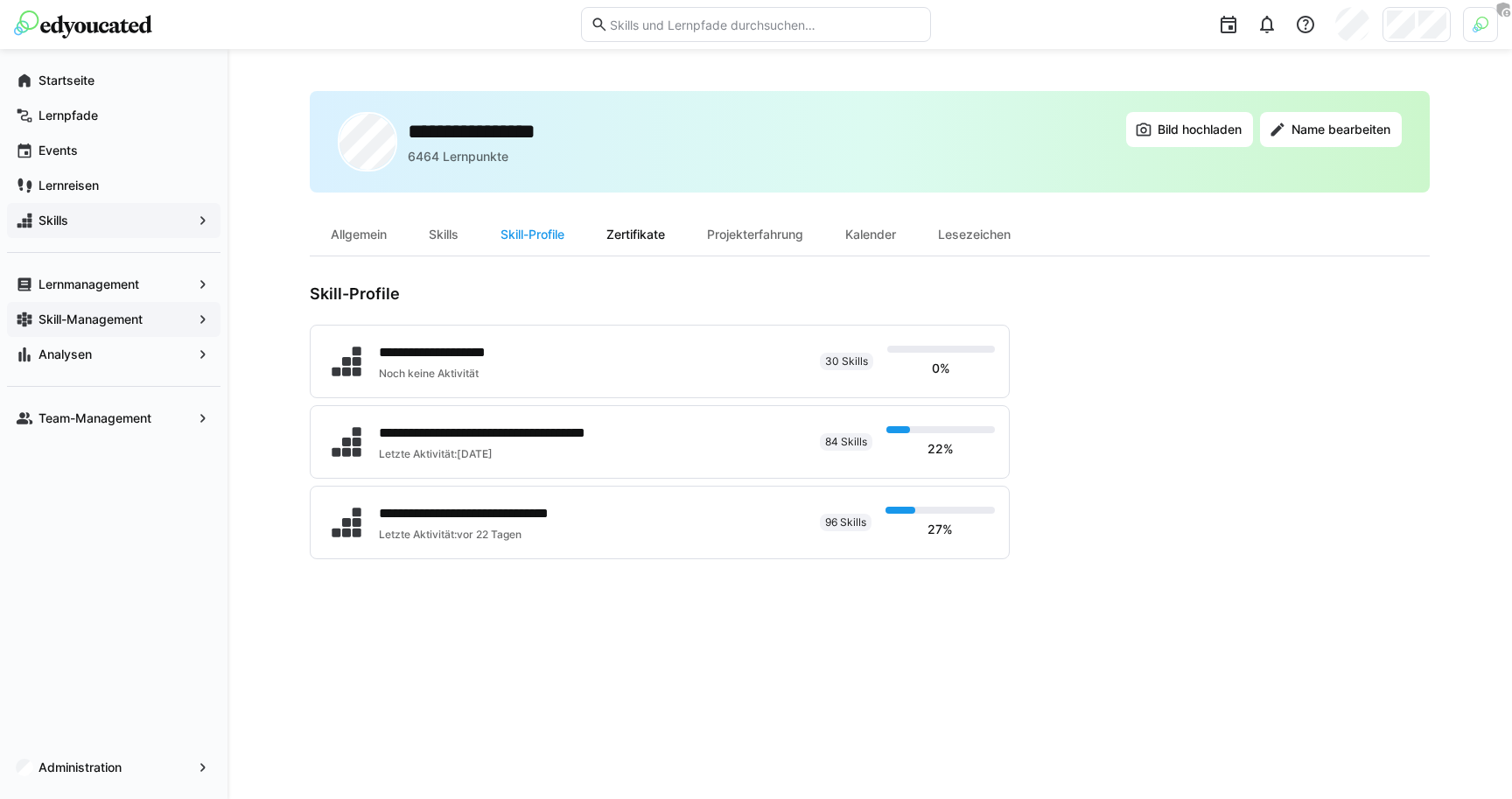
click at [631, 239] on div "Zertifikate" at bounding box center [636, 234] width 100 height 42
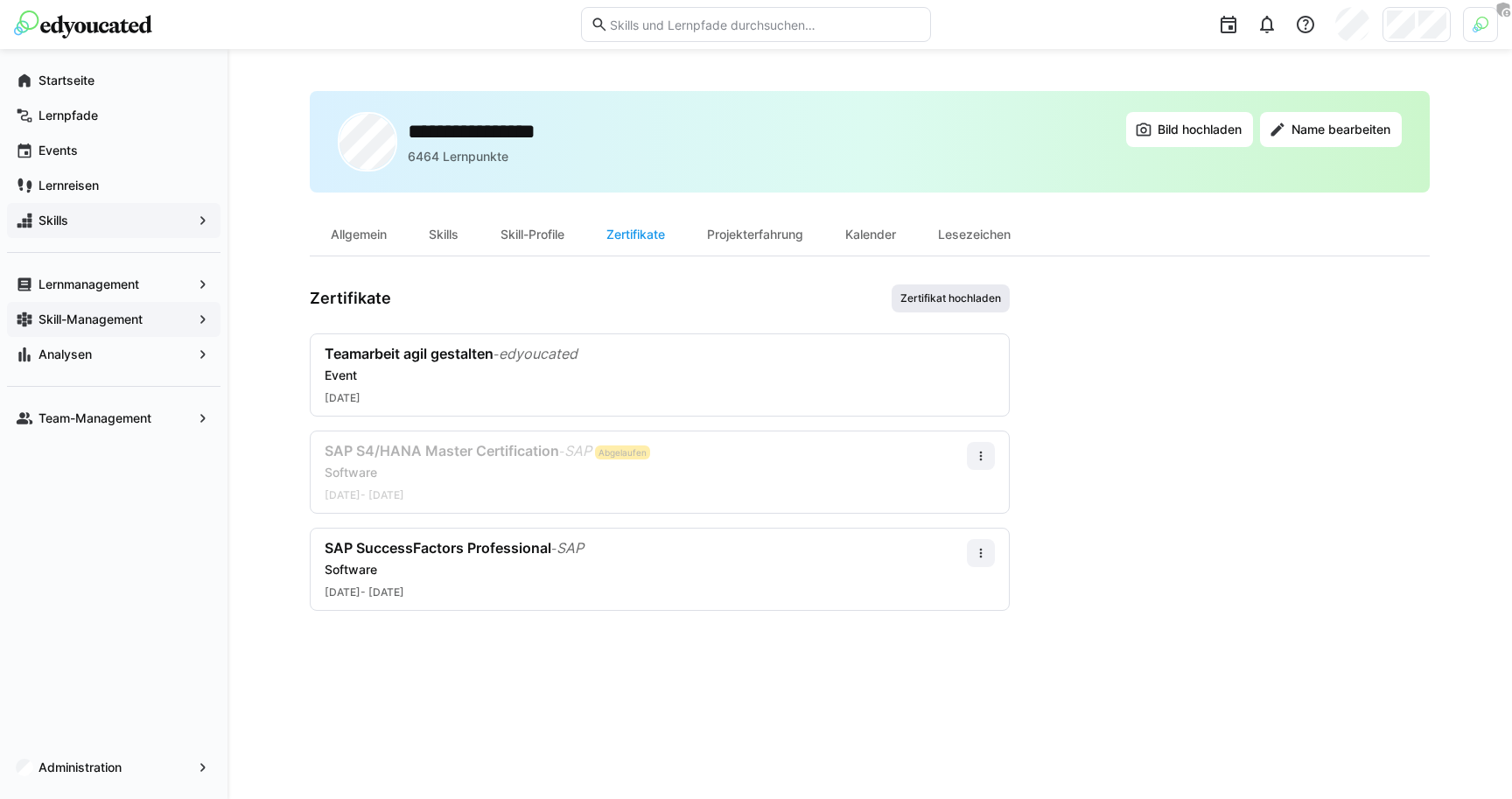
click at [948, 302] on span "Zertifikat hochladen" at bounding box center [950, 299] width 104 height 14
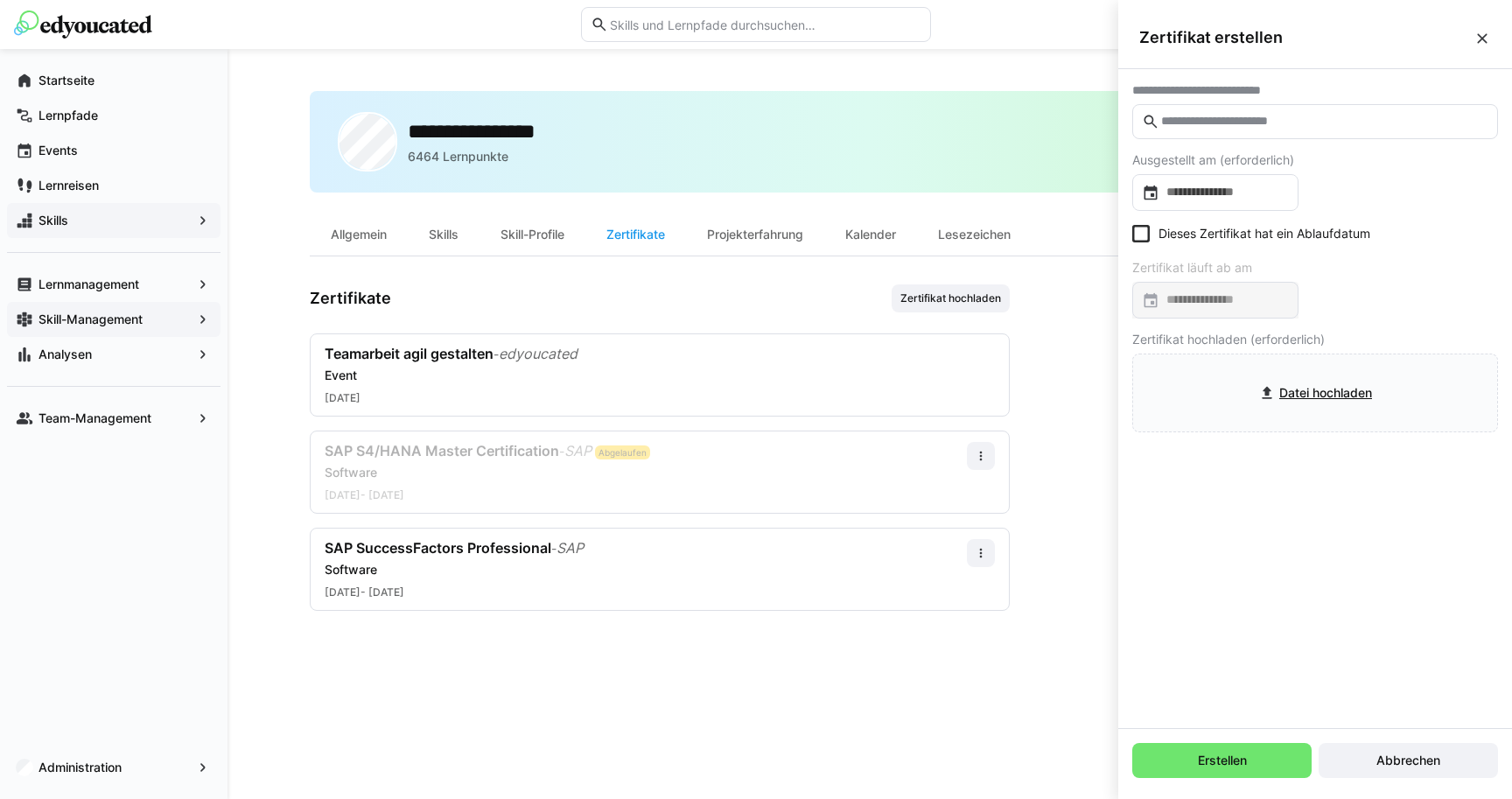
click at [1189, 129] on eds-input at bounding box center [1315, 122] width 365 height 35
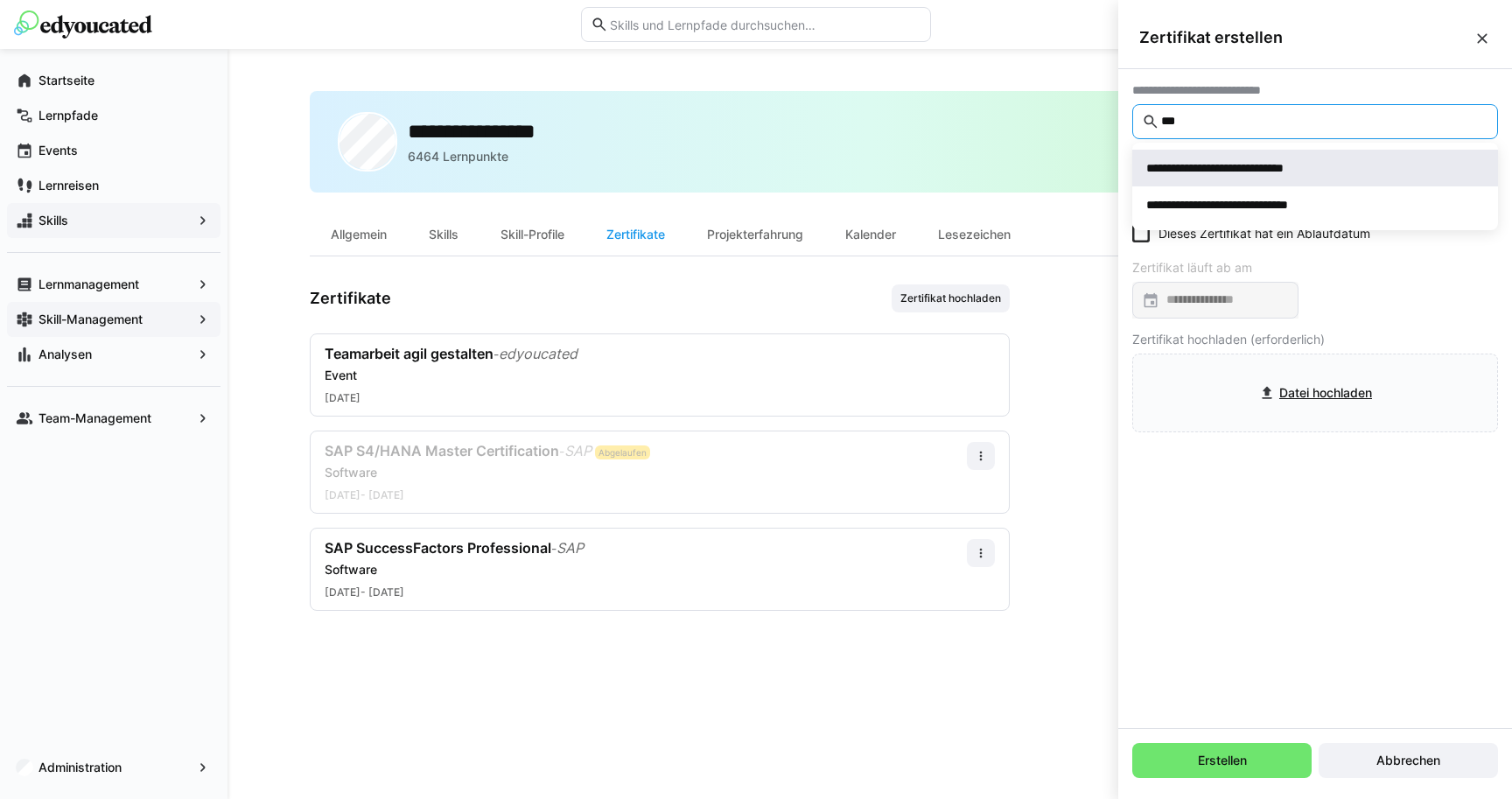
type input "***"
click at [1240, 171] on div "**********" at bounding box center [1243, 168] width 194 height 18
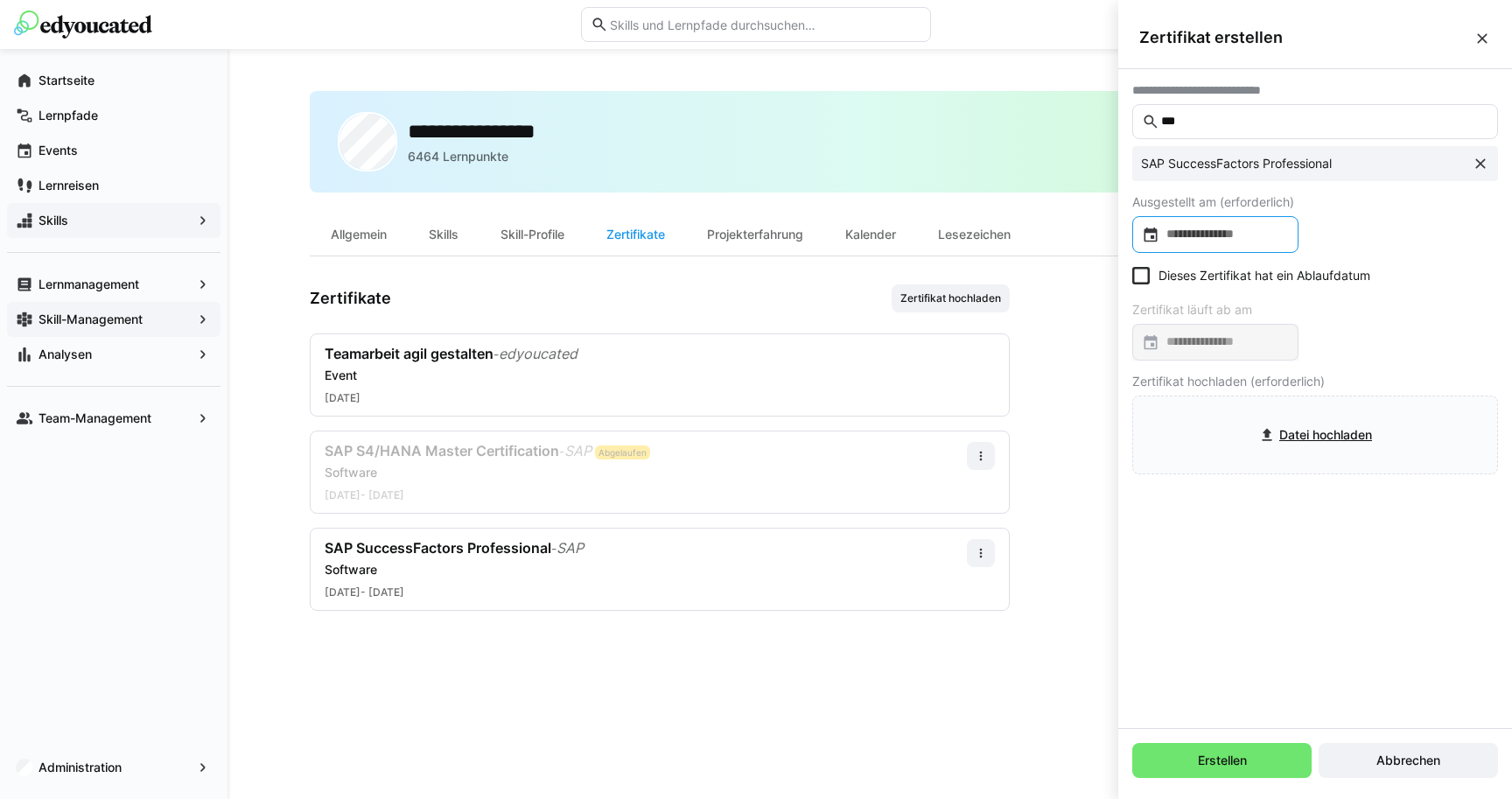
click at [1237, 237] on input at bounding box center [1224, 234] width 129 height 18
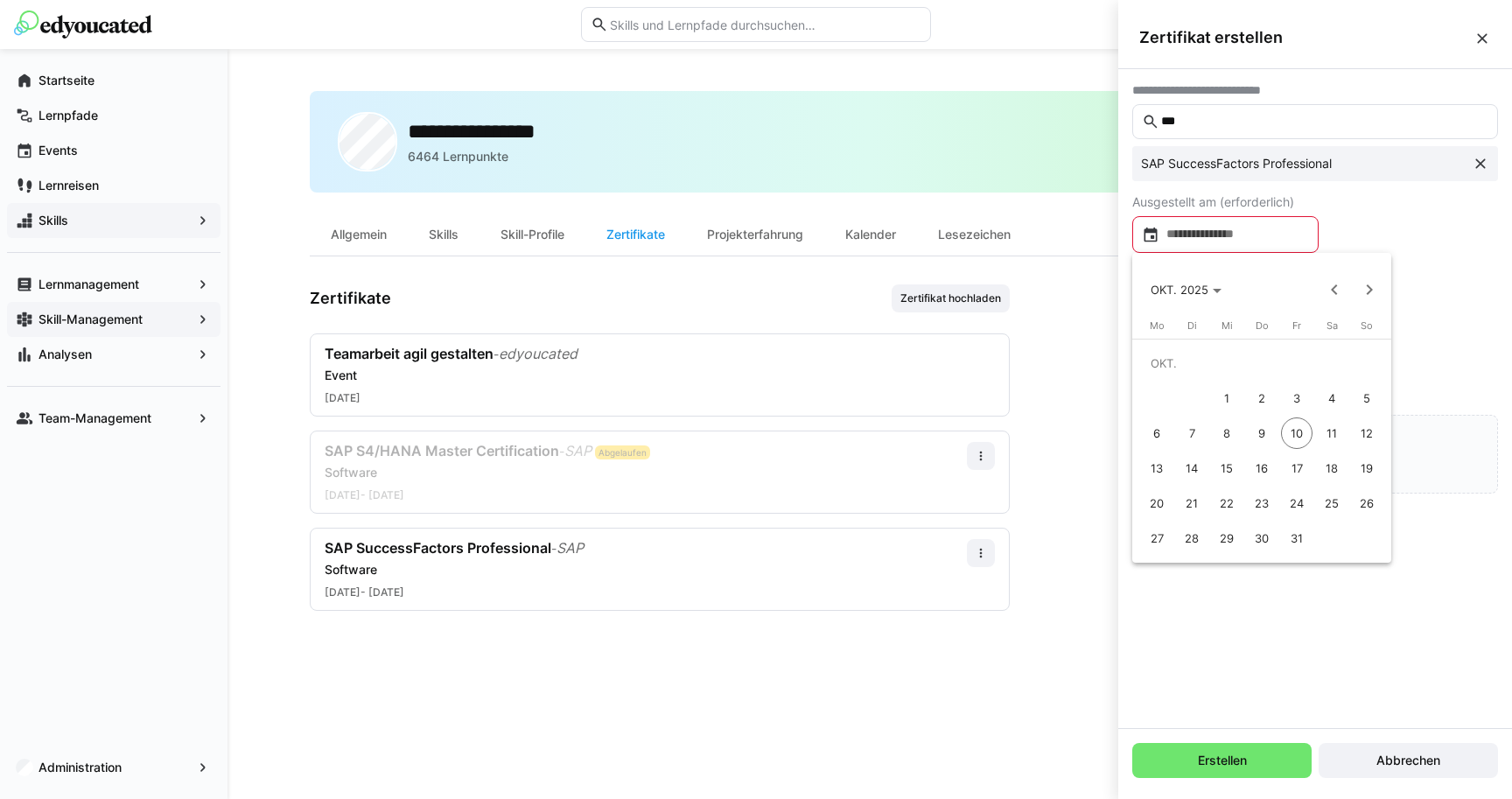
click at [1231, 398] on span "1" at bounding box center [1227, 398] width 32 height 32
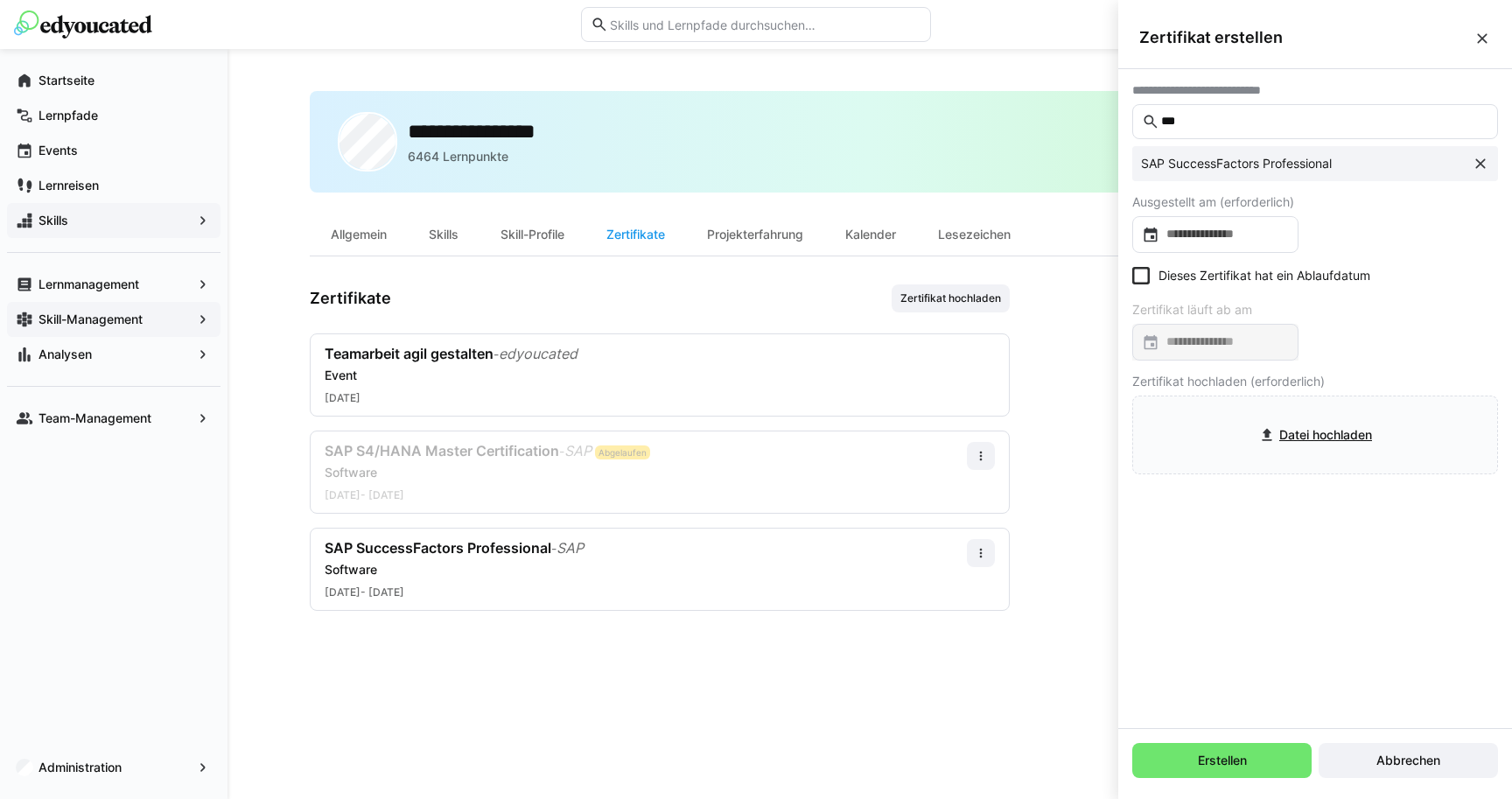
click at [1174, 272] on eds-checkbox "Dieses Zertifikat hat ein Ablaufdatum" at bounding box center [1251, 276] width 238 height 18
click at [1213, 343] on input at bounding box center [1224, 343] width 129 height 18
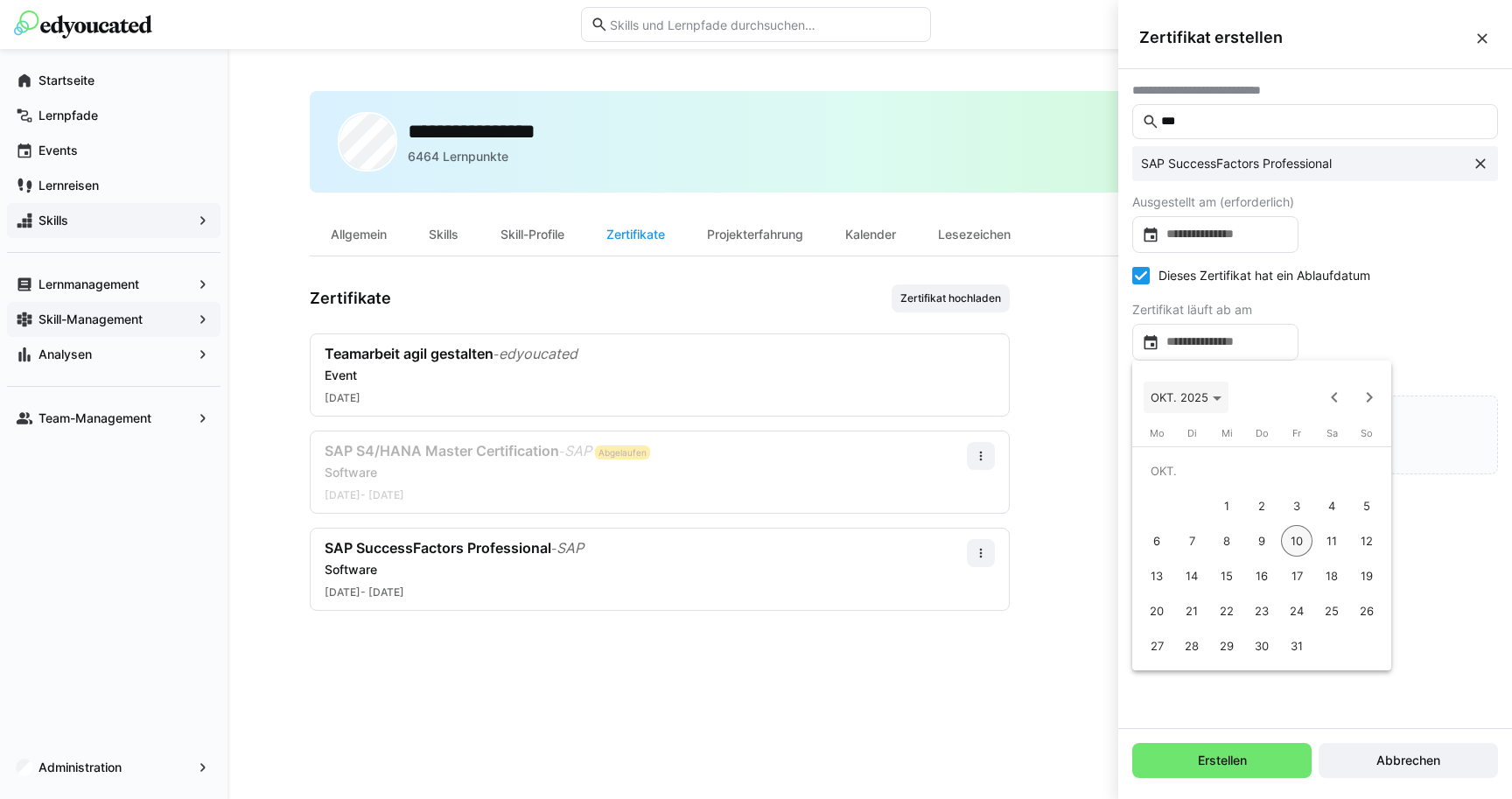
click at [1226, 396] on span "Choose month and year" at bounding box center [1186, 397] width 85 height 42
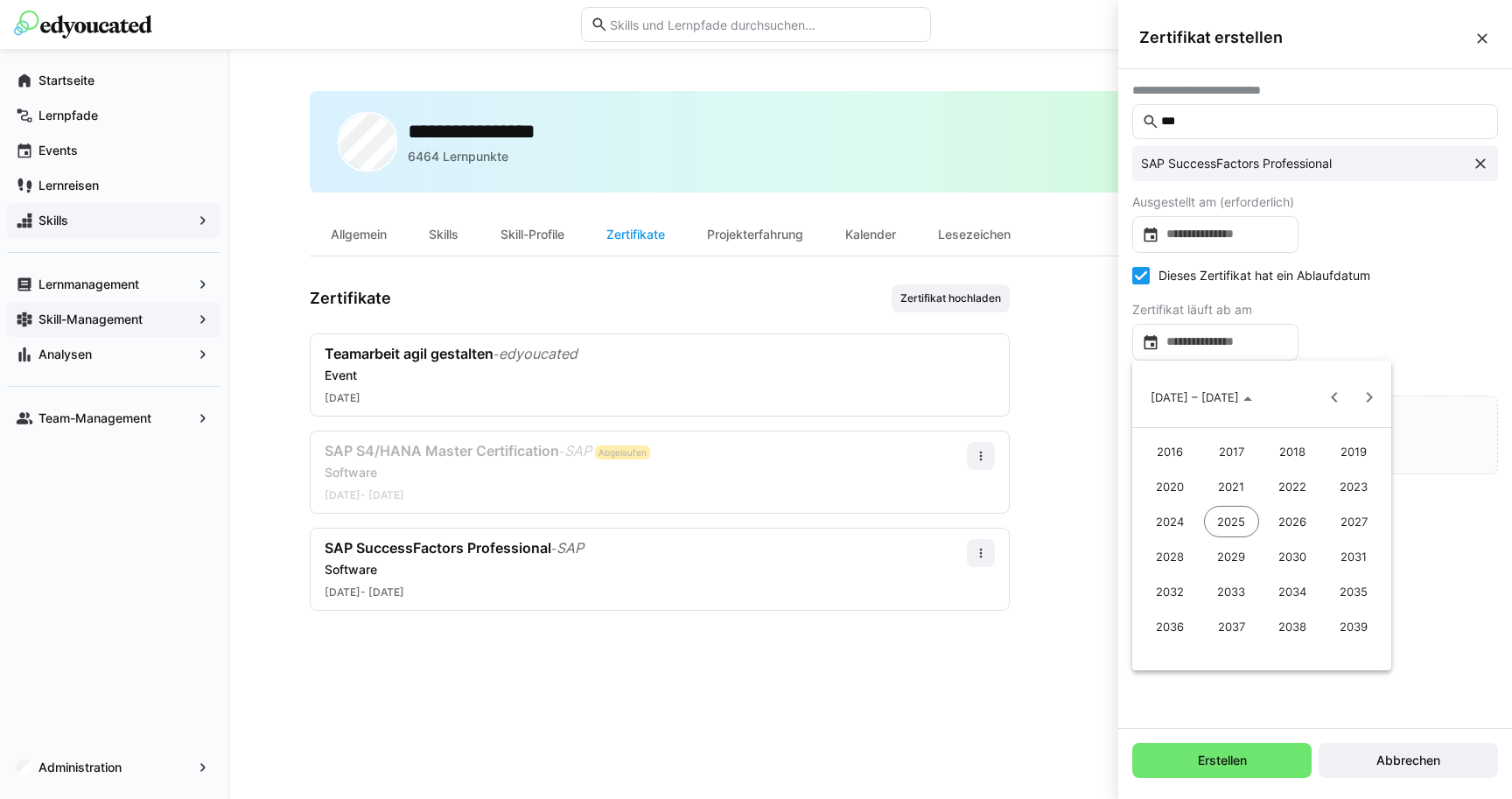
click at [1288, 520] on span "2026" at bounding box center [1293, 522] width 55 height 32
click at [1245, 556] on span "OKT." at bounding box center [1231, 557] width 55 height 32
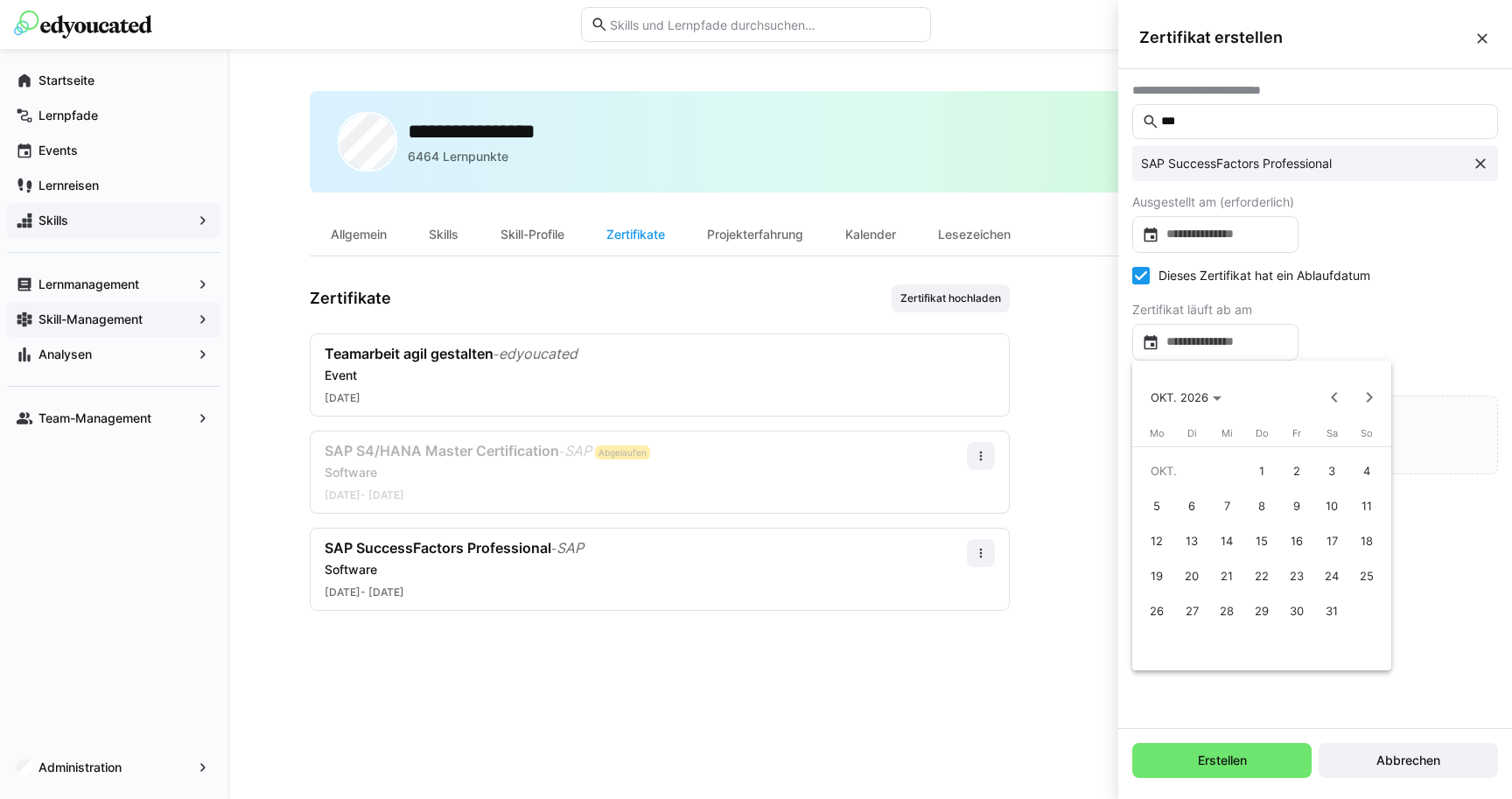
click at [1333, 611] on span "31" at bounding box center [1331, 611] width 32 height 32
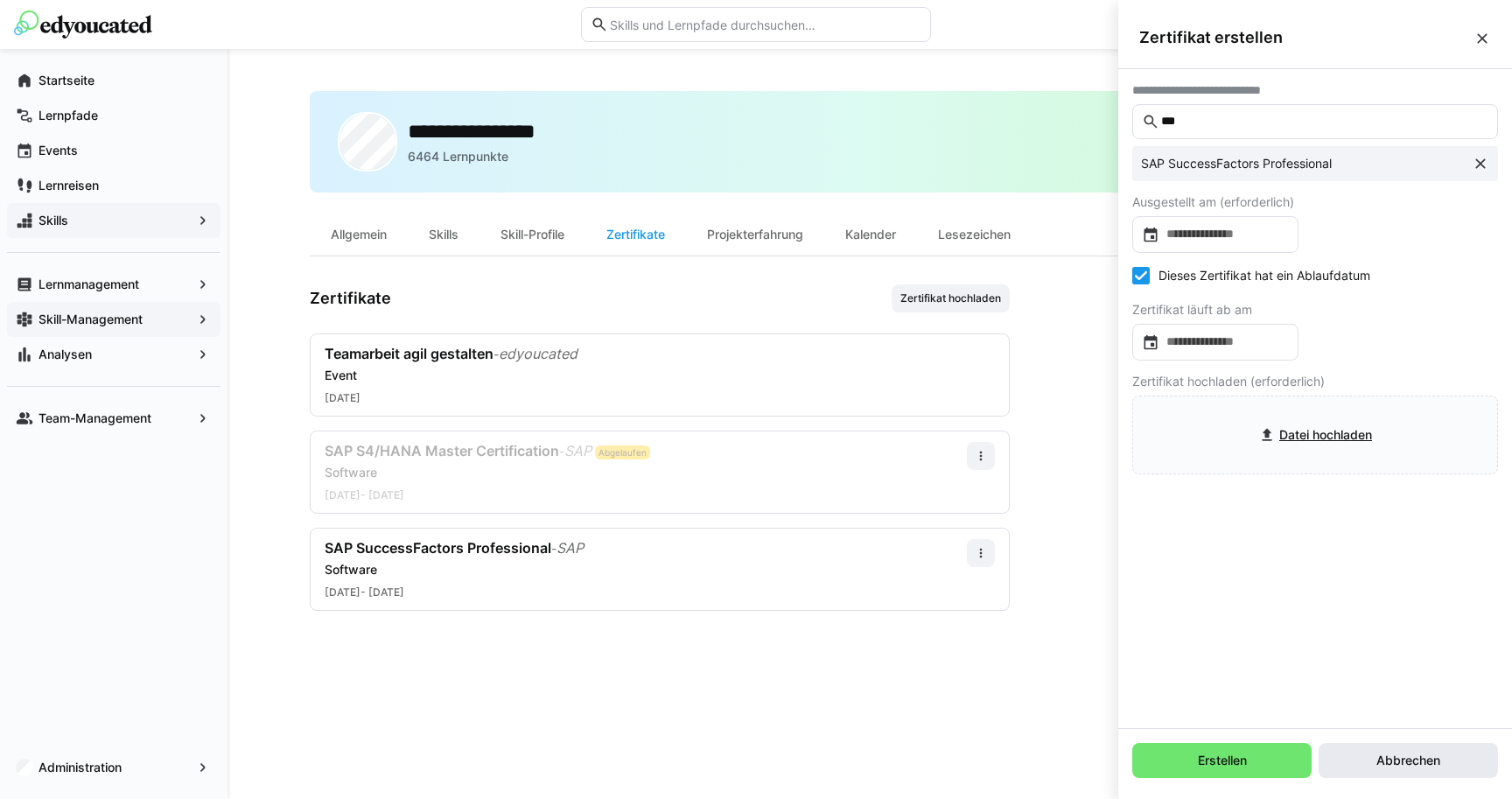
click at [1398, 762] on span "Abbrechen" at bounding box center [1408, 761] width 69 height 18
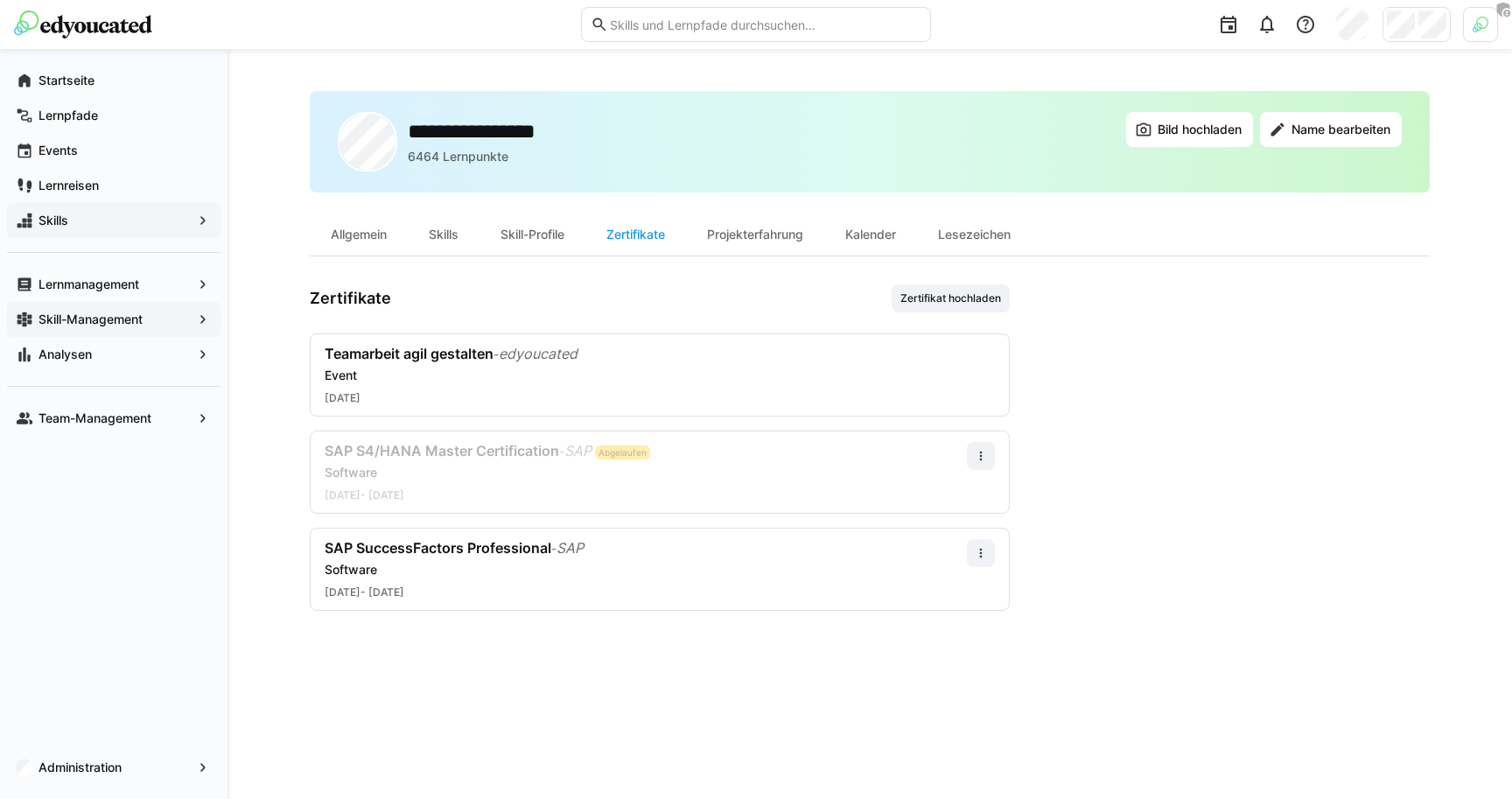
click at [700, 276] on div "**********" at bounding box center [870, 424] width 1120 height 666
drag, startPoint x: 81, startPoint y: 763, endPoint x: 483, endPoint y: 724, distance: 403.9
click at [484, 729] on div "**********" at bounding box center [756, 425] width 1512 height 751
click at [483, 724] on div "**********" at bounding box center [870, 424] width 1120 height 666
click at [698, 311] on div "Zertifikate Zertifikat hochladen" at bounding box center [660, 299] width 700 height 28
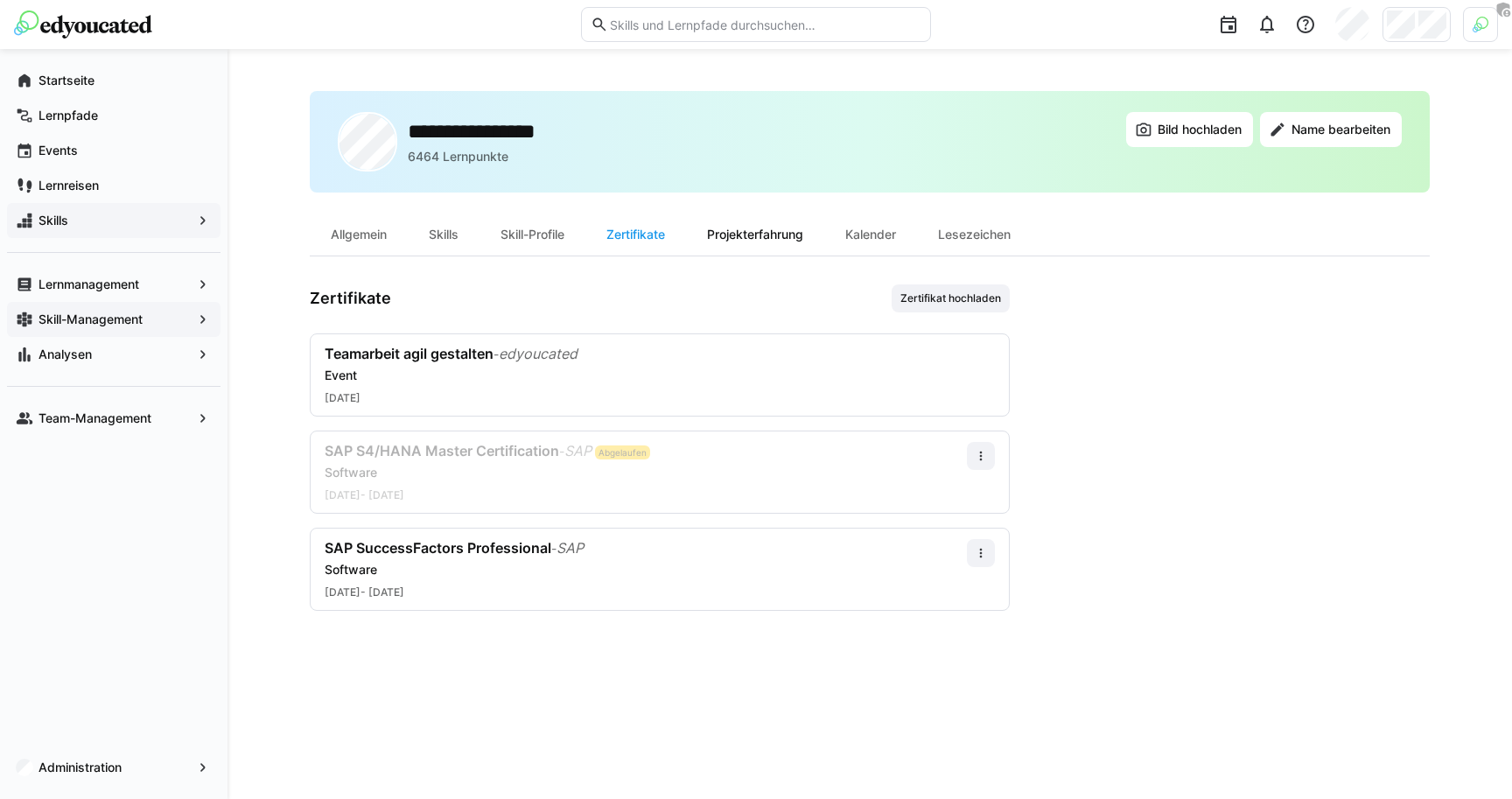
click at [756, 237] on div "Projekterfahrung" at bounding box center [755, 234] width 138 height 42
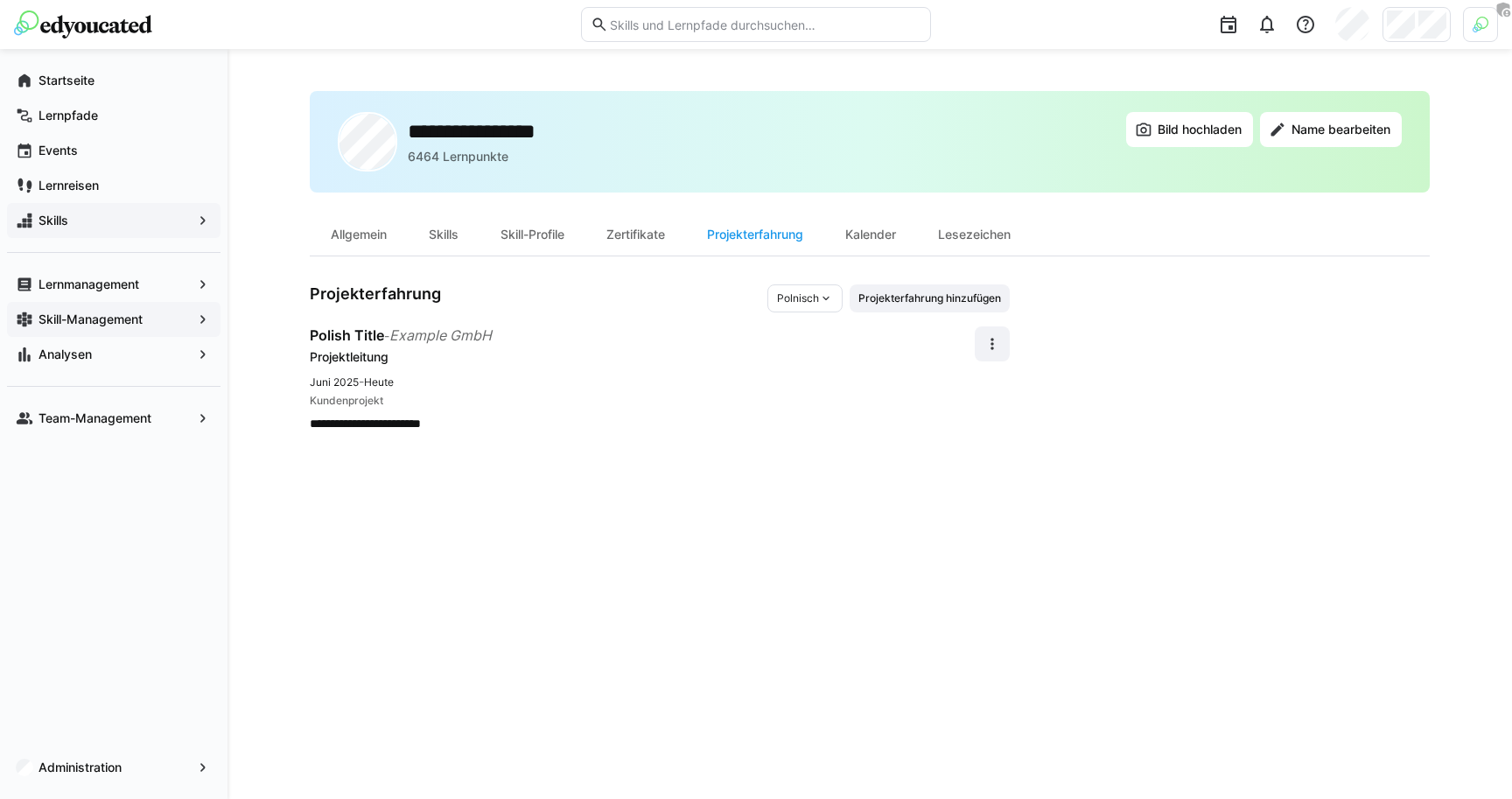
click at [818, 289] on div "Polnisch" at bounding box center [804, 299] width 75 height 28
click at [837, 370] on div "Deutsch" at bounding box center [806, 366] width 80 height 28
click at [961, 300] on span "Projekterfahrung hinzufügen" at bounding box center [930, 299] width 146 height 14
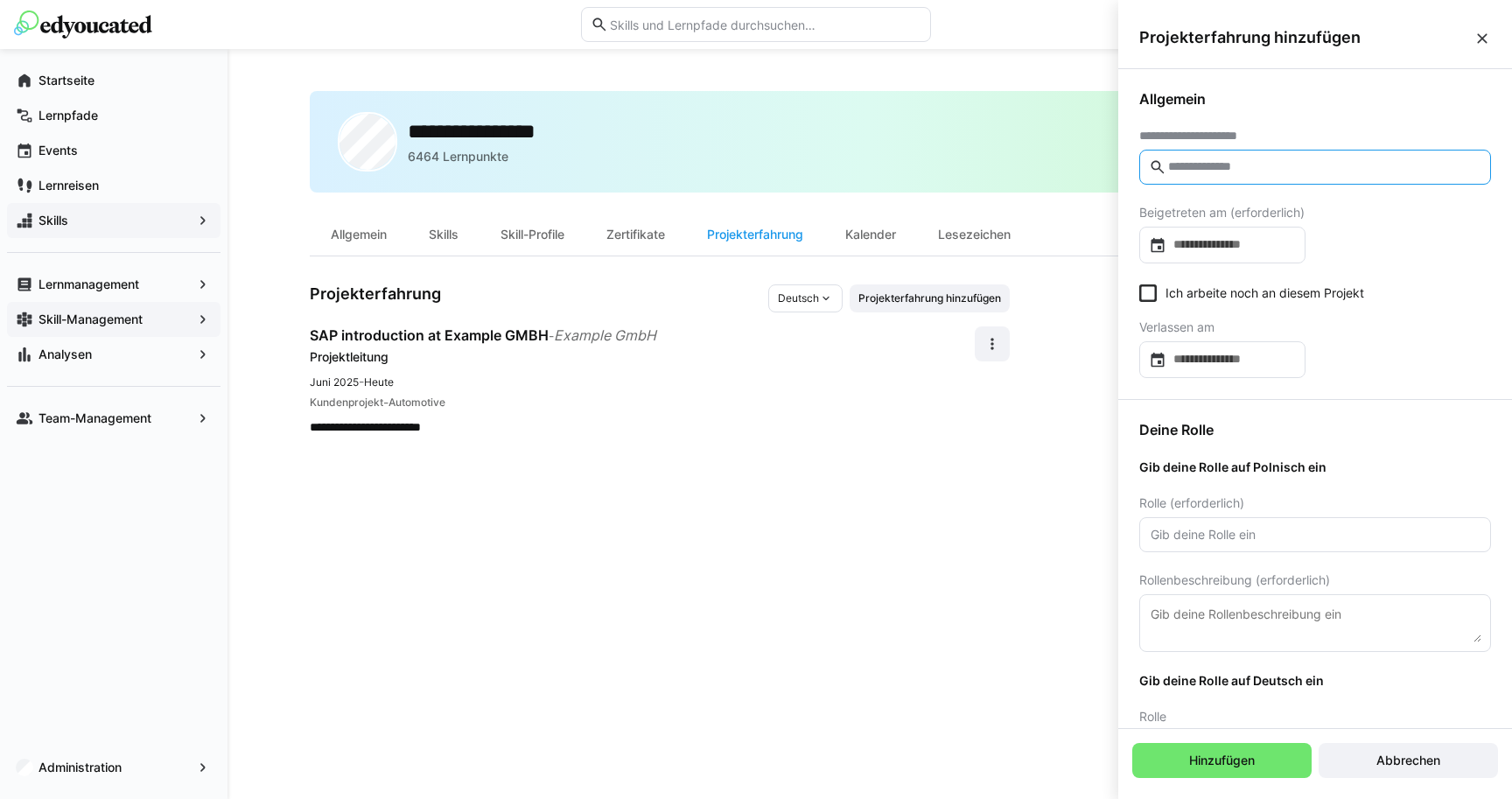
click at [1235, 168] on input "text" at bounding box center [1324, 167] width 315 height 16
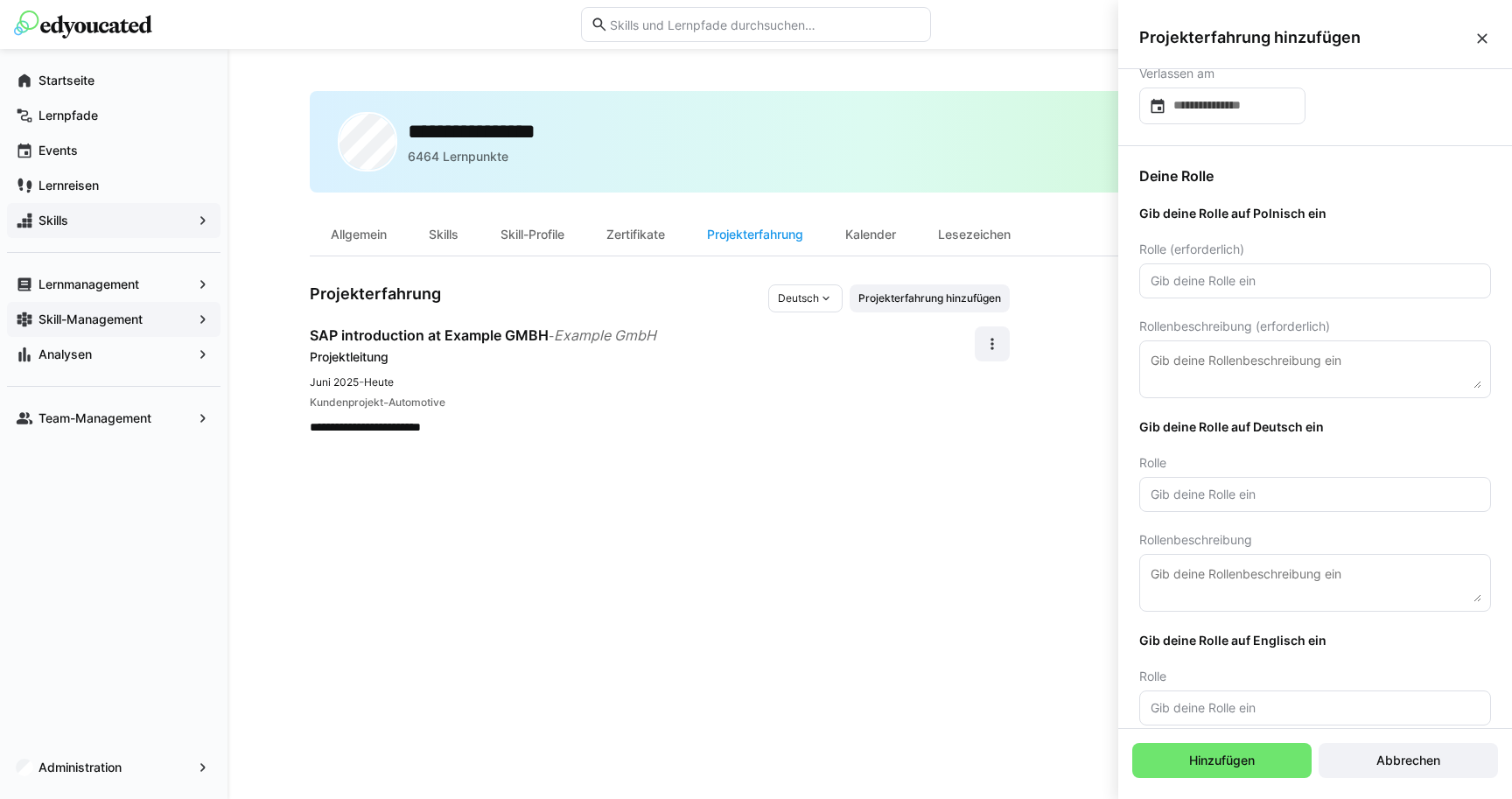
scroll to position [372, 0]
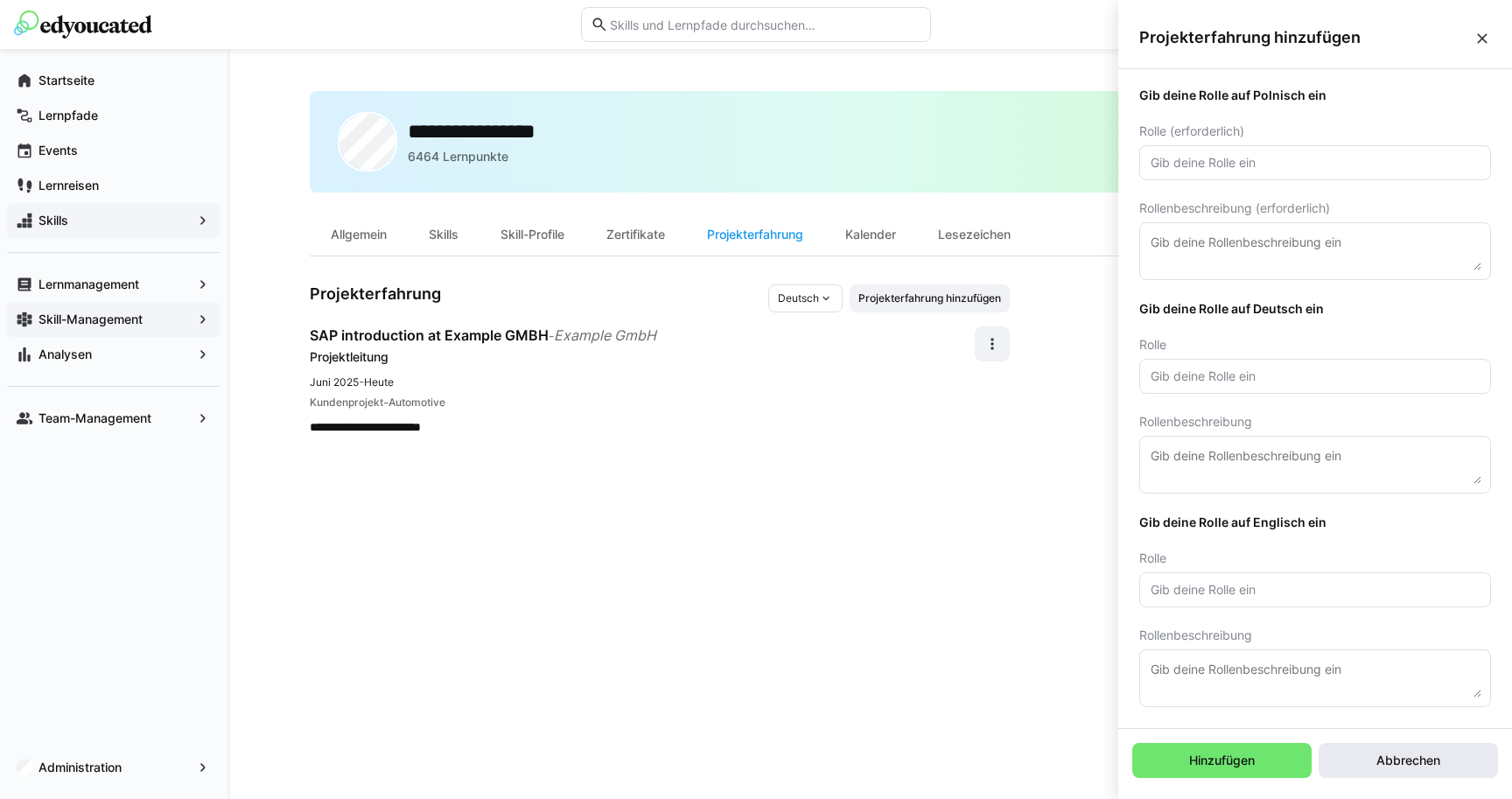
click at [1387, 754] on span "Abbrechen" at bounding box center [1408, 761] width 69 height 18
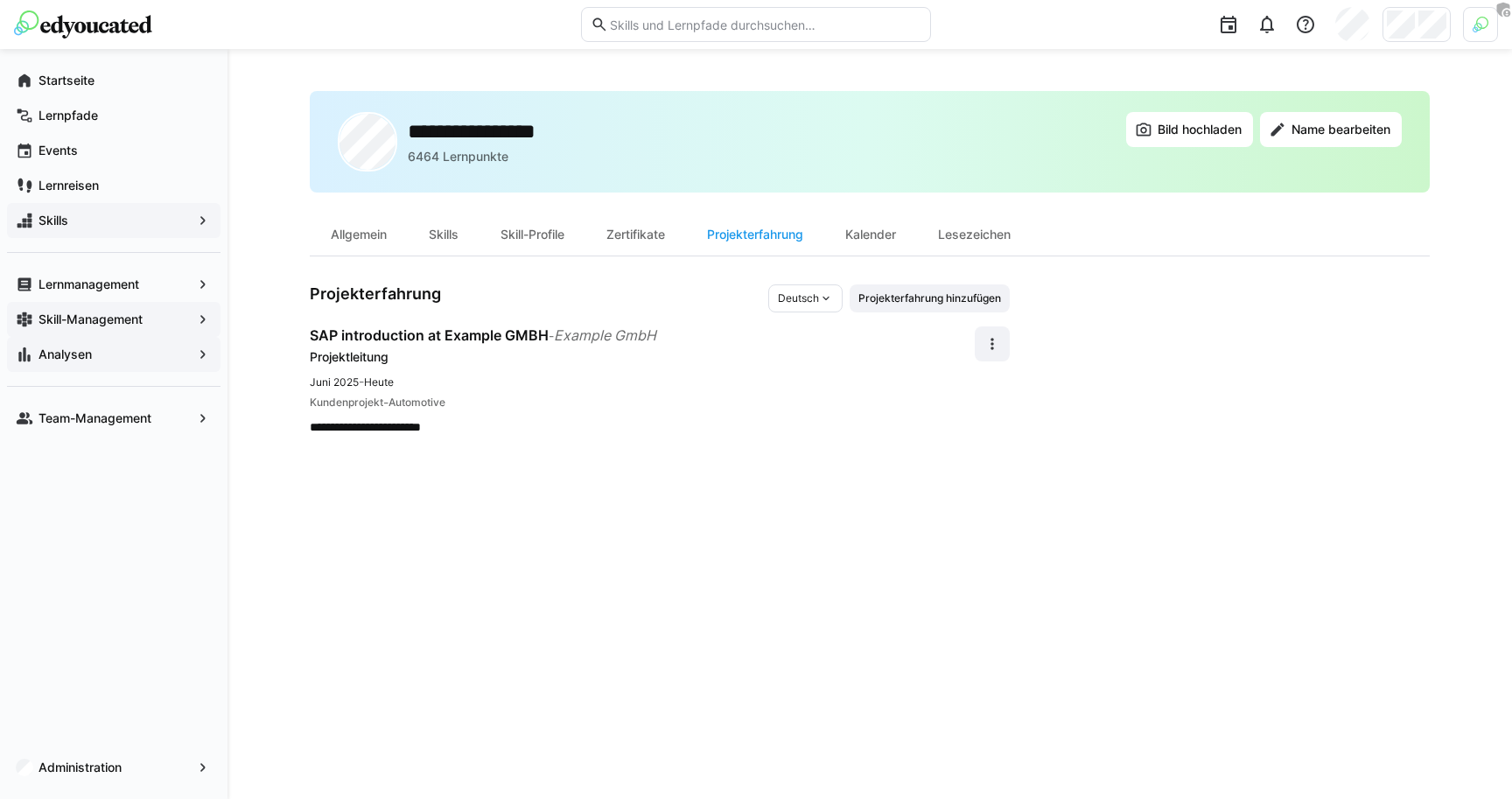
click at [165, 349] on span "Analysen" at bounding box center [114, 354] width 156 height 18
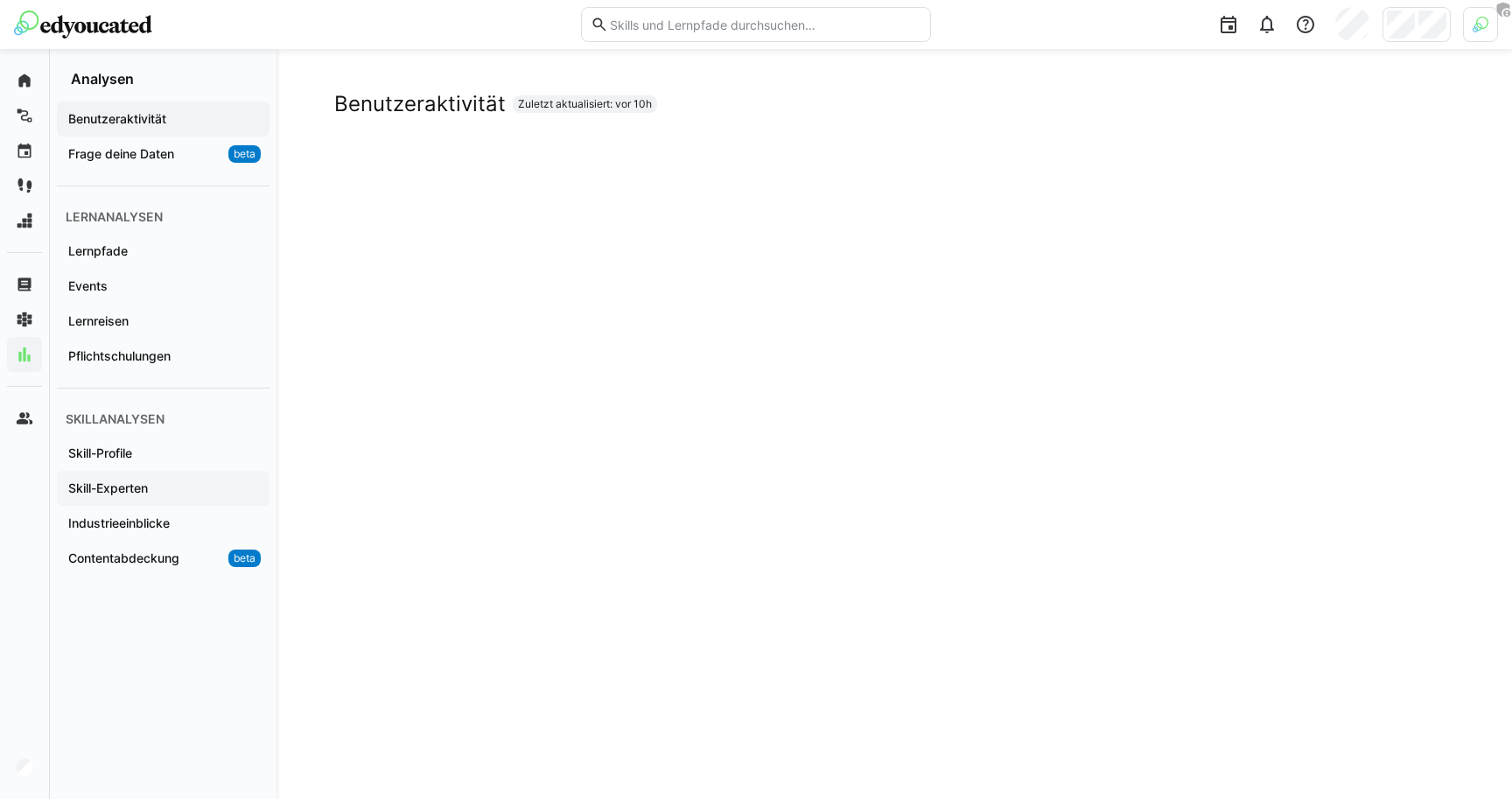
click at [0, 0] on app-navigation-label "Skill-Experten" at bounding box center [0, 0] width 0 height 0
